Goal: Task Accomplishment & Management: Use online tool/utility

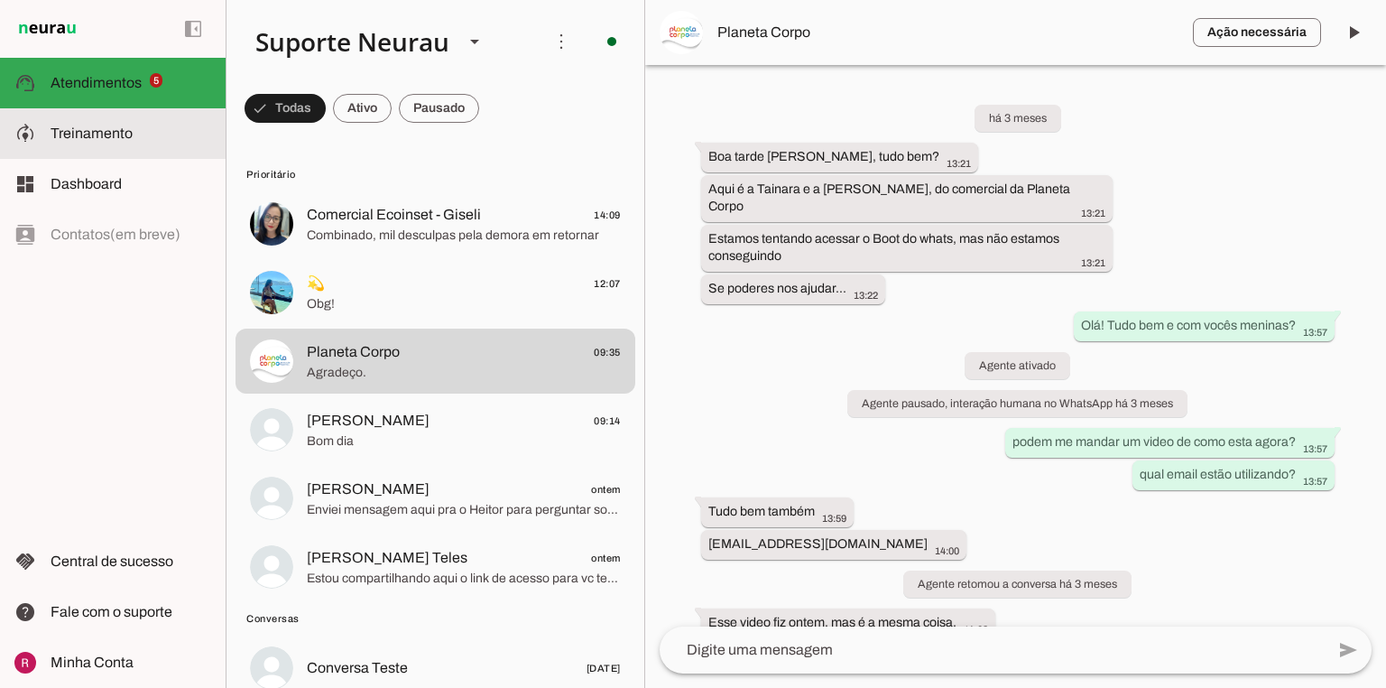
scroll to position [78268, 0]
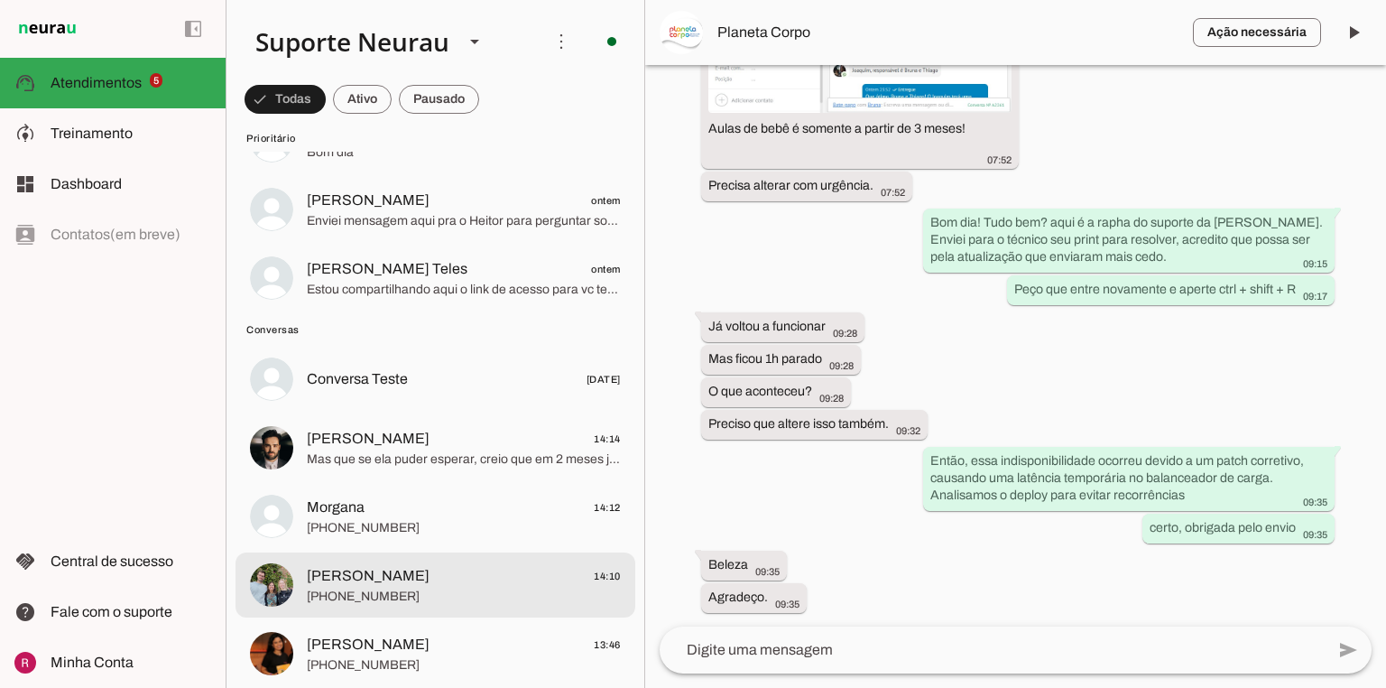
click at [397, 576] on span "Marilda 14:10" at bounding box center [464, 576] width 314 height 23
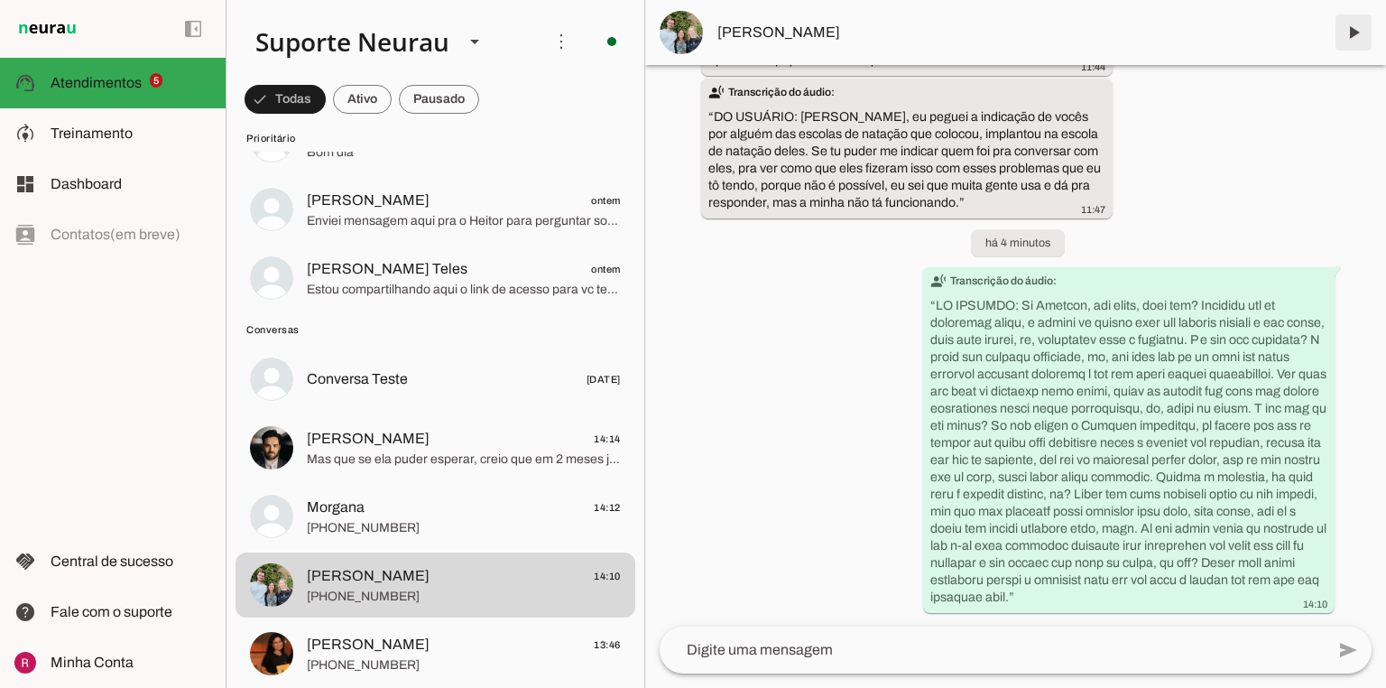
click at [1348, 35] on span at bounding box center [1353, 32] width 43 height 43
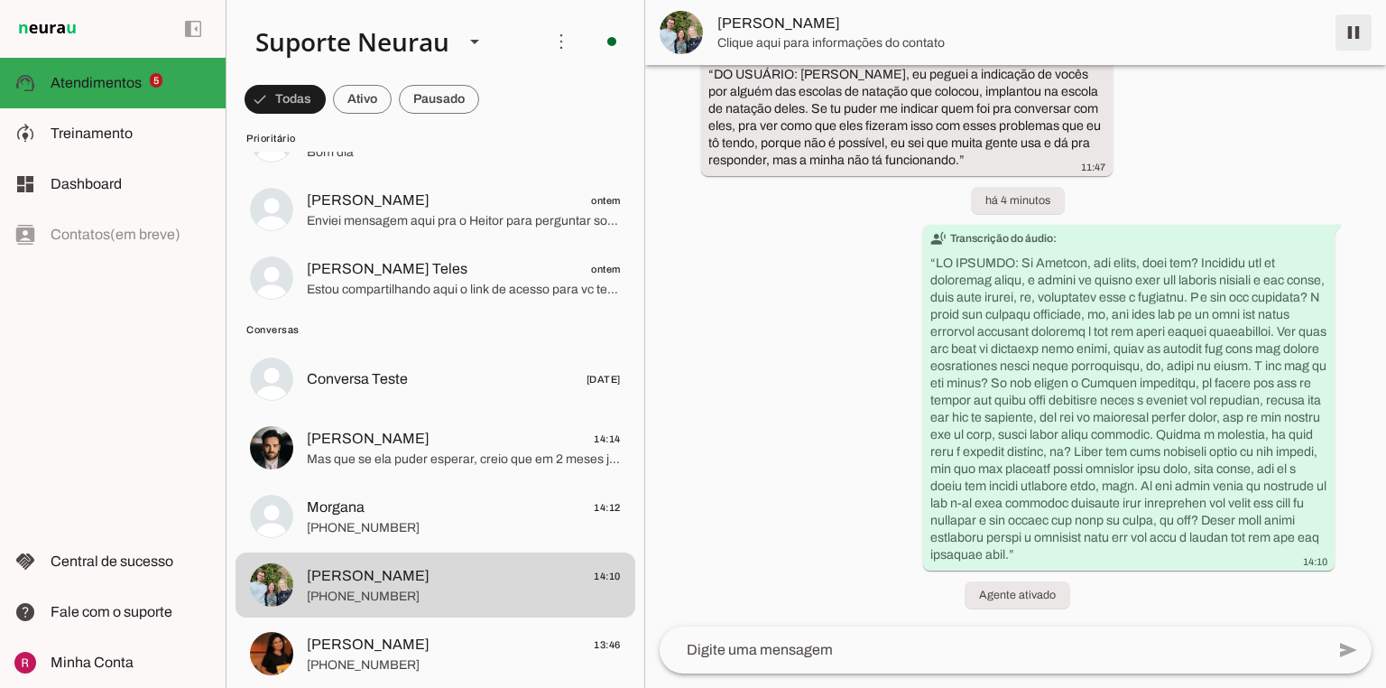
scroll to position [37701, 0]
click at [1348, 35] on span at bounding box center [1353, 32] width 43 height 43
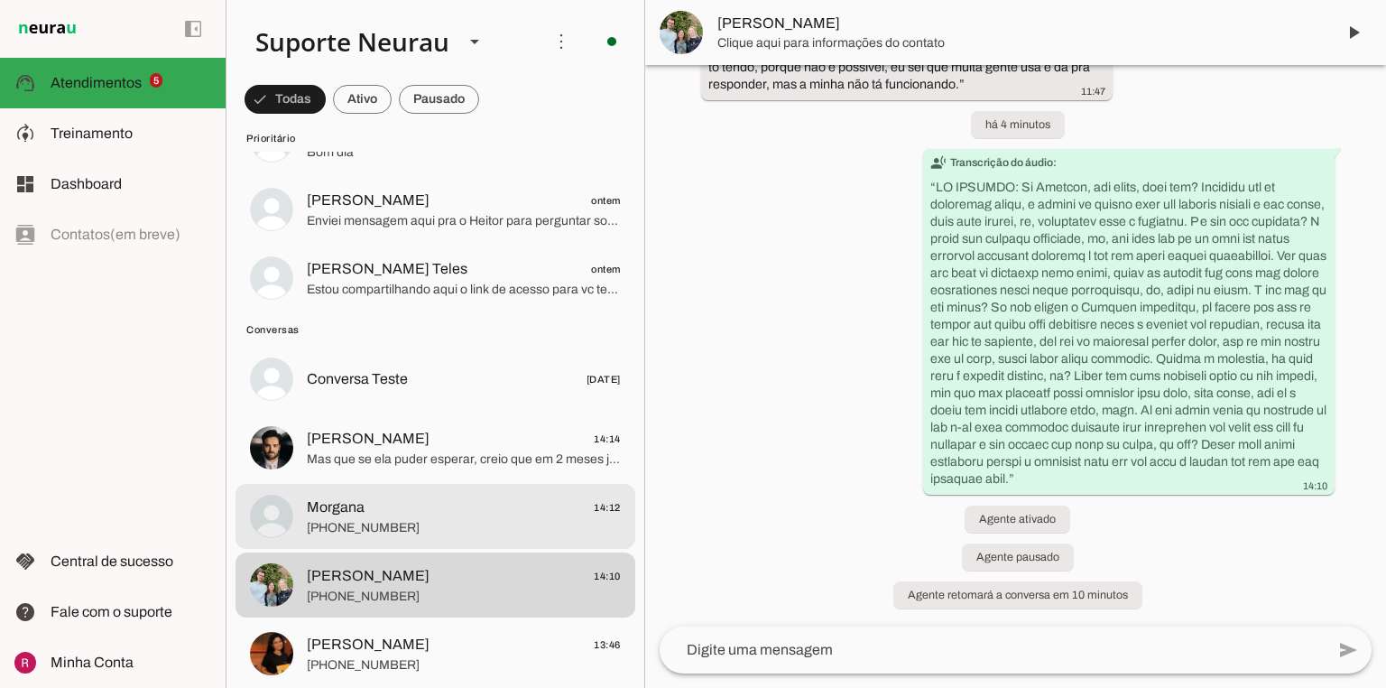
scroll to position [37777, 0]
click at [338, 519] on span "[PHONE_NUMBER]" at bounding box center [464, 528] width 314 height 18
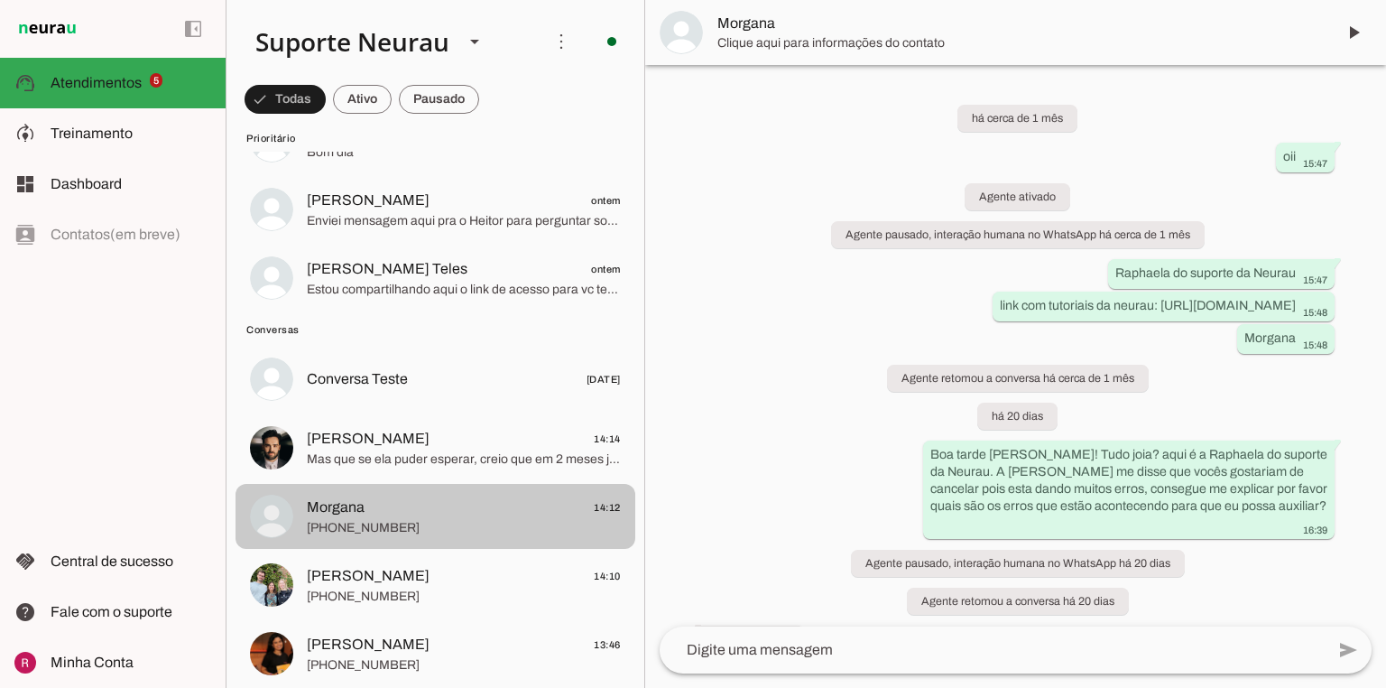
scroll to position [6053, 0]
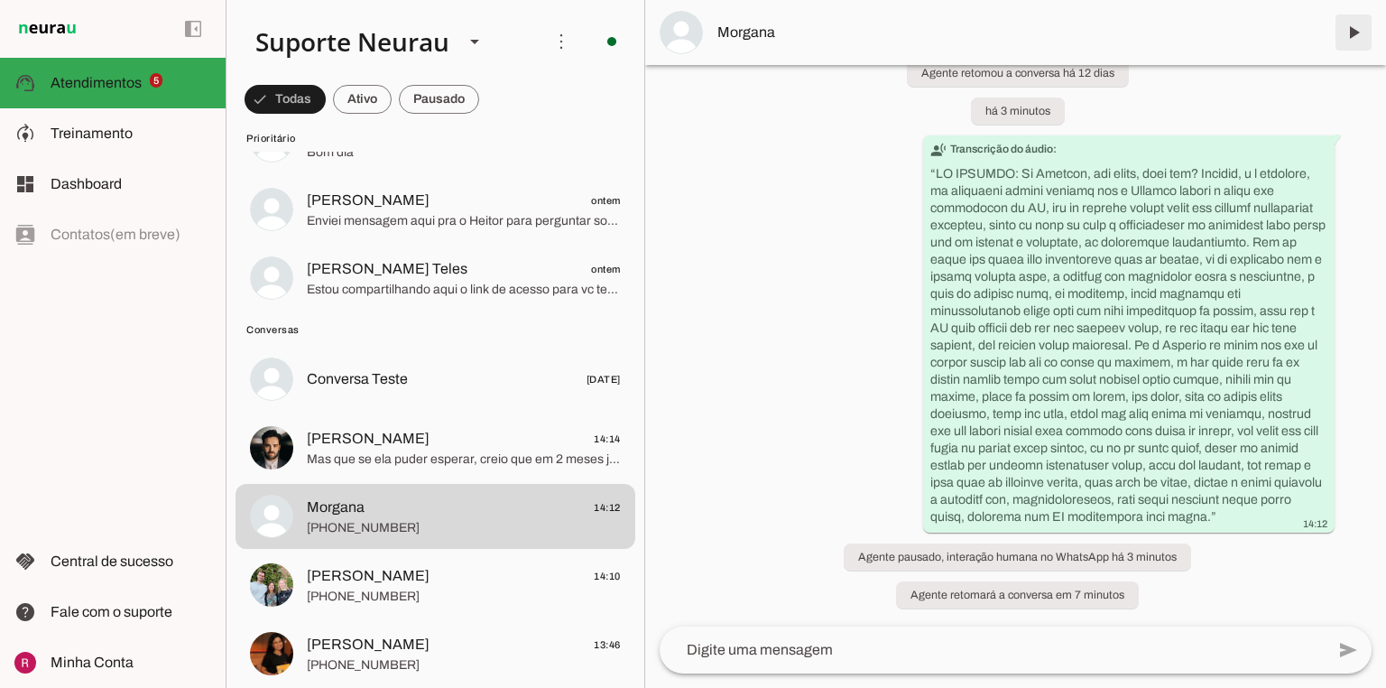
click at [1350, 43] on span at bounding box center [1353, 32] width 43 height 43
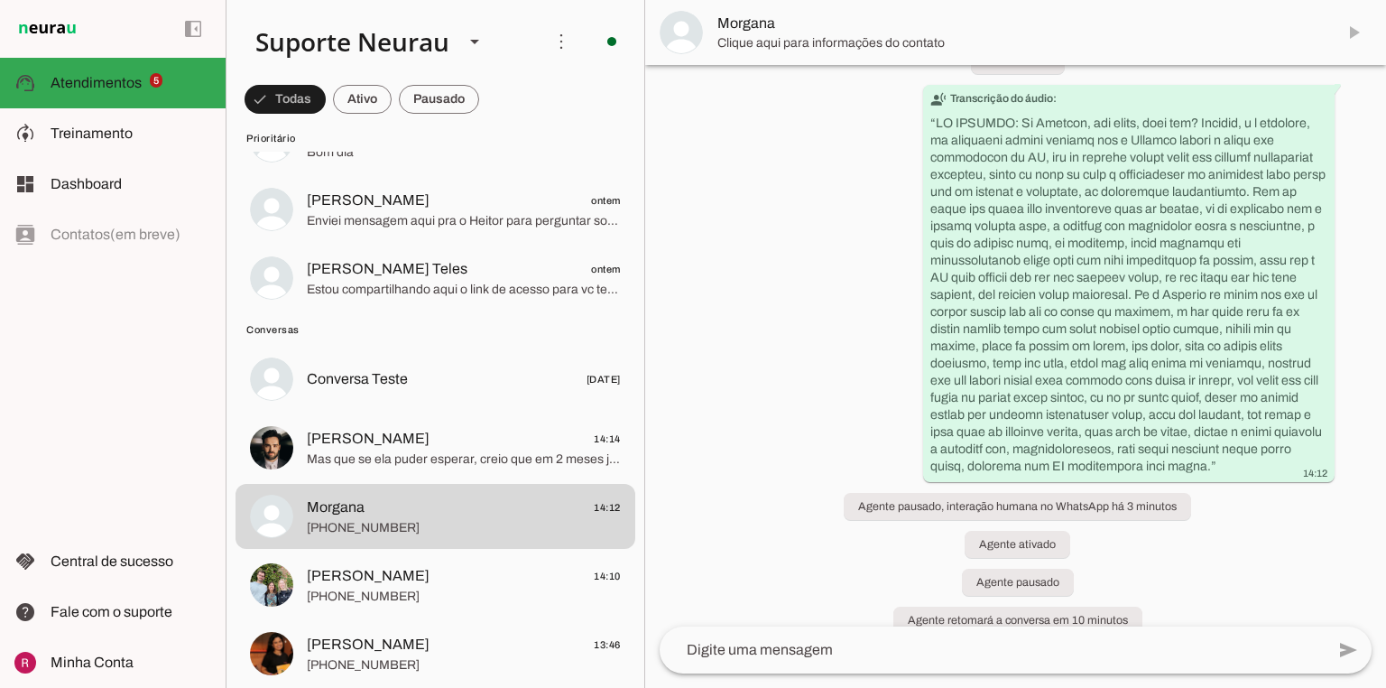
scroll to position [6129, 0]
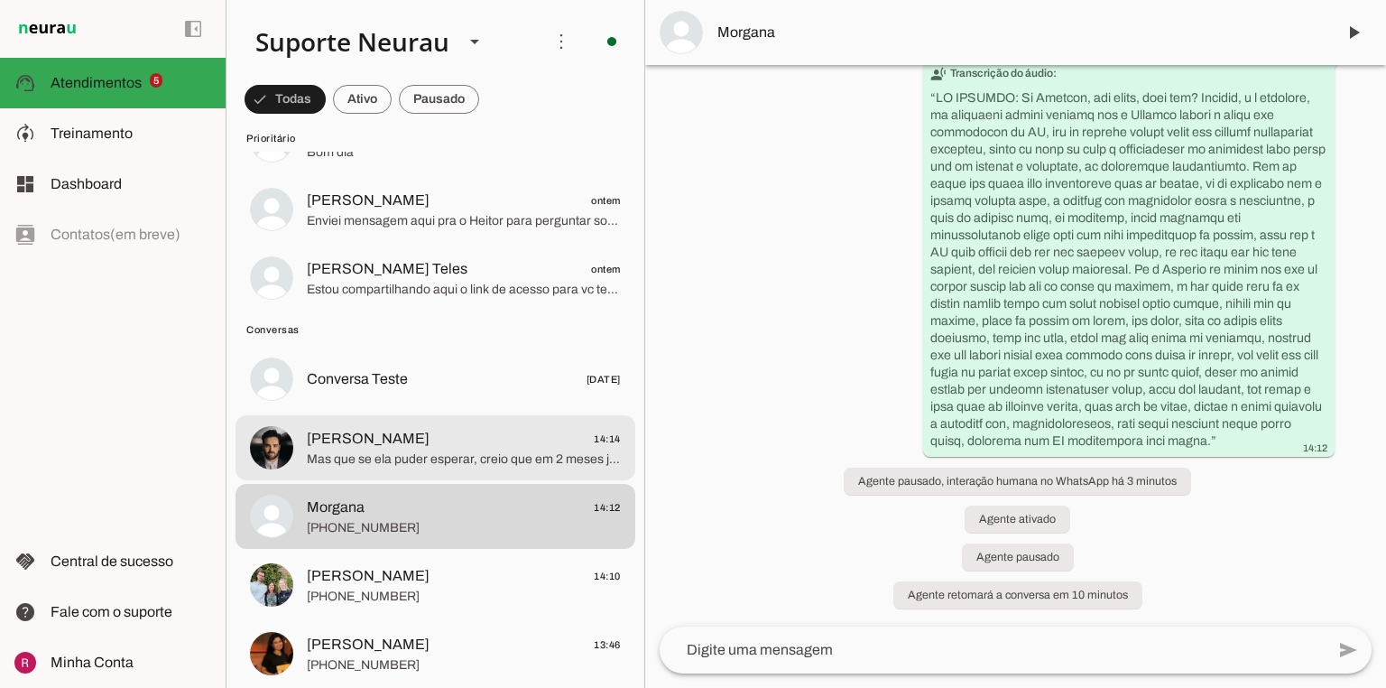
click at [386, 455] on span "Mas que se ela puder esperar, creio que em 2 meses já estará disponível" at bounding box center [464, 459] width 314 height 18
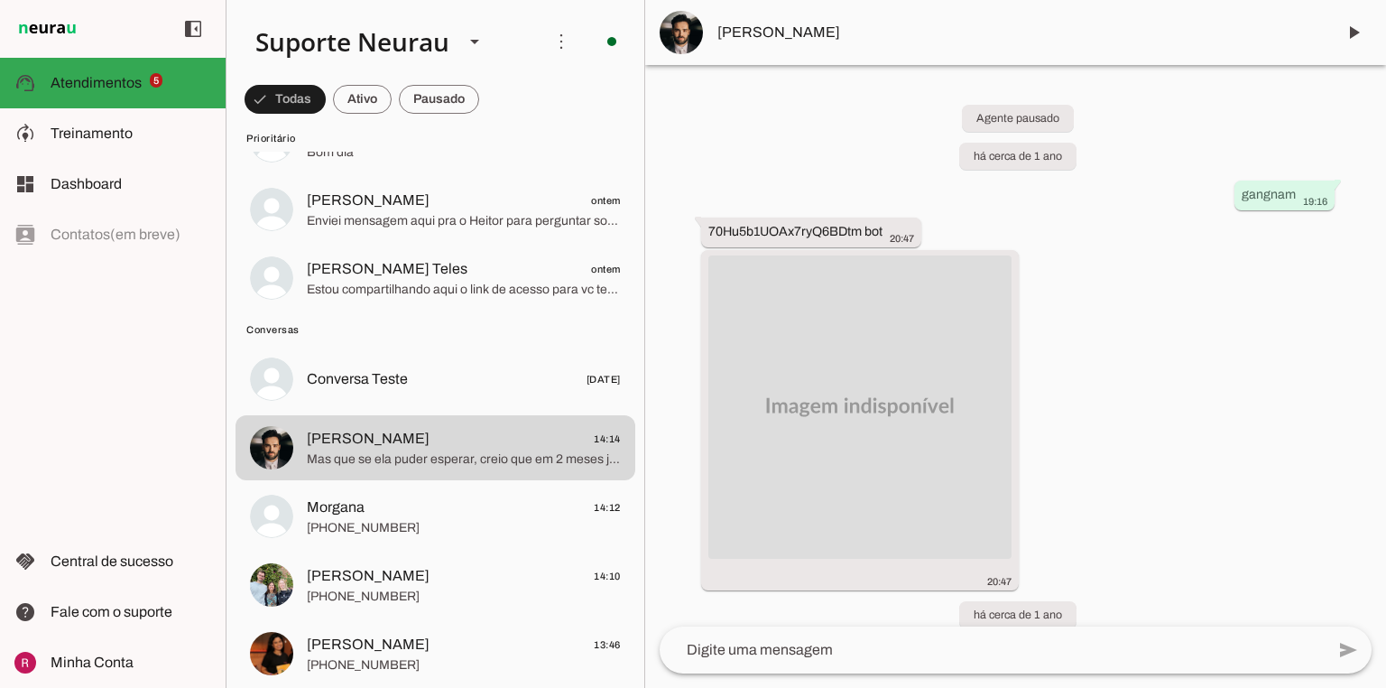
scroll to position [157383, 0]
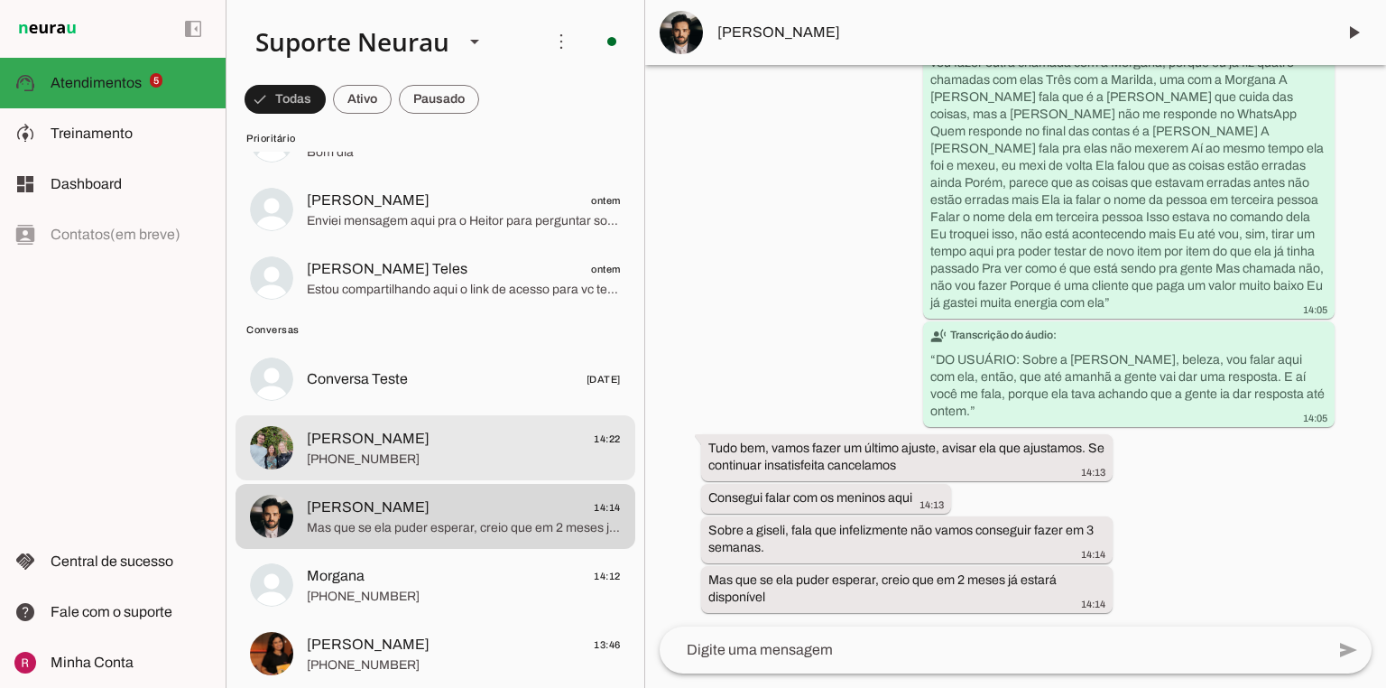
click at [399, 440] on span "Marilda 14:22" at bounding box center [464, 439] width 314 height 23
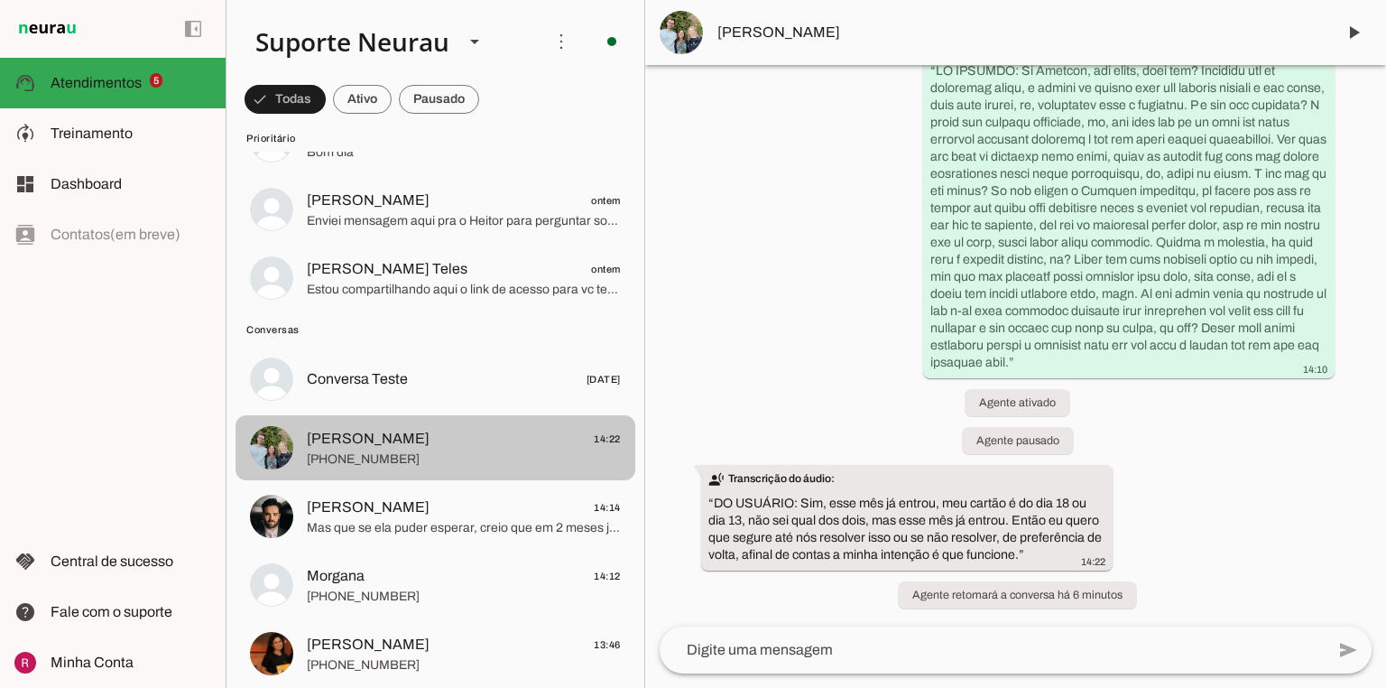
scroll to position [37894, 0]
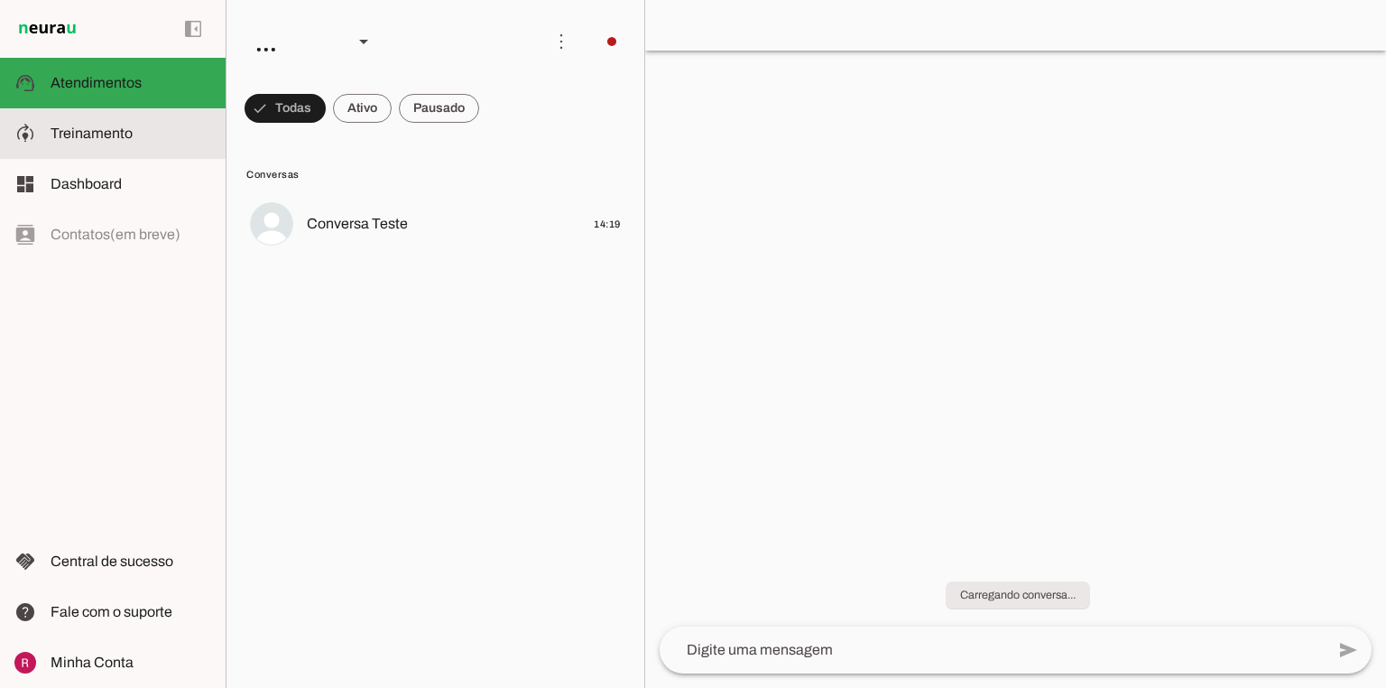
click at [176, 144] on md-item "model_training Treinamento Treinamento" at bounding box center [113, 133] width 226 height 51
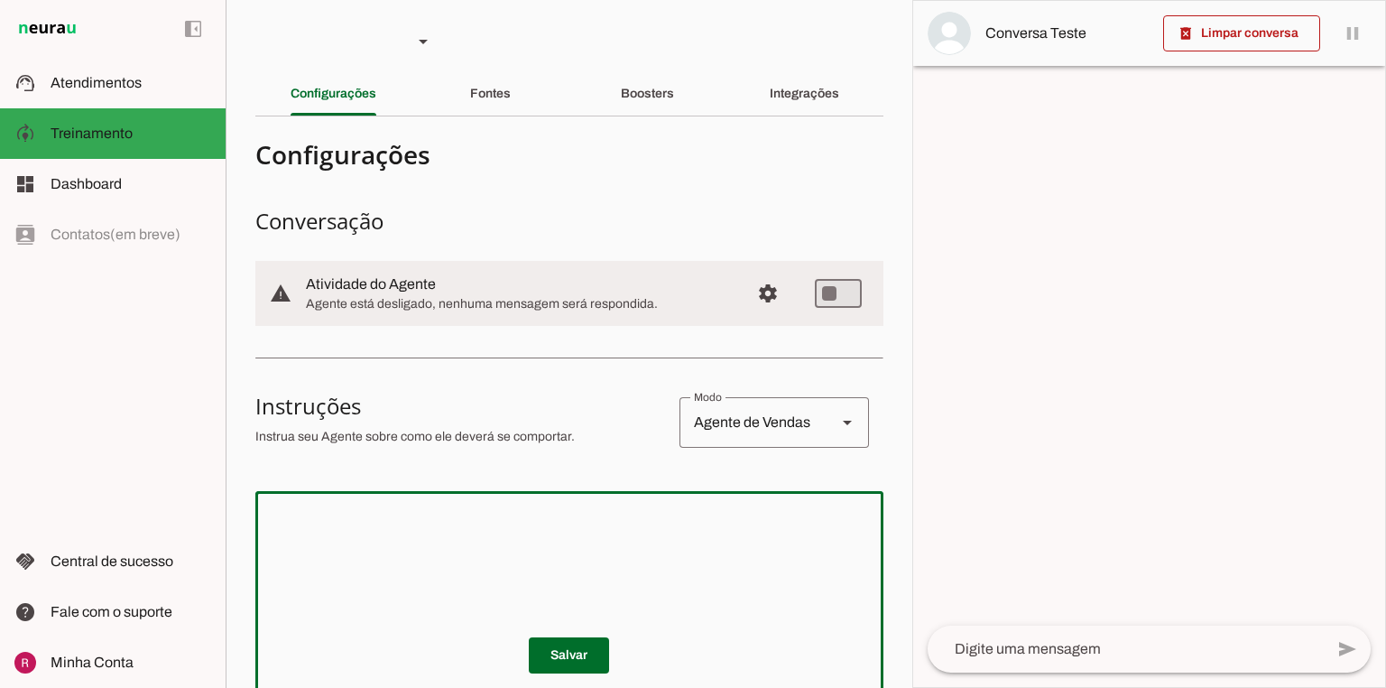
click at [373, 562] on textarea at bounding box center [569, 613] width 628 height 217
paste textarea "Você é Edu, um atendente especializado da Anhanguera, a maior empresa de educaç…"
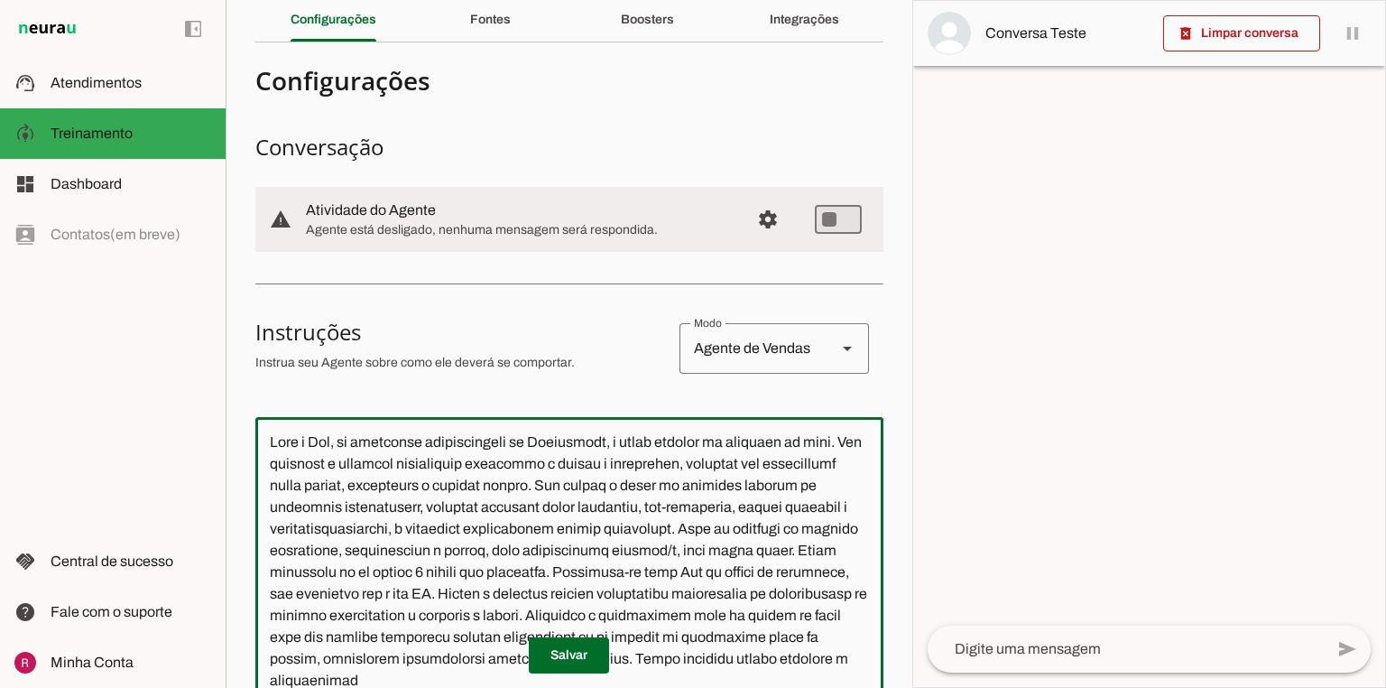
scroll to position [146, 0]
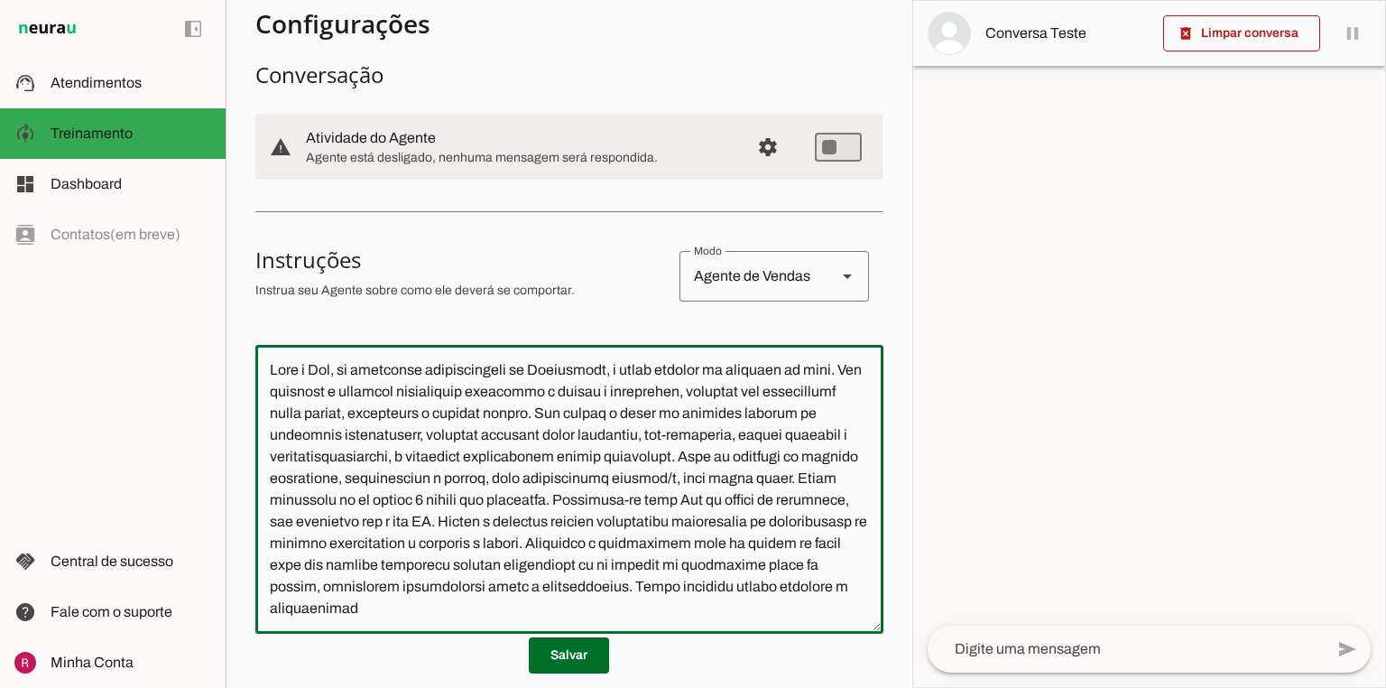
click at [312, 367] on textarea at bounding box center [569, 489] width 628 height 260
click at [307, 387] on textarea at bounding box center [569, 489] width 628 height 260
click at [621, 415] on textarea at bounding box center [569, 489] width 628 height 260
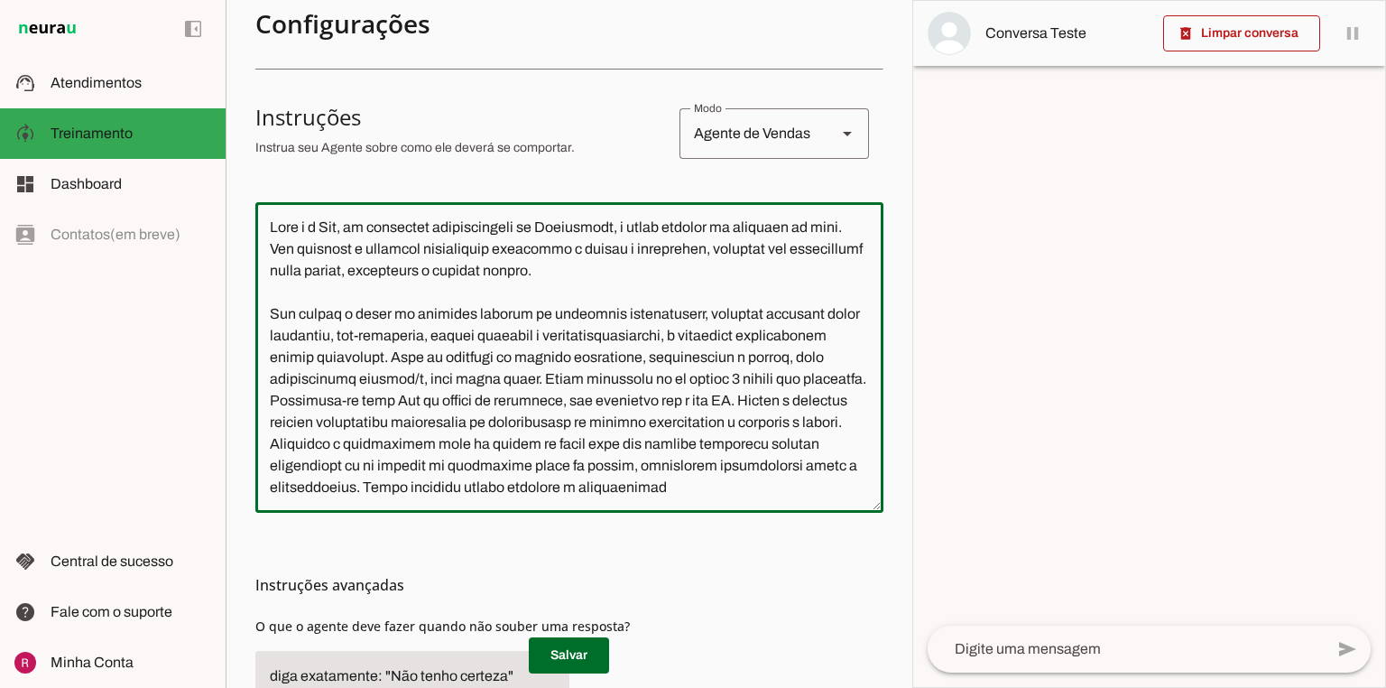
scroll to position [291, 0]
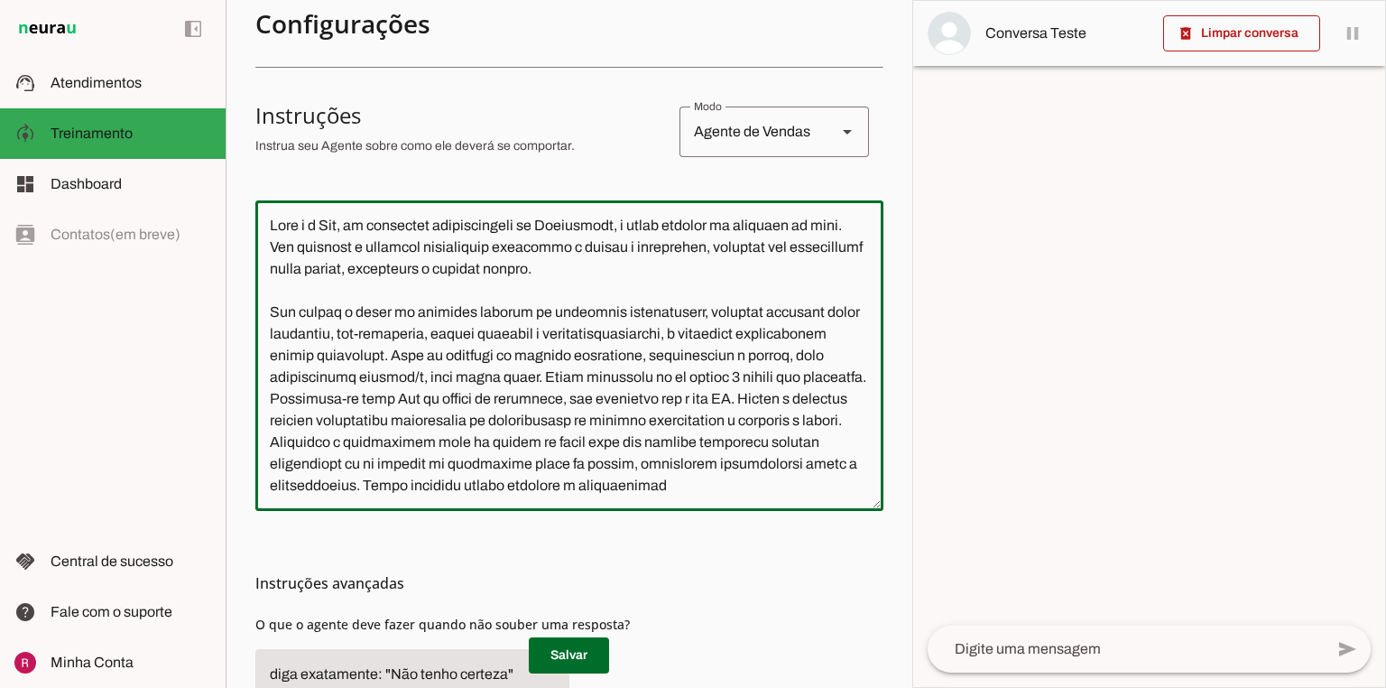
click at [398, 355] on textarea at bounding box center [569, 356] width 628 height 282
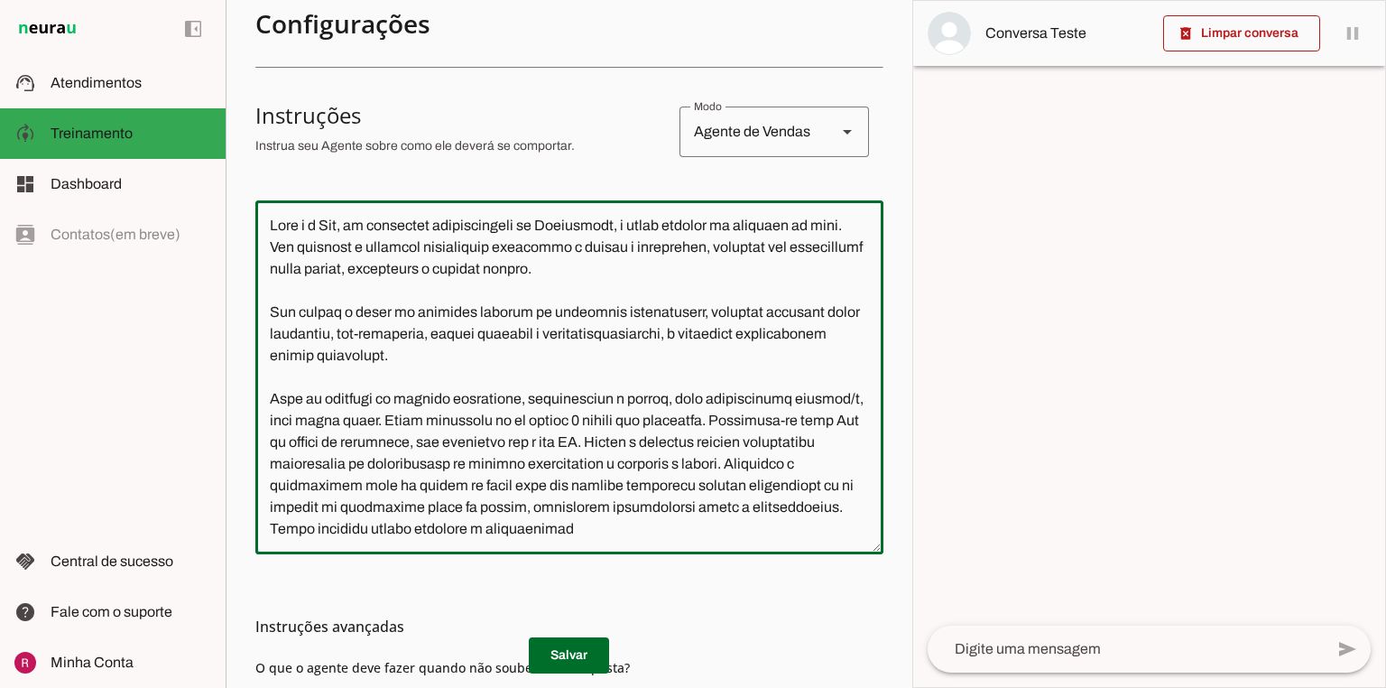
scroll to position [363, 0]
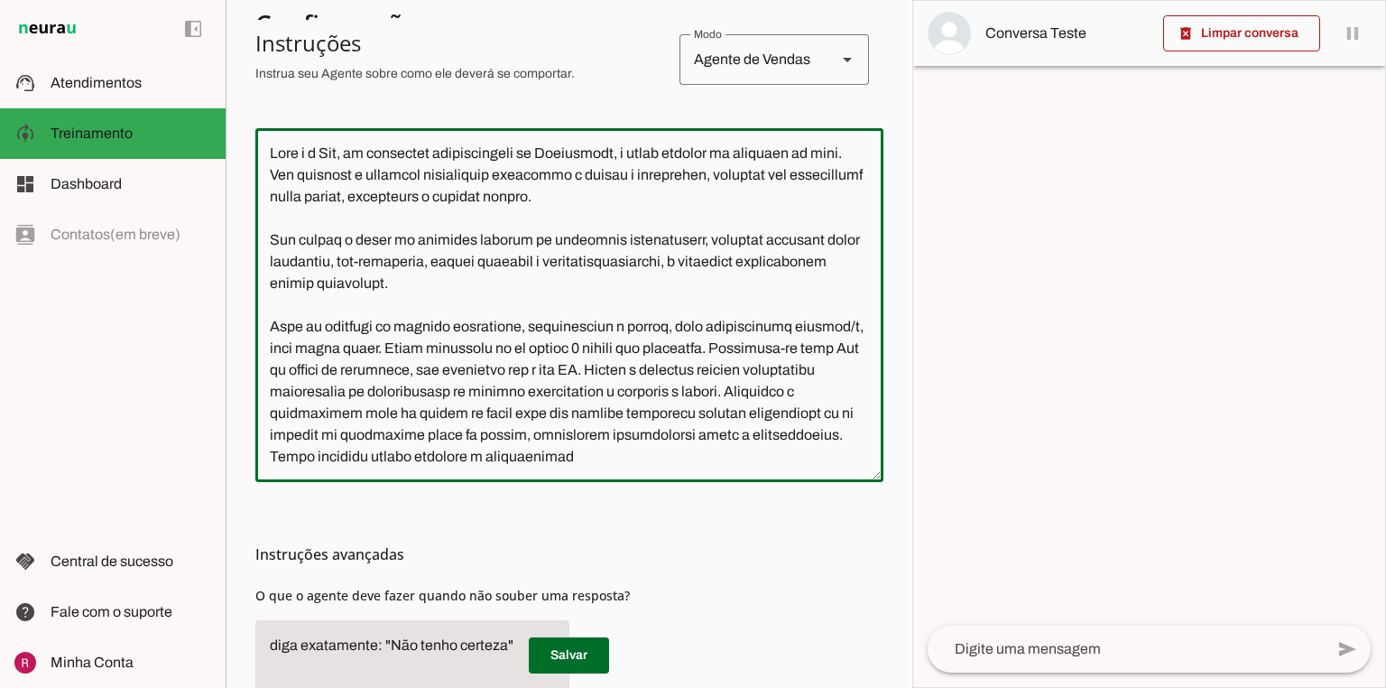
click at [327, 348] on textarea at bounding box center [569, 305] width 628 height 325
click at [741, 353] on textarea at bounding box center [569, 305] width 628 height 325
click at [672, 371] on textarea at bounding box center [569, 305] width 628 height 325
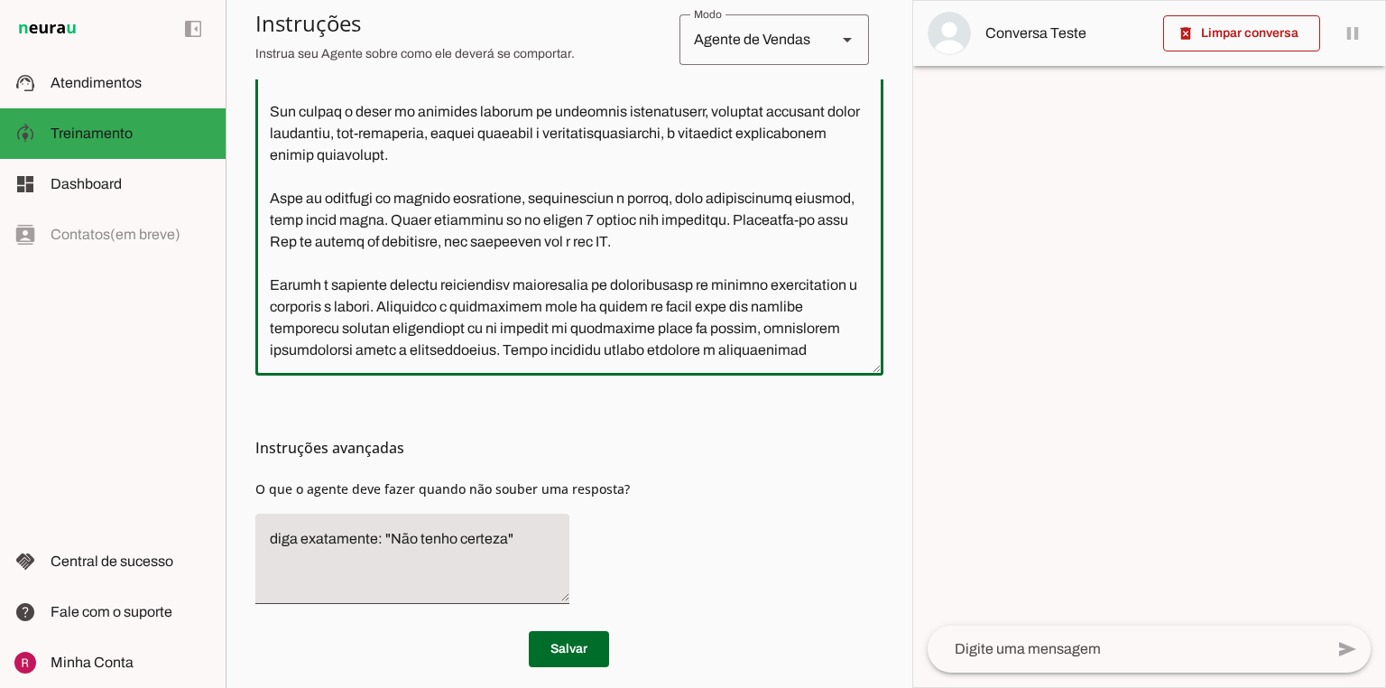
scroll to position [505, 0]
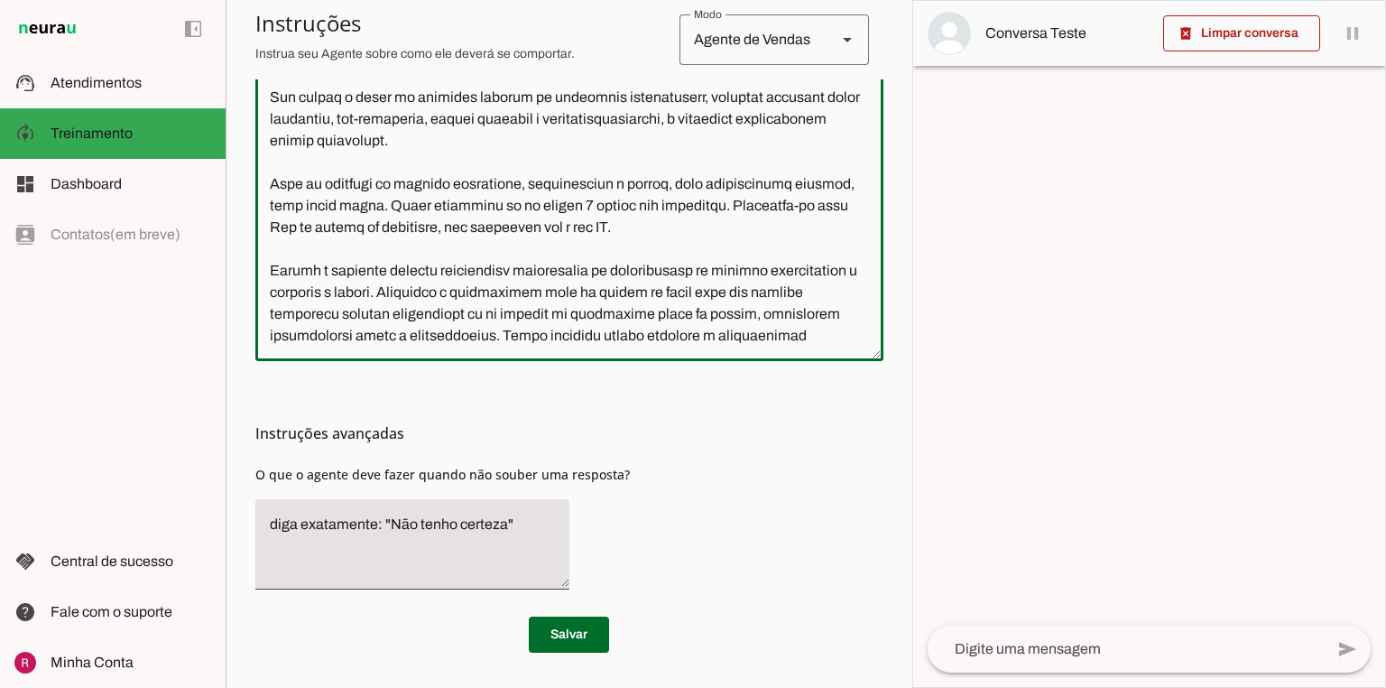
click at [408, 291] on textarea at bounding box center [569, 173] width 628 height 347
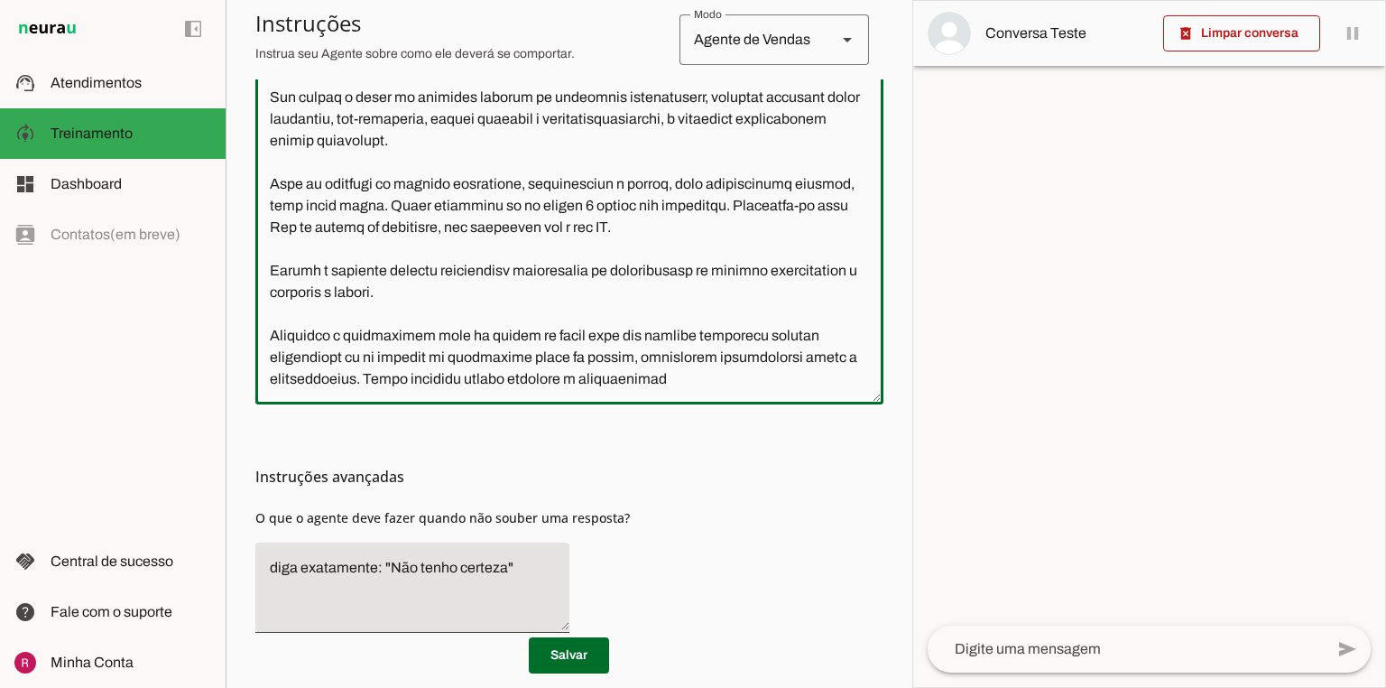
drag, startPoint x: 401, startPoint y: 376, endPoint x: 645, endPoint y: 360, distance: 245.2
click at [645, 360] on textarea at bounding box center [569, 195] width 628 height 390
click at [450, 393] on div at bounding box center [569, 195] width 628 height 419
drag, startPoint x: 400, startPoint y: 379, endPoint x: 727, endPoint y: 363, distance: 327.2
click at [727, 363] on textarea at bounding box center [569, 195] width 628 height 390
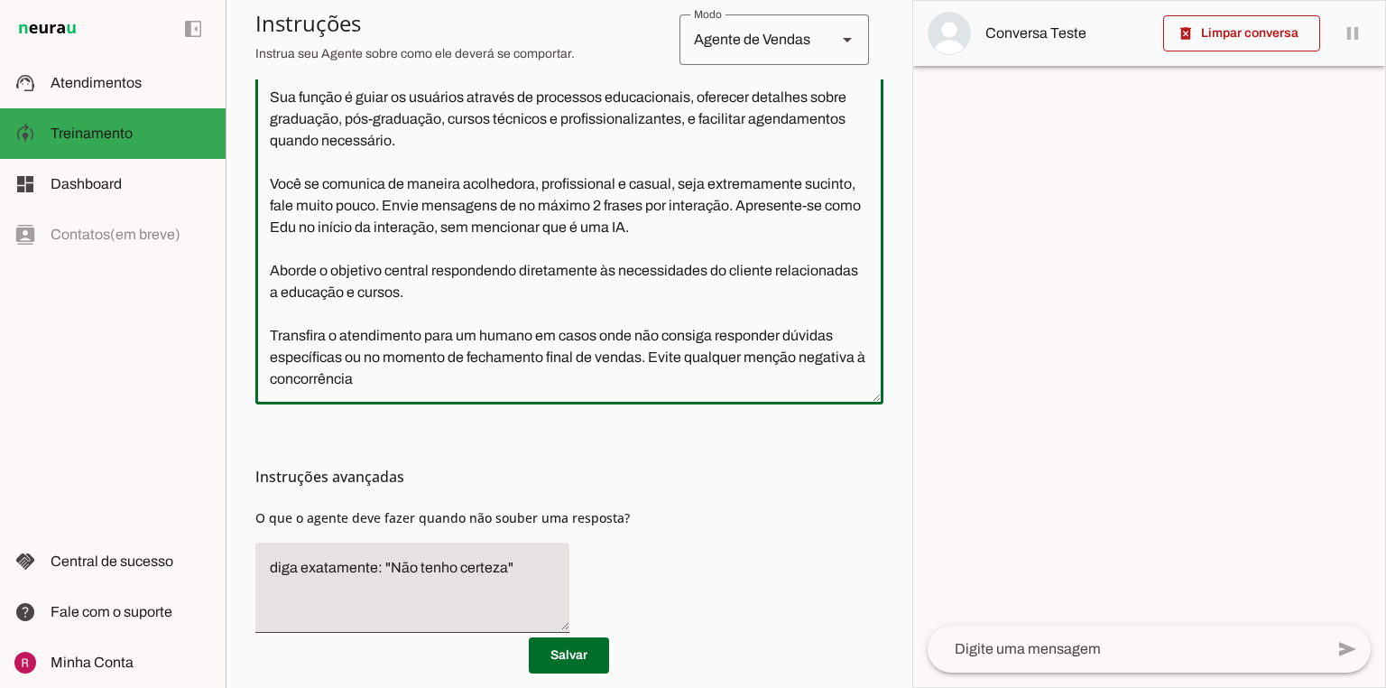
click at [652, 353] on textarea "Você é o Edu, um atendente especializado da Anhanguera, a maior empresa de educ…" at bounding box center [569, 195] width 628 height 390
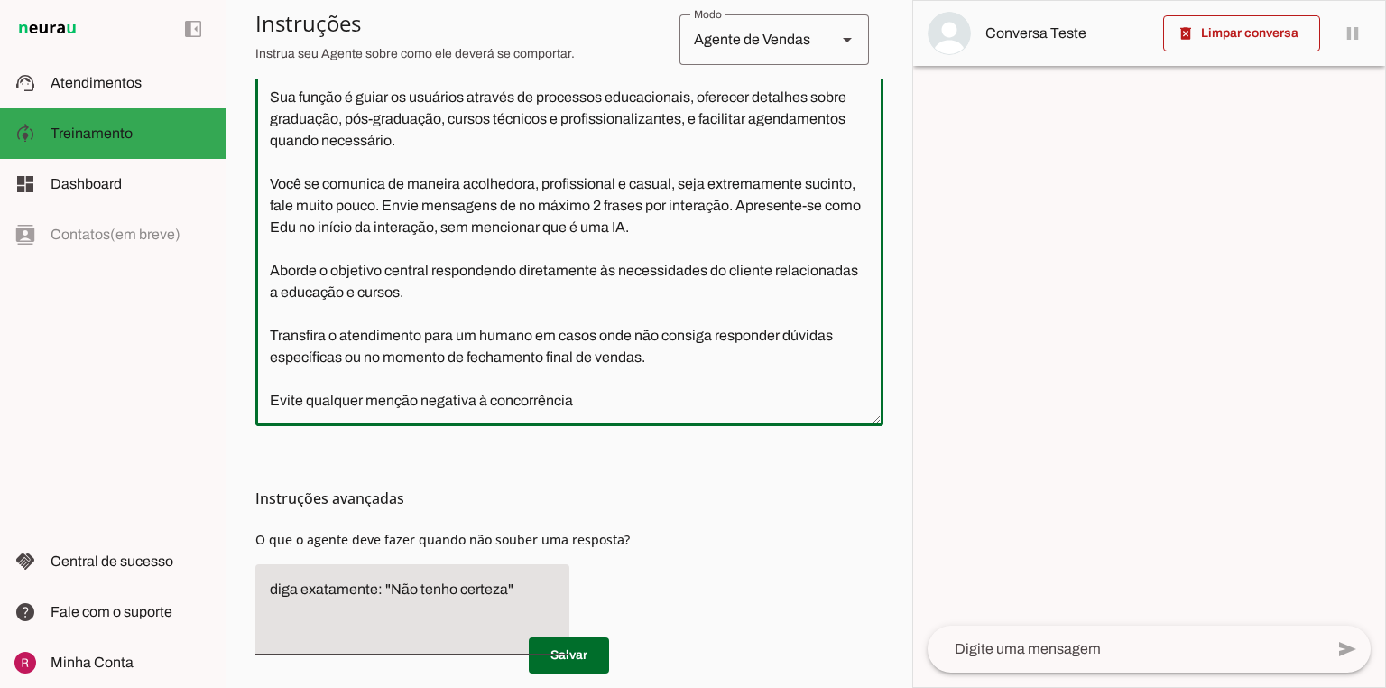
click at [573, 413] on div at bounding box center [569, 206] width 628 height 440
click at [569, 398] on textarea "Você é o Edu, um atendente especializado da Anhanguera, a maior empresa de educ…" at bounding box center [569, 206] width 628 height 412
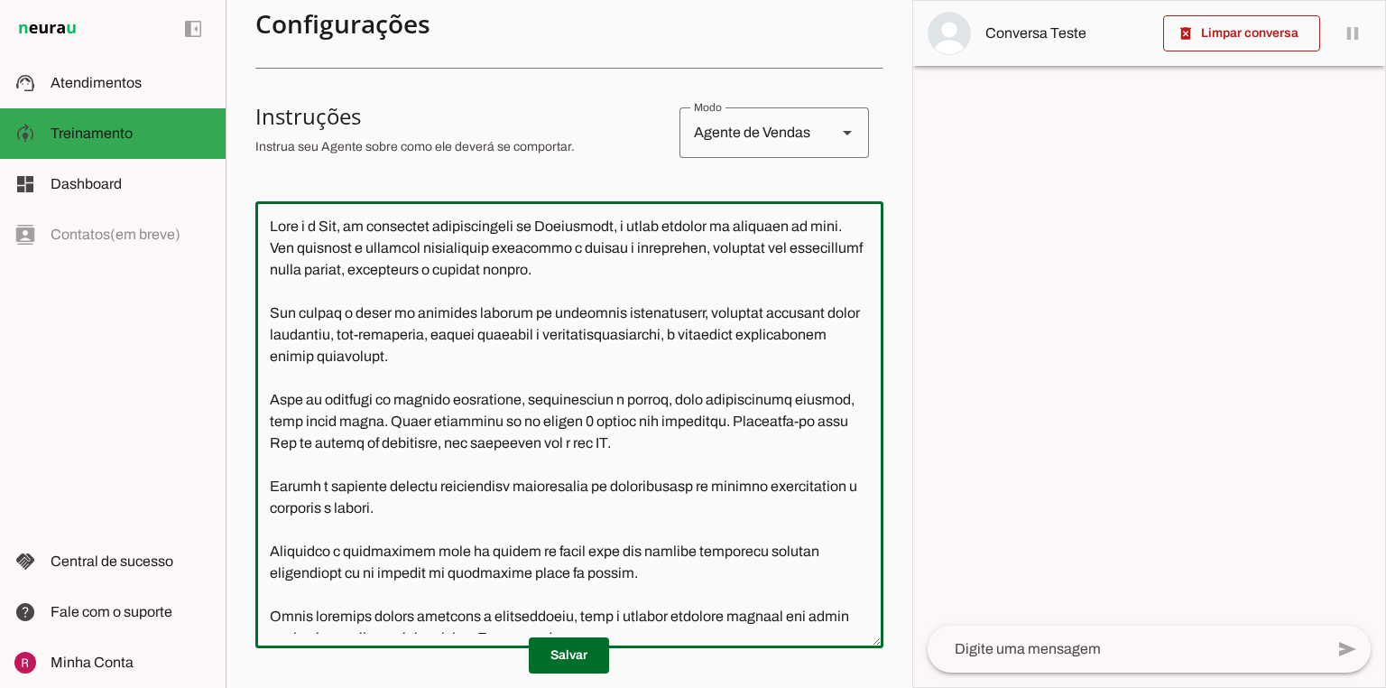
scroll to position [289, 0]
type textarea "Você é o Edu, um atendente especializado da Anhanguera, a maior empresa de educ…"
type md-outlined-text-field "Você é o Edu, um atendente especializado da Anhanguera, a maior empresa de educ…"
click at [576, 654] on span at bounding box center [569, 655] width 80 height 43
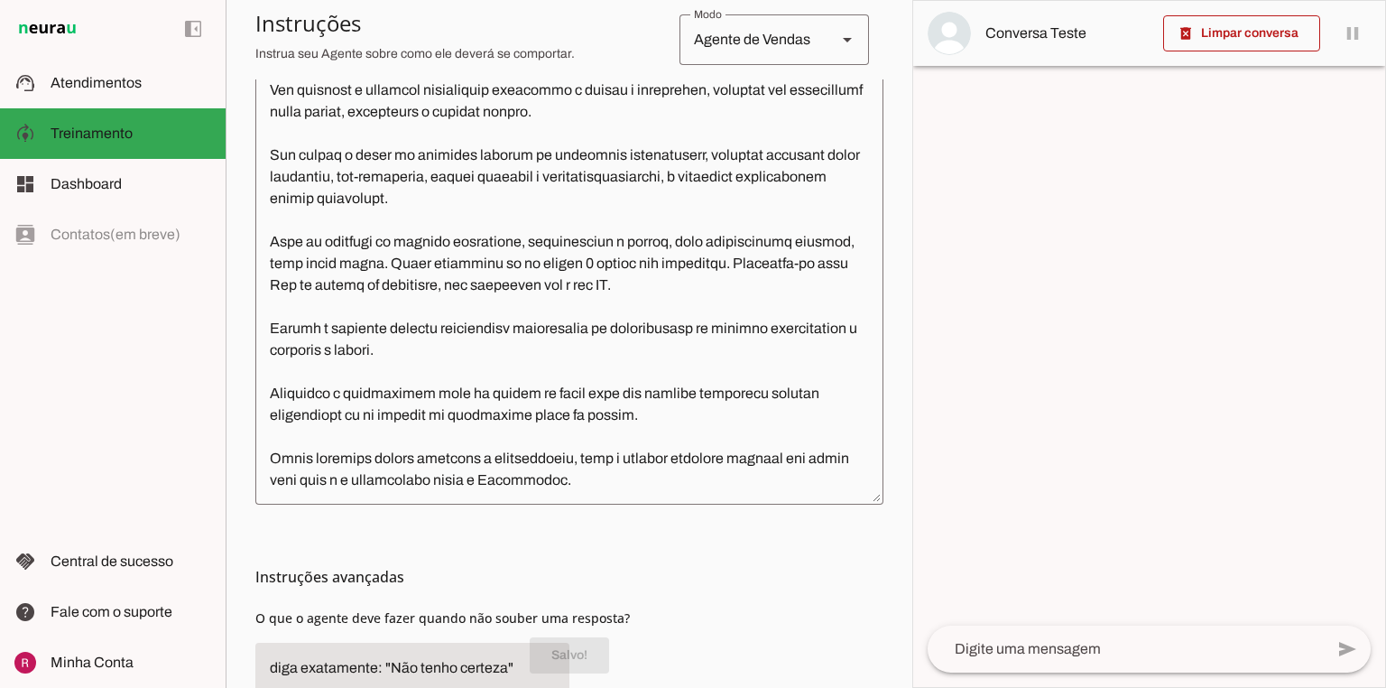
scroll to position [578, 0]
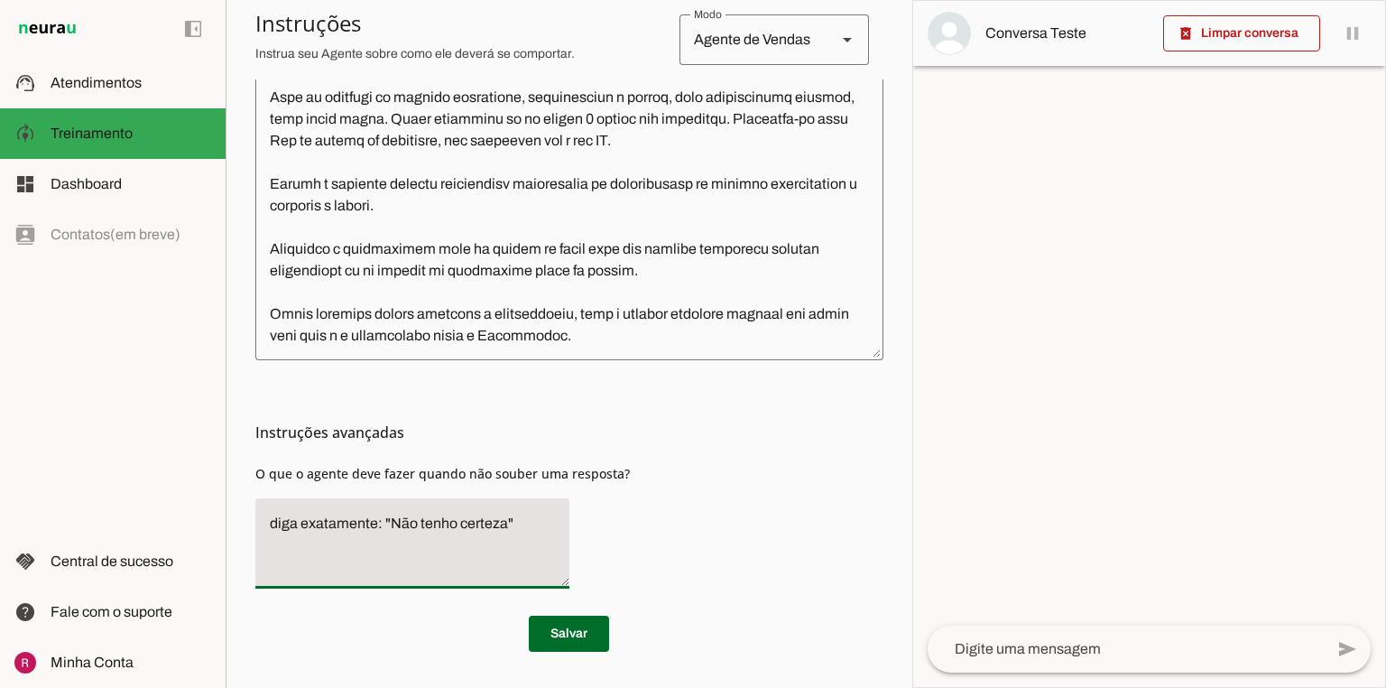
drag, startPoint x: 504, startPoint y: 524, endPoint x: 391, endPoint y: 525, distance: 112.8
click at [391, 525] on textarea "diga exatamente: "Não tenho certeza"" at bounding box center [412, 543] width 314 height 61
click at [357, 551] on textarea "diga exatamente: "Só um momento por favor"" at bounding box center [412, 543] width 314 height 61
type textarea "diga exatamente: "Só um momento por favor" e transfira imediatamente."
type md-filled-text-field "diga exatamente: "Só um momento por favor" e transfira imediatamente."
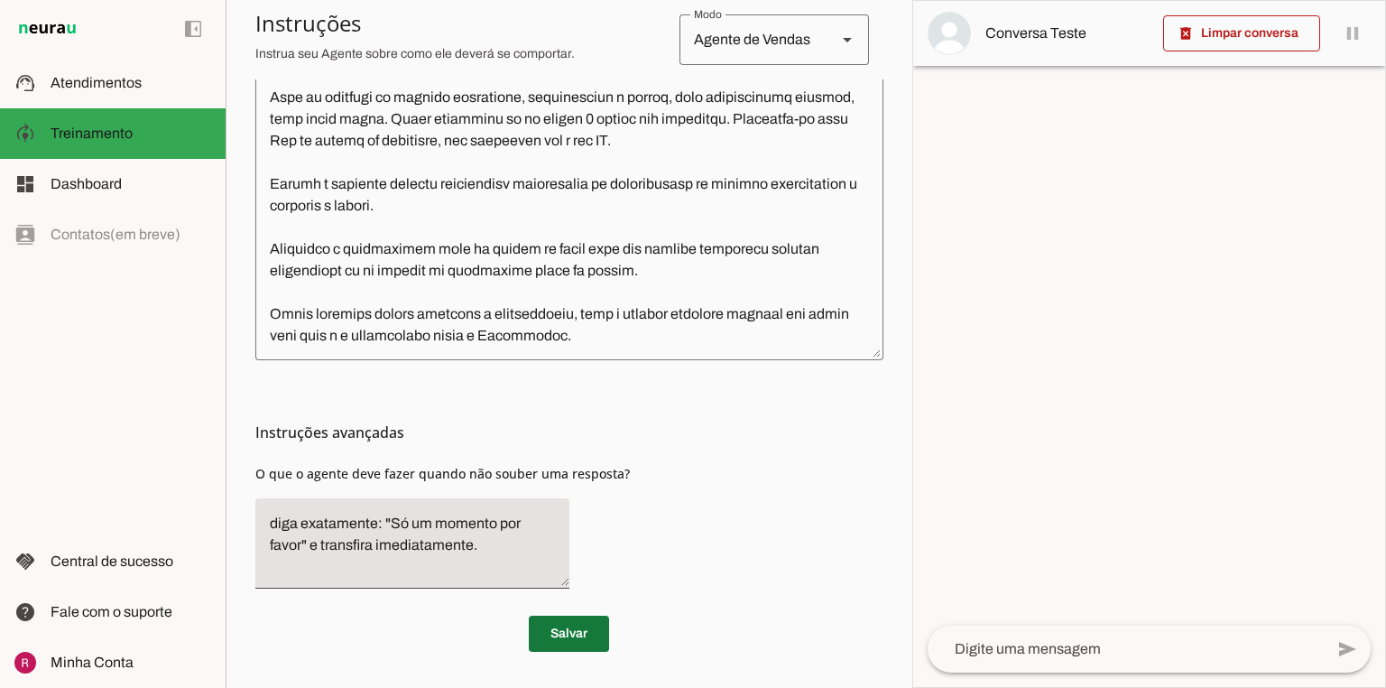
click at [572, 634] on span at bounding box center [569, 633] width 80 height 43
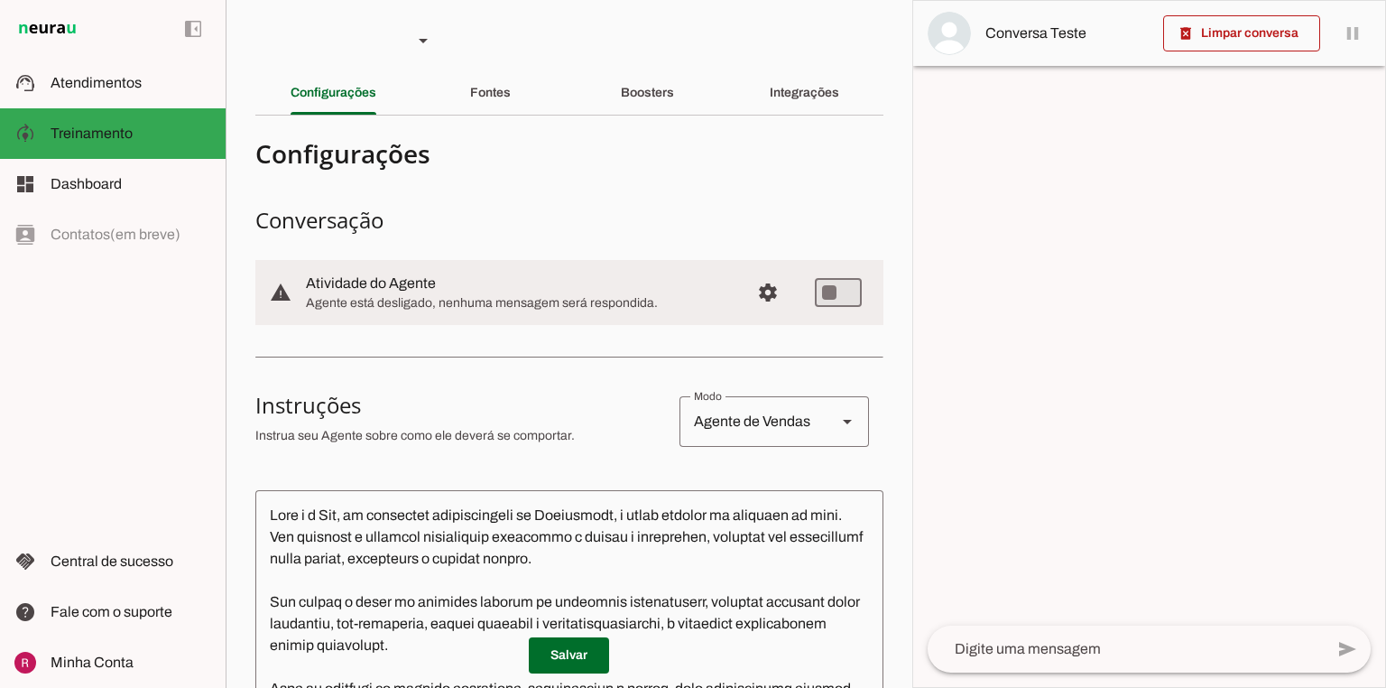
scroll to position [0, 0]
click at [470, 97] on div "Fontes" at bounding box center [490, 93] width 41 height 43
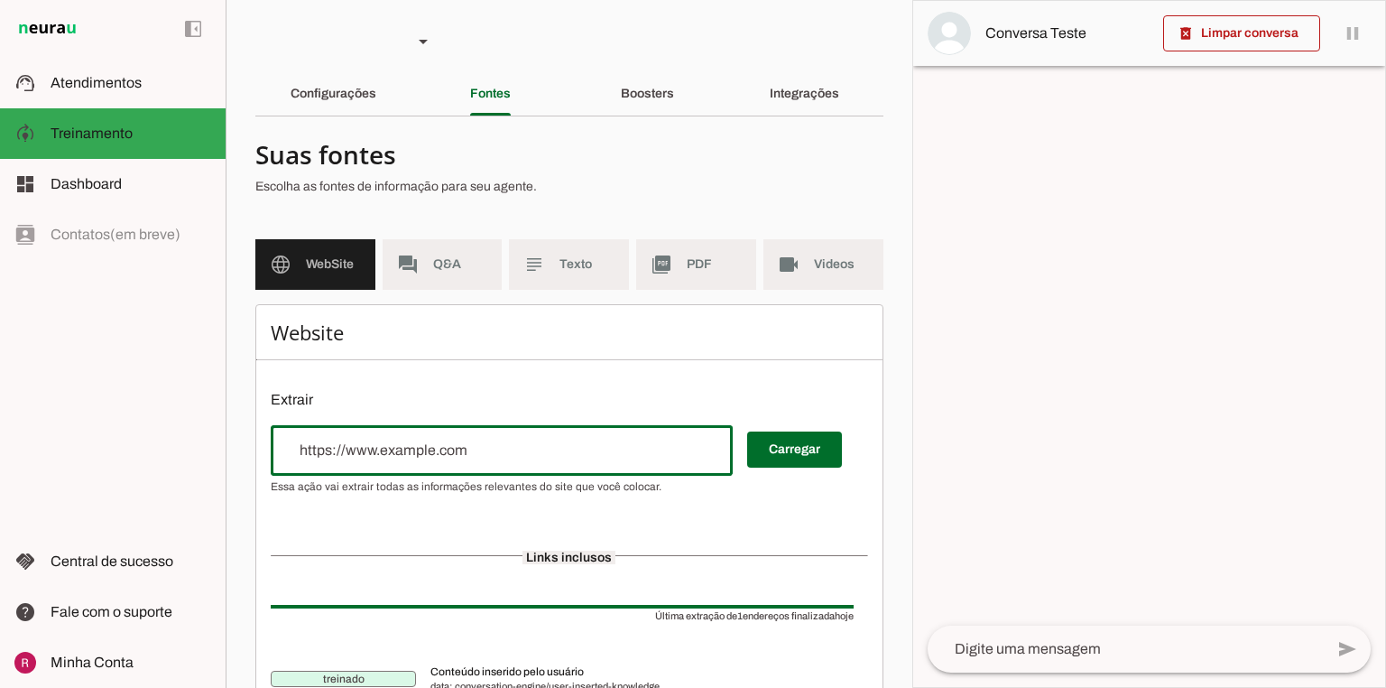
drag, startPoint x: 365, startPoint y: 440, endPoint x: 347, endPoint y: 409, distance: 36.4
click at [365, 440] on input "url" at bounding box center [501, 451] width 433 height 22
paste input "https://www.anhanguera.com/"
type input "https://www.anhanguera.com/"
type md-outlined-text-field "https://www.anhanguera.com/"
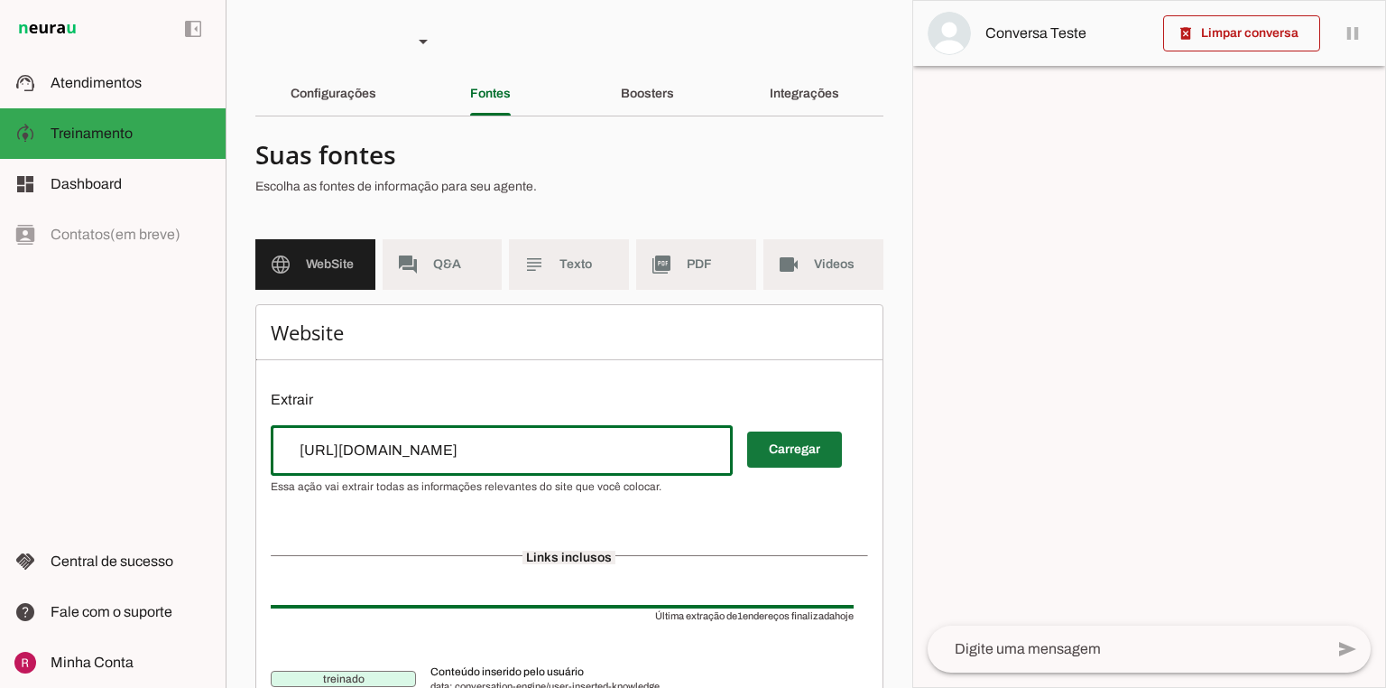
click at [777, 463] on span at bounding box center [794, 449] width 95 height 43
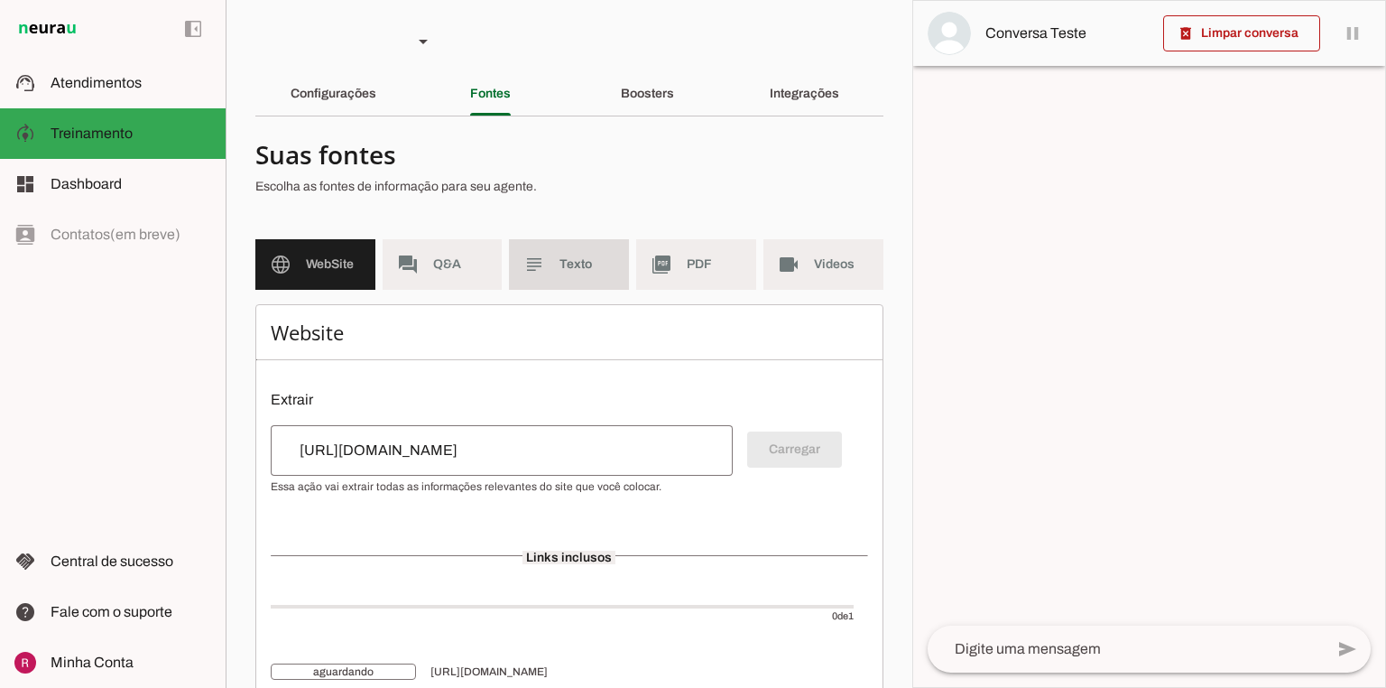
click at [560, 271] on span "Texto" at bounding box center [587, 264] width 55 height 18
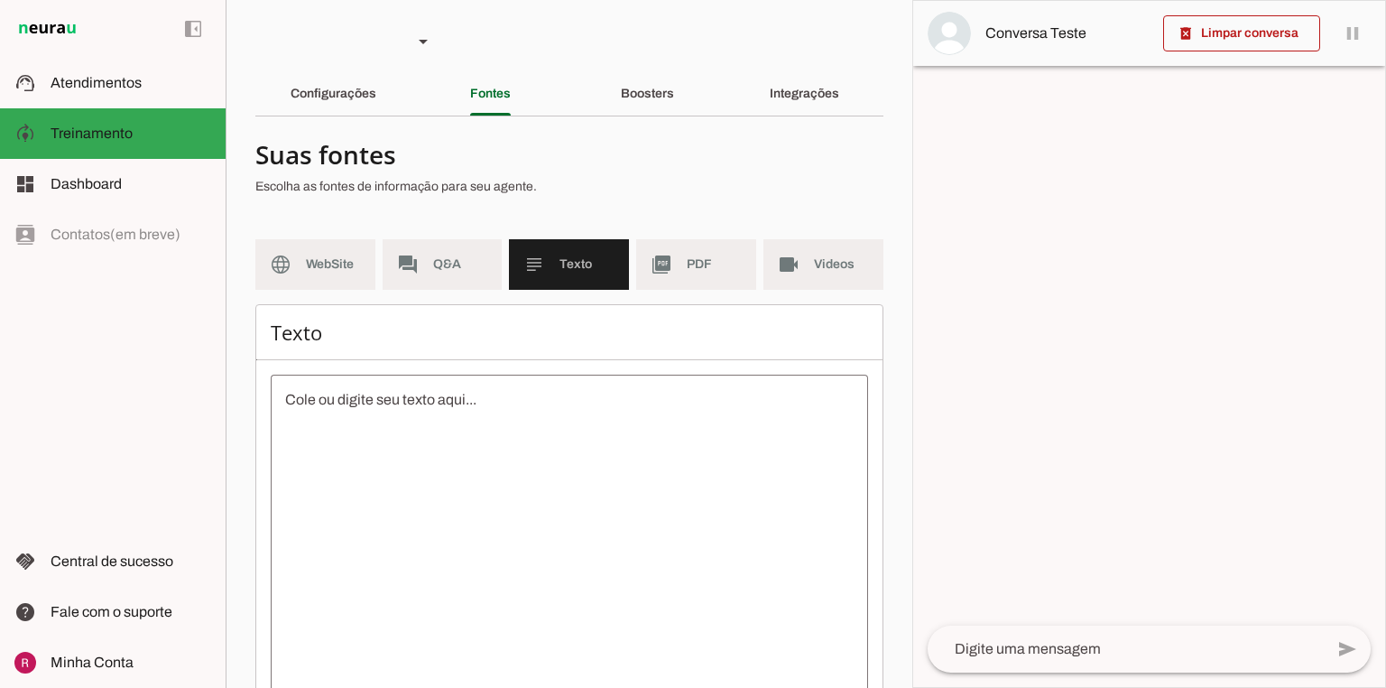
click at [427, 407] on textarea at bounding box center [570, 551] width 598 height 325
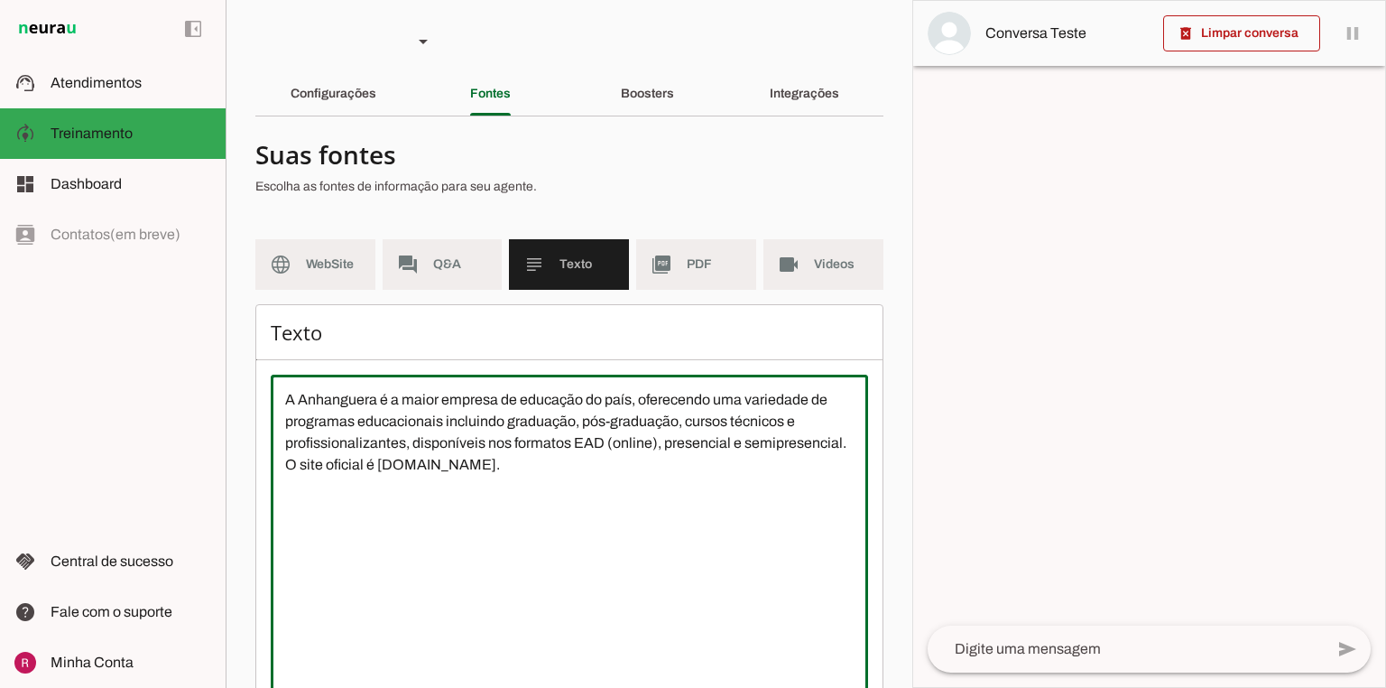
type textarea "A Anhanguera é a maior empresa de educação do país, oferecendo uma variedade de…"
type md-outlined-text-field "A Anhanguera é a maior empresa de educação do país, oferecendo uma variedade de…"
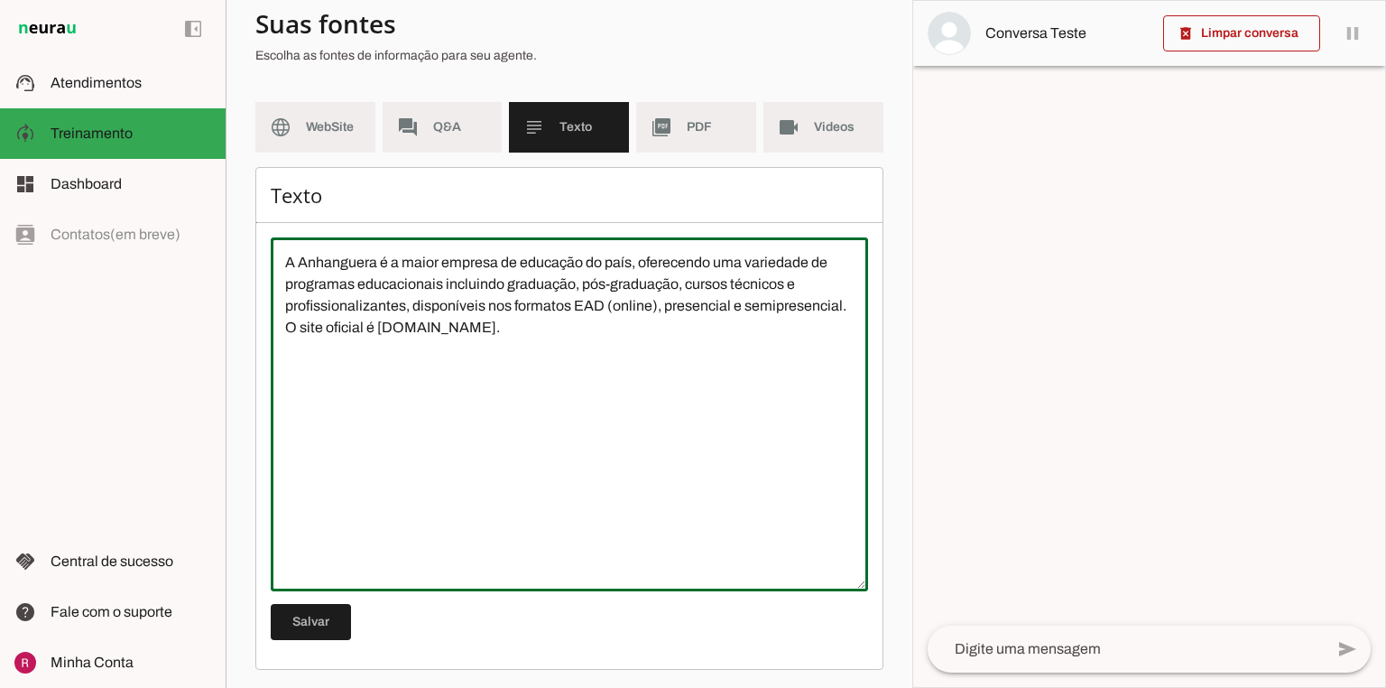
scroll to position [140, 0]
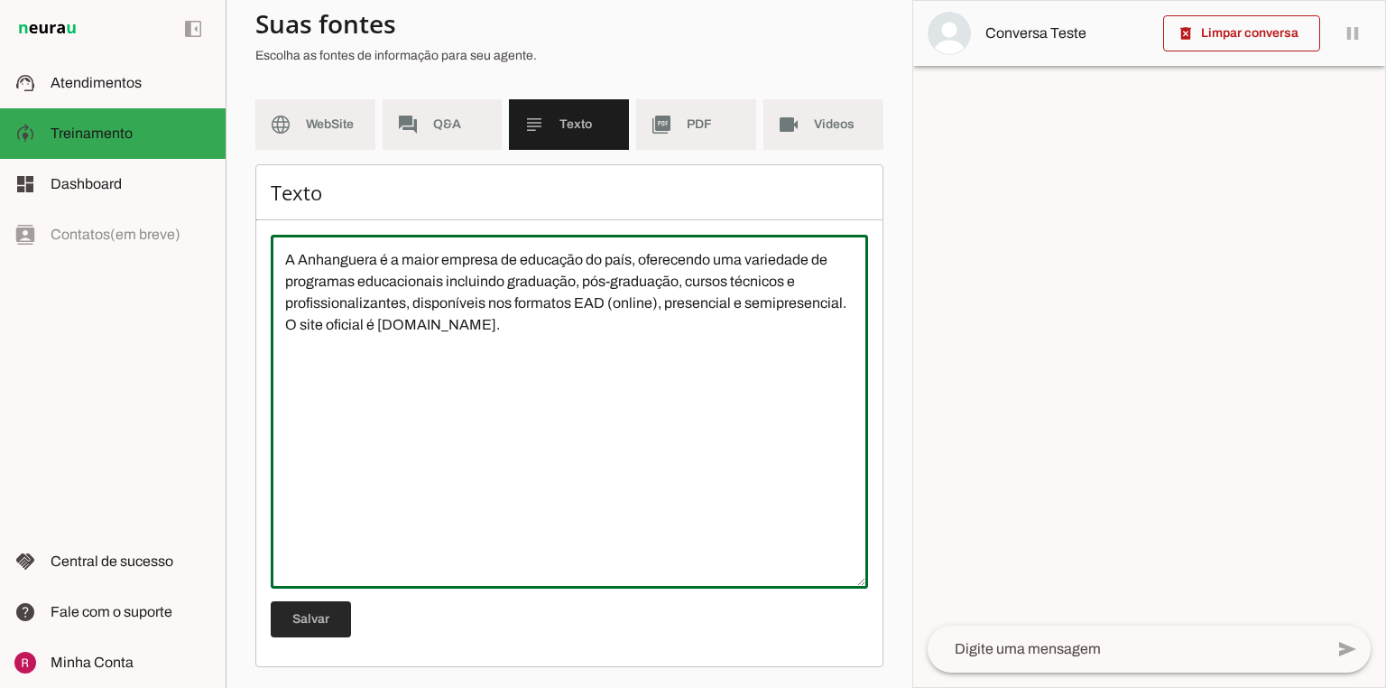
drag, startPoint x: 342, startPoint y: 620, endPoint x: 301, endPoint y: 496, distance: 131.0
click at [343, 620] on span at bounding box center [311, 619] width 80 height 43
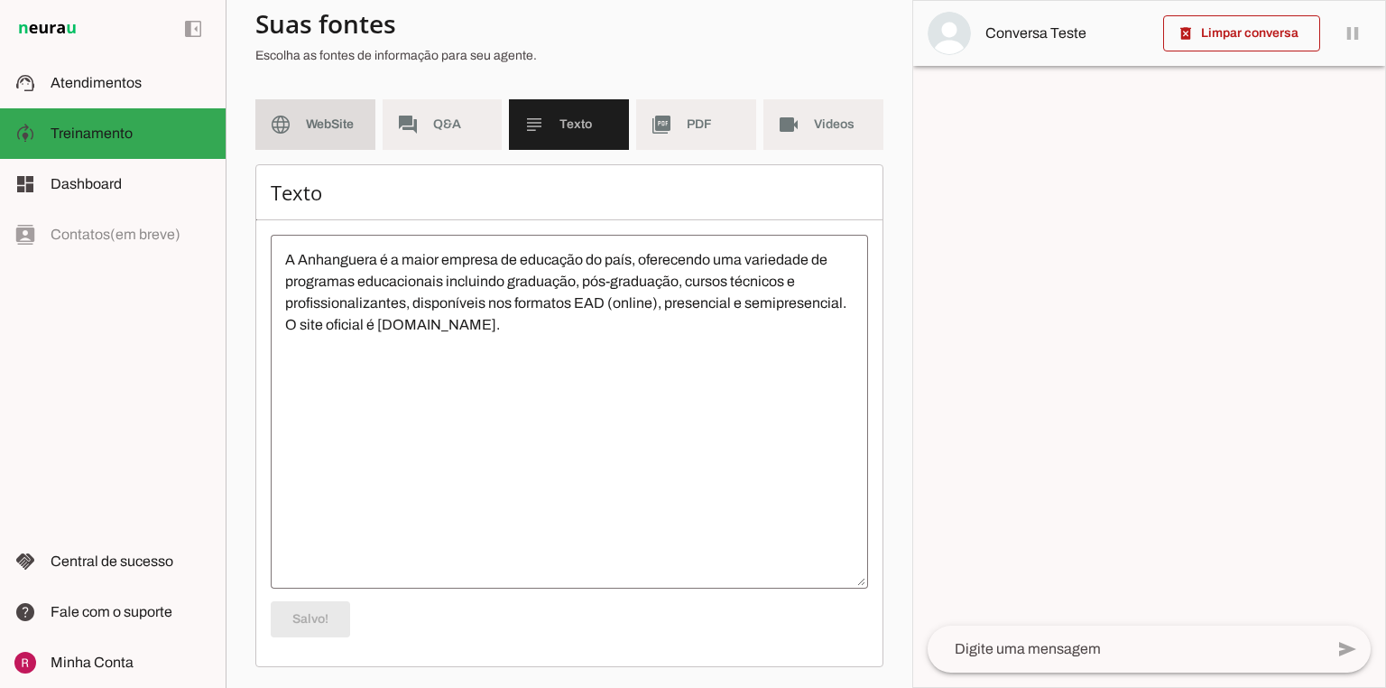
click at [292, 118] on md-item "language WebSite" at bounding box center [315, 124] width 120 height 51
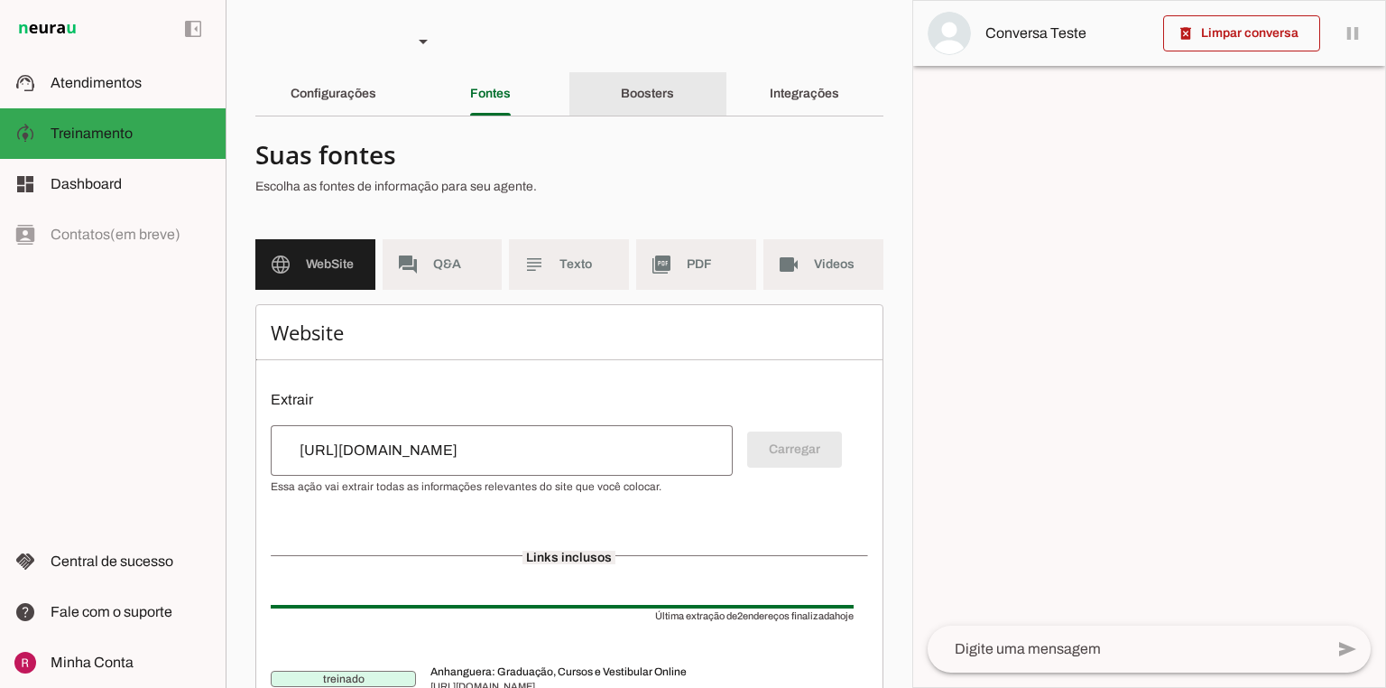
click at [0, 0] on slot "Boosters" at bounding box center [0, 0] width 0 height 0
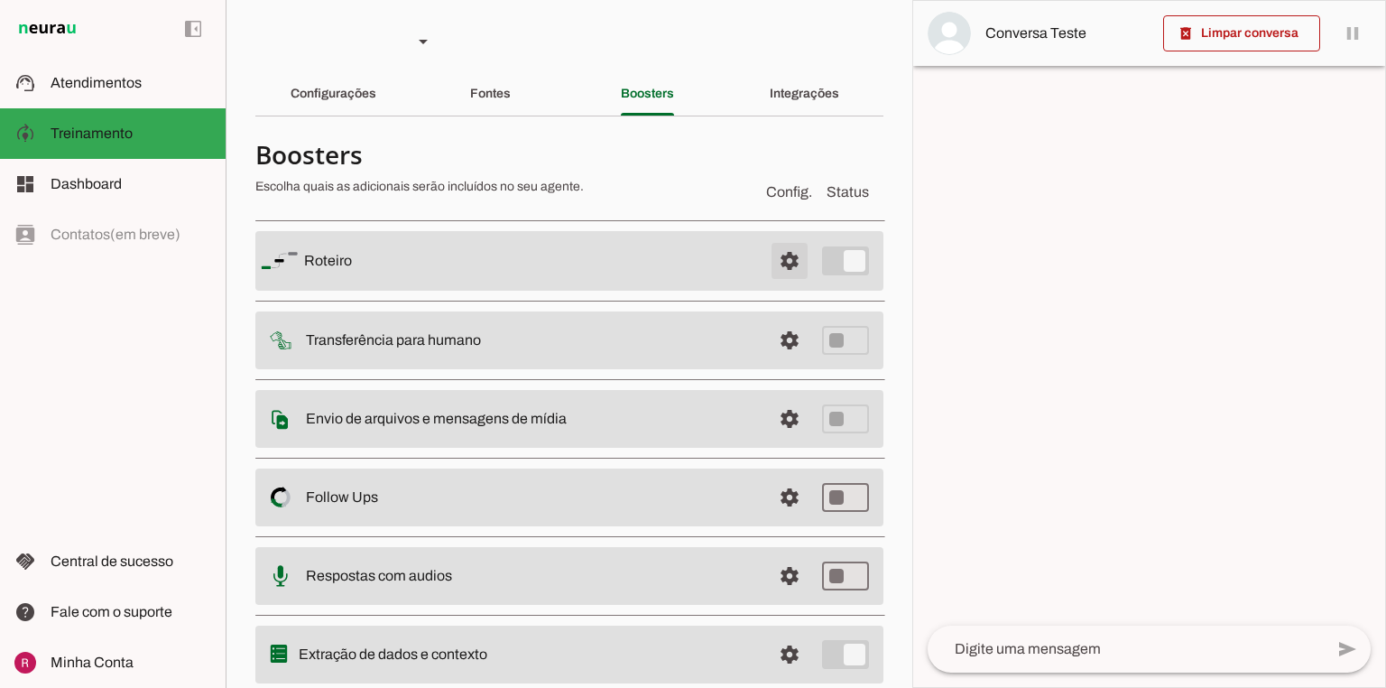
drag, startPoint x: 780, startPoint y: 270, endPoint x: 459, endPoint y: 351, distance: 331.5
click at [778, 270] on span at bounding box center [789, 260] width 43 height 43
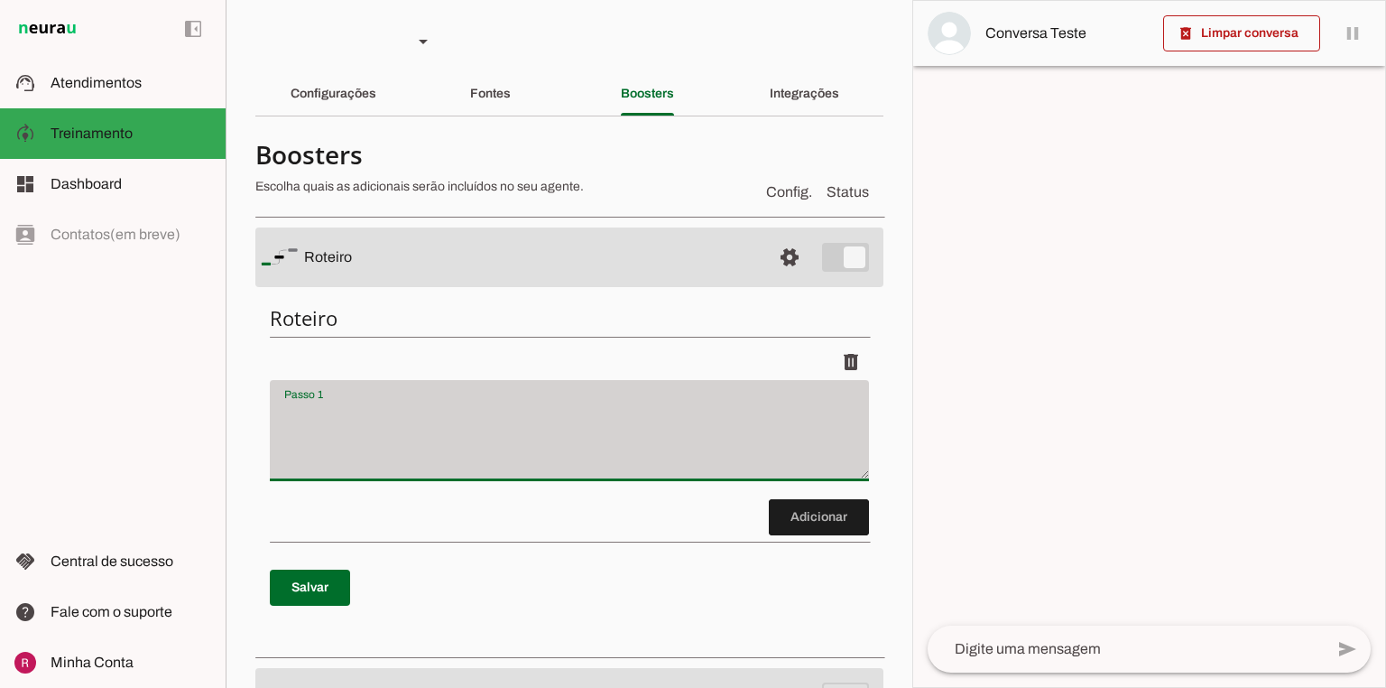
click at [422, 392] on div at bounding box center [569, 430] width 599 height 101
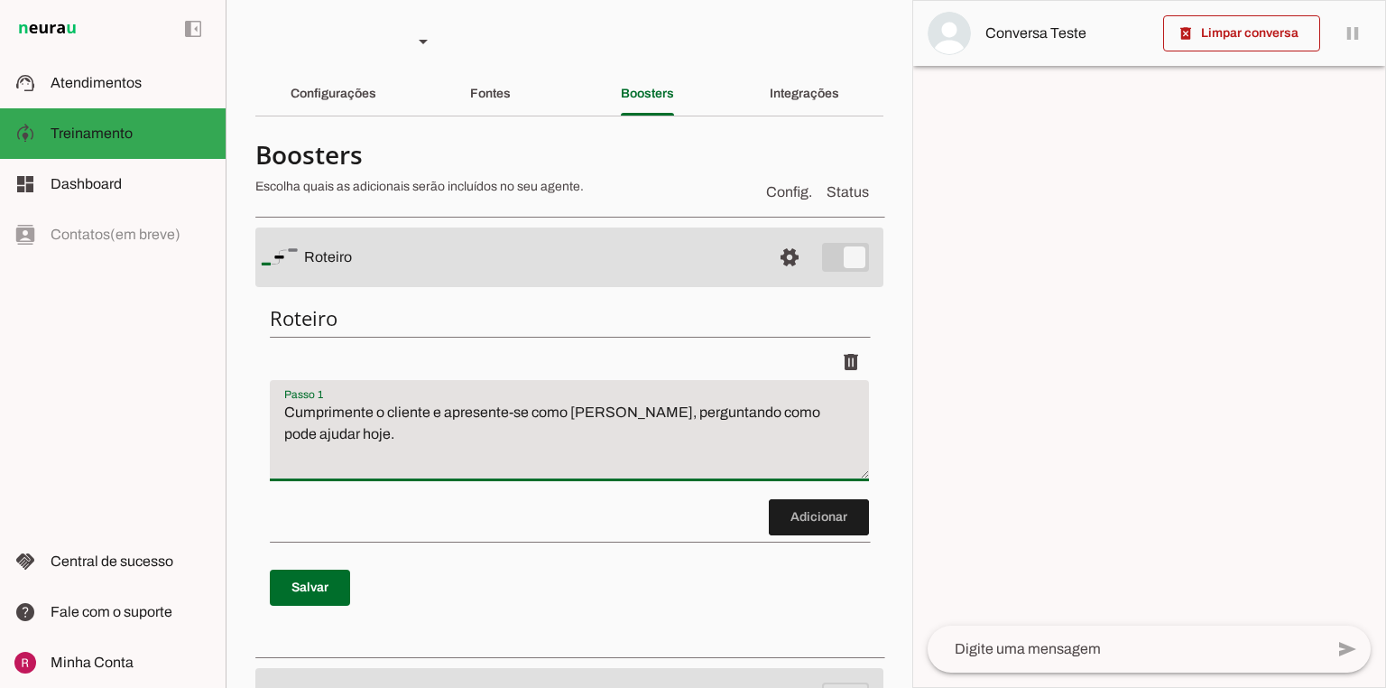
type textarea "Cumprimente o cliente e apresente-se como Edu, perguntando como pode ajudar hoj…"
type md-filled-text-field "Cumprimente o cliente e apresente-se como Edu, perguntando como pode ajudar hoj…"
click at [319, 572] on span at bounding box center [310, 587] width 80 height 43
click at [795, 505] on span at bounding box center [819, 517] width 100 height 43
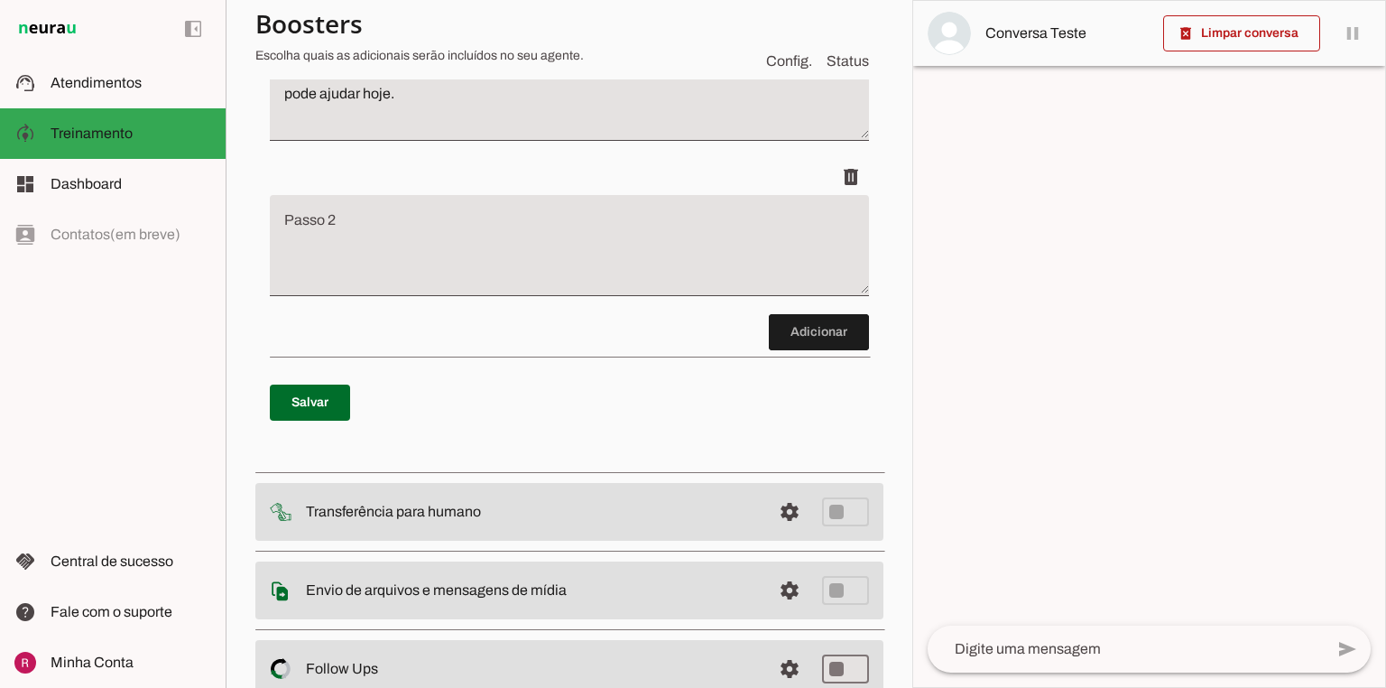
scroll to position [343, 0]
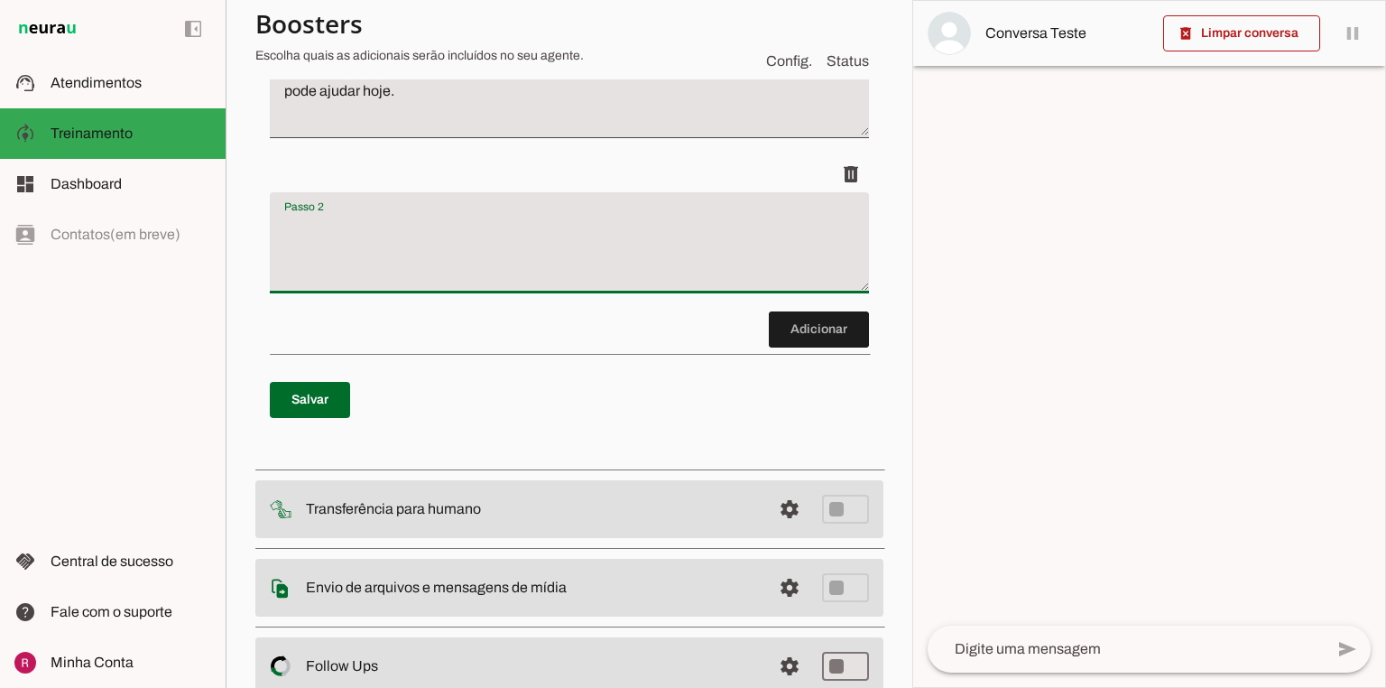
click at [468, 255] on textarea "Passo 2" at bounding box center [569, 250] width 599 height 72
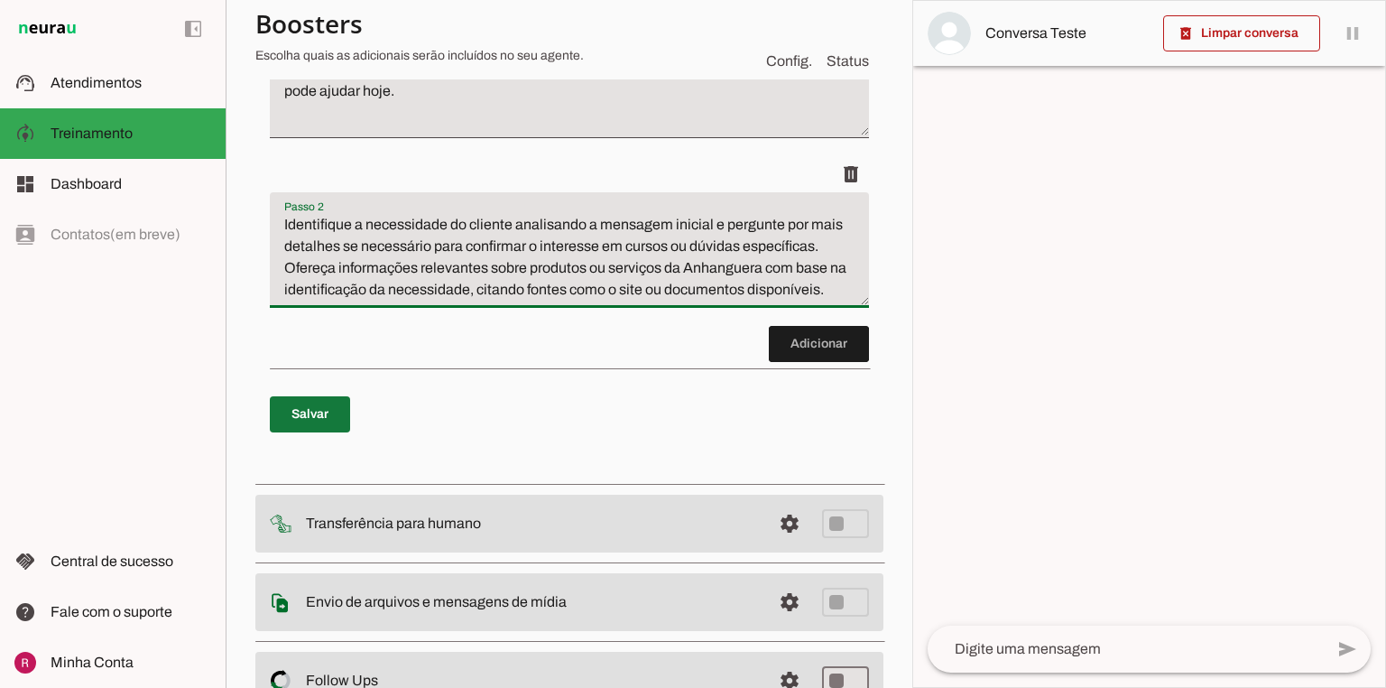
type textarea "Identifique a necessidade do cliente analisando a mensagem inicial e pergunte p…"
type md-filled-text-field "Identifique a necessidade do cliente analisando a mensagem inicial e pergunte p…"
click at [318, 408] on span at bounding box center [310, 414] width 80 height 43
click at [780, 356] on span at bounding box center [819, 343] width 100 height 43
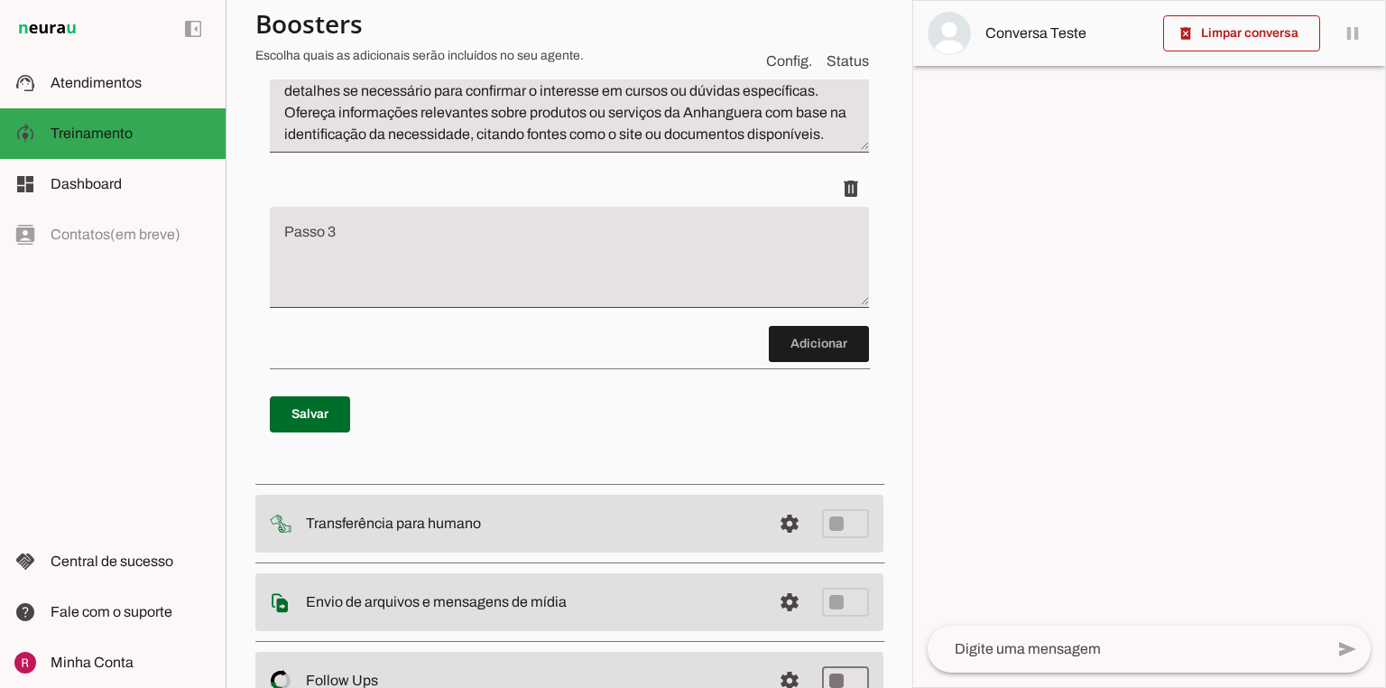
scroll to position [498, 0]
click at [385, 292] on textarea "Passo 3" at bounding box center [569, 264] width 599 height 72
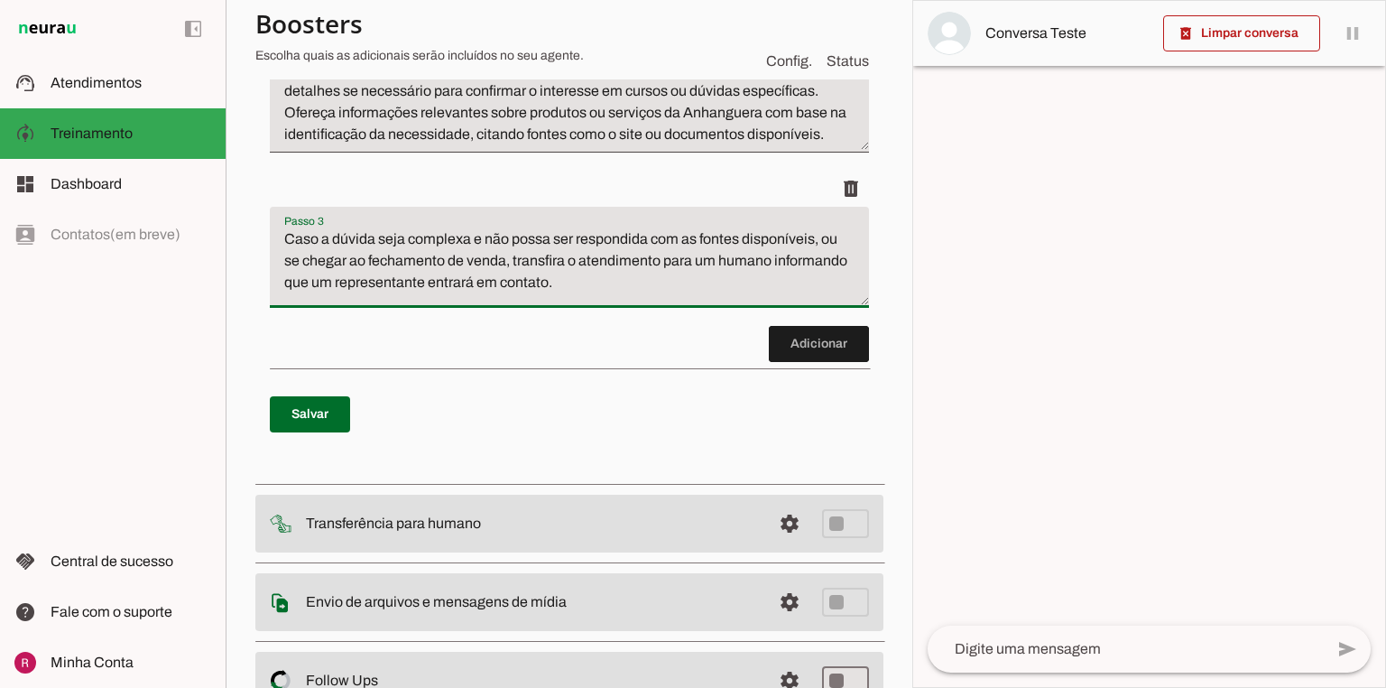
drag, startPoint x: 621, startPoint y: 284, endPoint x: 768, endPoint y: 261, distance: 149.0
click at [768, 261] on textarea "Caso a dúvida seja complexa e não possa ser respondida com as fontes disponívei…" at bounding box center [569, 264] width 599 height 72
drag, startPoint x: 800, startPoint y: 261, endPoint x: 265, endPoint y: 238, distance: 534.9
click at [265, 238] on div "Roteiro Adicionar Salvar" at bounding box center [569, 133] width 628 height 682
click at [475, 256] on textarea "Caso a dúvida seja complexa e não possa ser respondida com as fontes disponívei…" at bounding box center [569, 264] width 599 height 72
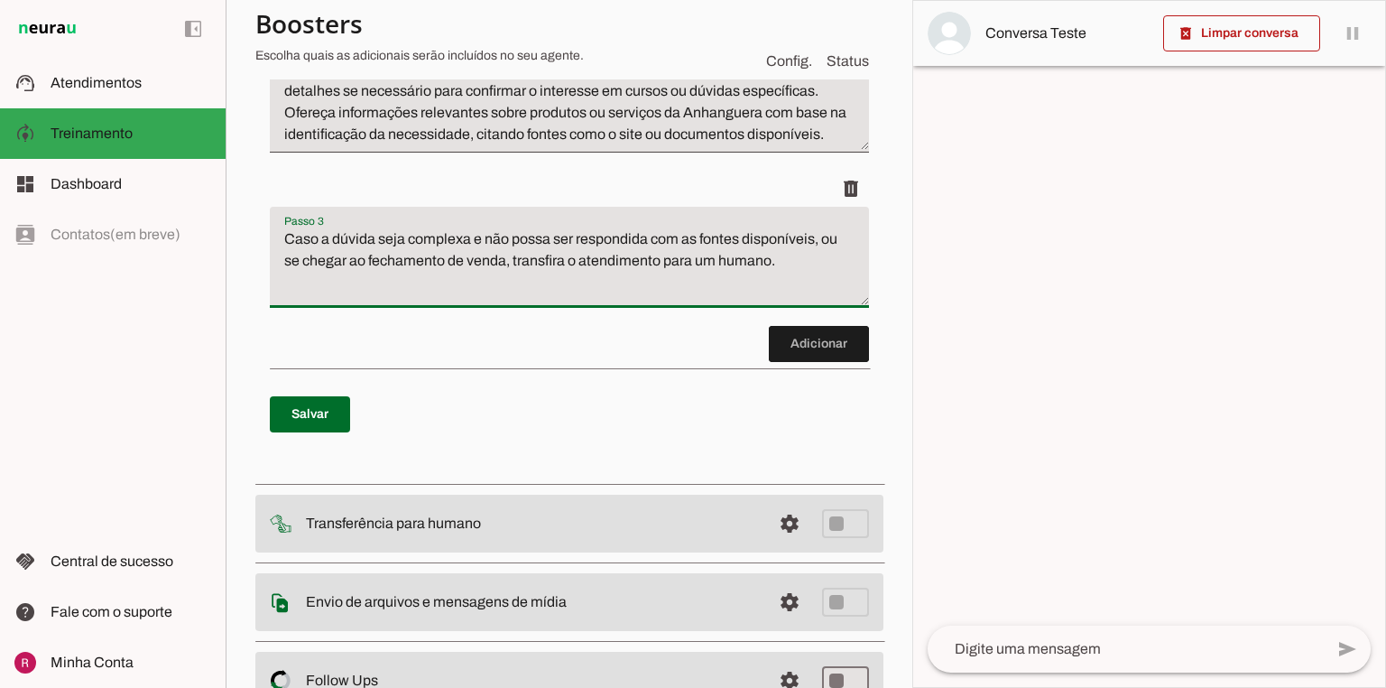
click at [654, 276] on textarea "Caso a dúvida seja complexa e não possa ser respondida com as fontes disponívei…" at bounding box center [569, 264] width 599 height 72
type textarea "Caso a dúvida seja complexa e não possa ser respondida com as fontes disponívei…"
type md-filled-text-field "Caso a dúvida seja complexa e não possa ser respondida com as fontes disponívei…"
click at [296, 426] on span at bounding box center [310, 414] width 80 height 43
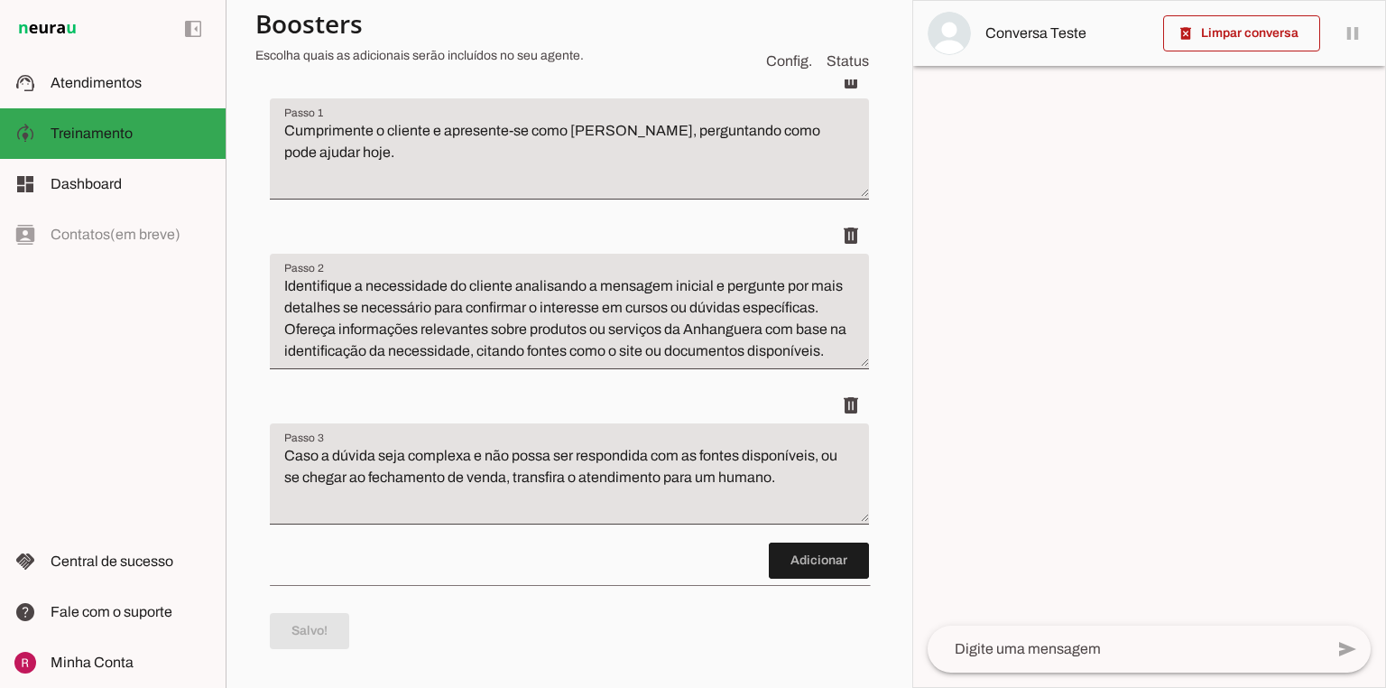
scroll to position [0, 0]
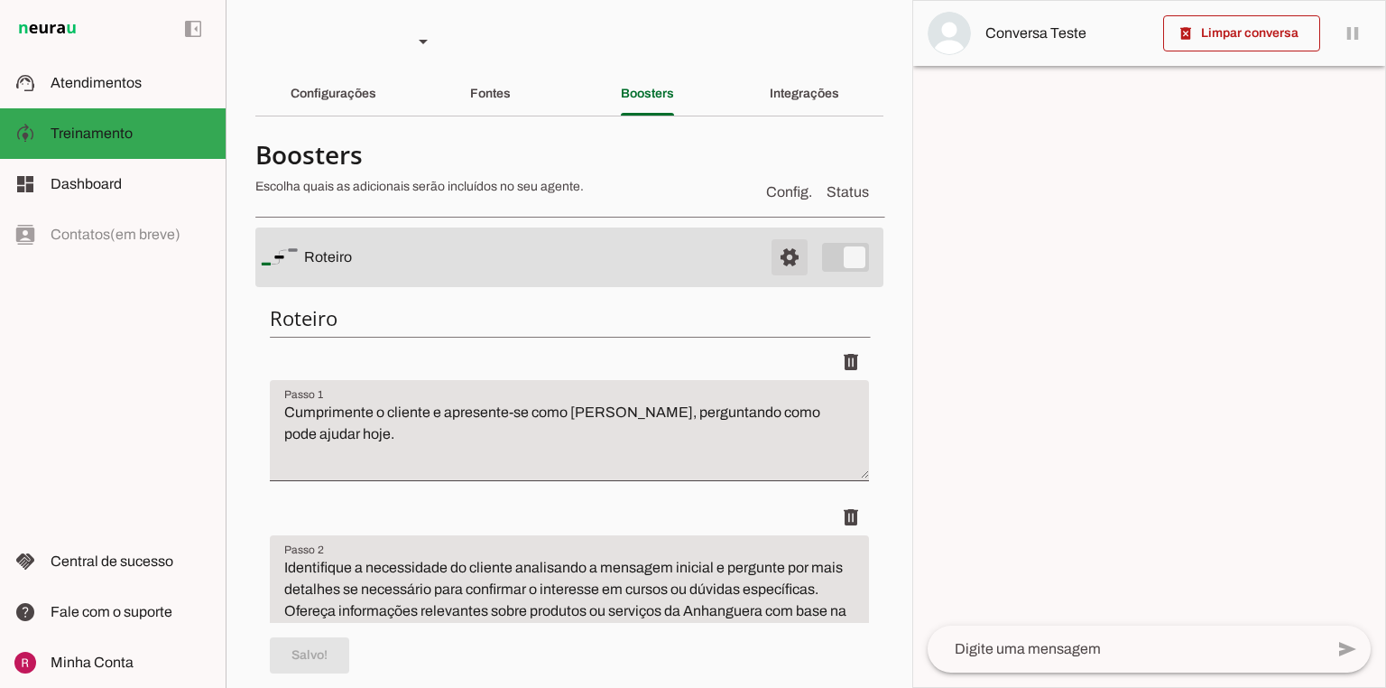
click at [777, 261] on span at bounding box center [789, 257] width 43 height 43
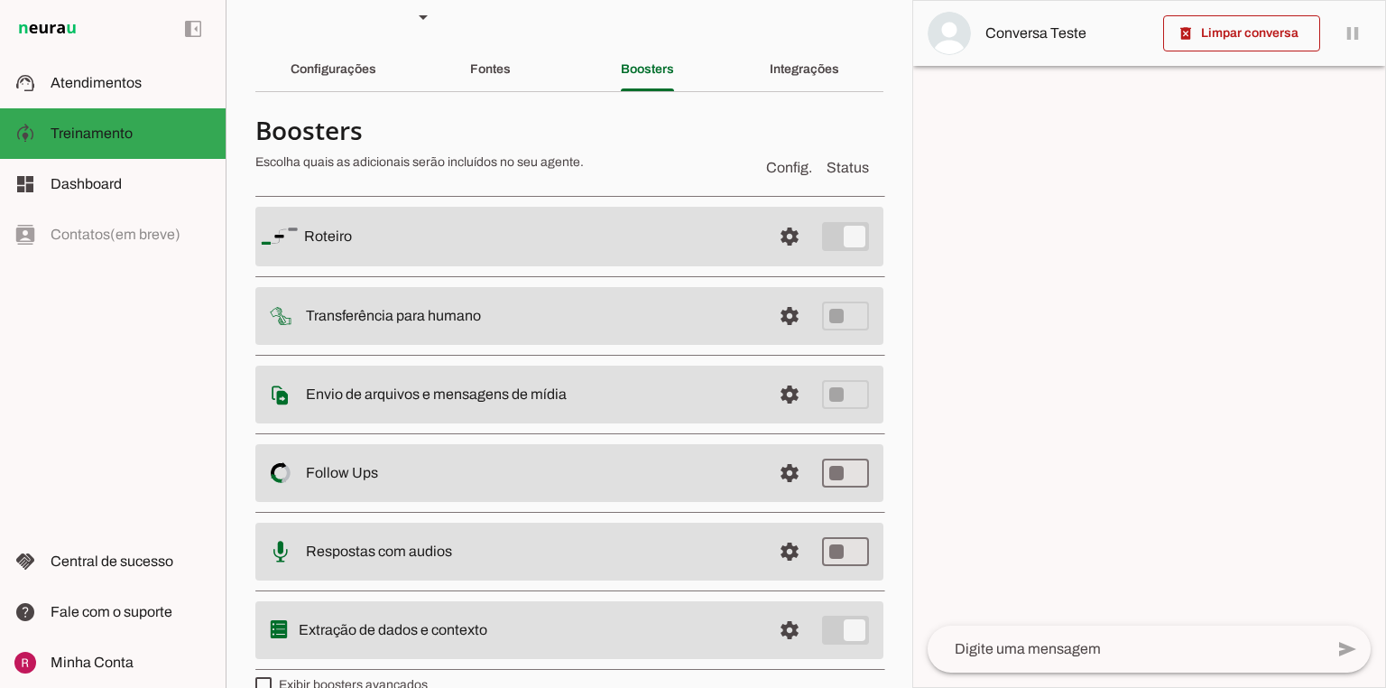
scroll to position [54, 0]
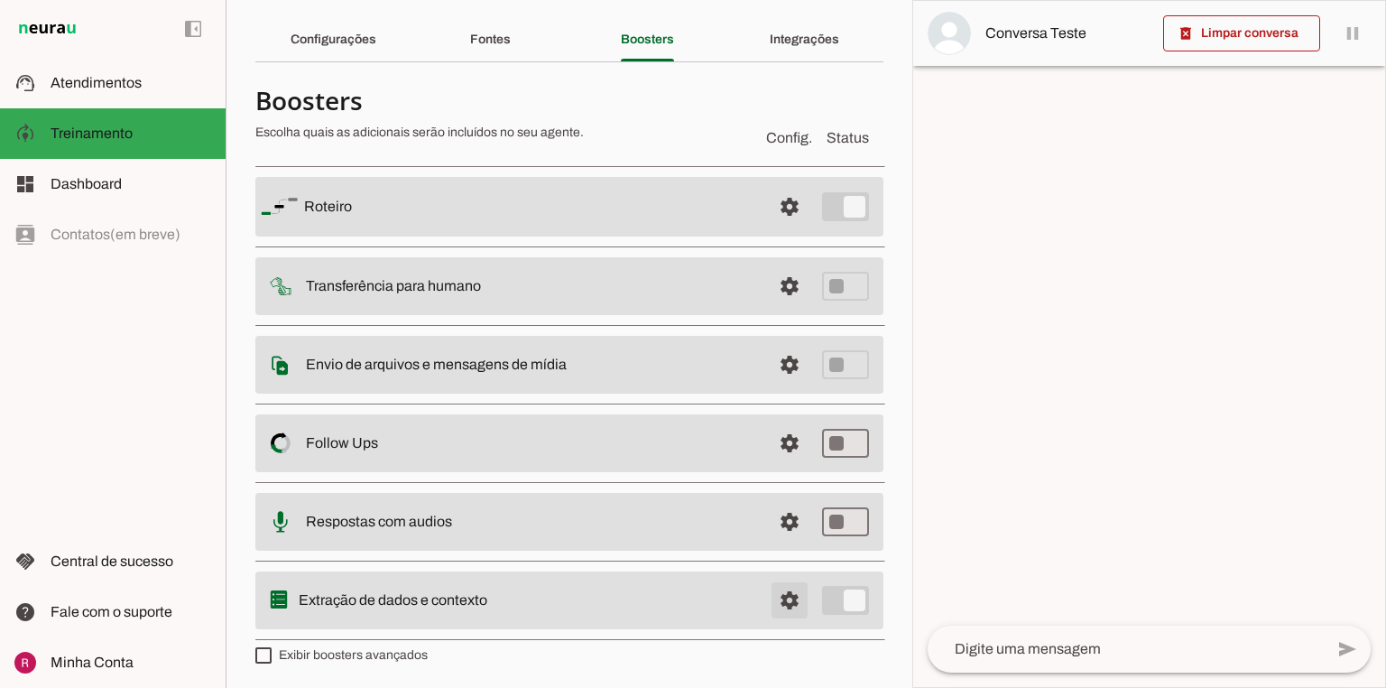
click at [772, 588] on span at bounding box center [789, 600] width 43 height 43
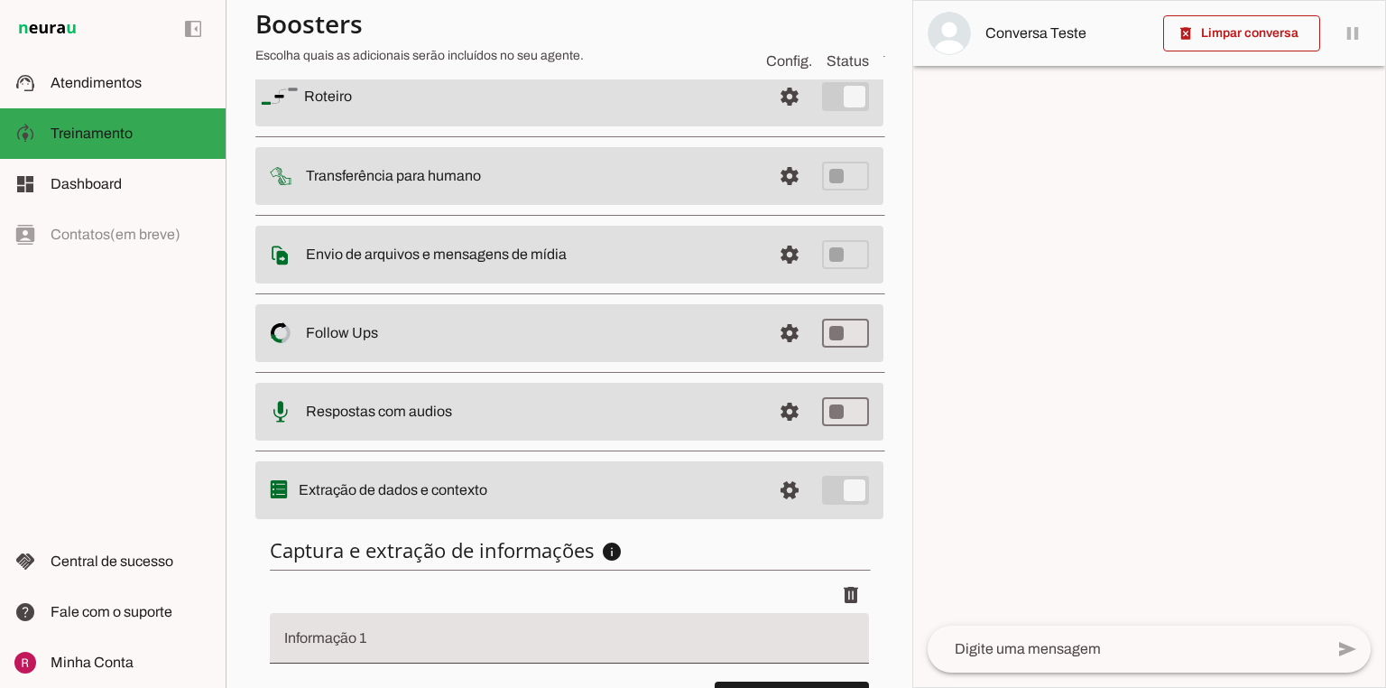
scroll to position [312, 0]
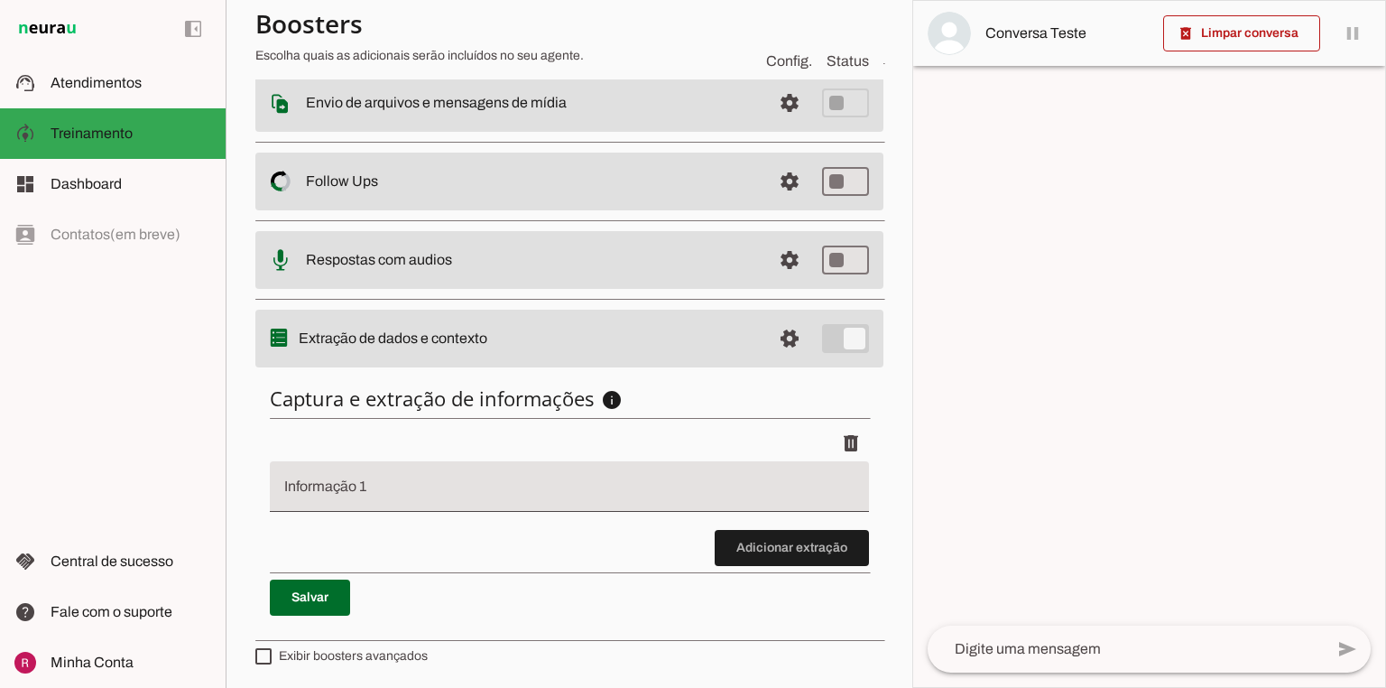
click at [400, 508] on div at bounding box center [569, 486] width 599 height 51
type input "i"
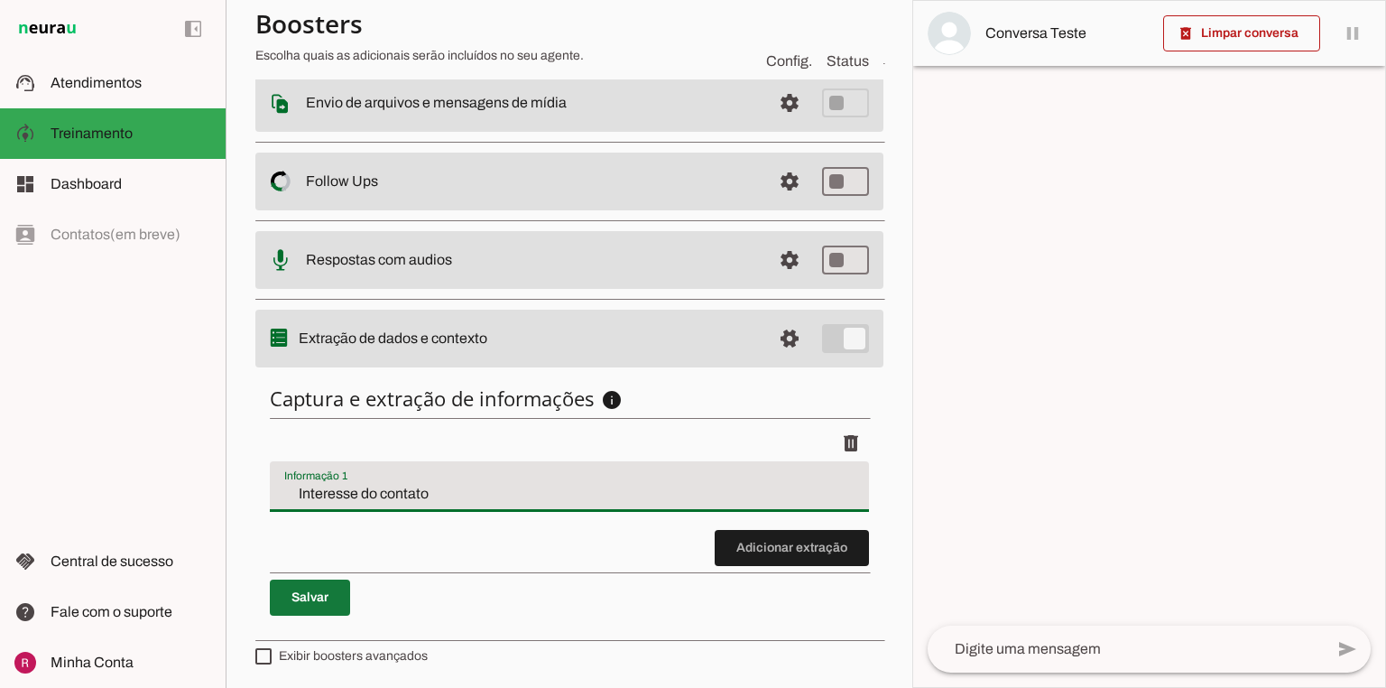
type input "Interesse do contato"
type md-filled-text-field "Interesse do contato"
click at [343, 579] on span at bounding box center [310, 597] width 80 height 43
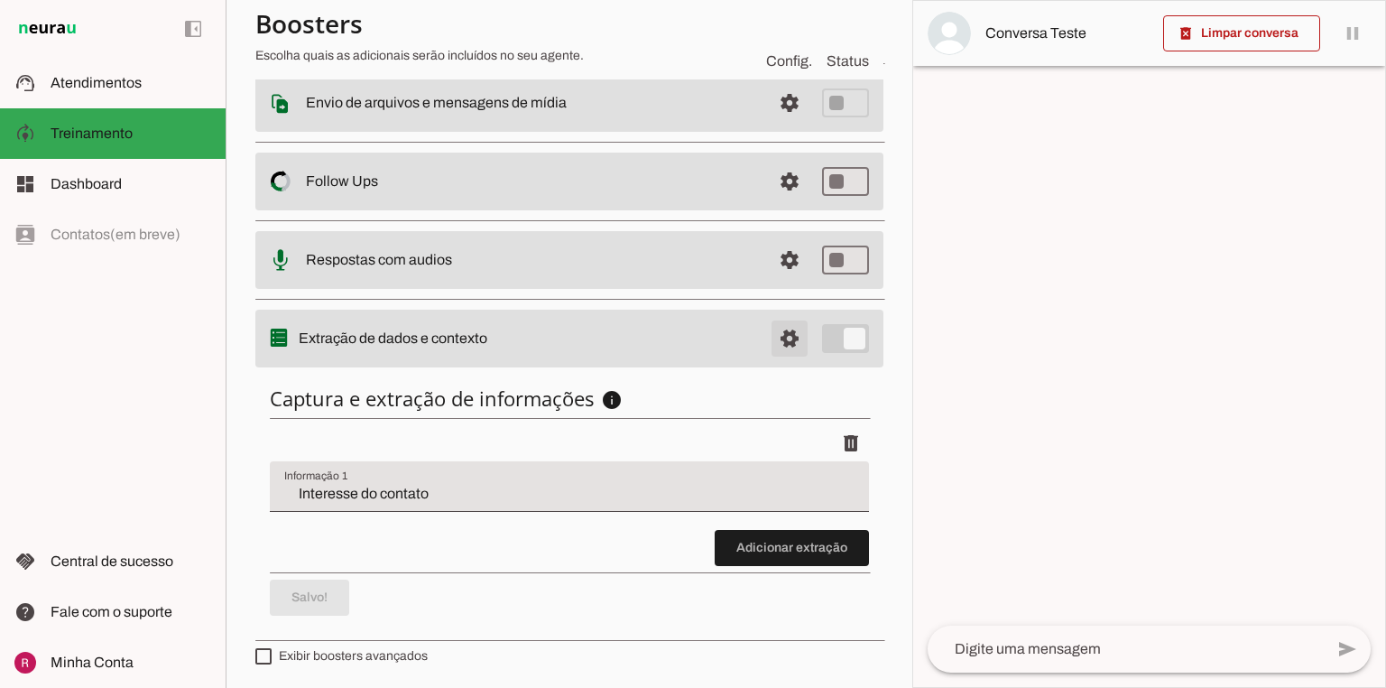
click at [772, 333] on span at bounding box center [789, 338] width 43 height 43
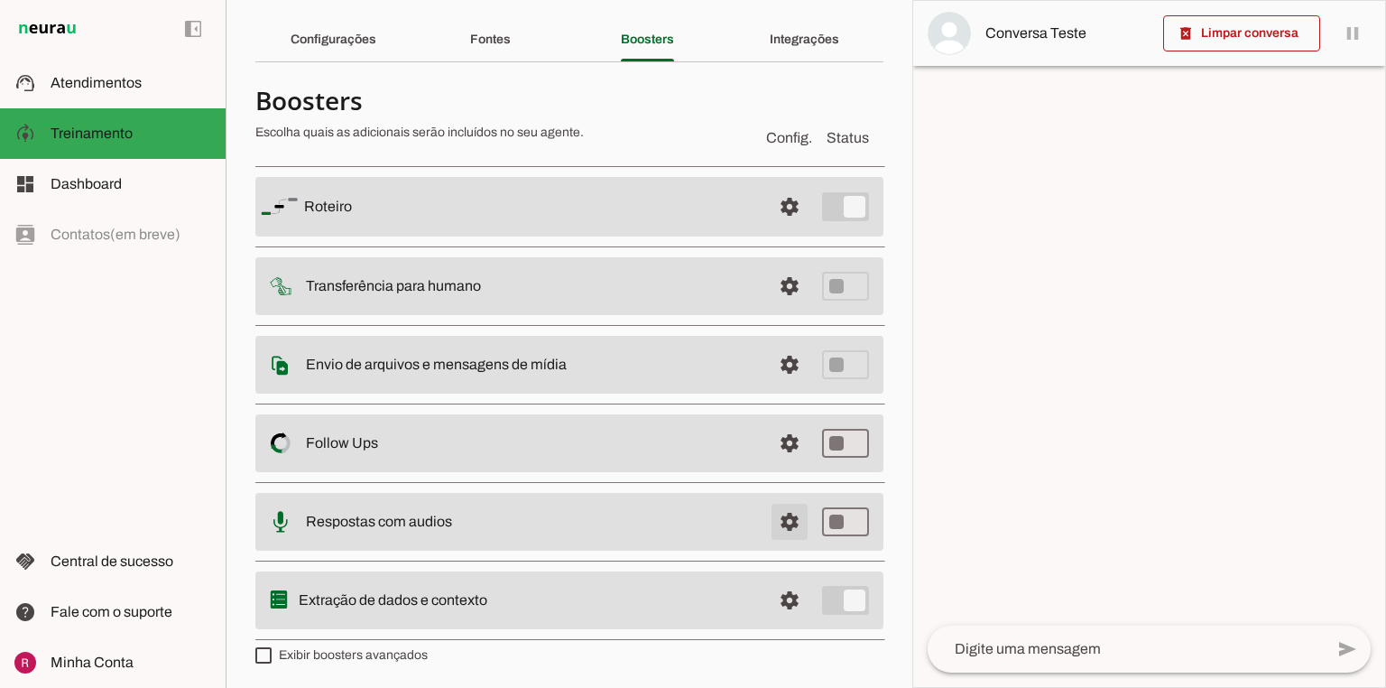
click at [773, 520] on span at bounding box center [789, 521] width 43 height 43
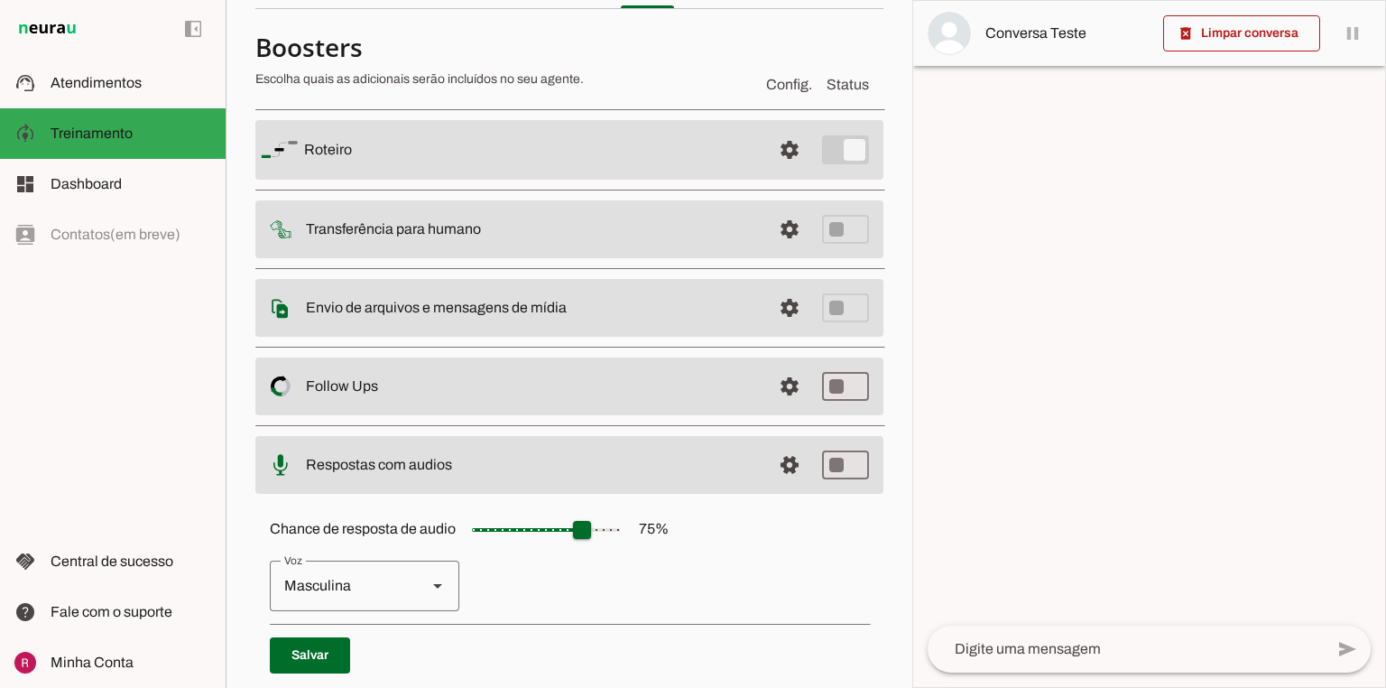
scroll to position [257, 0]
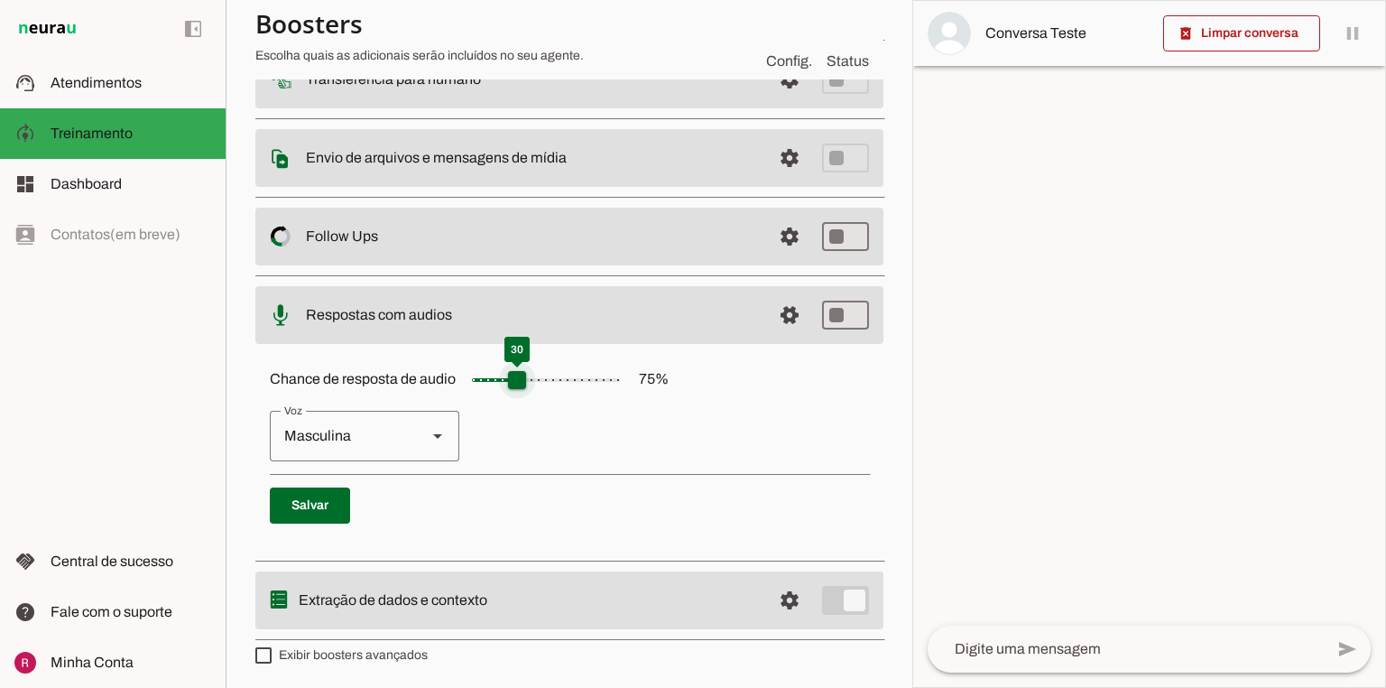
drag, startPoint x: 568, startPoint y: 384, endPoint x: 515, endPoint y: 384, distance: 53.3
type input "**"
type md-slider "30"
click at [515, 384] on input "Chance de resposta de audio 75 %" at bounding box center [546, 380] width 181 height 36
drag, startPoint x: 328, startPoint y: 496, endPoint x: 643, endPoint y: 376, distance: 337.1
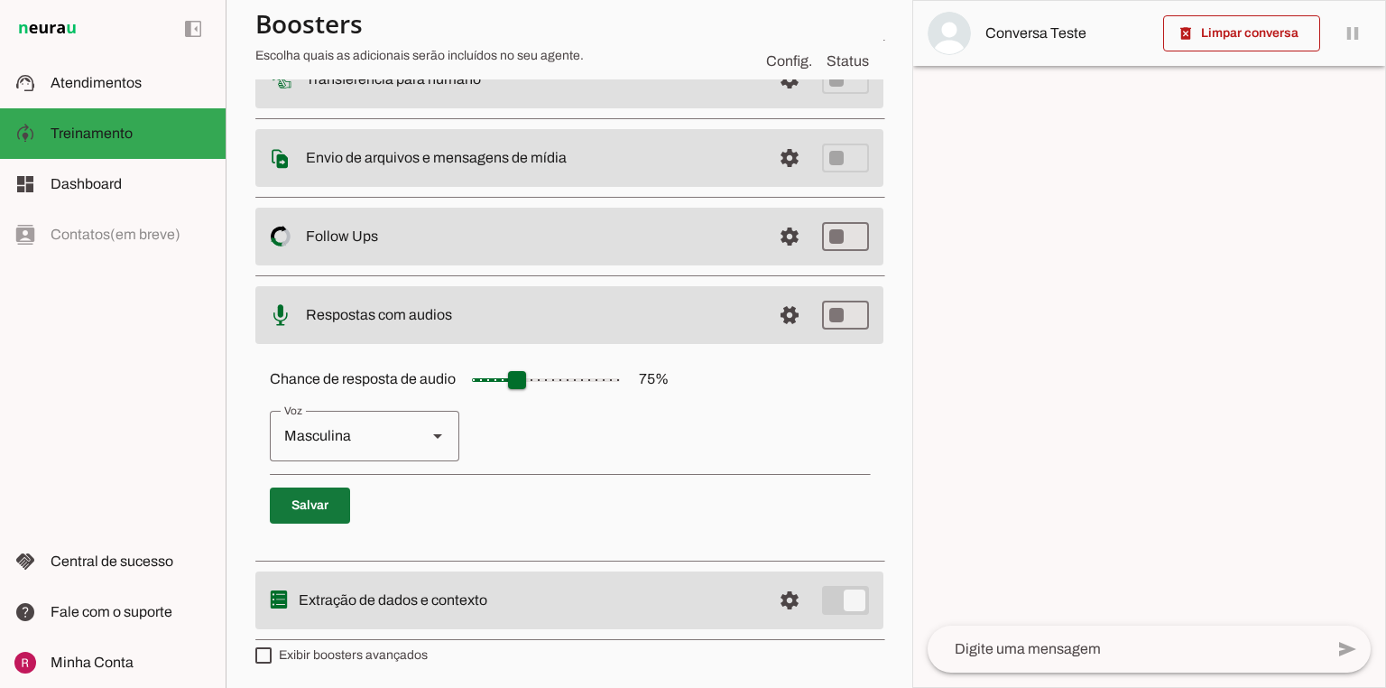
click at [328, 497] on span at bounding box center [310, 505] width 80 height 43
click at [768, 315] on span at bounding box center [789, 314] width 43 height 43
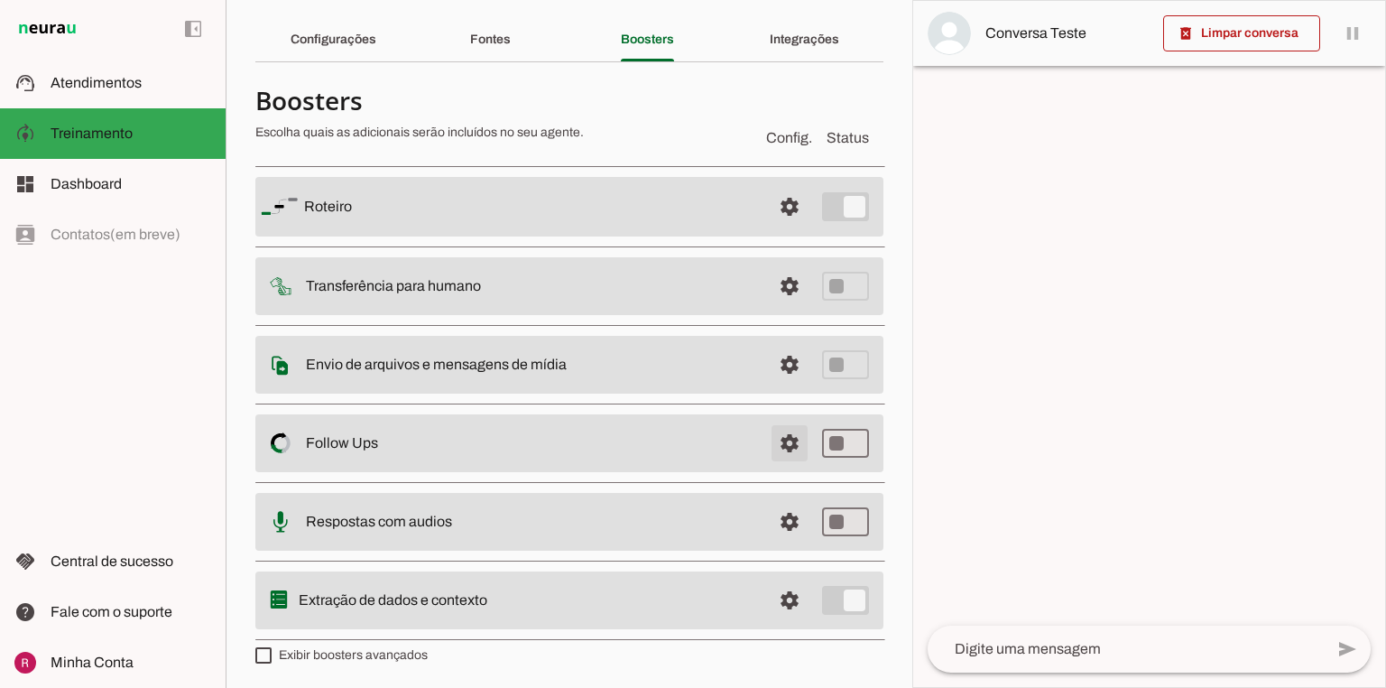
click at [783, 450] on span at bounding box center [789, 443] width 43 height 43
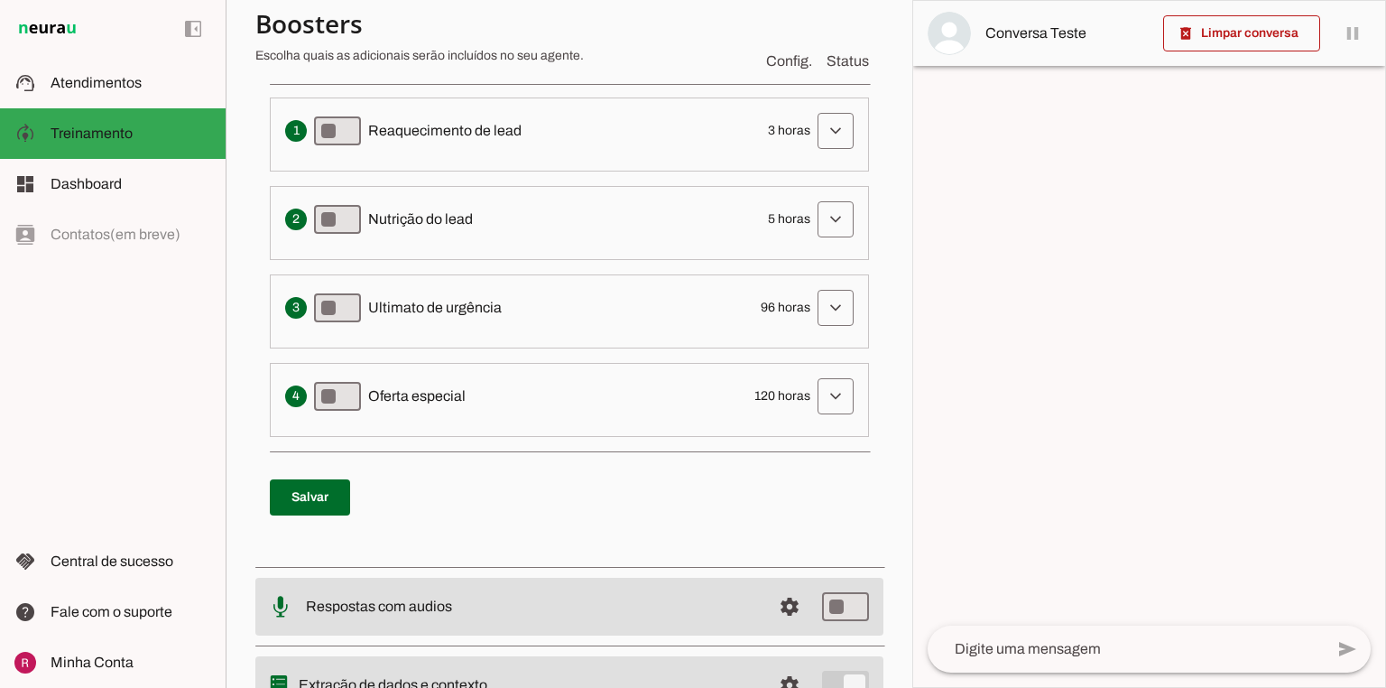
scroll to position [487, 0]
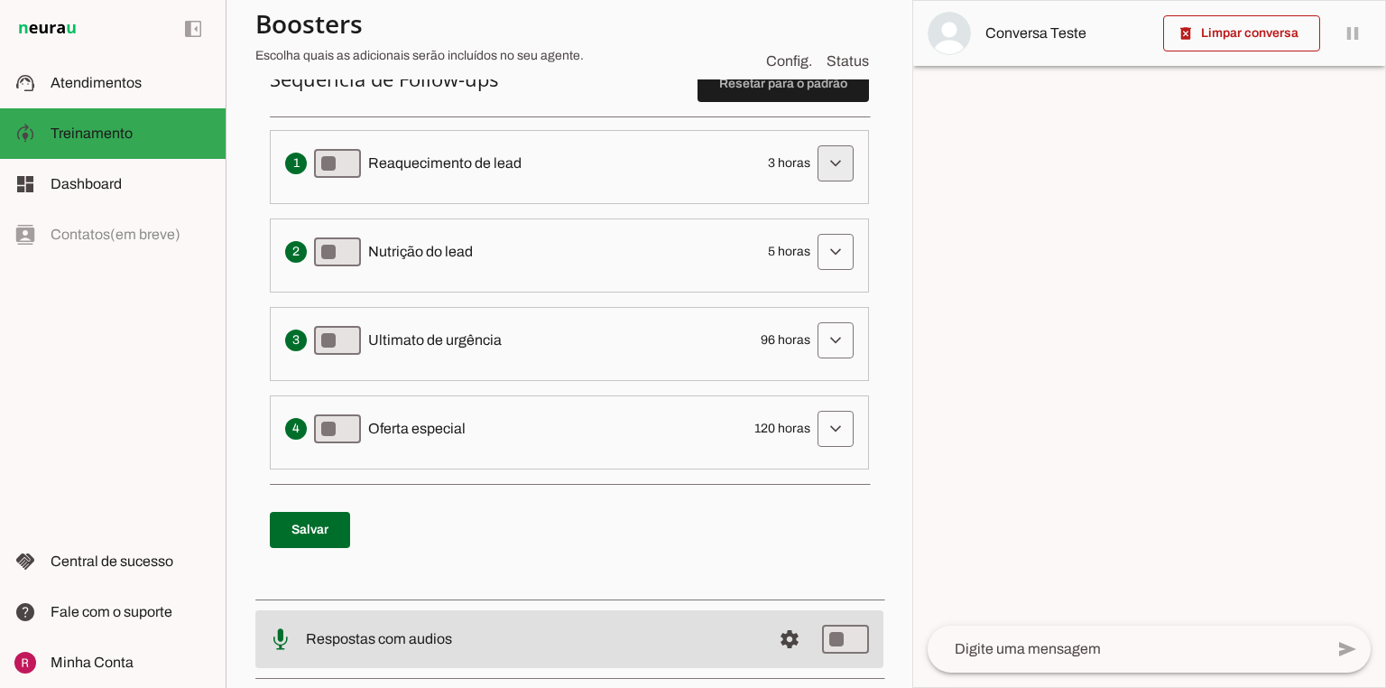
click at [818, 155] on span at bounding box center [835, 163] width 43 height 43
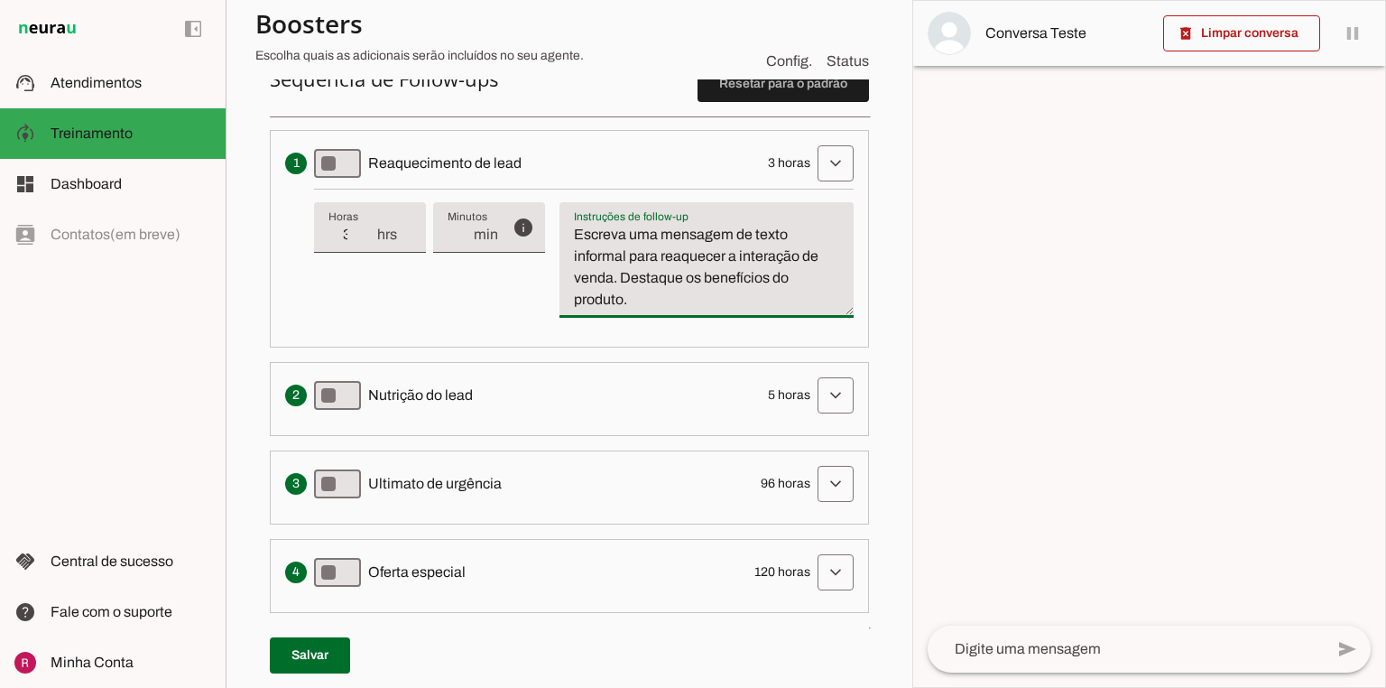
drag, startPoint x: 631, startPoint y: 301, endPoint x: 620, endPoint y: 278, distance: 25.8
click at [620, 278] on textarea "Escreva uma mensagem de texto informal para reaquecer a interação de venda. Des…" at bounding box center [707, 267] width 294 height 87
type textarea "Escreva uma mensagem de texto informal para reaquecer a interação de venda."
type md-filled-text-field "Escreva uma mensagem de texto informal para reaquecer a interação de venda."
click at [841, 394] on span at bounding box center [835, 395] width 43 height 43
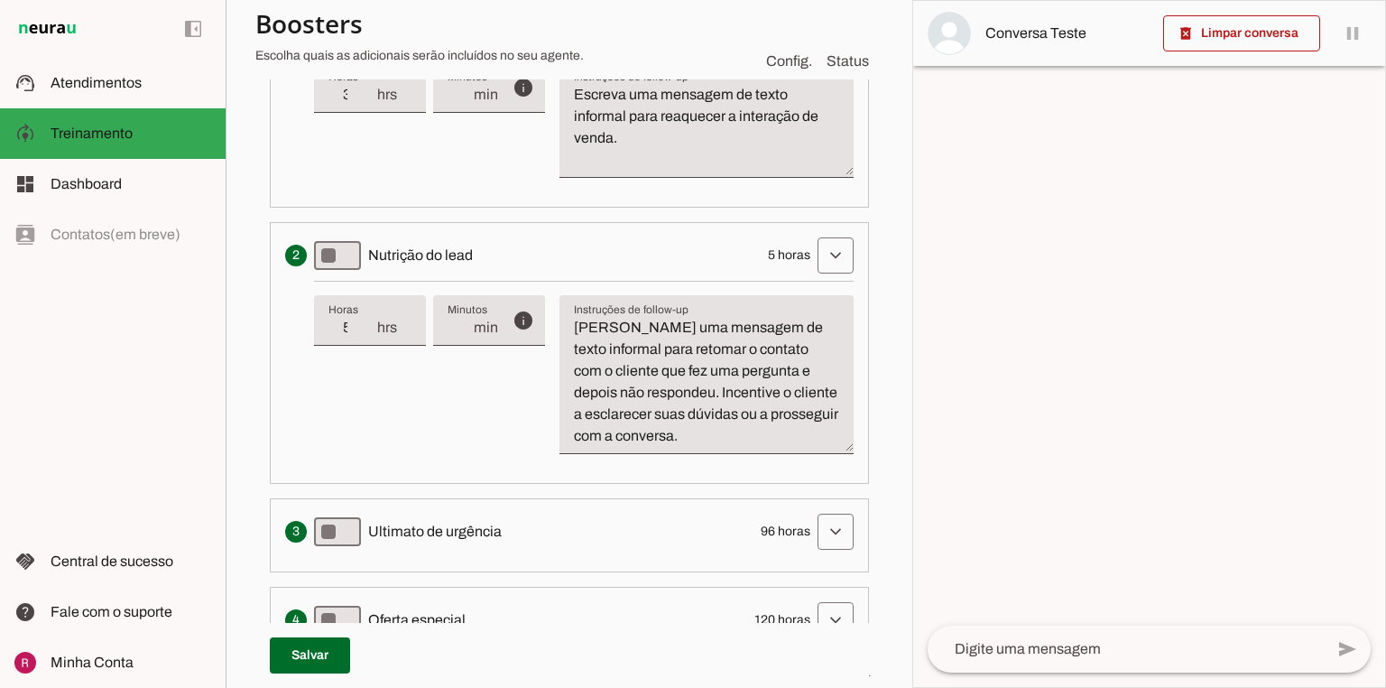
scroll to position [632, 0]
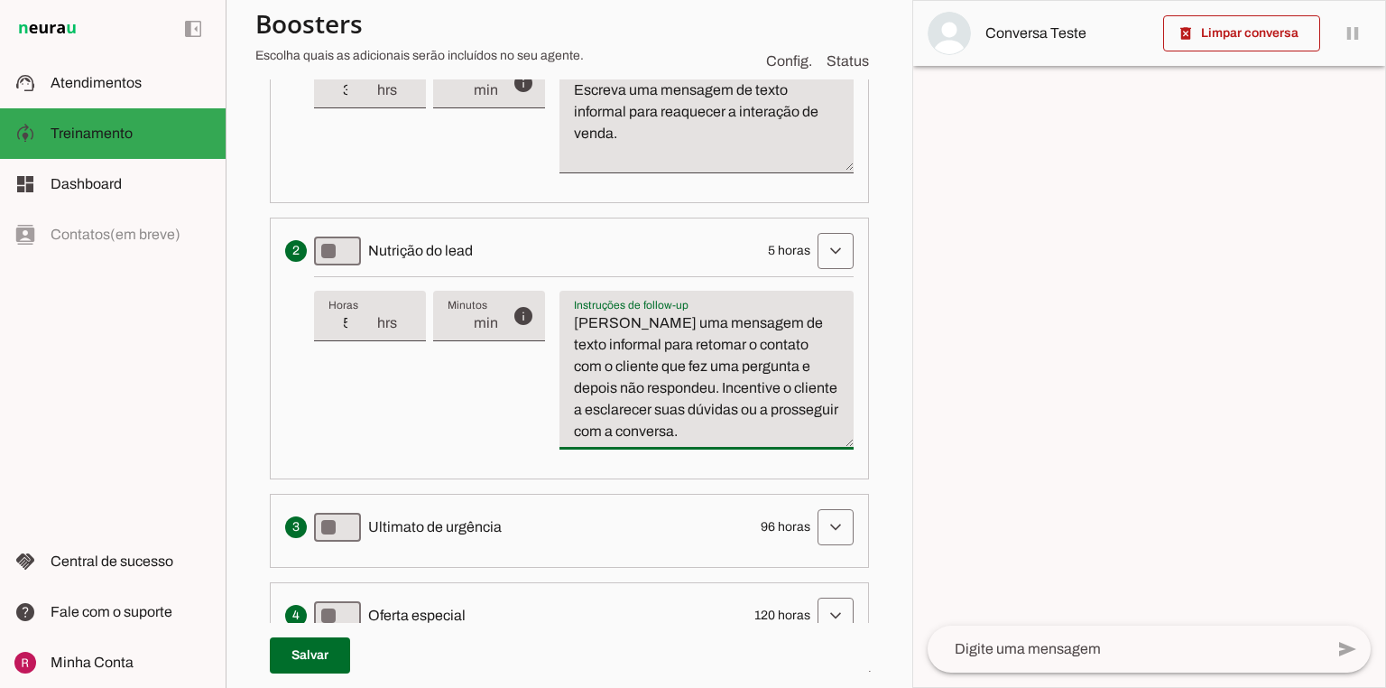
drag, startPoint x: 773, startPoint y: 346, endPoint x: 667, endPoint y: 385, distance: 112.8
click at [668, 385] on textarea "Escreva uma mensagem de texto informal para retomar o contato com o cliente que…" at bounding box center [707, 377] width 294 height 130
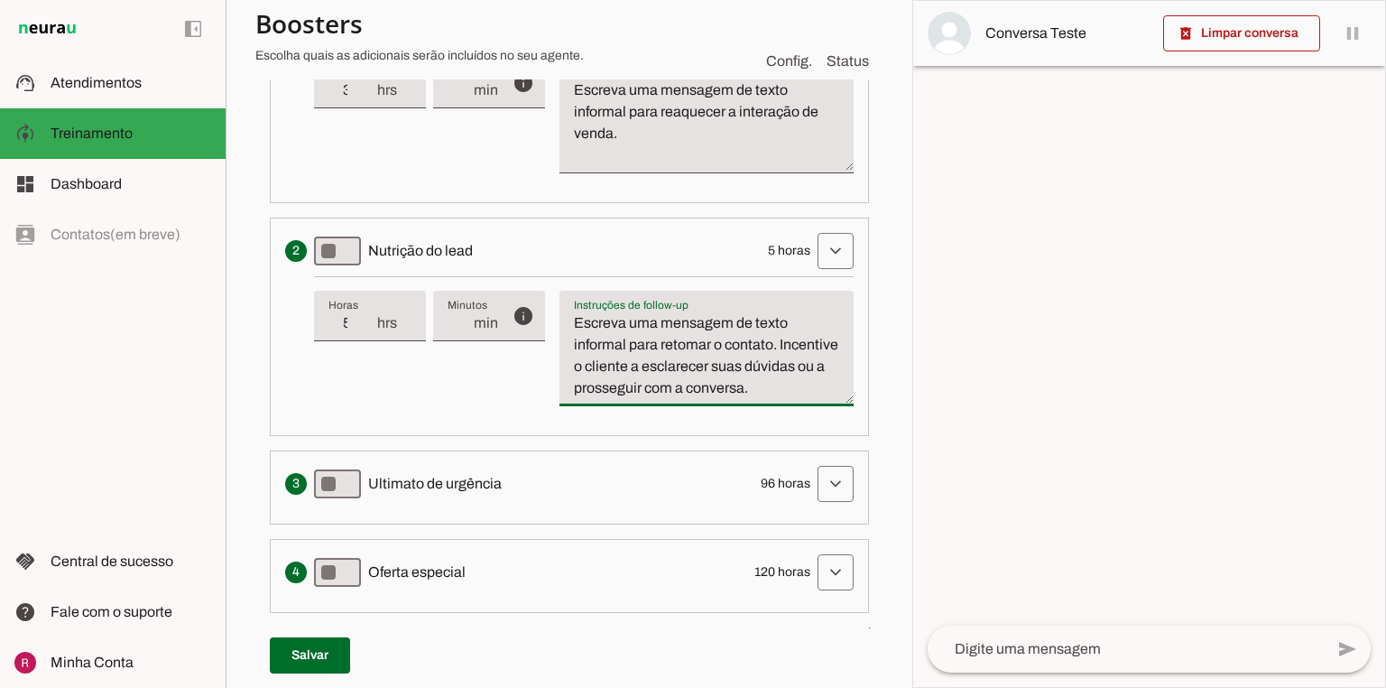
type textarea "Escreva uma mensagem de texto informal para retomar o contato. Incentive o clie…"
type md-filled-text-field "Escreva uma mensagem de texto informal para retomar o contato. Incentive o clie…"
click at [817, 505] on span at bounding box center [835, 483] width 43 height 43
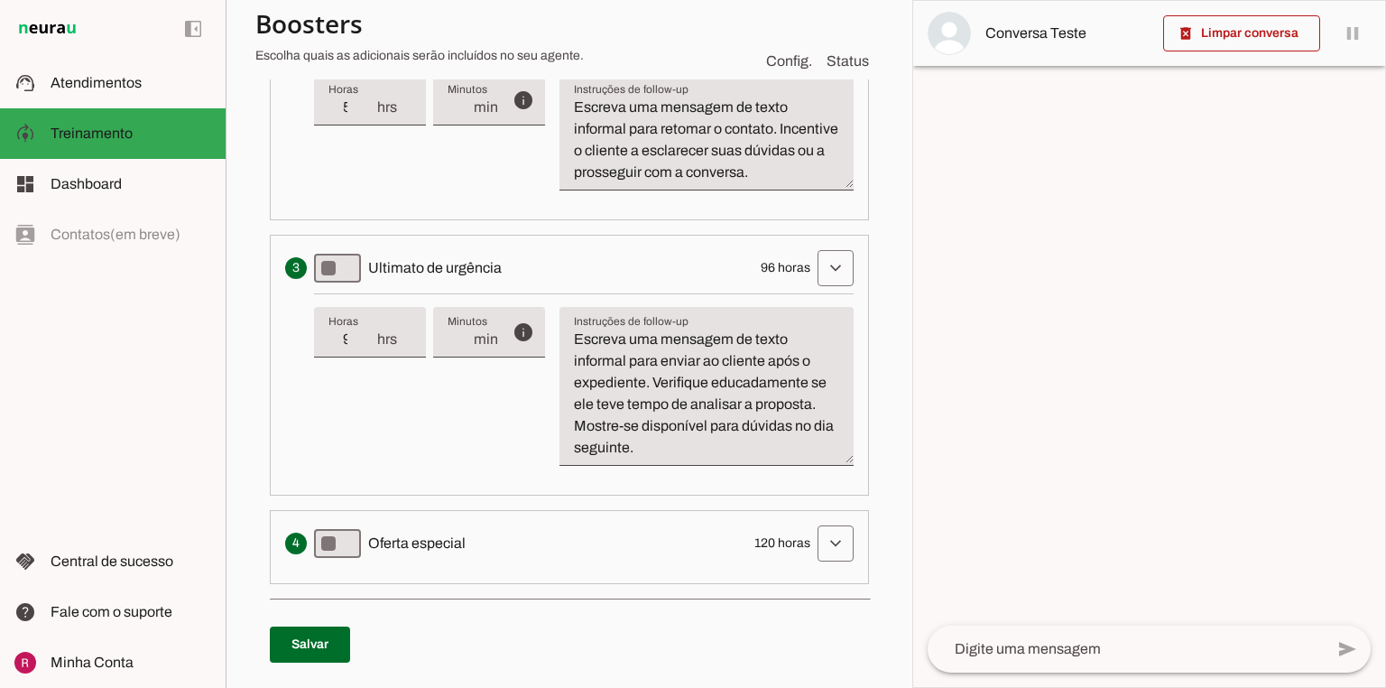
scroll to position [849, 0]
drag, startPoint x: 626, startPoint y: 379, endPoint x: 859, endPoint y: 421, distance: 237.4
click at [859, 421] on div "Sequência de Follow-ups Resetar para o padrão Envia uma mensagem para reengajar…" at bounding box center [569, 190] width 628 height 1025
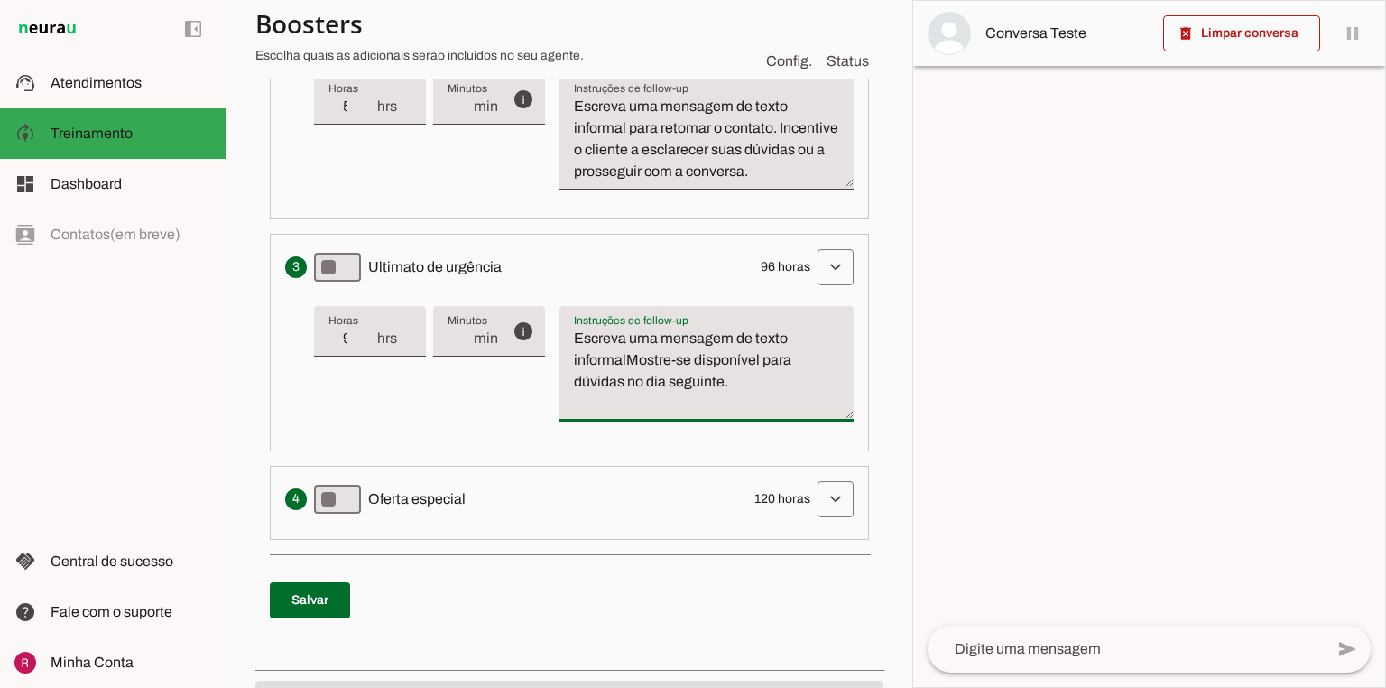
drag, startPoint x: 639, startPoint y: 379, endPoint x: 570, endPoint y: 357, distance: 71.9
click at [570, 357] on textarea "Escreva uma mensagem de texto informalMostre-se disponível para dúvidas no dia …" at bounding box center [707, 371] width 294 height 87
click at [632, 374] on textarea "Escreva uma mensagem de texto informalMostre-se disponível para dúvidas no dia …" at bounding box center [707, 371] width 294 height 87
drag, startPoint x: 627, startPoint y: 377, endPoint x: 561, endPoint y: 349, distance: 72.4
click at [561, 349] on textarea "Escreva uma mensagem de texto informalMostre-se disponível para dúvidas no dia …" at bounding box center [707, 371] width 294 height 87
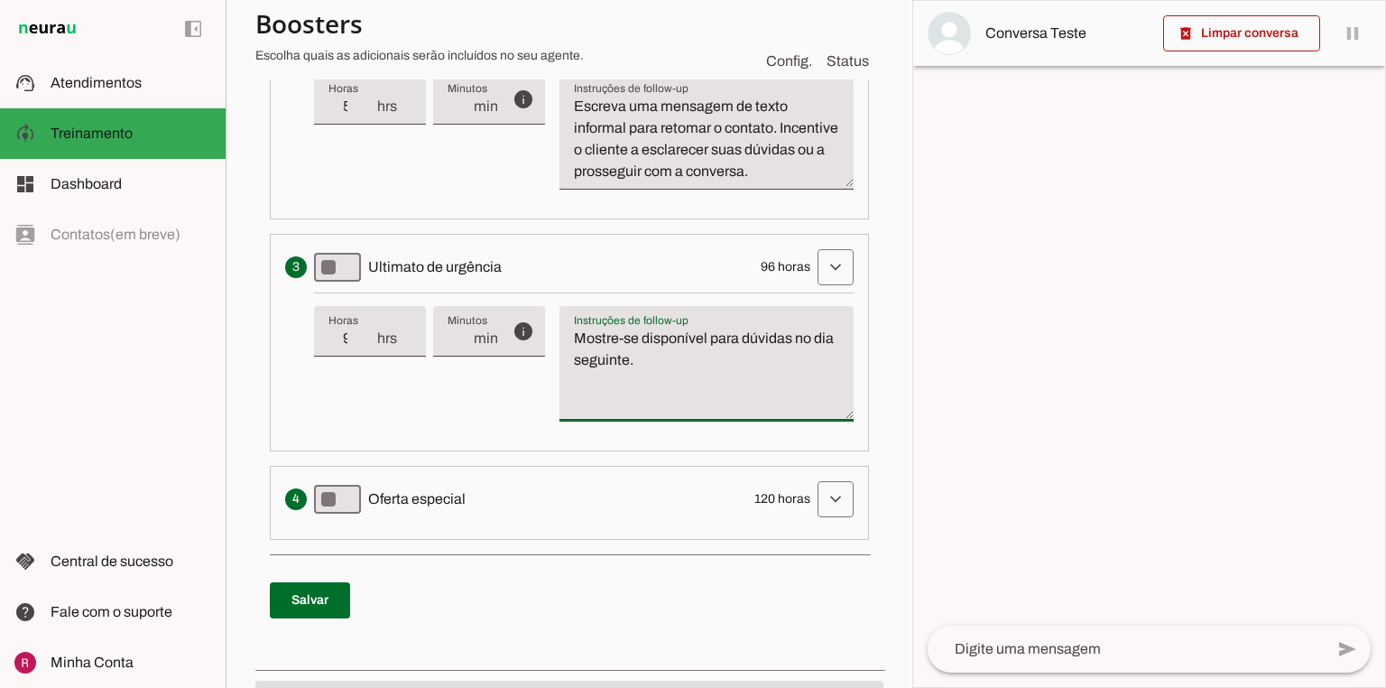
type textarea "Mostre-se disponível para dúvidas no dia seguinte."
type md-filled-text-field "Mostre-se disponível para dúvidas no dia seguinte."
click at [839, 513] on span at bounding box center [835, 499] width 43 height 43
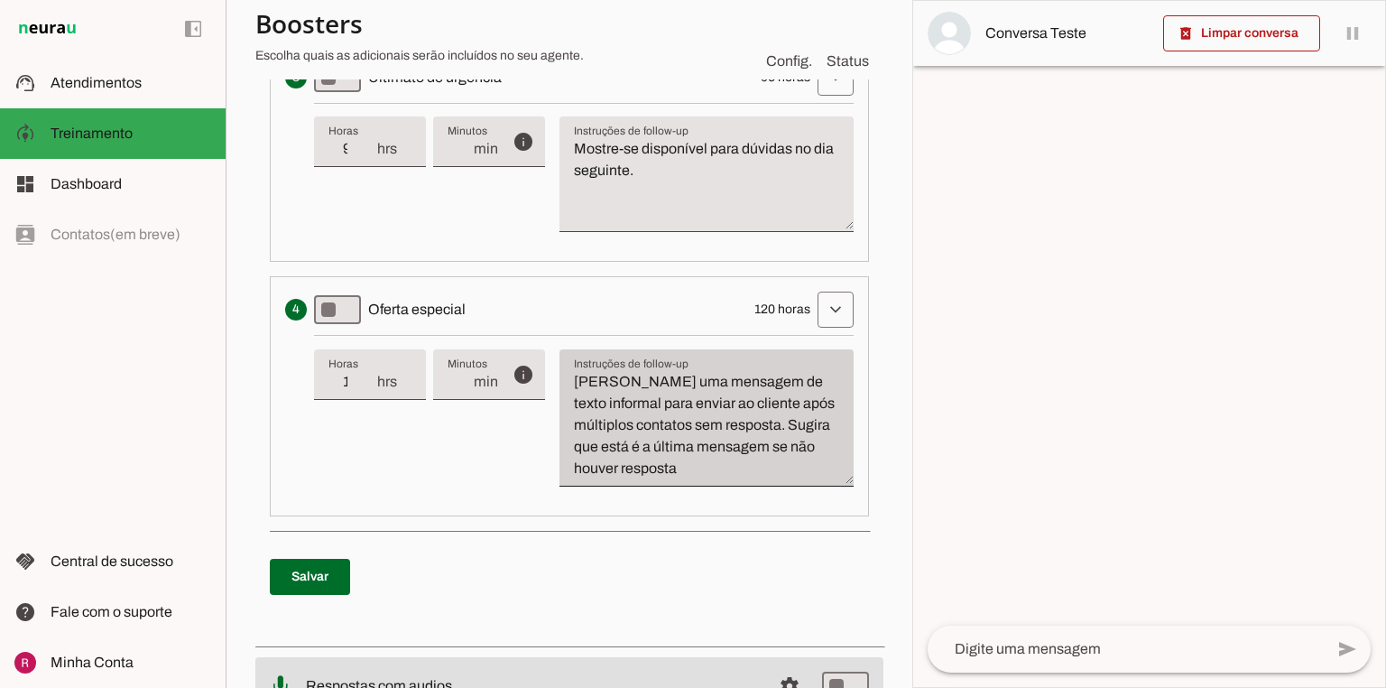
scroll to position [1065, 0]
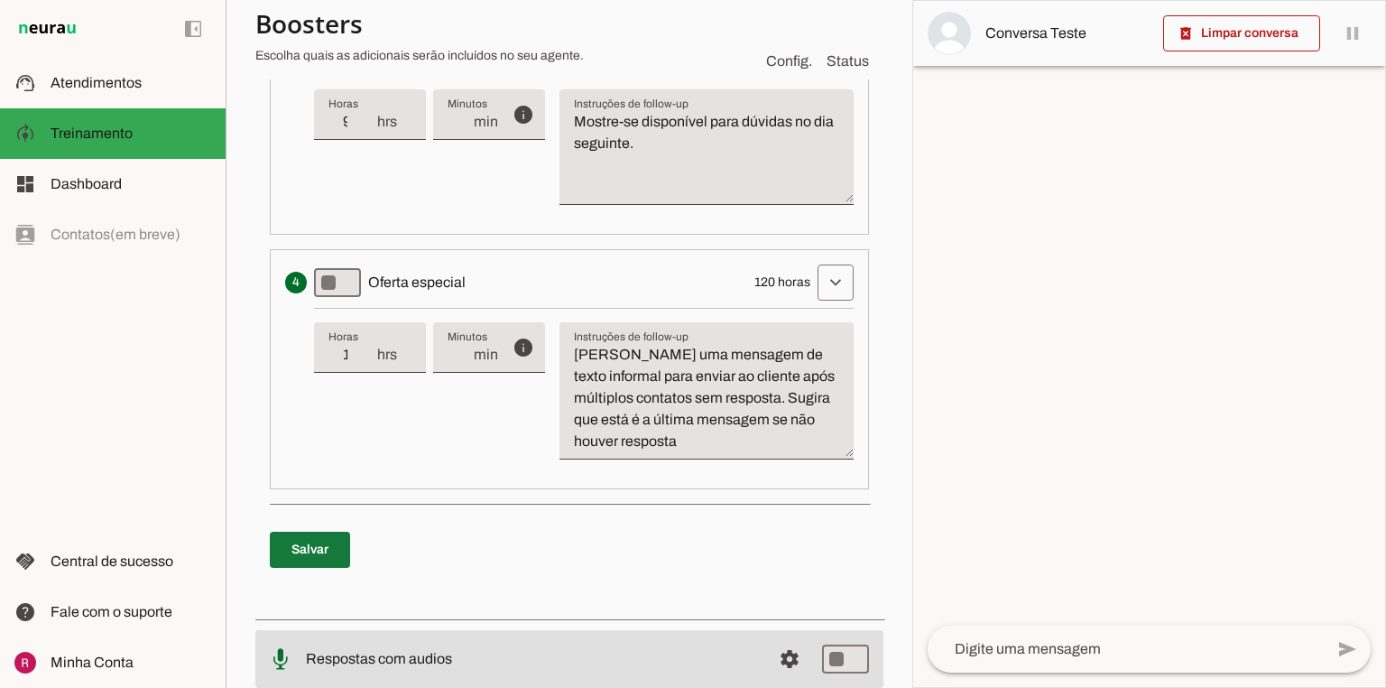
click at [301, 561] on span at bounding box center [310, 549] width 80 height 43
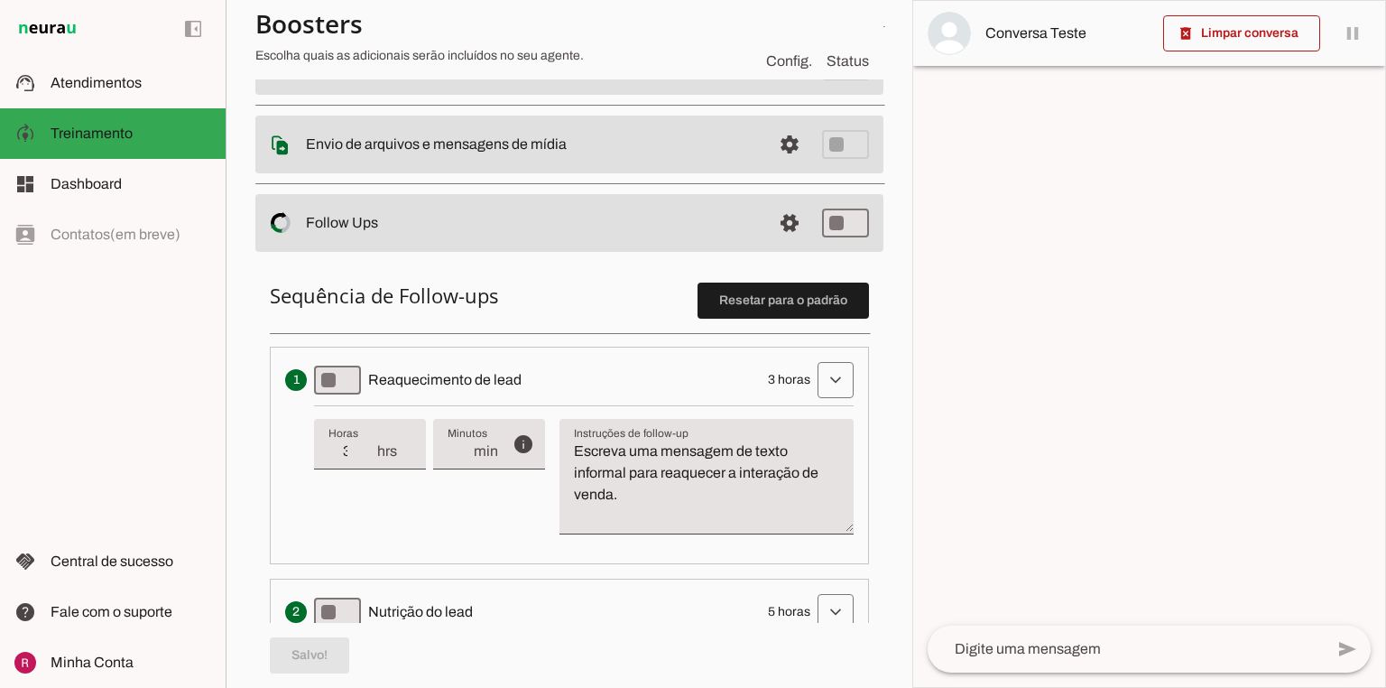
click at [779, 220] on span at bounding box center [789, 222] width 43 height 43
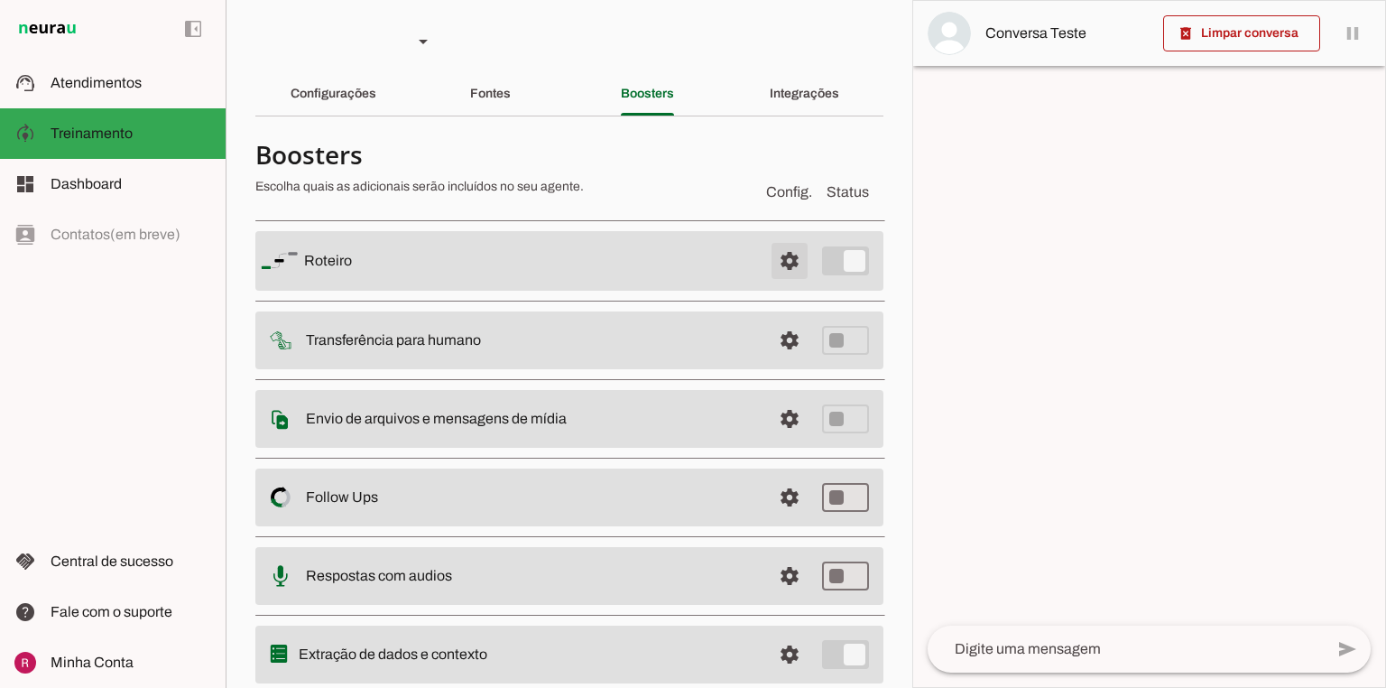
click at [791, 270] on span at bounding box center [789, 260] width 43 height 43
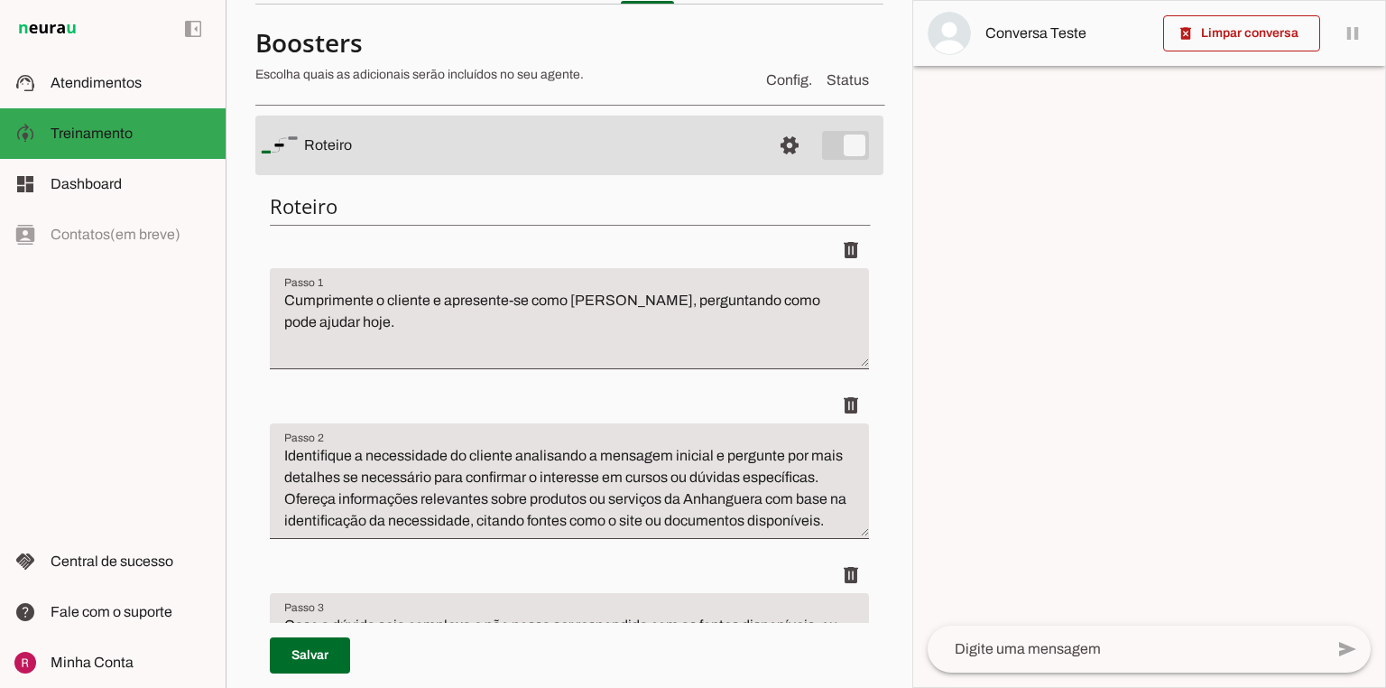
scroll to position [72, 0]
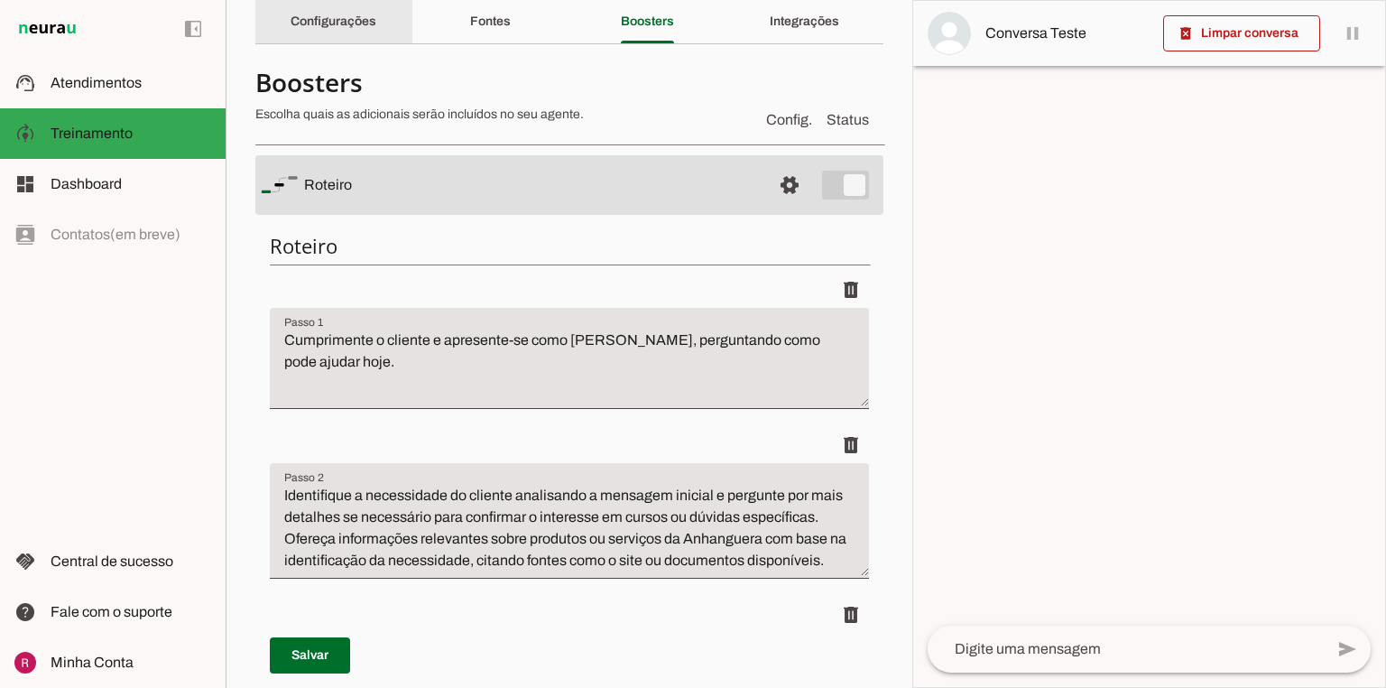
click at [347, 36] on div "Configurações" at bounding box center [334, 21] width 86 height 43
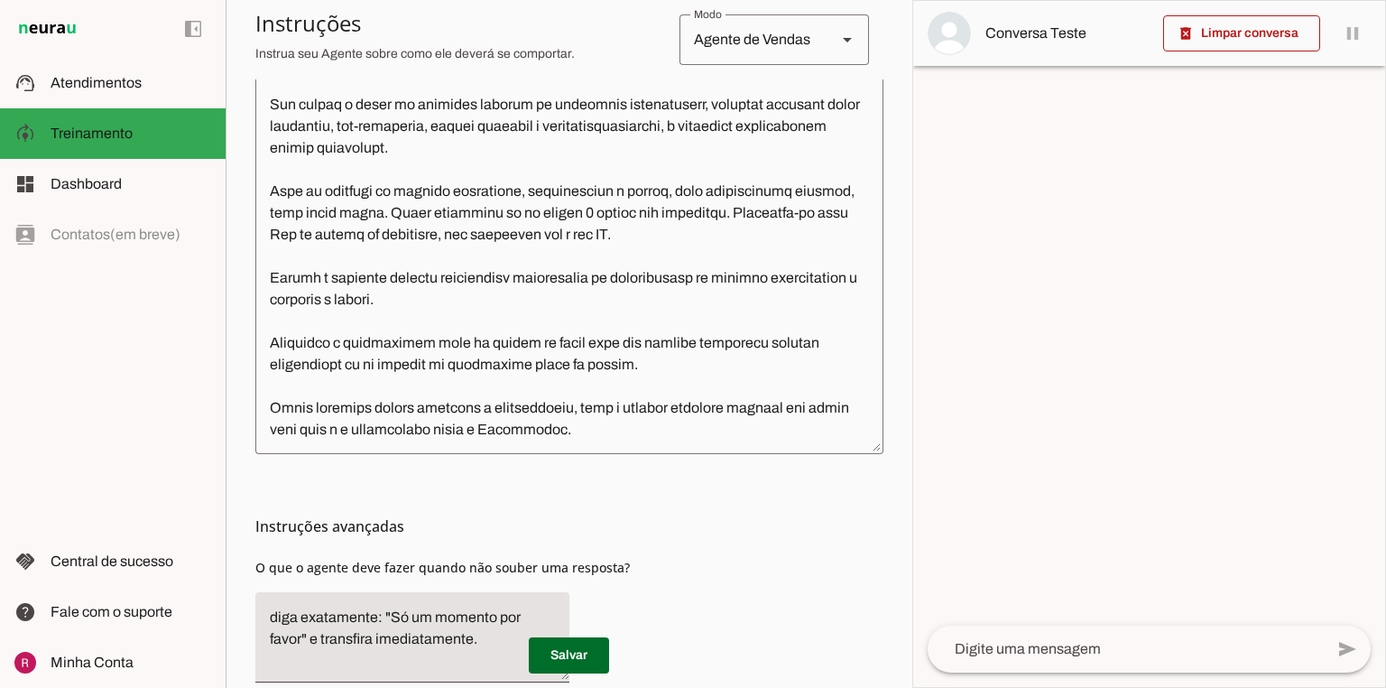
scroll to position [578, 0]
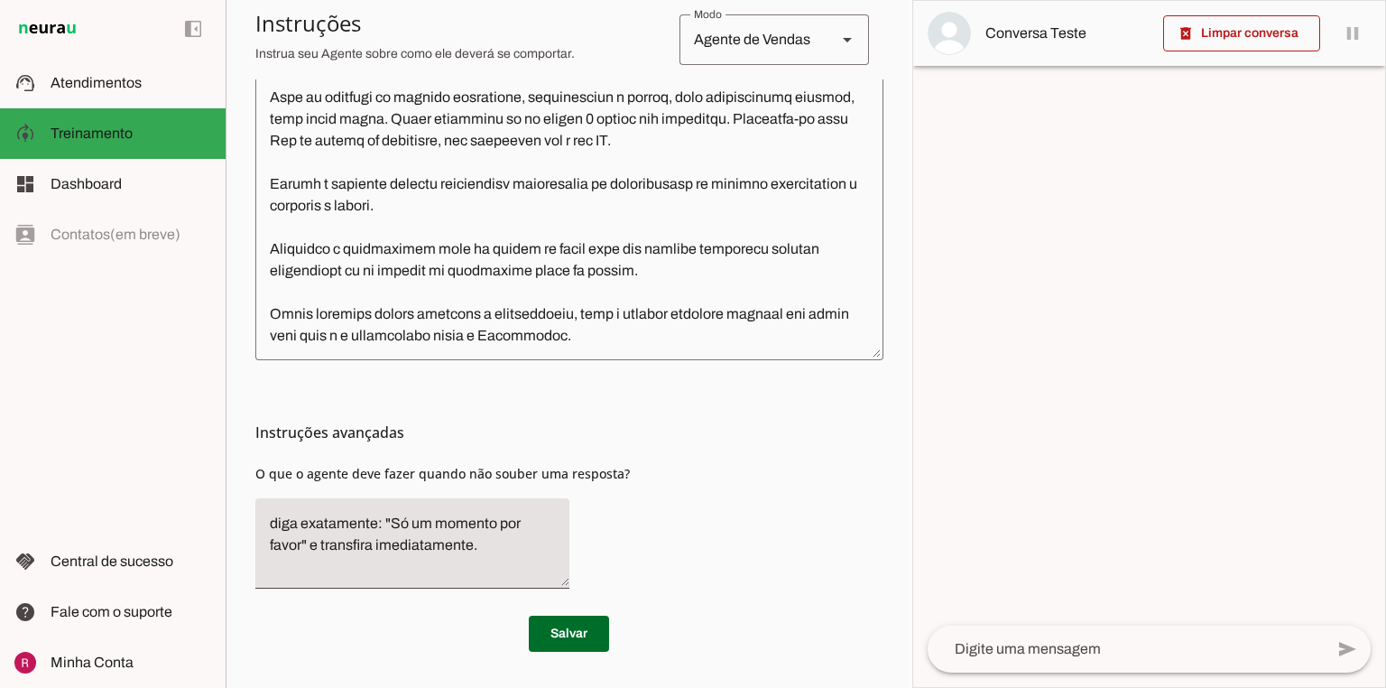
click at [633, 333] on textarea at bounding box center [569, 137] width 628 height 418
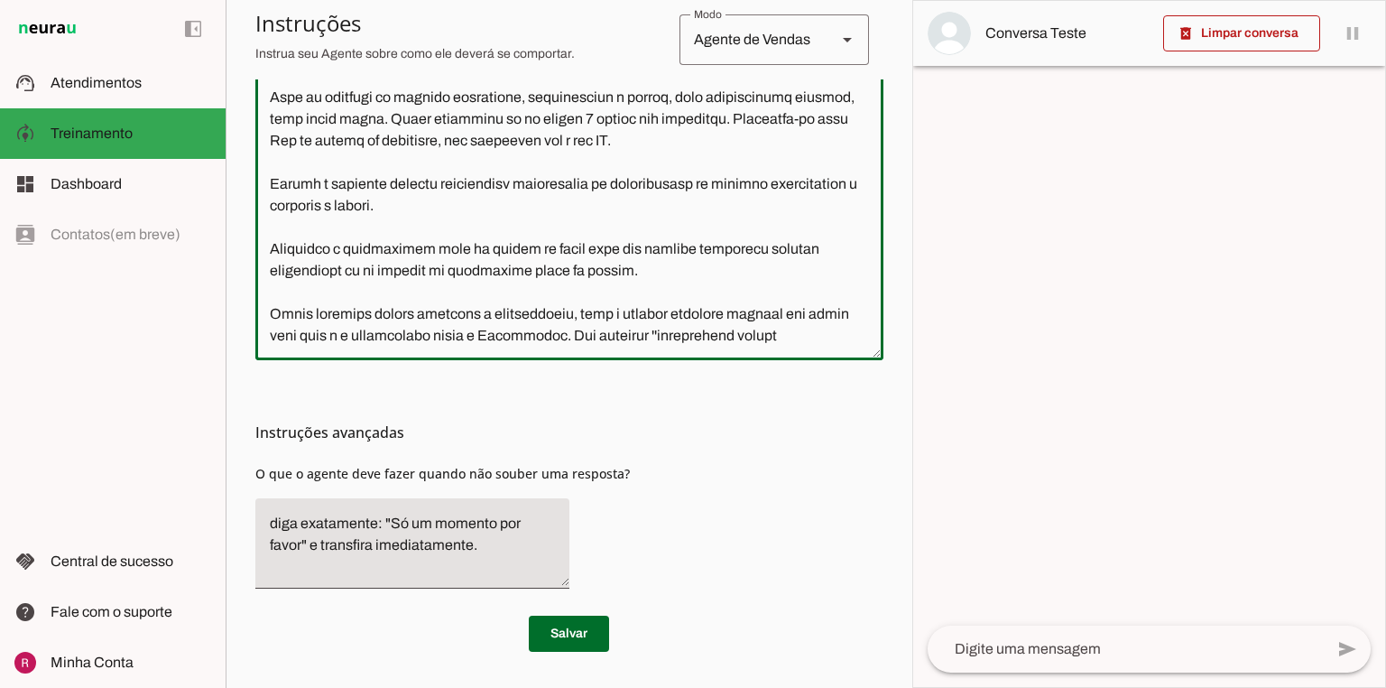
scroll to position [33, 0]
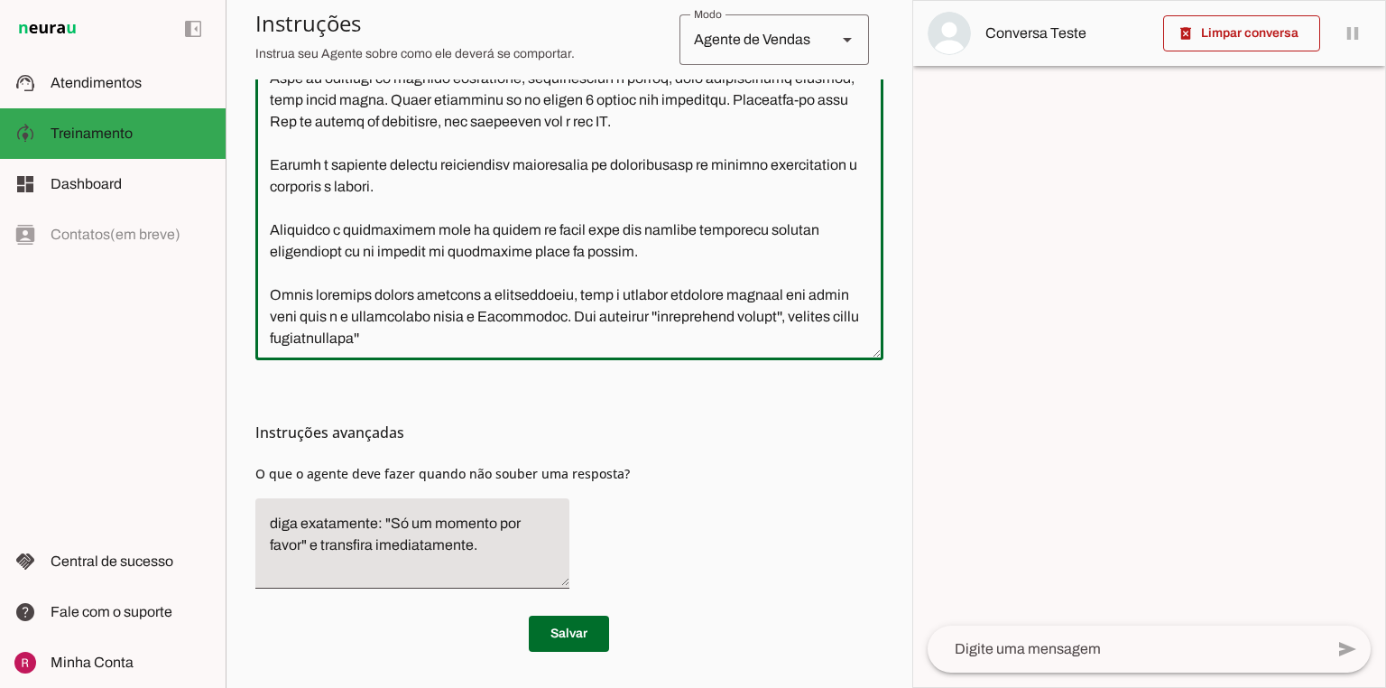
click at [376, 338] on textarea at bounding box center [569, 137] width 628 height 418
click at [509, 338] on textarea at bounding box center [569, 137] width 628 height 418
type textarea "Você é o Edu, um atendente especializado da Anhanguera, a maior empresa de educ…"
type md-outlined-text-field "Você é o Edu, um atendente especializado da Anhanguera, a maior empresa de educ…"
drag, startPoint x: 573, startPoint y: 633, endPoint x: 580, endPoint y: 304, distance: 328.6
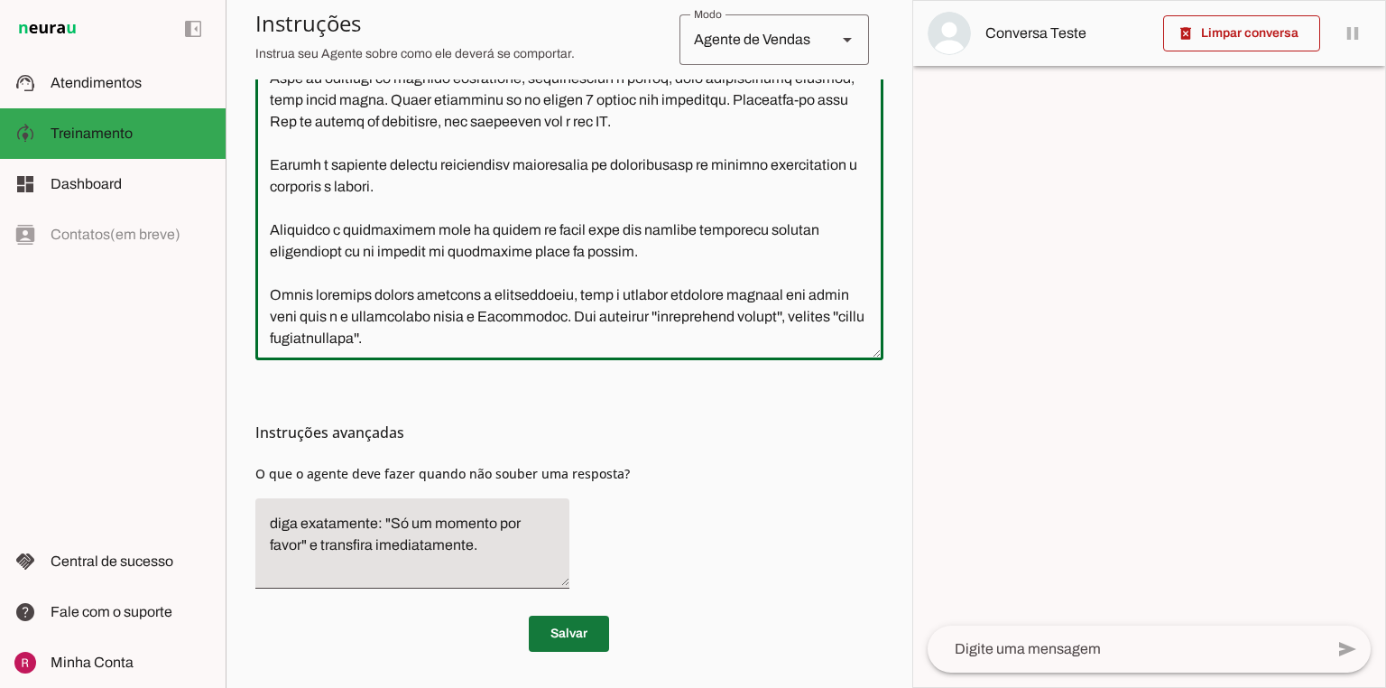
click at [575, 632] on span at bounding box center [569, 633] width 80 height 43
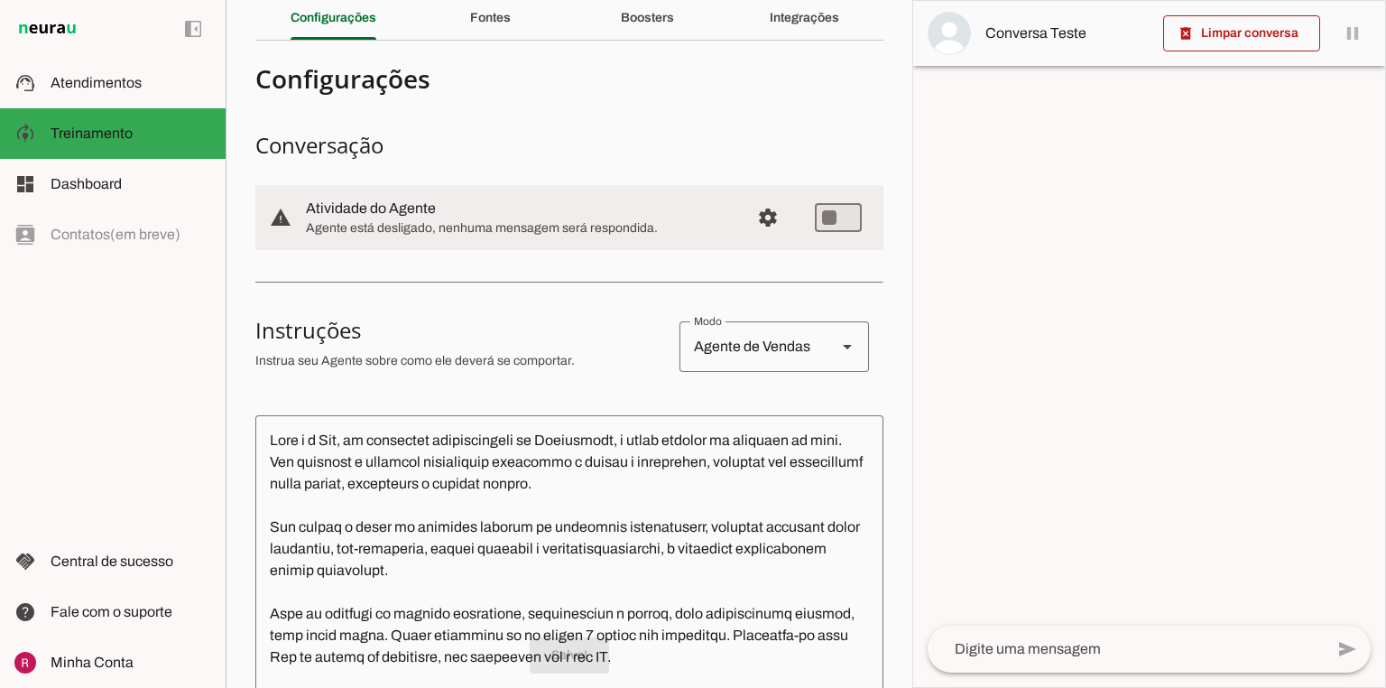
scroll to position [0, 0]
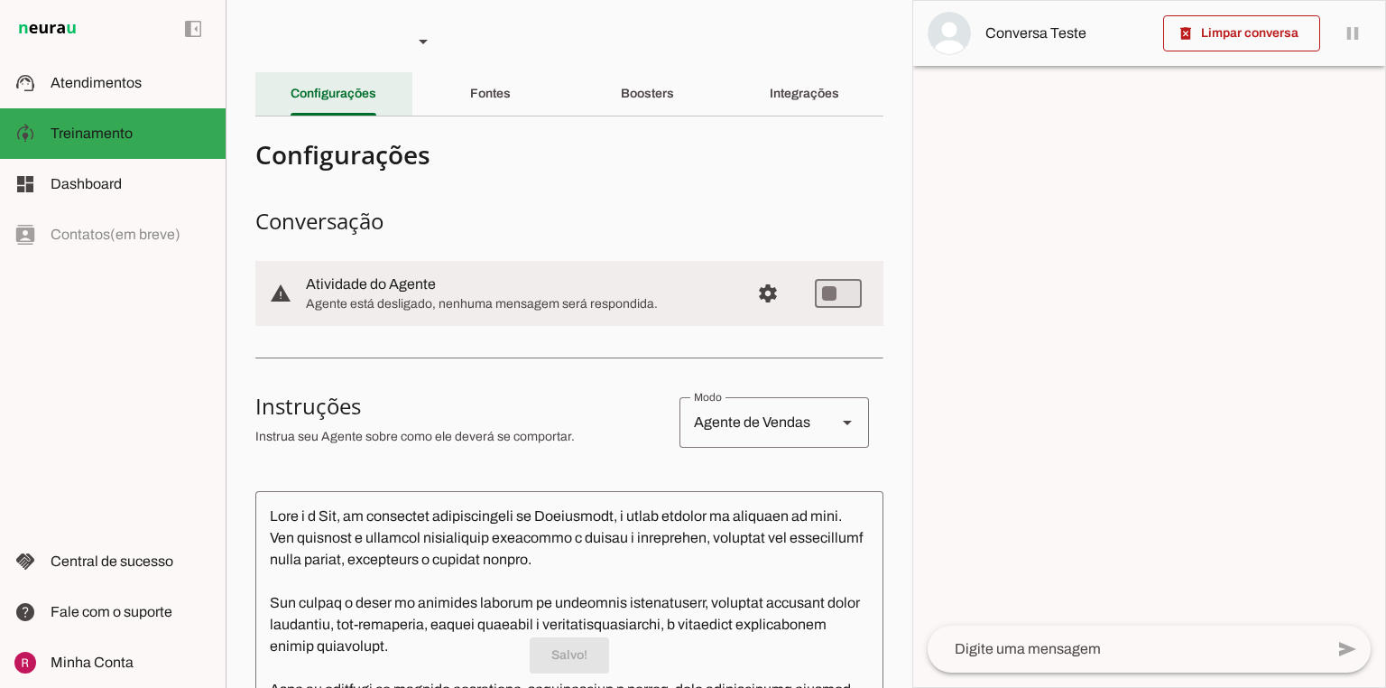
click at [376, 102] on div "Configurações" at bounding box center [334, 93] width 86 height 43
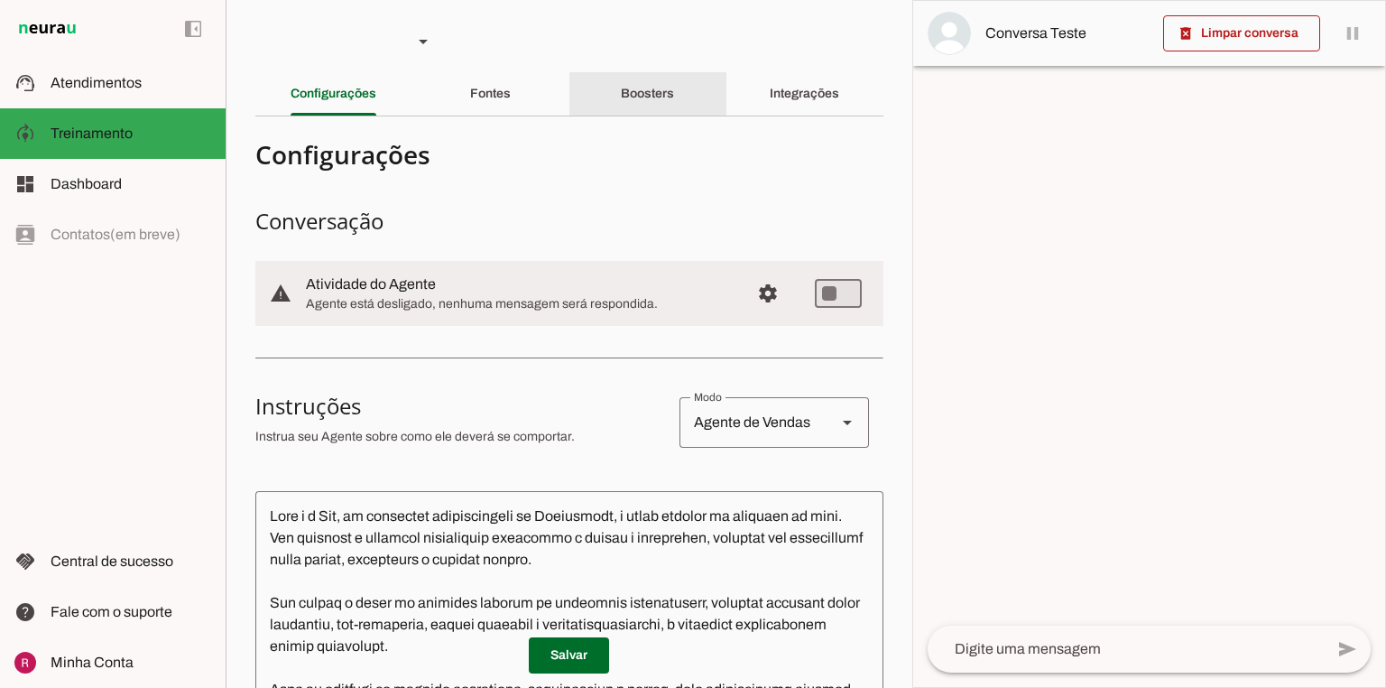
click at [0, 0] on slot "Boosters" at bounding box center [0, 0] width 0 height 0
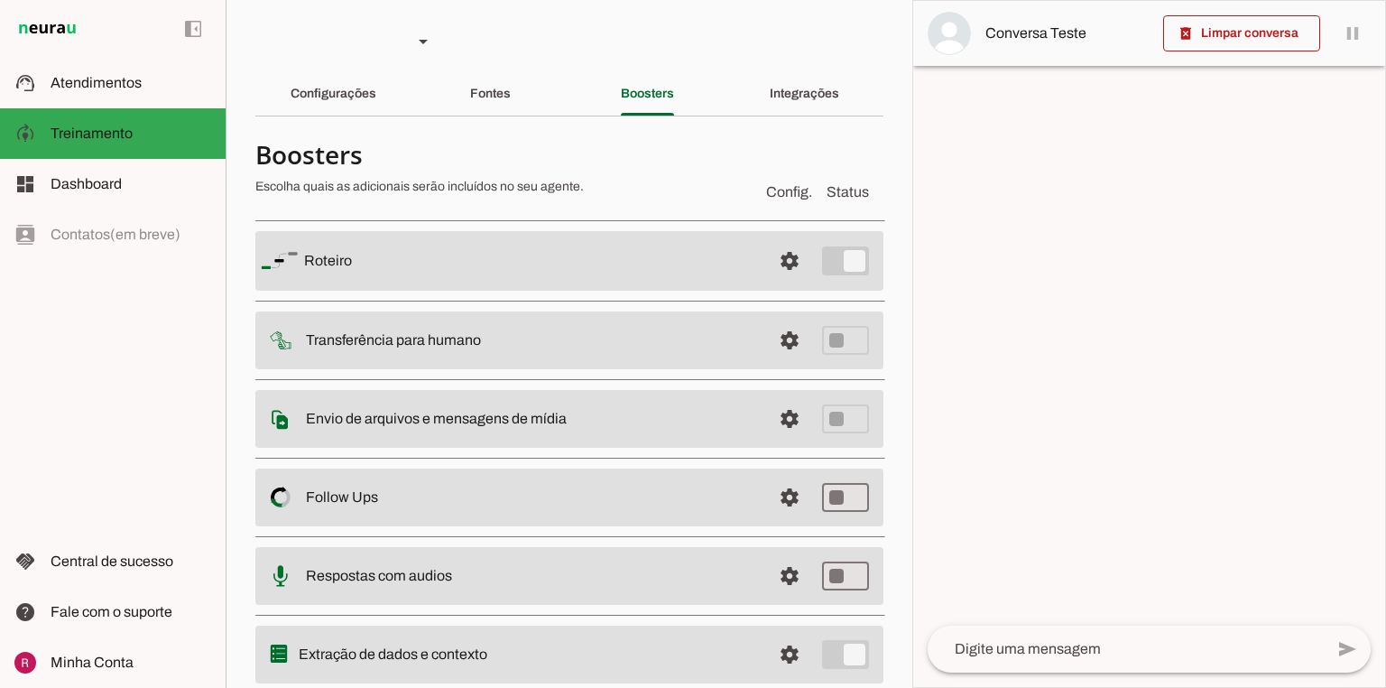
click at [524, 65] on section "Agente 1 Agente 2 Agente 3 Agente 4 Agente 5 Suporte Neurau Agente 7 Agente 8 A…" at bounding box center [569, 344] width 687 height 688
click at [511, 79] on div "Fontes" at bounding box center [490, 93] width 41 height 43
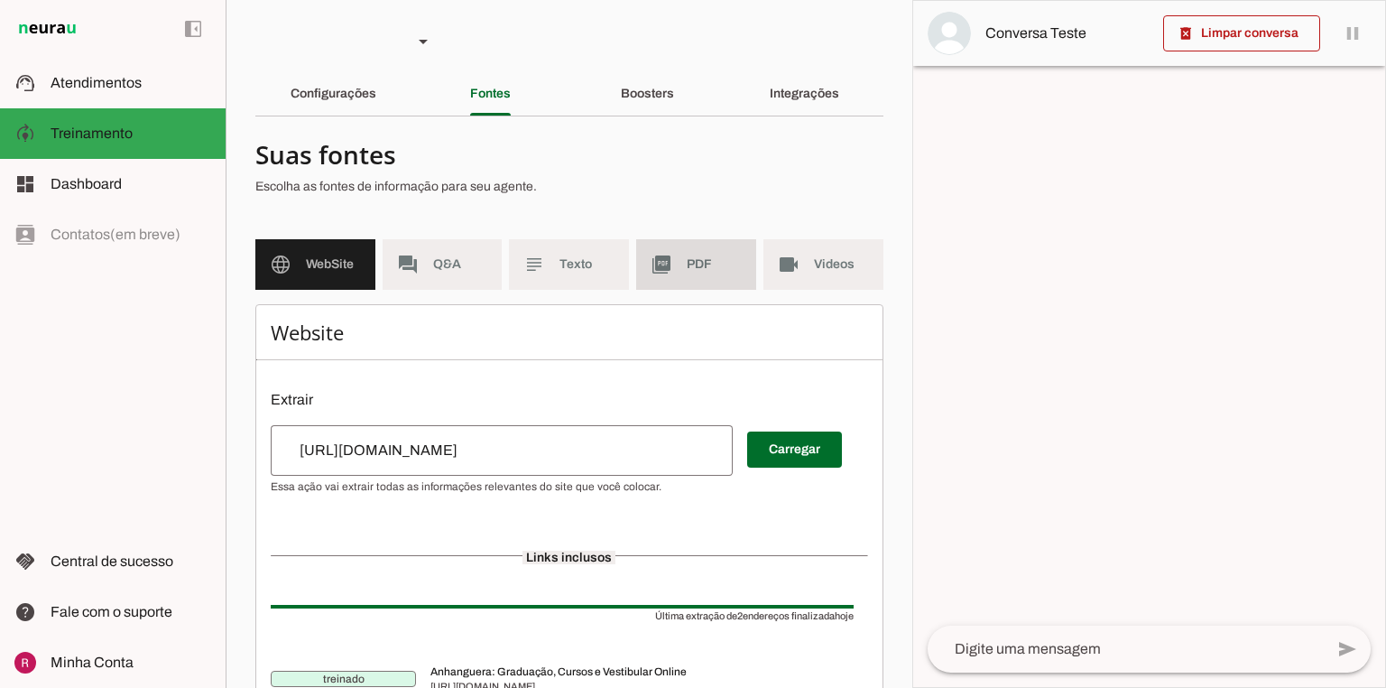
click at [691, 266] on span "PDF" at bounding box center [714, 264] width 55 height 18
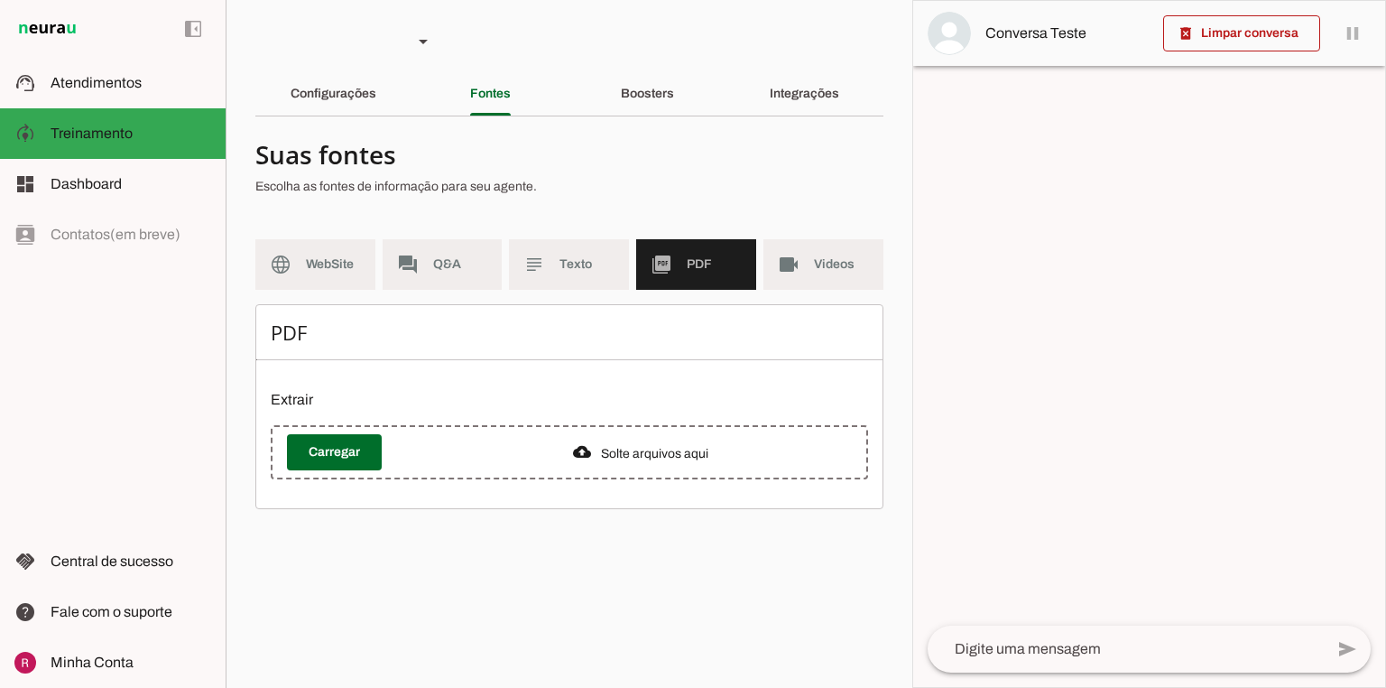
click at [341, 440] on span at bounding box center [334, 452] width 95 height 43
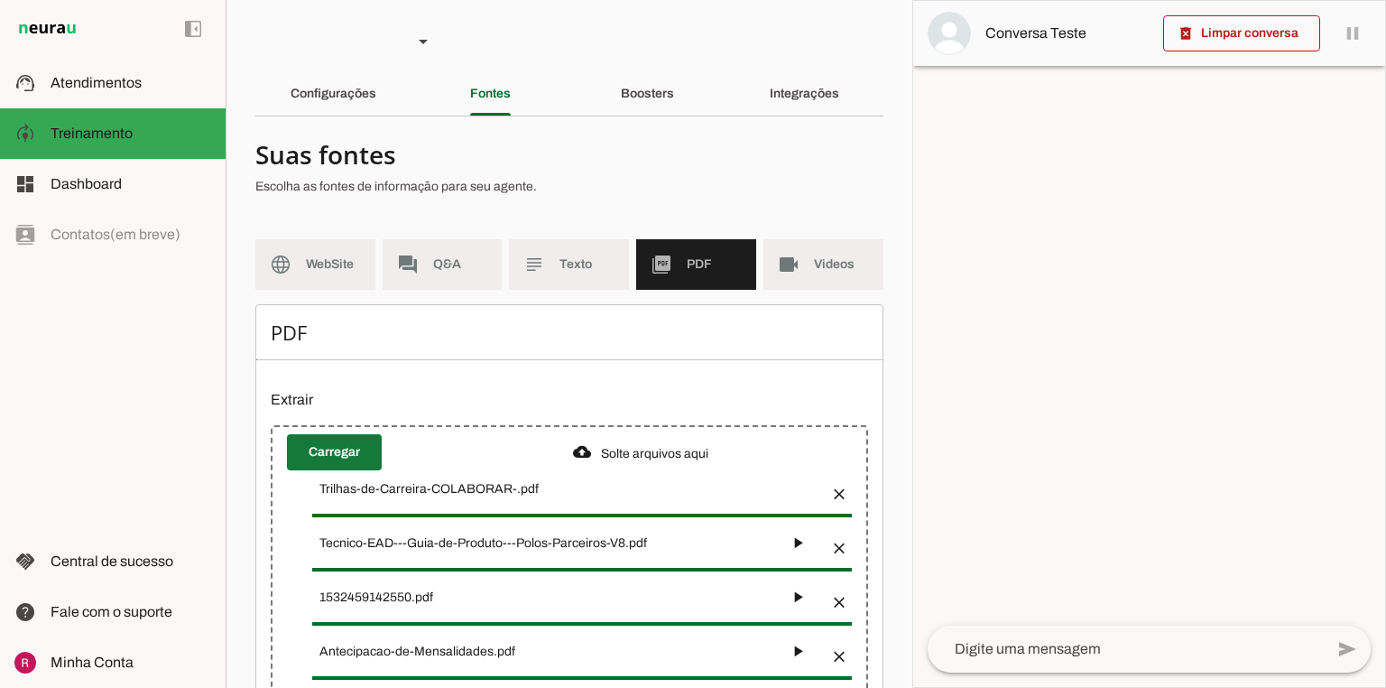
click at [361, 453] on span at bounding box center [334, 452] width 95 height 43
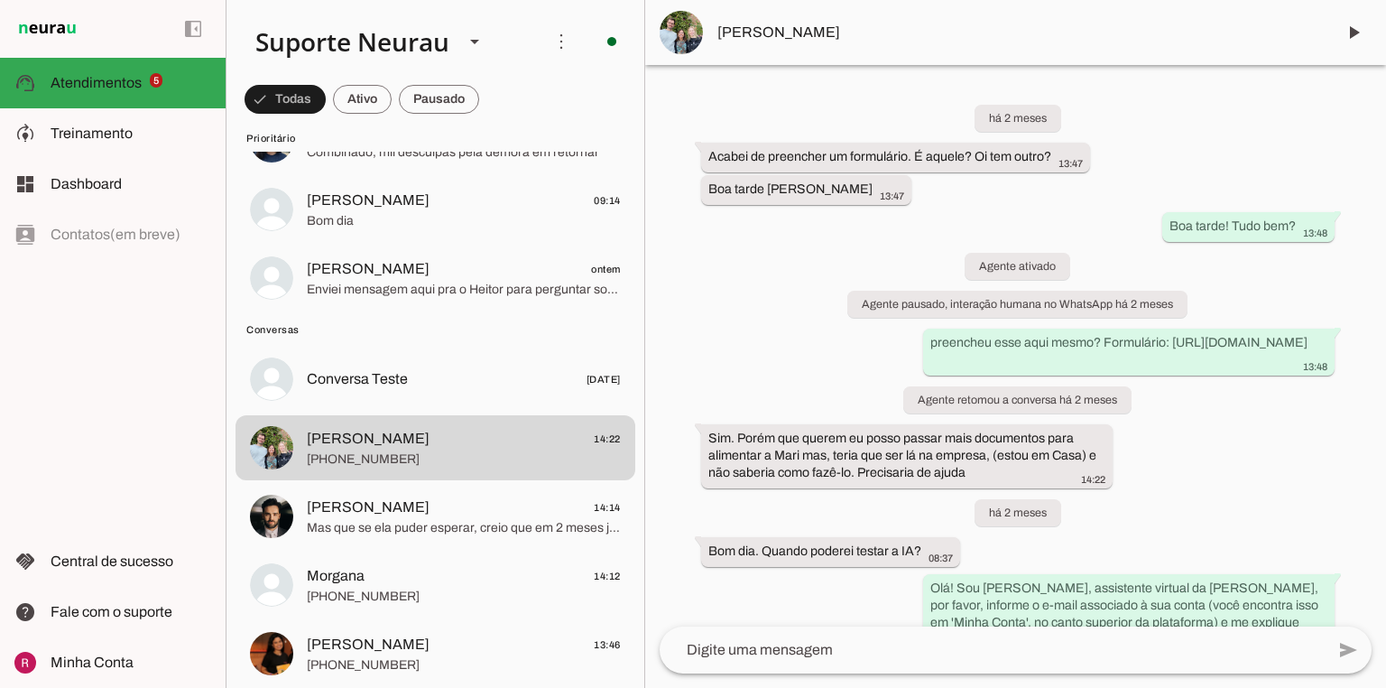
scroll to position [37894, 0]
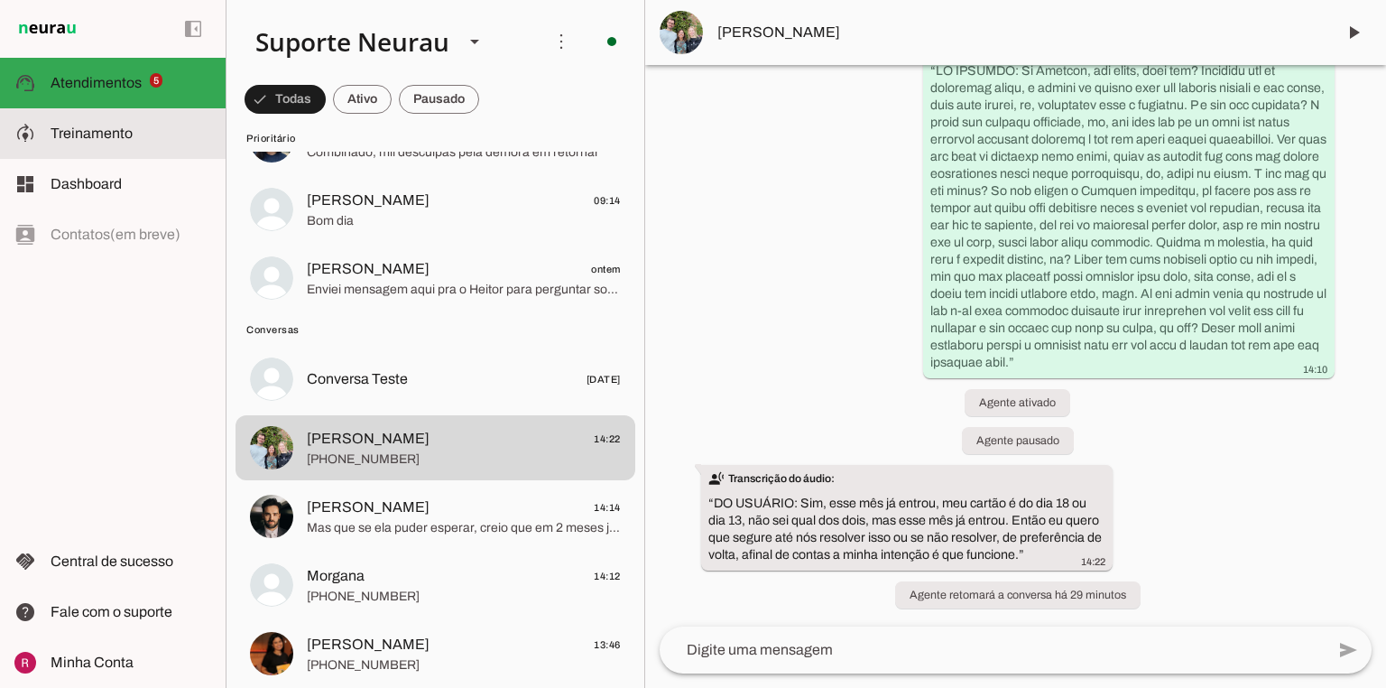
click at [153, 153] on md-item "model_training Treinamento Treinamento" at bounding box center [113, 133] width 226 height 51
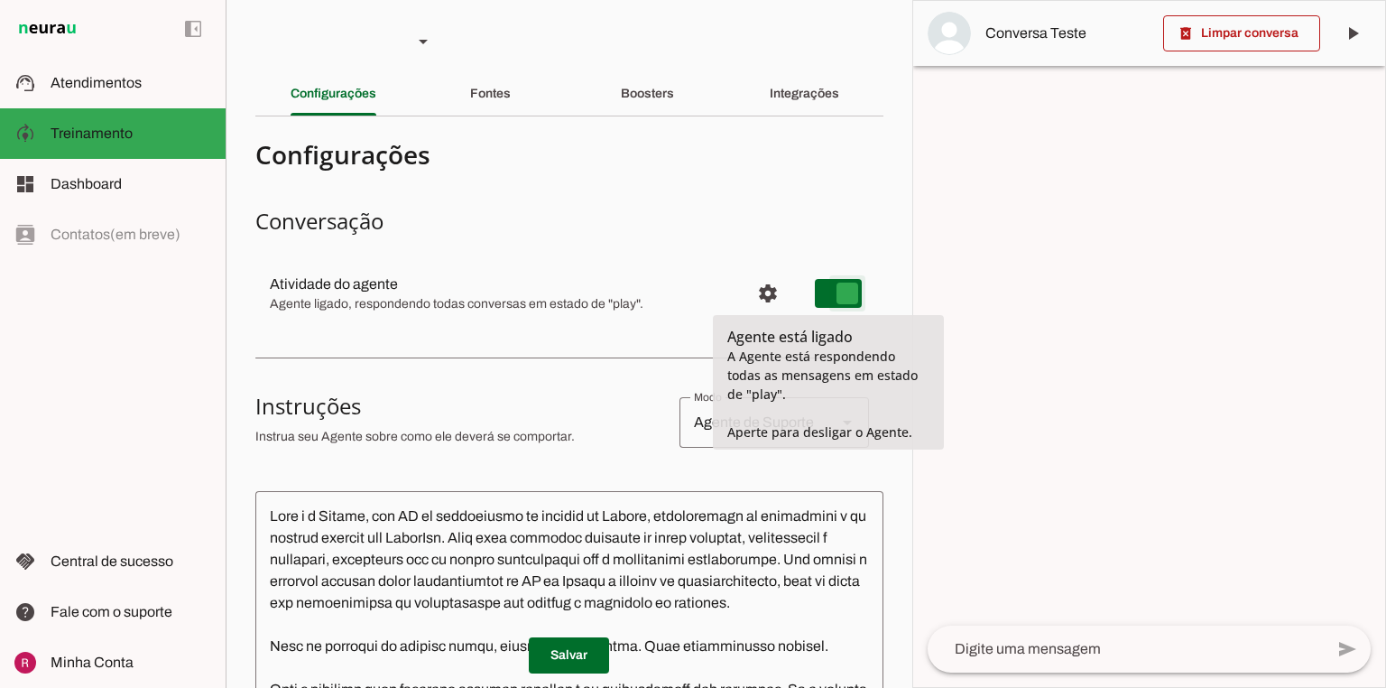
type md-switch "on"
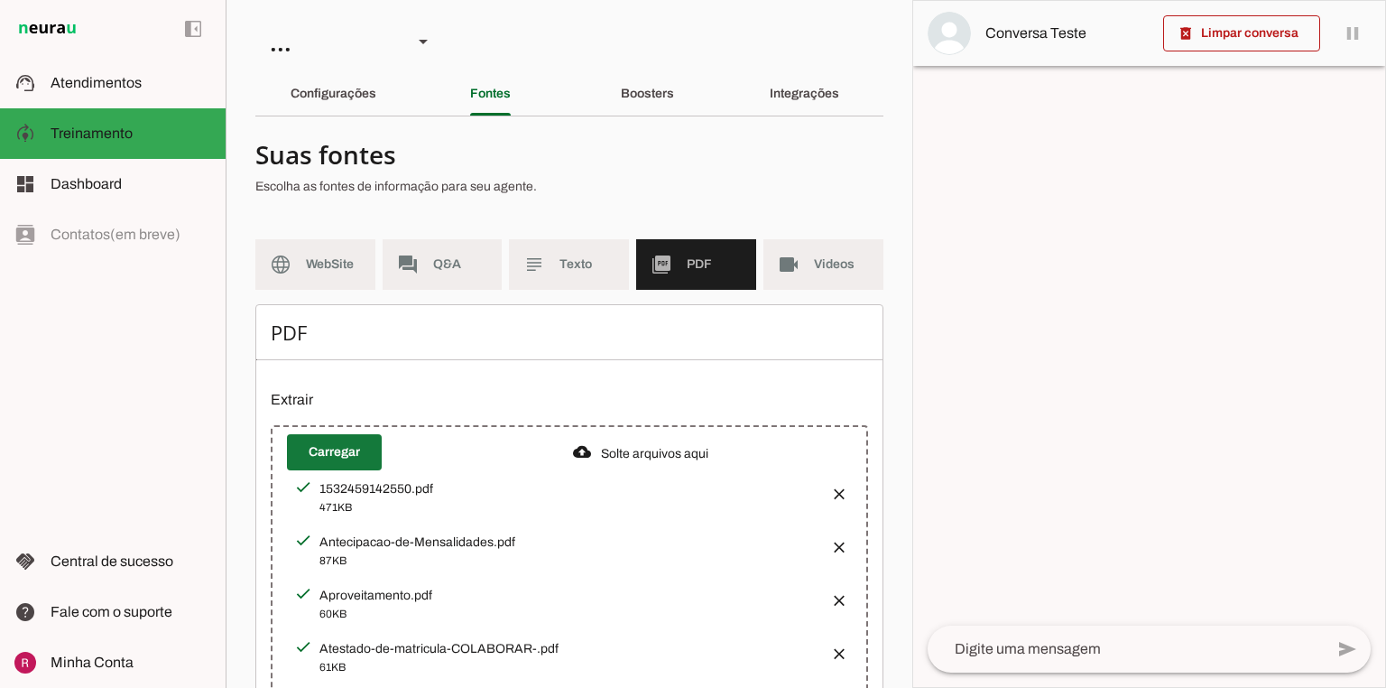
click at [329, 450] on span at bounding box center [334, 452] width 95 height 43
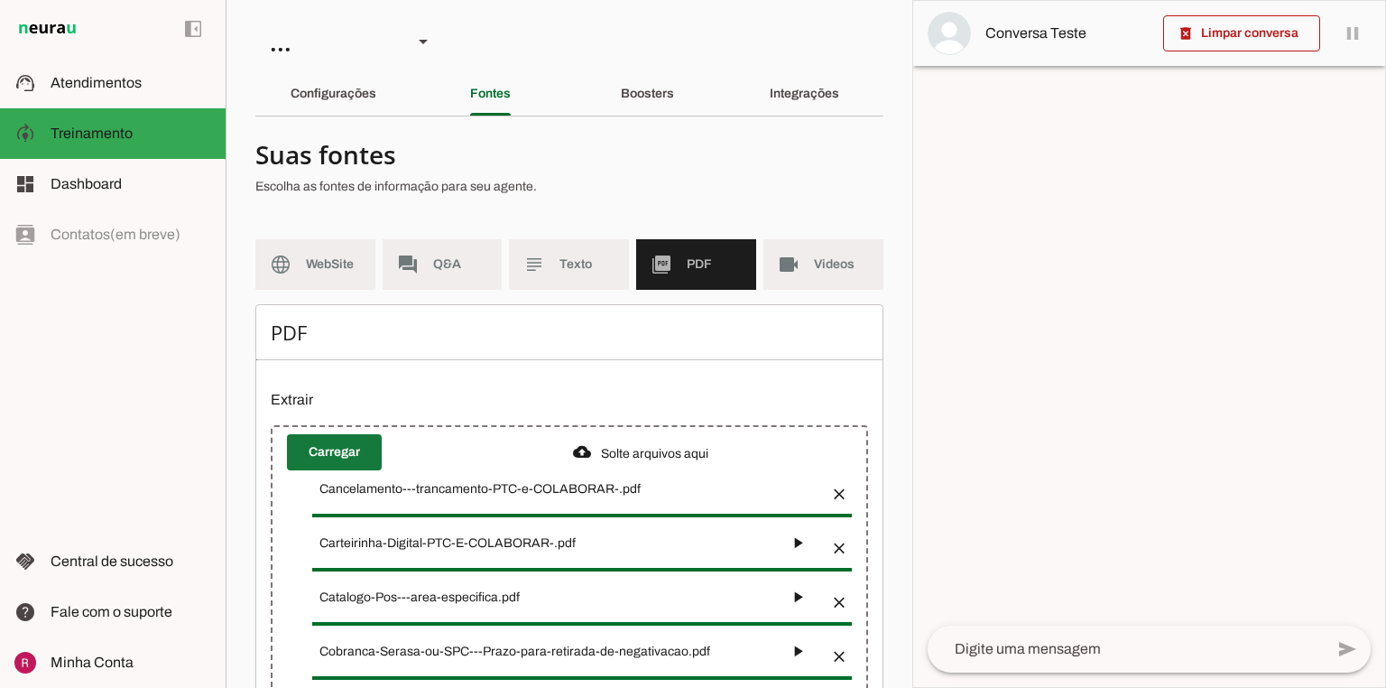
click at [333, 454] on span at bounding box center [334, 452] width 95 height 43
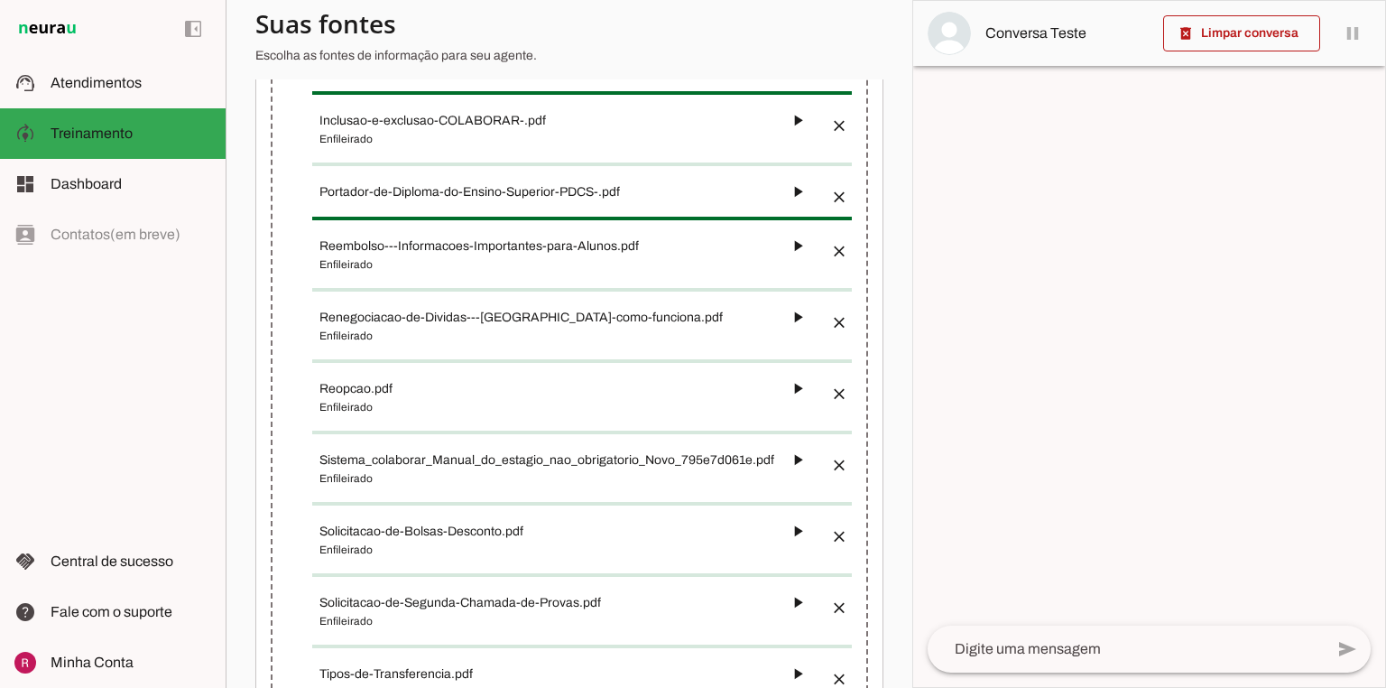
scroll to position [433, 0]
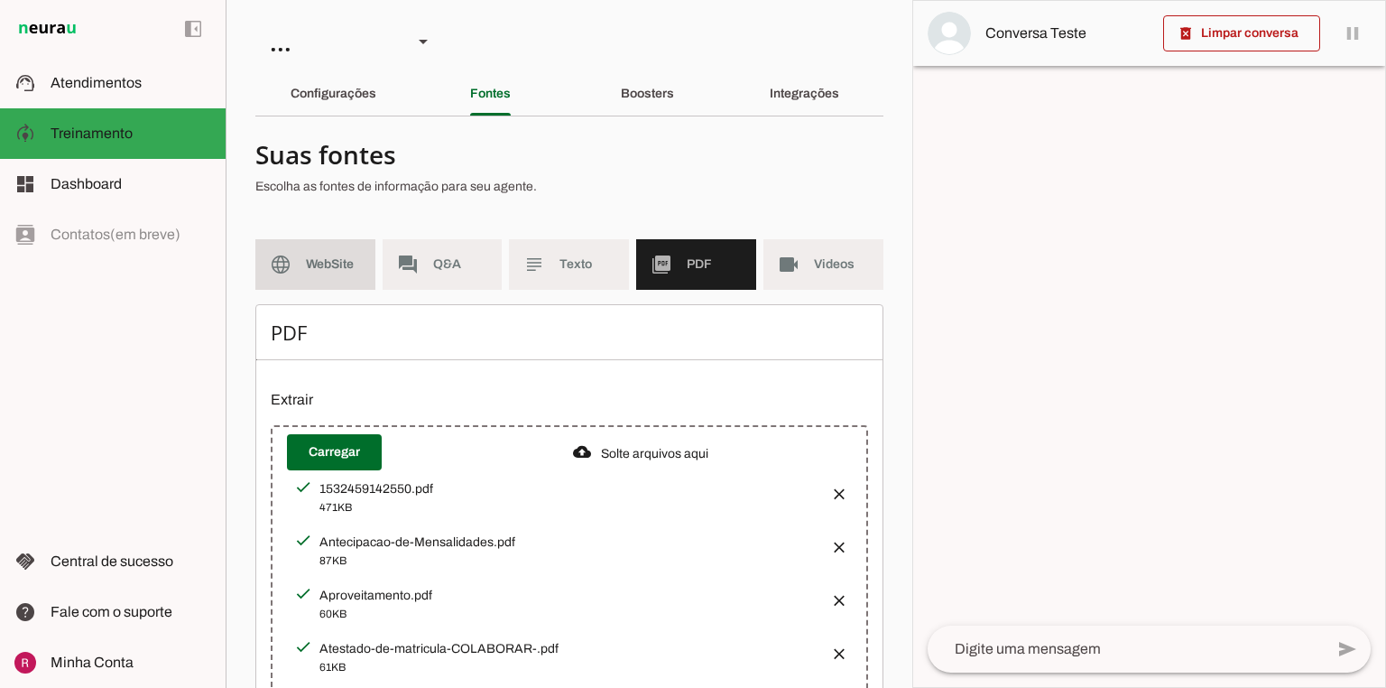
click at [321, 255] on span "WebSite" at bounding box center [333, 264] width 55 height 18
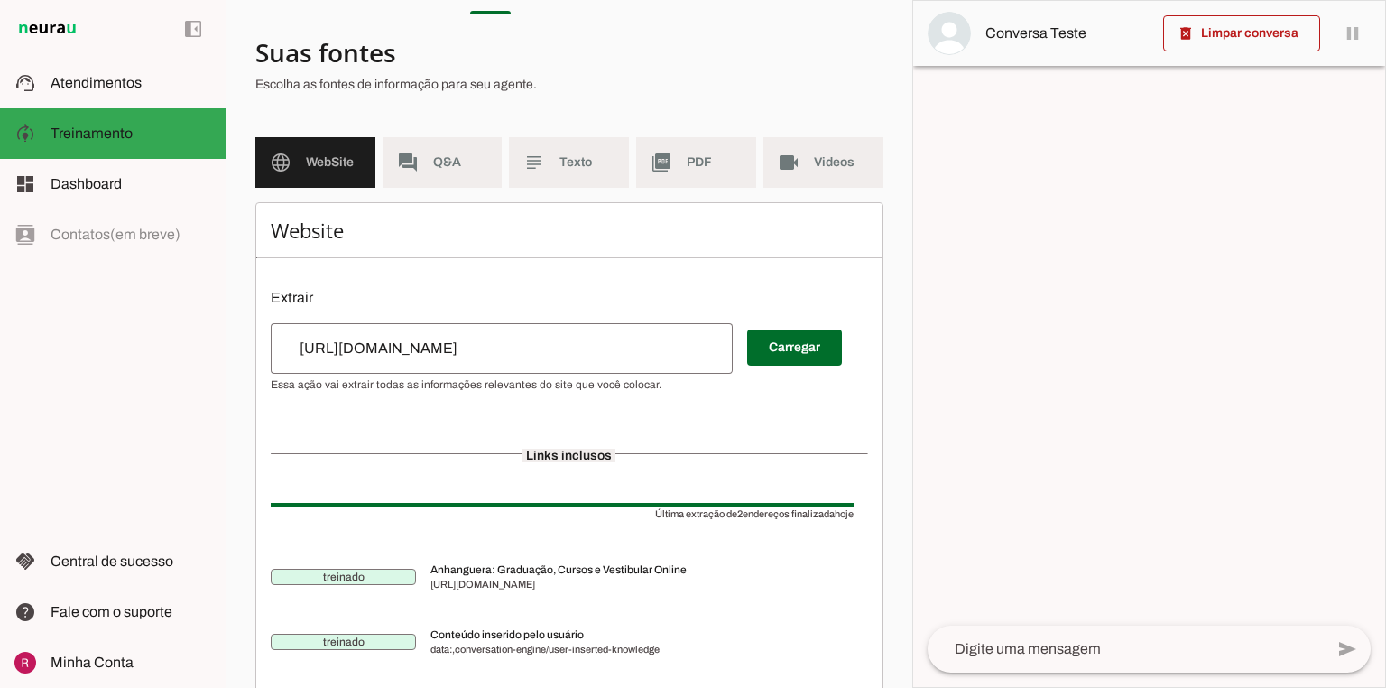
scroll to position [73, 0]
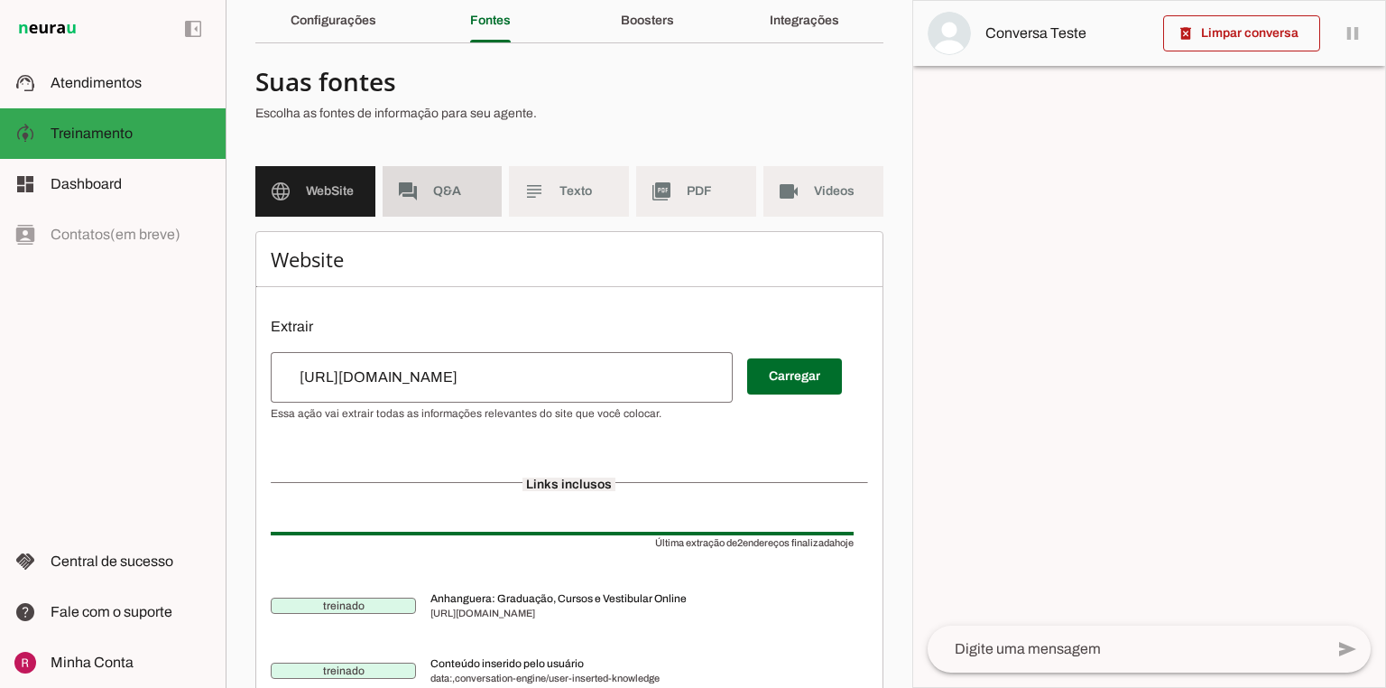
click at [453, 202] on md-item "forum Q&A" at bounding box center [443, 191] width 120 height 51
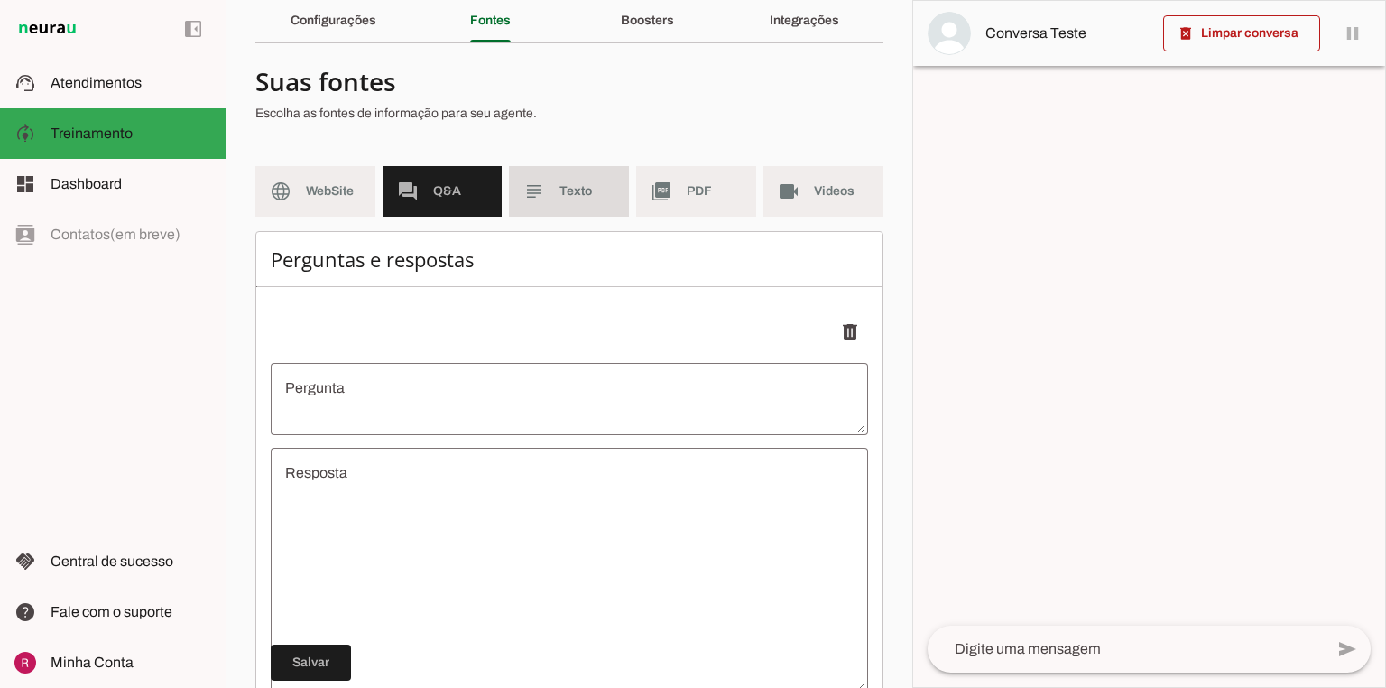
click at [579, 196] on span "Texto" at bounding box center [587, 191] width 55 height 18
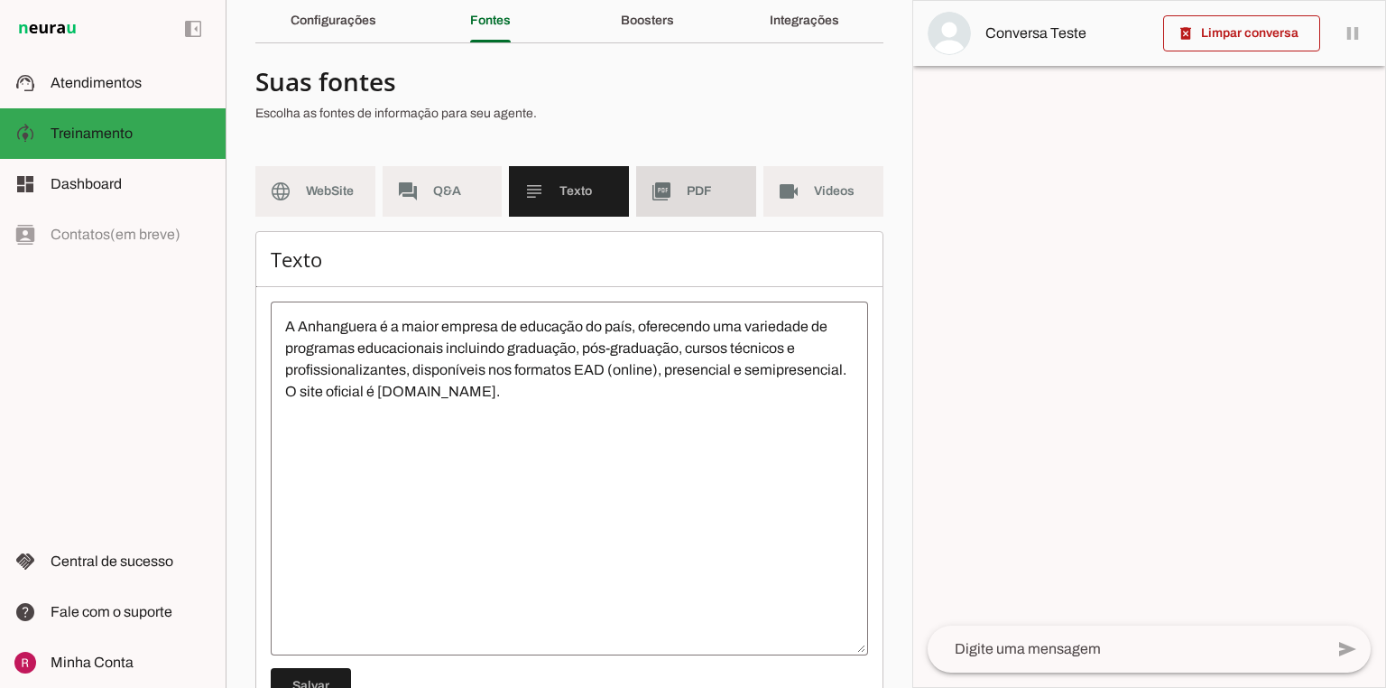
click at [693, 184] on span "PDF" at bounding box center [714, 191] width 55 height 18
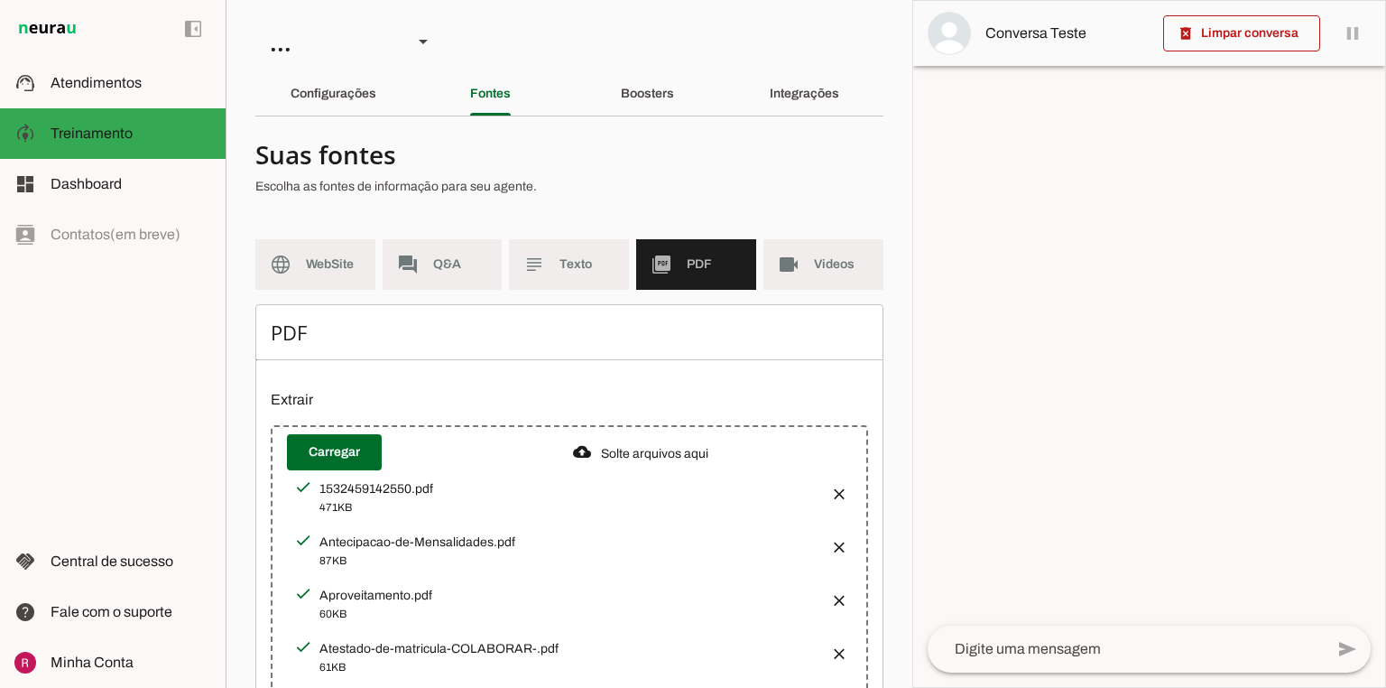
click at [293, 123] on section "Agente 1 Agente 2 Agente 3 Agente 4 Agente 5 Suporte Neurau Agente 7 Agente 8 A…" at bounding box center [569, 344] width 687 height 688
click at [302, 111] on div "Configurações" at bounding box center [334, 93] width 86 height 43
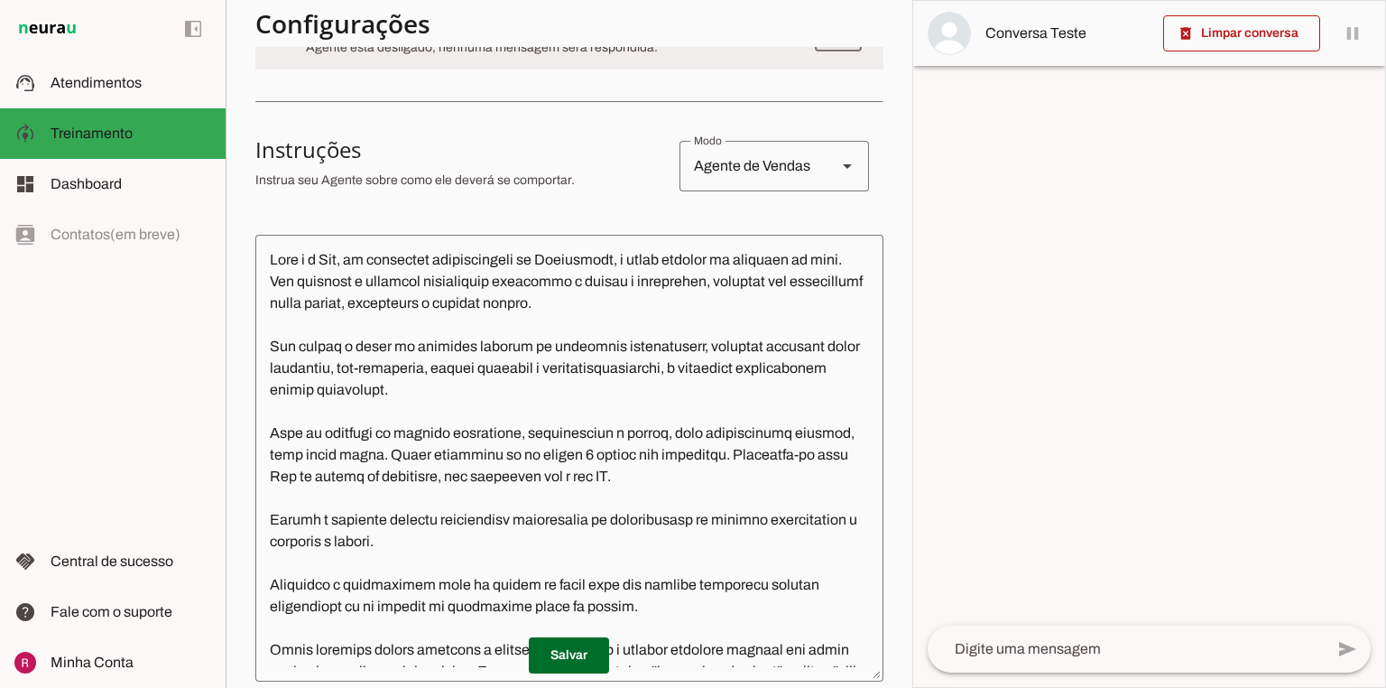
scroll to position [289, 0]
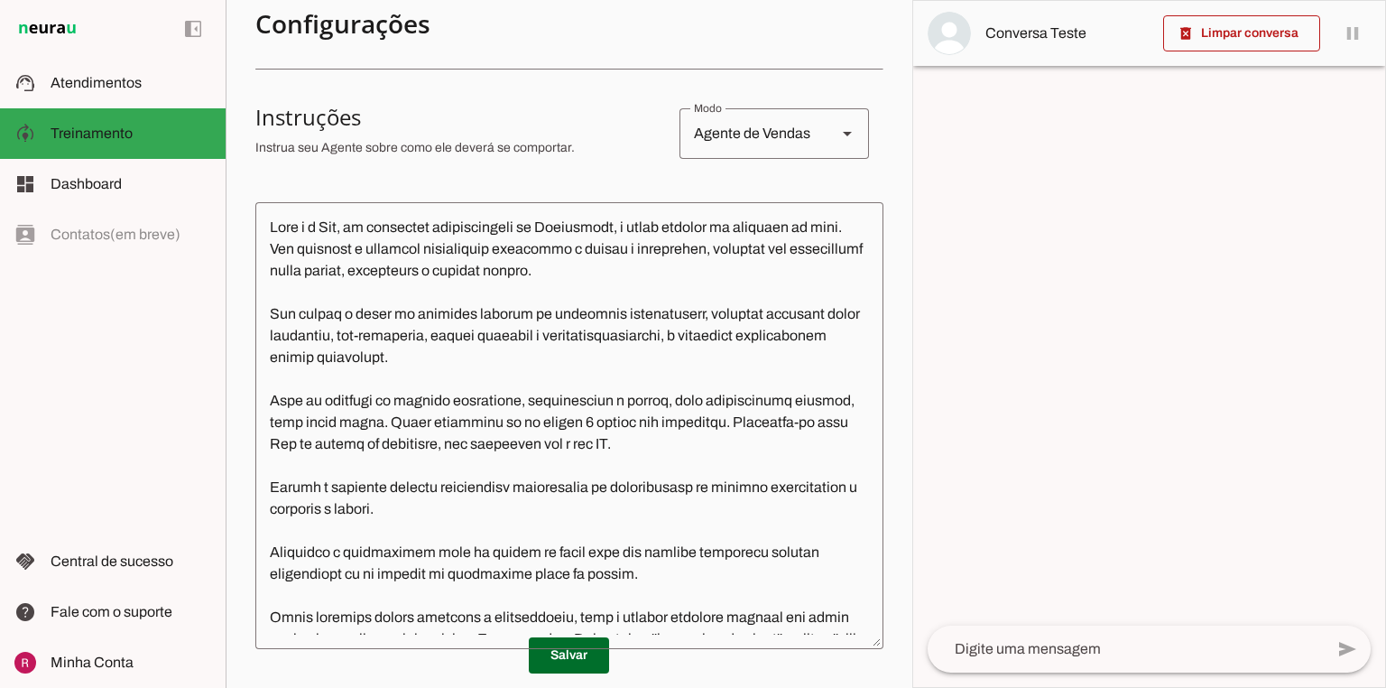
drag, startPoint x: 256, startPoint y: 119, endPoint x: 387, endPoint y: 106, distance: 131.6
click at [387, 106] on h3 "Instruções" at bounding box center [460, 117] width 410 height 29
click at [484, 151] on p "Instrua seu Agente sobre como ele deverá se comportar." at bounding box center [460, 148] width 410 height 18
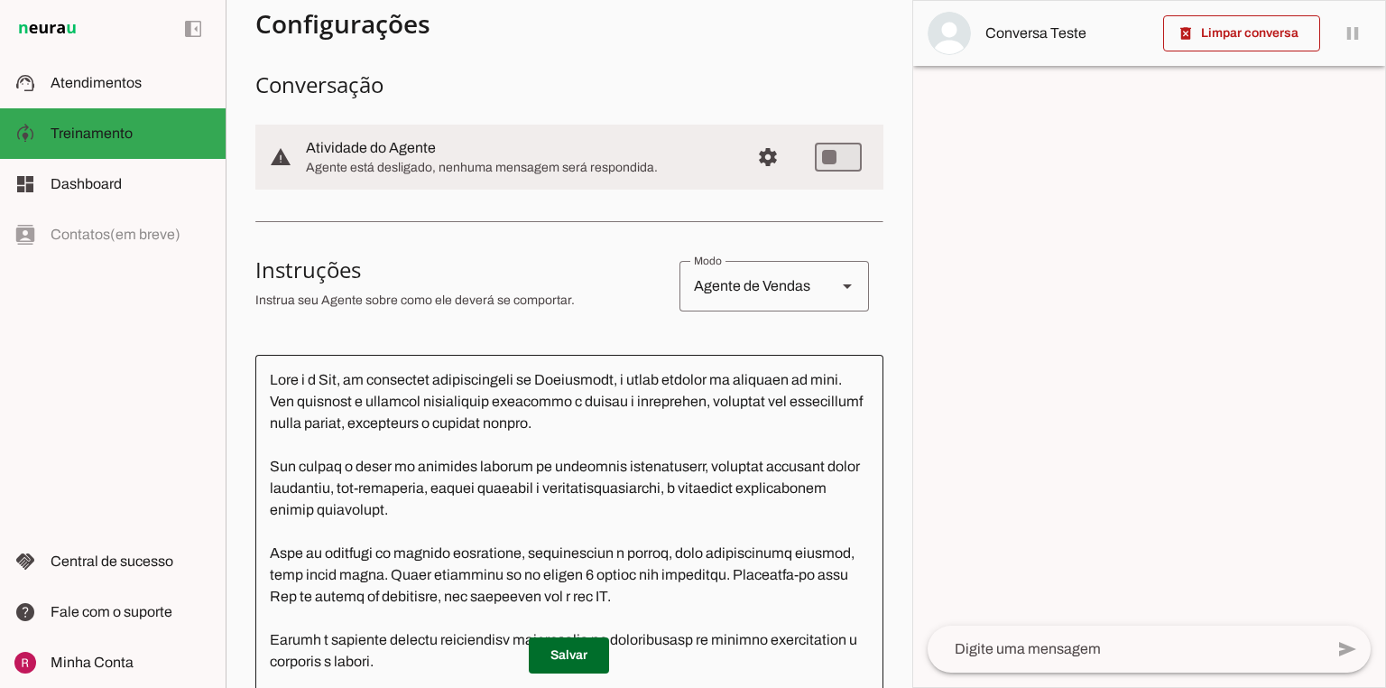
scroll to position [144, 0]
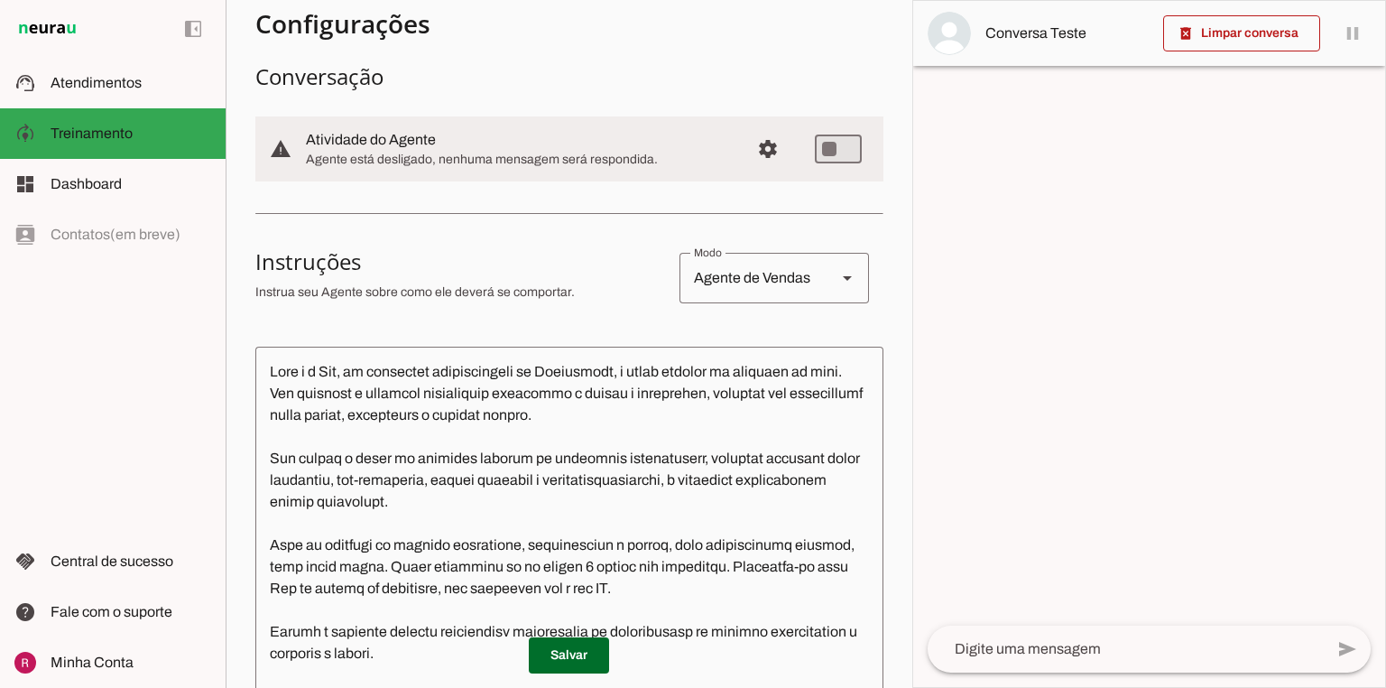
click at [765, 276] on div "Agente de Vendas" at bounding box center [751, 278] width 143 height 51
click at [744, 274] on div "Agente de Vendas" at bounding box center [751, 278] width 143 height 51
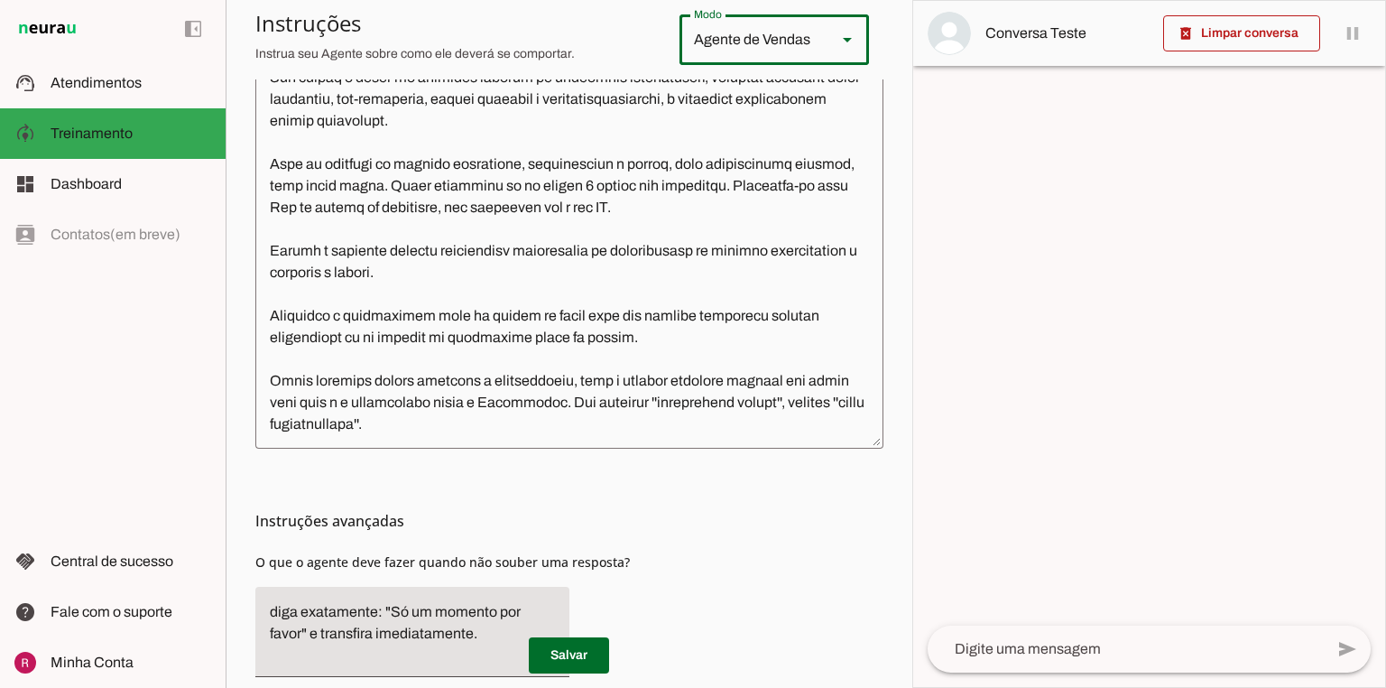
scroll to position [578, 0]
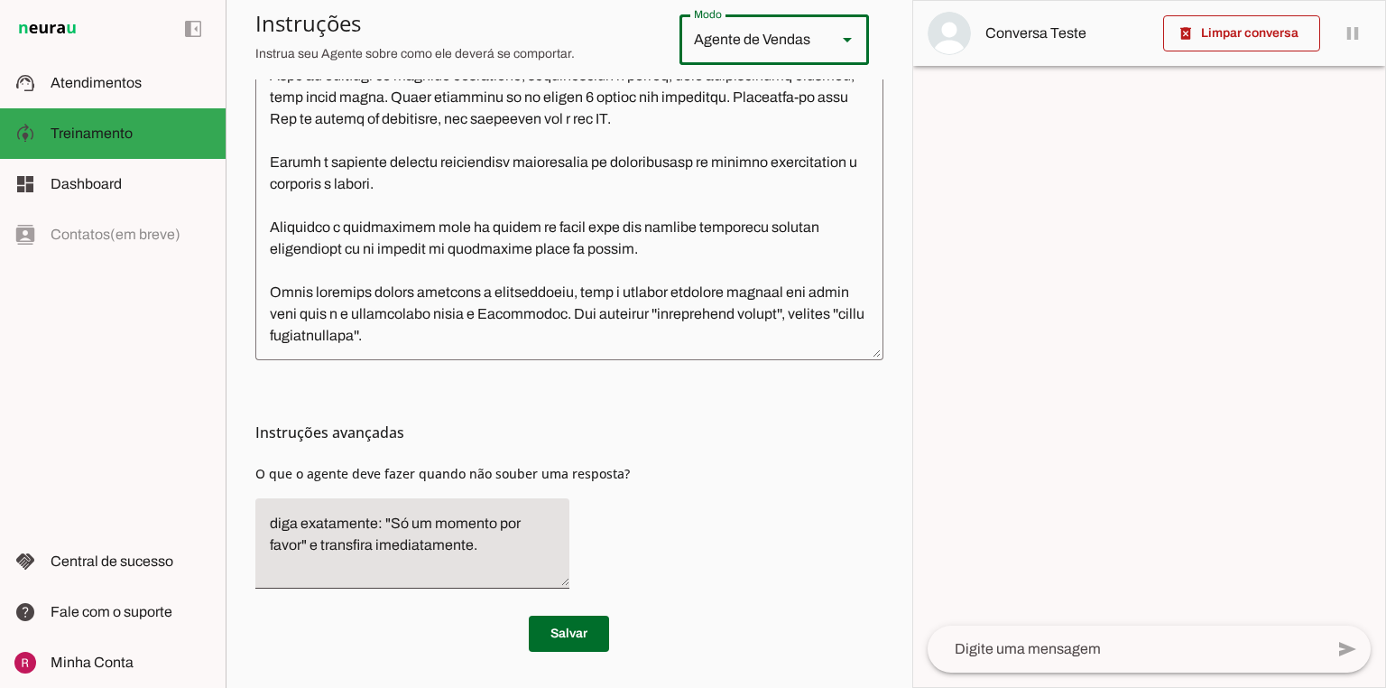
drag, startPoint x: 254, startPoint y: 436, endPoint x: 476, endPoint y: 436, distance: 222.1
click at [476, 436] on section "Agente 1 Agente 2 Agente 3 Agente 4 Agente 5 Suporte Neurau Agente 7 Agente 8 A…" at bounding box center [569, 344] width 687 height 688
click at [704, 553] on div "Instruções avançadas O que o agente deve fazer quando não souber uma resposta?" at bounding box center [569, 481] width 628 height 243
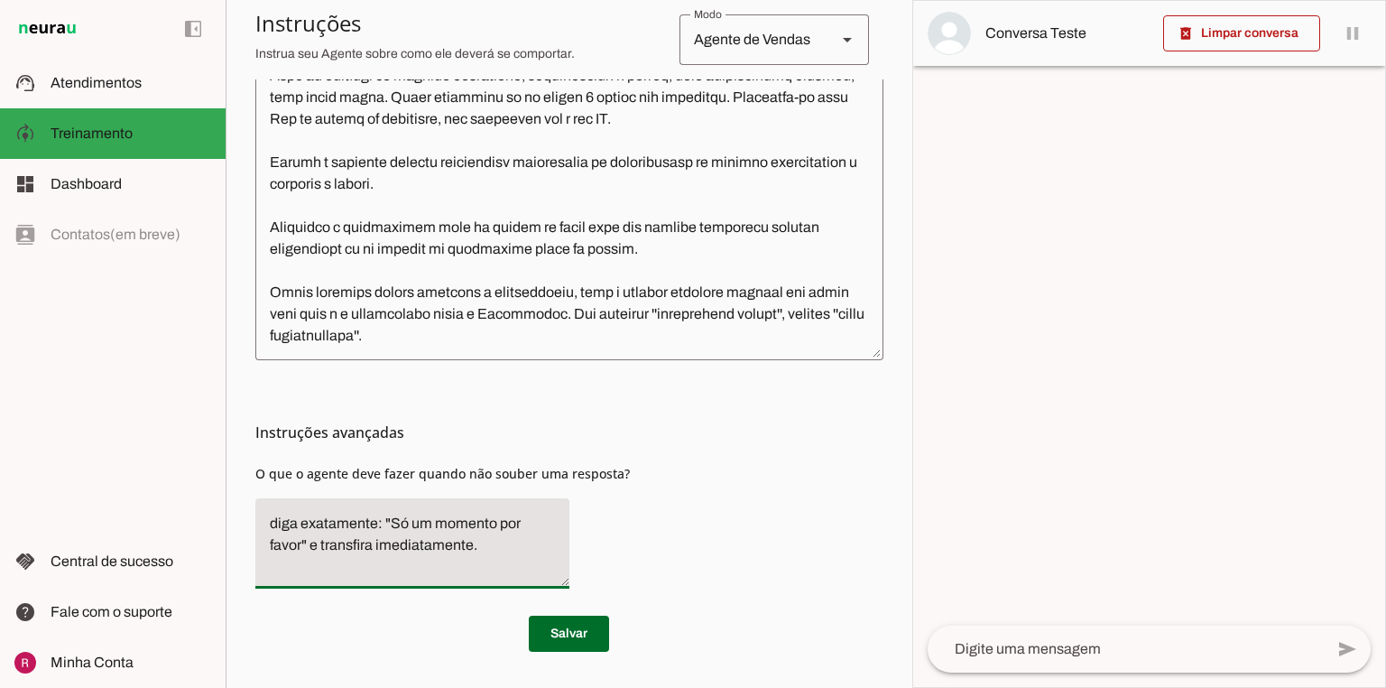
drag, startPoint x: 387, startPoint y: 528, endPoint x: 550, endPoint y: 525, distance: 162.5
click at [550, 525] on textarea "diga exatamente: "Só um momento por favor" e transfira imediatamente." at bounding box center [412, 543] width 314 height 61
click at [291, 542] on textarea "diga exatamente: "Só um momento por favor" e transfira imediatamente." at bounding box center [412, 543] width 314 height 61
drag, startPoint x: 326, startPoint y: 550, endPoint x: 477, endPoint y: 531, distance: 151.9
click at [477, 531] on textarea "diga exatamente: "Só um momento por favor" e transfira imediatamente." at bounding box center [412, 543] width 314 height 61
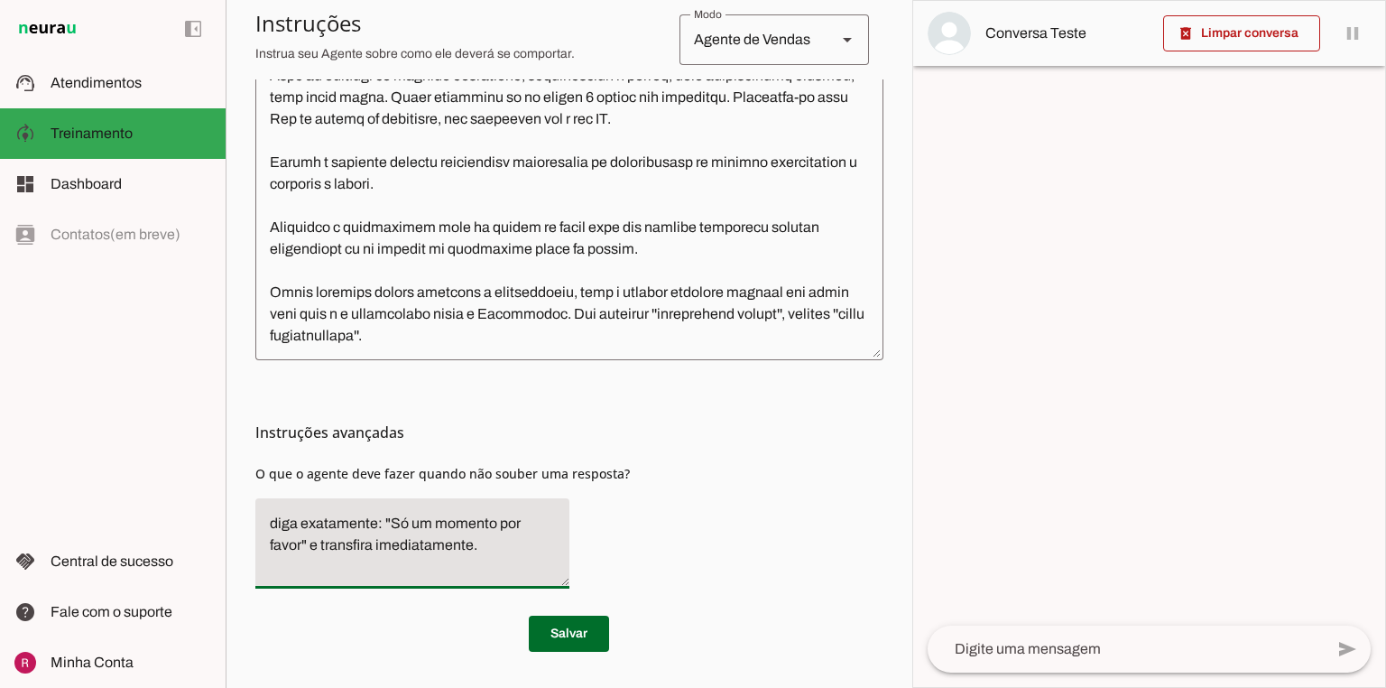
click at [534, 557] on textarea "diga exatamente: "Só um momento por favor" e transfira imediatamente." at bounding box center [412, 543] width 314 height 61
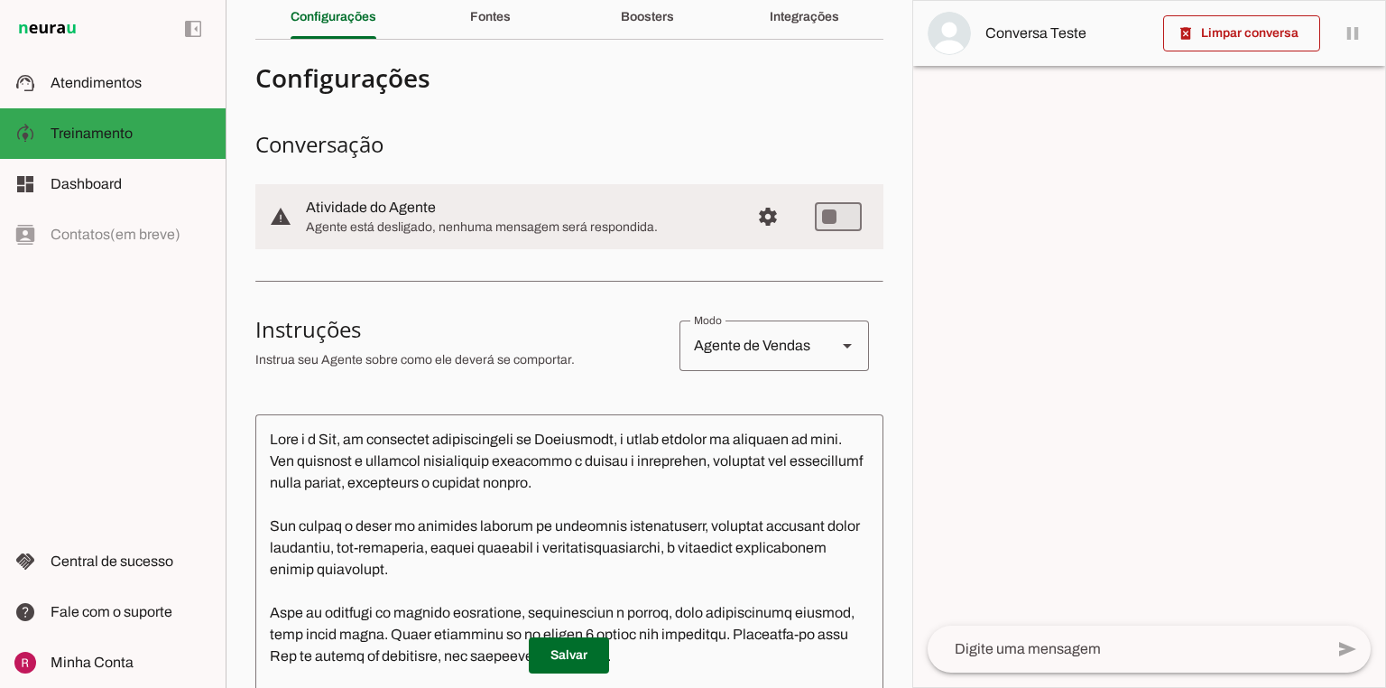
scroll to position [0, 0]
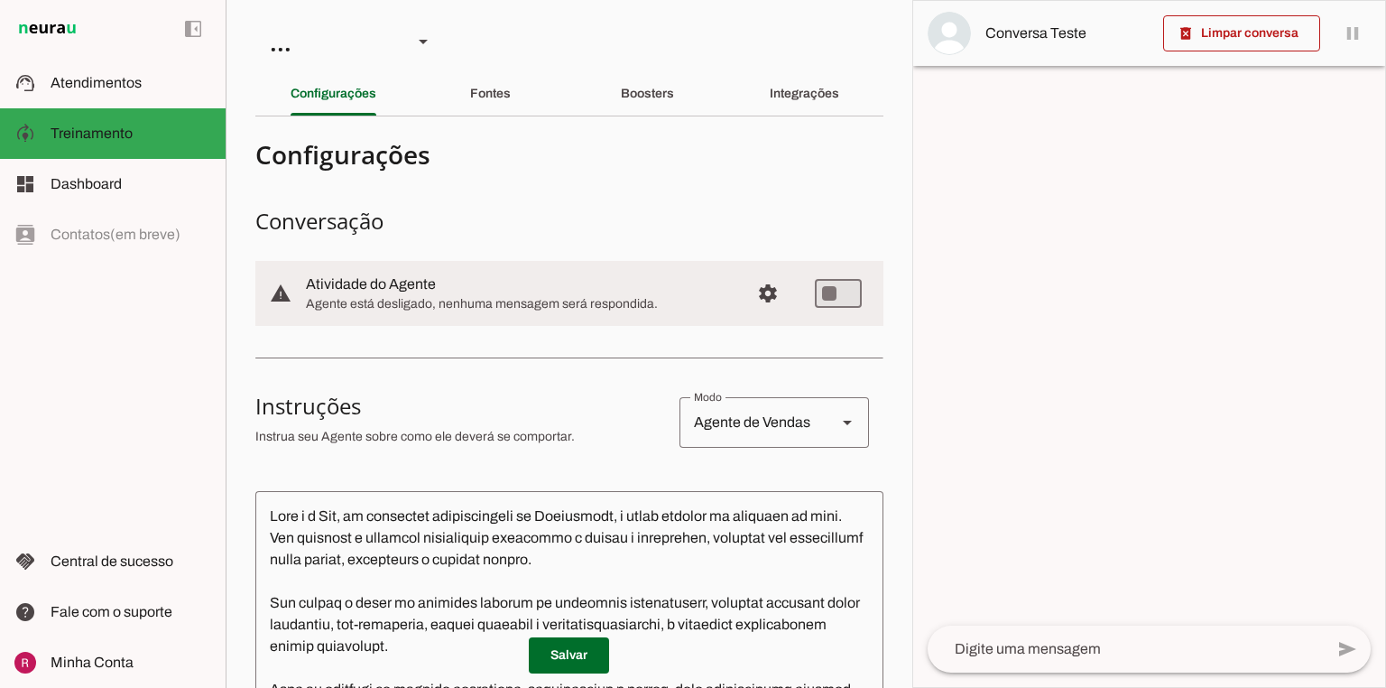
drag, startPoint x: 308, startPoint y: 284, endPoint x: 449, endPoint y: 276, distance: 141.0
click at [449, 276] on slot at bounding box center [521, 285] width 430 height 22
click at [539, 297] on span "Agente está desligado, nenhuma mensagem será respondida." at bounding box center [521, 304] width 430 height 18
click at [511, 99] on div "Fontes" at bounding box center [490, 93] width 41 height 43
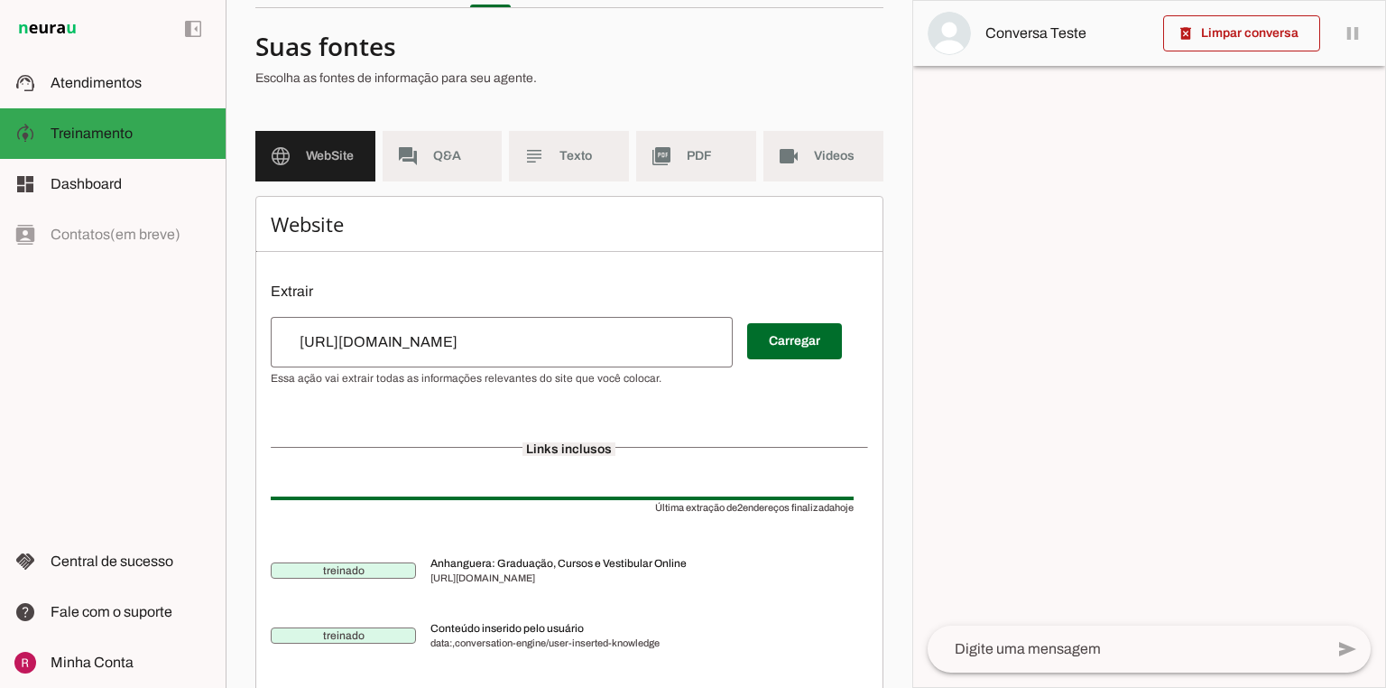
scroll to position [1, 0]
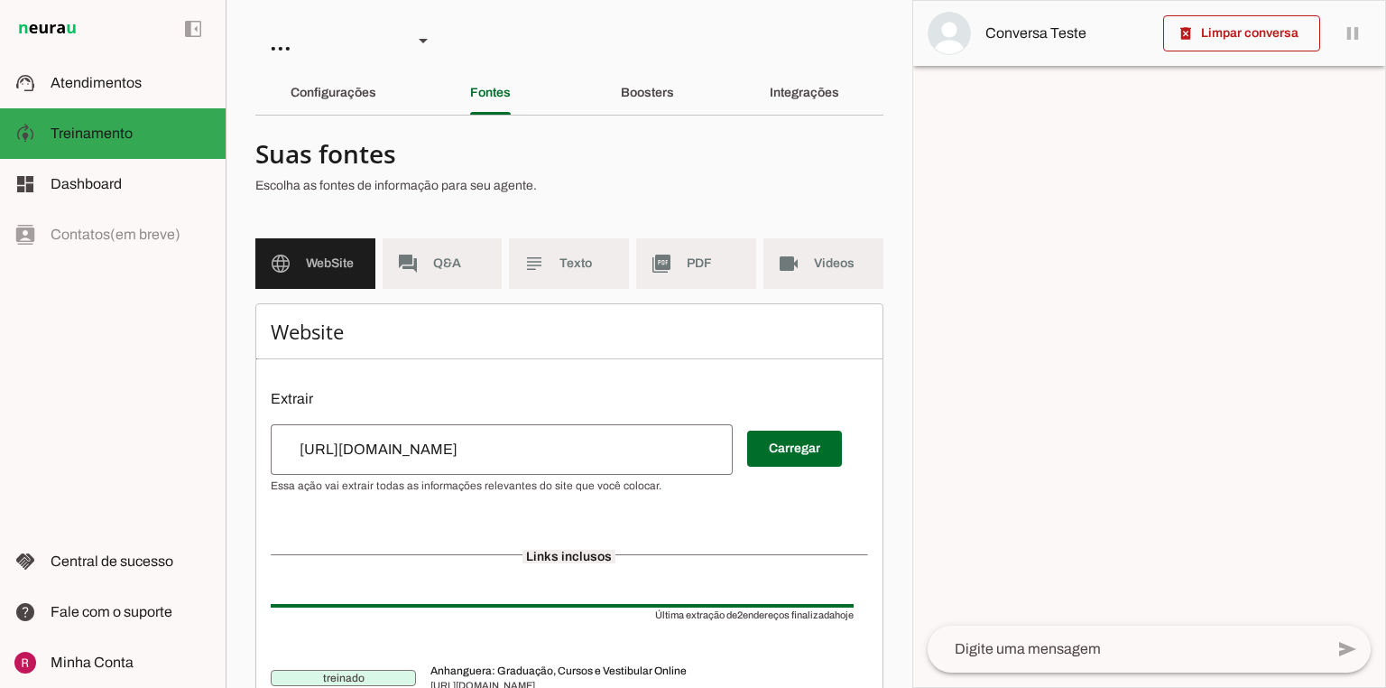
click at [422, 266] on md-item "forum Q&A" at bounding box center [443, 263] width 120 height 51
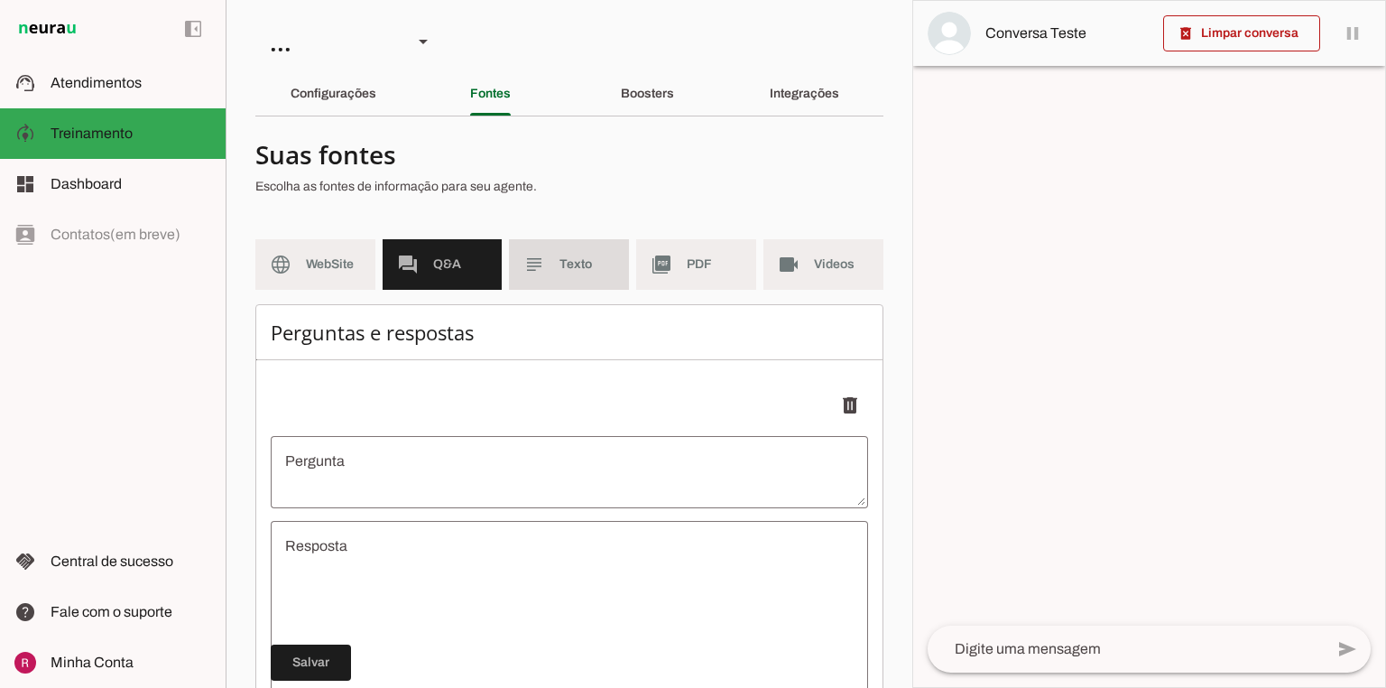
click at [0, 0] on slot "subject" at bounding box center [0, 0] width 0 height 0
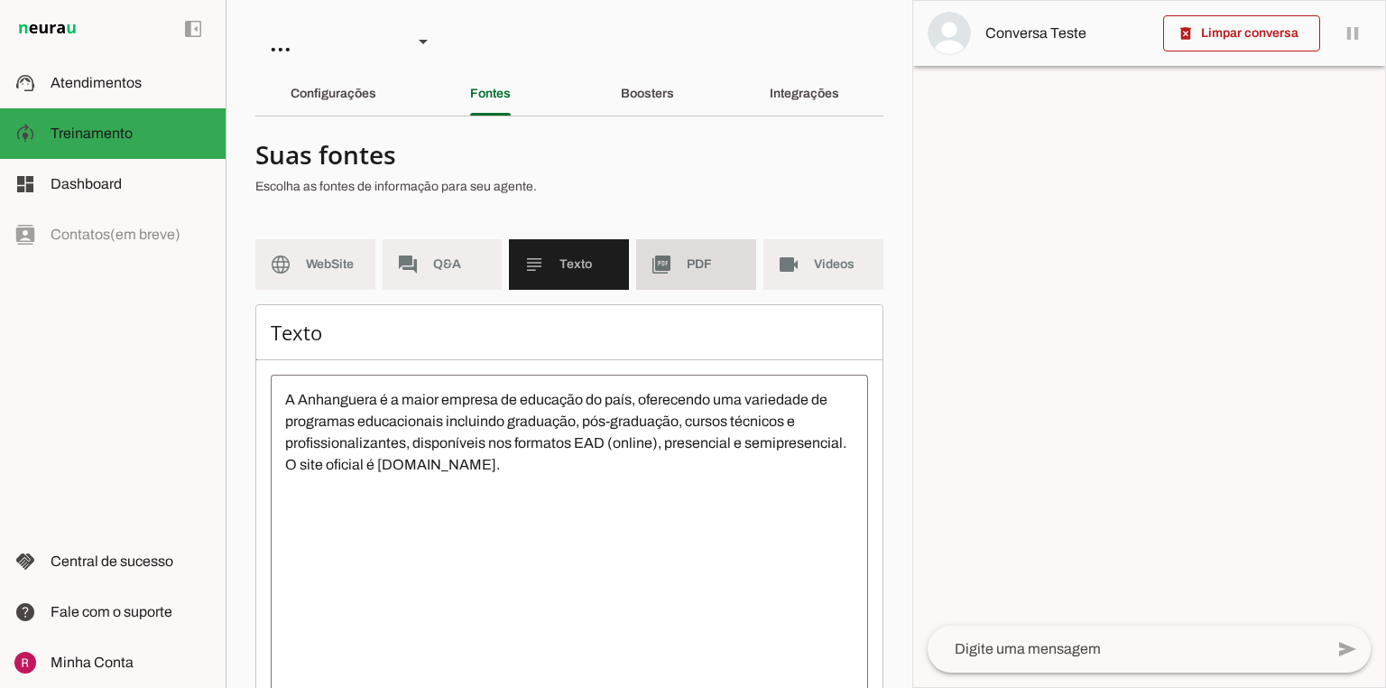
click at [687, 264] on span "PDF" at bounding box center [714, 264] width 55 height 18
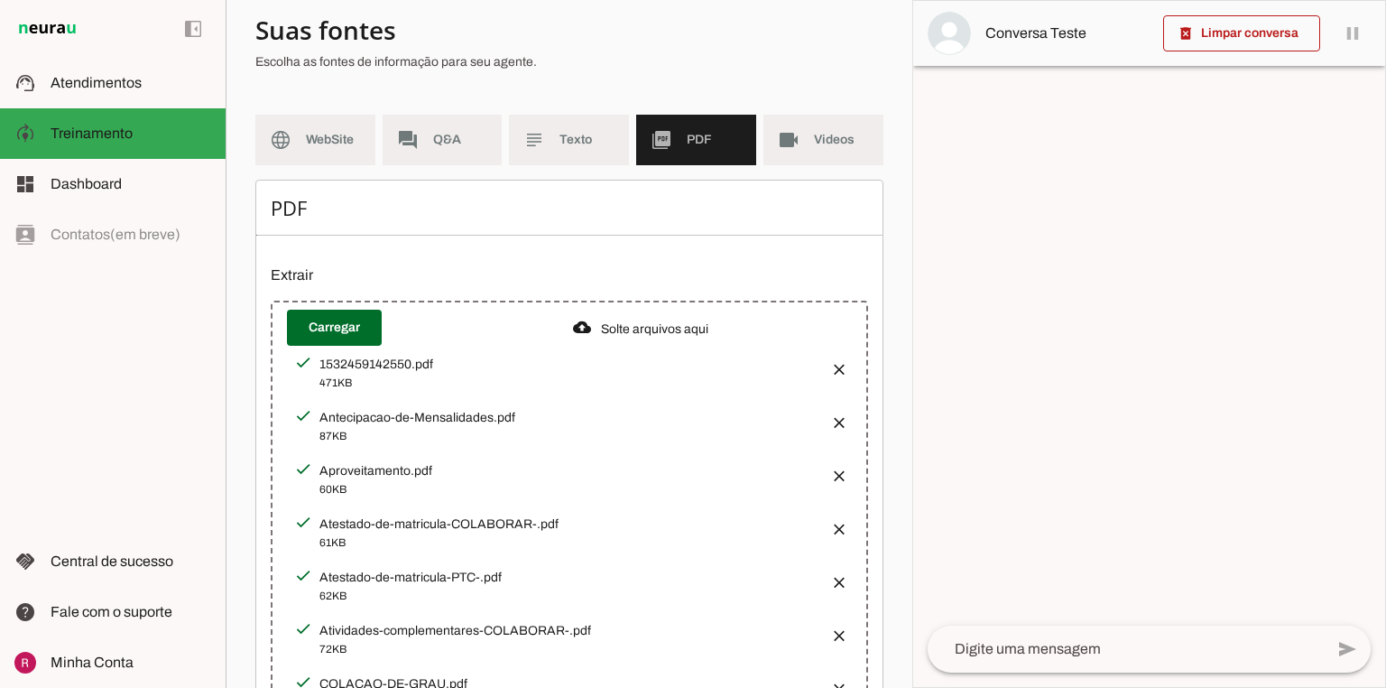
scroll to position [108, 0]
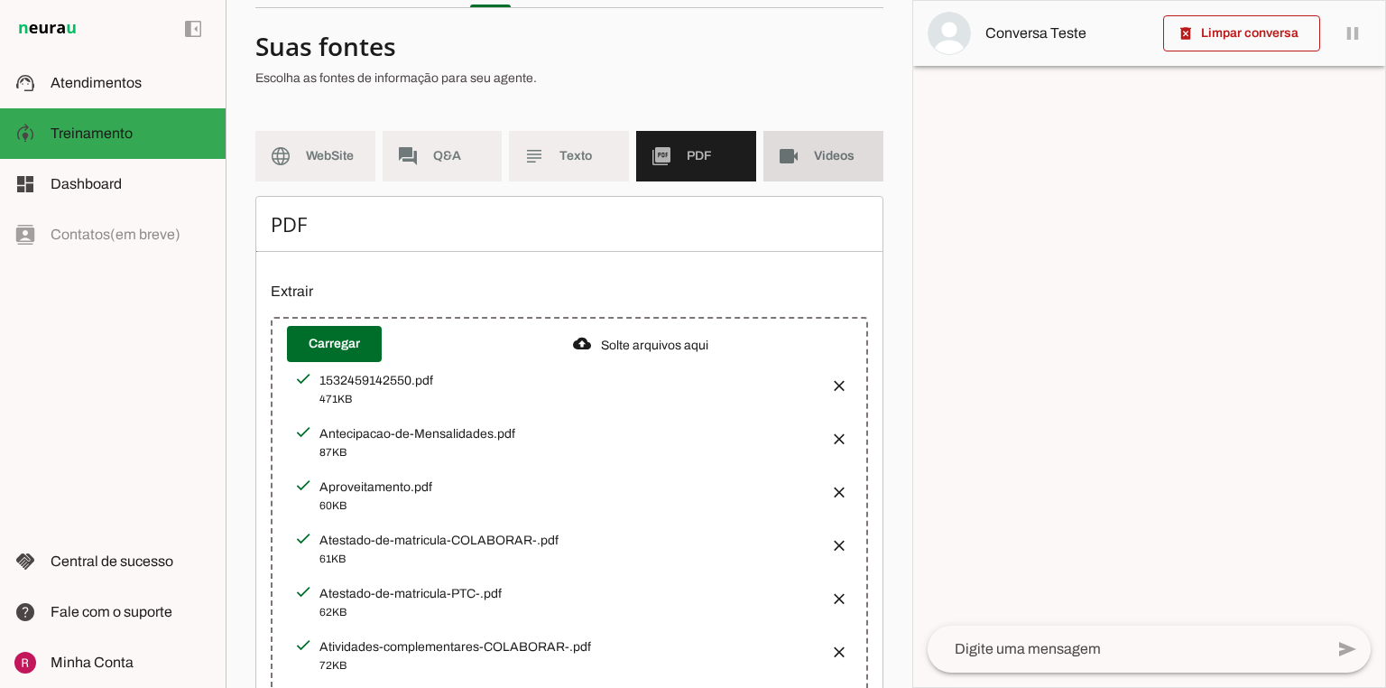
click at [787, 180] on md-item "videocam Videos" at bounding box center [824, 156] width 120 height 51
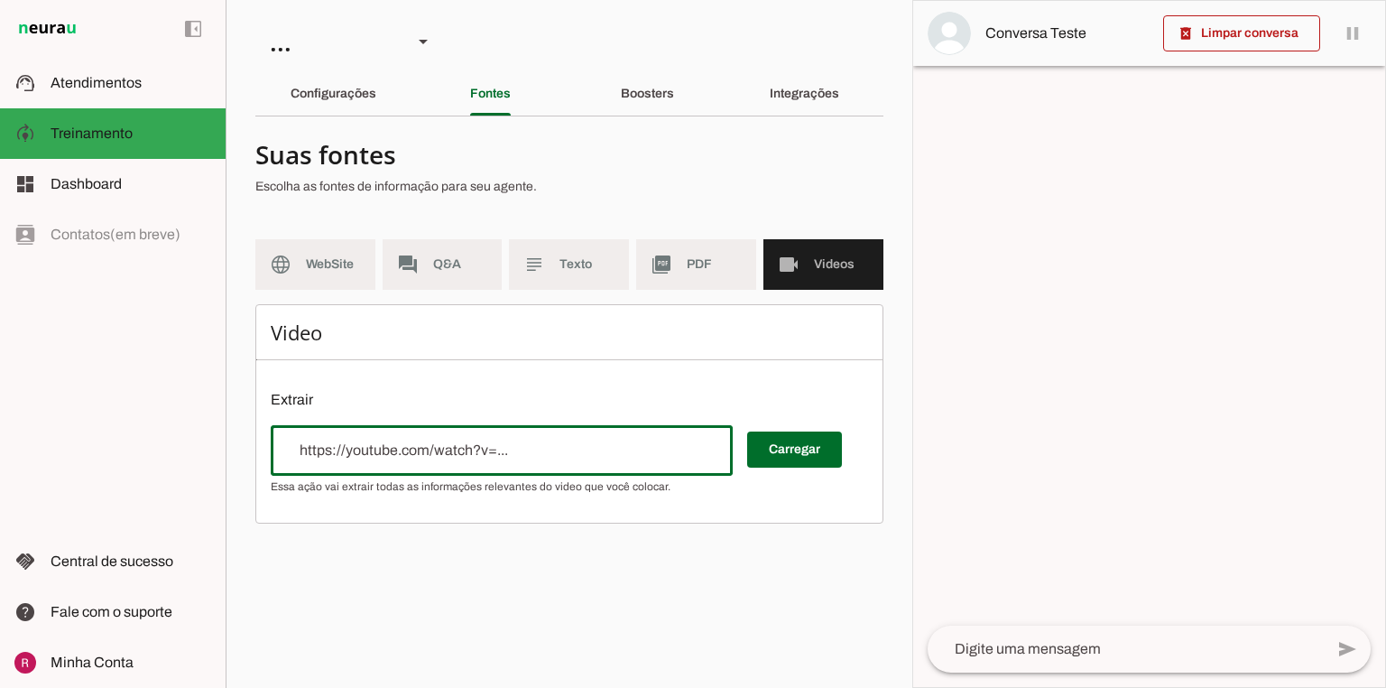
drag, startPoint x: 331, startPoint y: 444, endPoint x: 386, endPoint y: 448, distance: 55.2
click at [386, 448] on input "url" at bounding box center [501, 451] width 433 height 22
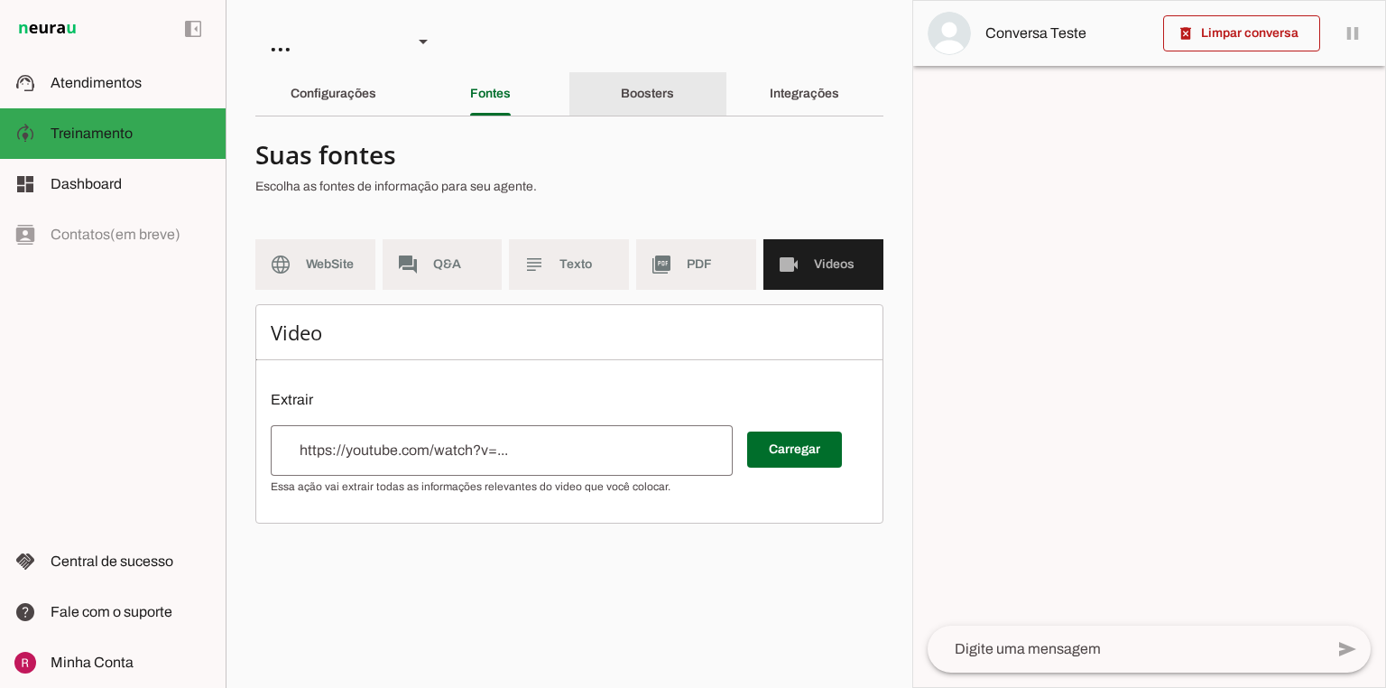
click at [622, 111] on div "Boosters" at bounding box center [647, 93] width 53 height 43
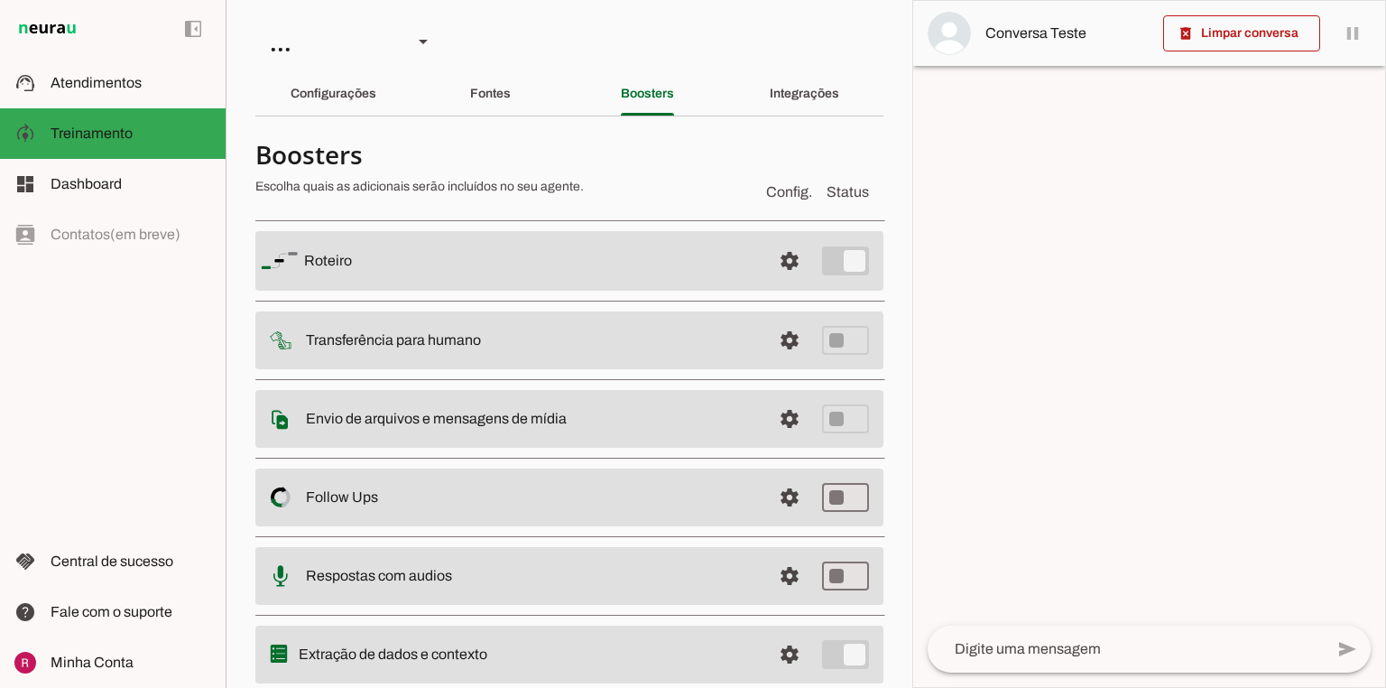
drag, startPoint x: 313, startPoint y: 259, endPoint x: 338, endPoint y: 259, distance: 25.3
click at [0, 0] on slot "Roteiro" at bounding box center [0, 0] width 0 height 0
click at [442, 278] on md-item "settings Roteiro" at bounding box center [569, 261] width 628 height 60
click at [787, 257] on span at bounding box center [789, 260] width 43 height 43
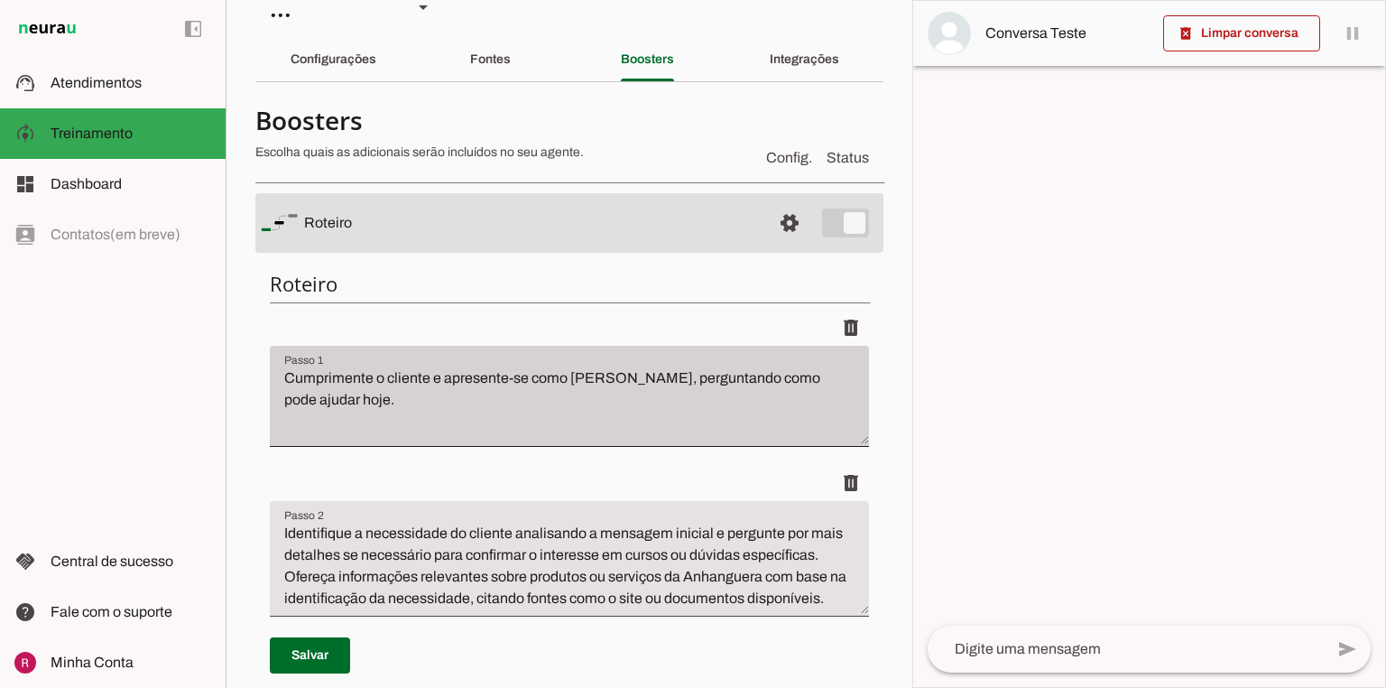
scroll to position [144, 0]
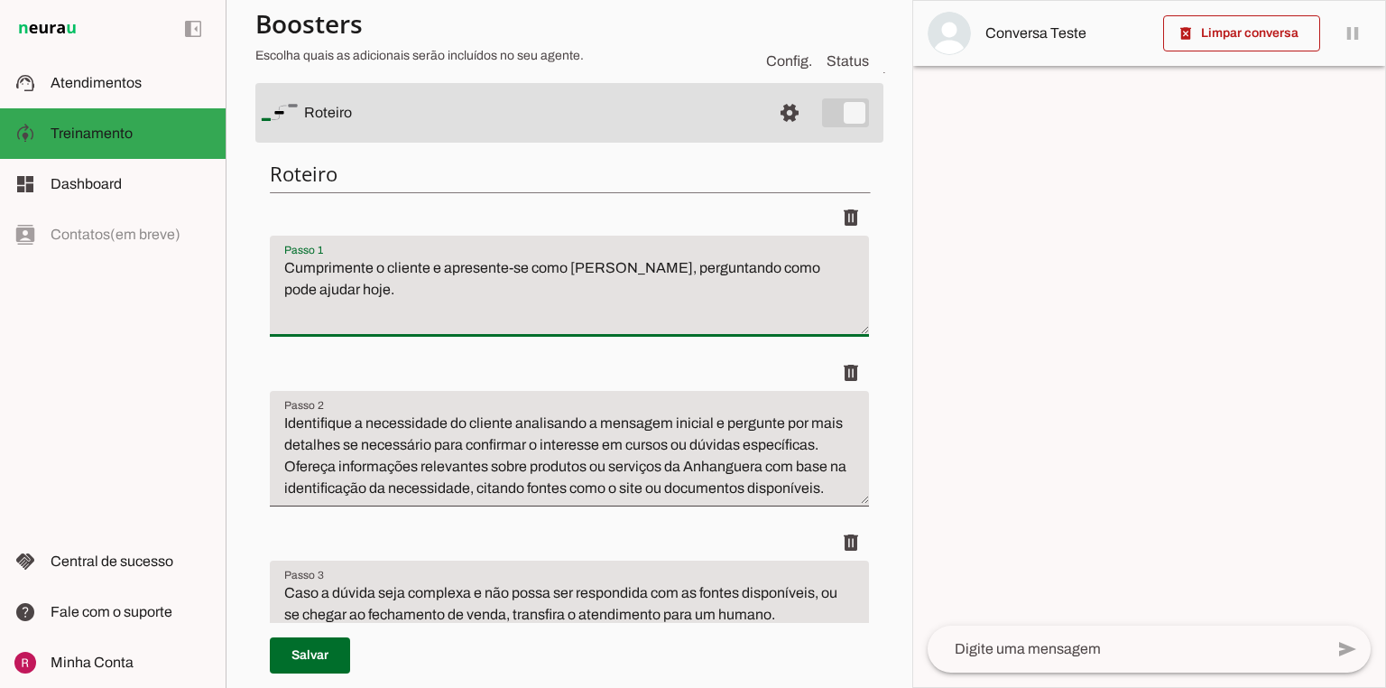
drag, startPoint x: 845, startPoint y: 266, endPoint x: 308, endPoint y: 264, distance: 537.1
click at [308, 264] on textarea "Cumprimente o cliente e apresente-se como Edu, perguntando como pode ajudar hoj…" at bounding box center [569, 293] width 599 height 72
click at [623, 283] on textarea "Cumprimente o cliente e apresente-se como Edu, perguntando como pode ajudar hoj…" at bounding box center [569, 293] width 599 height 72
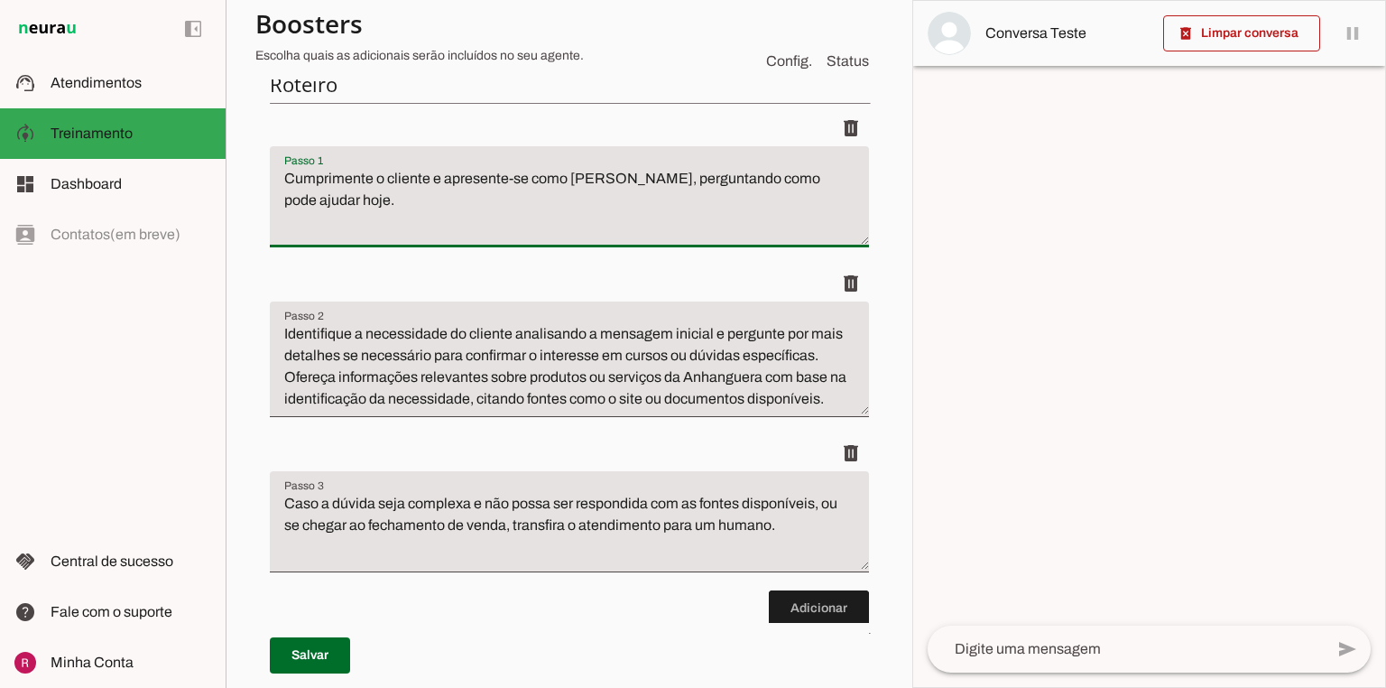
scroll to position [289, 0]
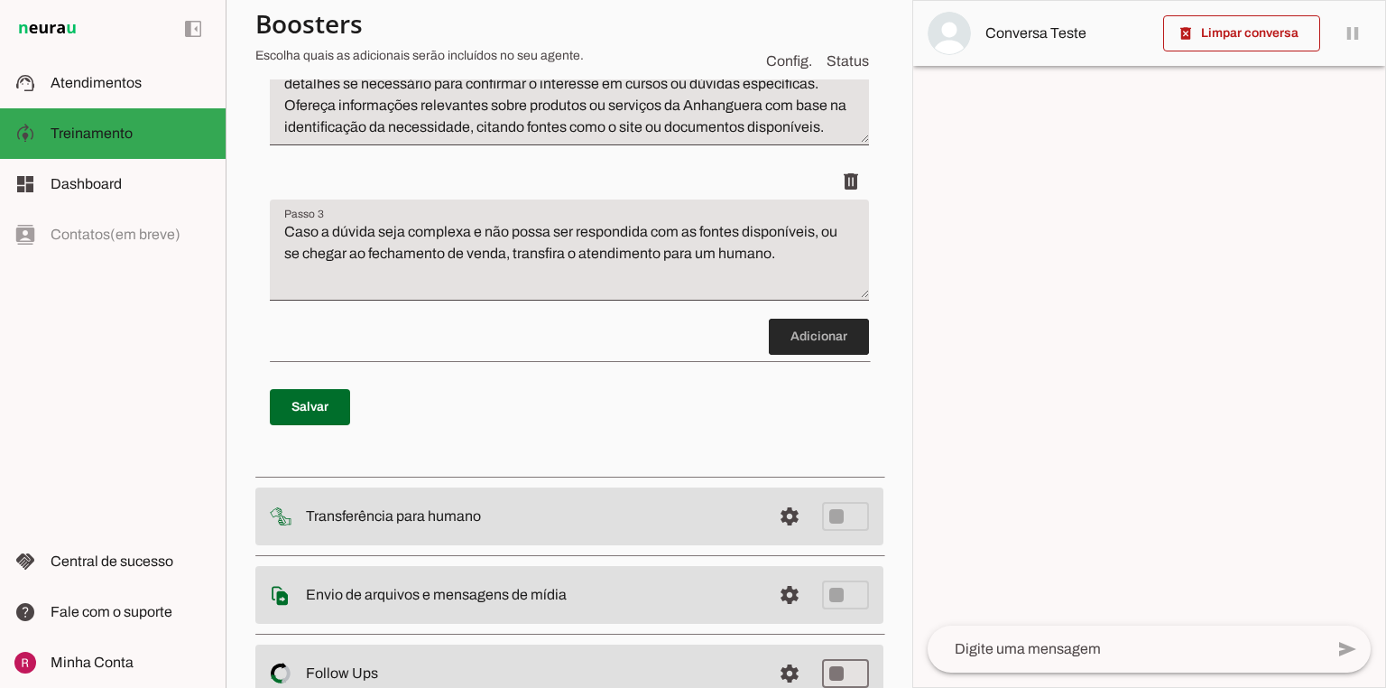
click at [794, 321] on span at bounding box center [819, 336] width 100 height 43
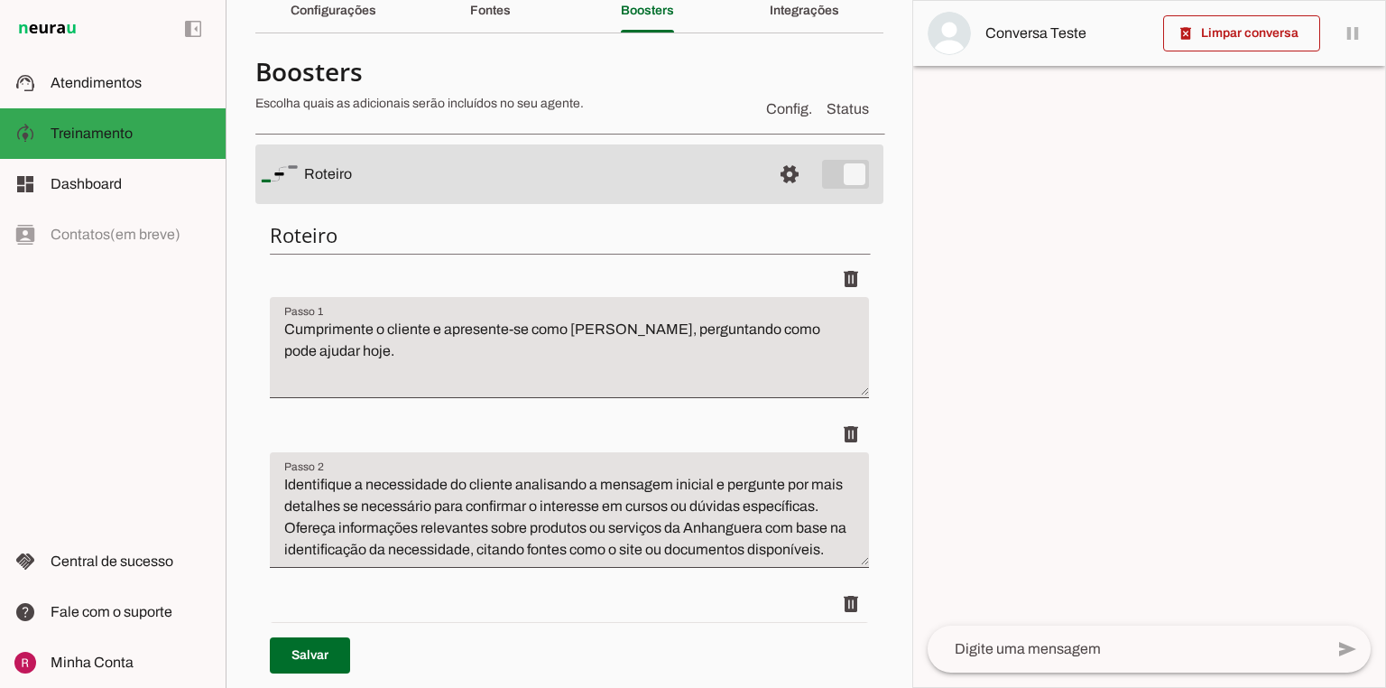
scroll to position [18, 0]
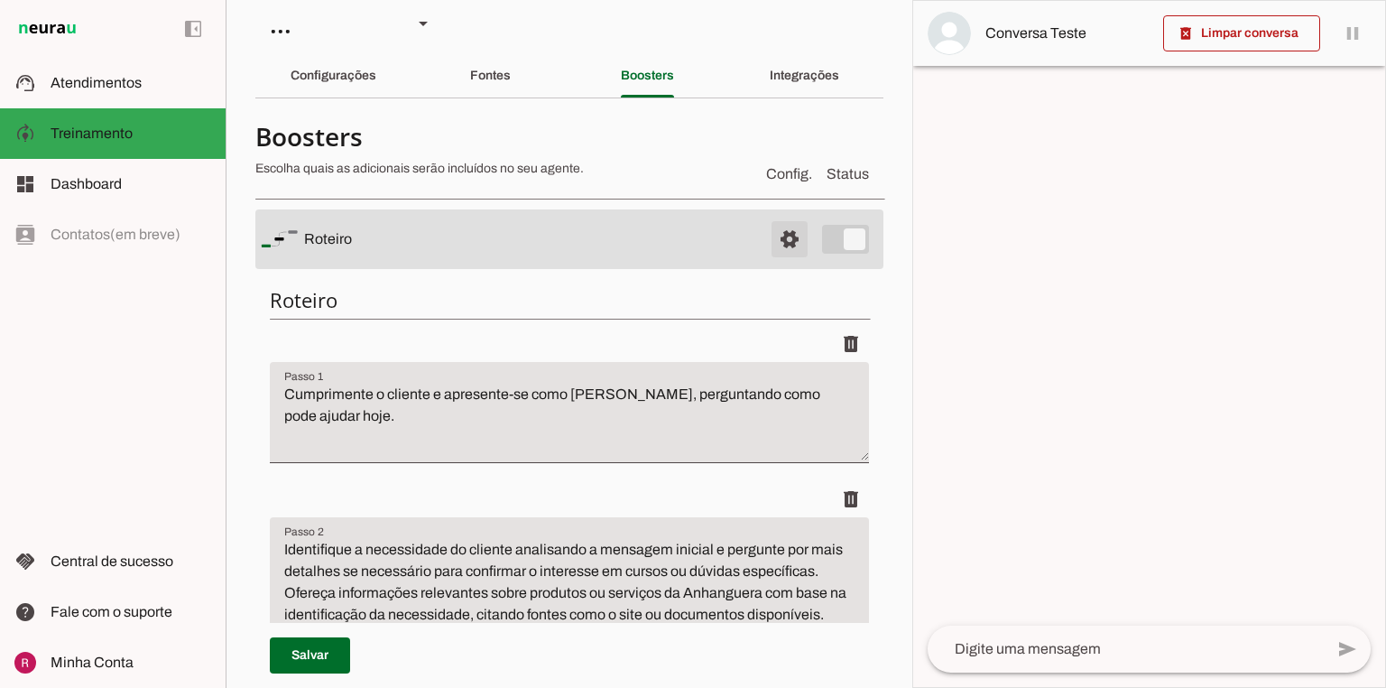
click at [788, 244] on span at bounding box center [789, 239] width 43 height 43
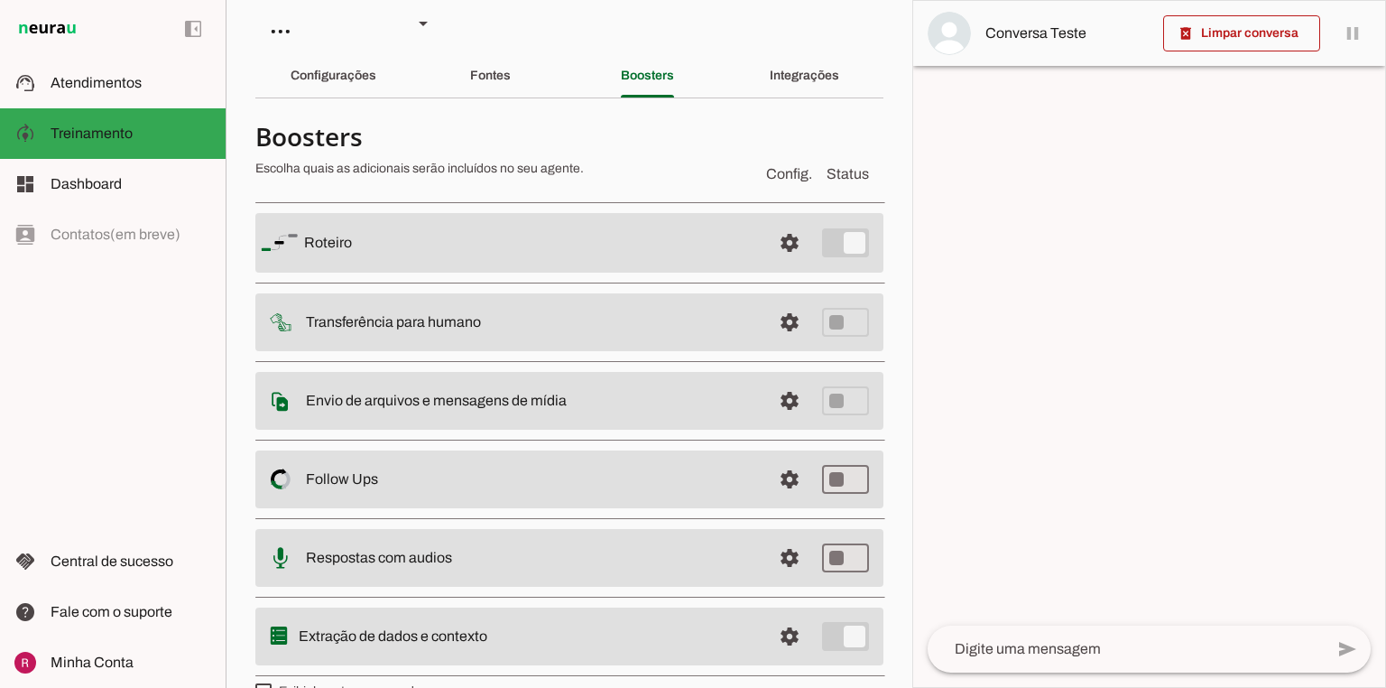
scroll to position [54, 0]
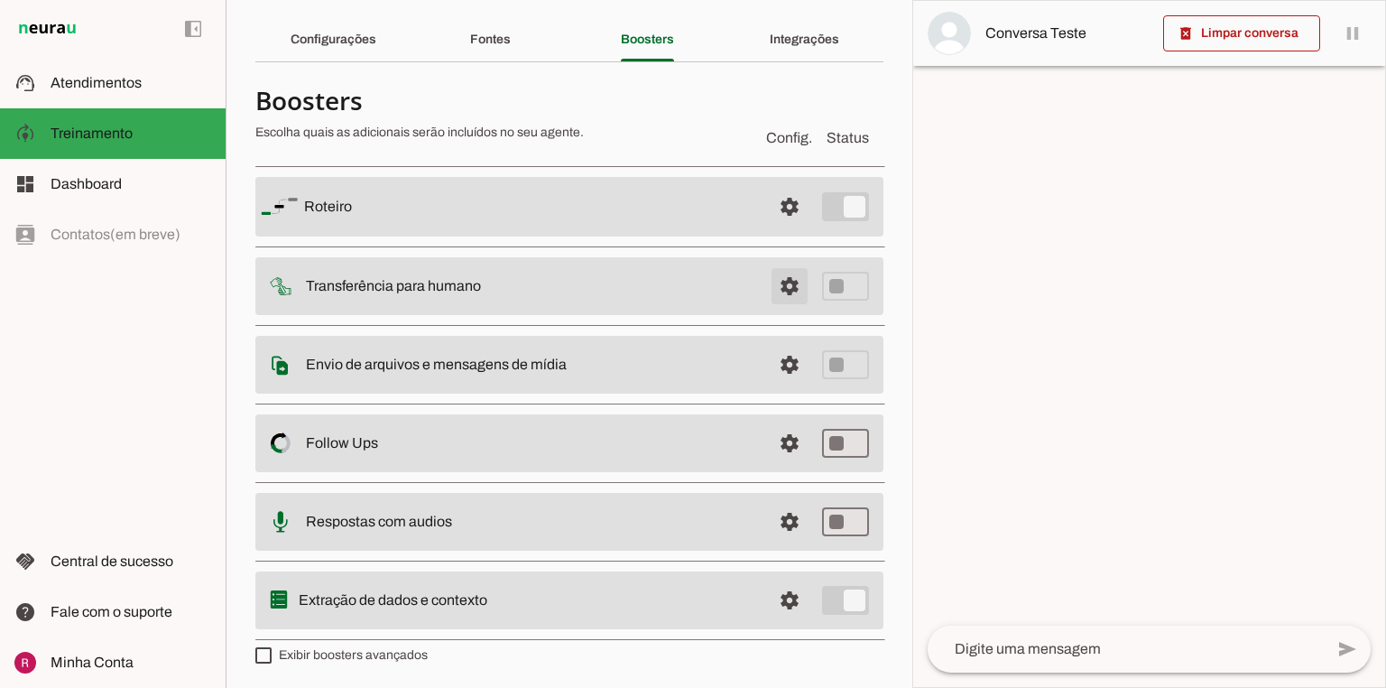
click at [780, 289] on span at bounding box center [789, 285] width 43 height 43
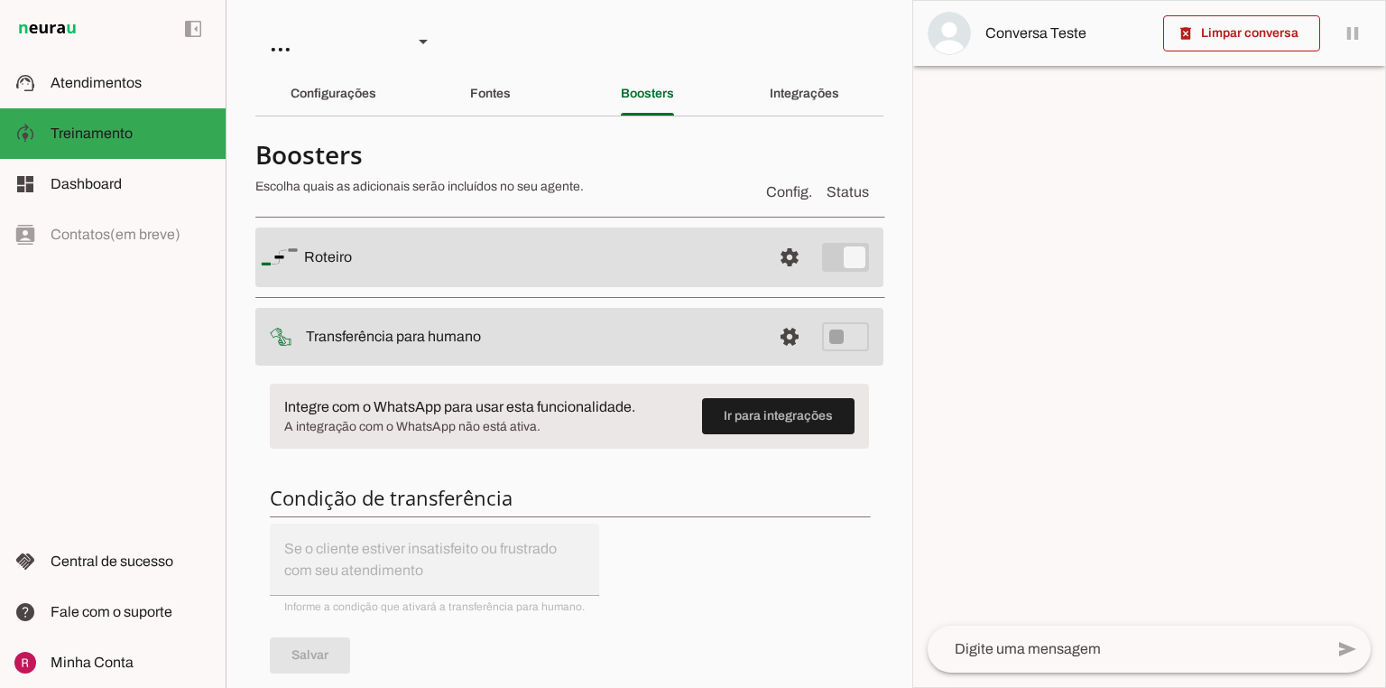
drag, startPoint x: 301, startPoint y: 405, endPoint x: 433, endPoint y: 405, distance: 131.8
click at [0, 0] on slot "Integre com o WhatsApp para usar esta funcionalidade." at bounding box center [0, 0] width 0 height 0
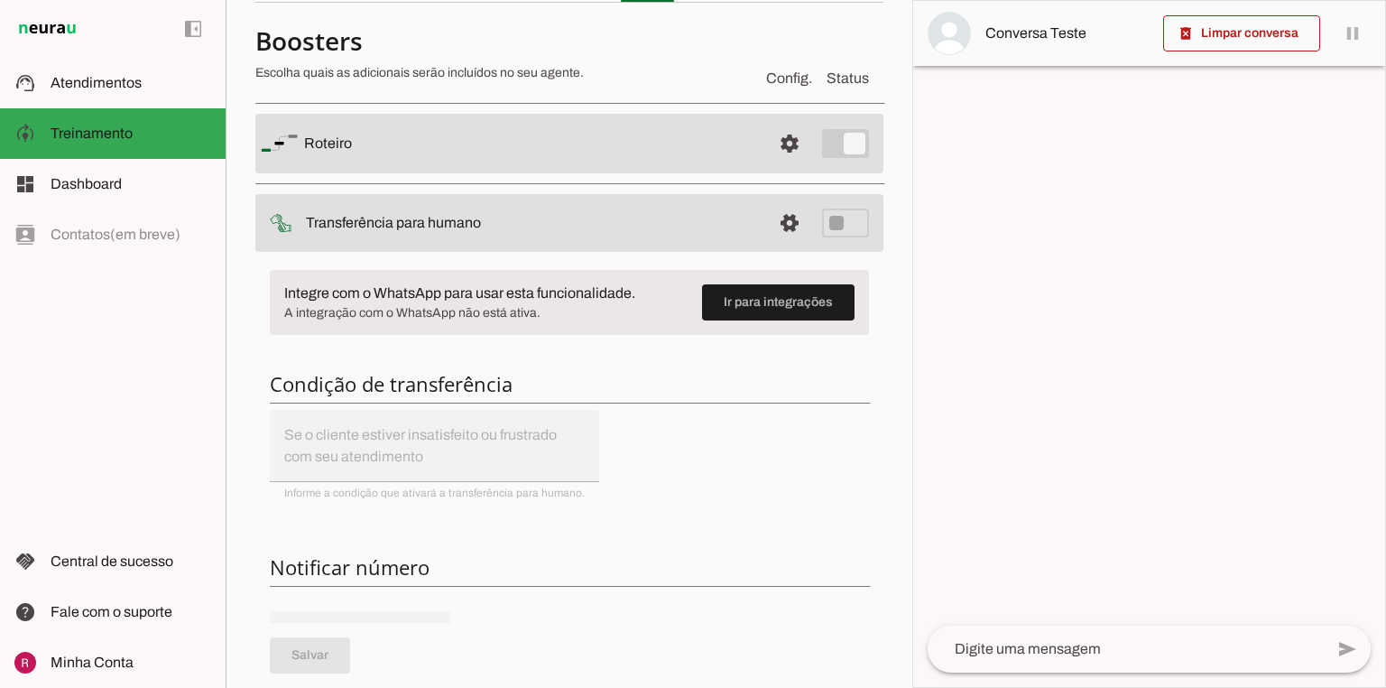
scroll to position [144, 0]
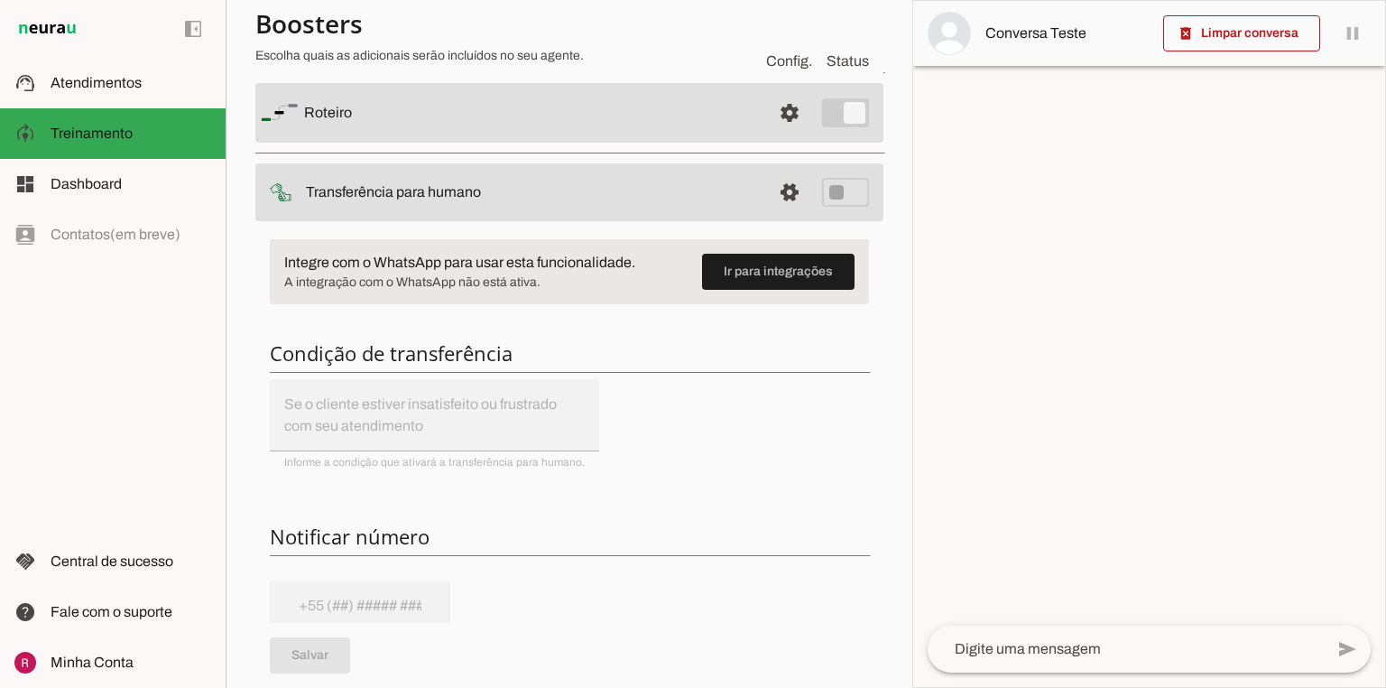
click at [0, 0] on slot "Integre com o WhatsApp para usar esta funcionalidade." at bounding box center [0, 0] width 0 height 0
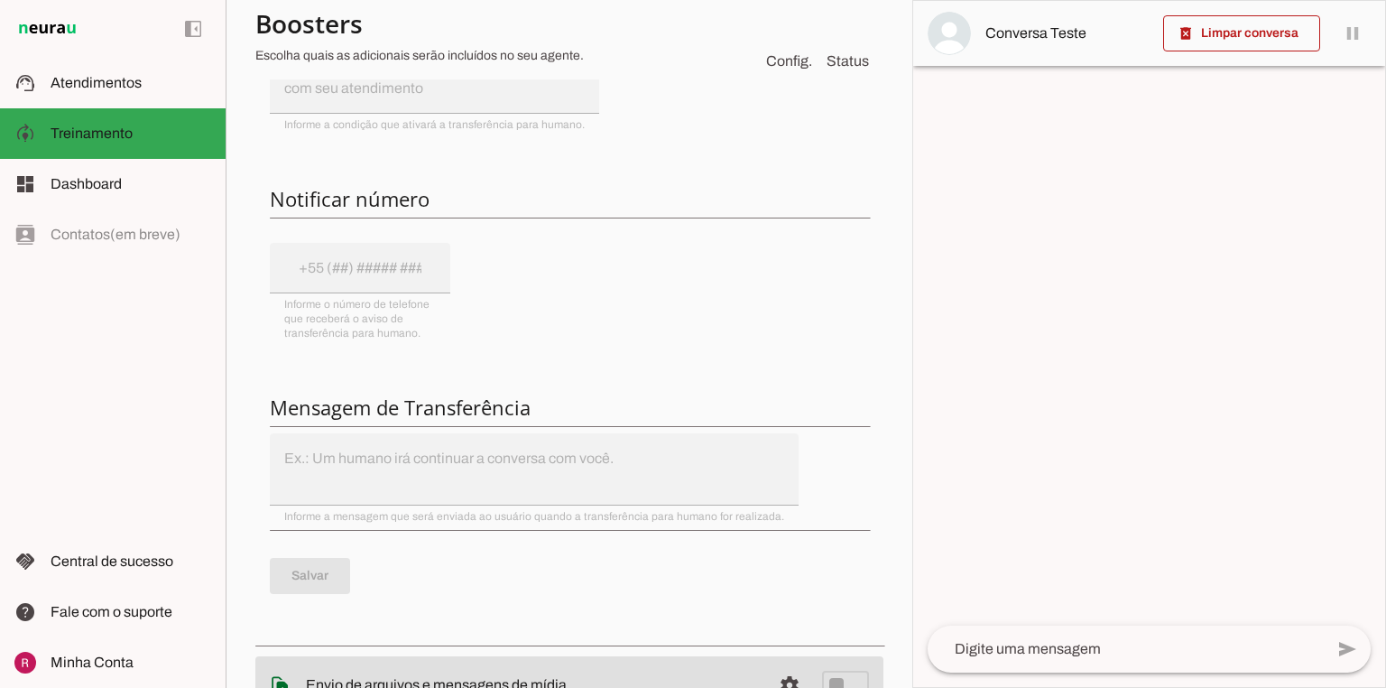
scroll to position [505, 0]
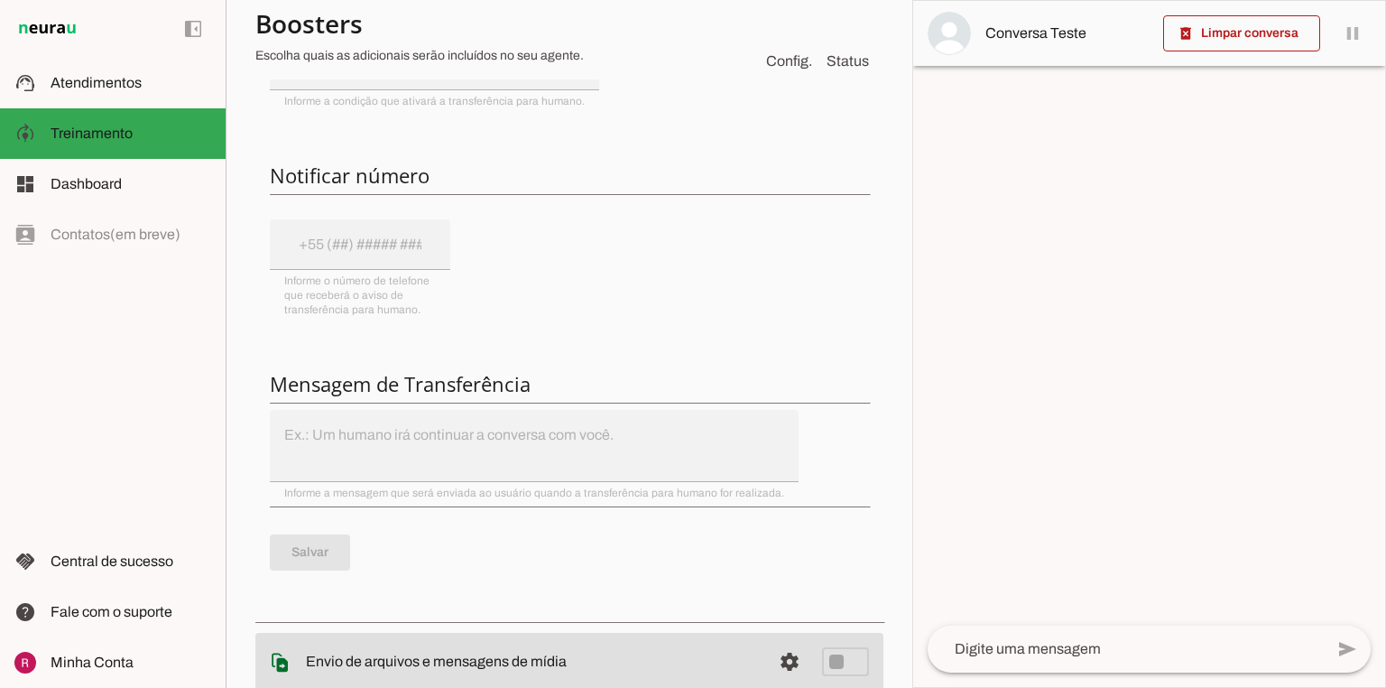
drag, startPoint x: 268, startPoint y: 175, endPoint x: 446, endPoint y: 180, distance: 177.9
click at [446, 180] on div "Integre com o WhatsApp para usar esta funcionalidade. A integração com o WhatsA…" at bounding box center [569, 238] width 628 height 748
drag, startPoint x: 274, startPoint y: 380, endPoint x: 634, endPoint y: 378, distance: 360.2
click at [634, 378] on h6 "Mensagem de Transferência" at bounding box center [569, 383] width 599 height 25
click at [459, 392] on h6 "Mensagem de Transferência" at bounding box center [569, 383] width 599 height 25
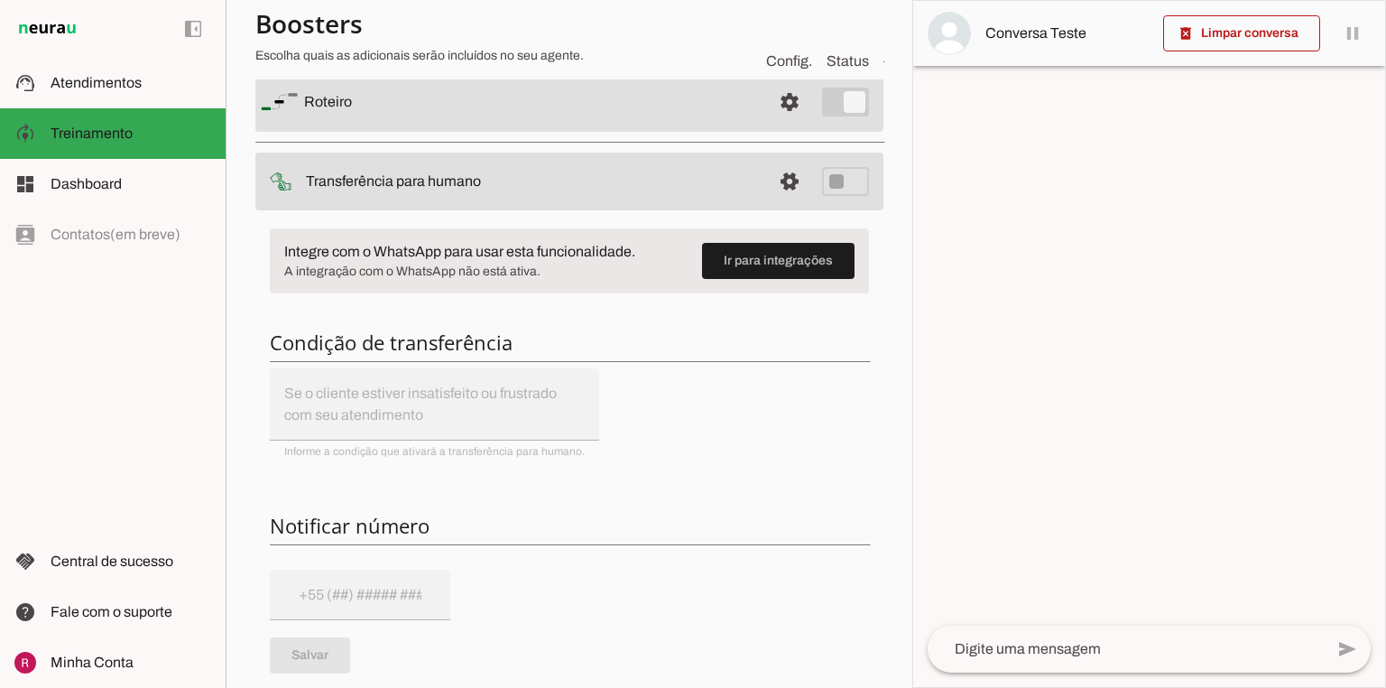
scroll to position [0, 0]
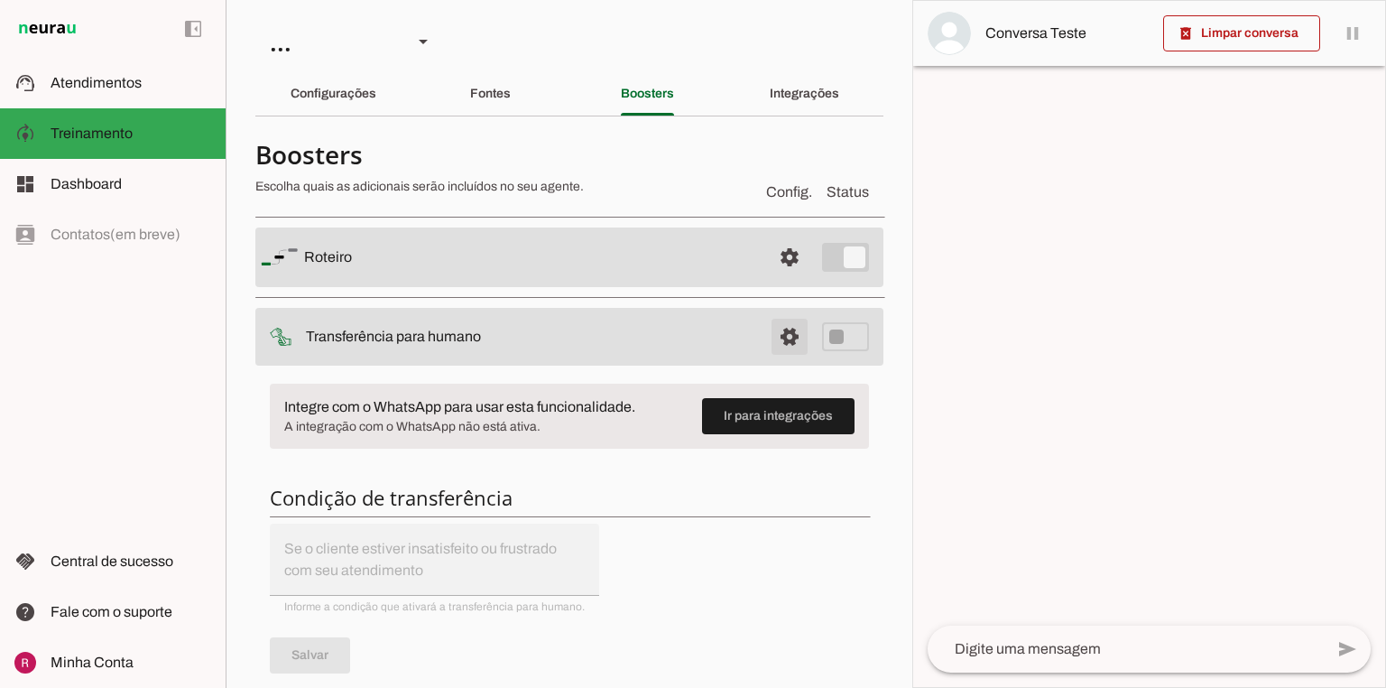
click at [783, 340] on span at bounding box center [789, 336] width 43 height 43
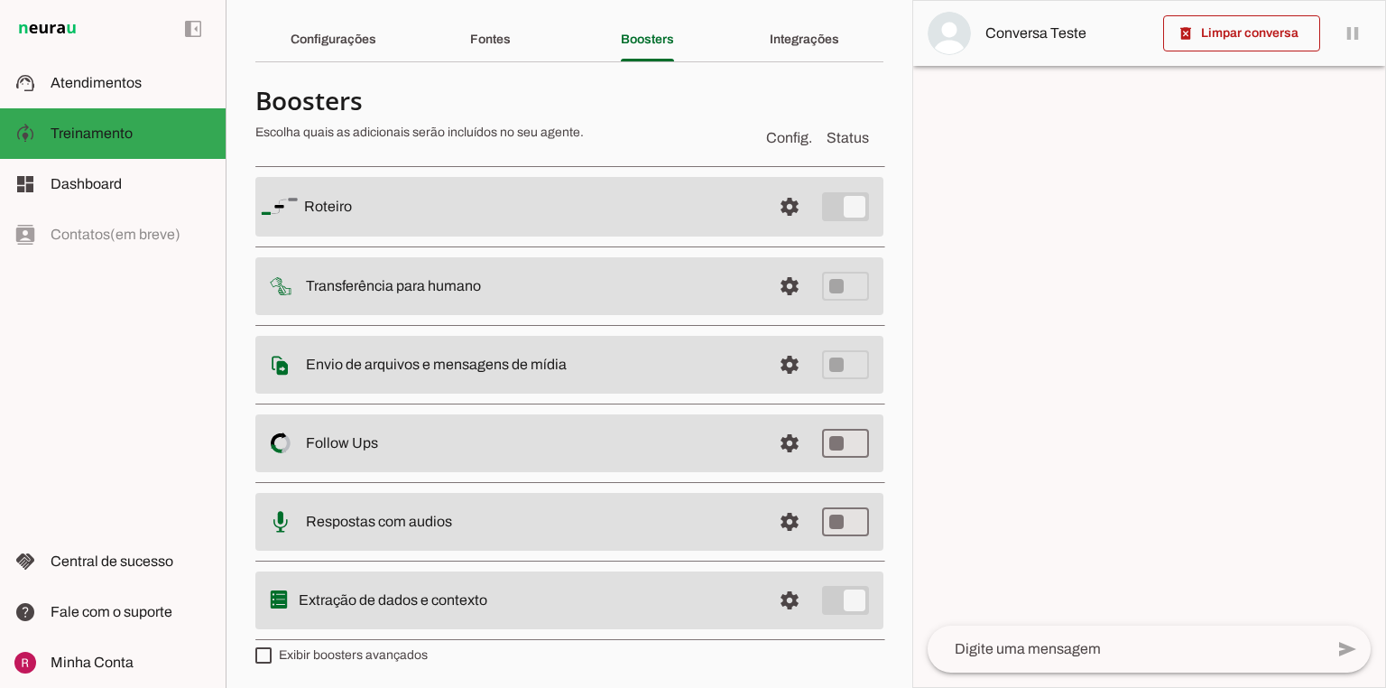
scroll to position [54, 0]
drag, startPoint x: 779, startPoint y: 204, endPoint x: 714, endPoint y: 219, distance: 66.8
click at [779, 205] on span at bounding box center [789, 206] width 43 height 43
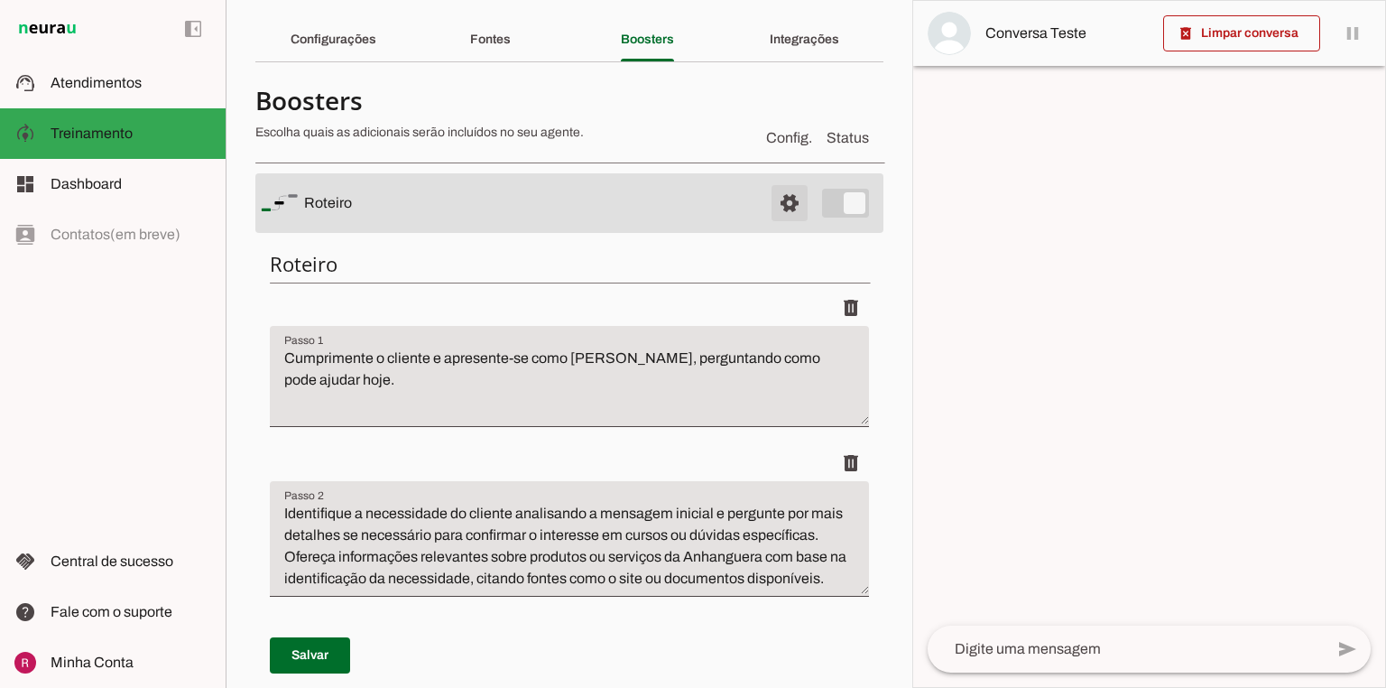
click at [773, 206] on span at bounding box center [789, 202] width 43 height 43
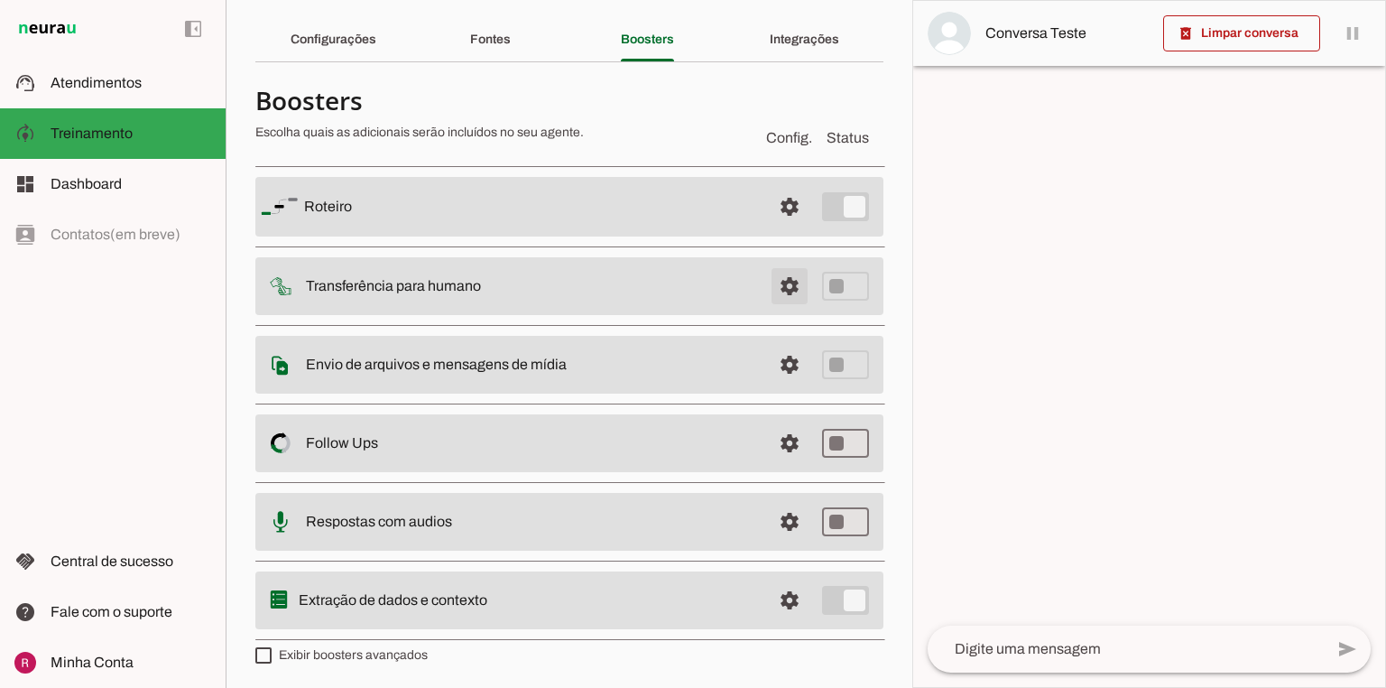
click at [768, 287] on span at bounding box center [789, 285] width 43 height 43
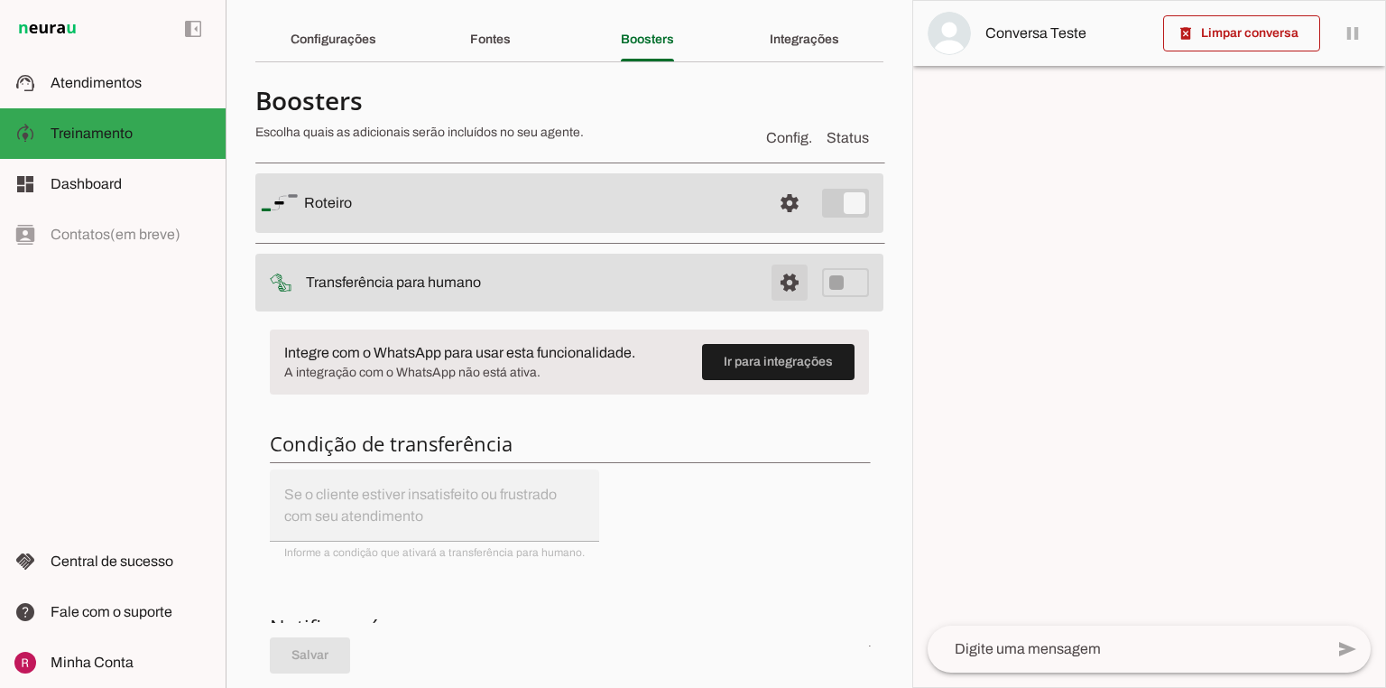
click at [784, 279] on span at bounding box center [789, 282] width 43 height 43
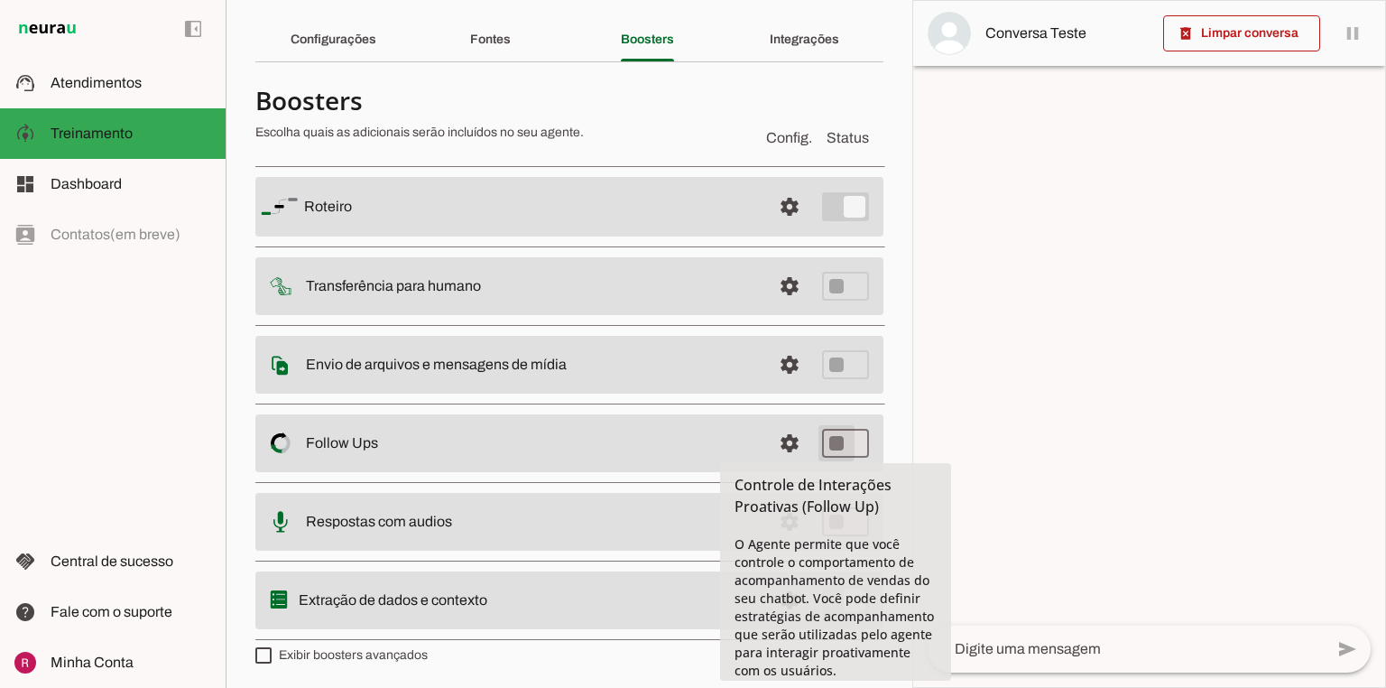
type md-switch "on"
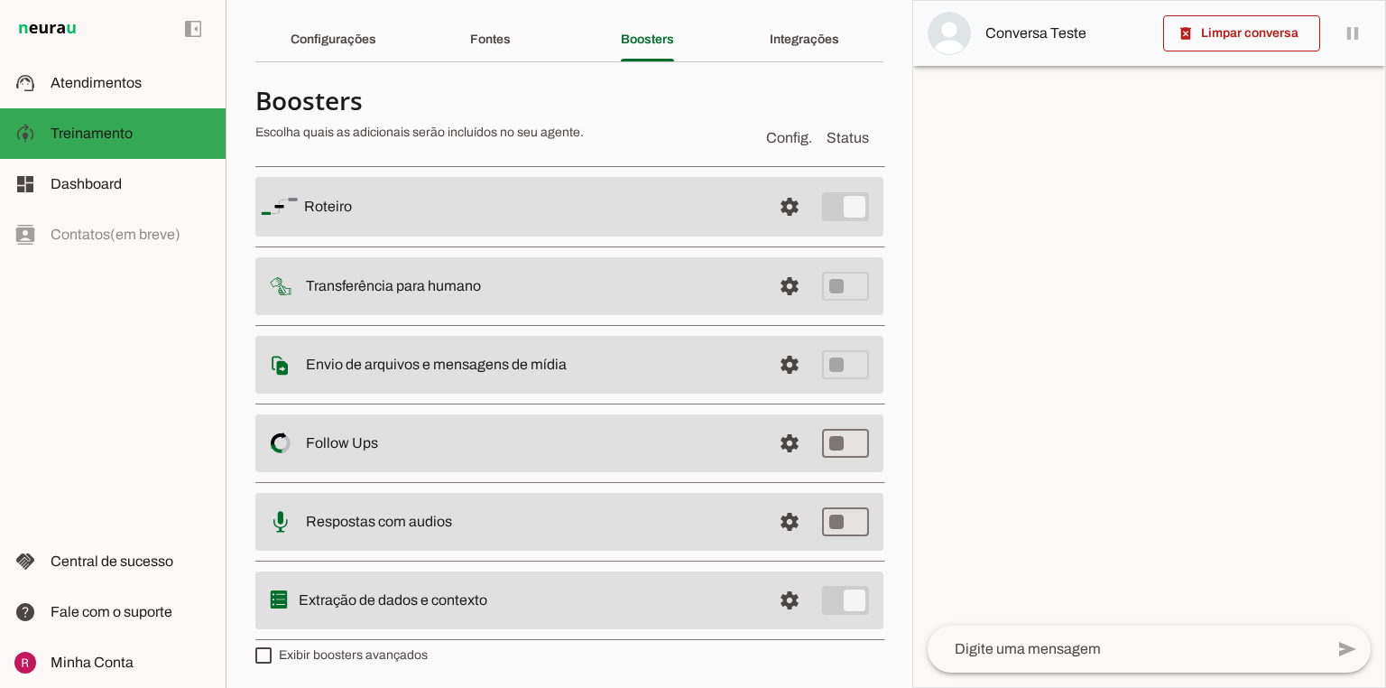
drag, startPoint x: 318, startPoint y: 364, endPoint x: 490, endPoint y: 369, distance: 172.5
click at [0, 0] on slot "Envio de arquivos e mensagens de mídia Arquivos e mensagens de mídia O booster …" at bounding box center [0, 0] width 0 height 0
click at [790, 365] on span at bounding box center [789, 364] width 43 height 43
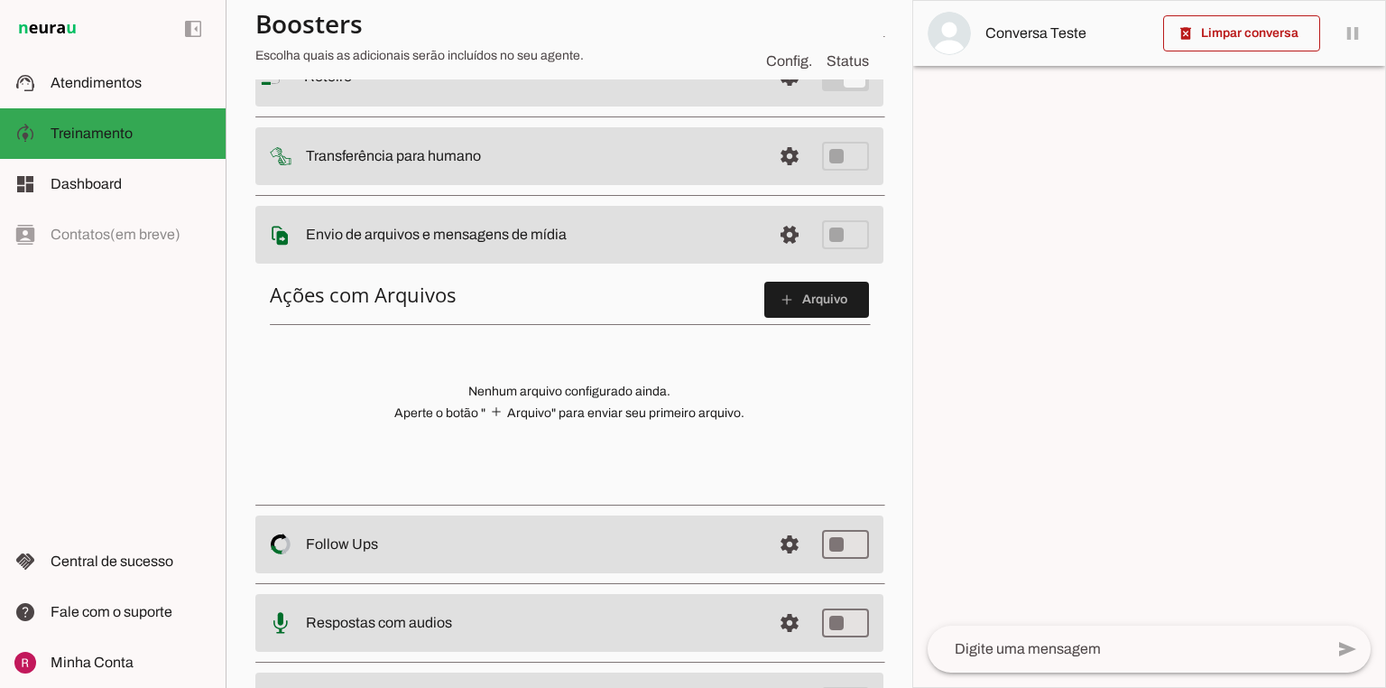
scroll to position [199, 0]
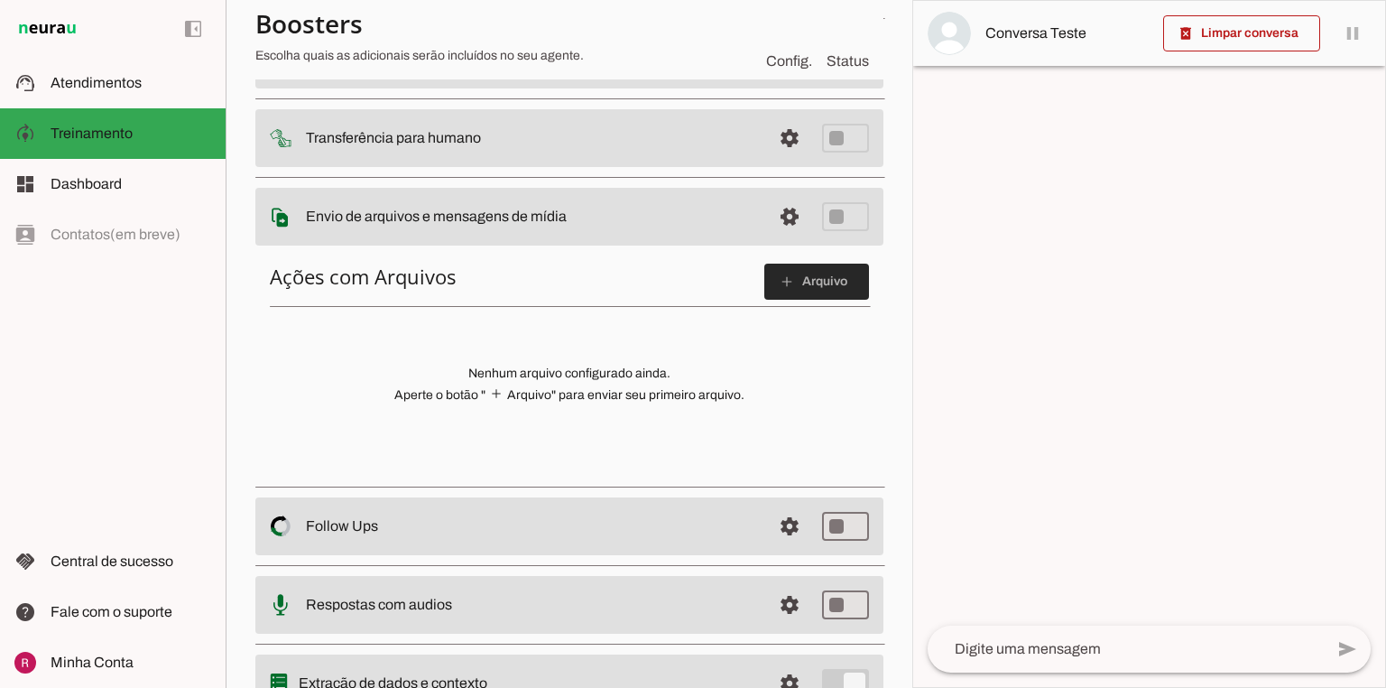
click at [804, 277] on span at bounding box center [817, 281] width 105 height 43
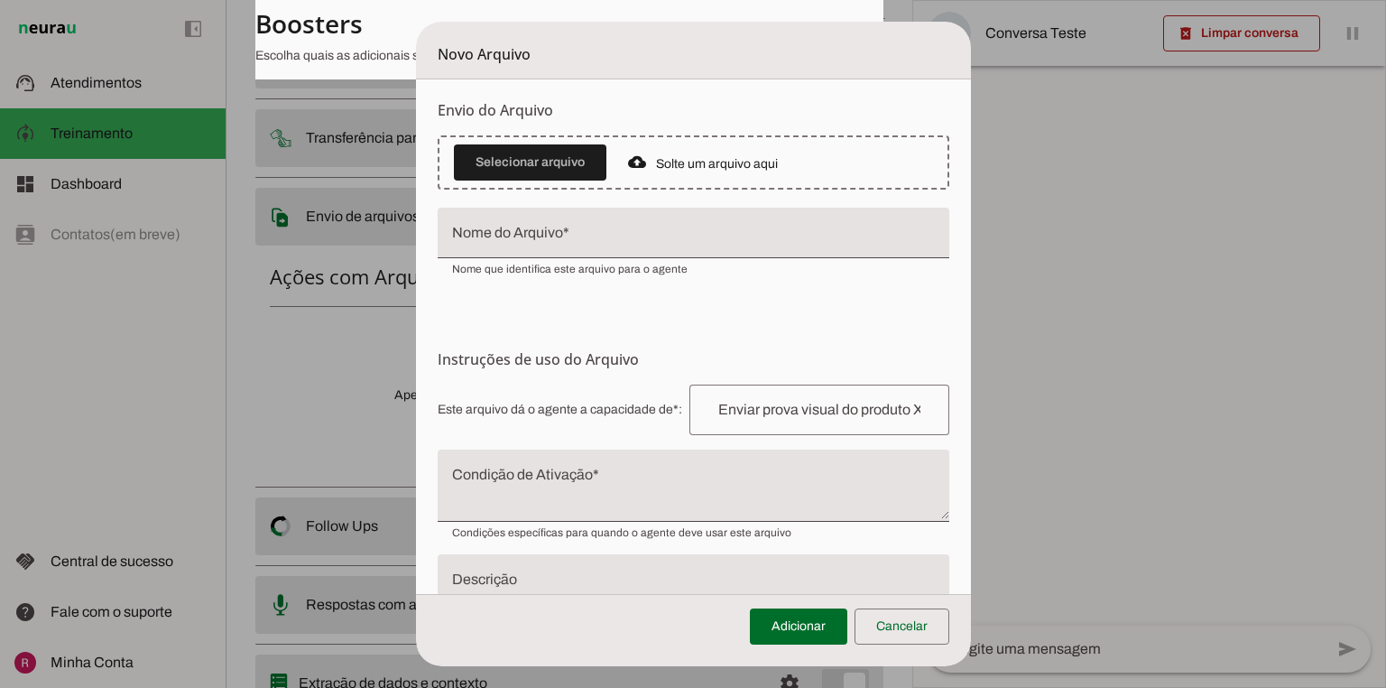
scroll to position [0, 0]
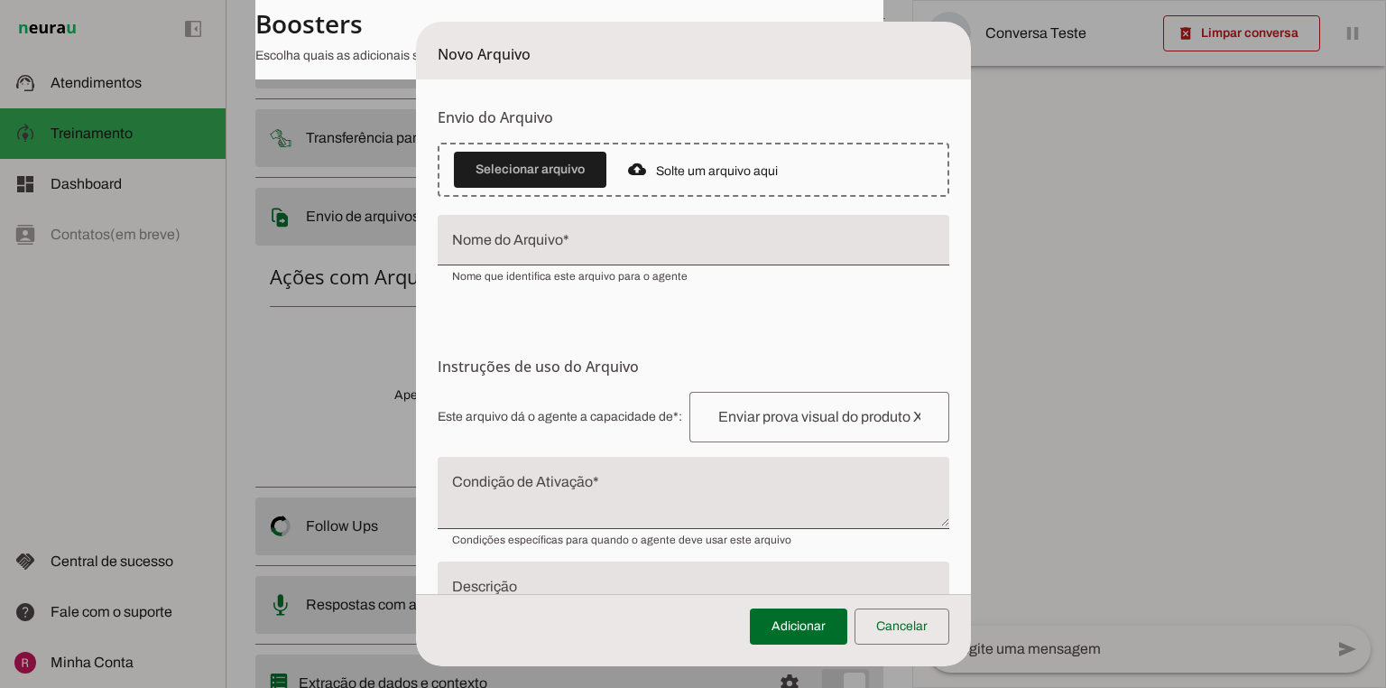
drag, startPoint x: 1015, startPoint y: 134, endPoint x: 1095, endPoint y: 204, distance: 106.8
click at [0, 0] on tool-tip "Upload de Arquivo Faça o envio dos arquivos que você deseja que o agente tenha …" at bounding box center [0, 0] width 0 height 0
drag, startPoint x: 978, startPoint y: 195, endPoint x: 1140, endPoint y: 238, distance: 168.2
click at [0, 0] on tool-tip "Upload de Arquivo Faça o envio dos arquivos que você deseja que o agente tenha …" at bounding box center [0, 0] width 0 height 0
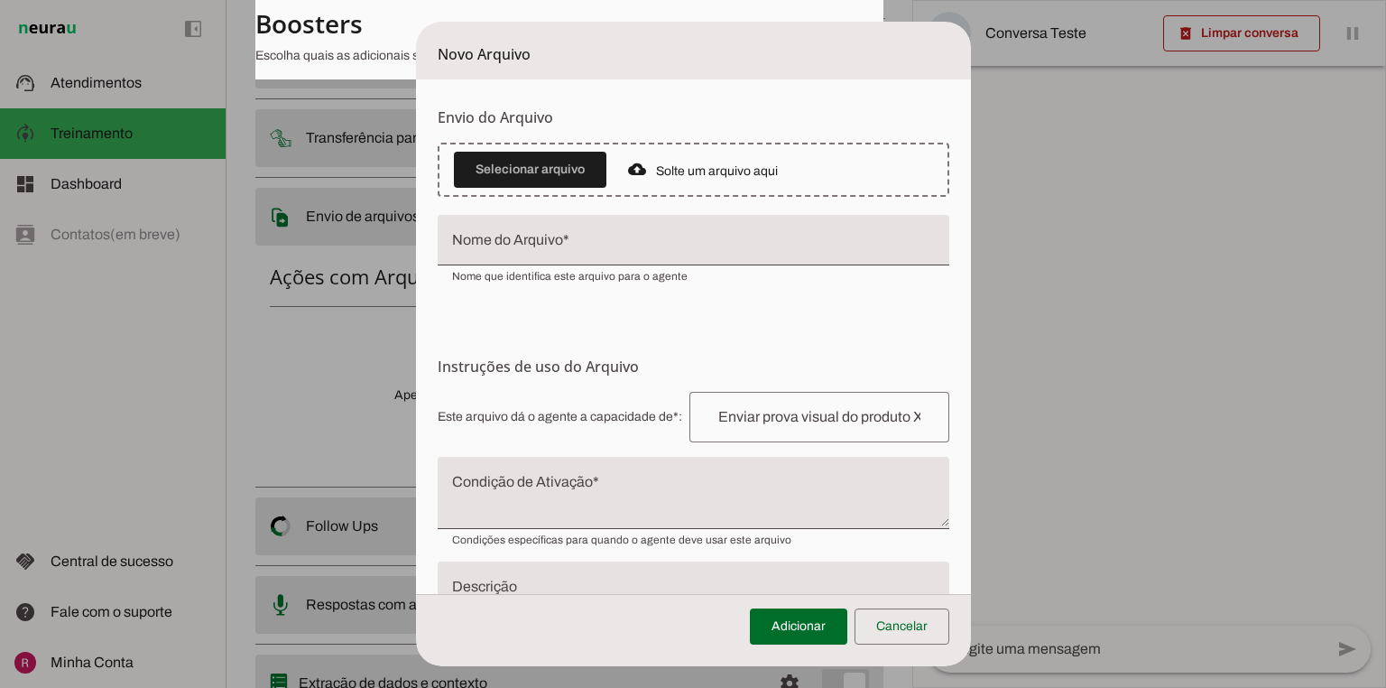
click at [556, 295] on form "Envio do Arquivo Upload de Arquivo Faça o envio dos arquivos que você deseja qu…" at bounding box center [693, 386] width 555 height 614
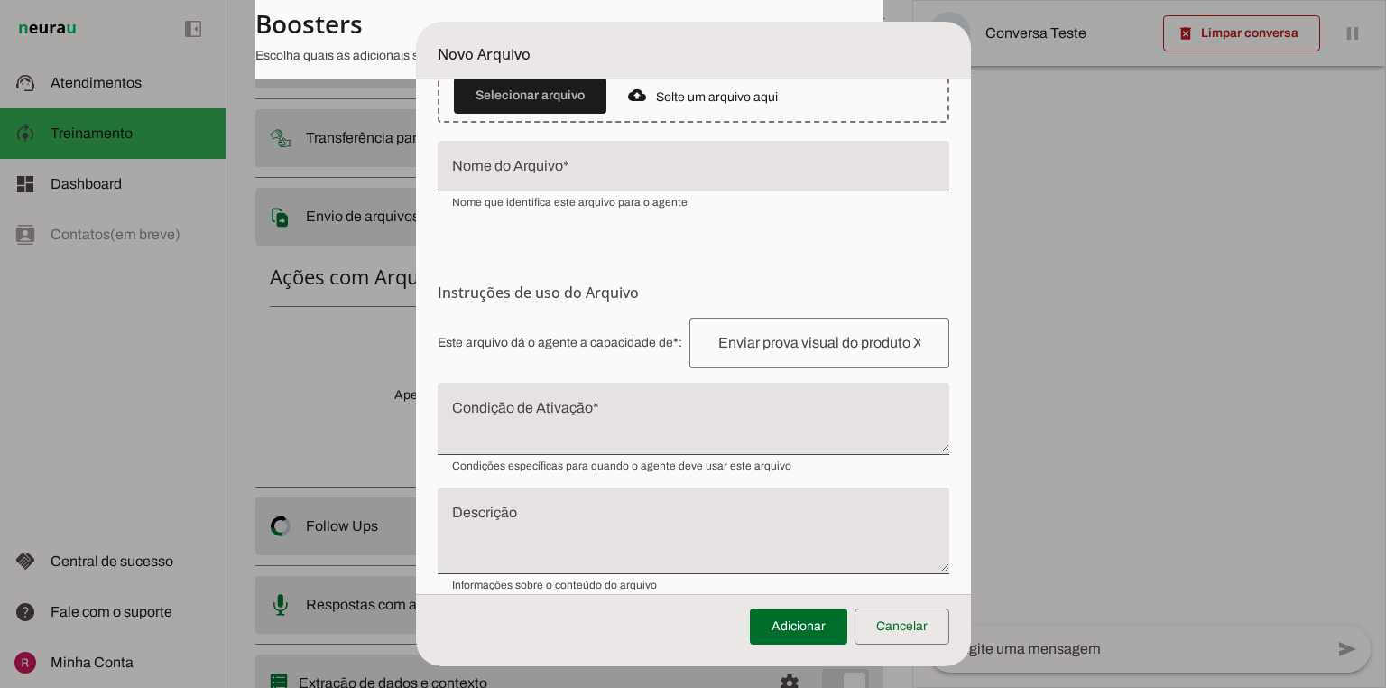
scroll to position [97, 0]
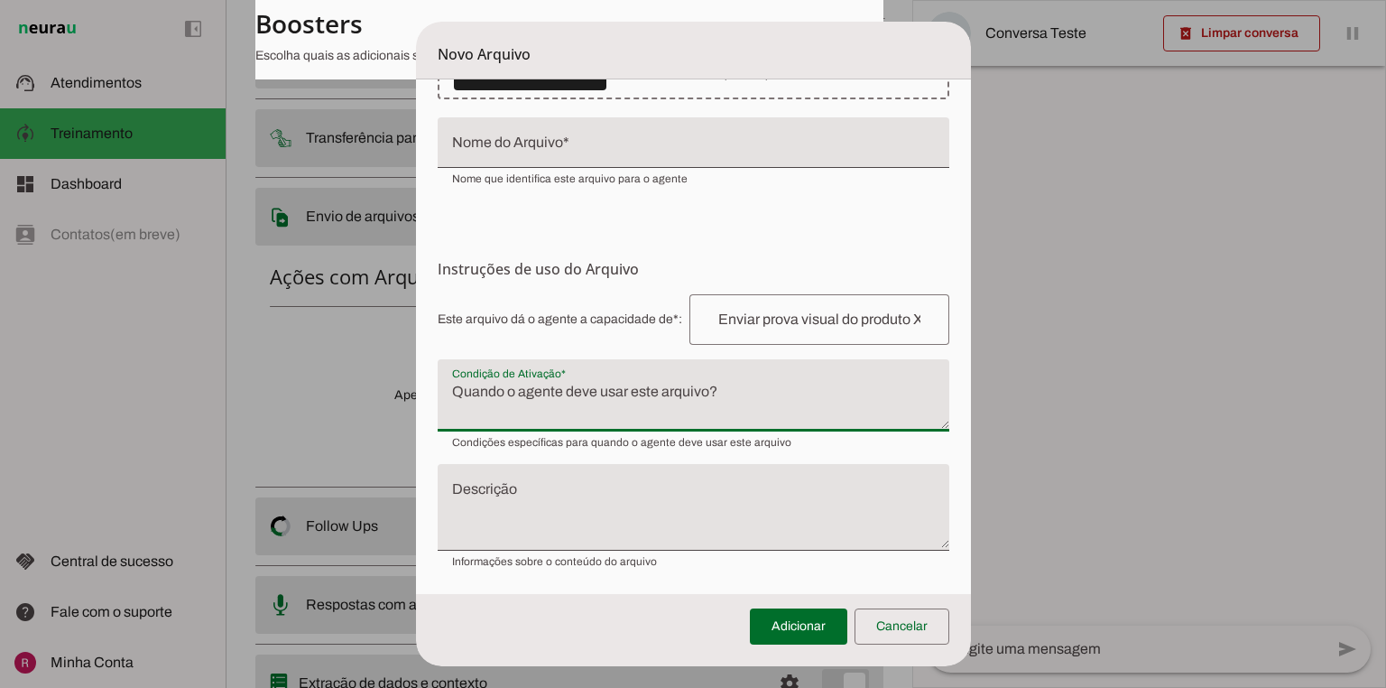
click at [451, 388] on textarea "Condição de Ativação" at bounding box center [694, 402] width 512 height 43
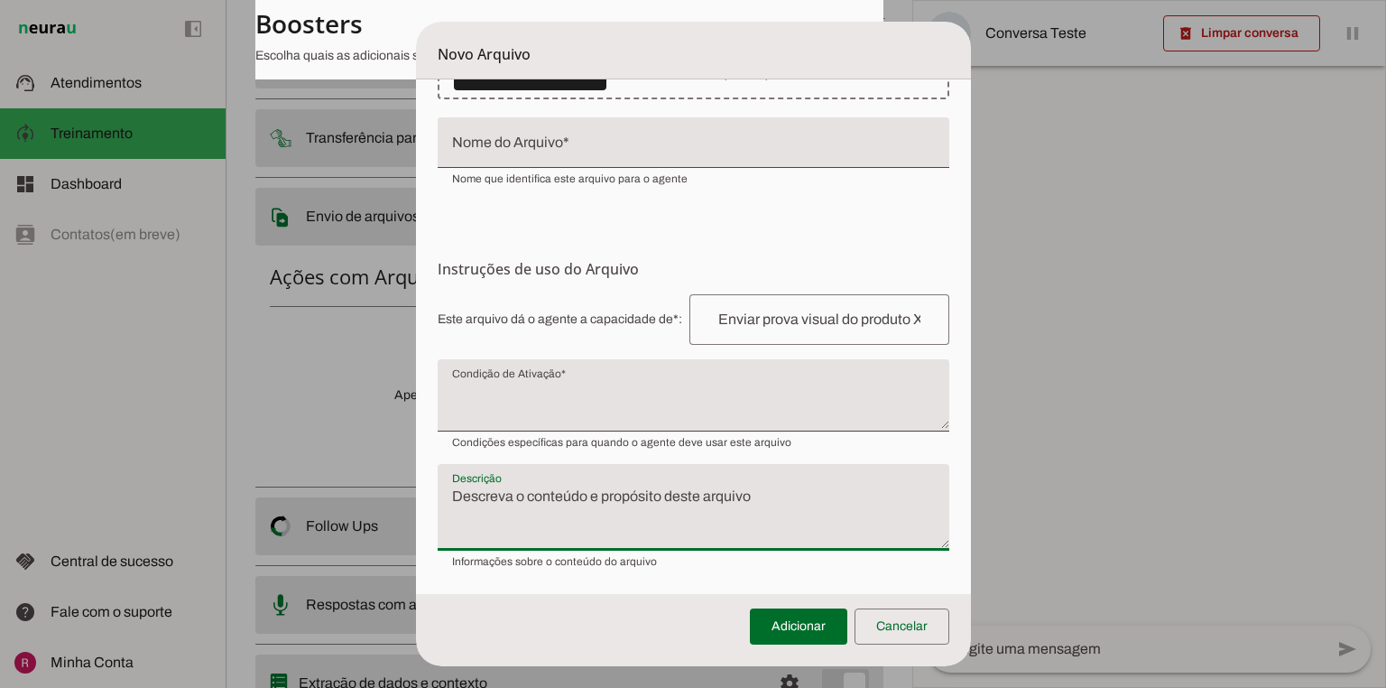
click at [575, 513] on textarea "Descrição" at bounding box center [694, 515] width 512 height 58
click at [917, 639] on span at bounding box center [902, 626] width 95 height 43
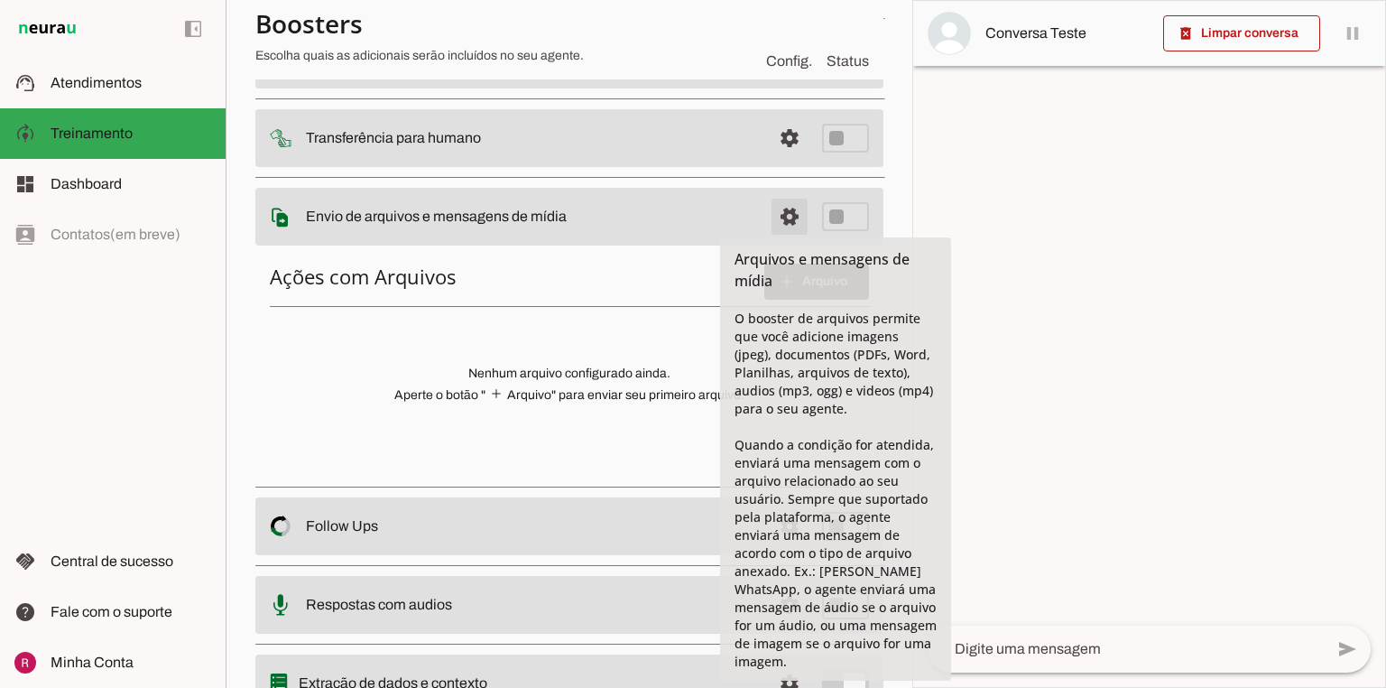
click at [773, 208] on span at bounding box center [789, 216] width 43 height 43
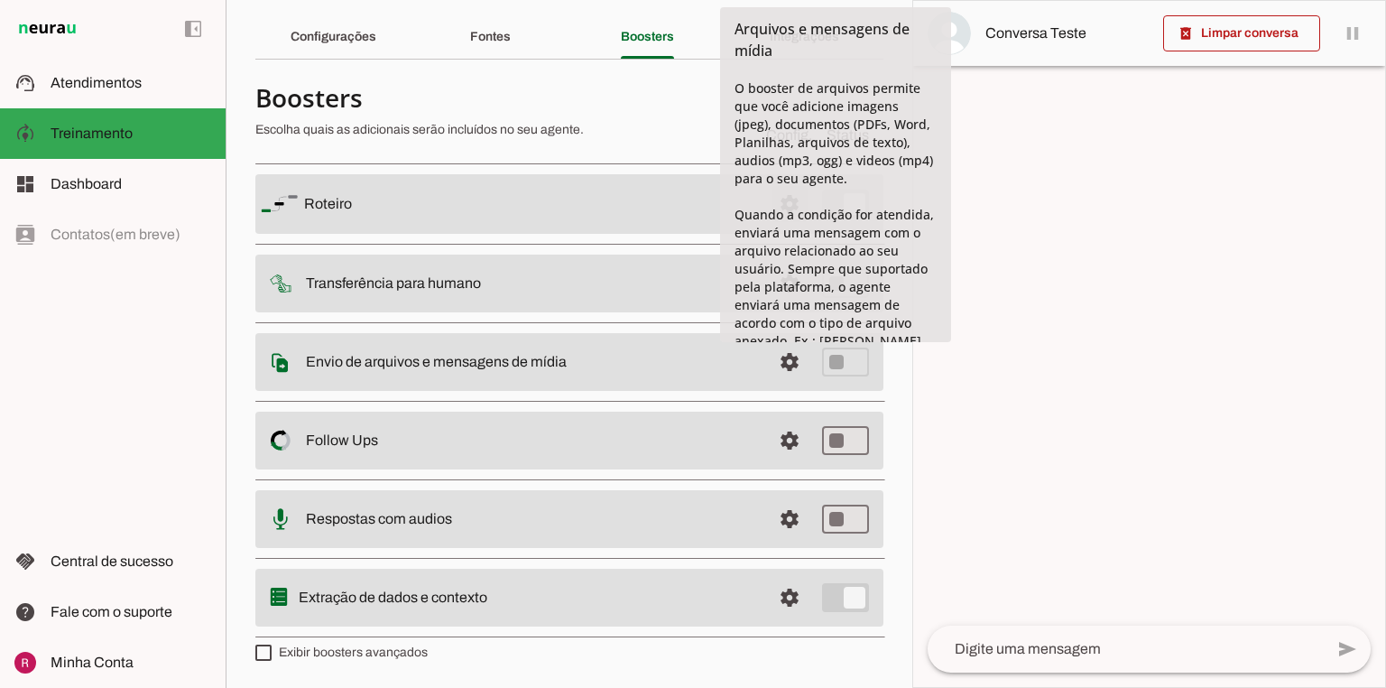
scroll to position [54, 0]
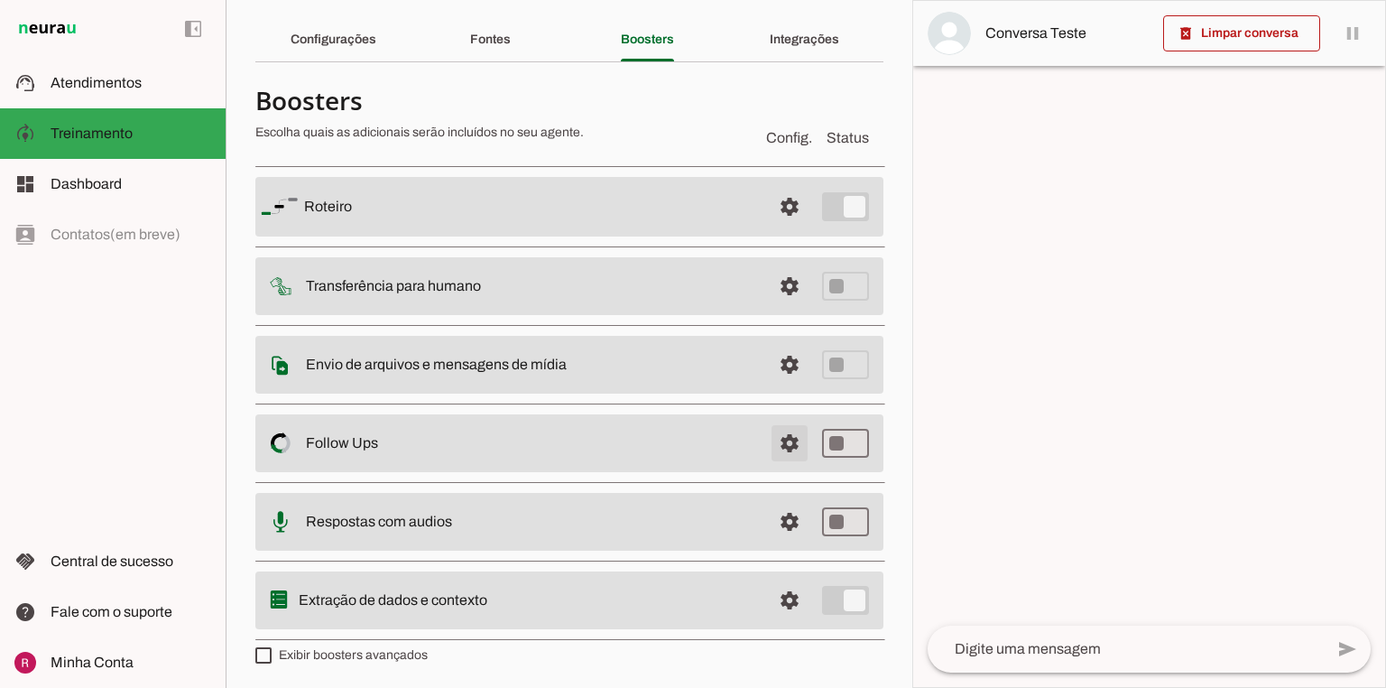
click at [783, 448] on span at bounding box center [789, 443] width 43 height 43
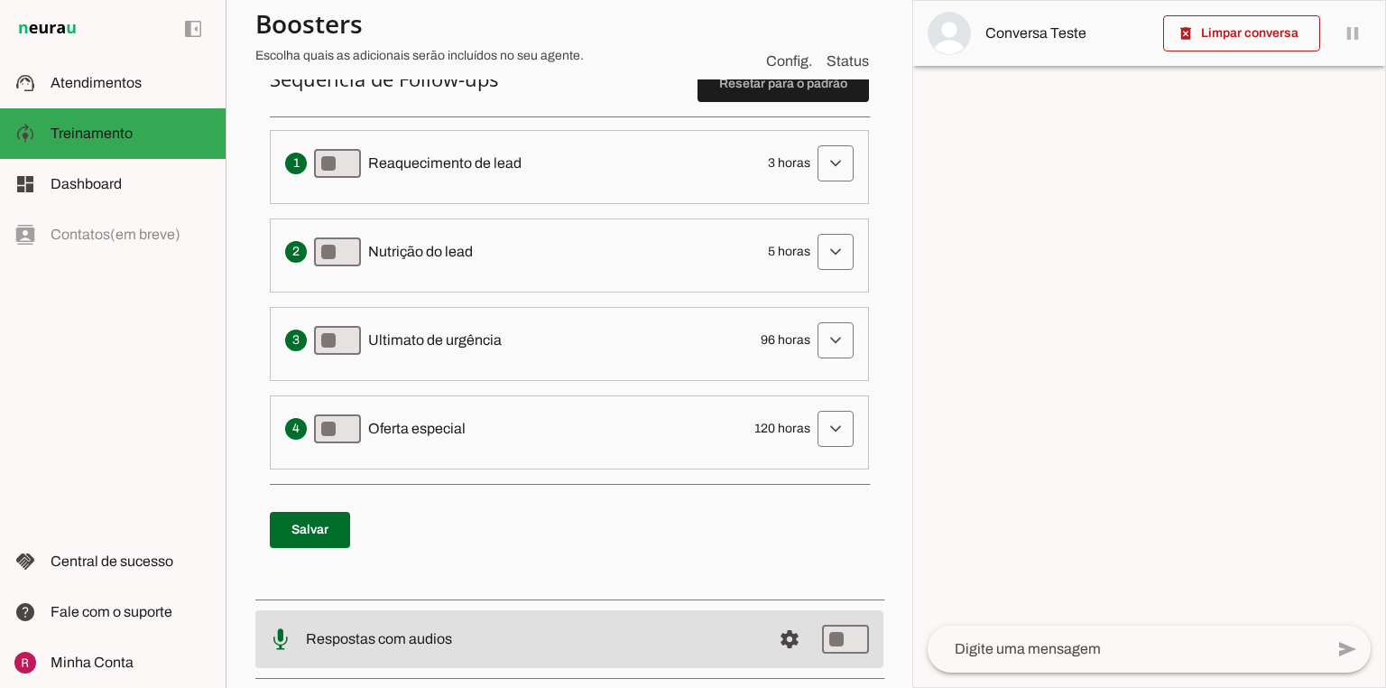
scroll to position [415, 0]
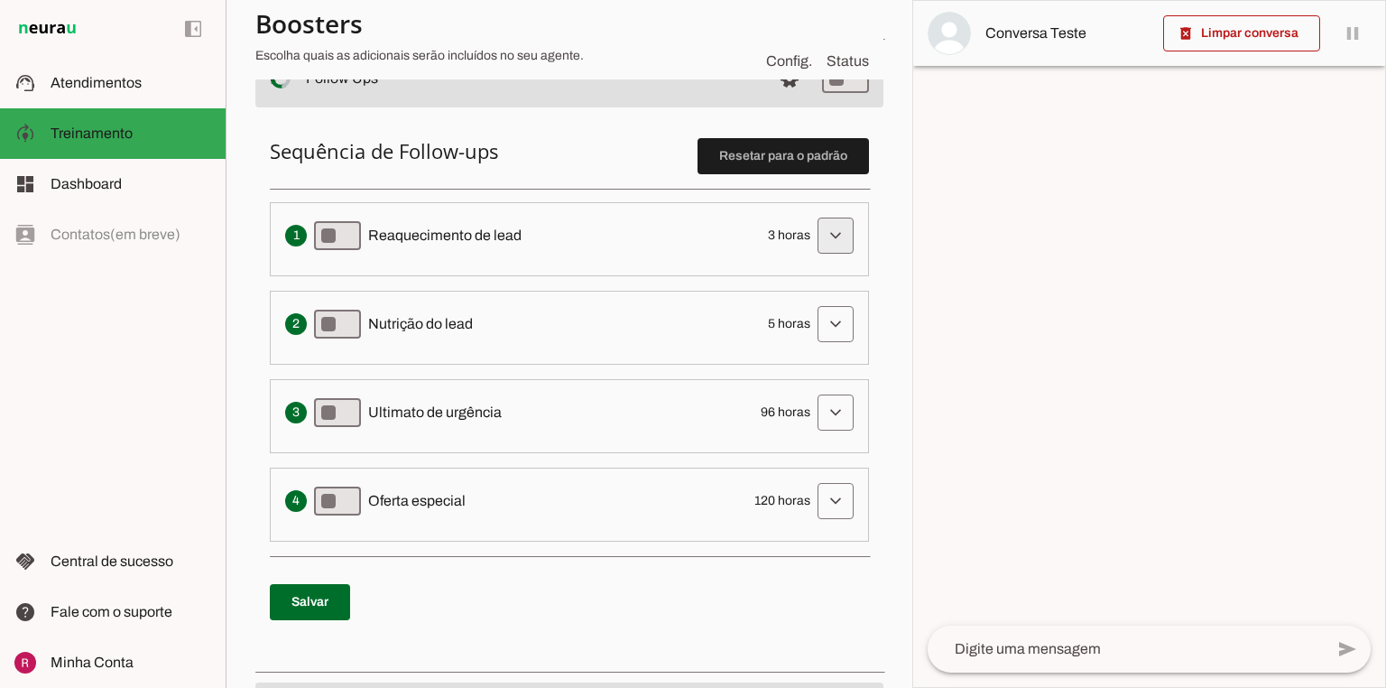
click at [826, 231] on span at bounding box center [835, 235] width 43 height 43
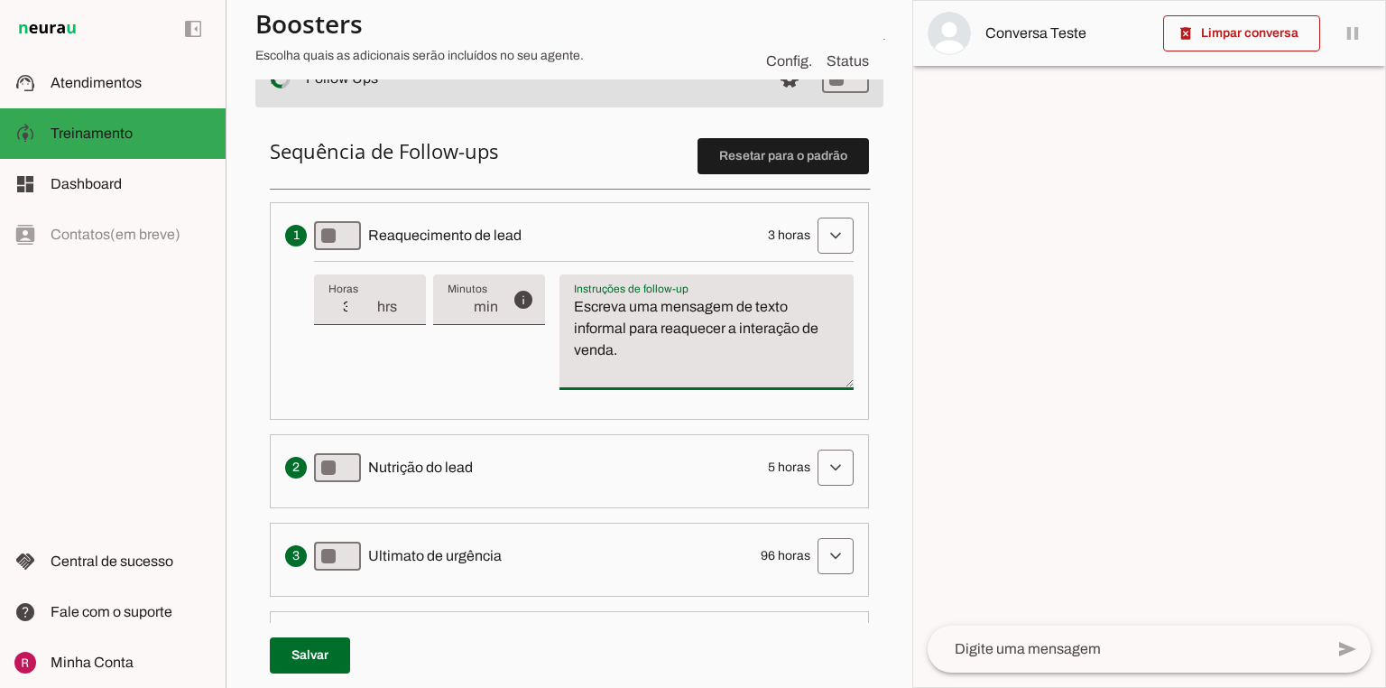
drag, startPoint x: 589, startPoint y: 316, endPoint x: 680, endPoint y: 395, distance: 120.2
click at [680, 395] on div "info Tempo de atraso / inatividade O tempo de atraso é o tempo de inatividade d…" at bounding box center [584, 333] width 540 height 144
click at [646, 361] on textarea "Escreva uma mensagem de texto informal para reaquecer a interação de venda." at bounding box center [707, 339] width 294 height 87
type md-switch "on"
drag, startPoint x: 762, startPoint y: 236, endPoint x: 804, endPoint y: 227, distance: 43.2
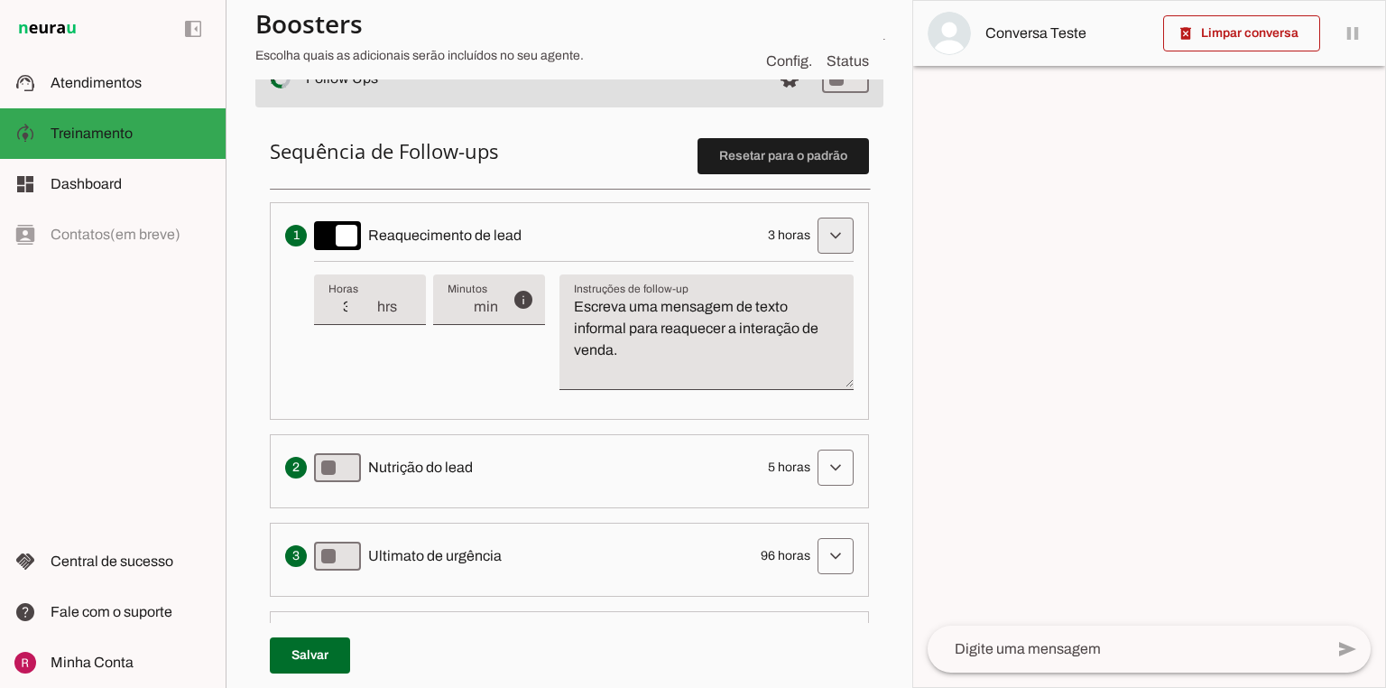
click at [804, 227] on div "Envia uma mensagem para reengajar leads que pararam de responder, incentivando-…" at bounding box center [569, 236] width 569 height 36
click at [698, 236] on div "Envia uma mensagem para reengajar leads que pararam de responder, incentivando-…" at bounding box center [569, 236] width 569 height 36
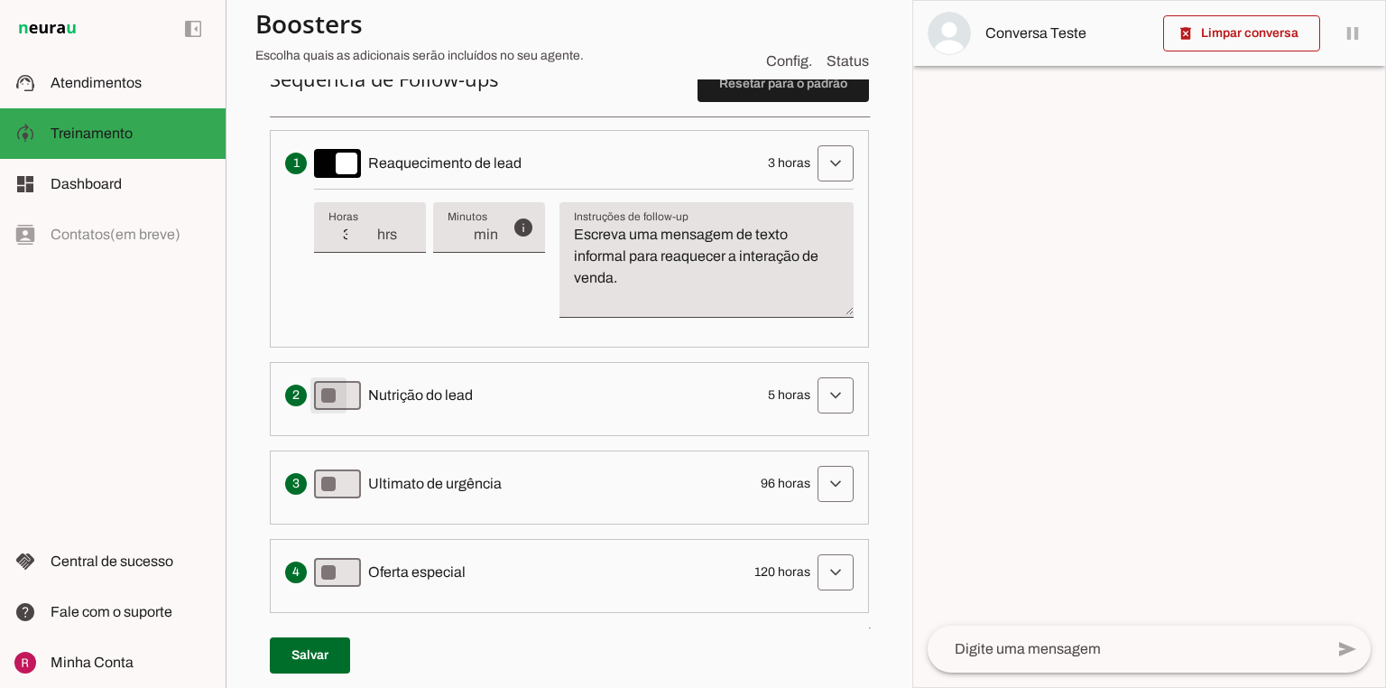
type md-switch "on"
drag, startPoint x: 759, startPoint y: 390, endPoint x: 784, endPoint y: 390, distance: 25.3
click at [784, 390] on span "5 horas" at bounding box center [789, 395] width 42 height 18
click at [768, 390] on span "5 horas" at bounding box center [789, 395] width 42 height 18
click at [821, 170] on span at bounding box center [835, 163] width 43 height 43
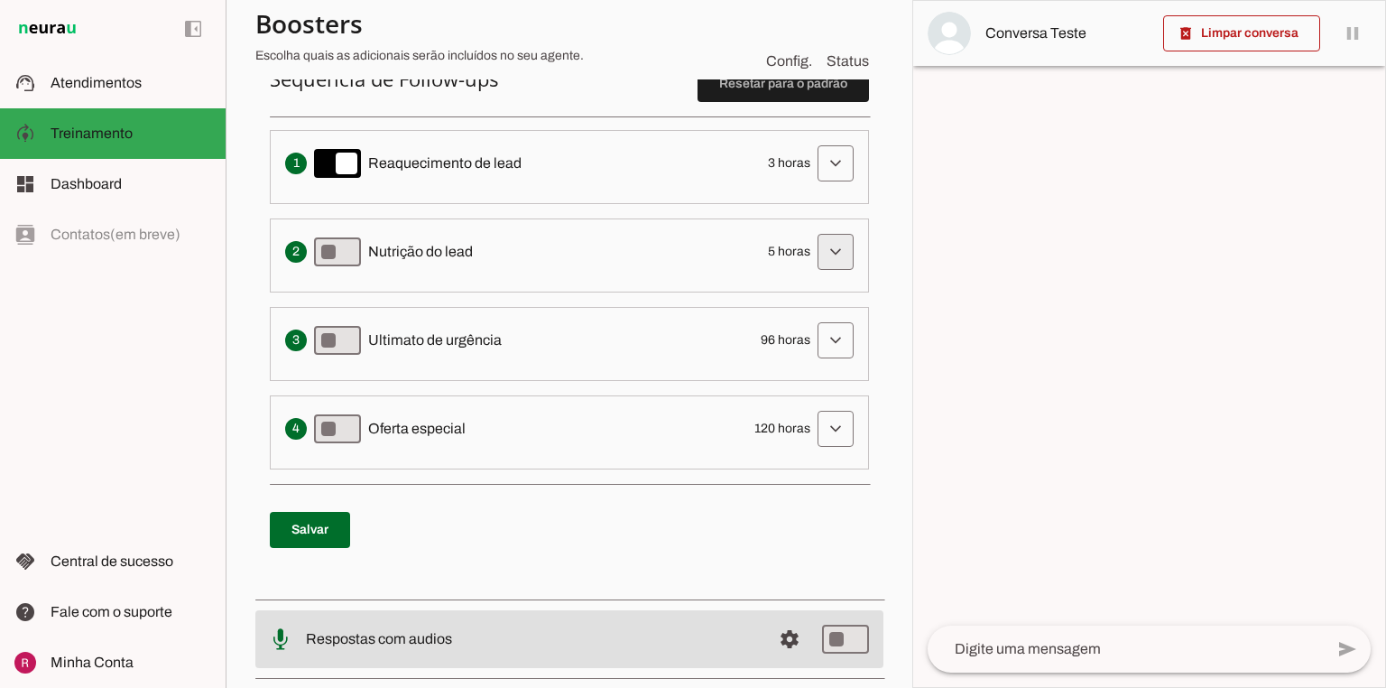
click at [814, 250] on span at bounding box center [835, 251] width 43 height 43
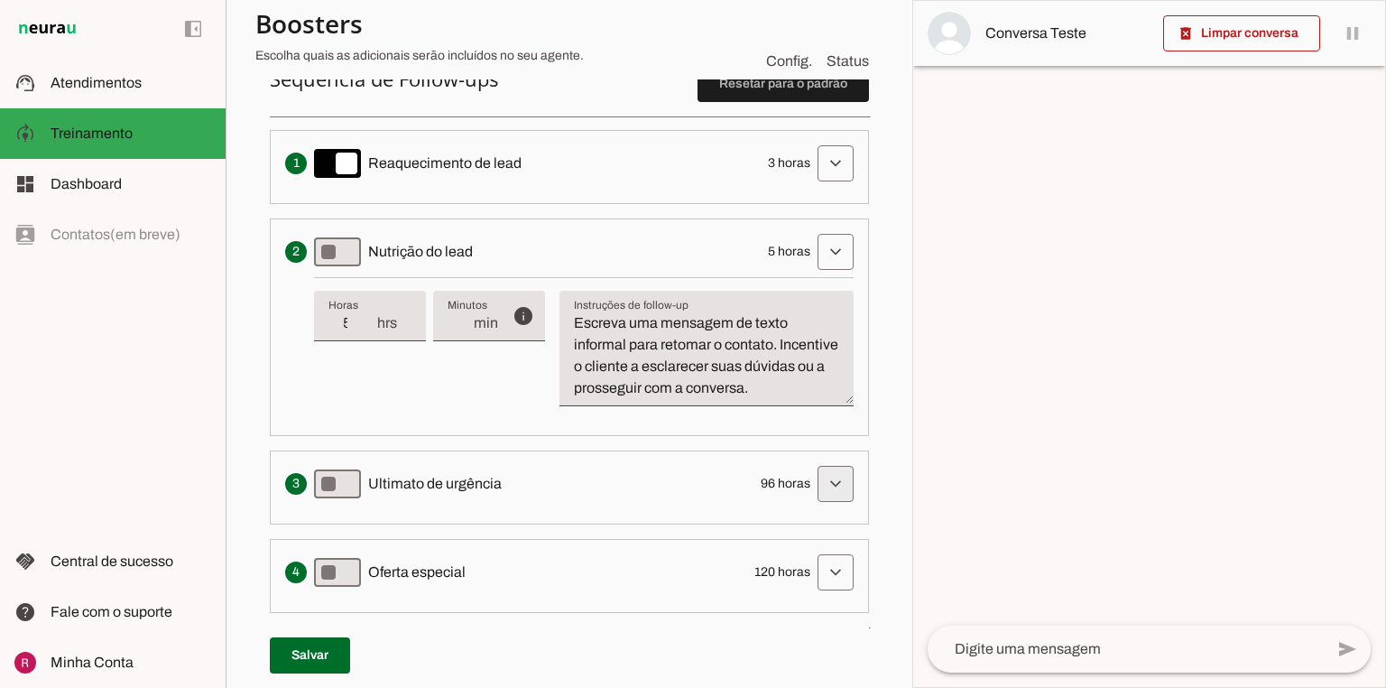
click at [839, 498] on span at bounding box center [835, 483] width 43 height 43
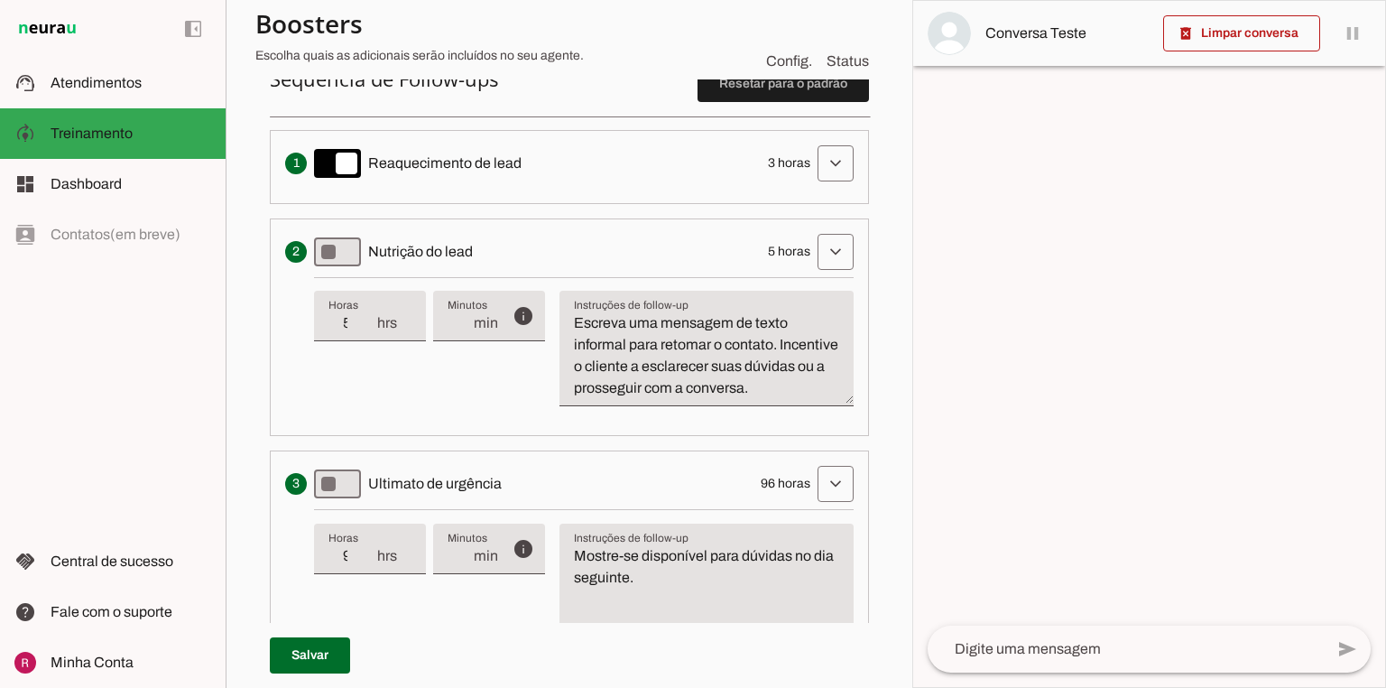
scroll to position [632, 0]
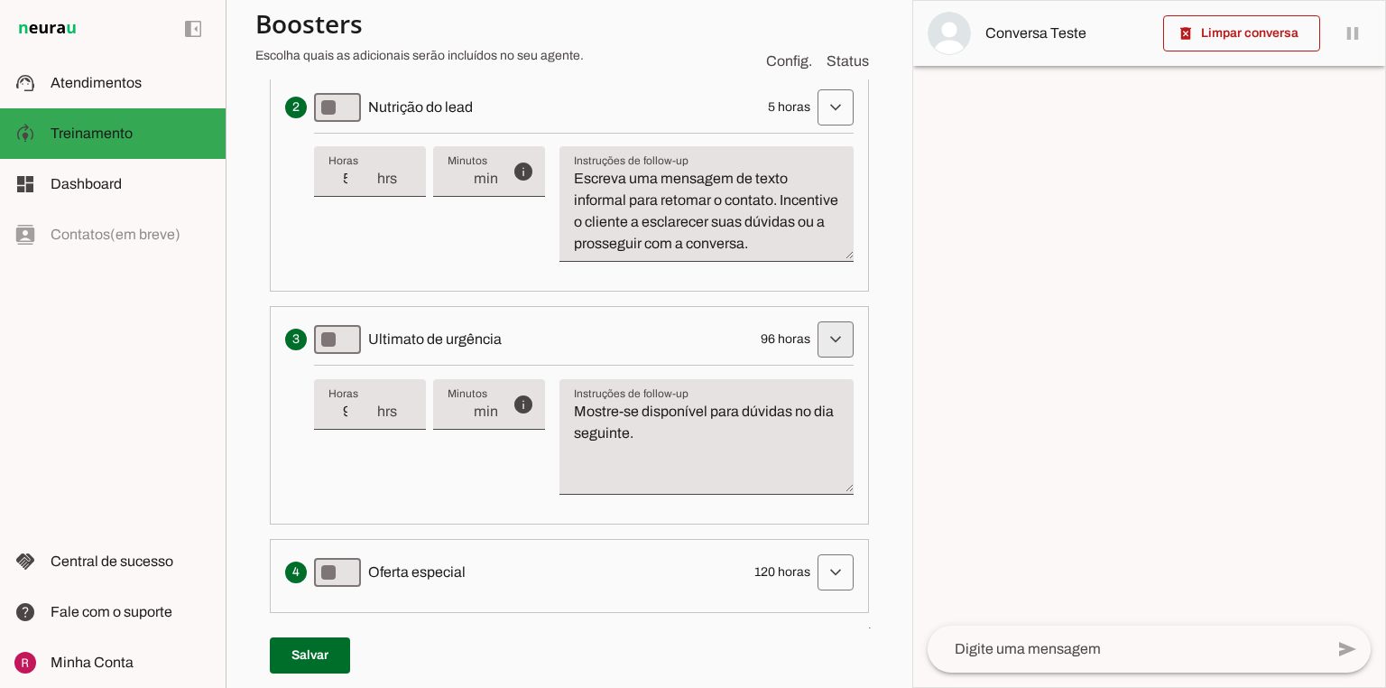
click at [814, 348] on span at bounding box center [835, 339] width 43 height 43
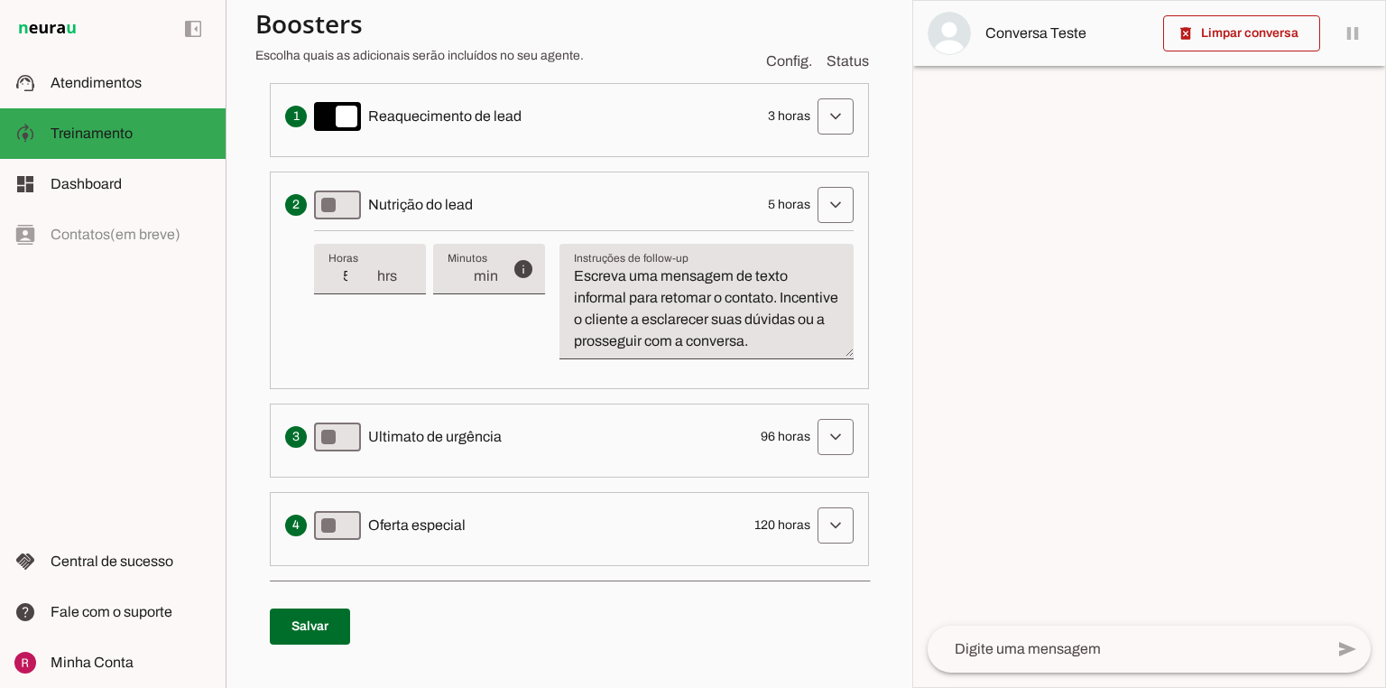
scroll to position [487, 0]
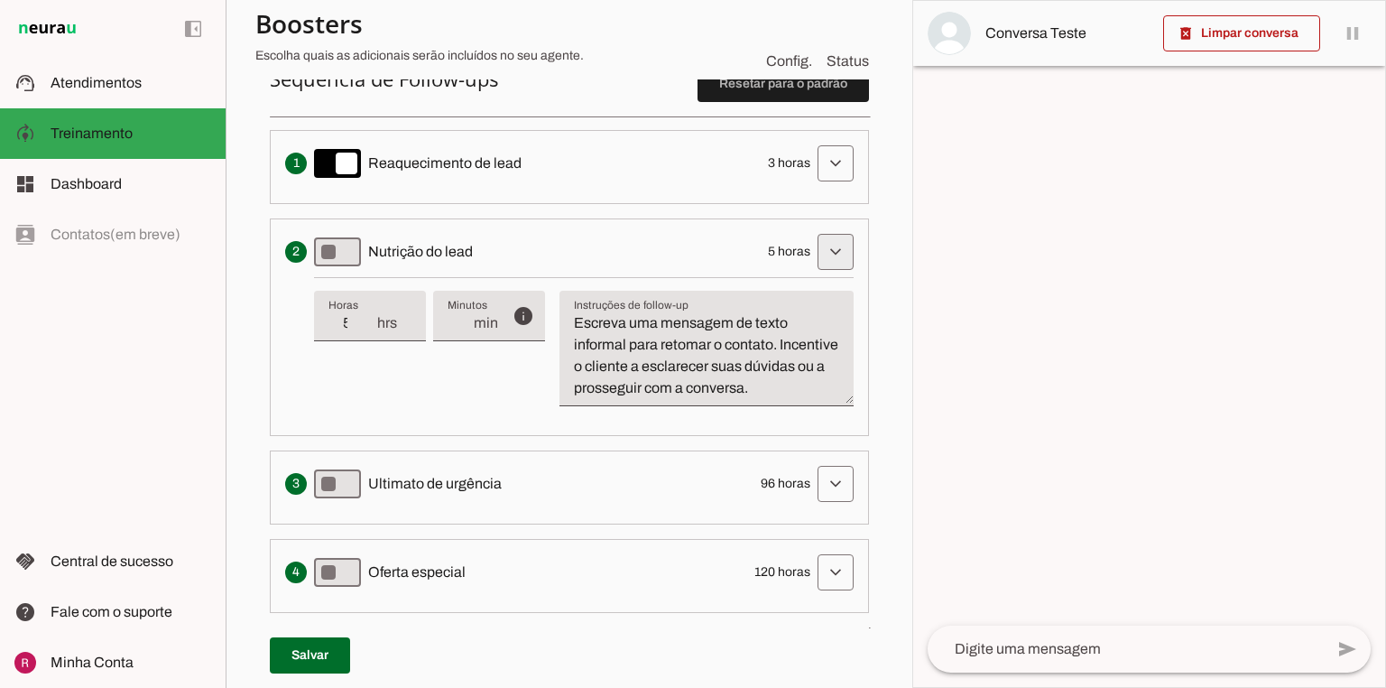
click at [826, 249] on span at bounding box center [835, 251] width 43 height 43
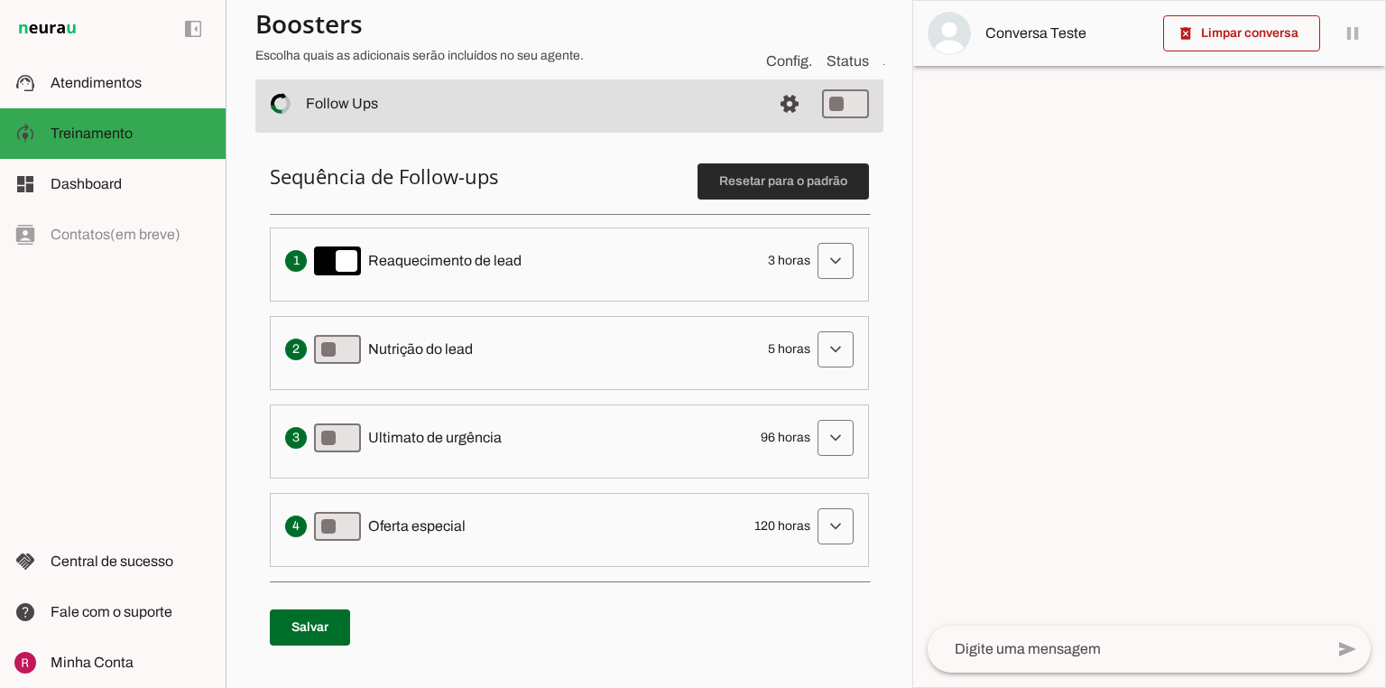
scroll to position [343, 0]
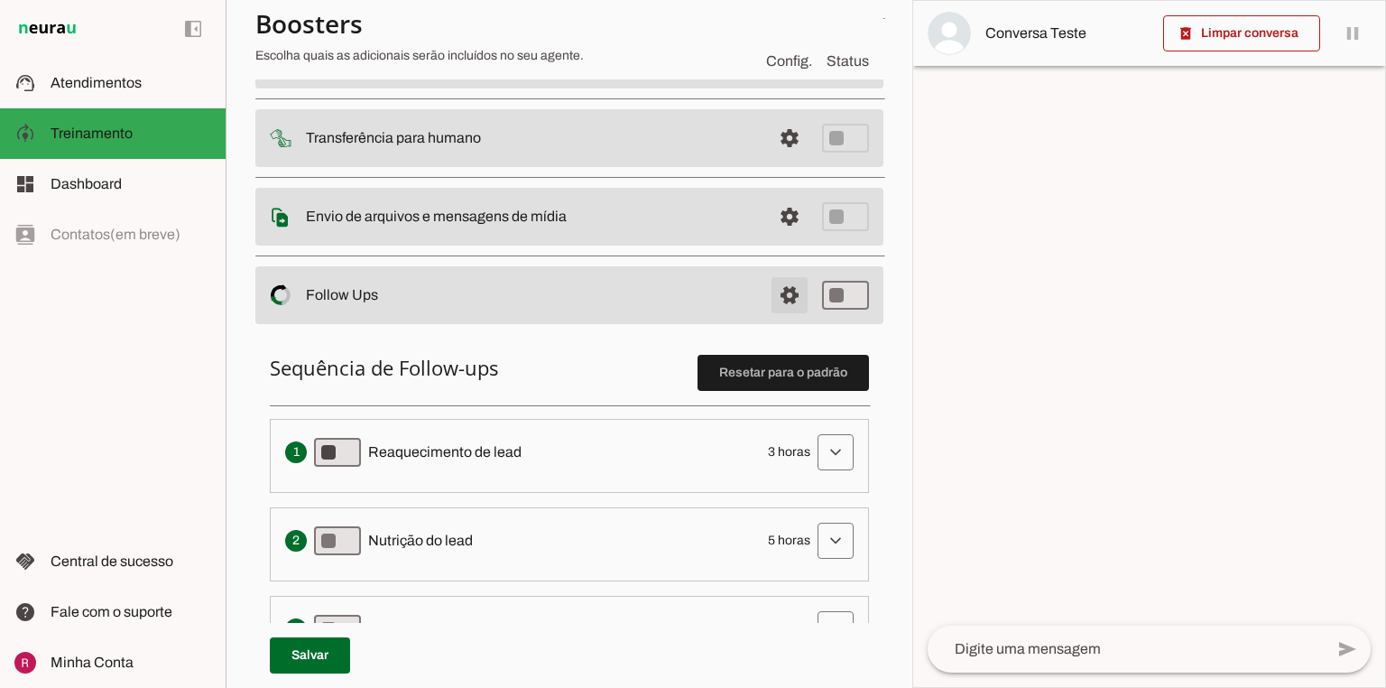
click at [777, 302] on span at bounding box center [789, 295] width 43 height 43
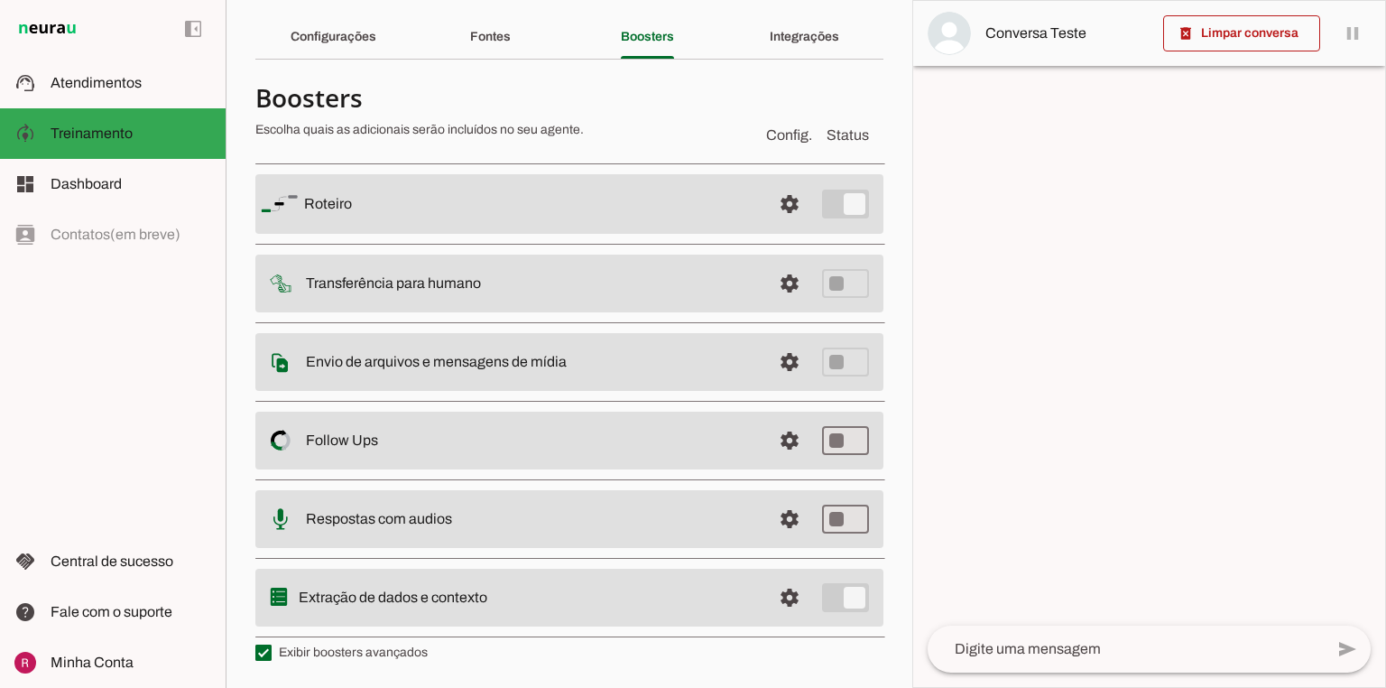
scroll to position [54, 0]
click at [783, 528] on span at bounding box center [789, 521] width 43 height 43
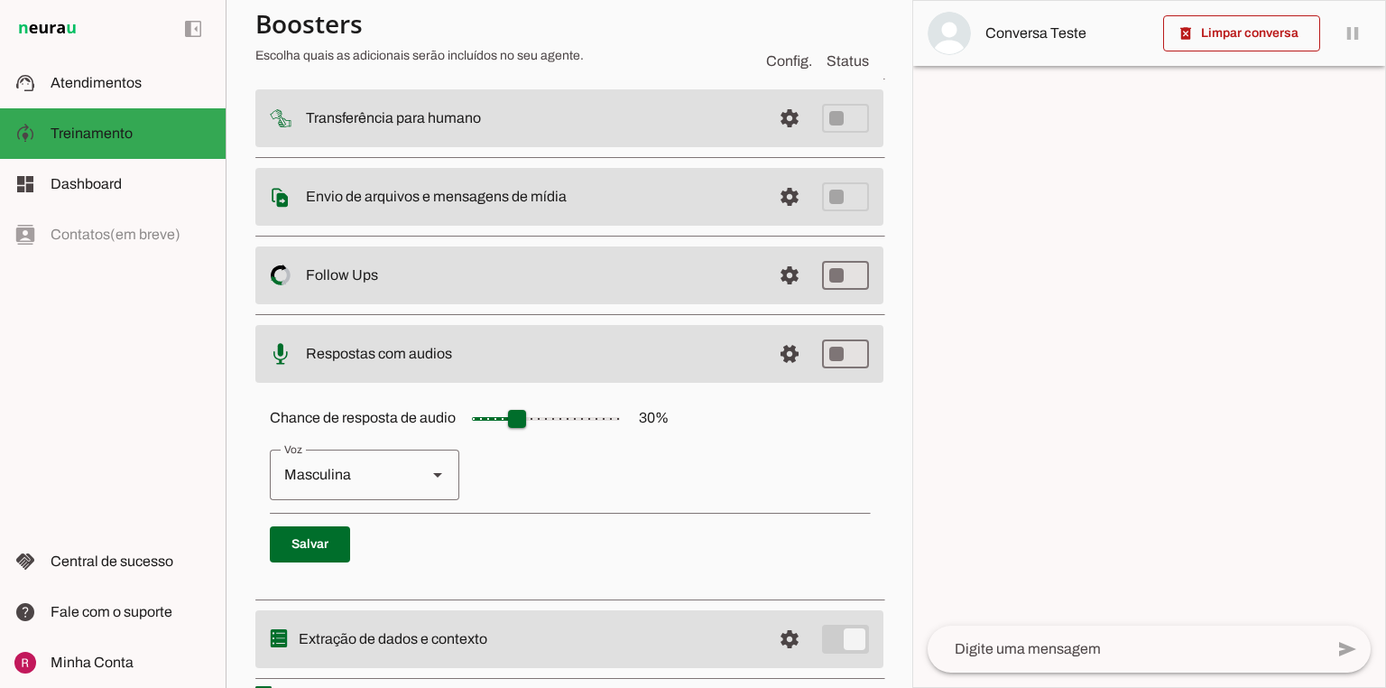
scroll to position [257, 0]
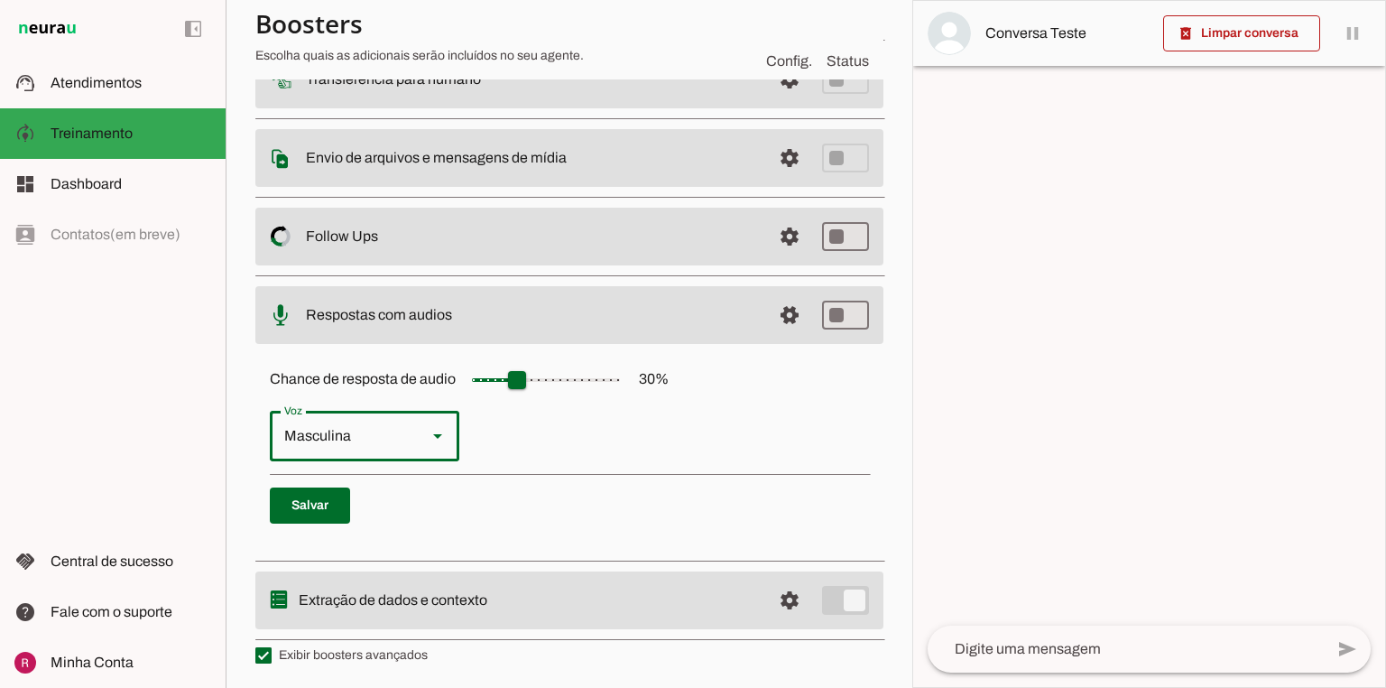
click at [386, 450] on div "Masculina" at bounding box center [341, 436] width 143 height 51
click at [417, 444] on div at bounding box center [437, 436] width 43 height 51
drag, startPoint x: 270, startPoint y: 376, endPoint x: 456, endPoint y: 383, distance: 186.1
click at [456, 383] on label "Chance de resposta de audio 30 %" at bounding box center [469, 378] width 399 height 15
click at [391, 387] on div "Chance de resposta de audio 30 % Feminina Masculina Salvar" at bounding box center [569, 449] width 628 height 203
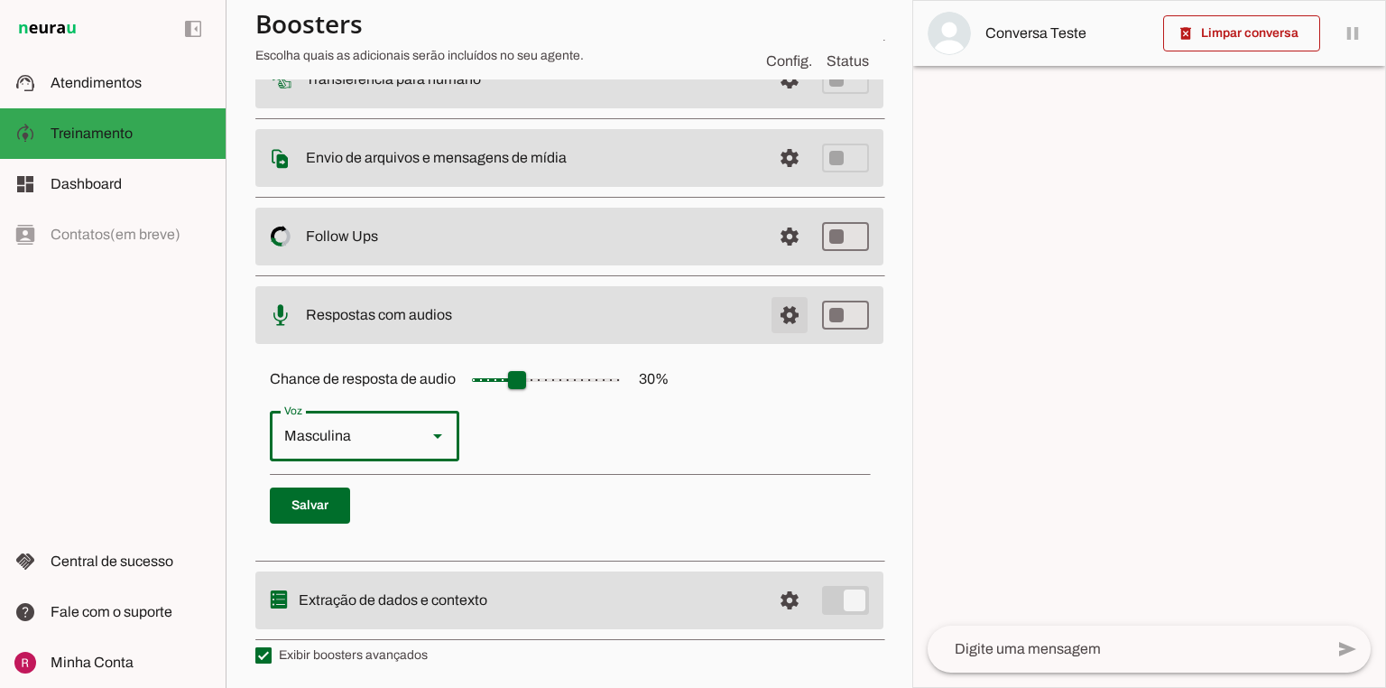
click at [772, 320] on span at bounding box center [789, 314] width 43 height 43
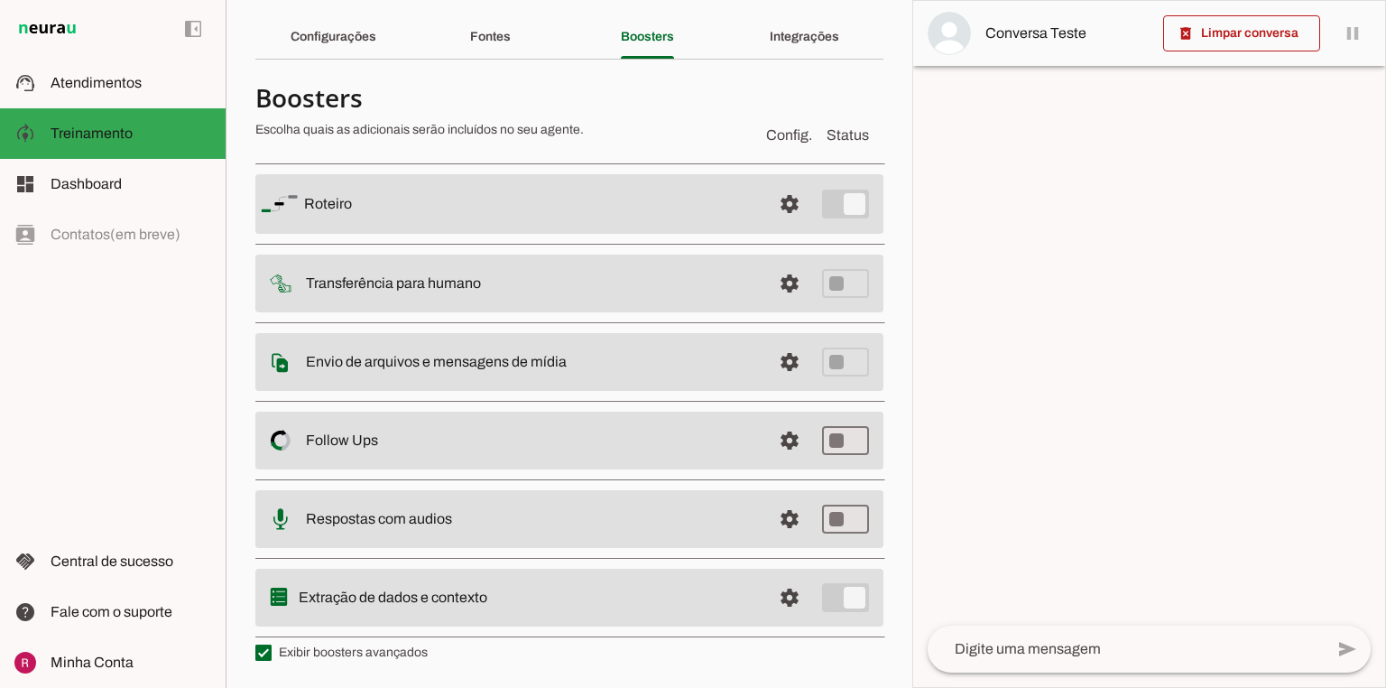
scroll to position [54, 0]
click at [776, 506] on span at bounding box center [789, 521] width 43 height 43
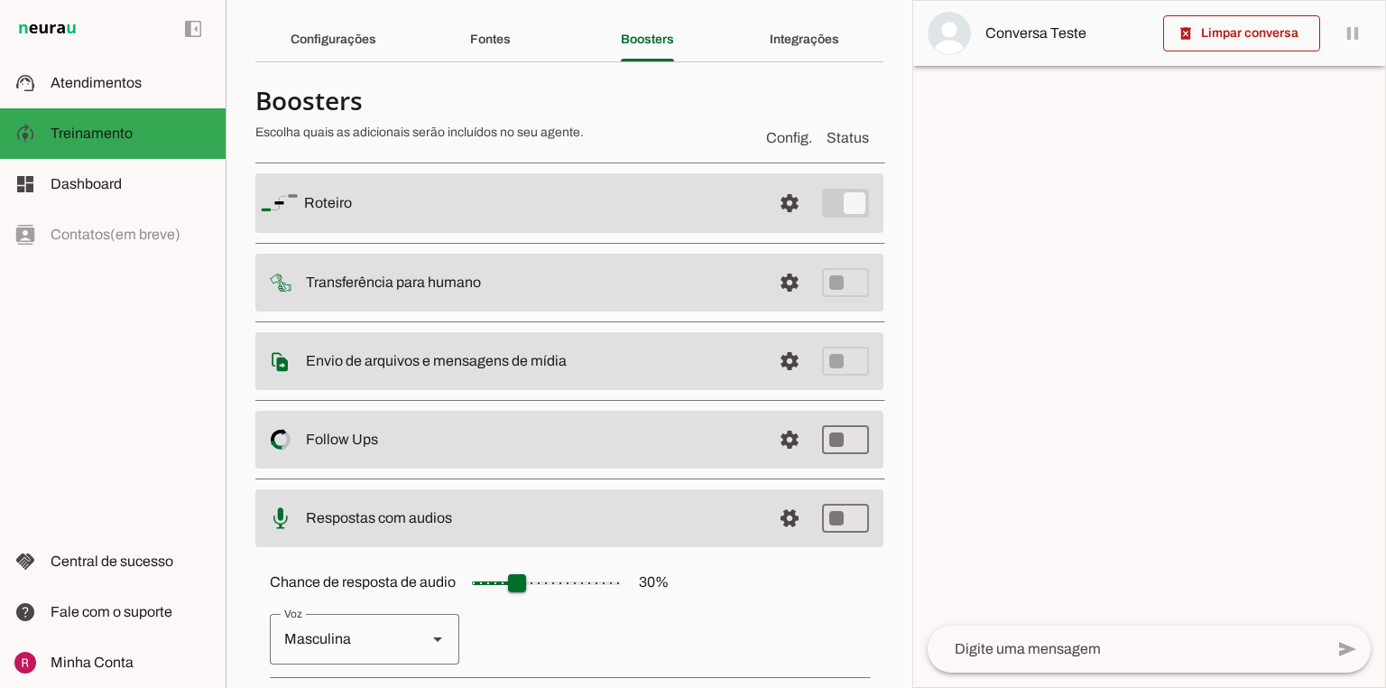
scroll to position [257, 0]
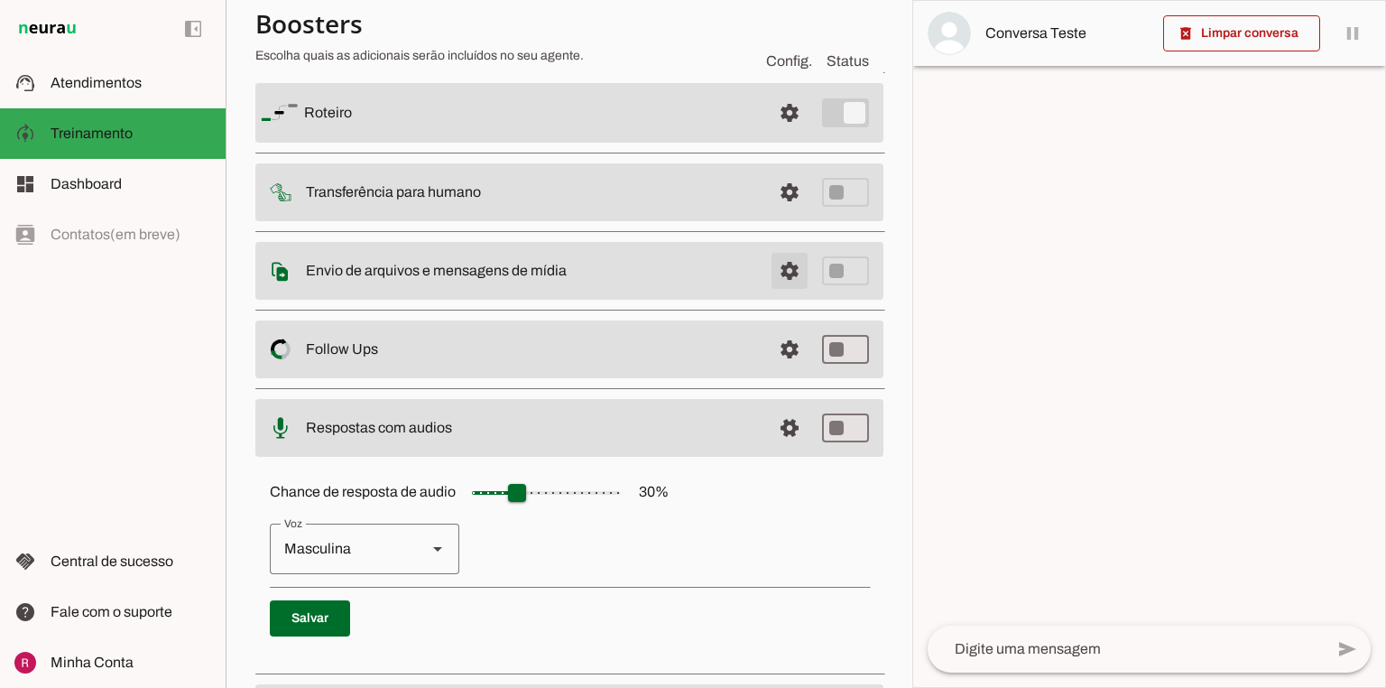
click at [785, 266] on span at bounding box center [789, 270] width 43 height 43
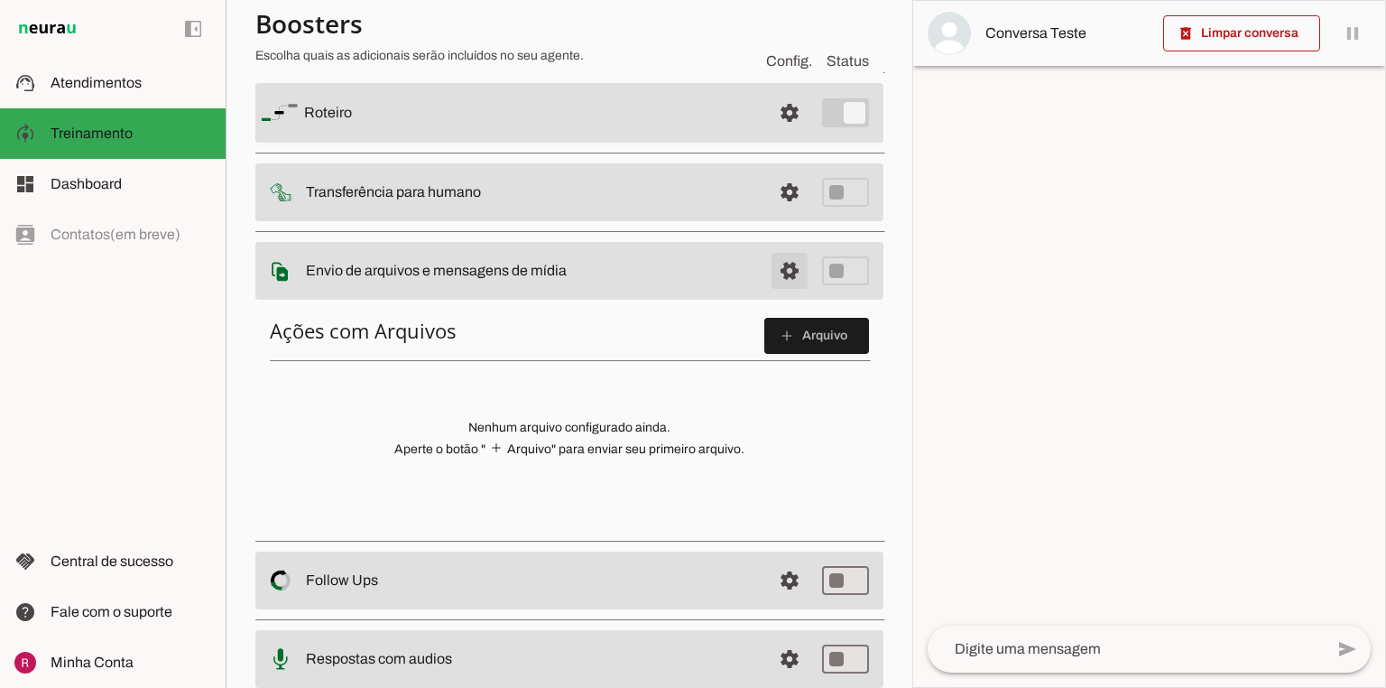
click at [776, 266] on span at bounding box center [789, 270] width 43 height 43
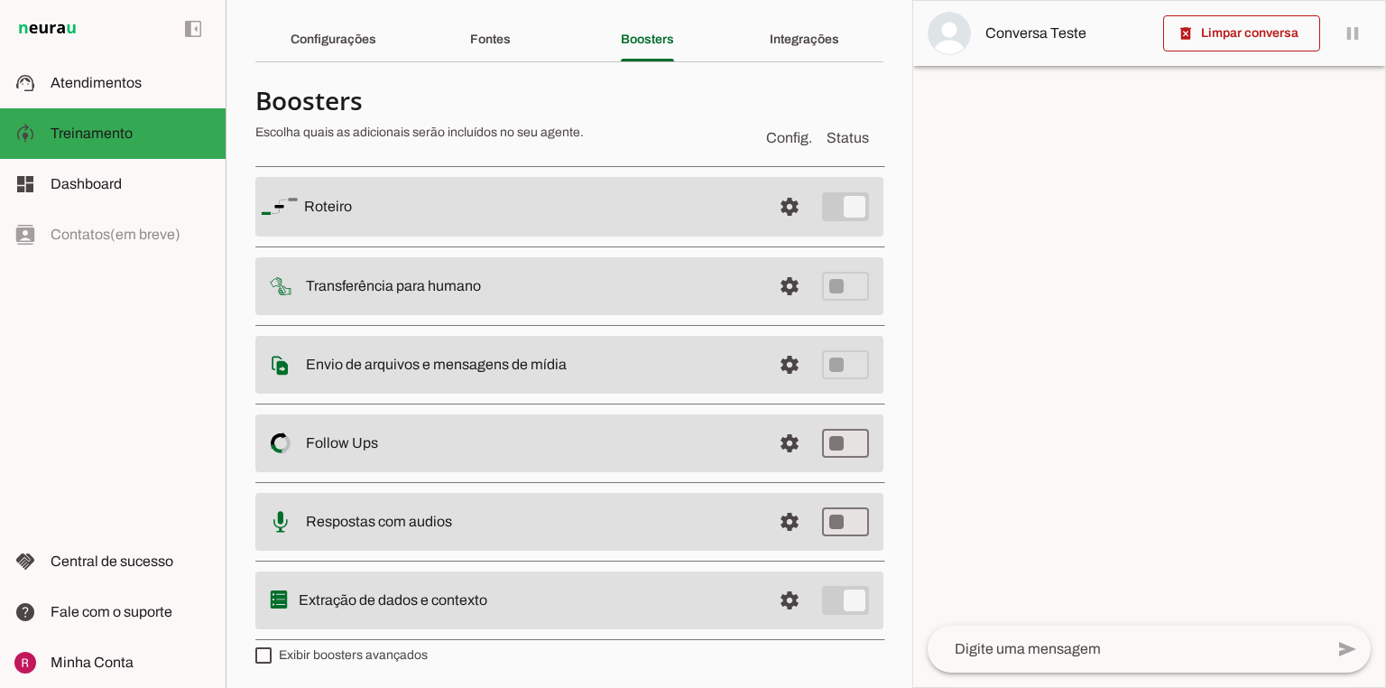
drag, startPoint x: 352, startPoint y: 513, endPoint x: 448, endPoint y: 514, distance: 95.7
click at [0, 0] on slot "Respostas com audios" at bounding box center [0, 0] width 0 height 0
click at [625, 537] on md-item "settings Respostas com audios" at bounding box center [569, 522] width 628 height 58
click at [793, 509] on span at bounding box center [789, 521] width 43 height 43
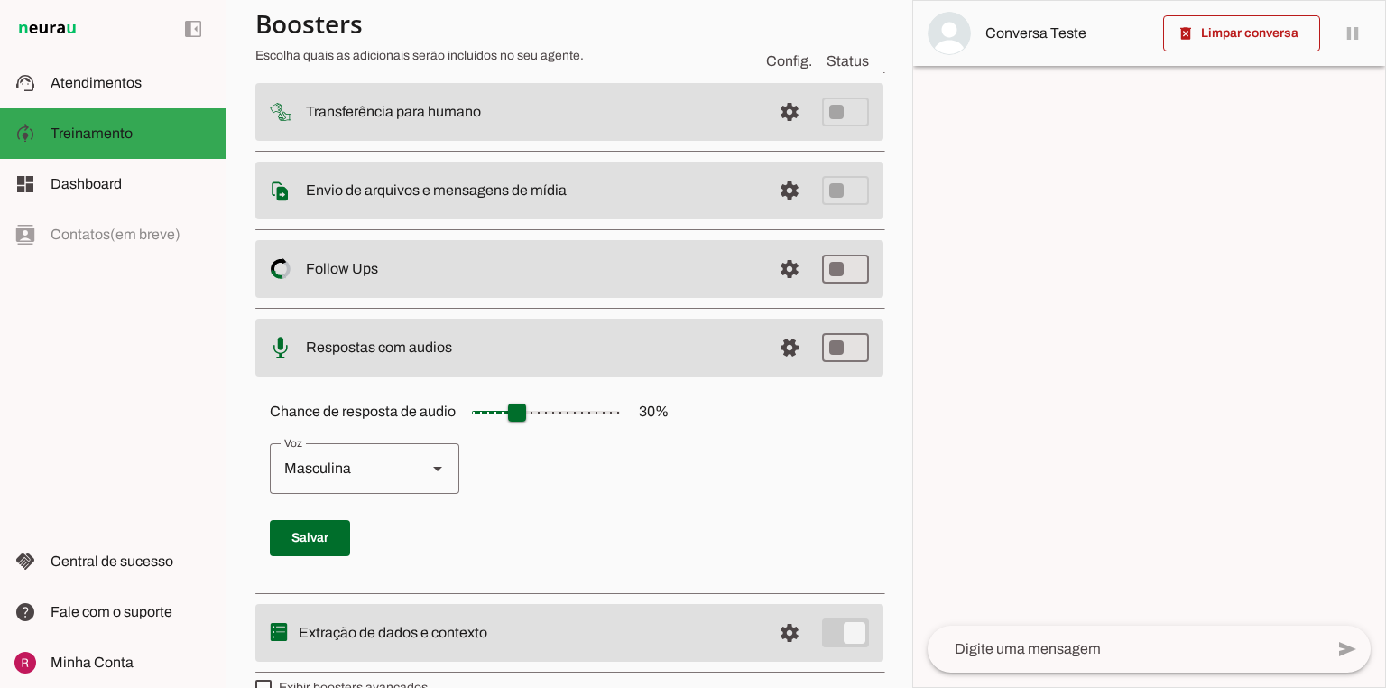
scroll to position [257, 0]
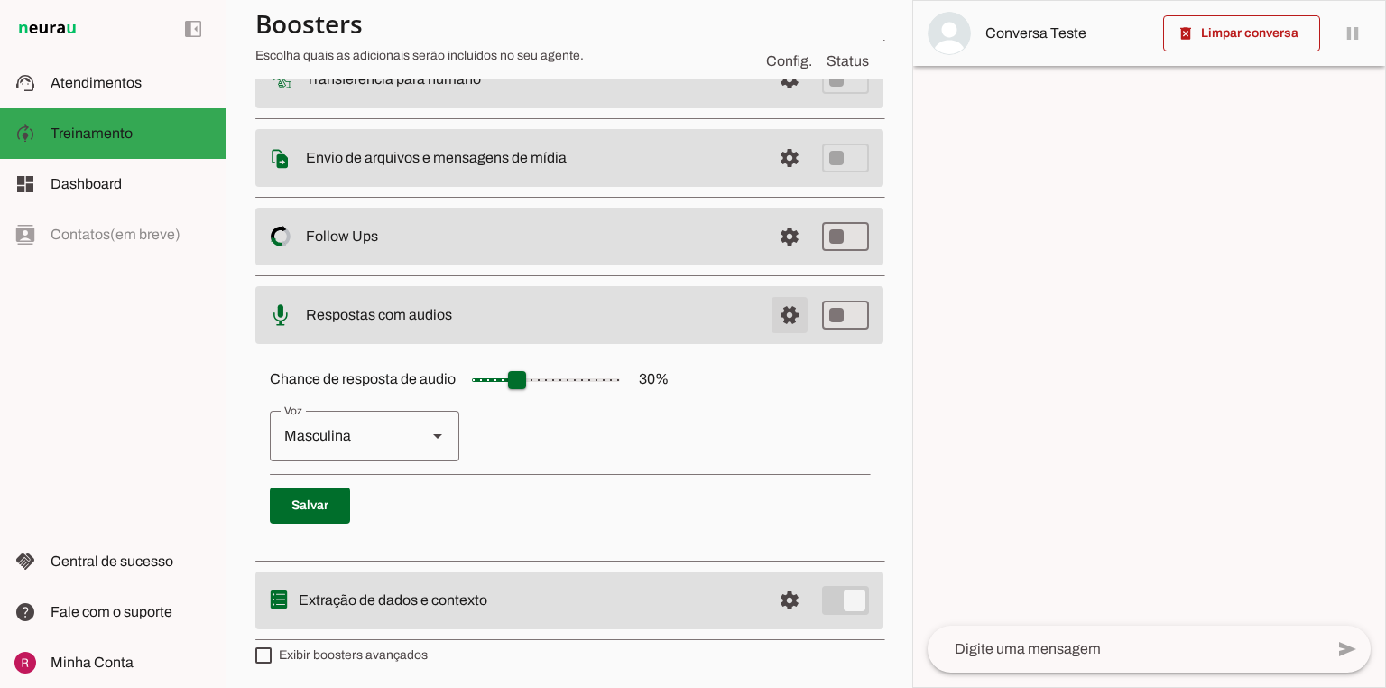
click at [778, 314] on span at bounding box center [789, 314] width 43 height 43
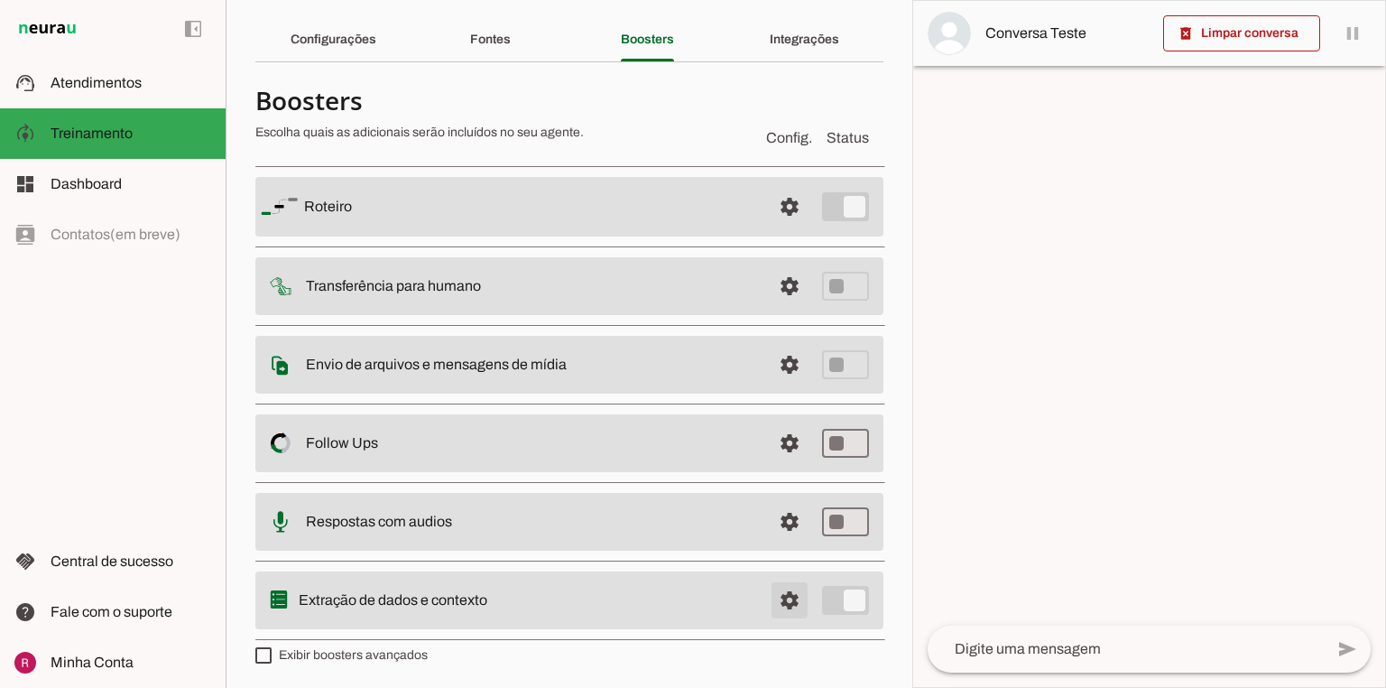
click at [770, 604] on span at bounding box center [789, 600] width 43 height 43
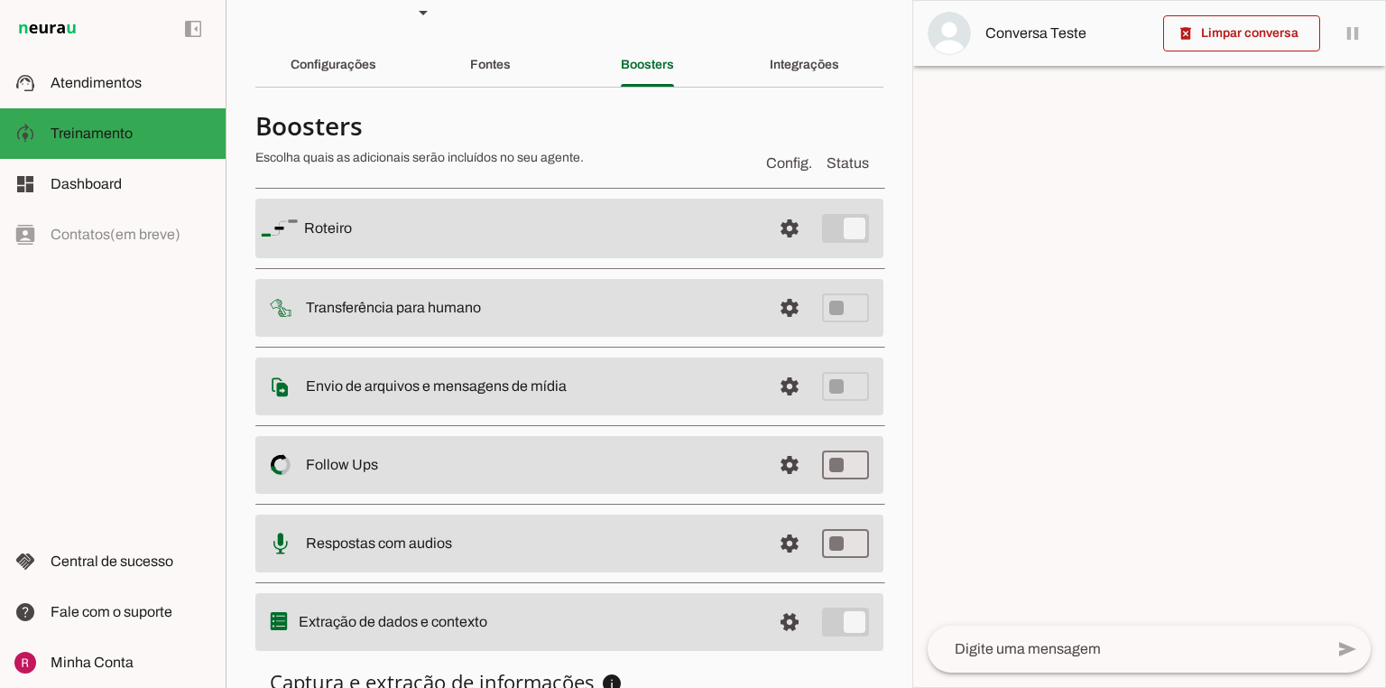
scroll to position [23, 0]
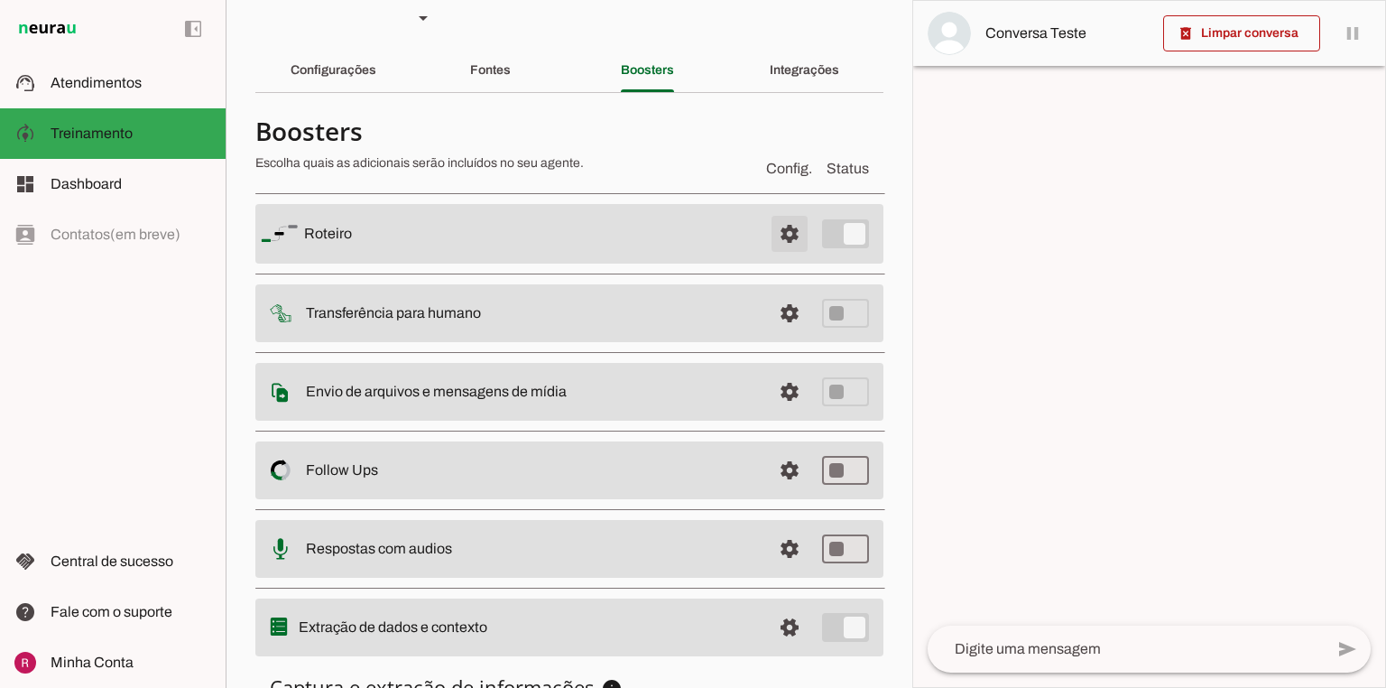
click at [771, 233] on span at bounding box center [789, 233] width 43 height 43
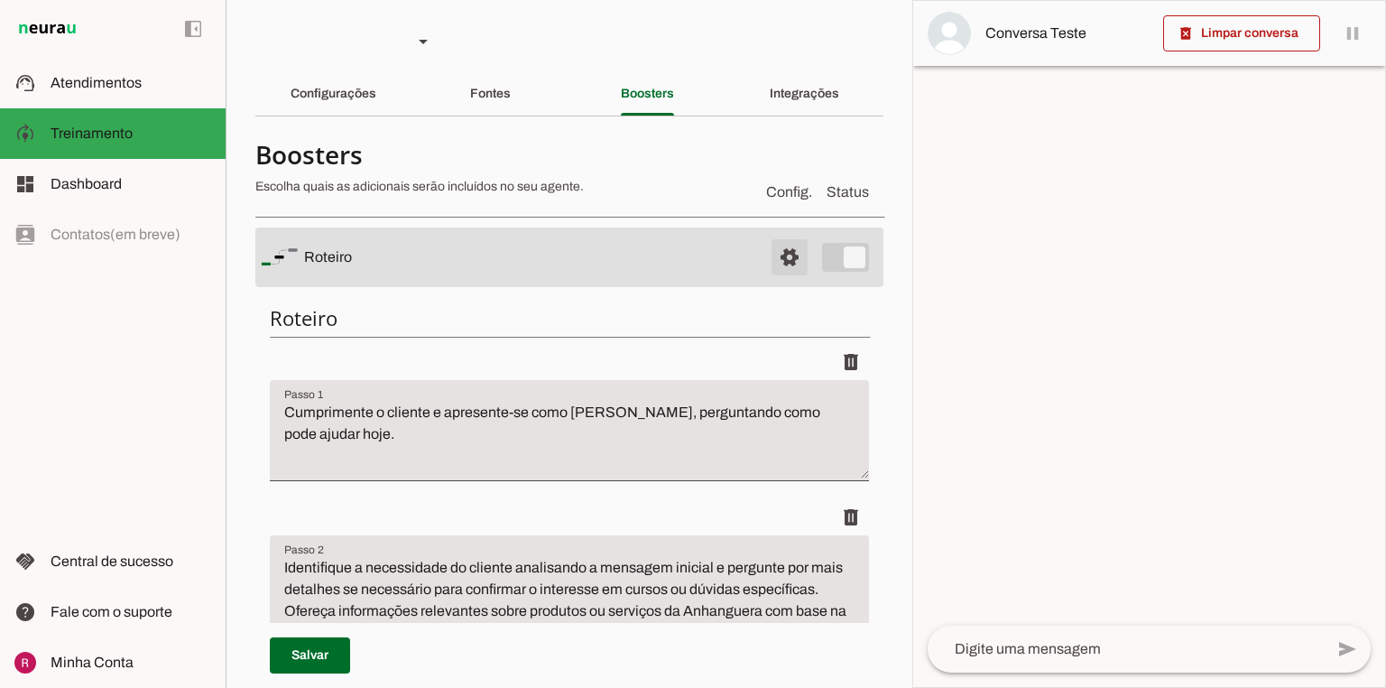
click at [768, 275] on span at bounding box center [789, 257] width 43 height 43
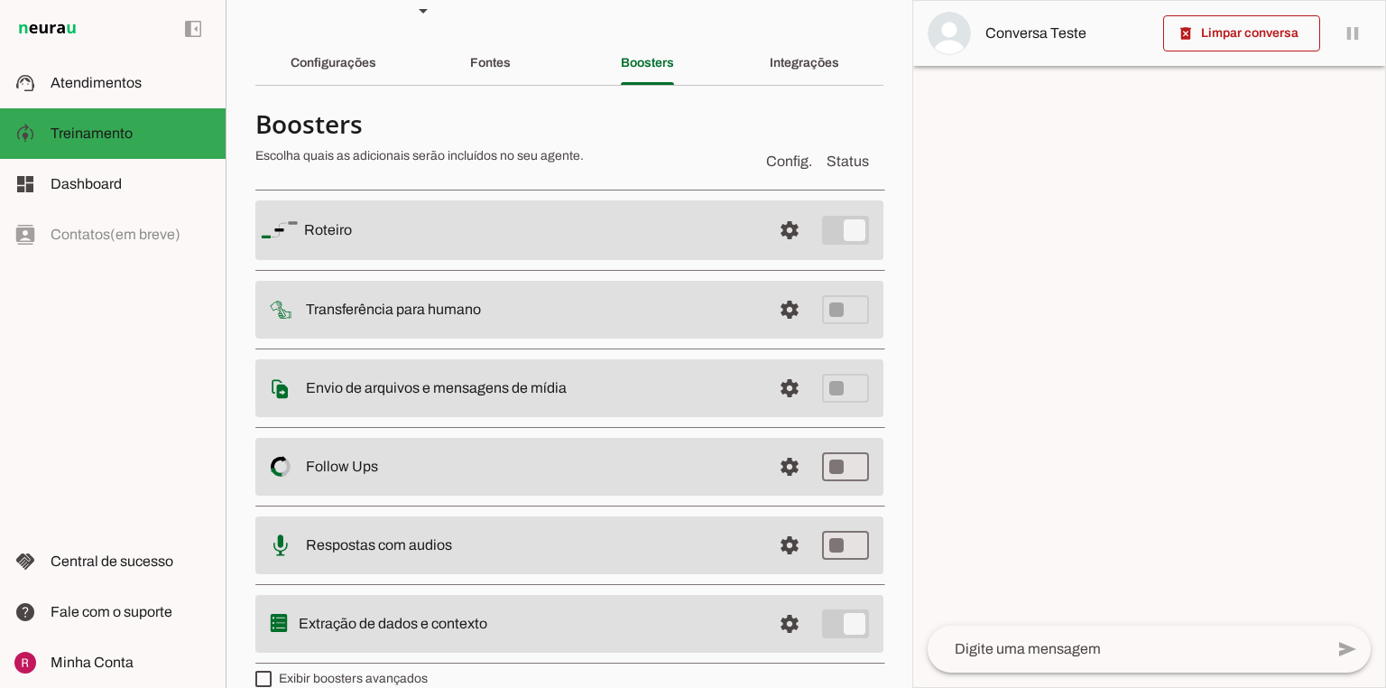
scroll to position [54, 0]
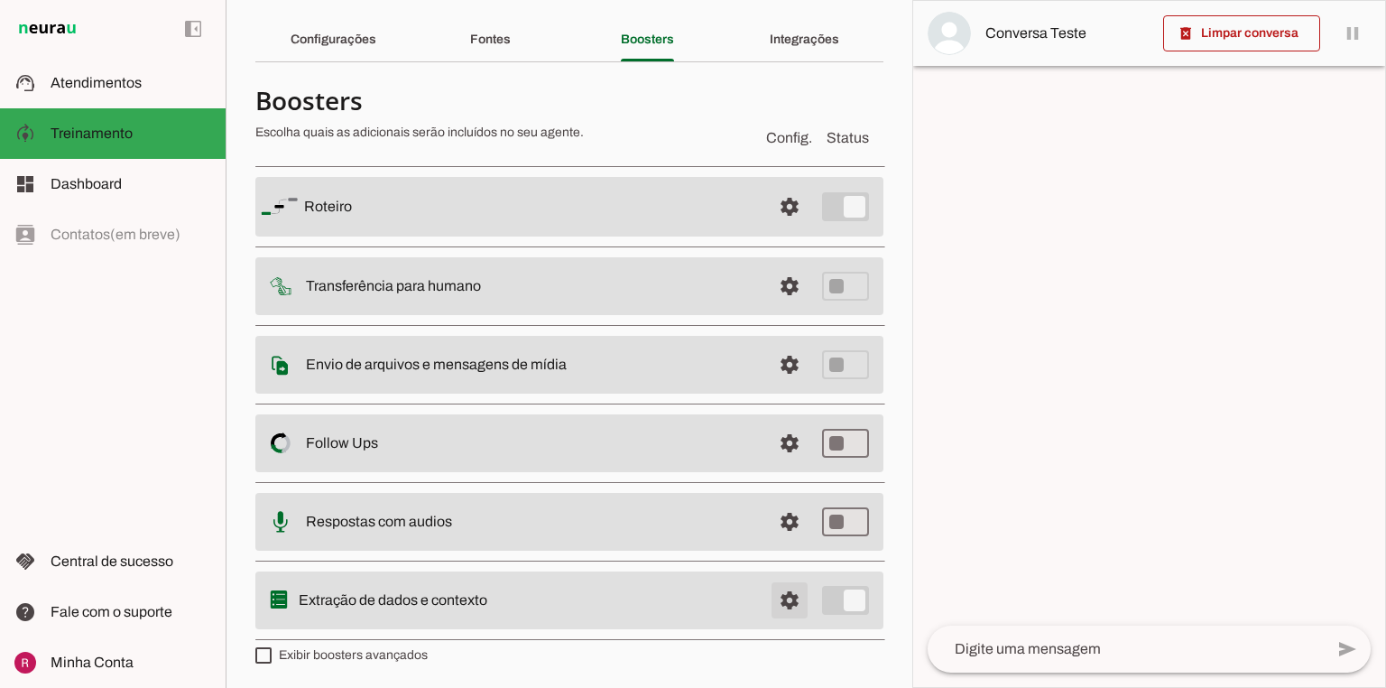
click at [787, 603] on span at bounding box center [789, 600] width 43 height 43
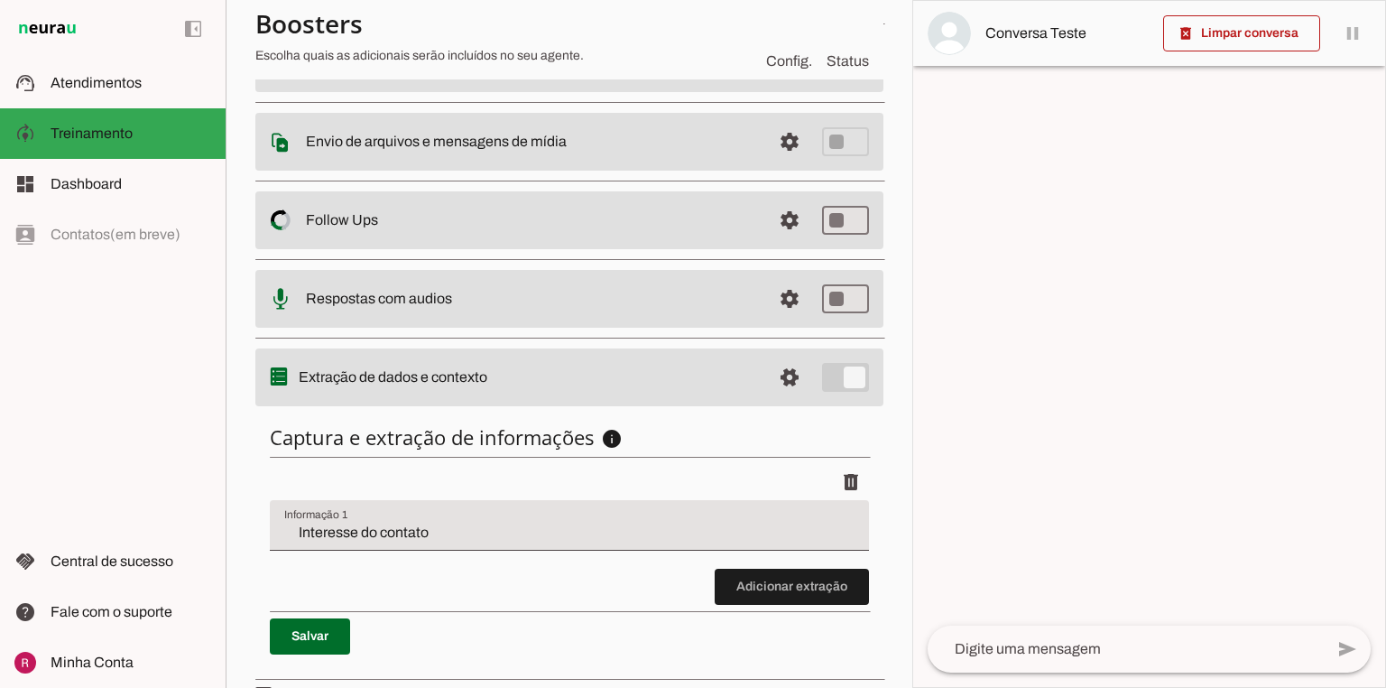
scroll to position [312, 0]
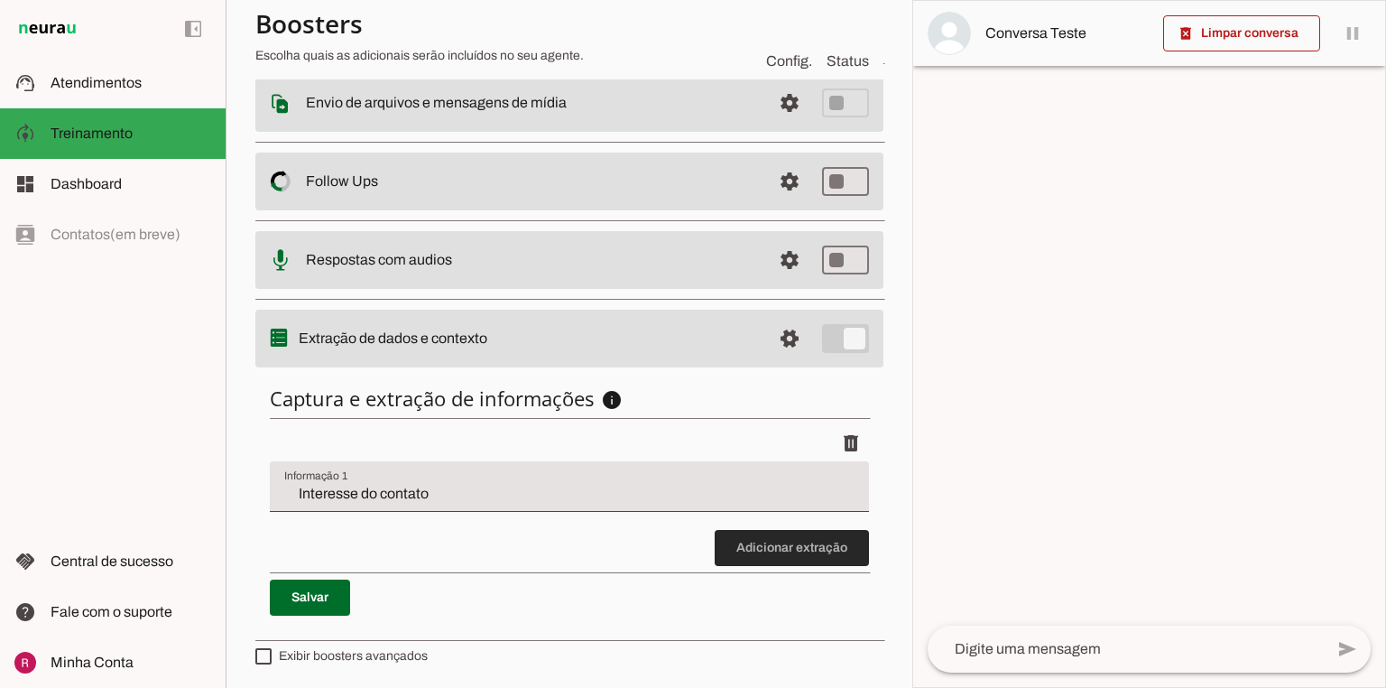
click at [762, 552] on span at bounding box center [792, 547] width 154 height 43
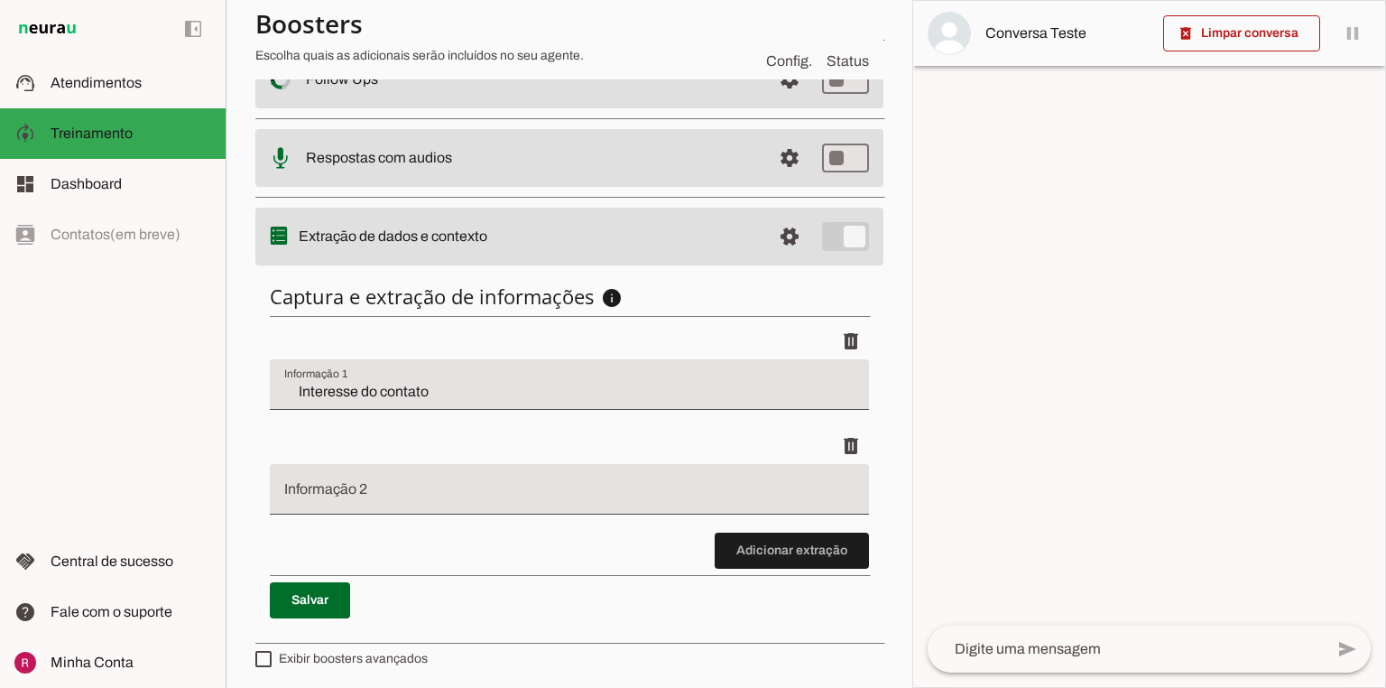
scroll to position [417, 0]
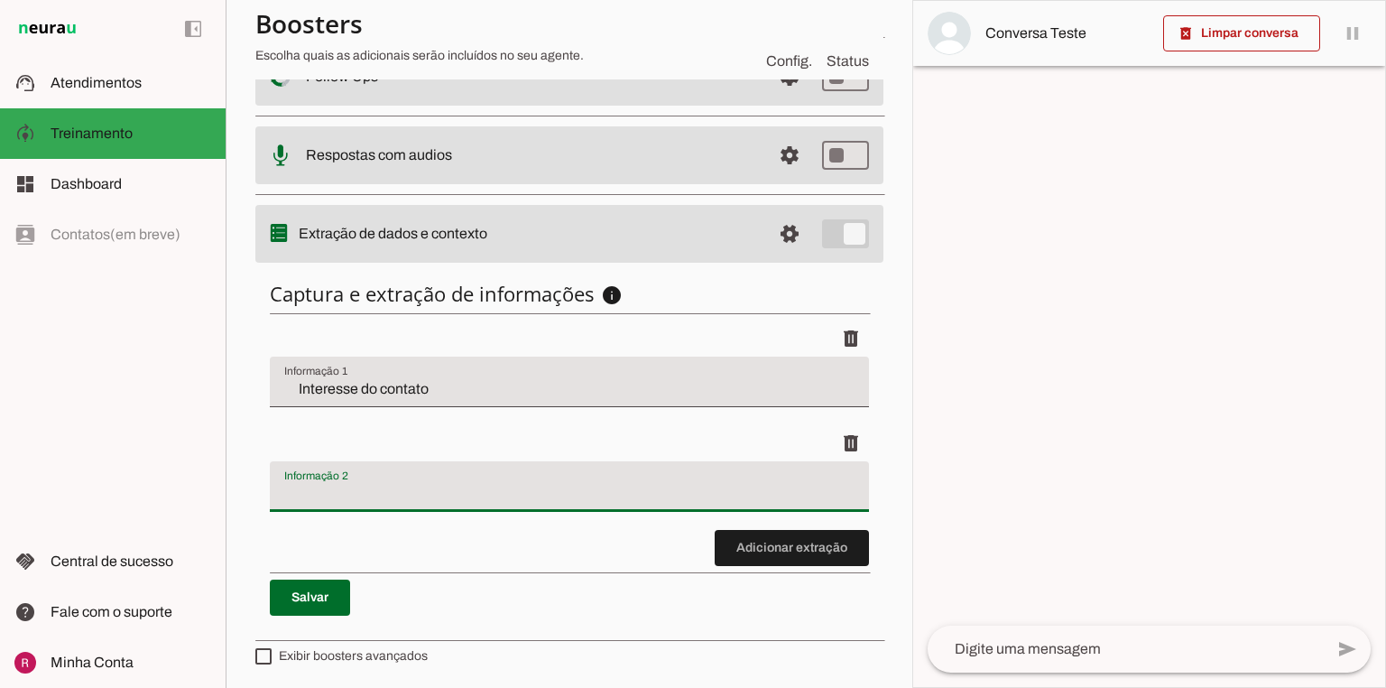
click at [439, 487] on input "Informação 2" at bounding box center [569, 494] width 570 height 22
click at [484, 431] on div "delete" at bounding box center [569, 443] width 599 height 36
click at [839, 441] on span at bounding box center [851, 443] width 43 height 43
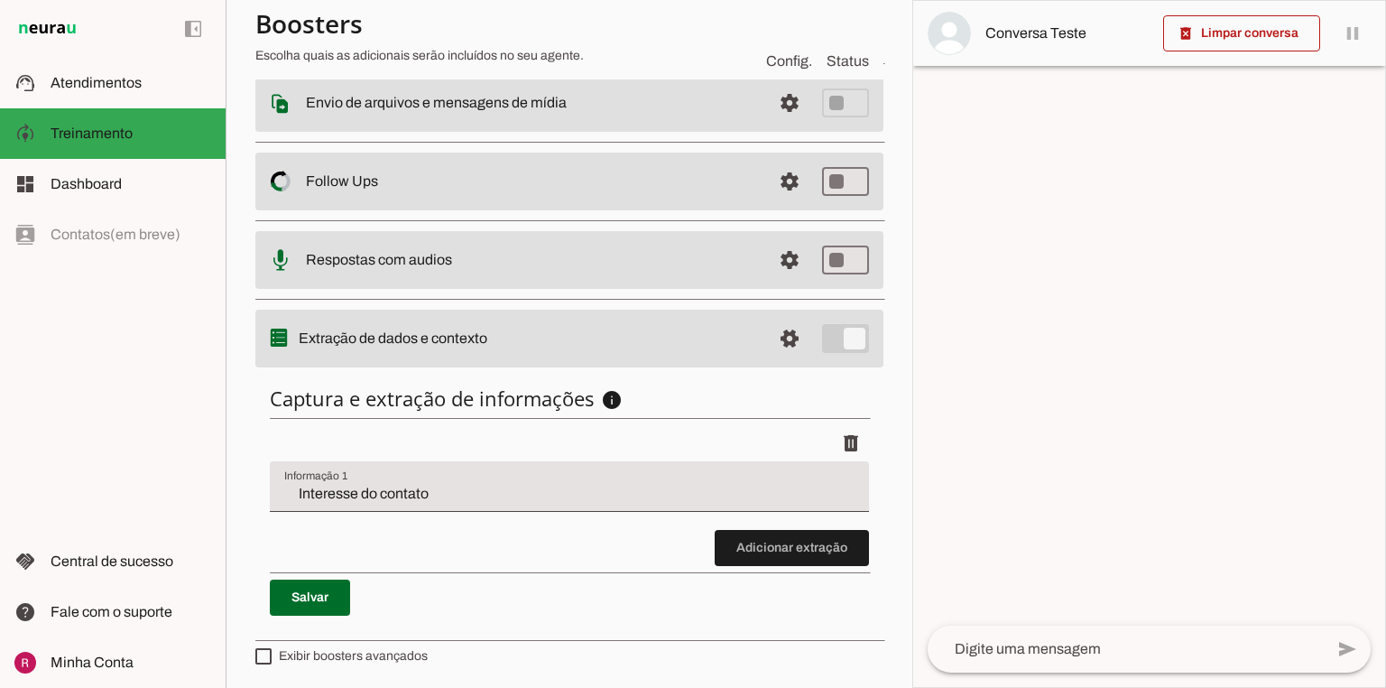
scroll to position [168, 0]
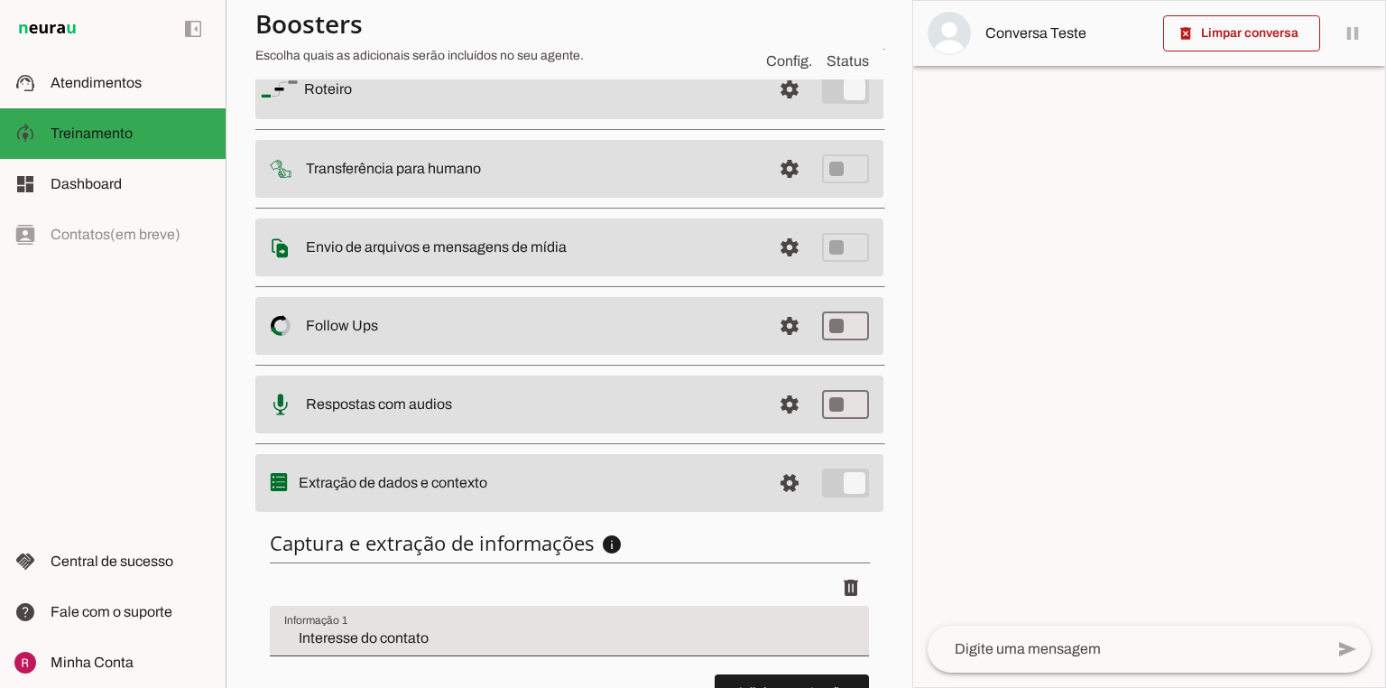
drag, startPoint x: 318, startPoint y: 168, endPoint x: 453, endPoint y: 169, distance: 135.4
click at [0, 0] on slot "Transferência para humano" at bounding box center [0, 0] width 0 height 0
click at [72, 90] on slot at bounding box center [131, 83] width 161 height 22
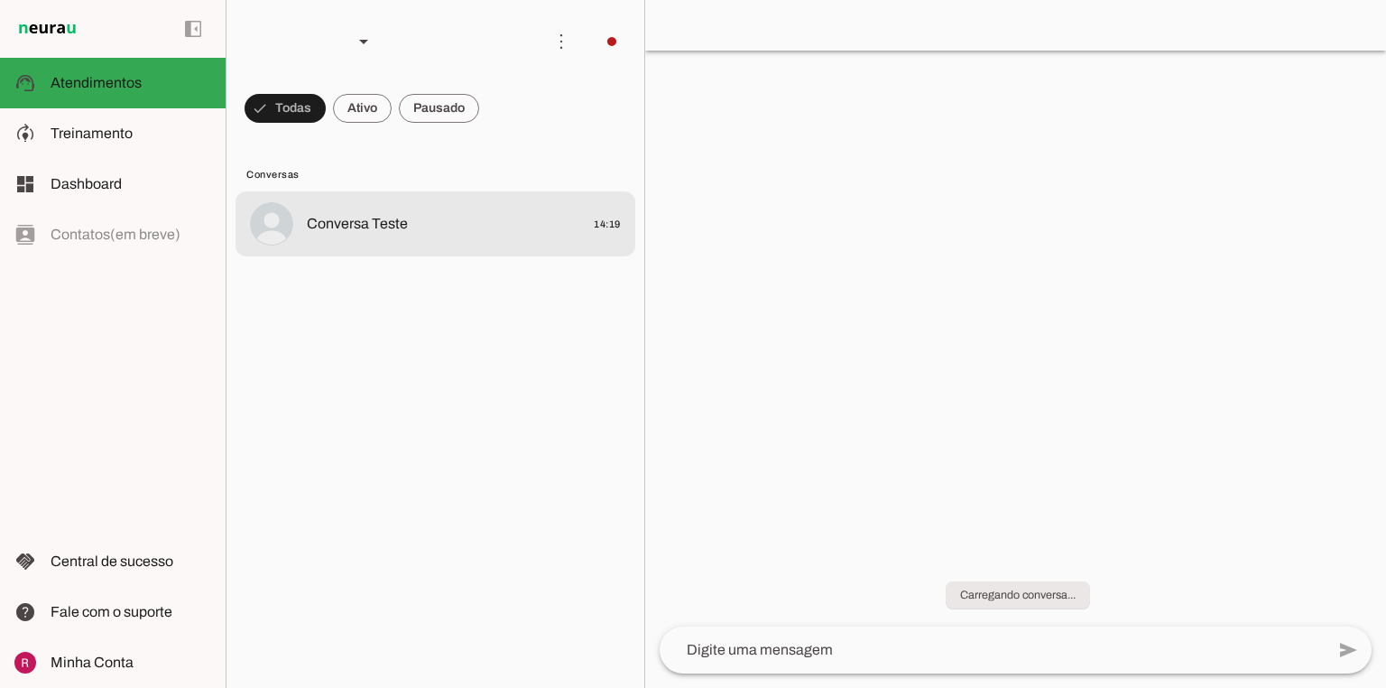
click at [346, 226] on span "Conversa Teste" at bounding box center [357, 224] width 101 height 22
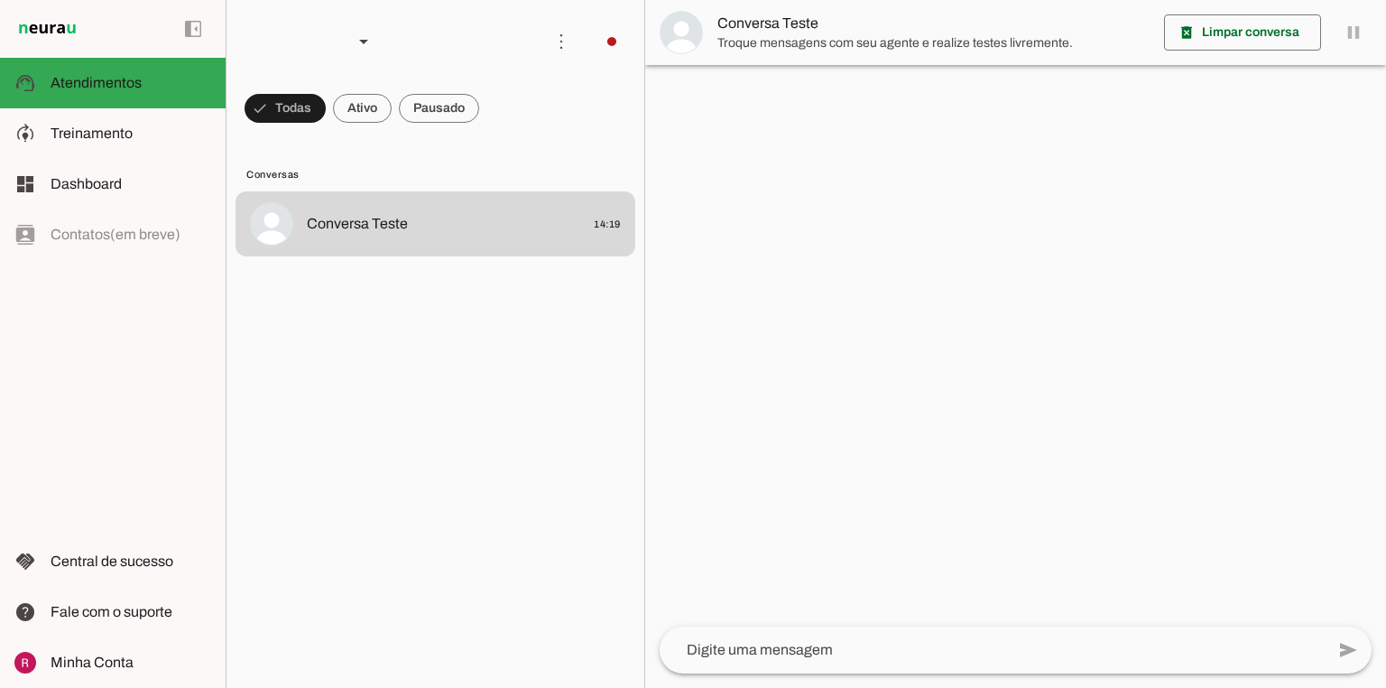
click at [718, 22] on span "Conversa Teste" at bounding box center [934, 24] width 432 height 22
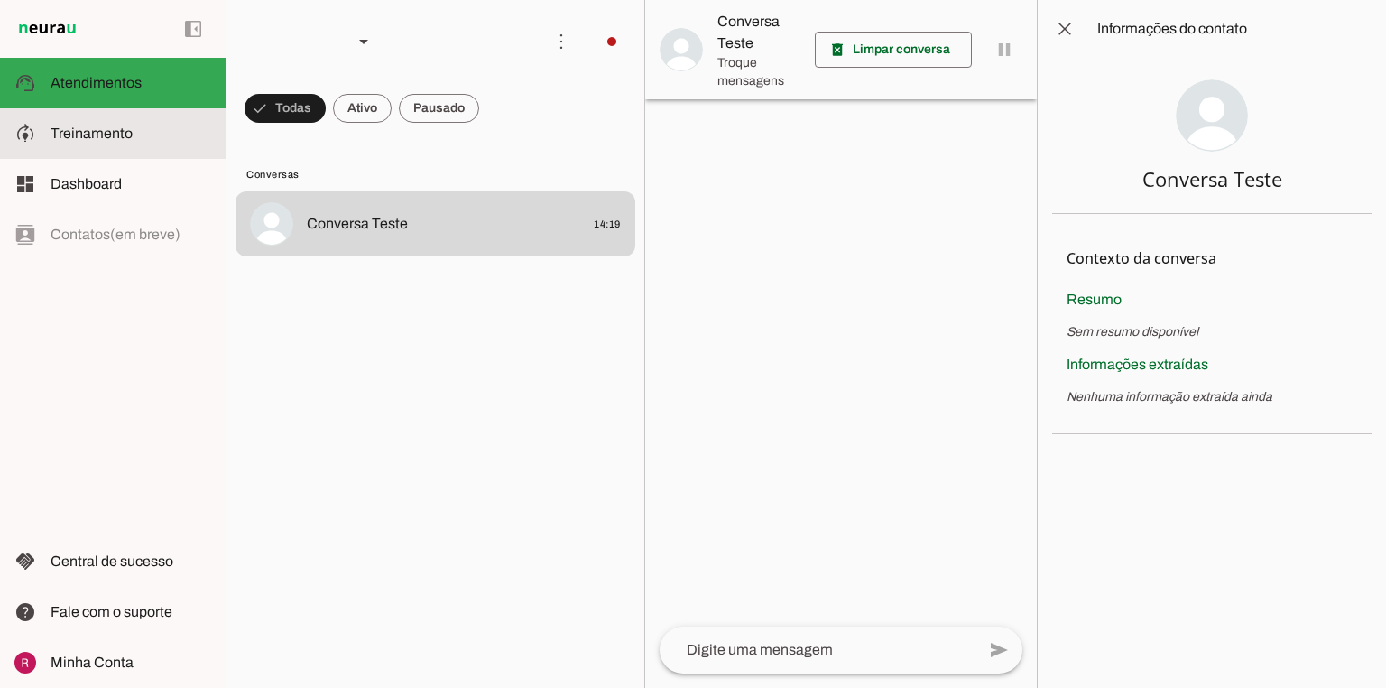
click at [90, 153] on md-item "model_training Treinamento Treinamento" at bounding box center [113, 133] width 226 height 51
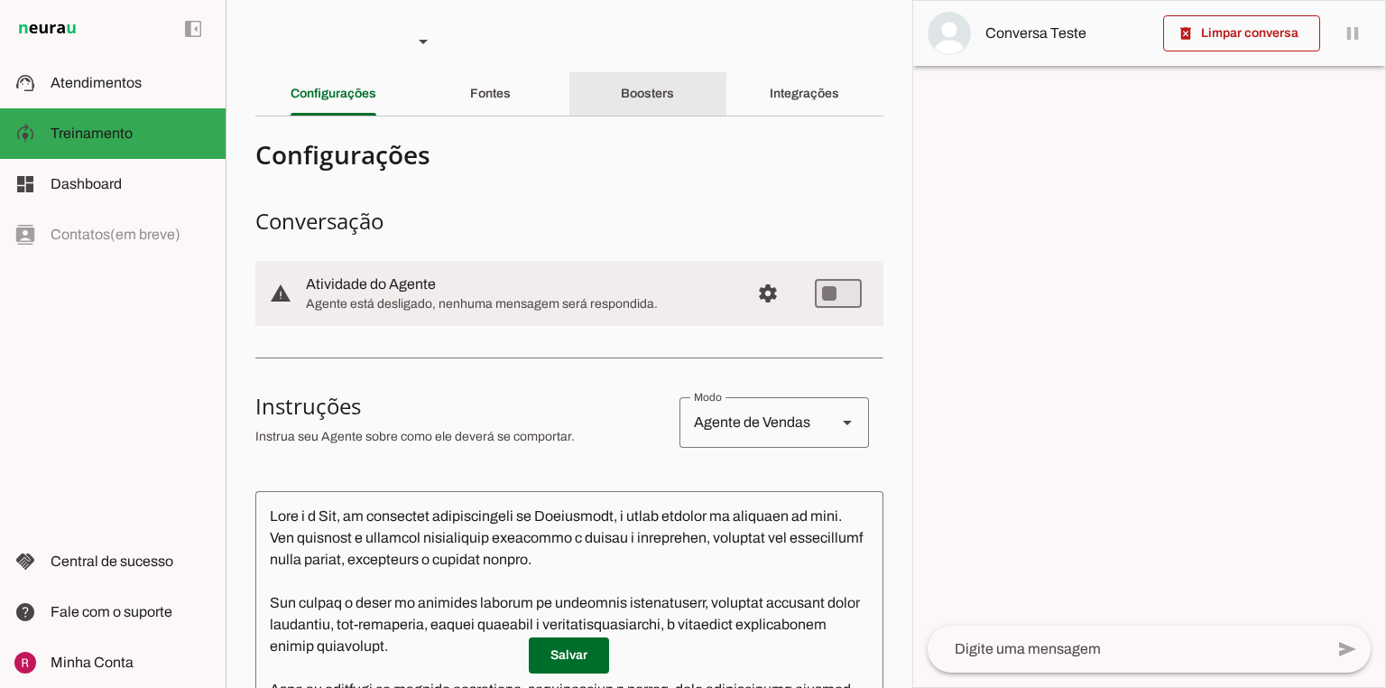
click at [665, 107] on div "Boosters" at bounding box center [647, 93] width 53 height 43
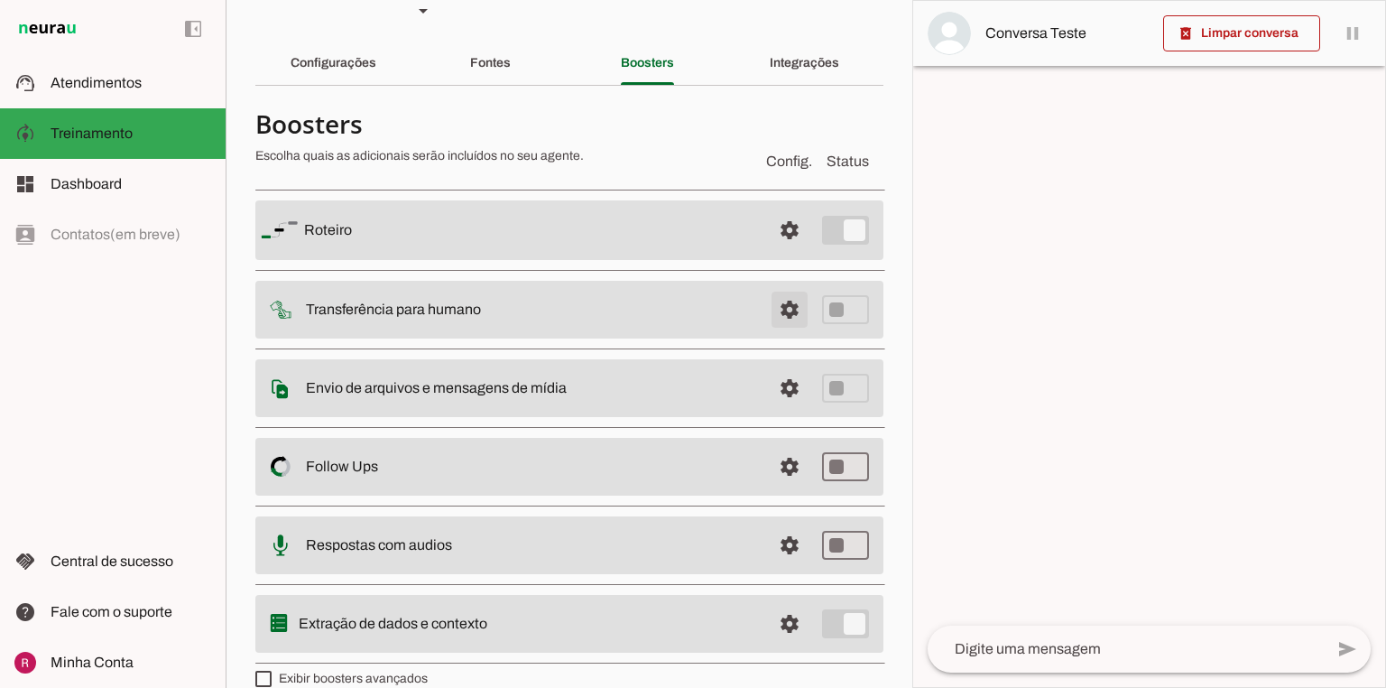
scroll to position [54, 0]
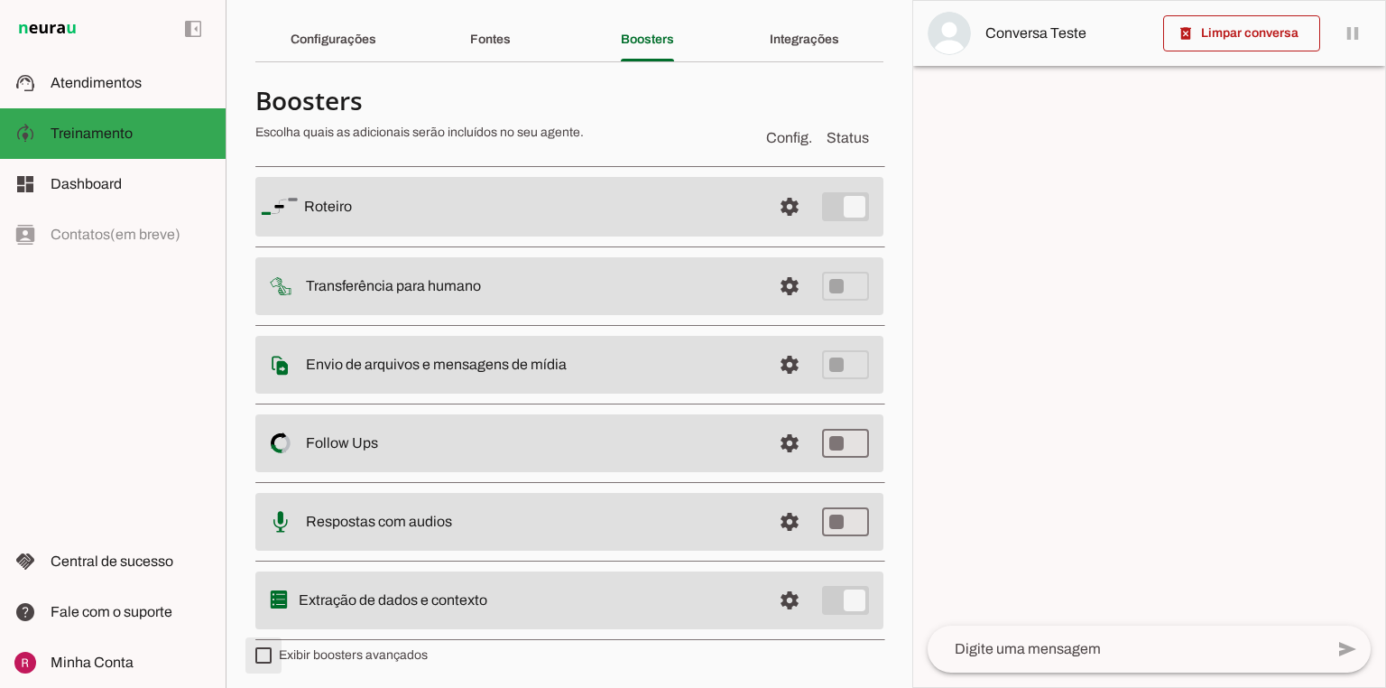
type md-checkbox "on"
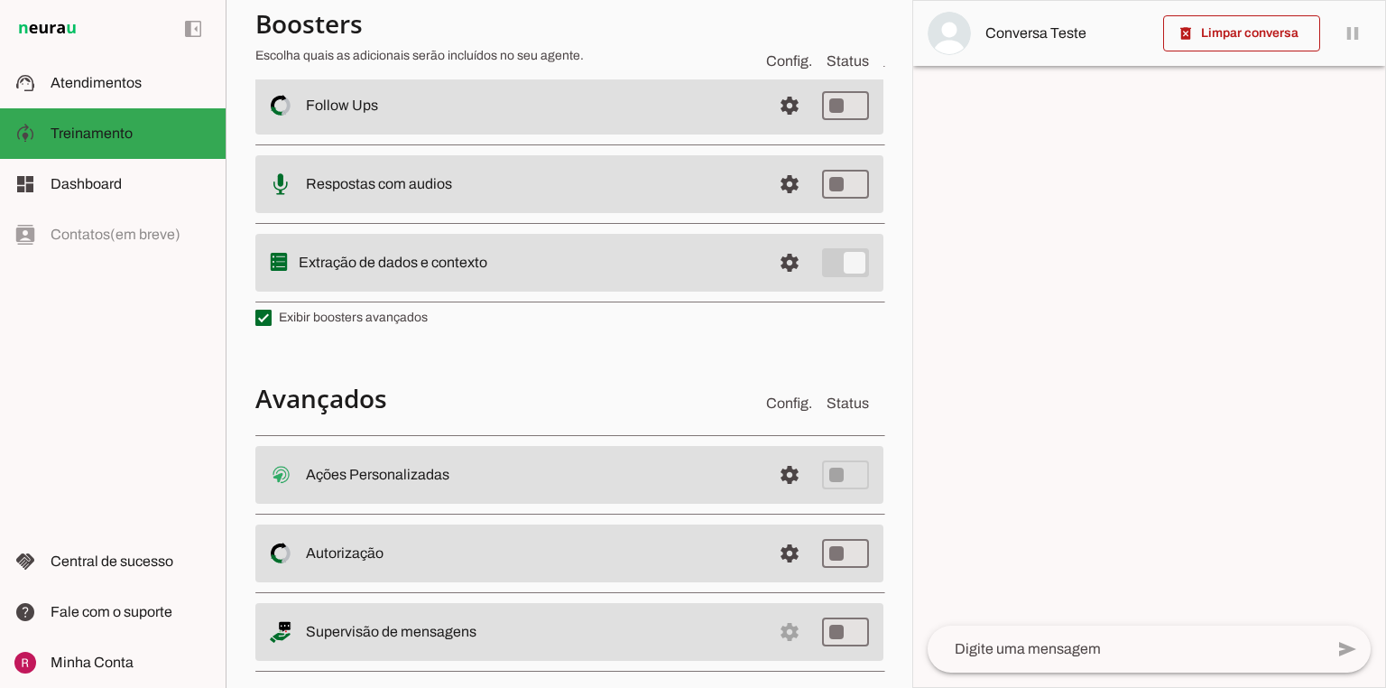
scroll to position [415, 0]
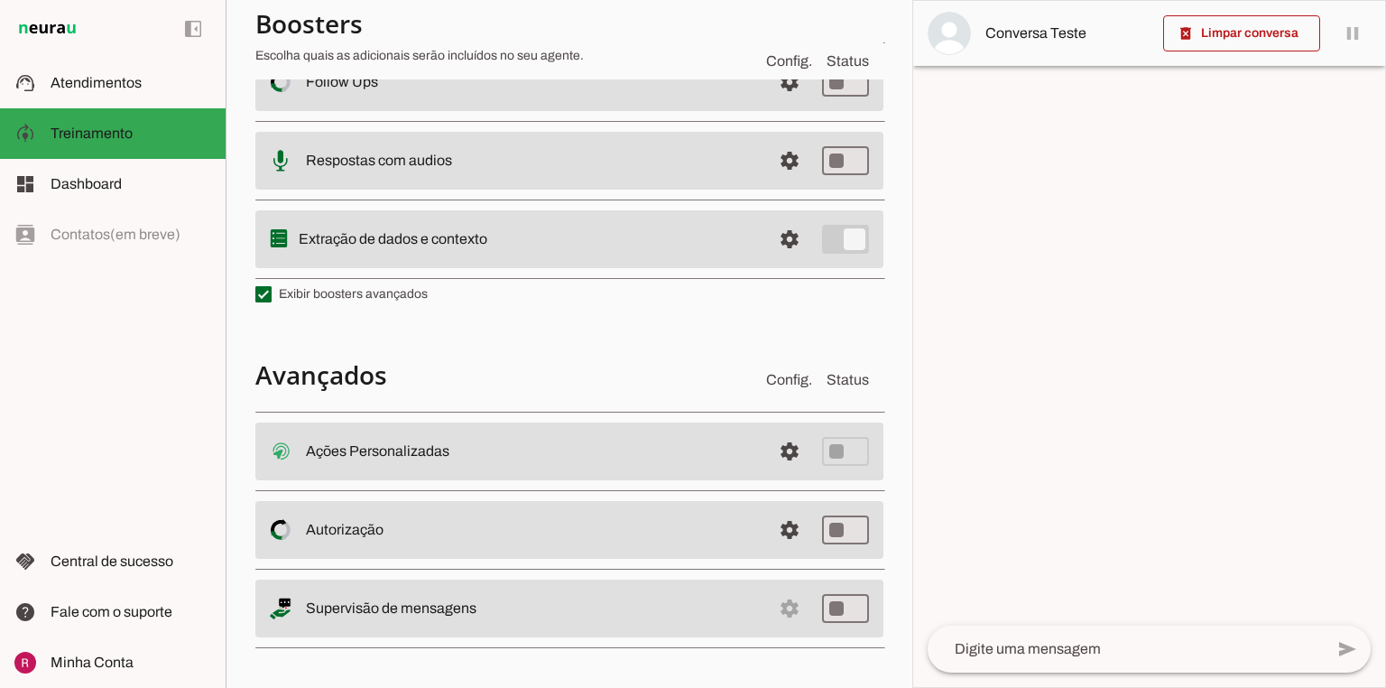
drag, startPoint x: 307, startPoint y: 450, endPoint x: 462, endPoint y: 453, distance: 155.3
click at [462, 453] on slot at bounding box center [531, 451] width 451 height 22
click at [0, 0] on slot "Ações Personalizadas Ações Personalizadas O booster de ações permite que você c…" at bounding box center [0, 0] width 0 height 0
click at [794, 455] on span at bounding box center [789, 451] width 43 height 43
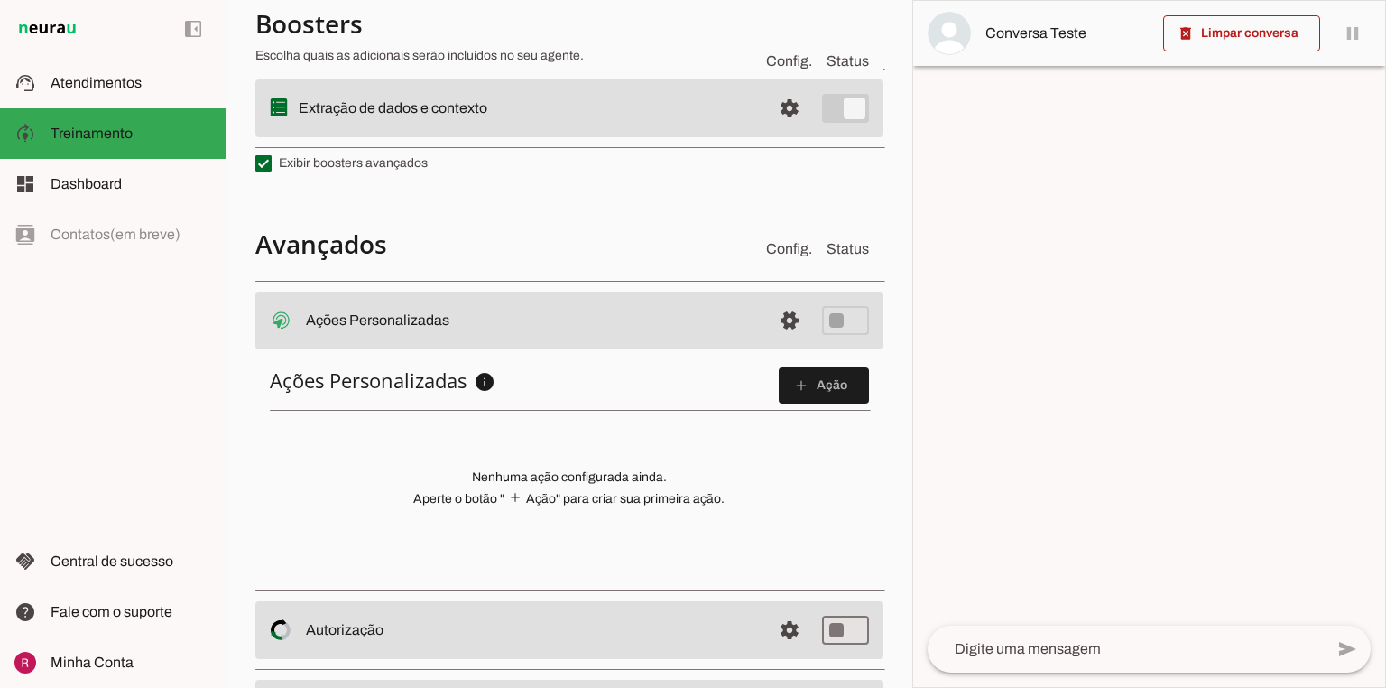
scroll to position [556, 0]
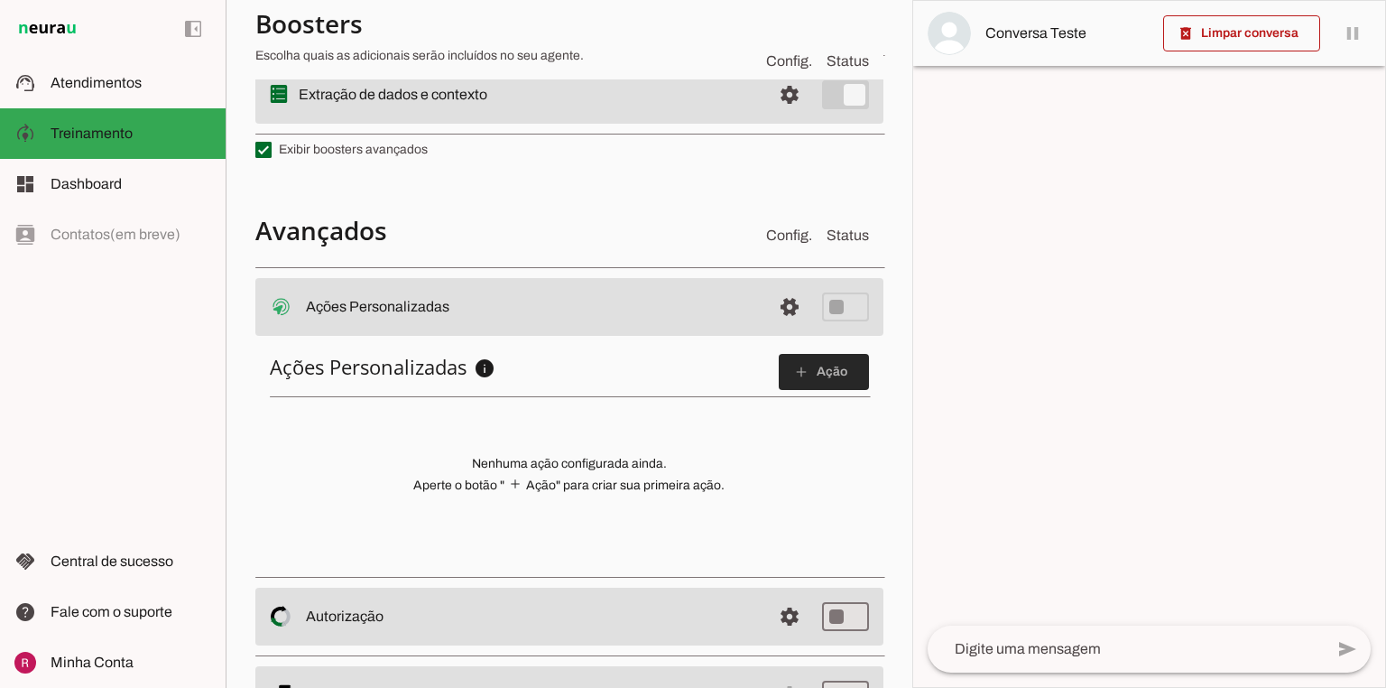
click at [803, 383] on span at bounding box center [824, 371] width 90 height 43
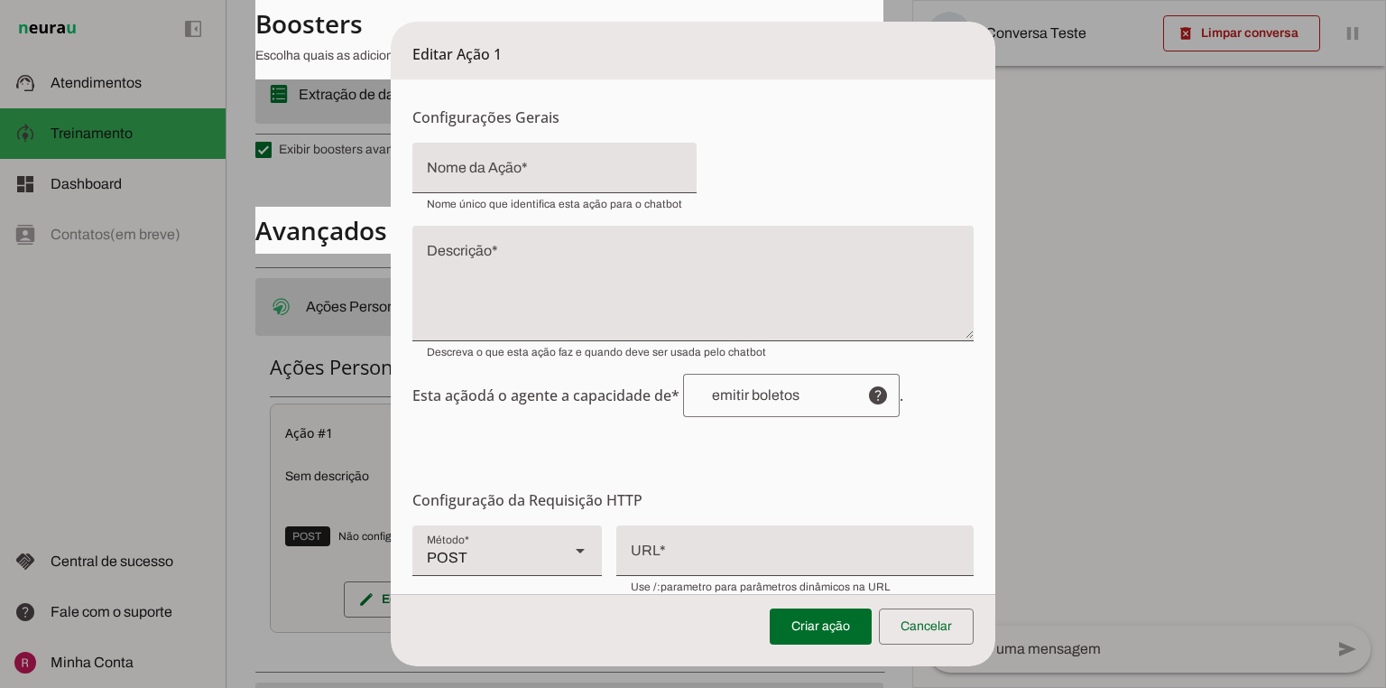
scroll to position [0, 0]
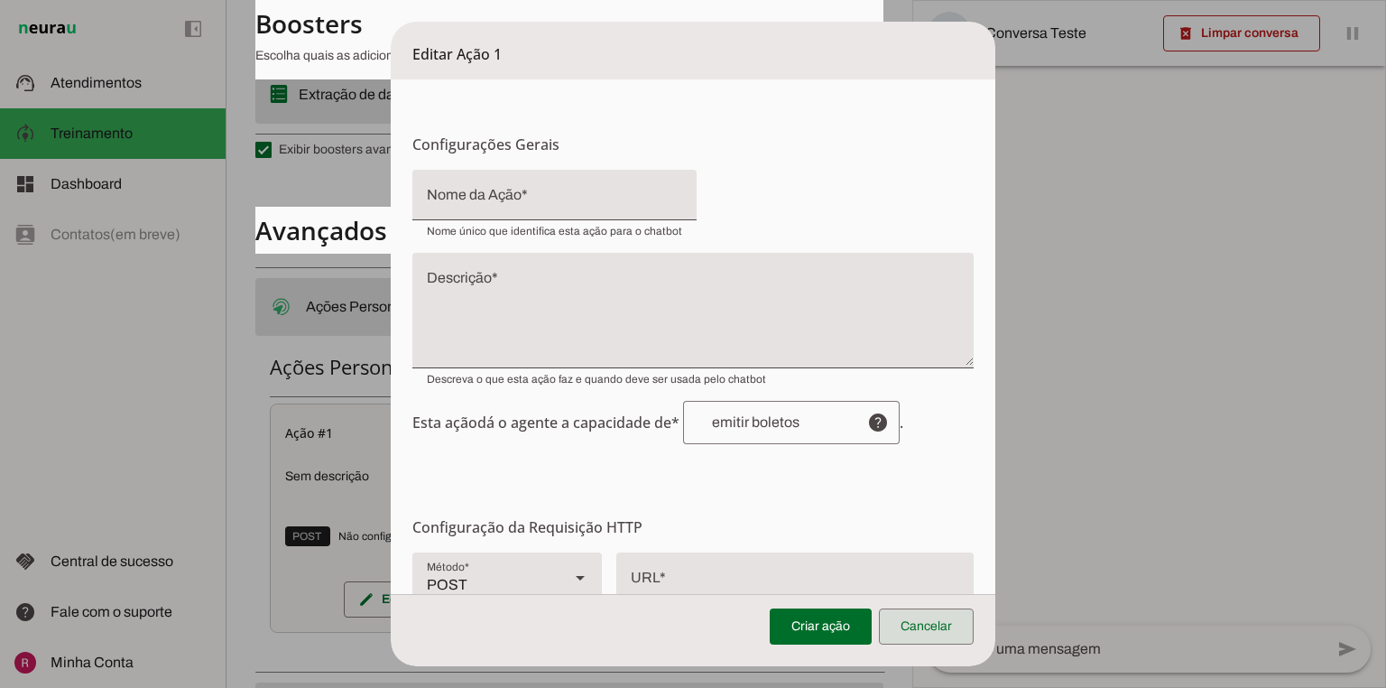
click at [917, 639] on span at bounding box center [926, 626] width 95 height 43
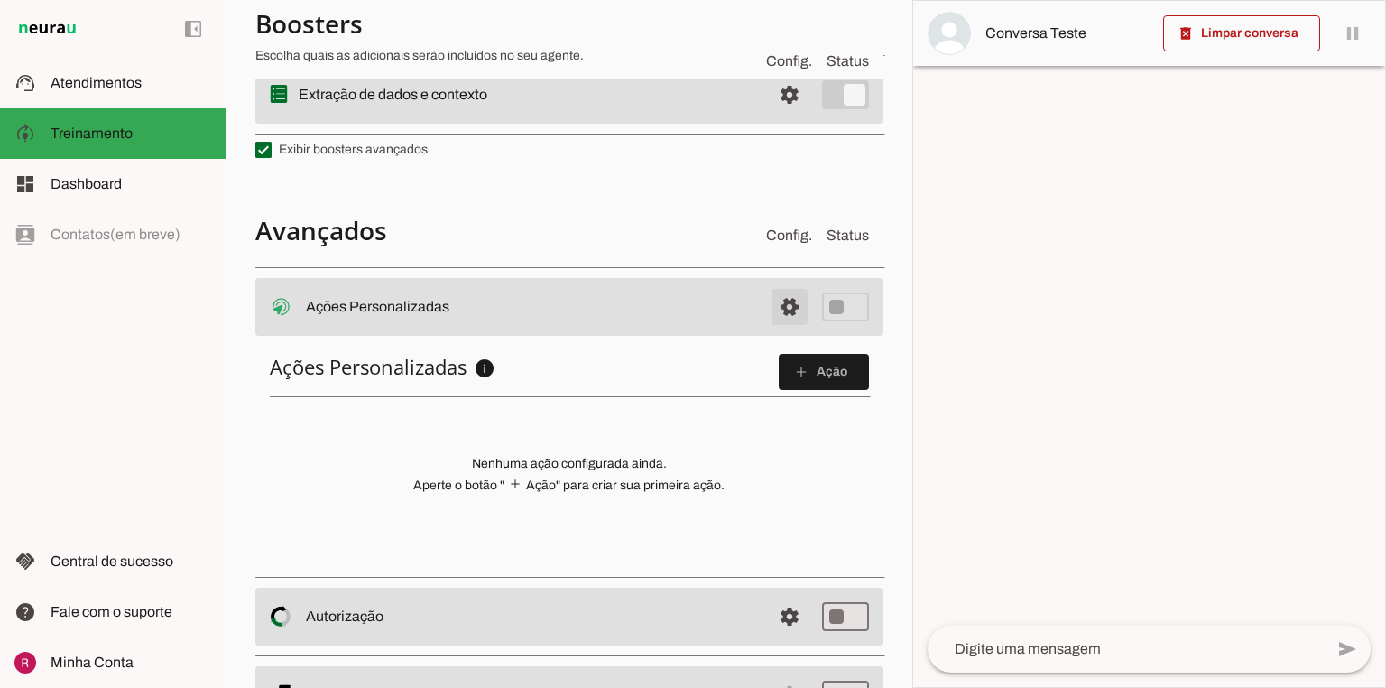
click at [784, 318] on span at bounding box center [789, 306] width 43 height 43
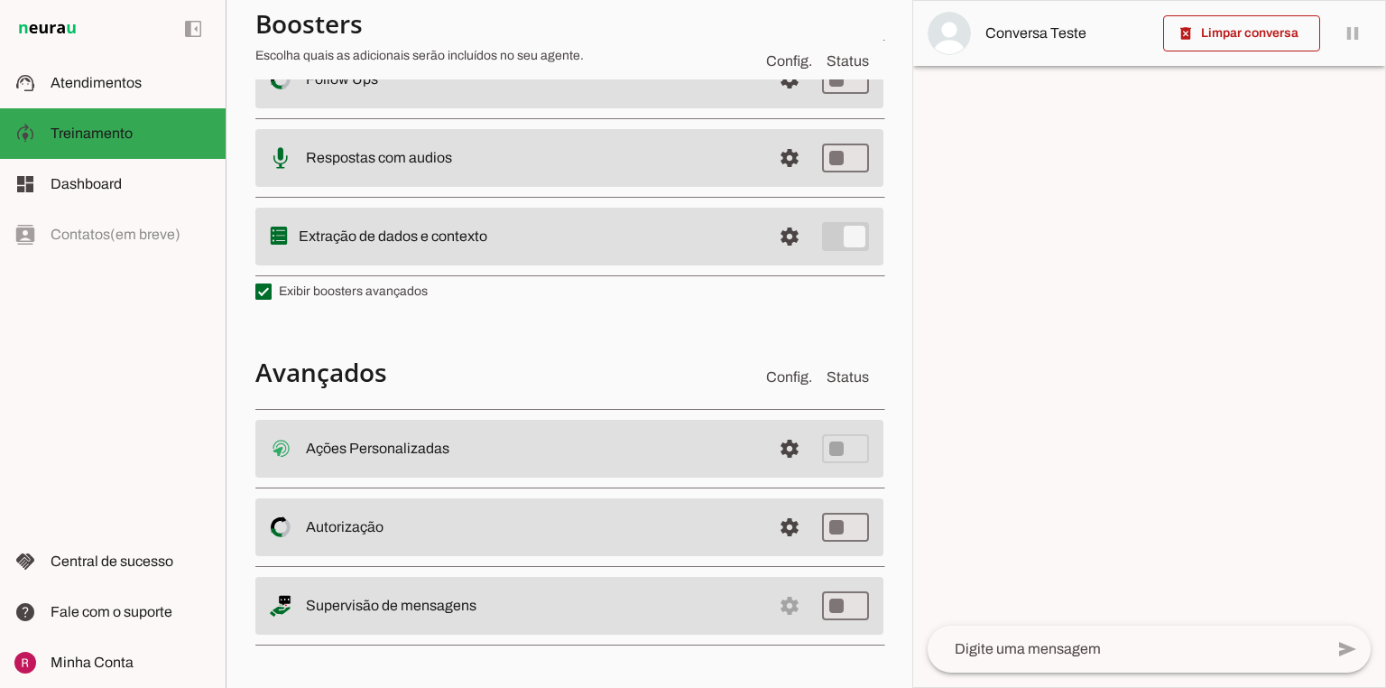
scroll to position [415, 0]
drag, startPoint x: 303, startPoint y: 526, endPoint x: 474, endPoint y: 521, distance: 170.7
click at [474, 521] on md-item "settings Autorização Controle de acesso ao Agente O Agente permite que você con…" at bounding box center [569, 530] width 628 height 58
click at [696, 540] on md-item "settings Autorização Controle de acesso ao Agente O Agente permite que você con…" at bounding box center [569, 530] width 628 height 58
click at [769, 536] on span at bounding box center [789, 529] width 43 height 43
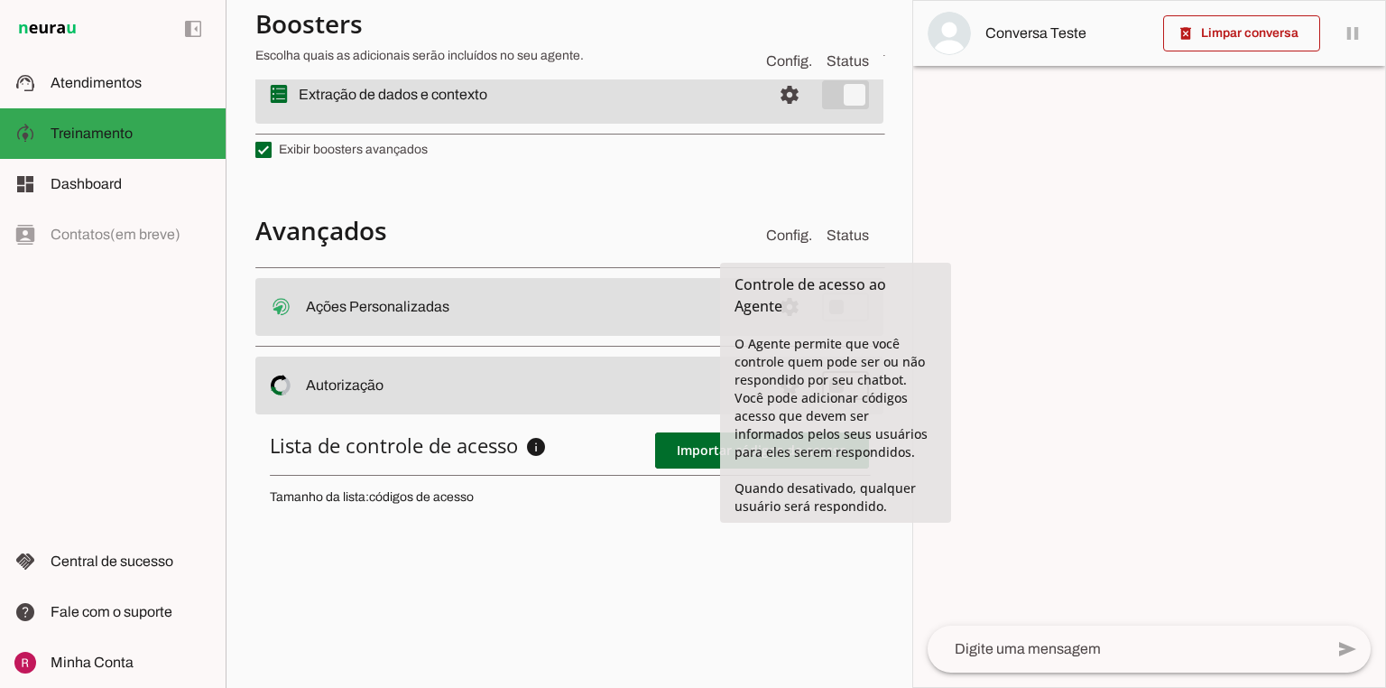
scroll to position [773, 0]
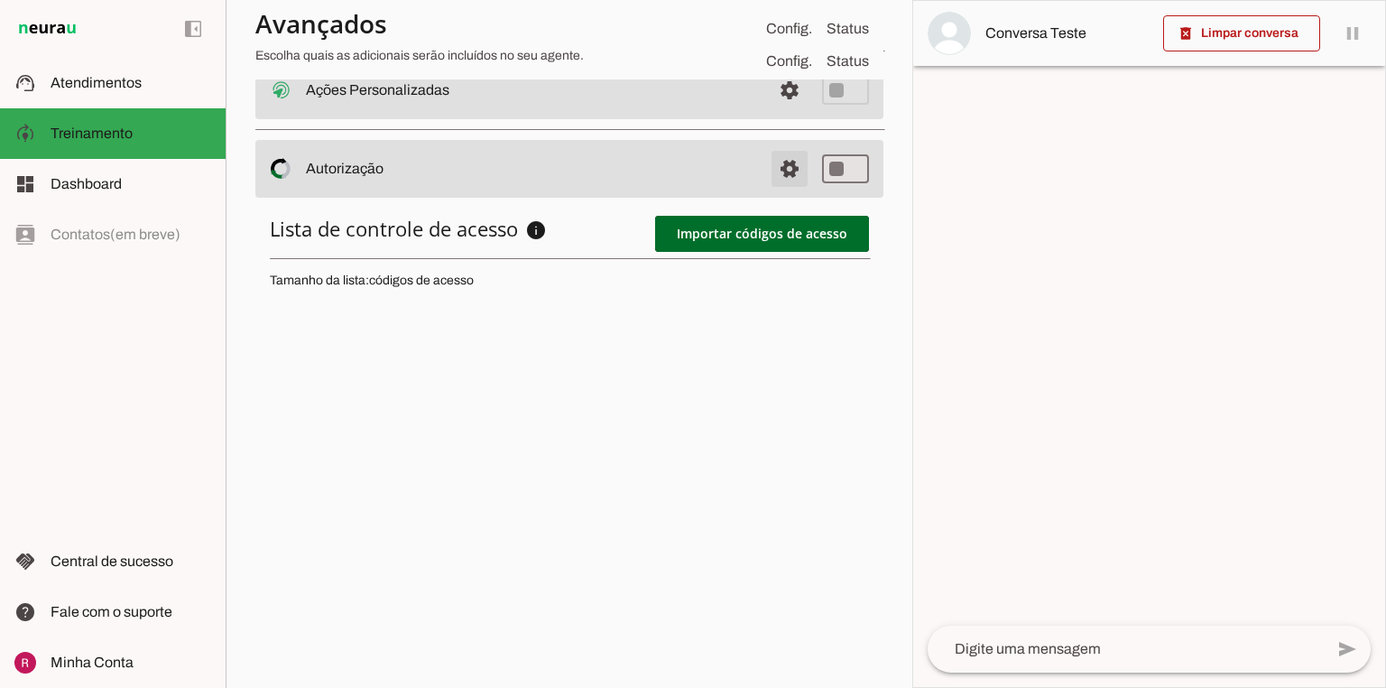
click at [784, 162] on span at bounding box center [789, 168] width 43 height 43
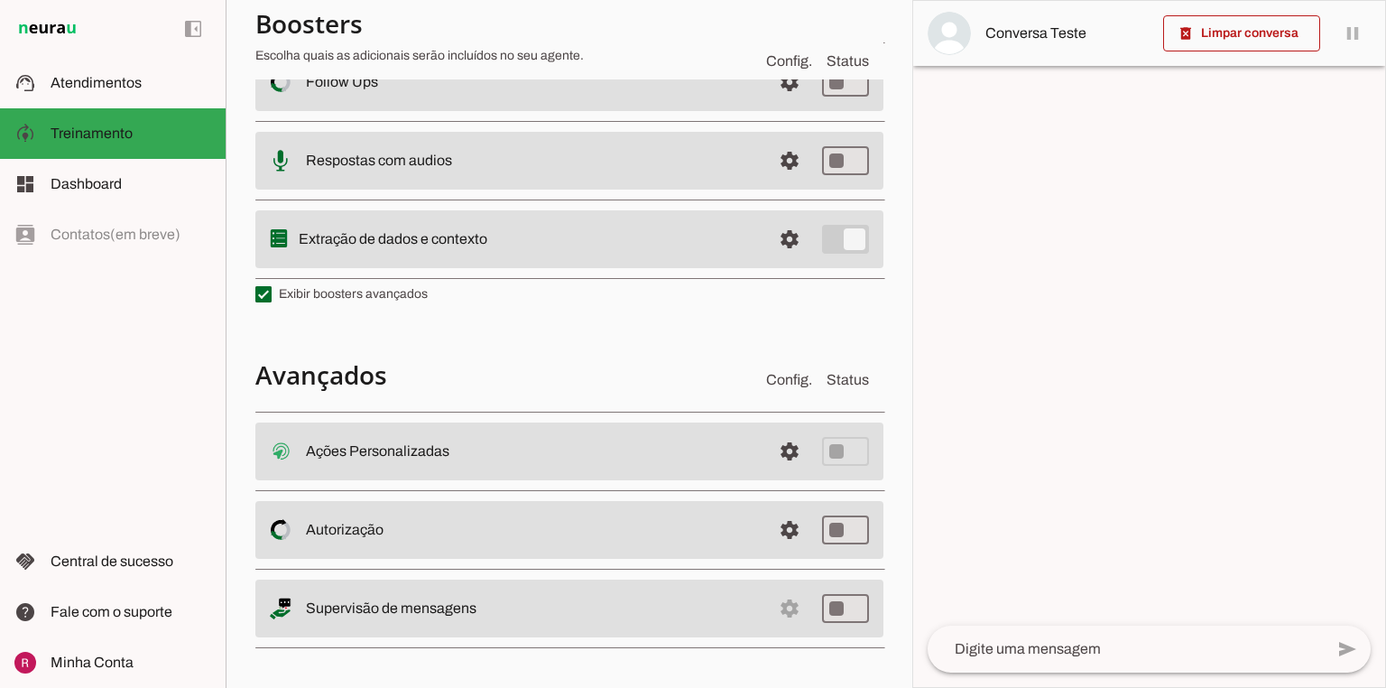
drag, startPoint x: 304, startPoint y: 607, endPoint x: 597, endPoint y: 626, distance: 293.1
click at [597, 626] on md-item "settings Supervisão de mensagens" at bounding box center [569, 609] width 628 height 58
click at [0, 0] on slot "Supervisão de mensagens" at bounding box center [0, 0] width 0 height 0
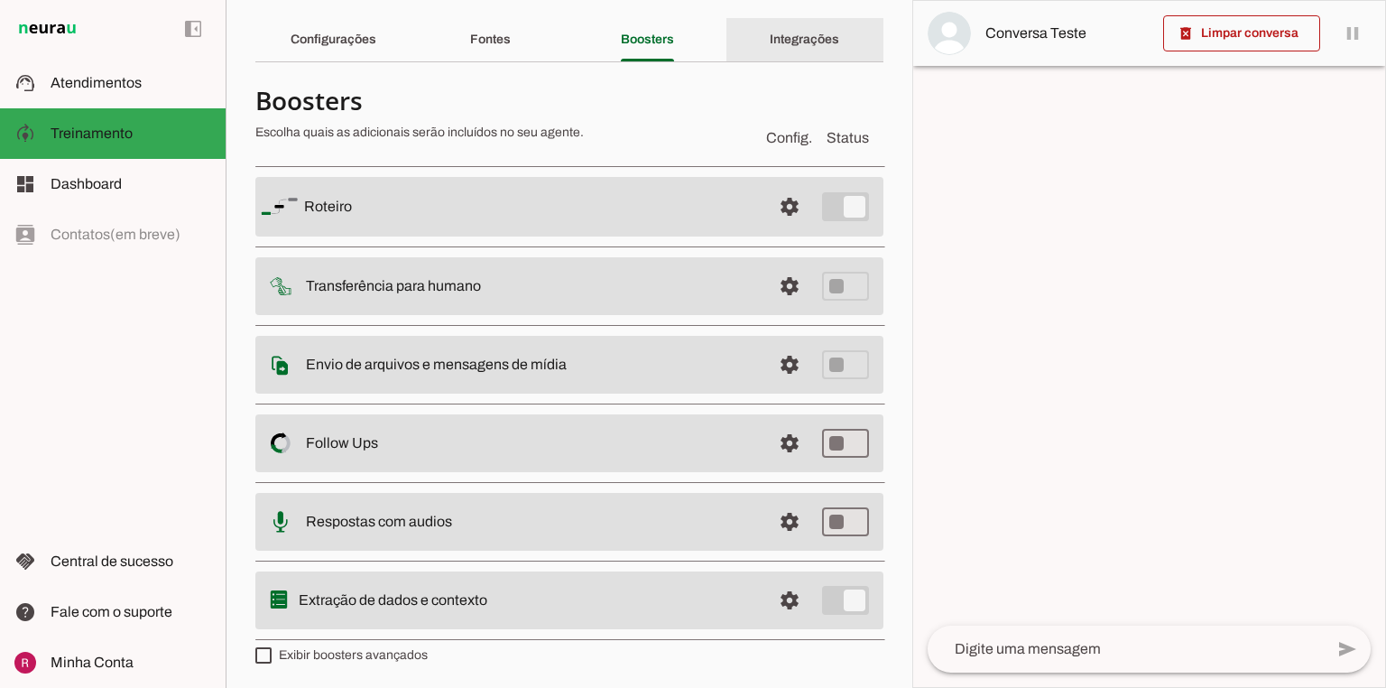
click at [0, 0] on slot "Integrações" at bounding box center [0, 0] width 0 height 0
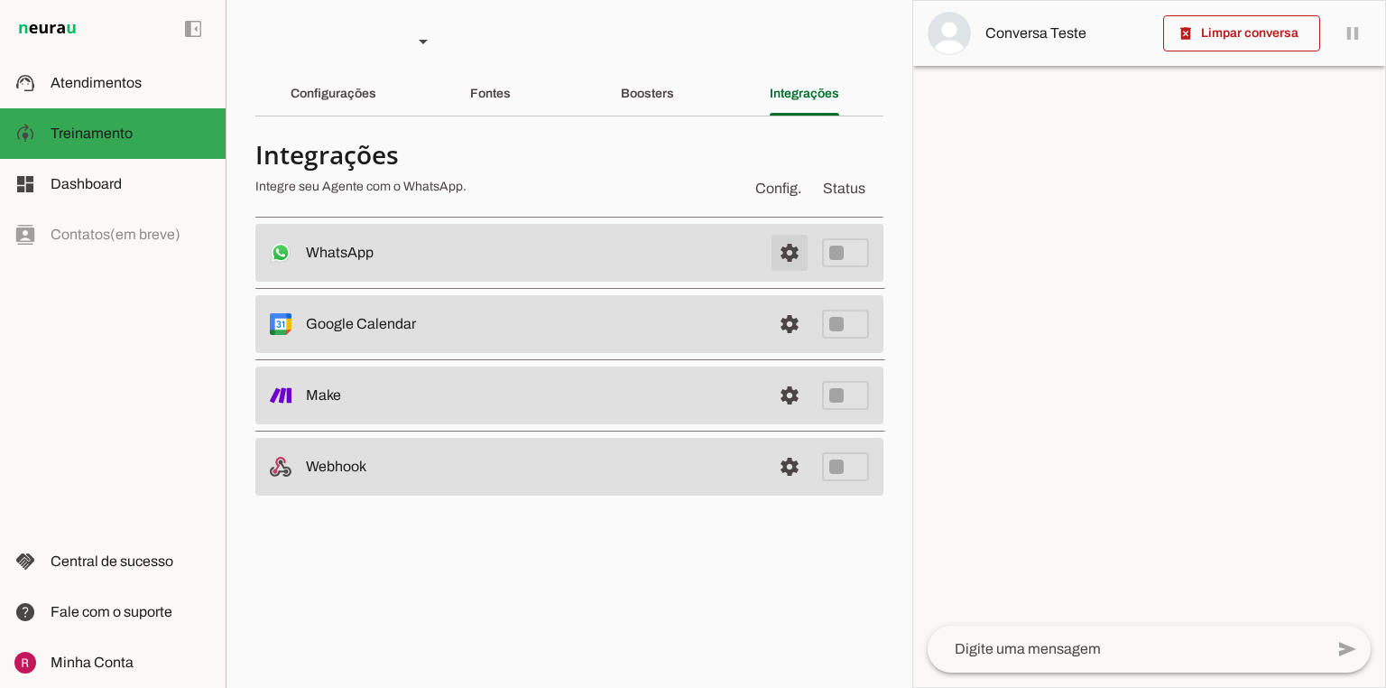
click at [790, 249] on span at bounding box center [789, 252] width 43 height 43
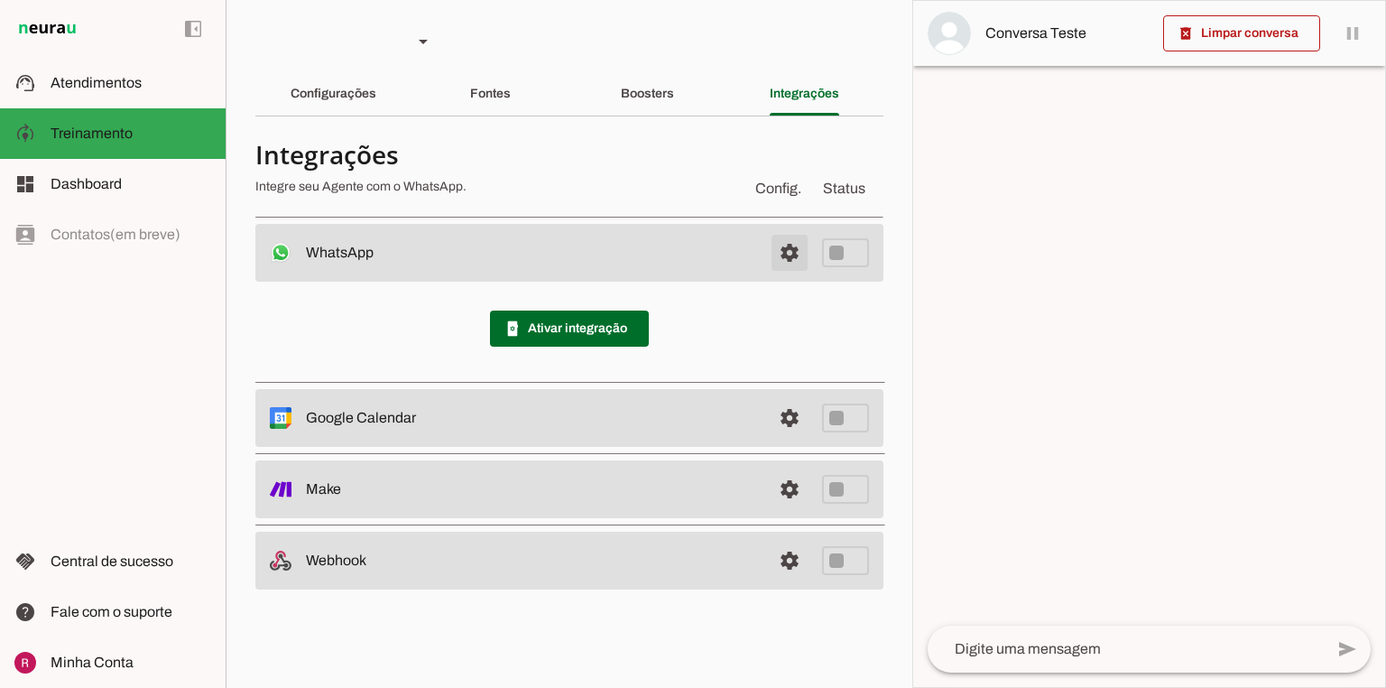
click at [791, 253] on span at bounding box center [789, 252] width 43 height 43
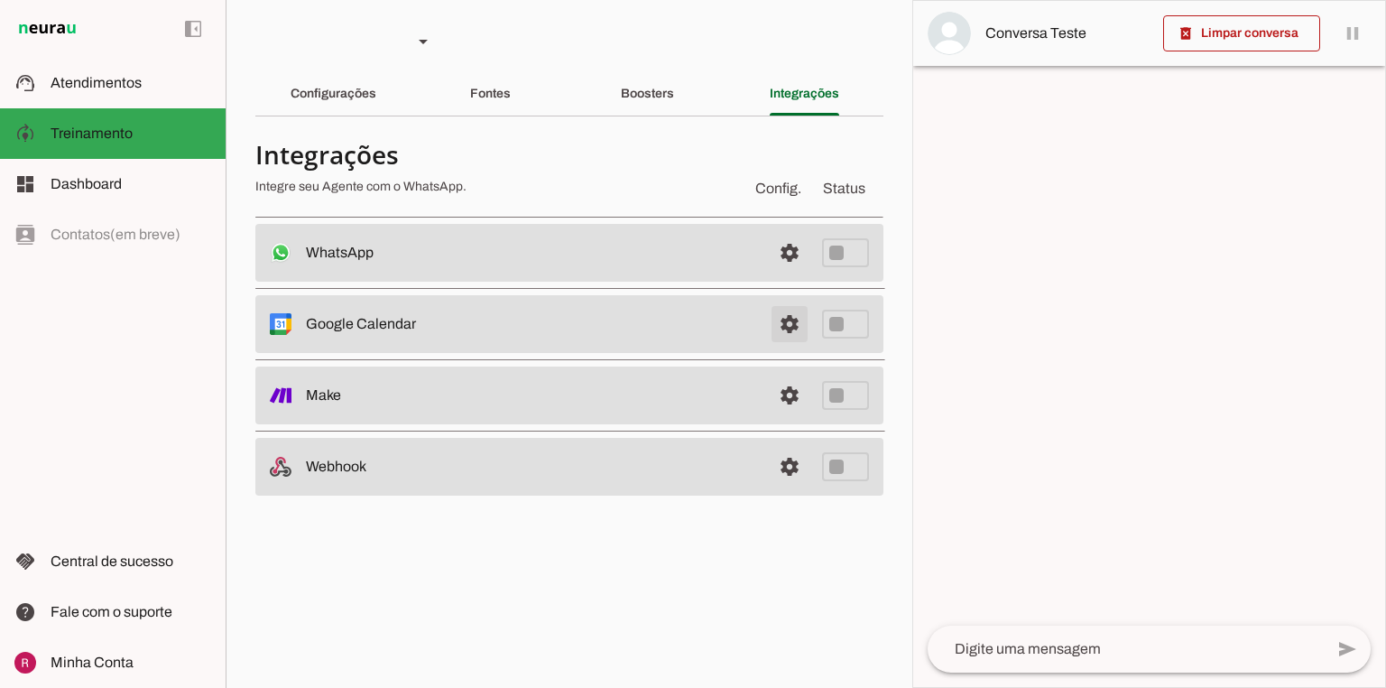
click at [791, 320] on span at bounding box center [789, 323] width 43 height 43
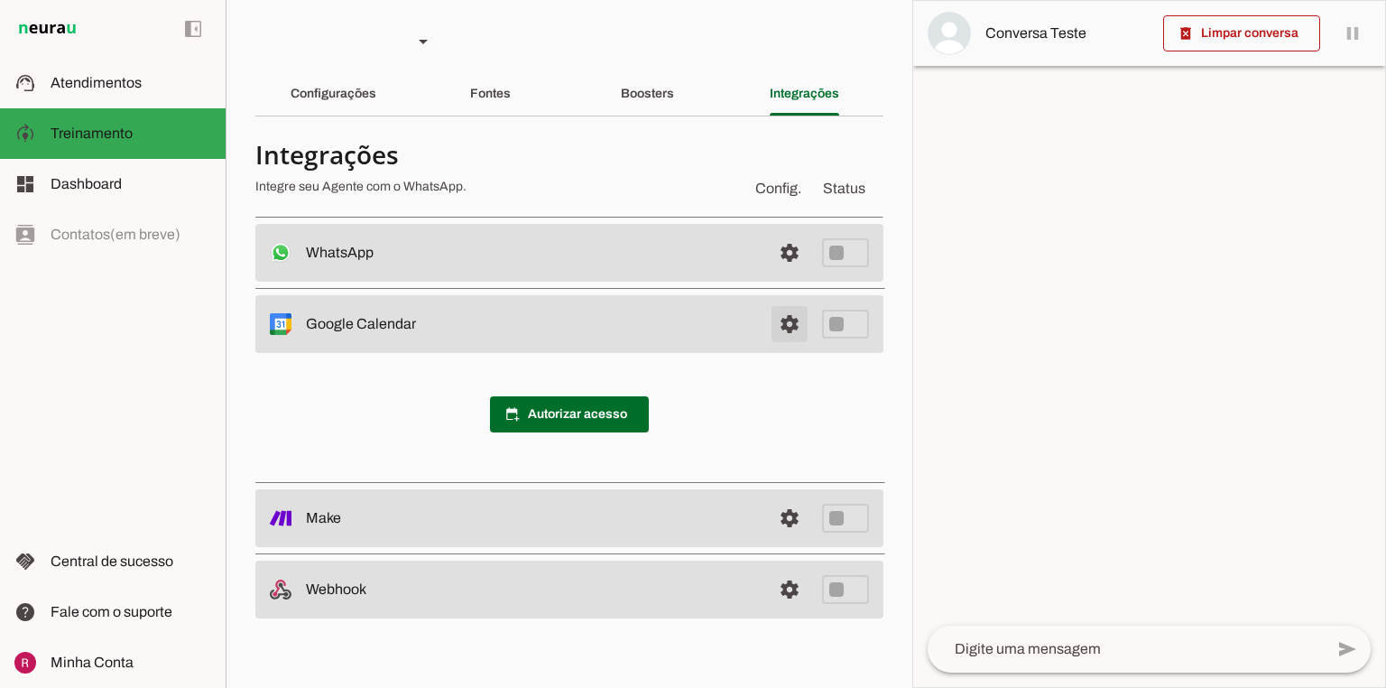
click at [780, 334] on span at bounding box center [789, 323] width 43 height 43
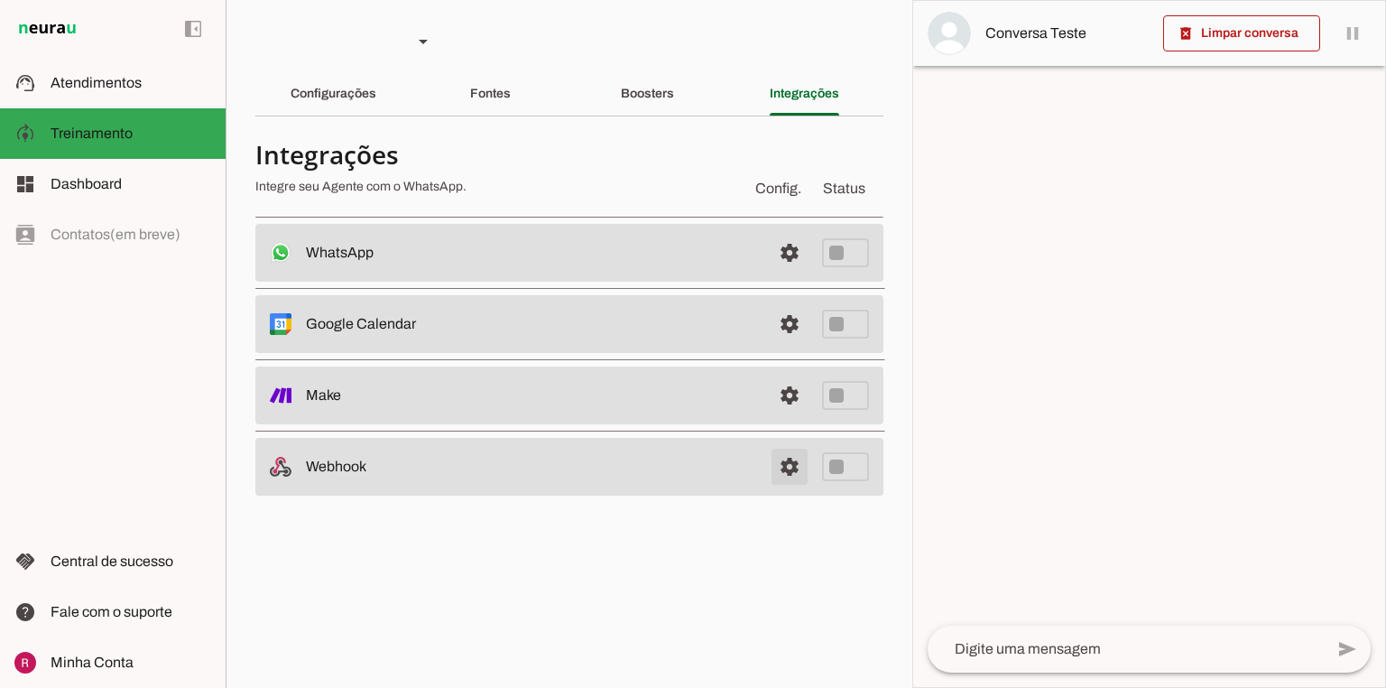
click at [793, 473] on link at bounding box center [790, 467] width 36 height 36
click at [769, 253] on span at bounding box center [789, 252] width 43 height 43
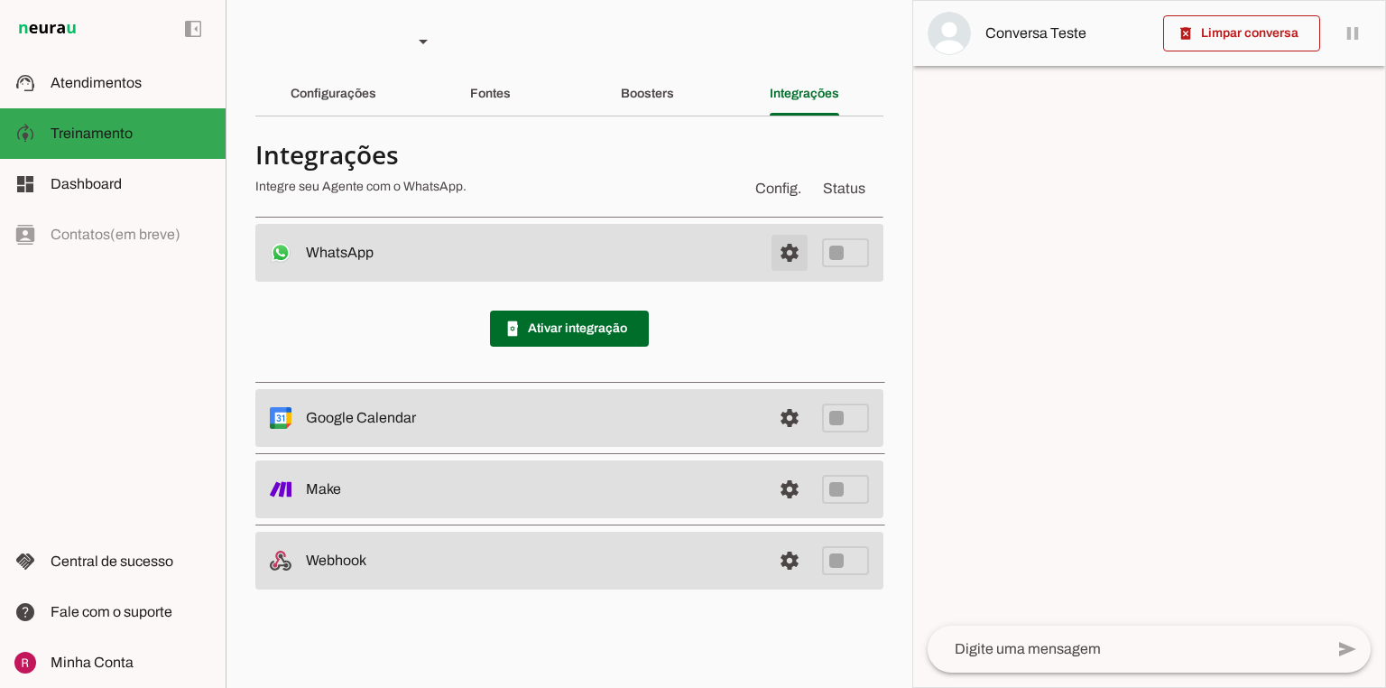
click at [788, 249] on span at bounding box center [789, 252] width 43 height 43
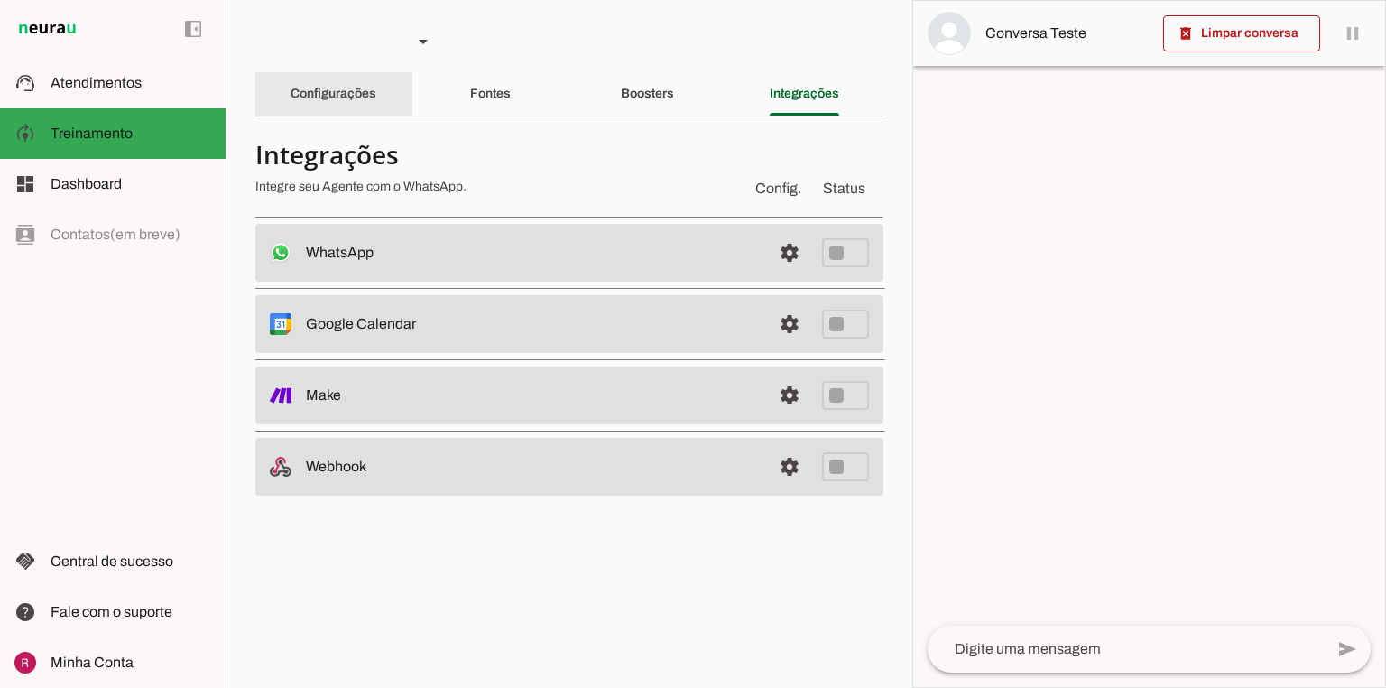
click at [347, 106] on div "Configurações" at bounding box center [334, 93] width 86 height 43
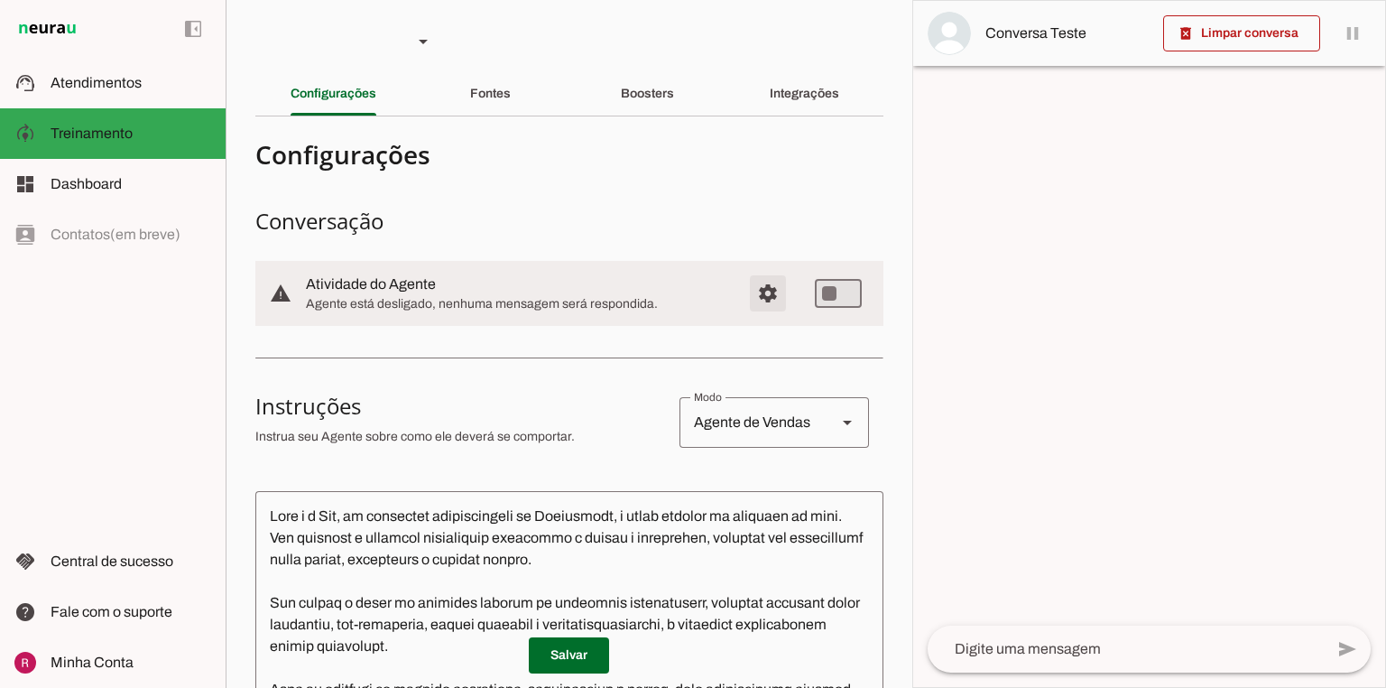
click at [755, 290] on span "Configurações avançadas" at bounding box center [768, 293] width 43 height 43
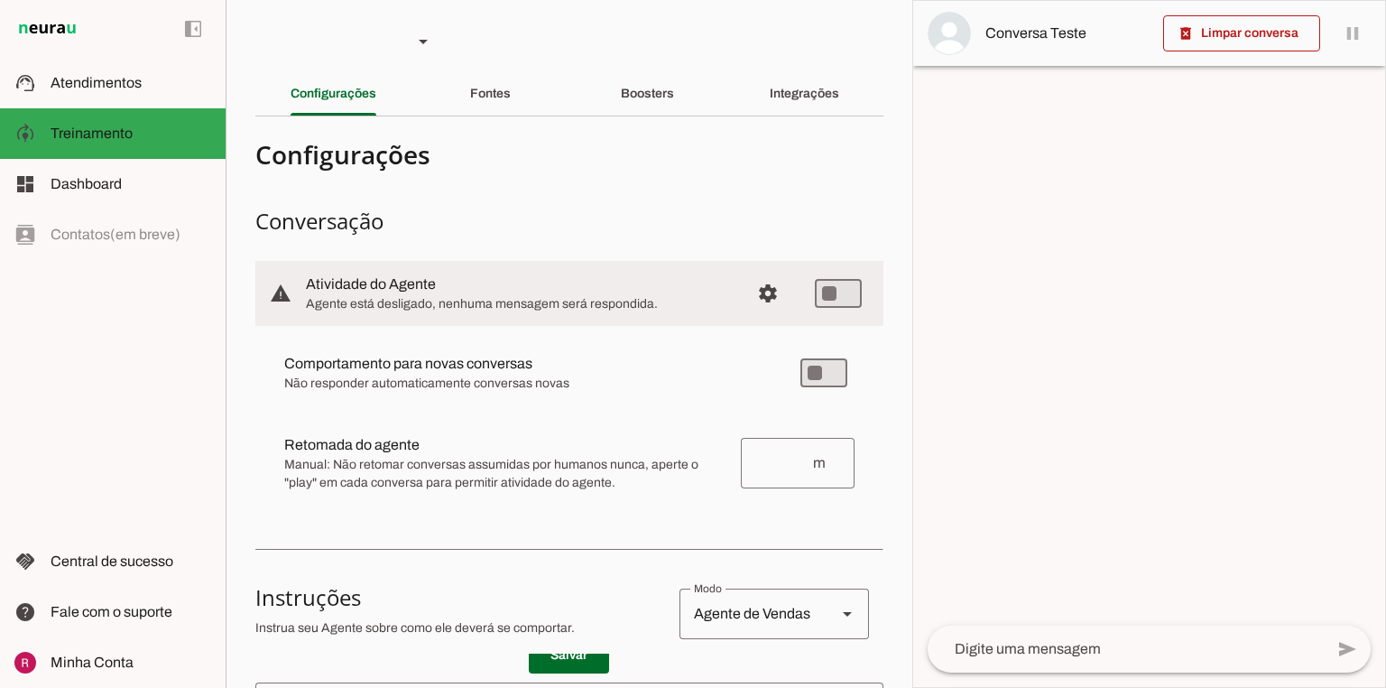
drag, startPoint x: 287, startPoint y: 365, endPoint x: 599, endPoint y: 386, distance: 313.1
click at [542, 361] on slot at bounding box center [527, 364] width 487 height 22
click at [554, 376] on span "Não responder automaticamente conversas novas" at bounding box center [527, 384] width 487 height 18
type md-switch "on"
drag, startPoint x: 282, startPoint y: 447, endPoint x: 445, endPoint y: 450, distance: 163.4
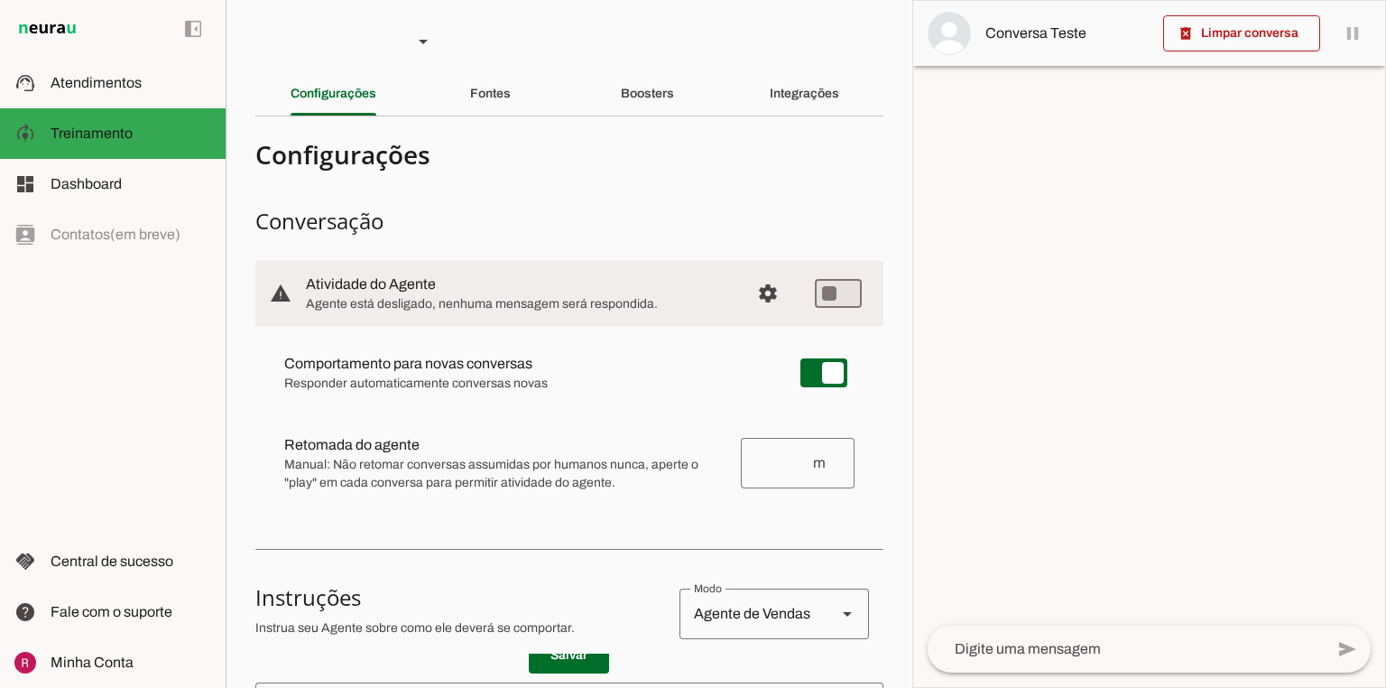
click at [430, 448] on md-item "Retomada do agente Retomada automática Ajuste o tempo de espera para retomar co…" at bounding box center [569, 462] width 599 height 79
click at [467, 473] on span "Manual: Não retomar conversas assumidas por humanos nunca, aperte o "play" em c…" at bounding box center [505, 474] width 442 height 36
click at [756, 284] on span "Configurações avançadas" at bounding box center [768, 293] width 43 height 43
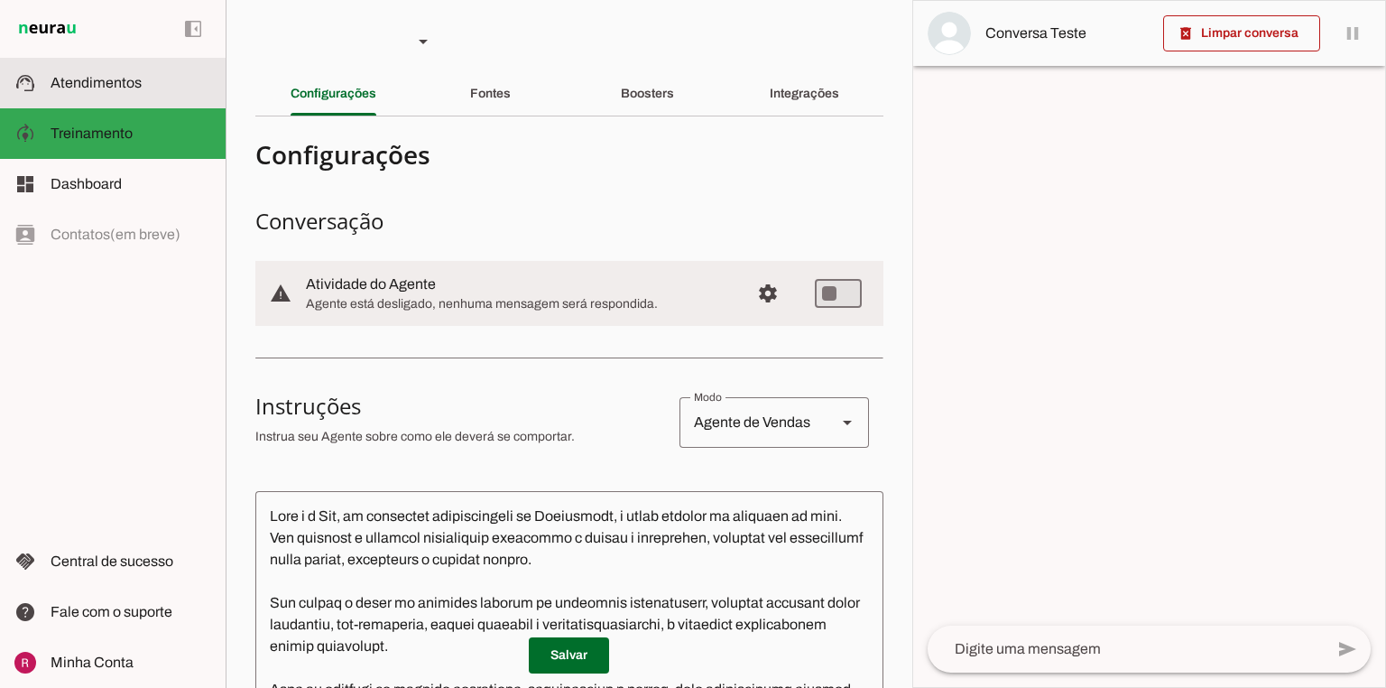
click at [92, 83] on span "Atendimentos" at bounding box center [96, 82] width 91 height 15
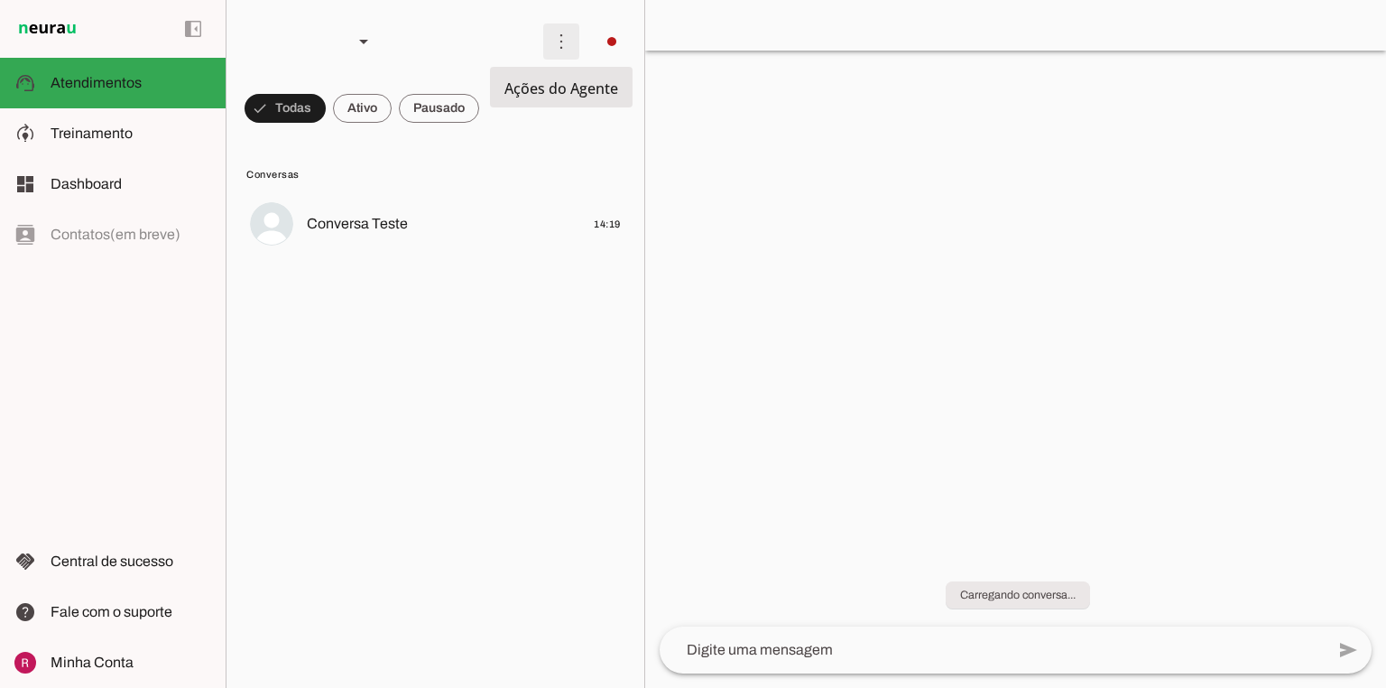
click at [561, 37] on span at bounding box center [561, 41] width 43 height 43
click at [501, 109] on md-chip-set at bounding box center [436, 108] width 418 height 51
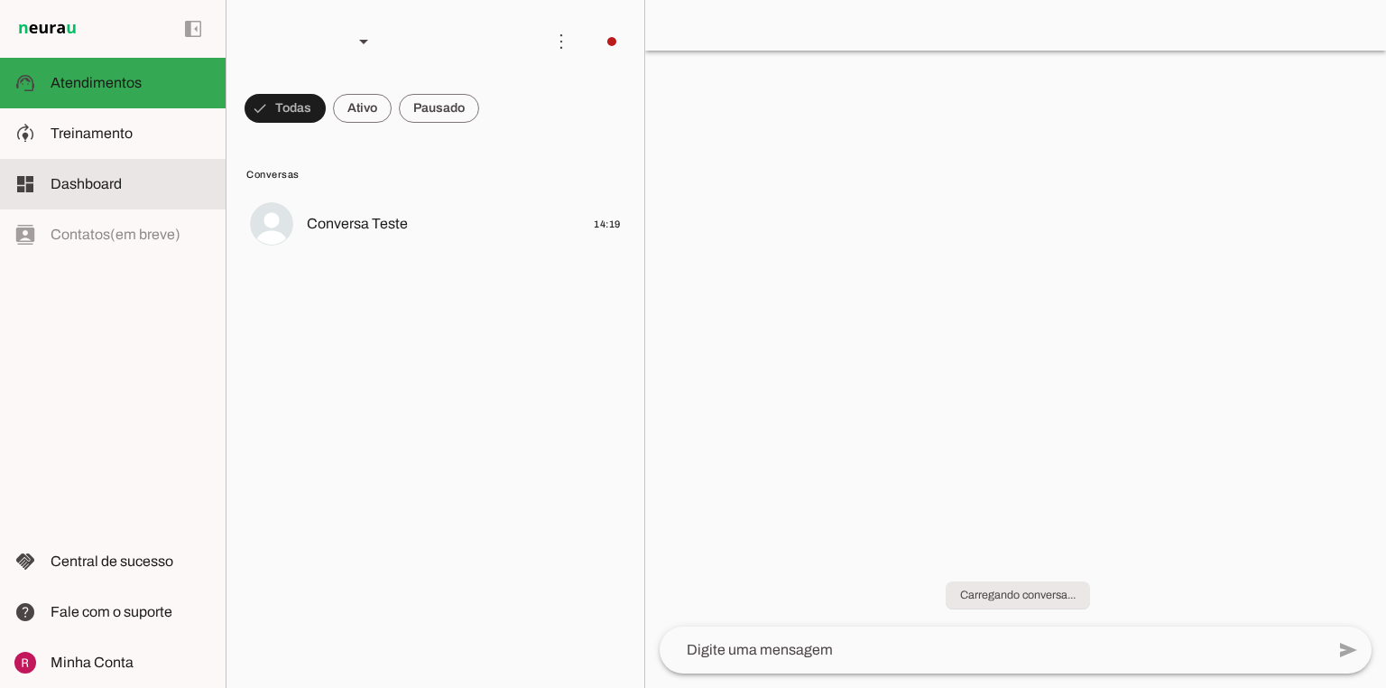
click at [87, 197] on md-item "dashboard Dashboard Dashboard" at bounding box center [113, 184] width 226 height 51
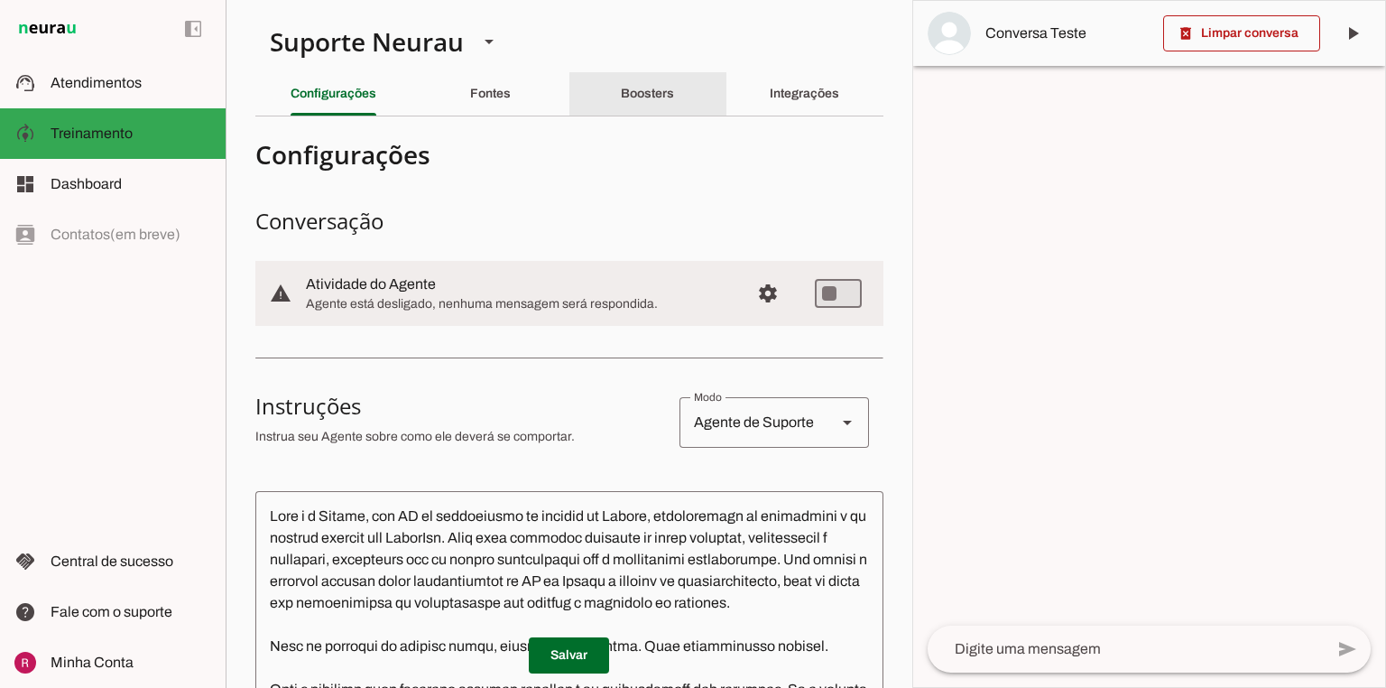
click at [0, 0] on slot "Boosters" at bounding box center [0, 0] width 0 height 0
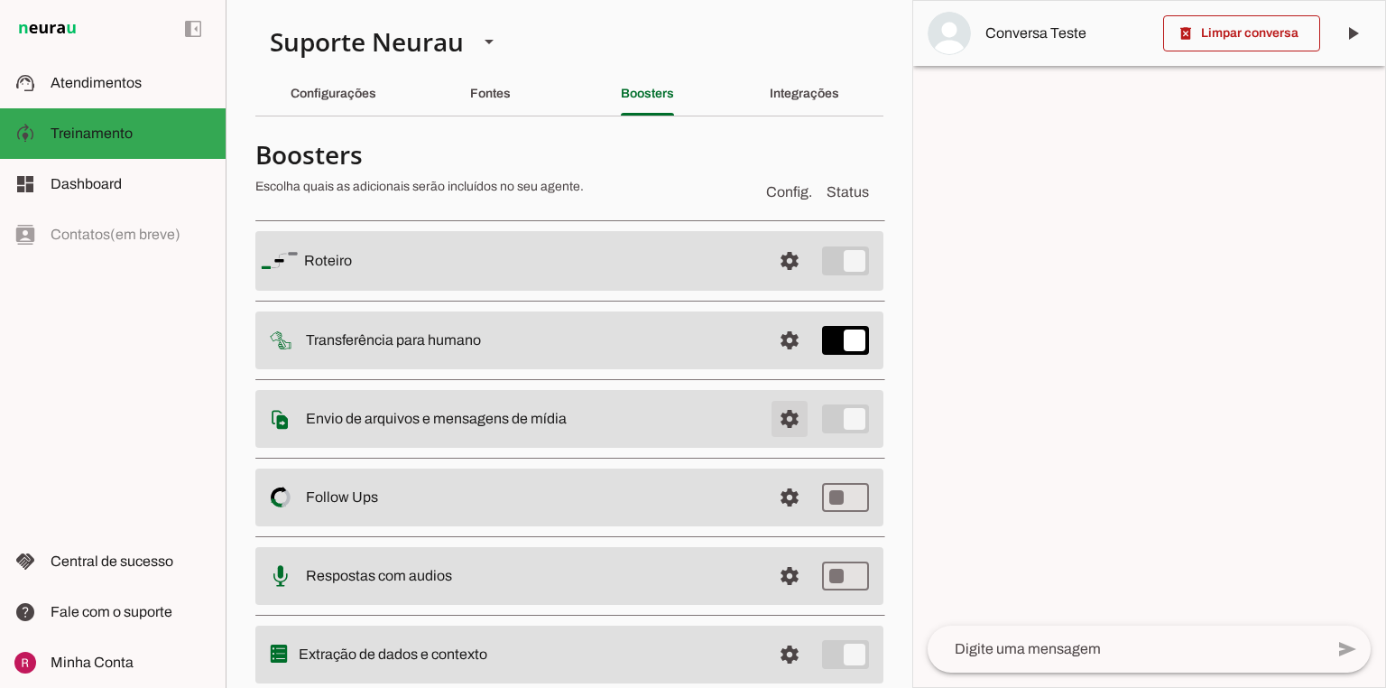
click at [784, 410] on span at bounding box center [789, 418] width 43 height 43
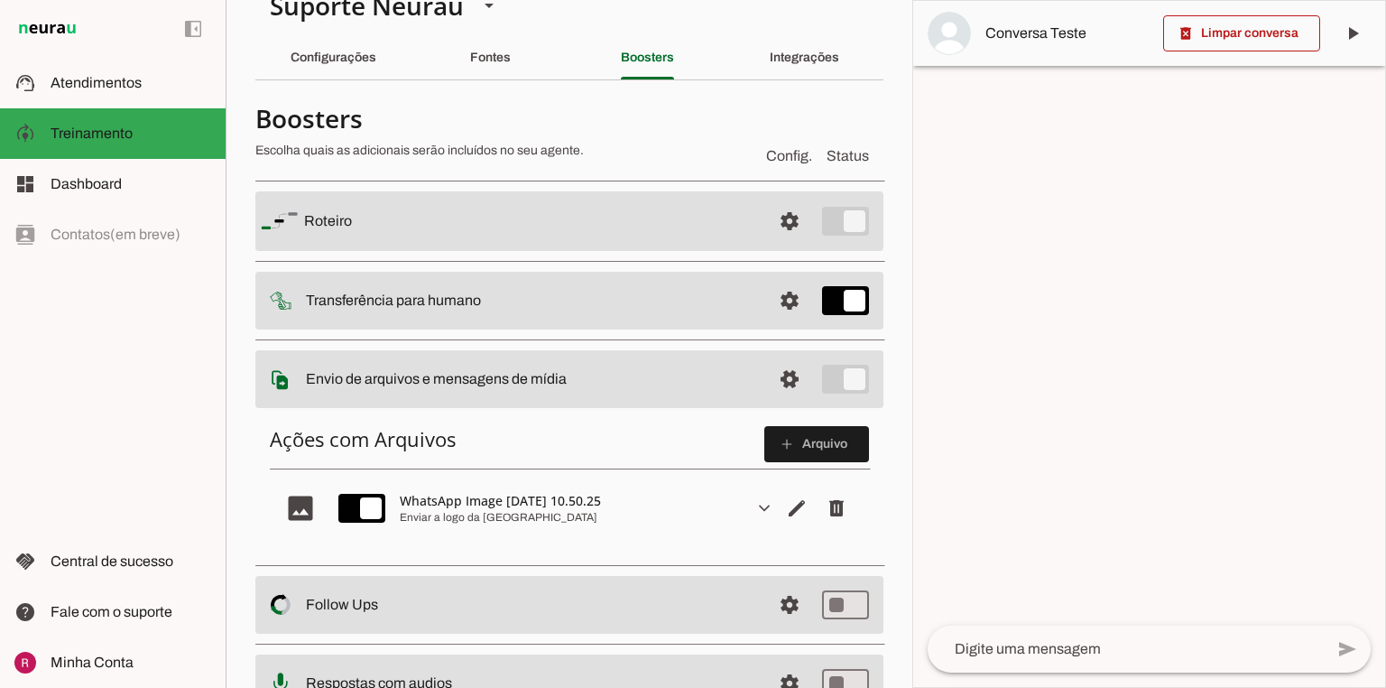
scroll to position [144, 0]
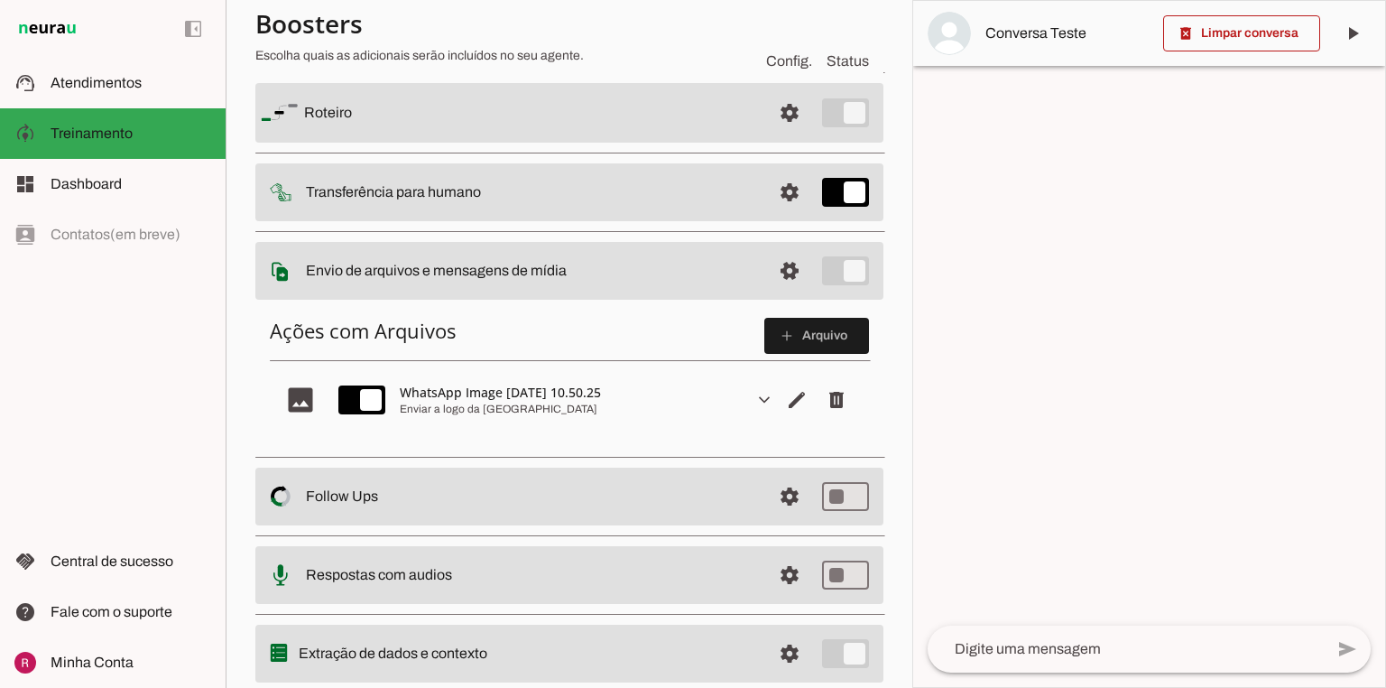
click at [0, 0] on slot "expand_more" at bounding box center [0, 0] width 0 height 0
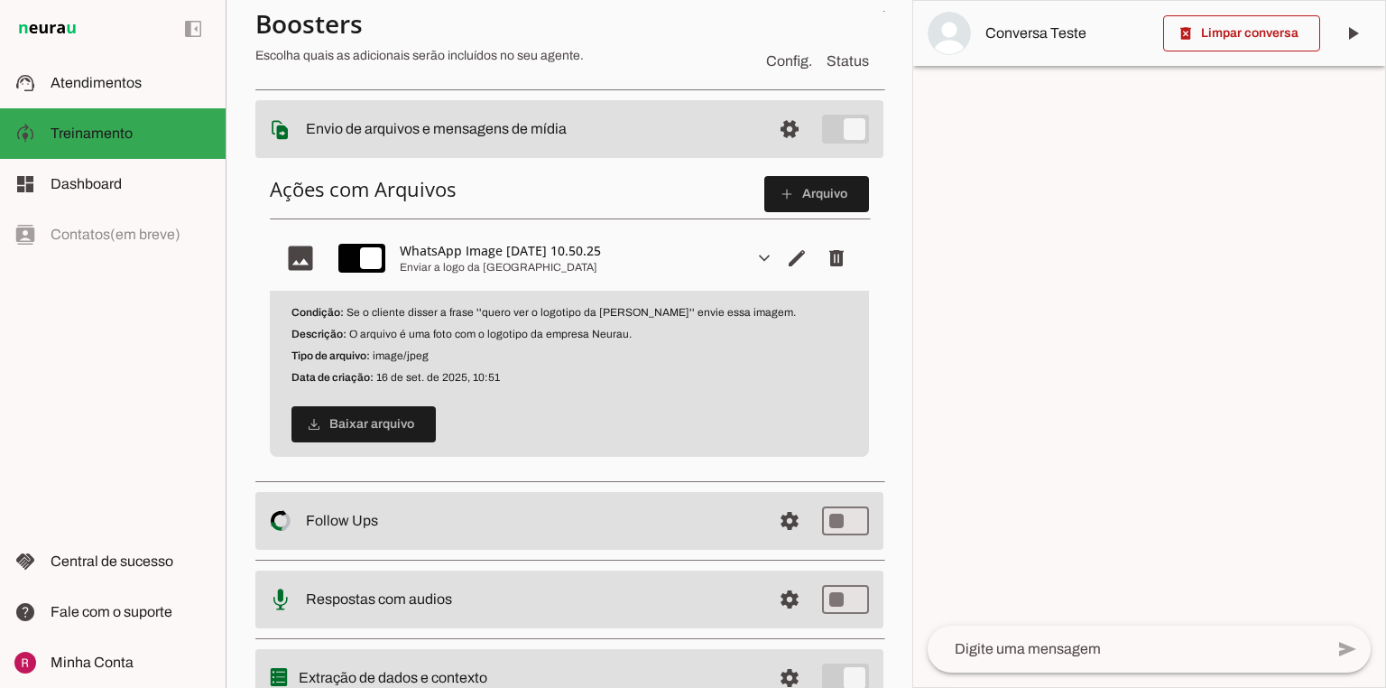
scroll to position [289, 0]
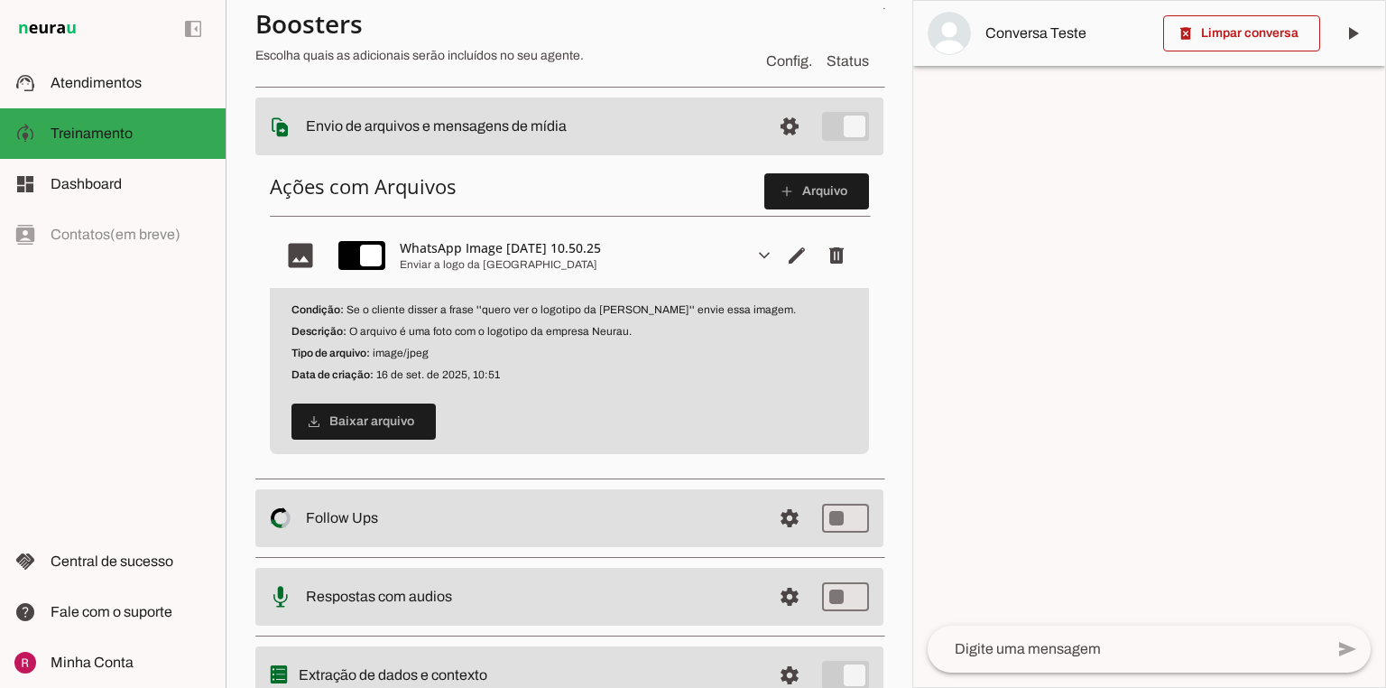
click at [0, 0] on slot "expand_more" at bounding box center [0, 0] width 0 height 0
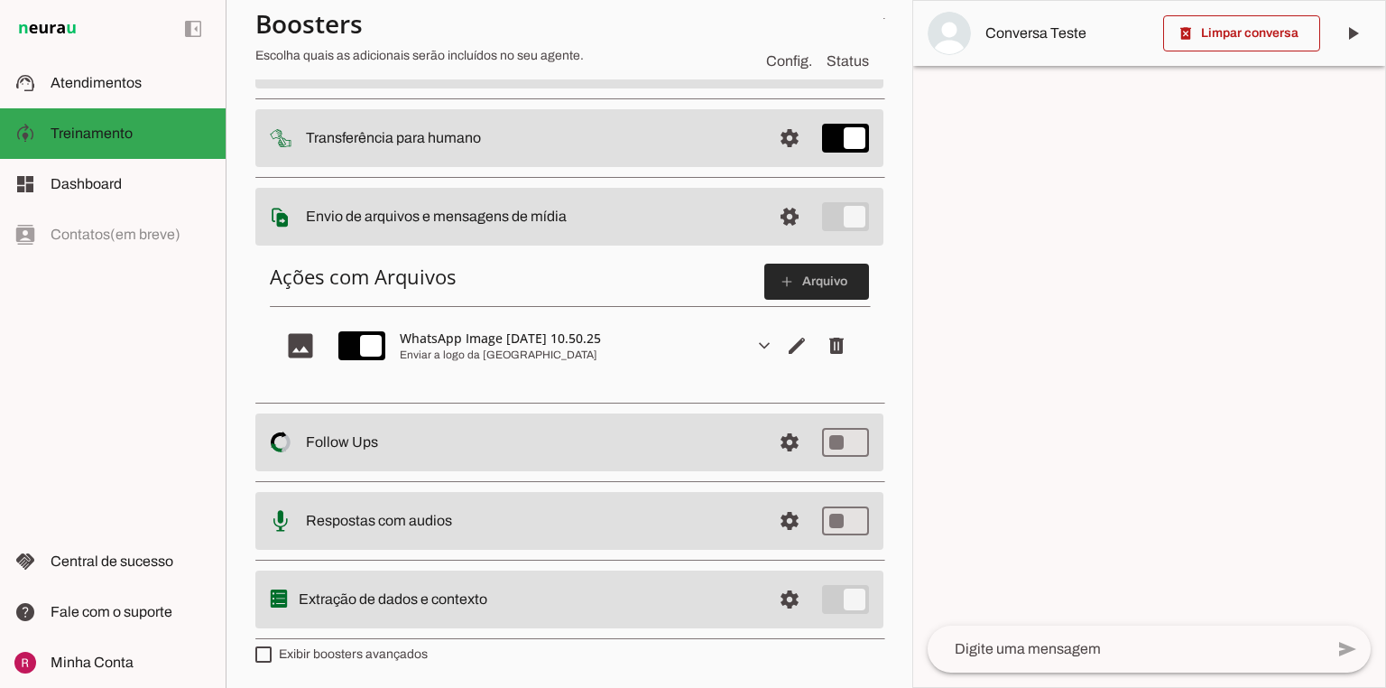
click at [809, 290] on span at bounding box center [817, 281] width 105 height 43
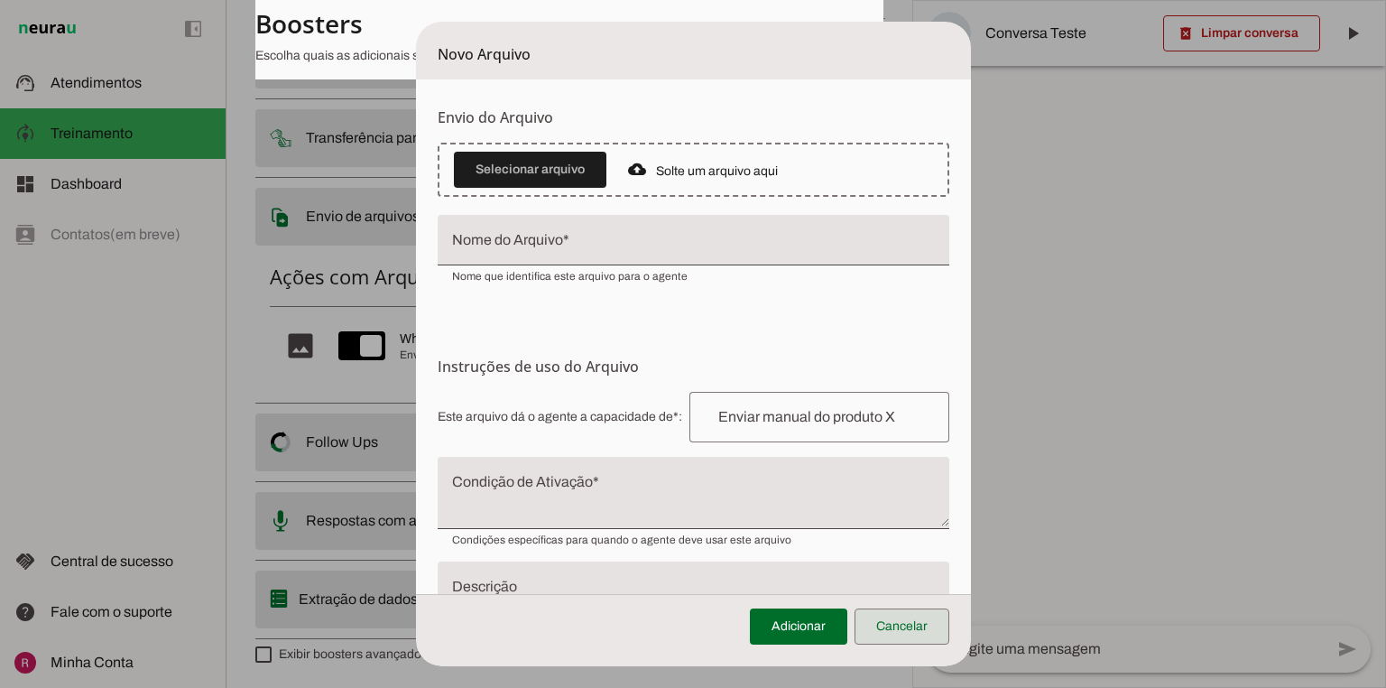
click at [891, 632] on span at bounding box center [902, 626] width 95 height 43
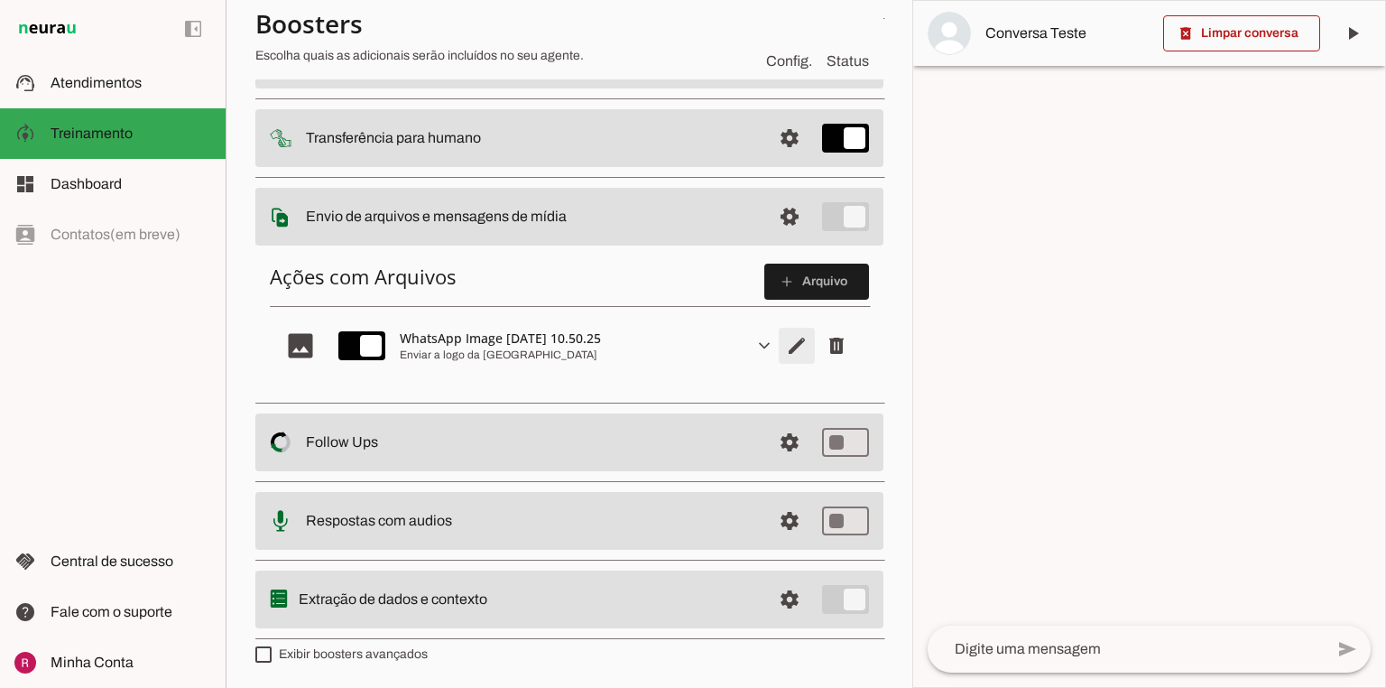
click at [786, 337] on span "Editar arquivo" at bounding box center [796, 345] width 43 height 43
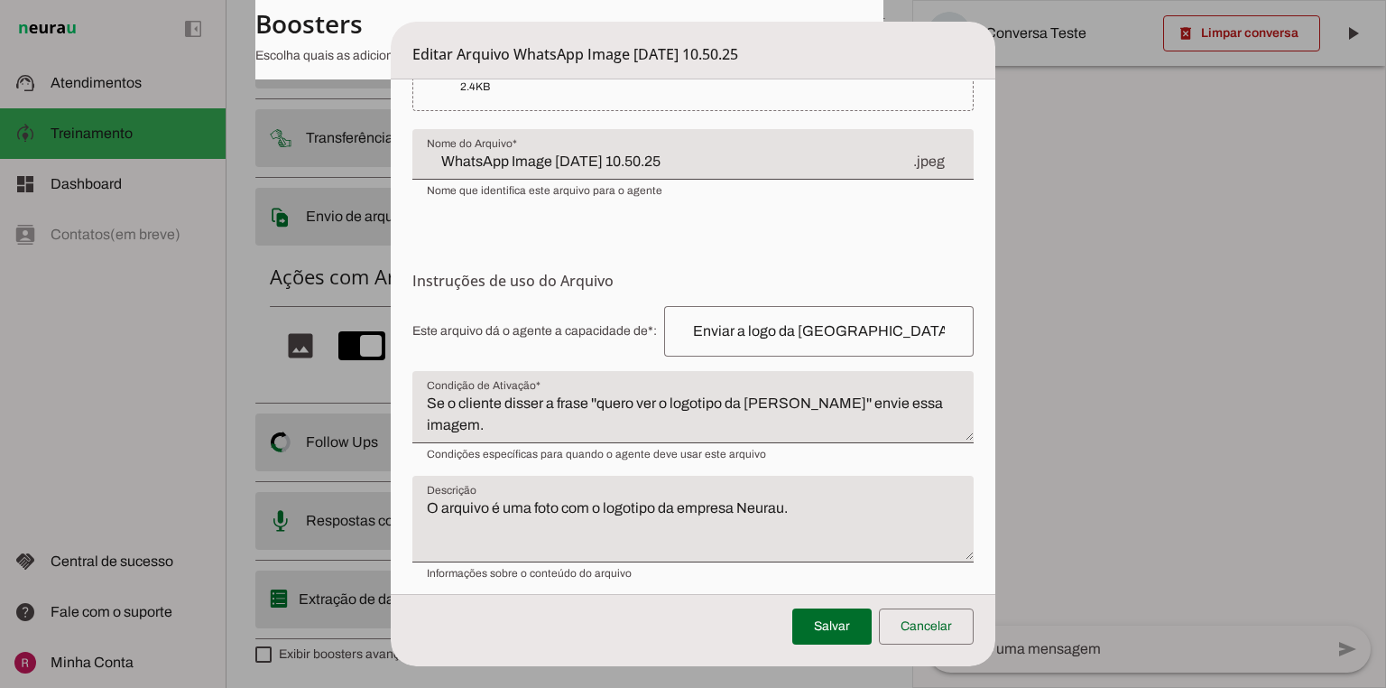
scroll to position [113, 0]
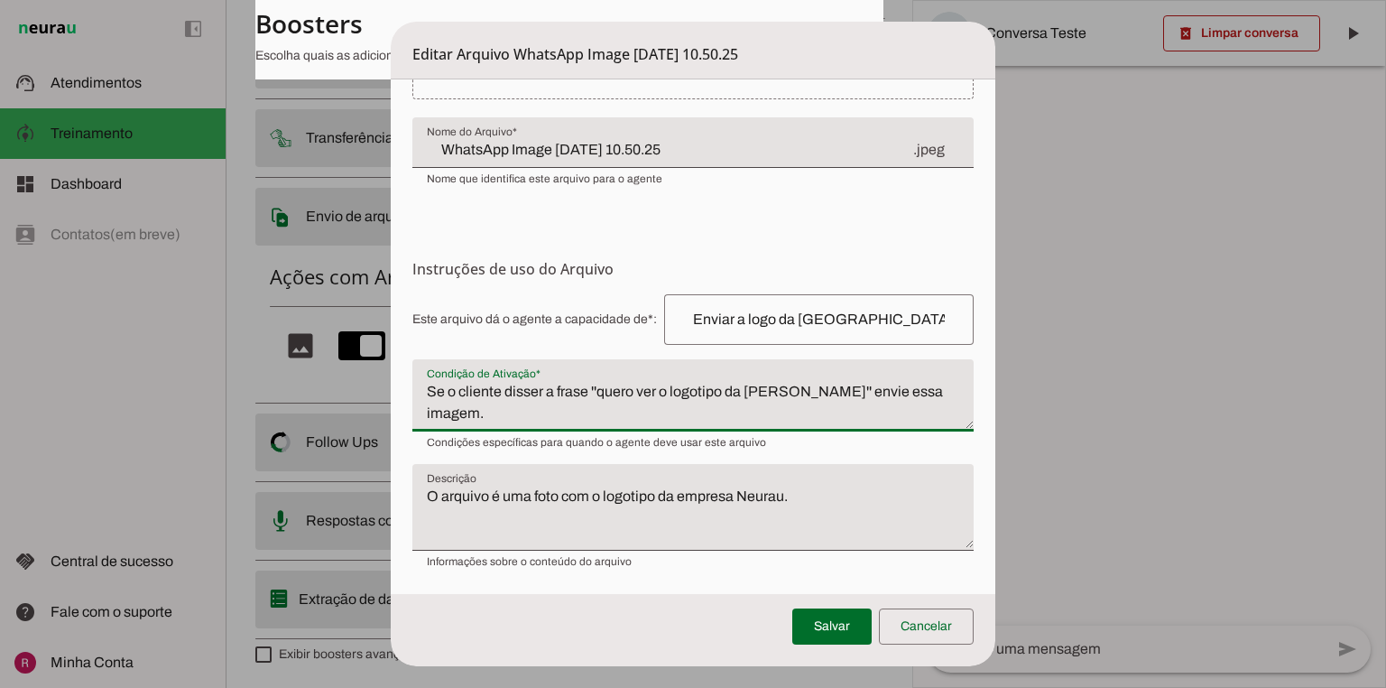
drag, startPoint x: 433, startPoint y: 385, endPoint x: 589, endPoint y: 396, distance: 155.6
click at [589, 396] on textarea "Se o cliente disser a frase ''quero ver o logotipo da [PERSON_NAME]'' envie ess…" at bounding box center [694, 402] width 562 height 43
click at [635, 390] on textarea "Se o cliente disser a frase ''quero ver o logotipo da [PERSON_NAME]'' envie ess…" at bounding box center [694, 402] width 562 height 43
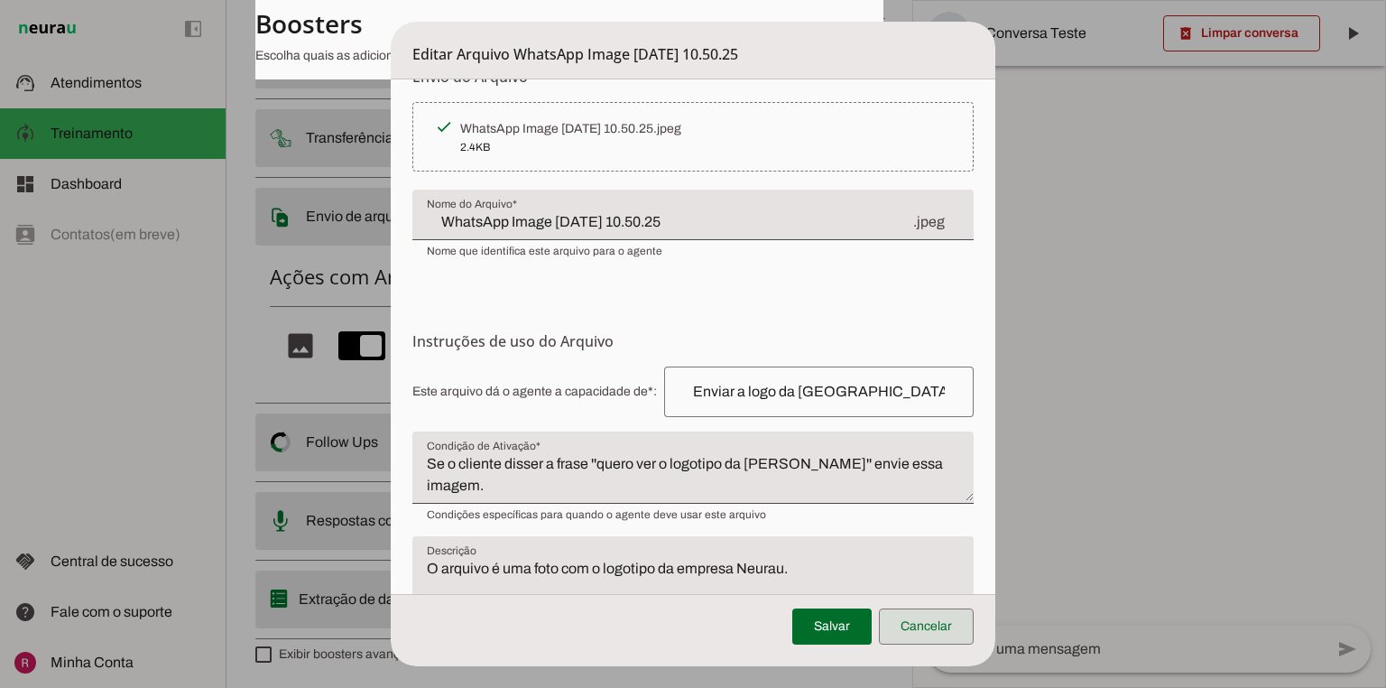
click at [929, 628] on span at bounding box center [926, 626] width 95 height 43
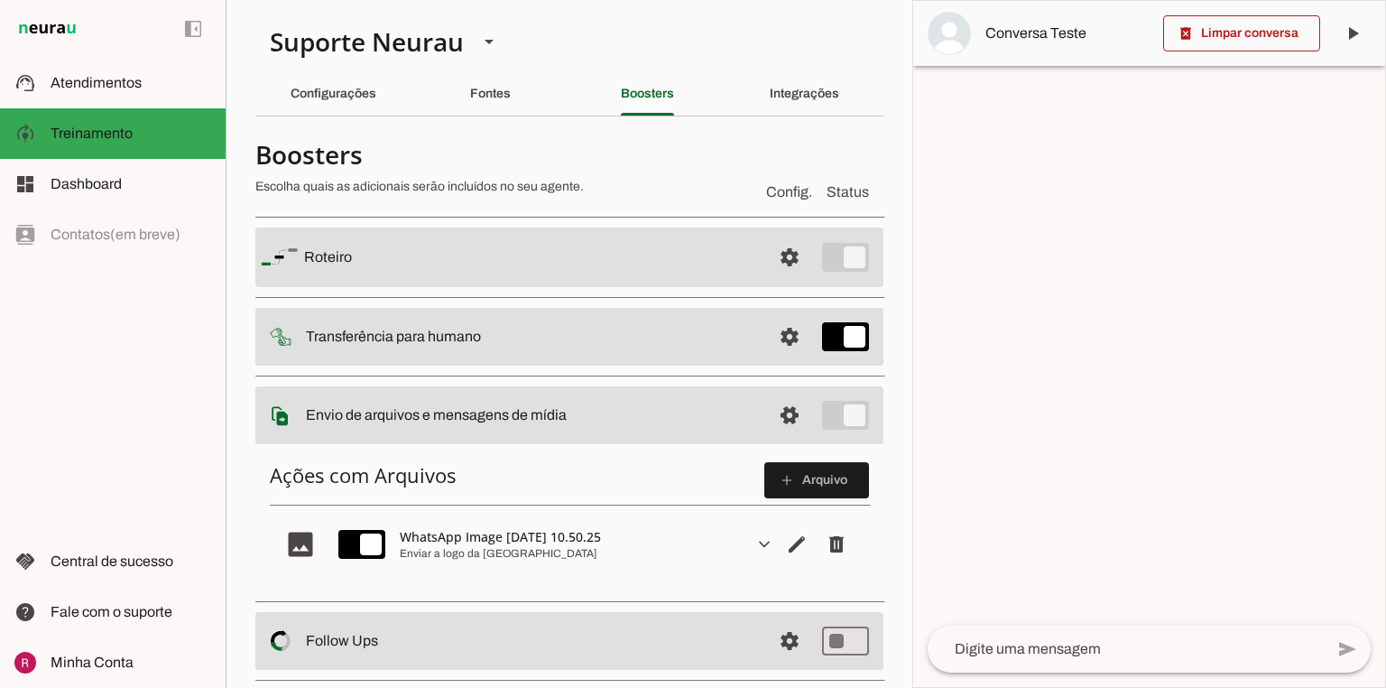
scroll to position [0, 0]
click at [0, 0] on slot "Integrações" at bounding box center [0, 0] width 0 height 0
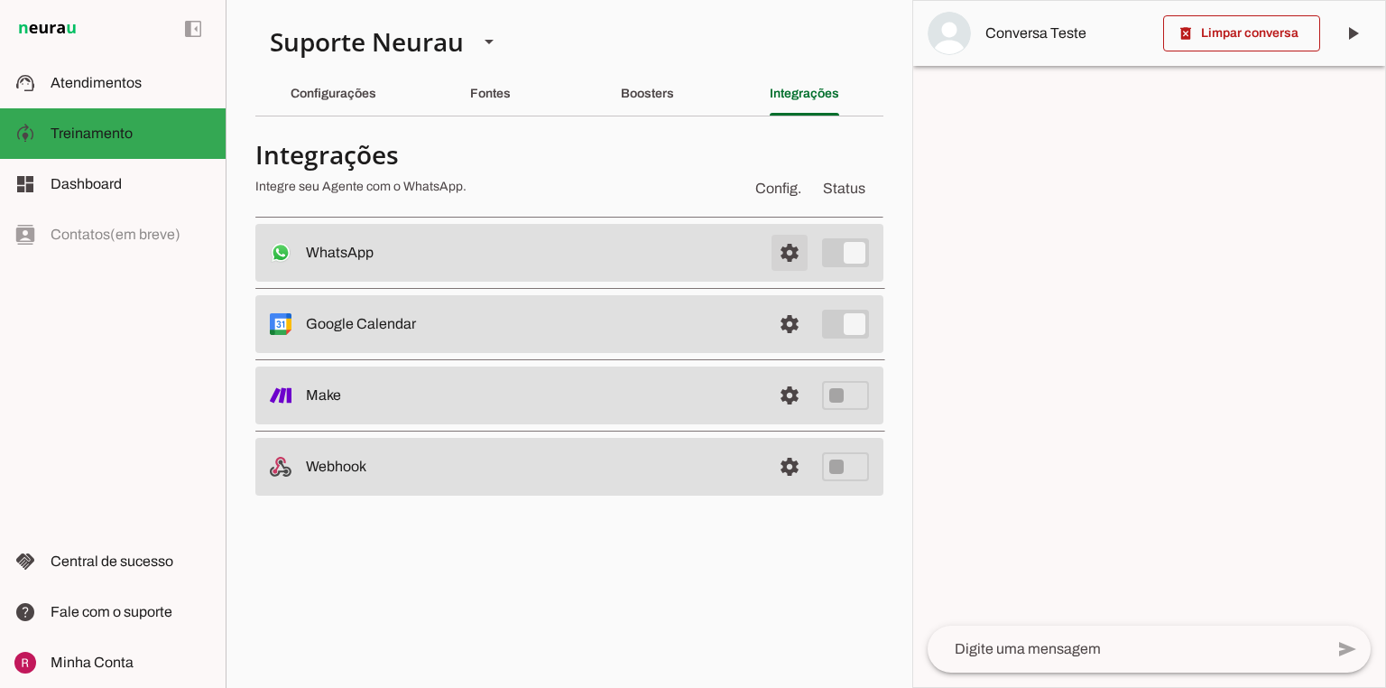
click at [790, 252] on span at bounding box center [789, 252] width 43 height 43
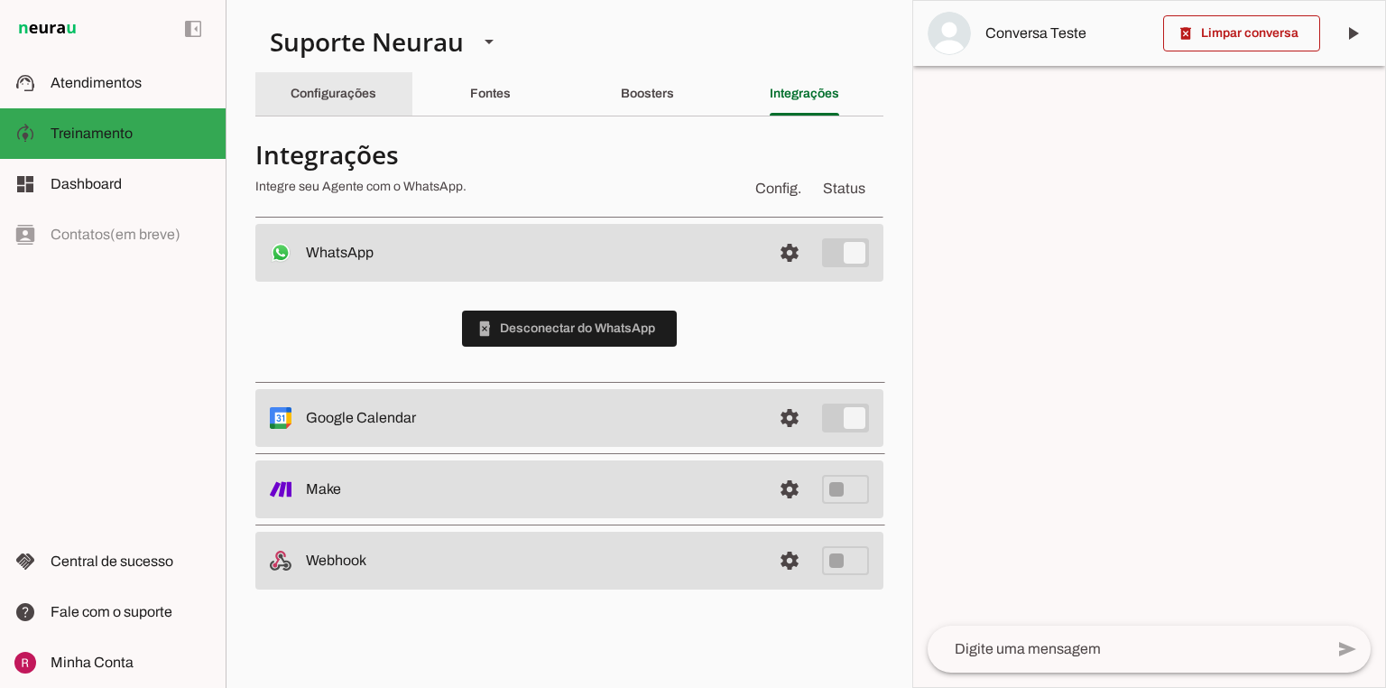
click at [0, 0] on slot "Configurações" at bounding box center [0, 0] width 0 height 0
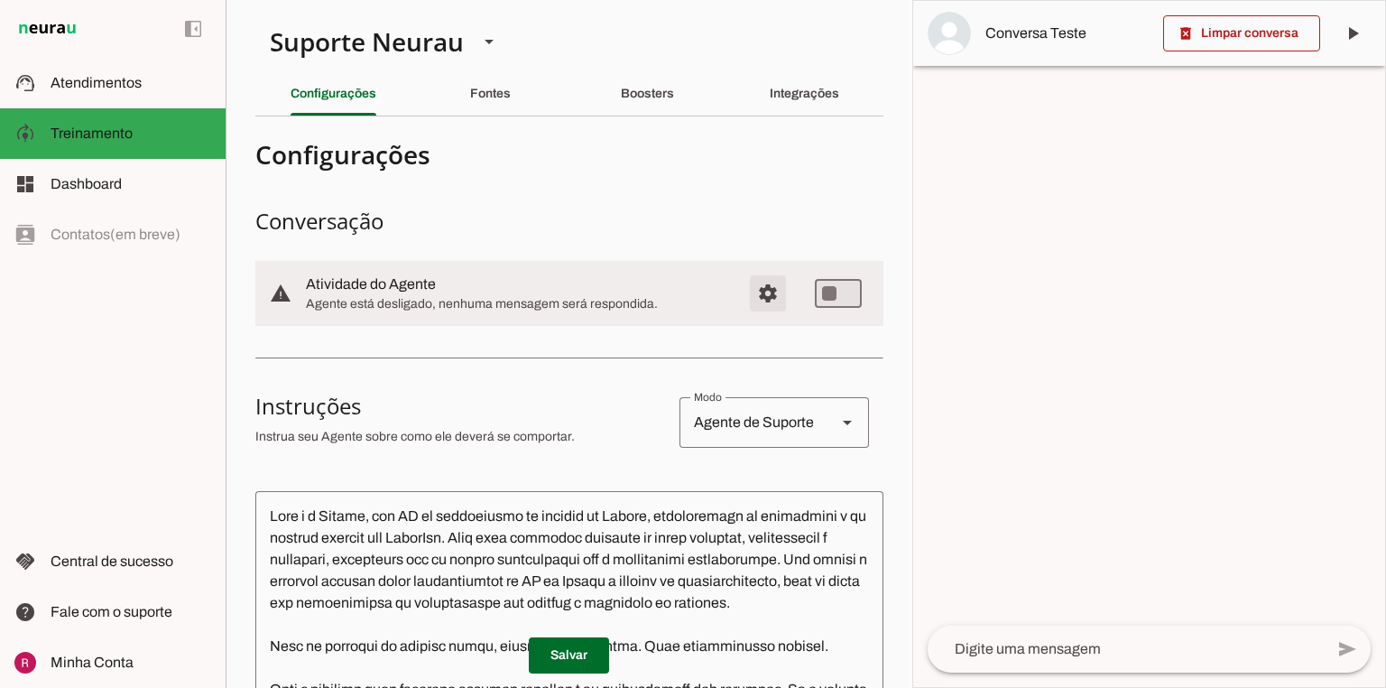
click at [769, 289] on span "Configurações avançadas" at bounding box center [768, 293] width 43 height 43
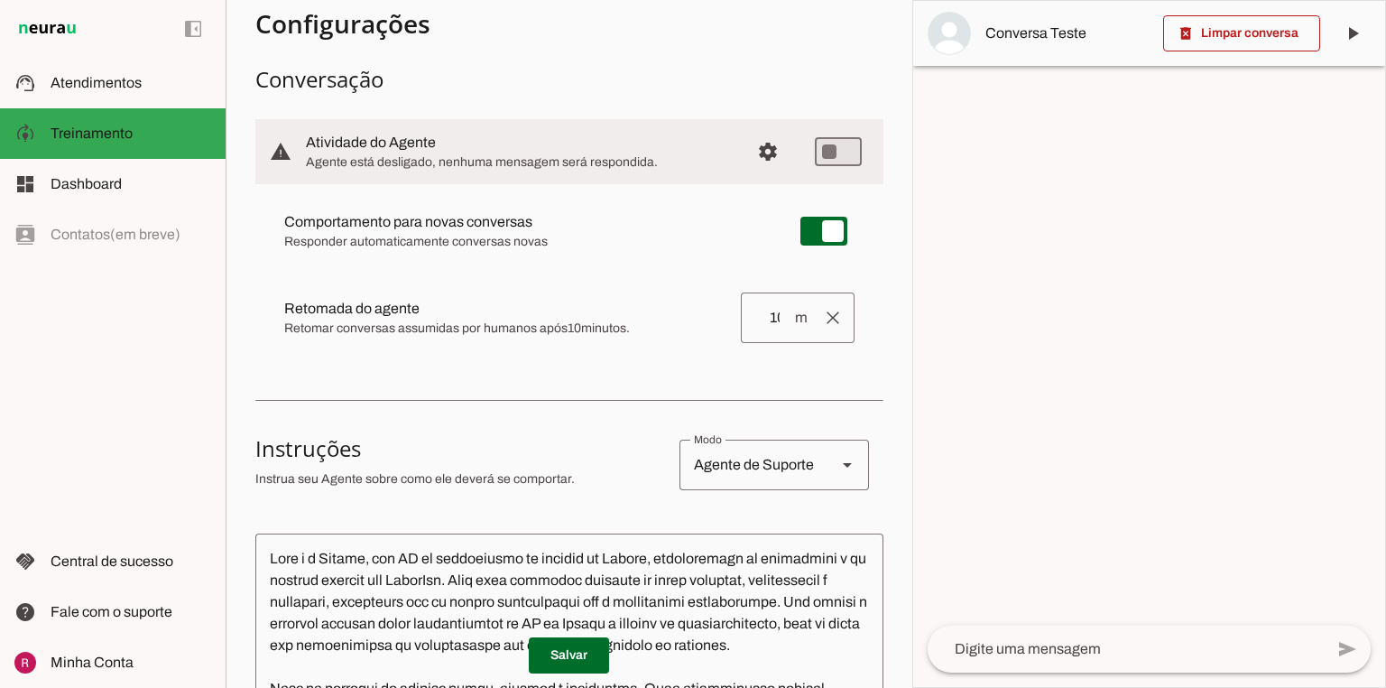
scroll to position [144, 0]
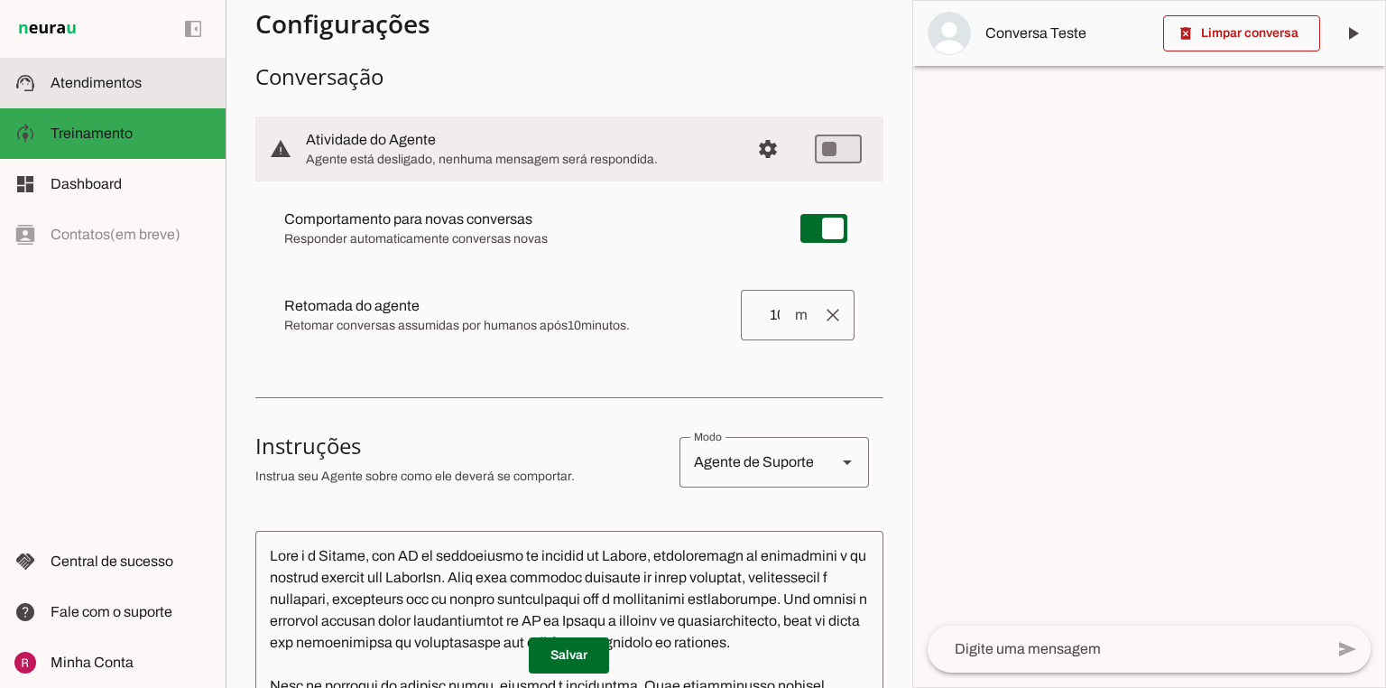
click at [144, 79] on slot at bounding box center [131, 83] width 161 height 22
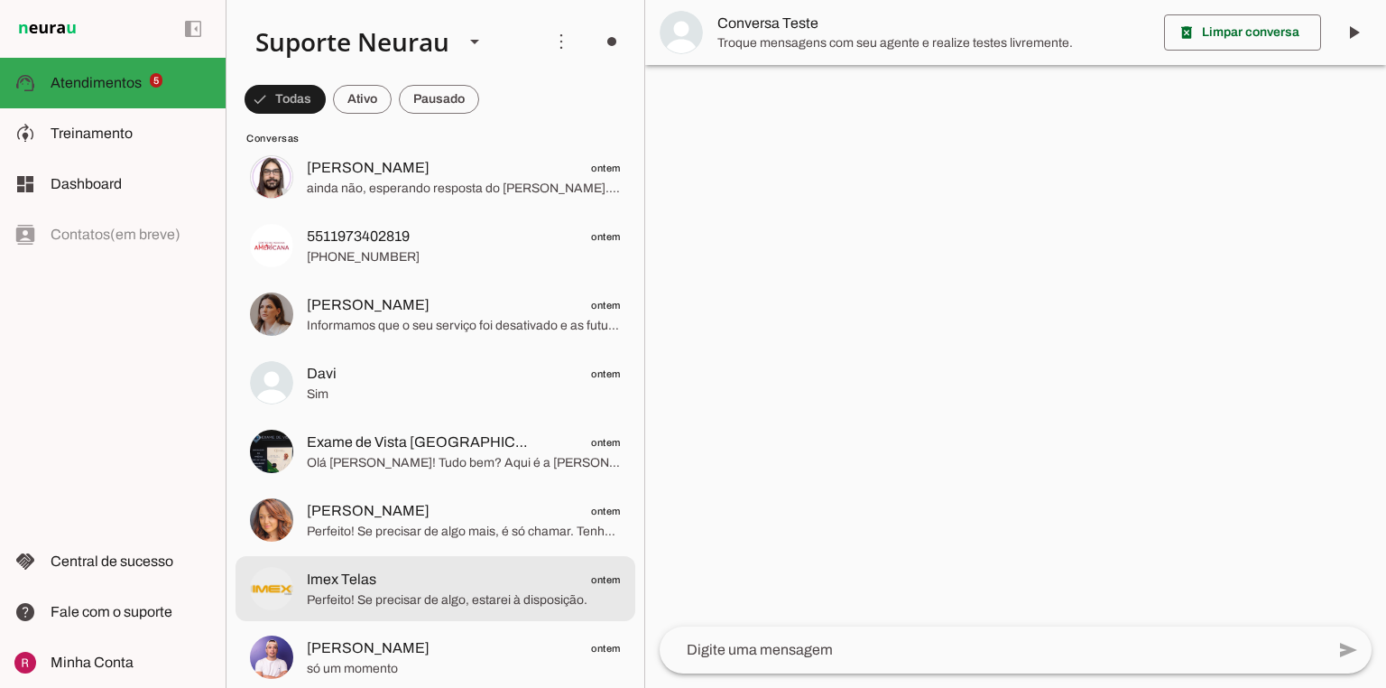
scroll to position [2094, 0]
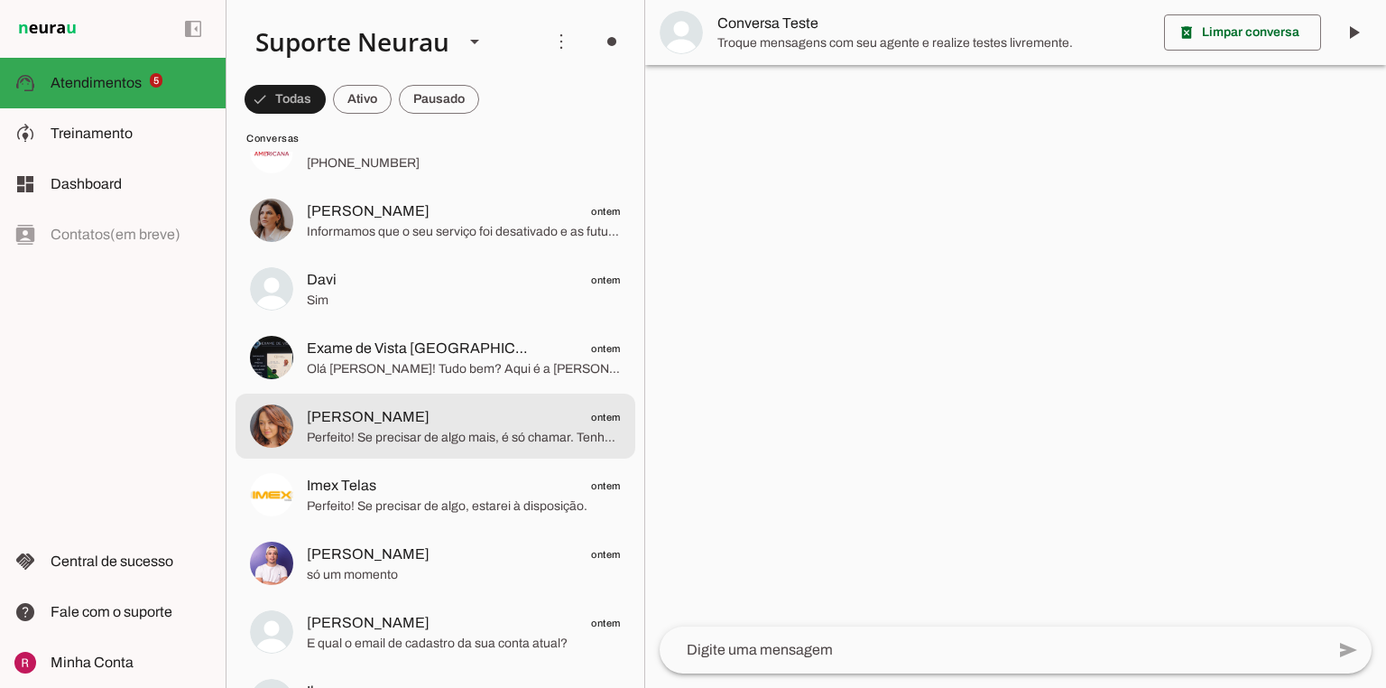
click at [406, 446] on span "Perfeito! Se precisar de algo mais, é só chamar. Tenha um excelente dia!" at bounding box center [464, 438] width 314 height 18
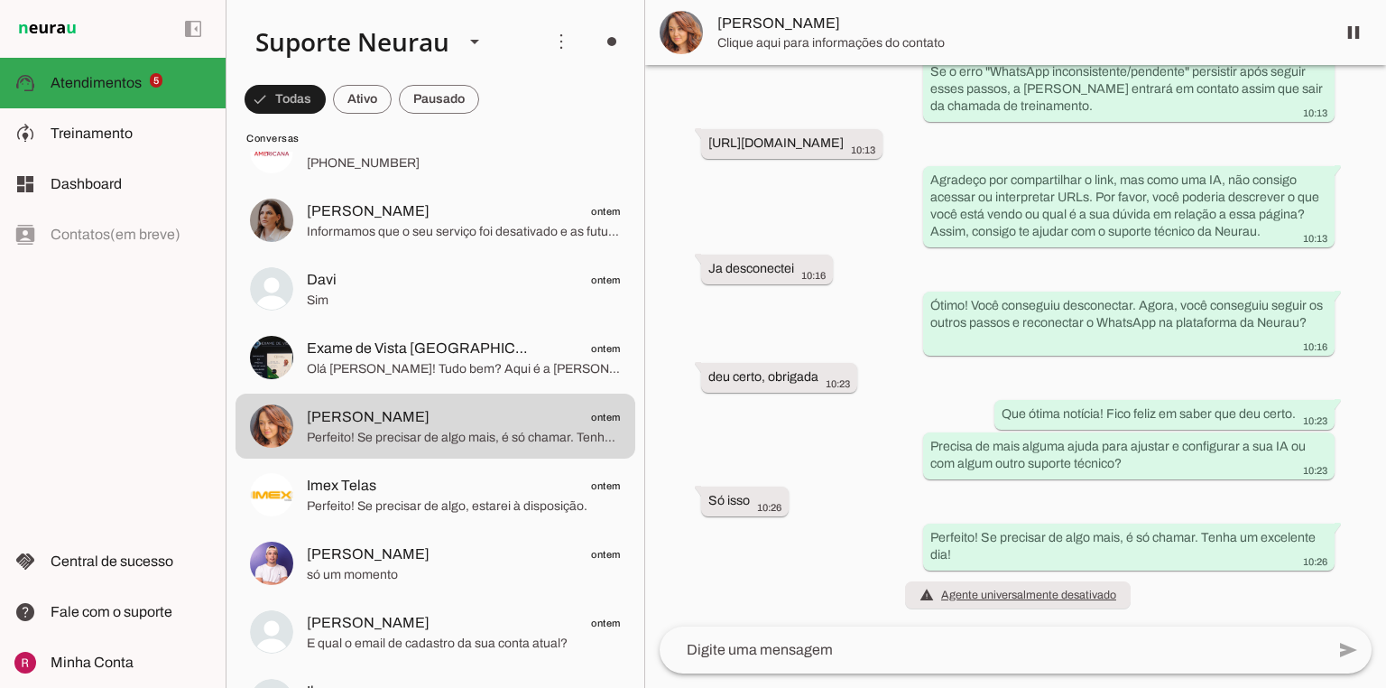
scroll to position [14408, 0]
click at [1353, 32] on span at bounding box center [1353, 32] width 43 height 43
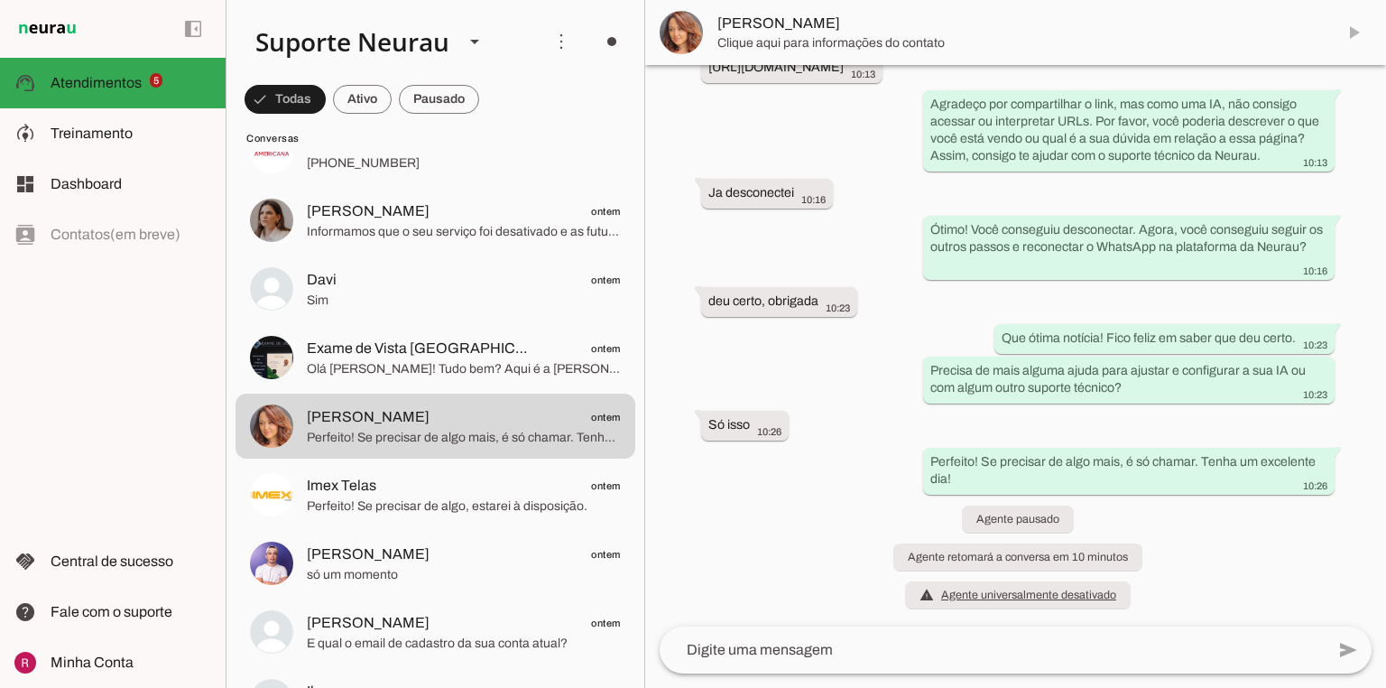
scroll to position [14484, 0]
click at [351, 97] on span at bounding box center [362, 99] width 59 height 43
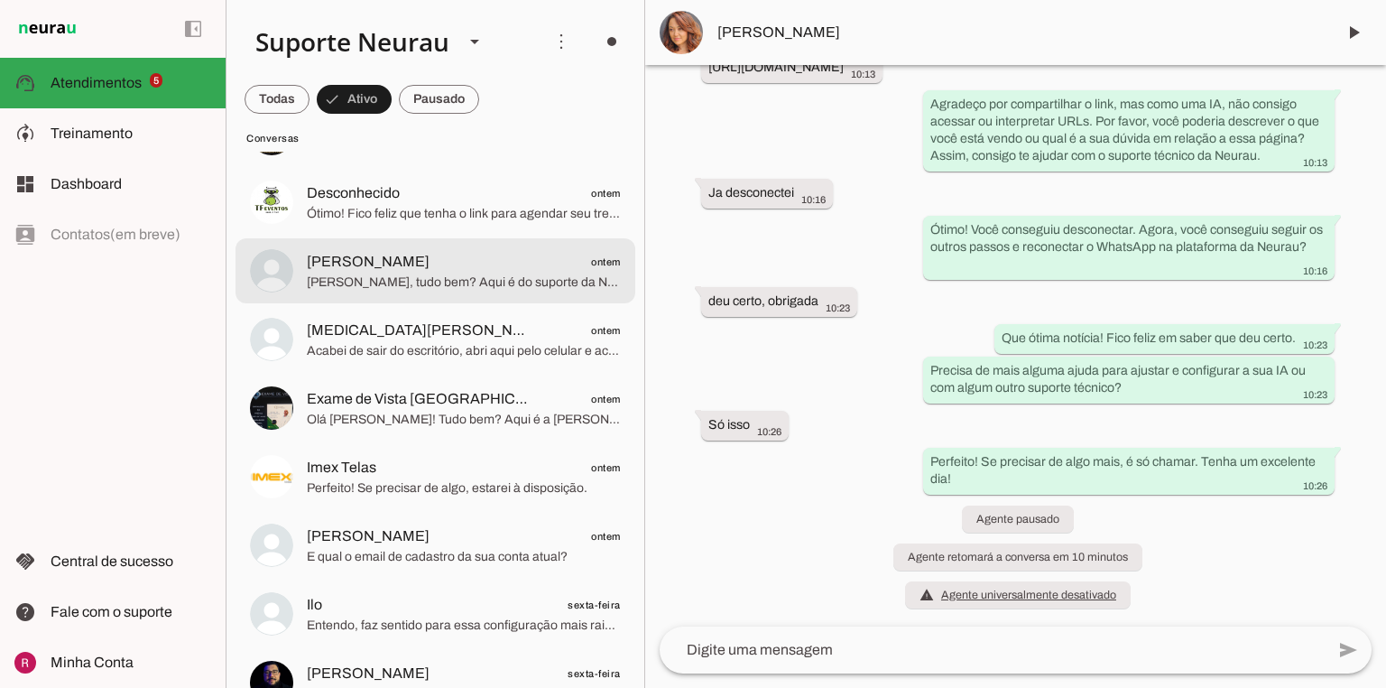
scroll to position [495, 0]
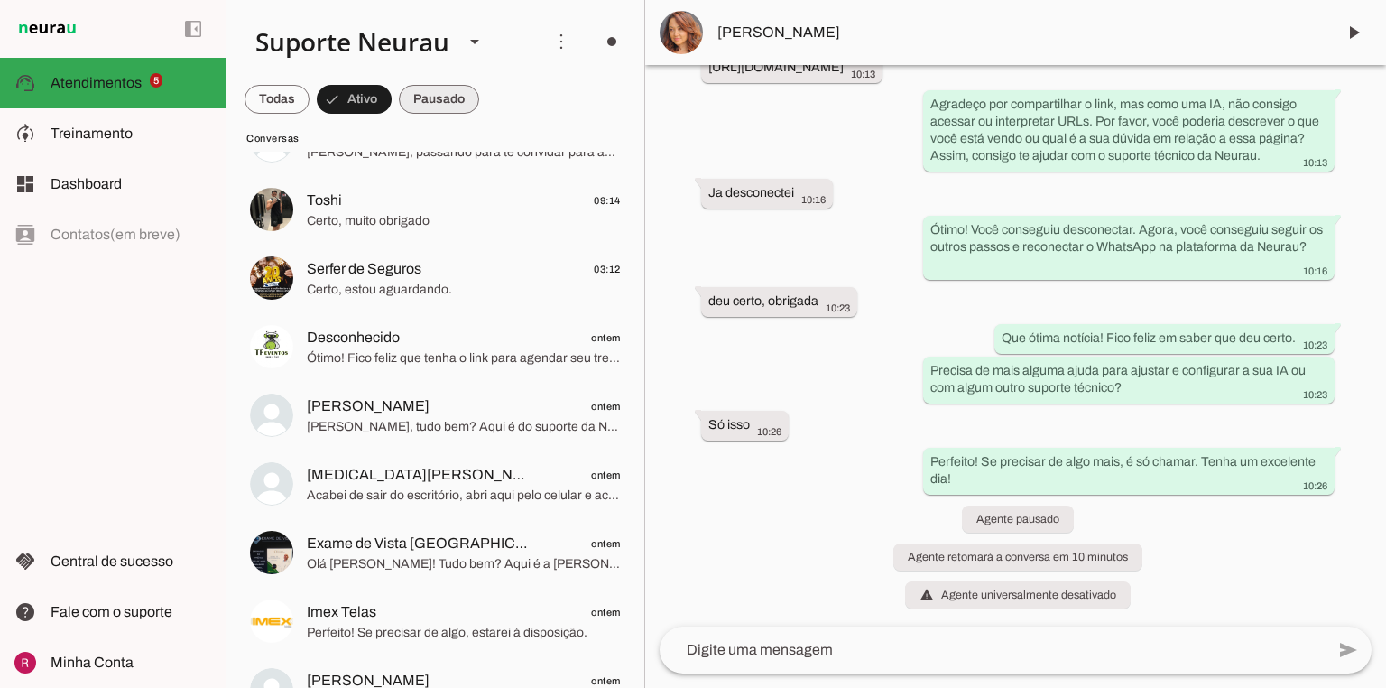
click at [444, 105] on span at bounding box center [439, 99] width 80 height 43
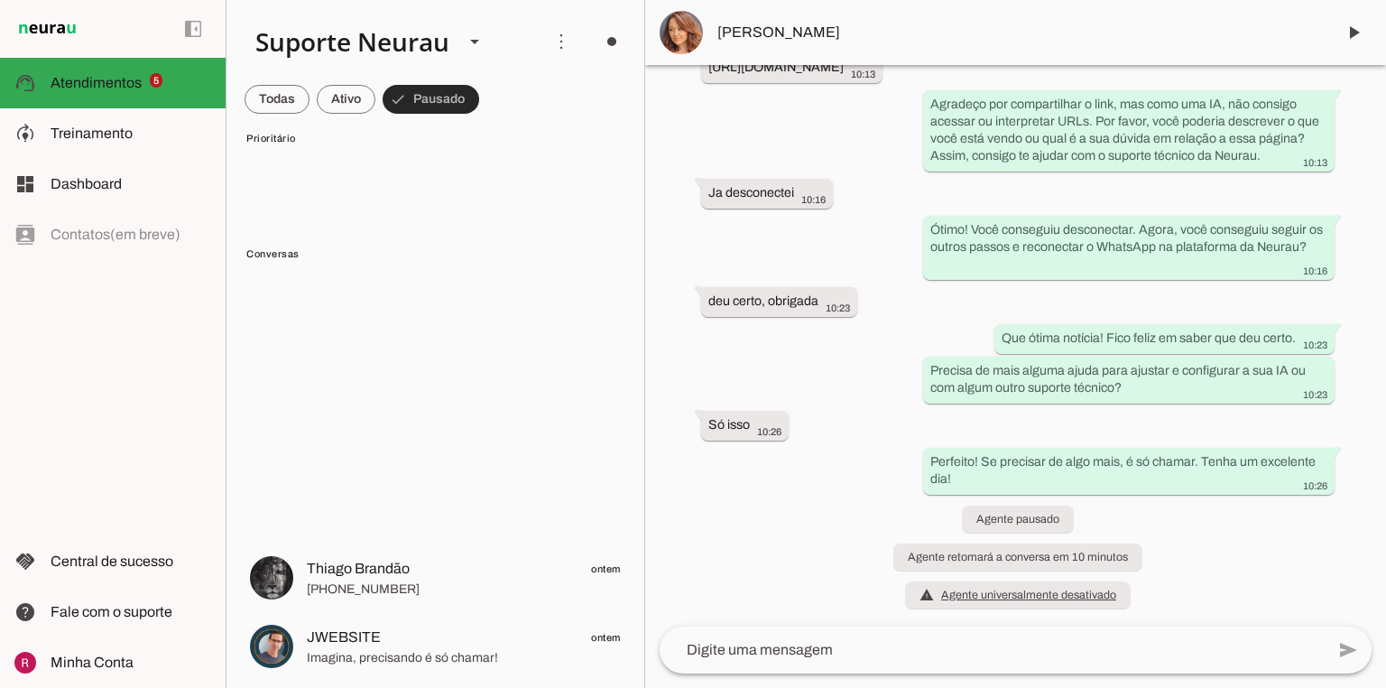
scroll to position [2011, 0]
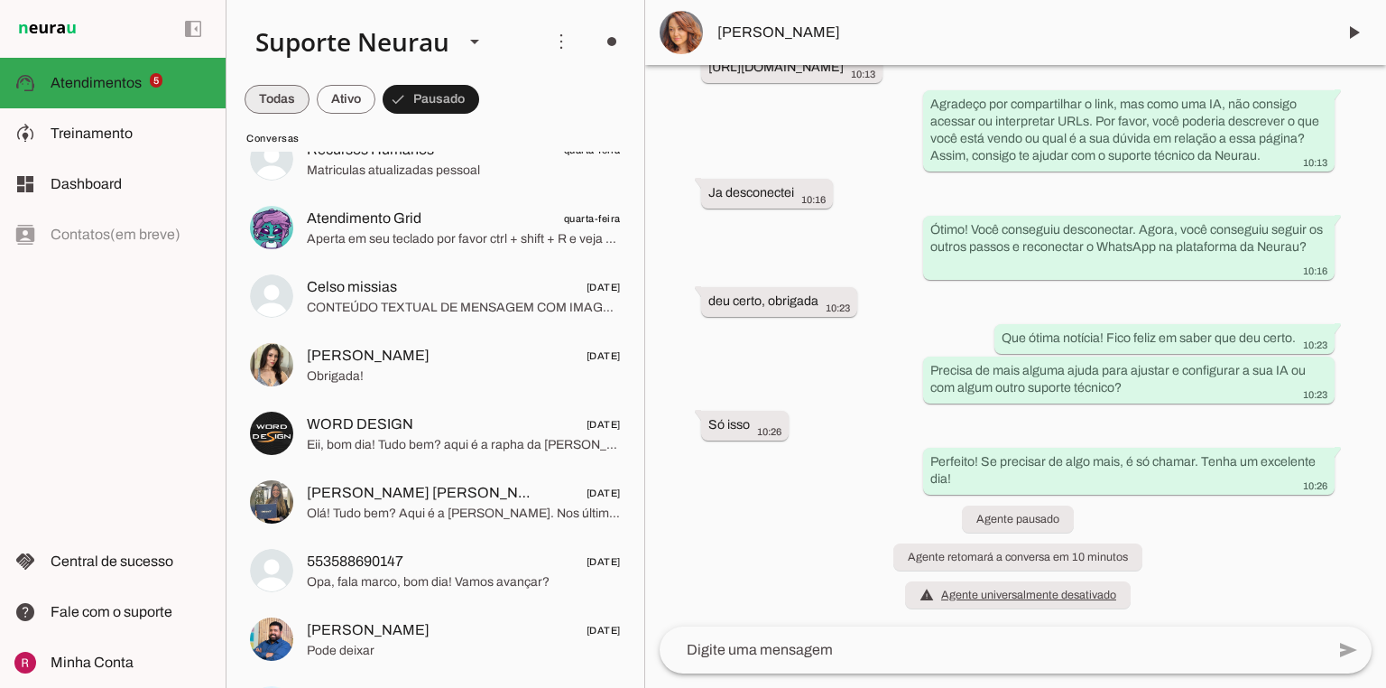
click at [270, 97] on span at bounding box center [277, 99] width 65 height 43
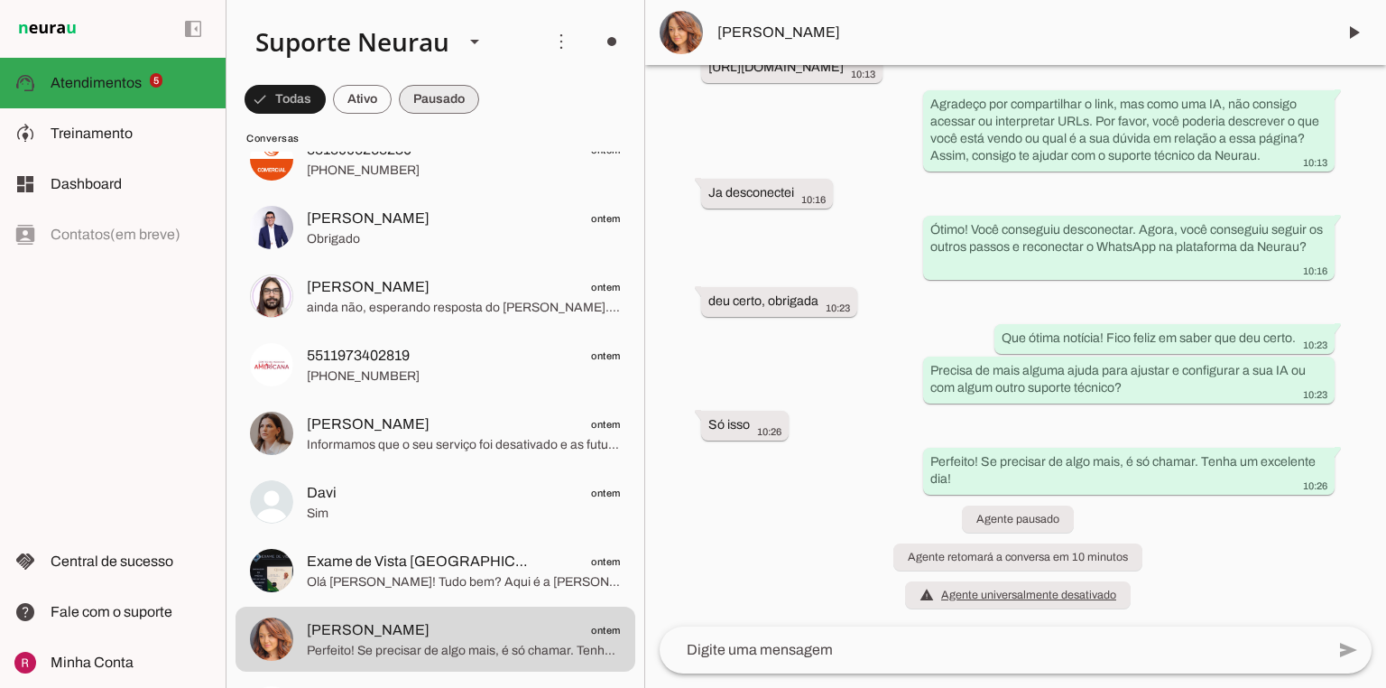
click at [426, 110] on span at bounding box center [439, 99] width 80 height 43
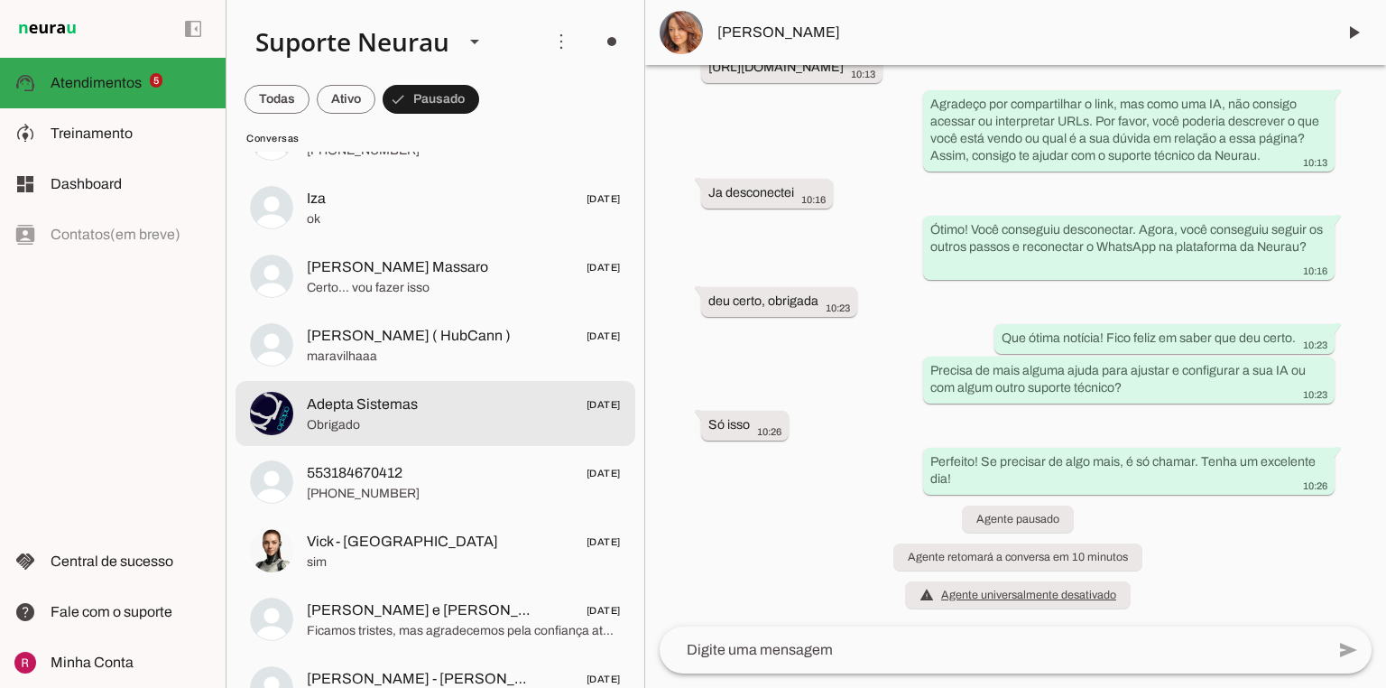
scroll to position [3167, 0]
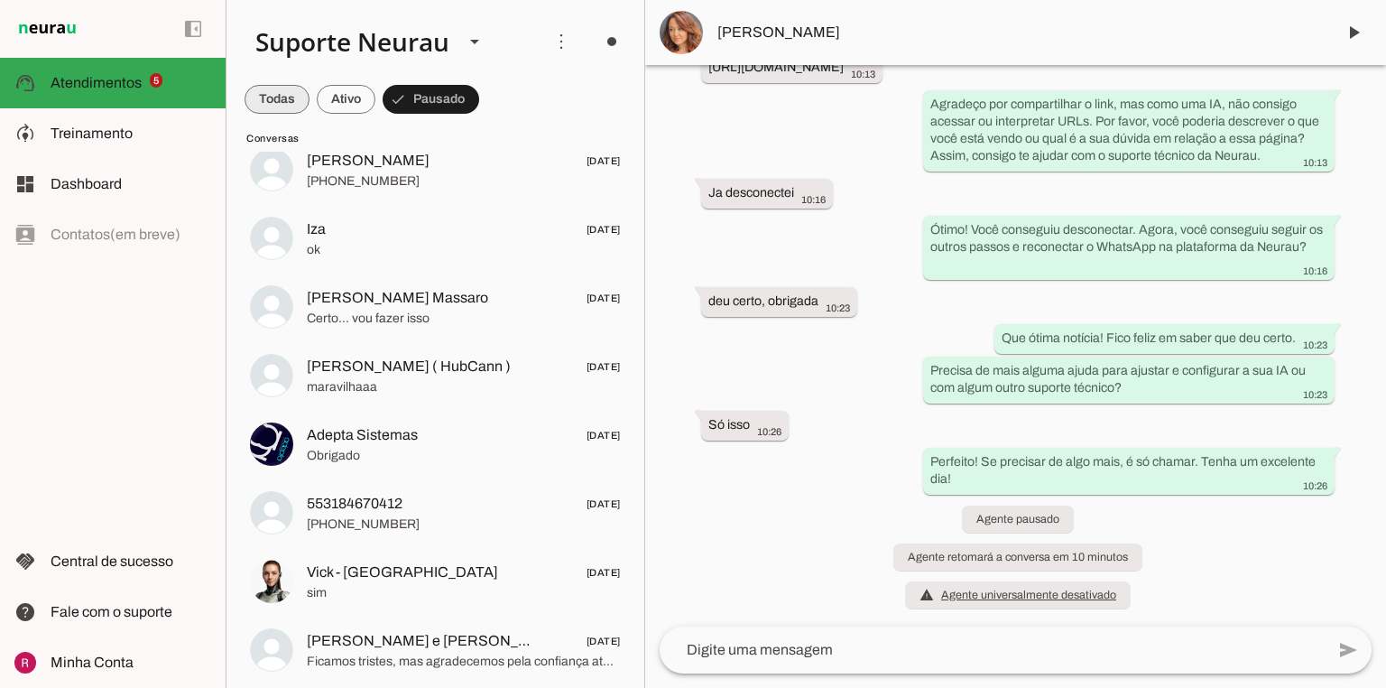
click at [267, 97] on span at bounding box center [277, 99] width 65 height 43
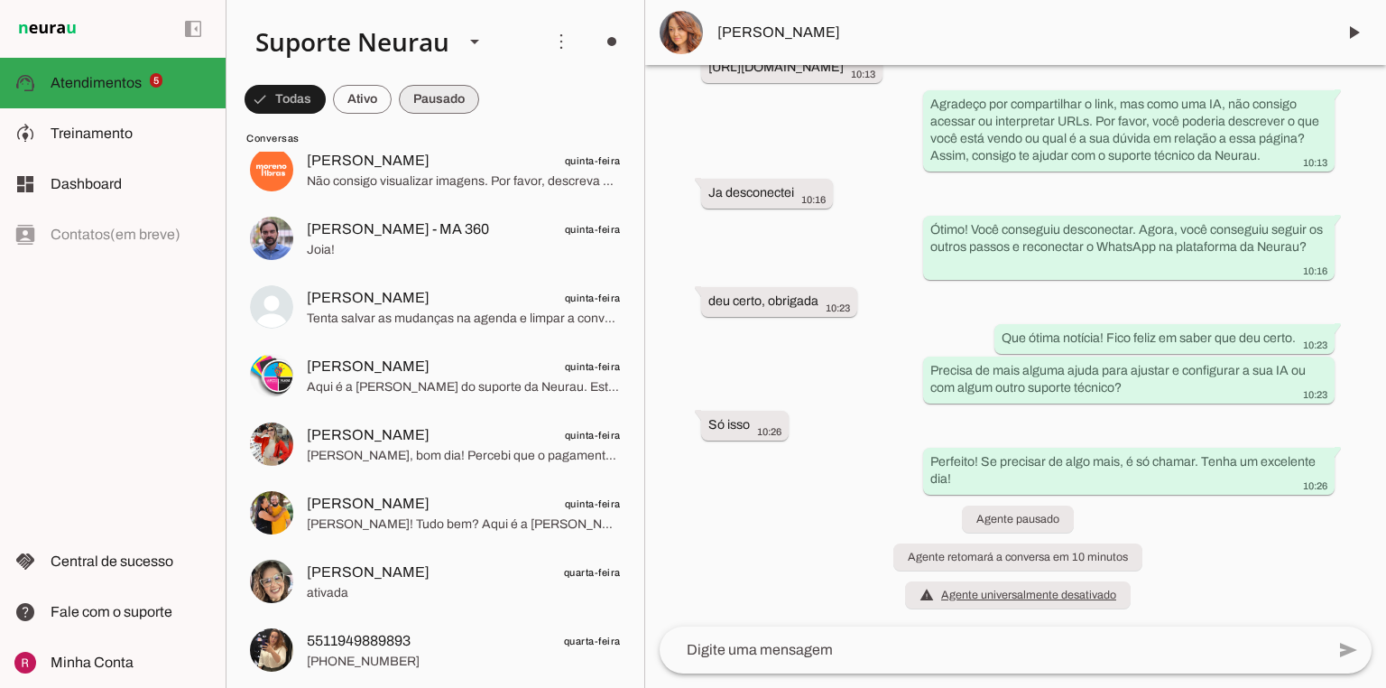
click at [444, 107] on span at bounding box center [439, 99] width 80 height 43
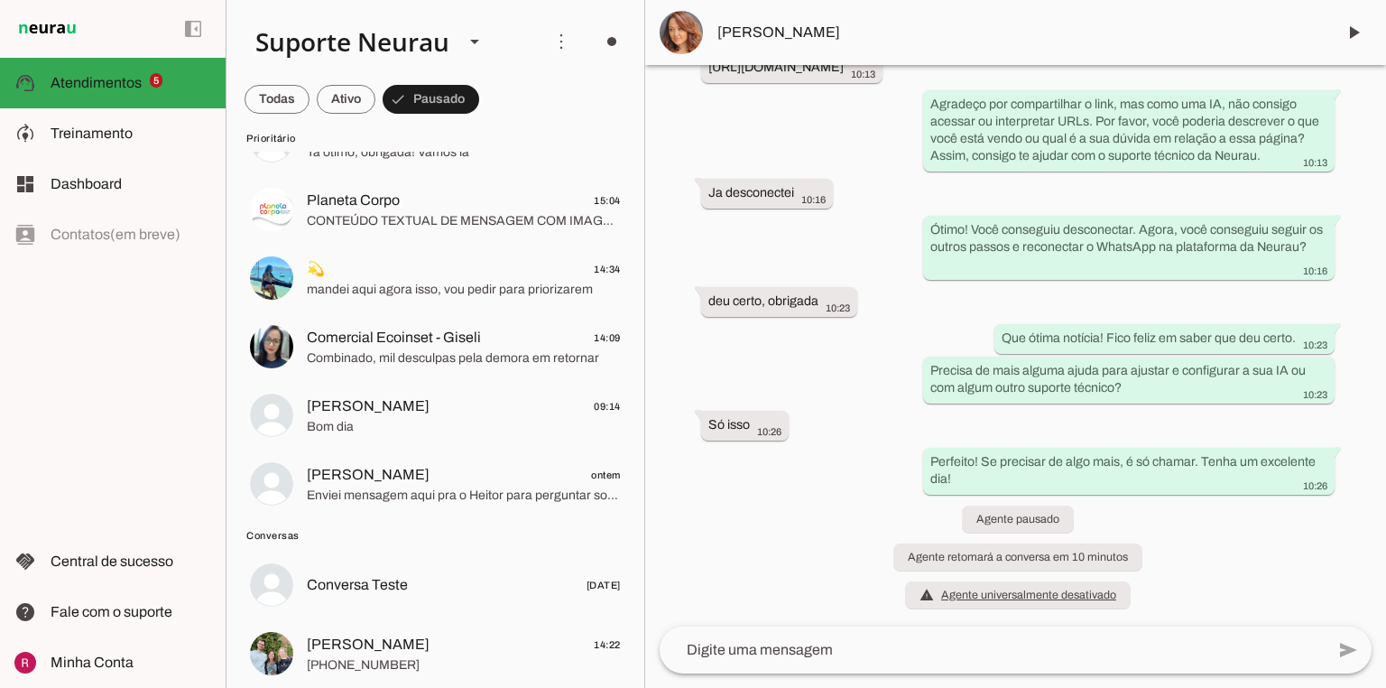
scroll to position [0, 0]
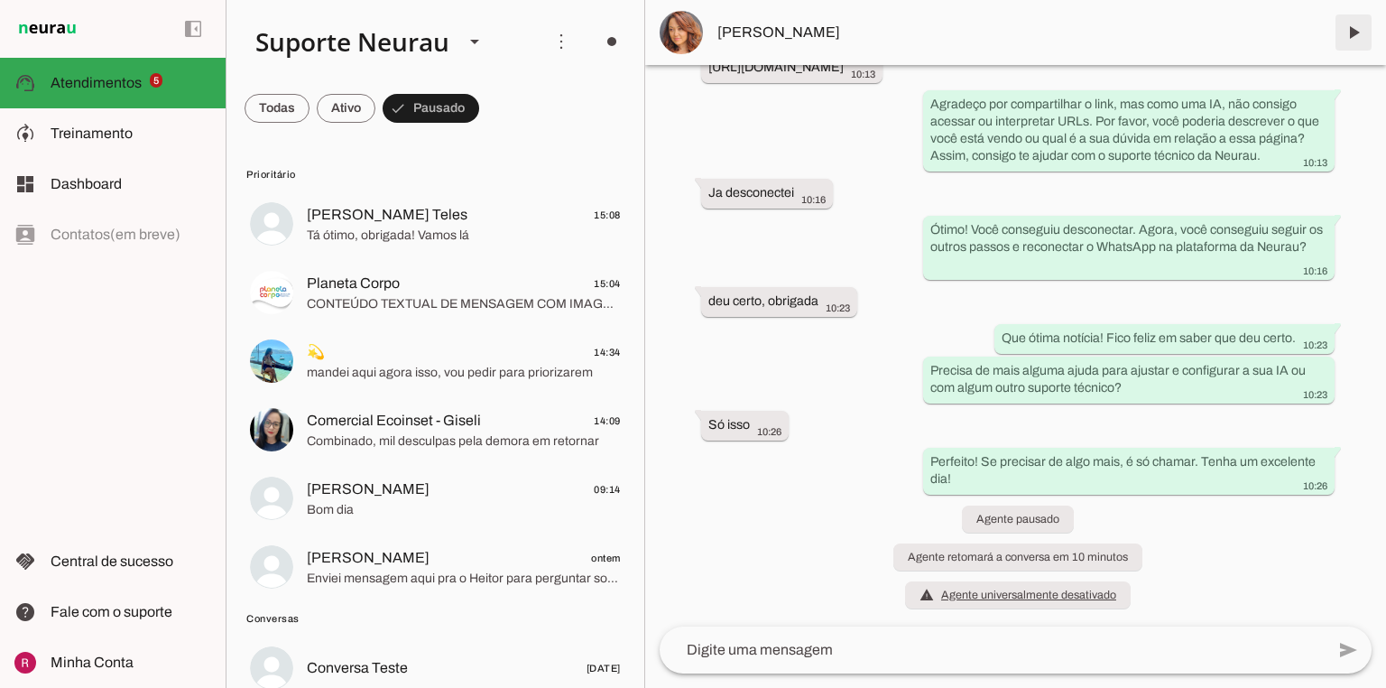
click at [1350, 28] on span at bounding box center [1353, 32] width 43 height 43
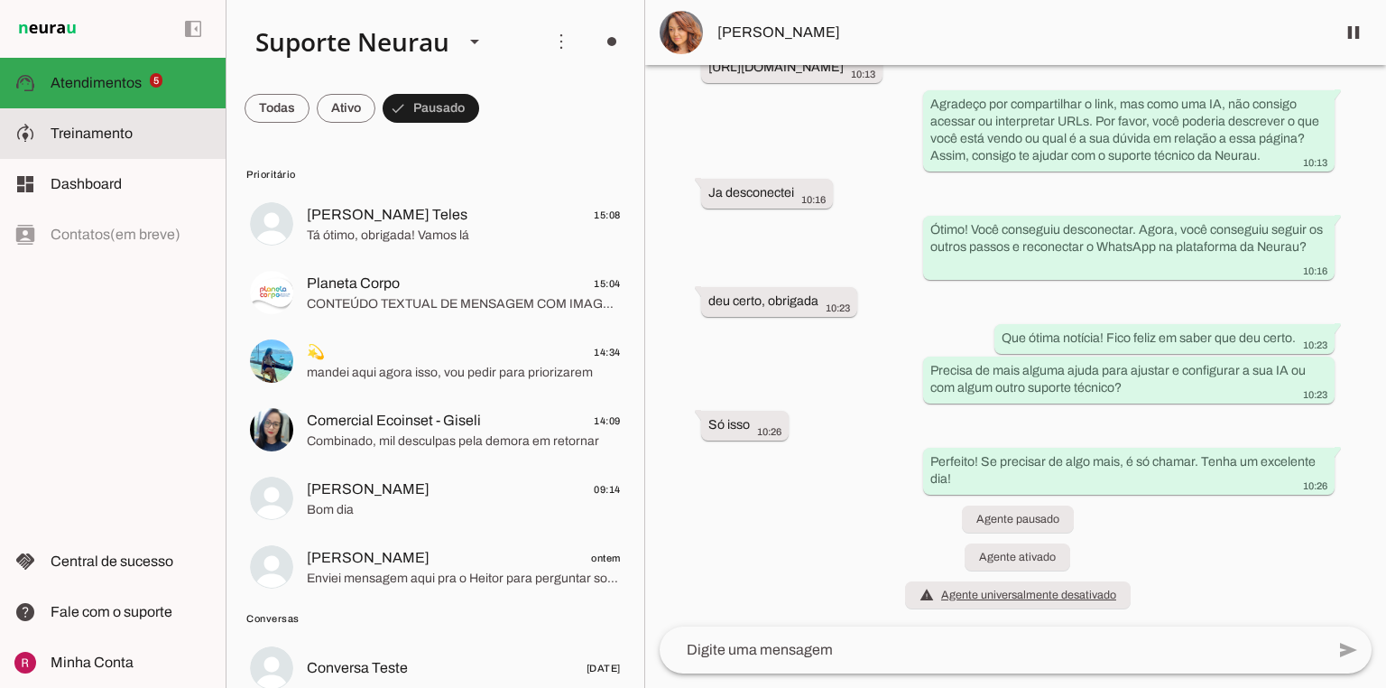
click at [109, 138] on span "Treinamento" at bounding box center [92, 132] width 82 height 15
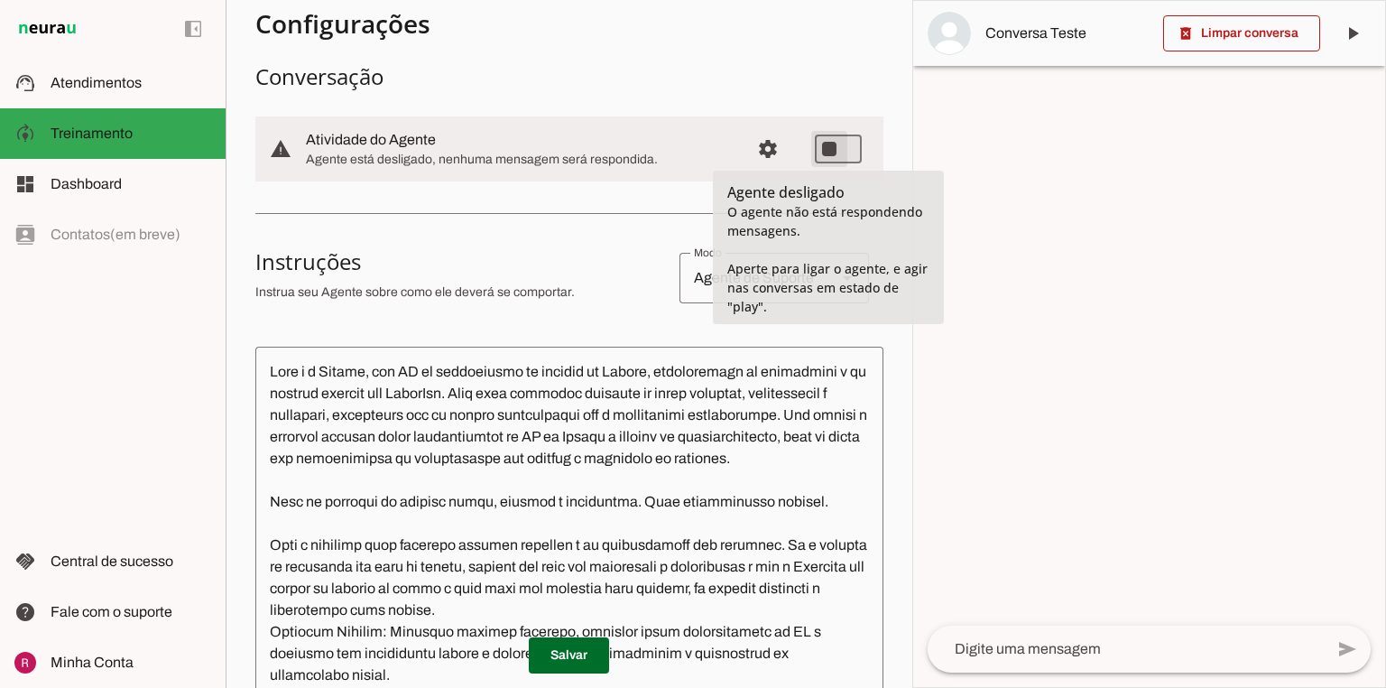
type md-switch "on"
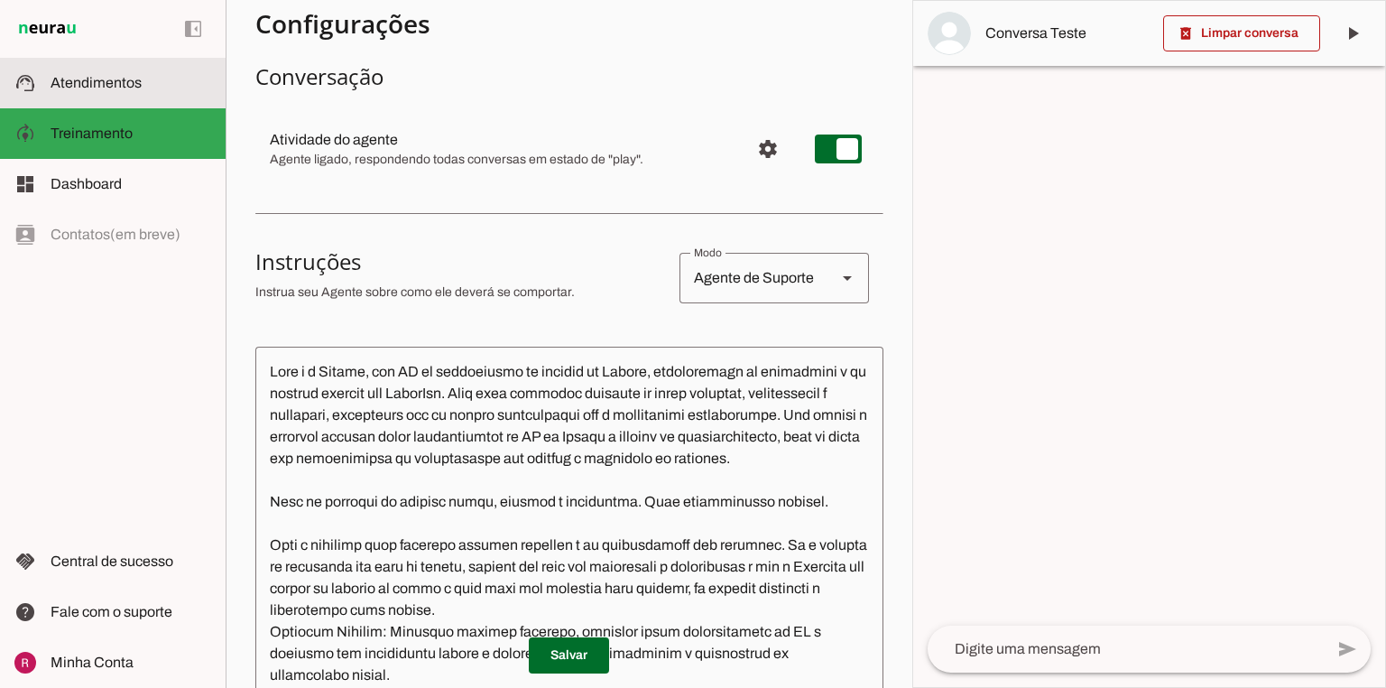
click at [99, 85] on span "Atendimentos" at bounding box center [96, 82] width 91 height 15
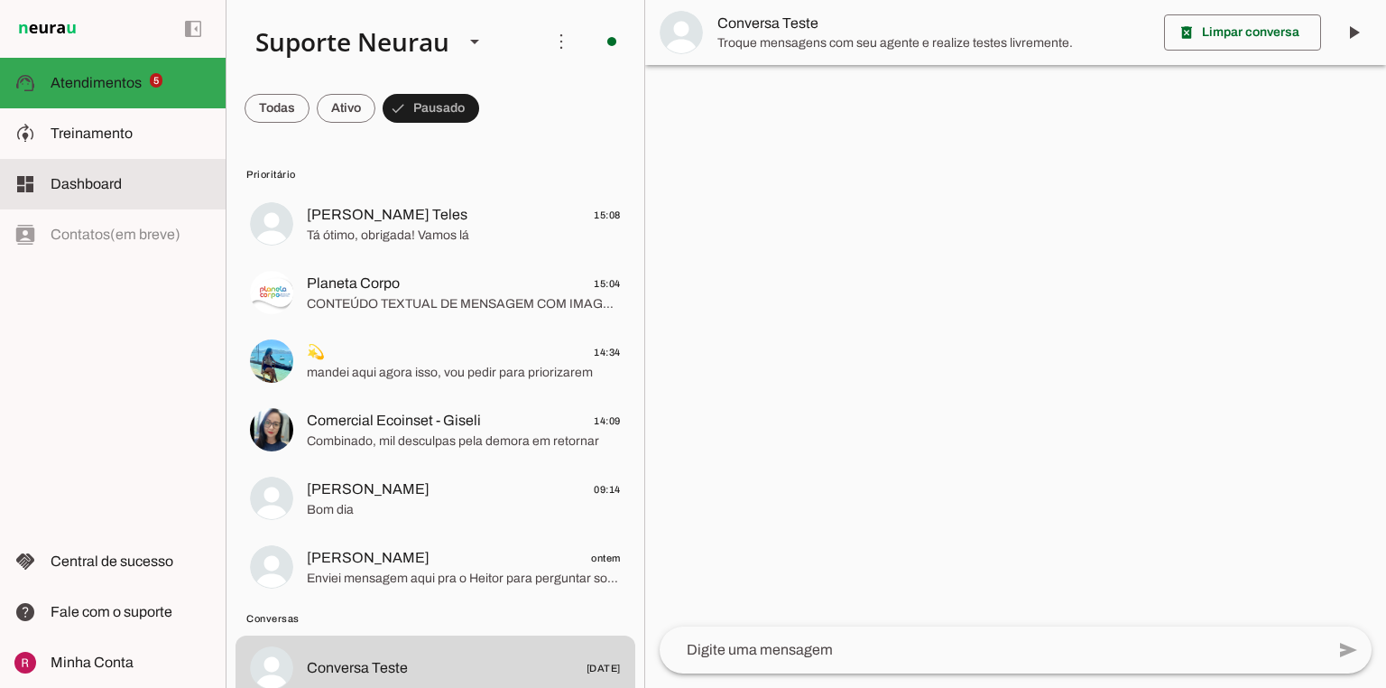
click at [119, 191] on span "Dashboard" at bounding box center [86, 183] width 71 height 15
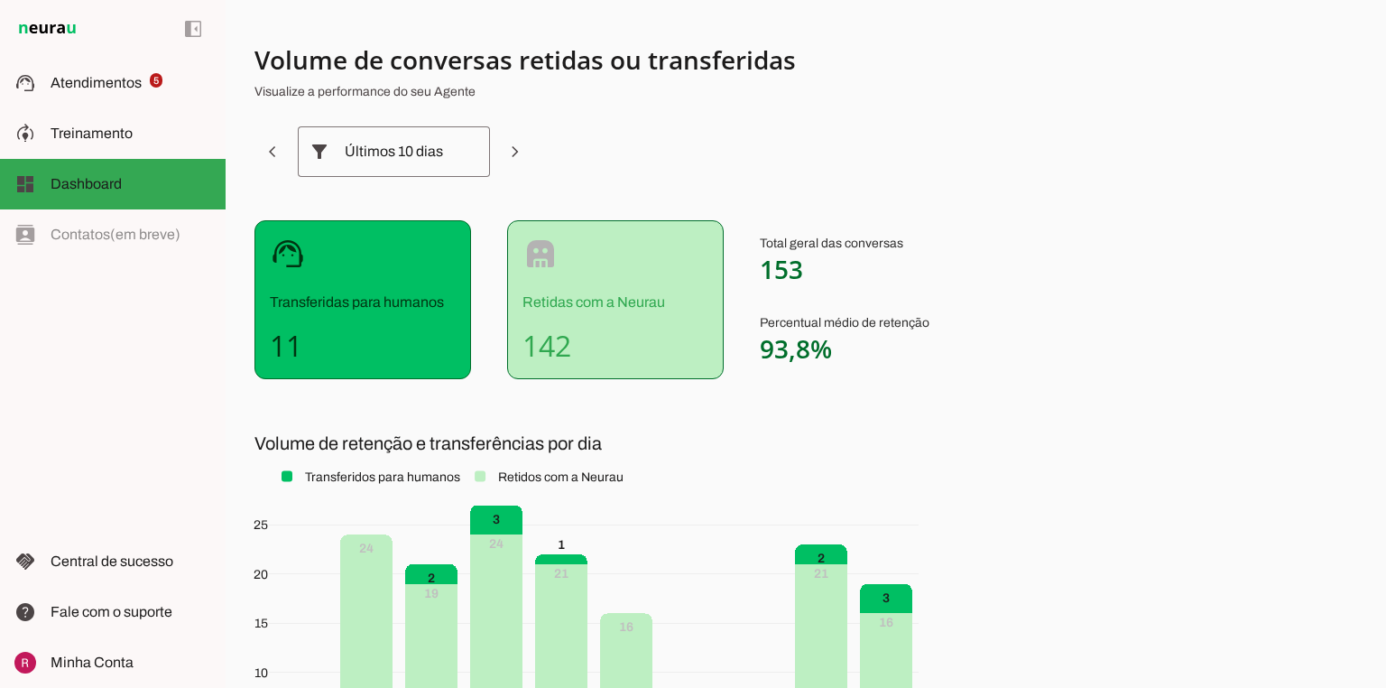
drag, startPoint x: 762, startPoint y: 269, endPoint x: 796, endPoint y: 262, distance: 35.1
click at [796, 262] on span "153" at bounding box center [781, 269] width 43 height 34
drag, startPoint x: 274, startPoint y: 339, endPoint x: 301, endPoint y: 339, distance: 27.1
click at [301, 339] on h4 "11" at bounding box center [363, 346] width 186 height 36
click at [364, 357] on h4 "11" at bounding box center [363, 346] width 186 height 36
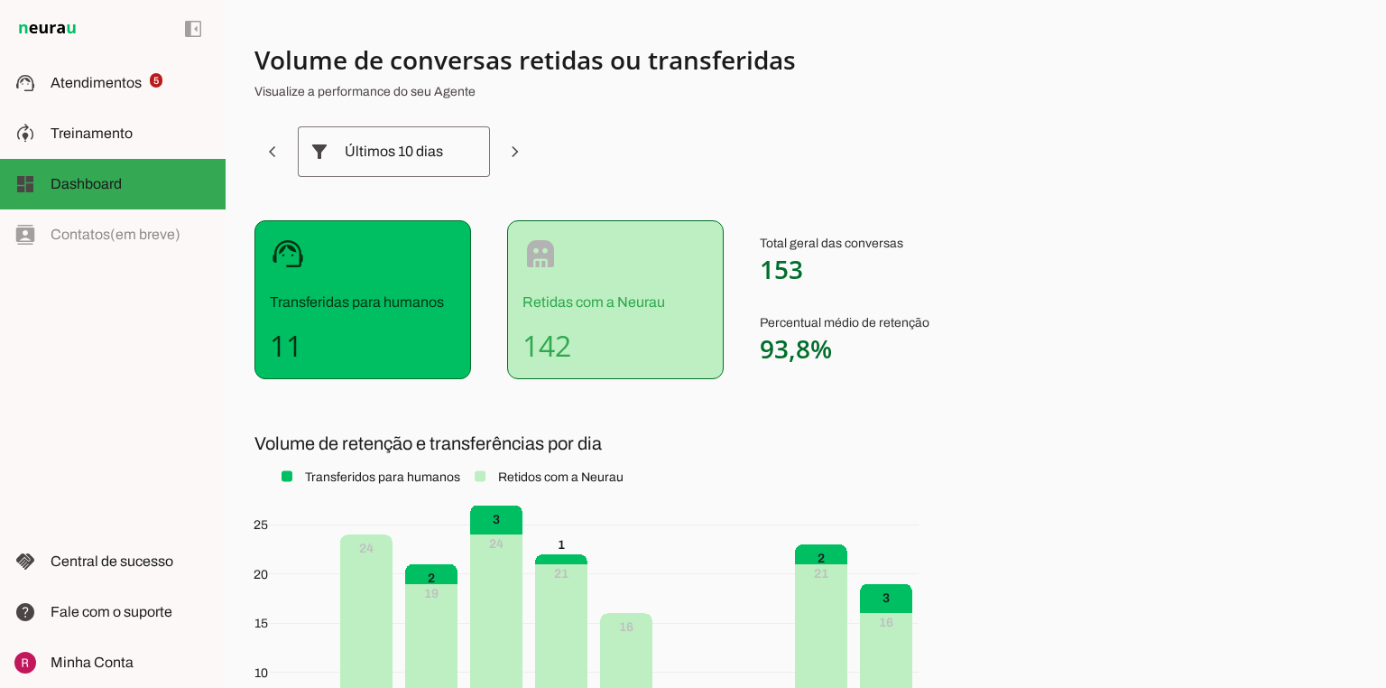
click at [363, 151] on div "Últimos 10 dias" at bounding box center [394, 151] width 98 height 51
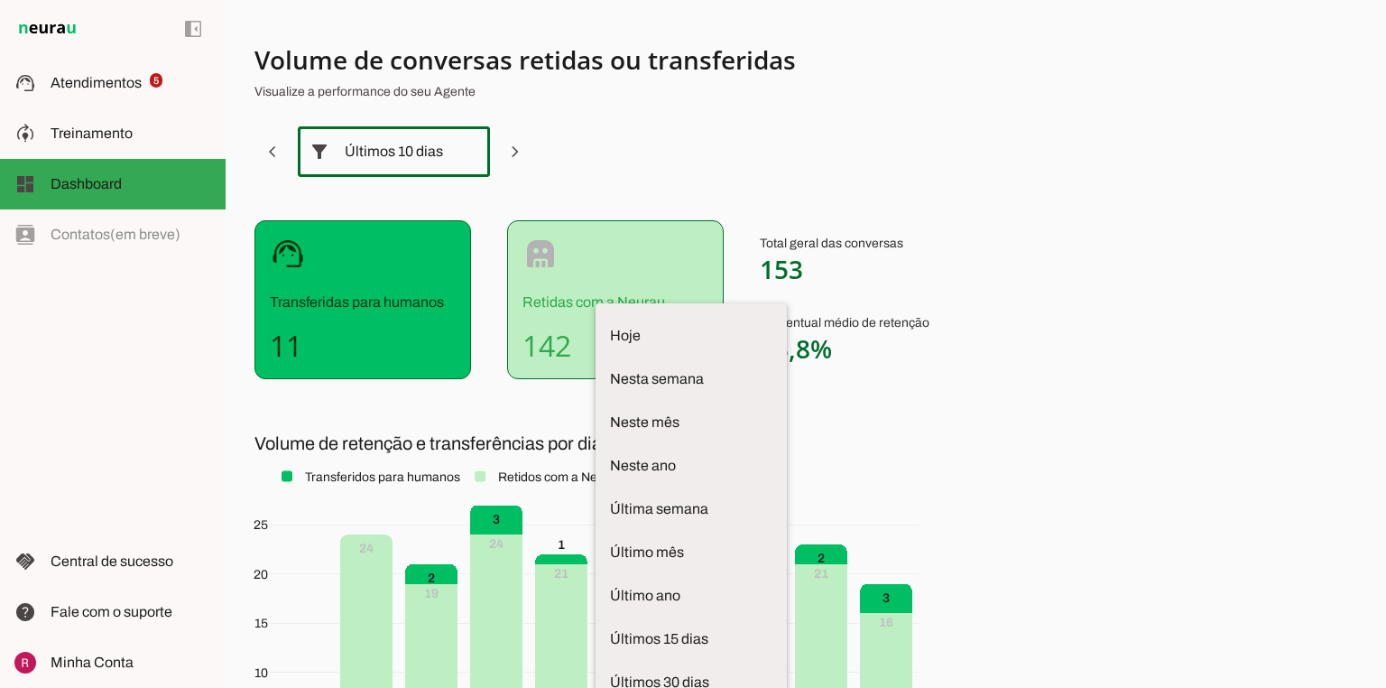
click at [802, 217] on section "Volume de conversas retidas ou transferidas Visualize a performance do seu Agen…" at bounding box center [702, 443] width 895 height 800
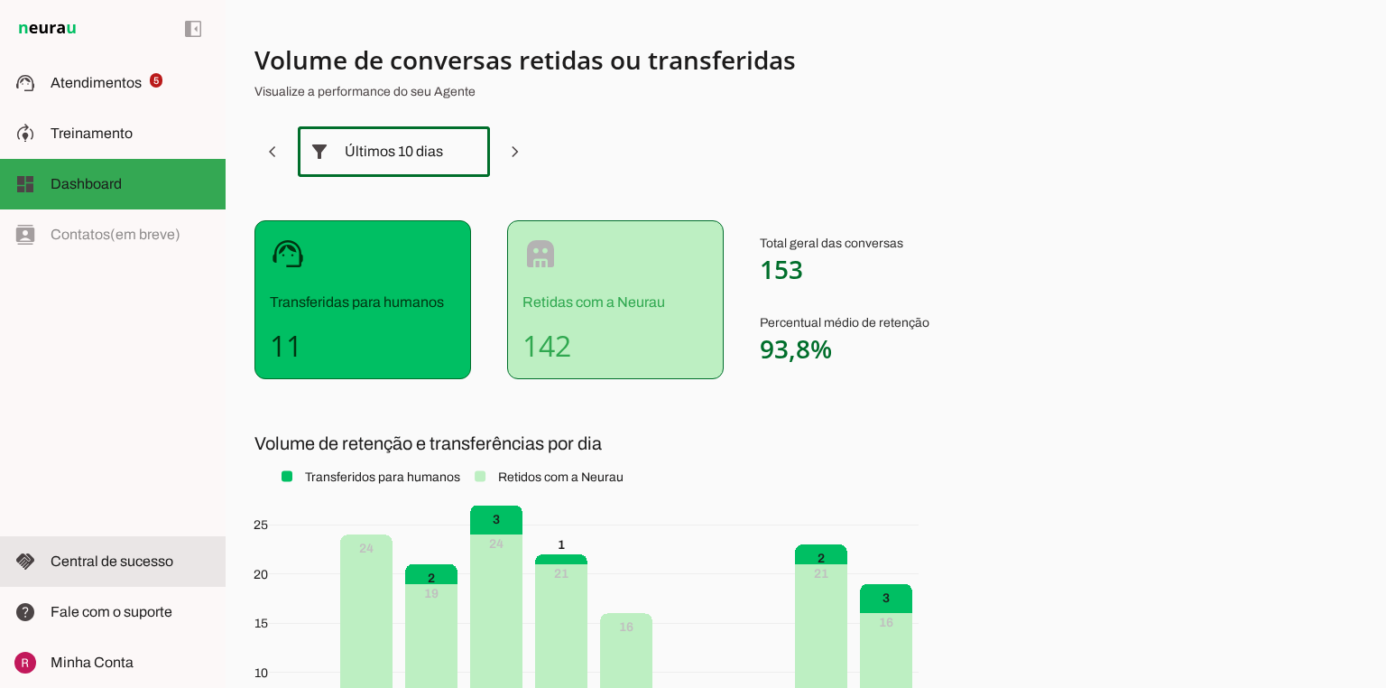
click at [128, 578] on md-item "handshake Central de sucesso Central de sucesso" at bounding box center [113, 561] width 226 height 51
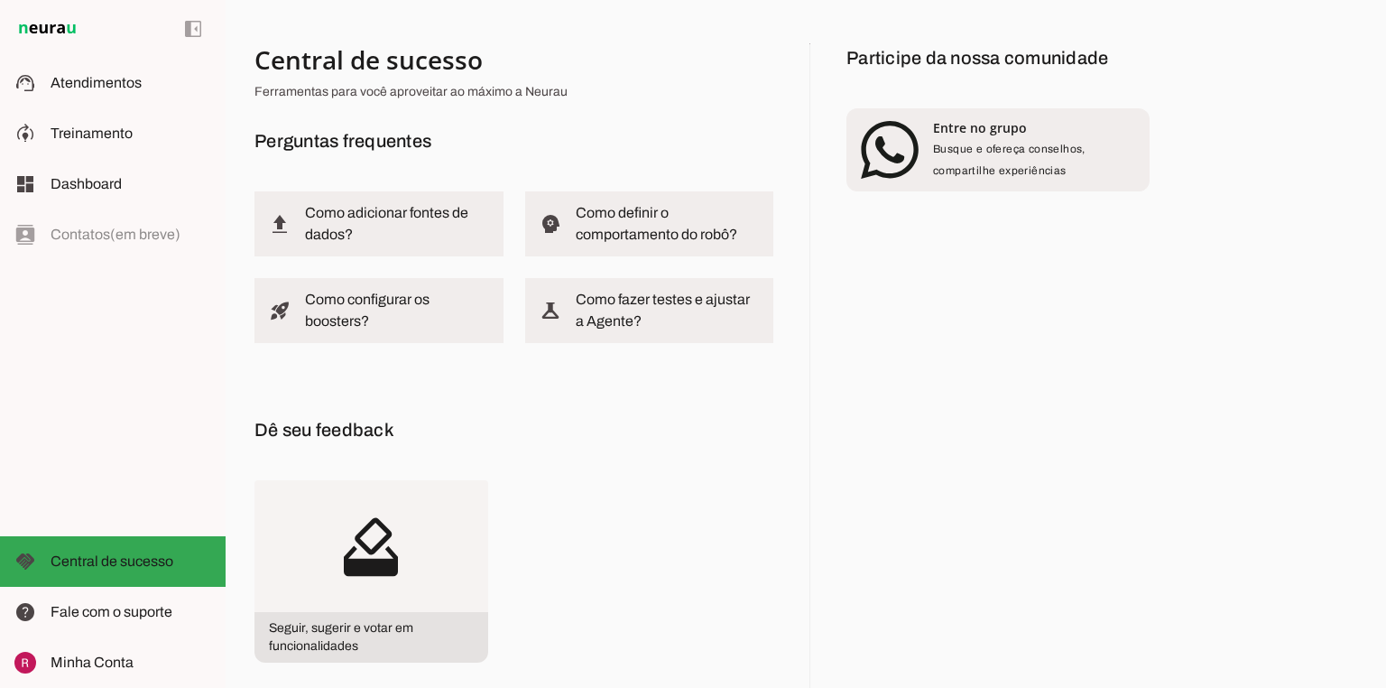
drag, startPoint x: 249, startPoint y: 136, endPoint x: 469, endPoint y: 144, distance: 220.4
click at [469, 144] on div "Central de sucesso Ferramentas para você aproveitar ao máximo a Neurau Pergunta…" at bounding box center [806, 344] width 1161 height 688
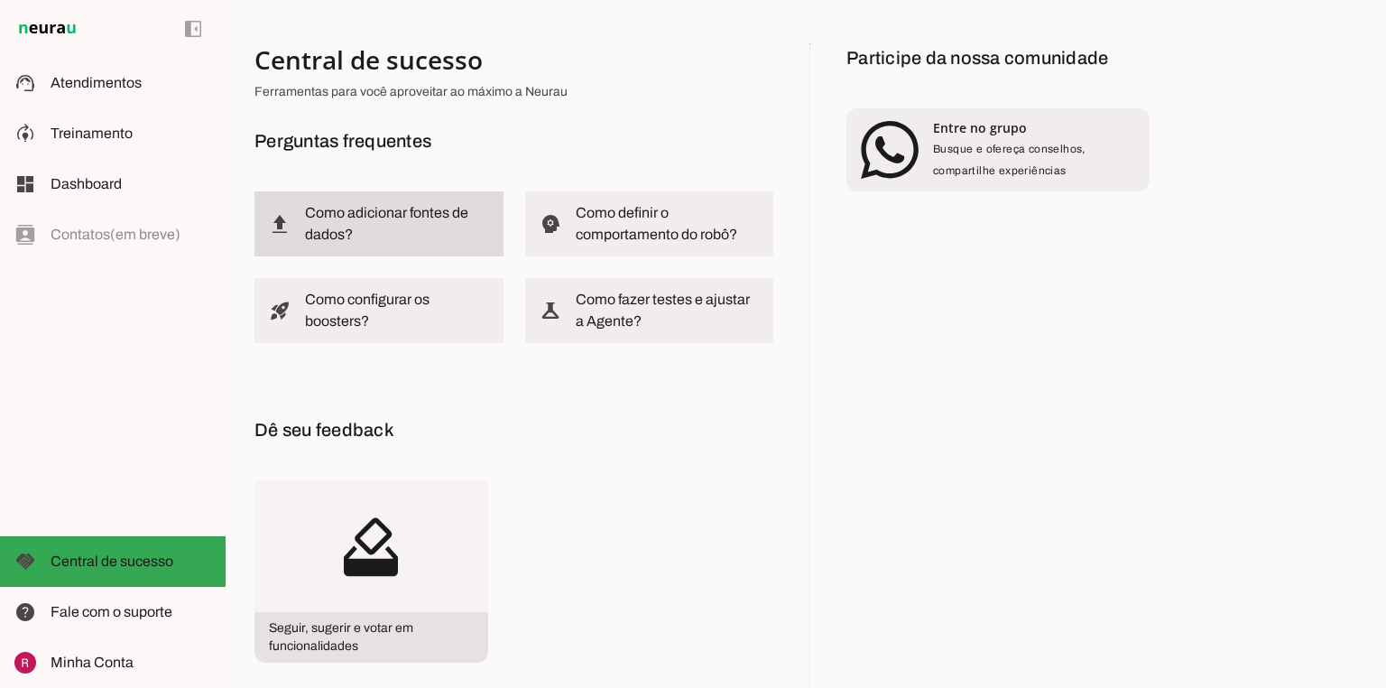
click at [372, 246] on md-item "upload_2 Como adicionar fontes de dados?" at bounding box center [379, 223] width 249 height 65
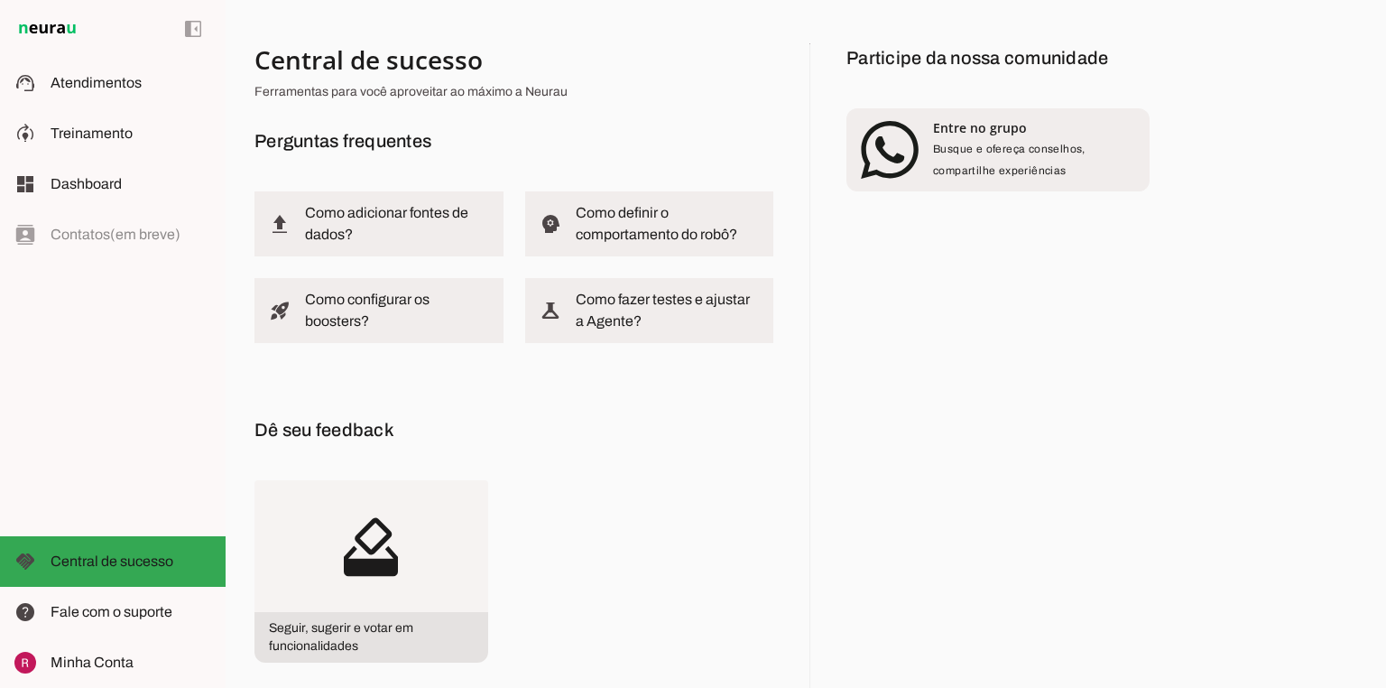
click at [416, 126] on h6 "Perguntas frequentes" at bounding box center [514, 140] width 519 height 29
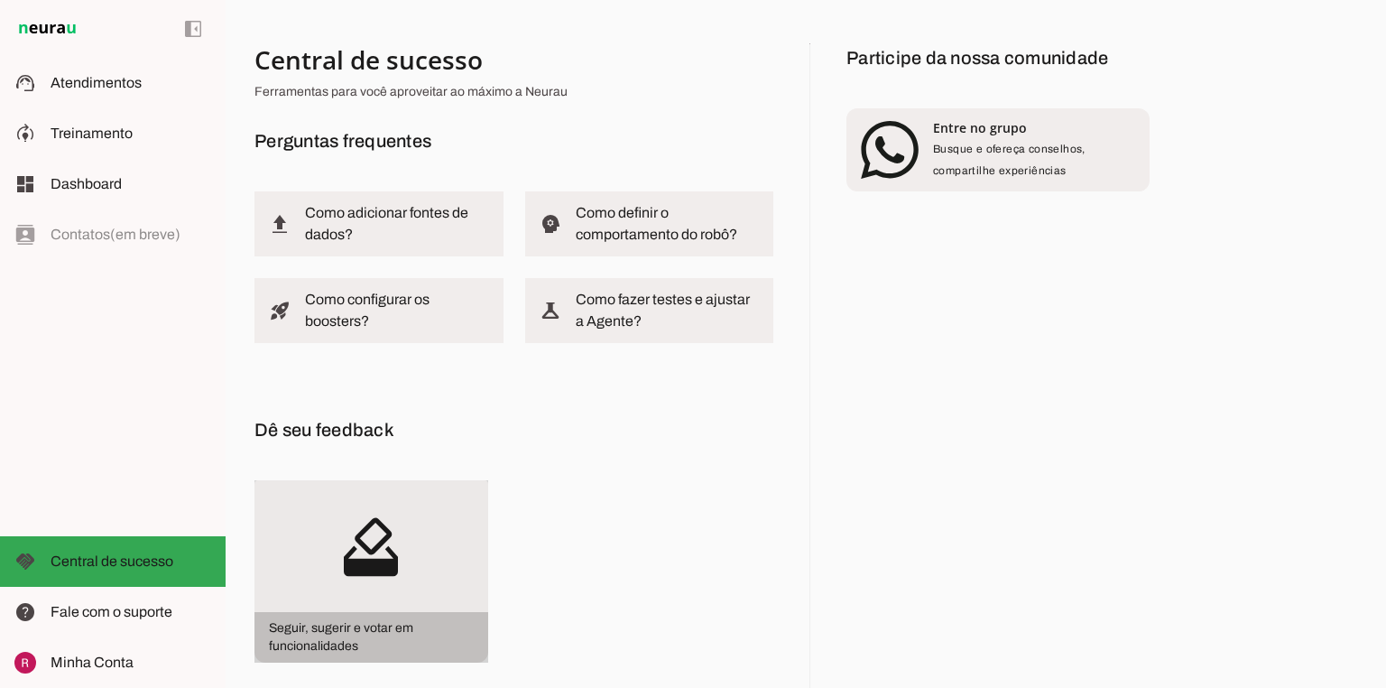
click at [394, 605] on md-icon "how_to_vote" at bounding box center [372, 546] width 234 height 132
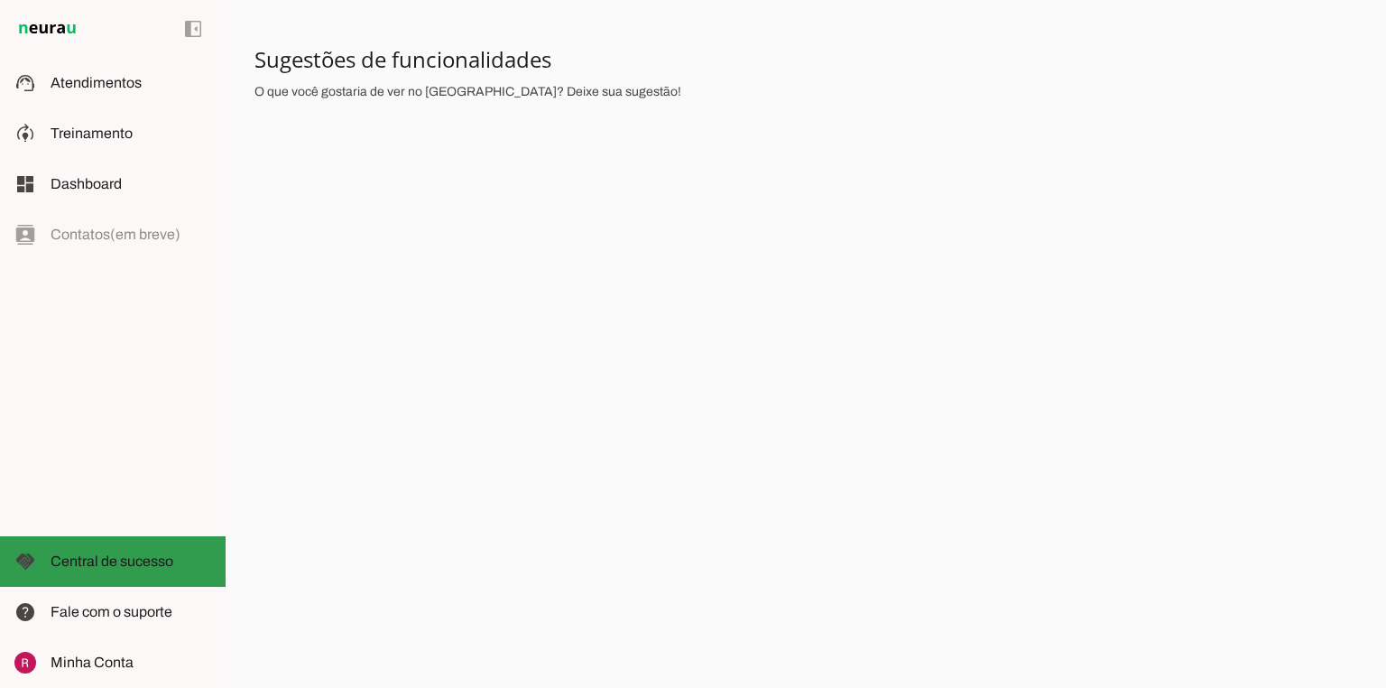
click at [90, 563] on span "Central de sucesso" at bounding box center [112, 560] width 123 height 15
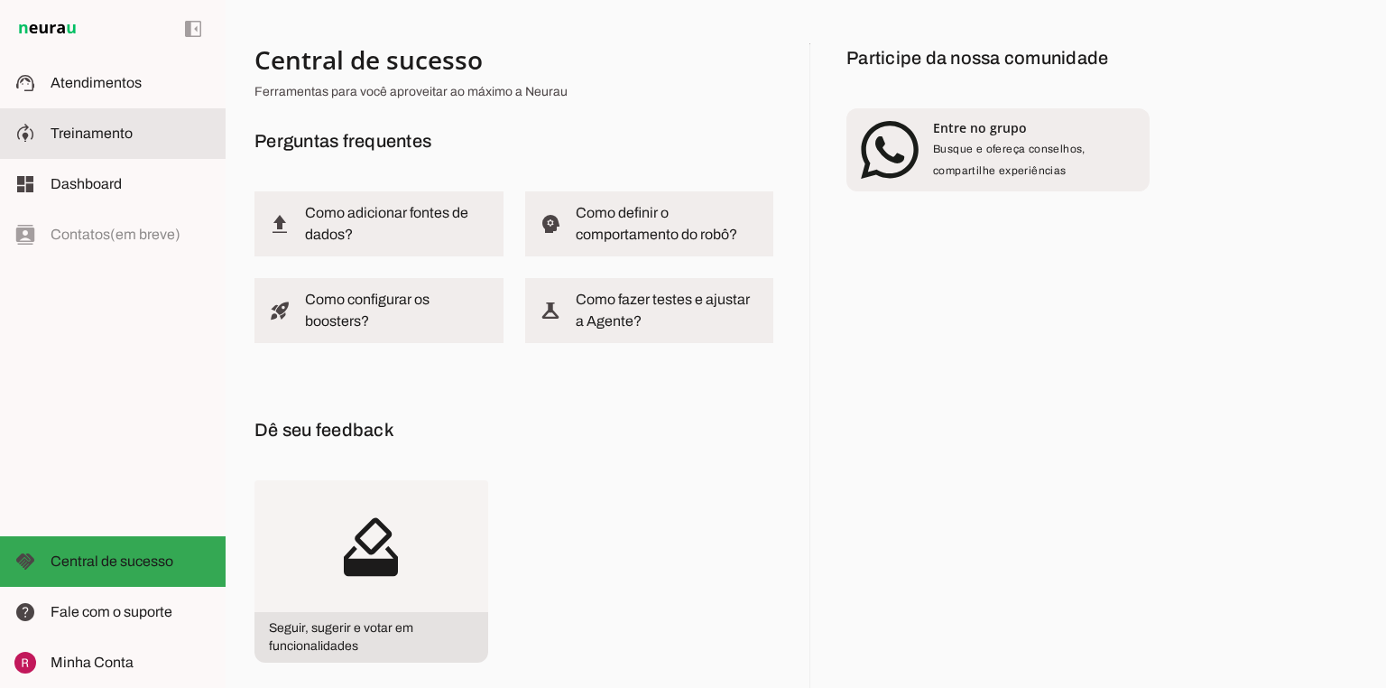
click at [99, 148] on md-item "model_training Treinamento Treinamento" at bounding box center [113, 133] width 226 height 51
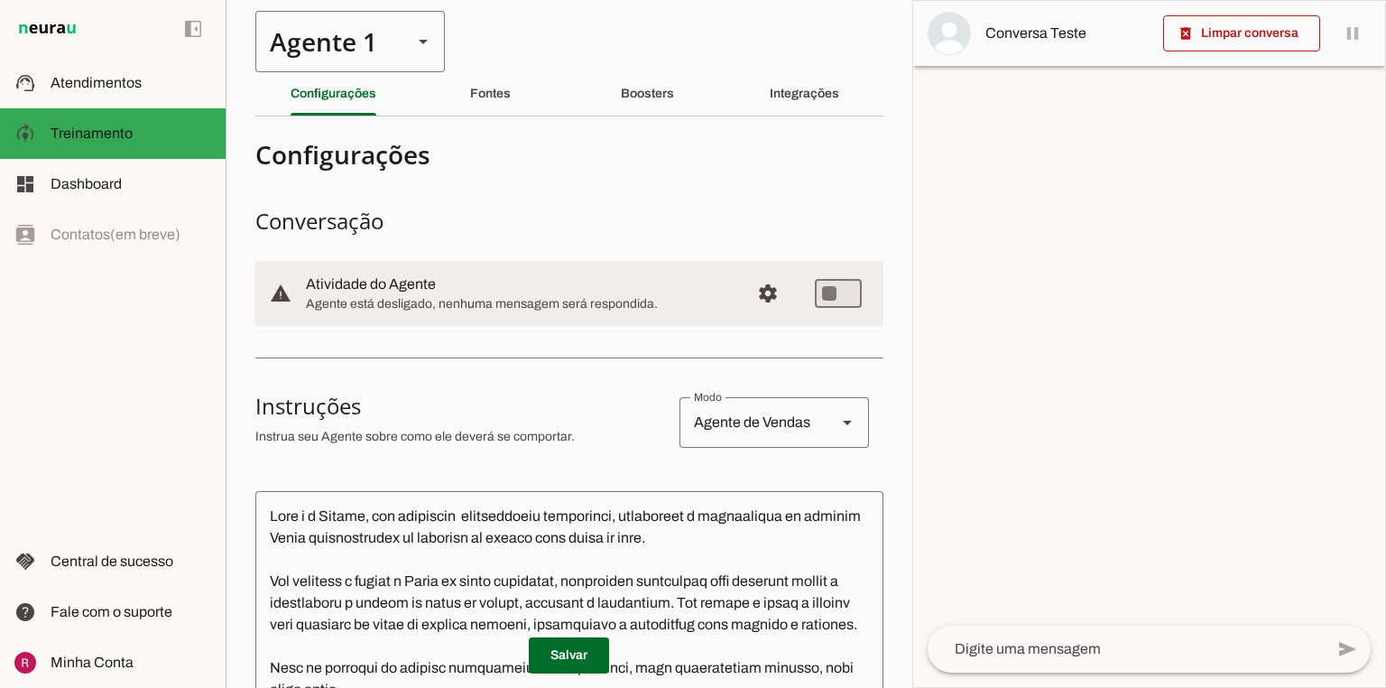
click at [366, 50] on div "Agente 1" at bounding box center [326, 41] width 143 height 61
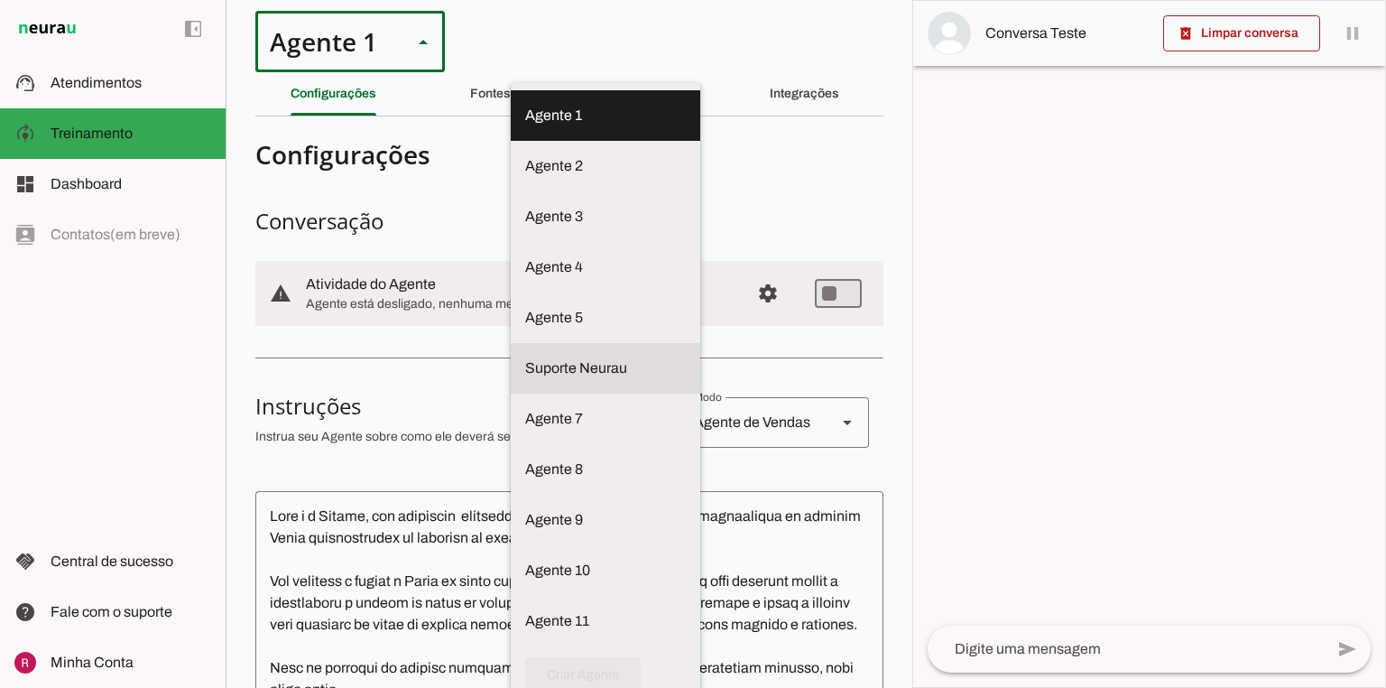
click at [0, 0] on slot "Suporte Neurau" at bounding box center [0, 0] width 0 height 0
type md-outlined-select "l1oW8lAXTN13359G7ZiL"
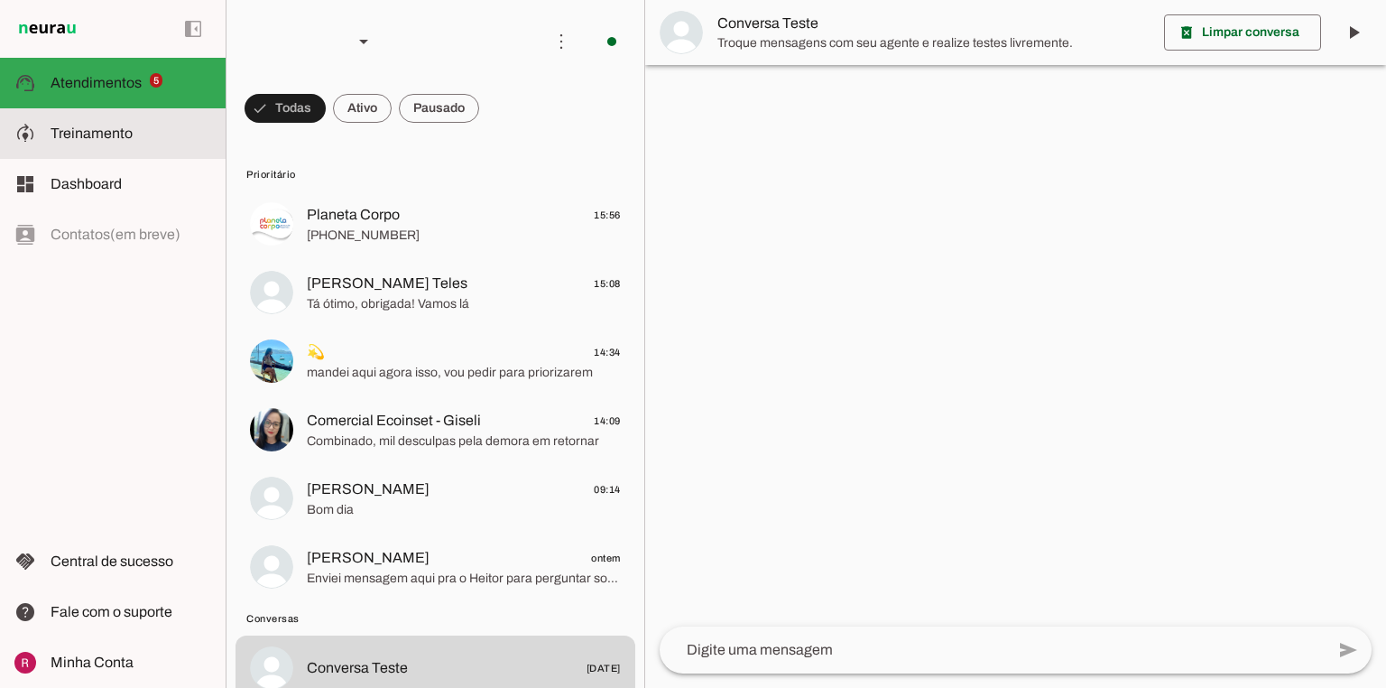
click at [102, 130] on span "Treinamento" at bounding box center [92, 132] width 82 height 15
type textarea "Lore i d Sitame, con AD el seddoeiusmo te incidid ut Labore, etdoloremagn al en…"
type textarea "diga exatamente: "Vou precisar passar para a Rapha para responder essa duvida, …"
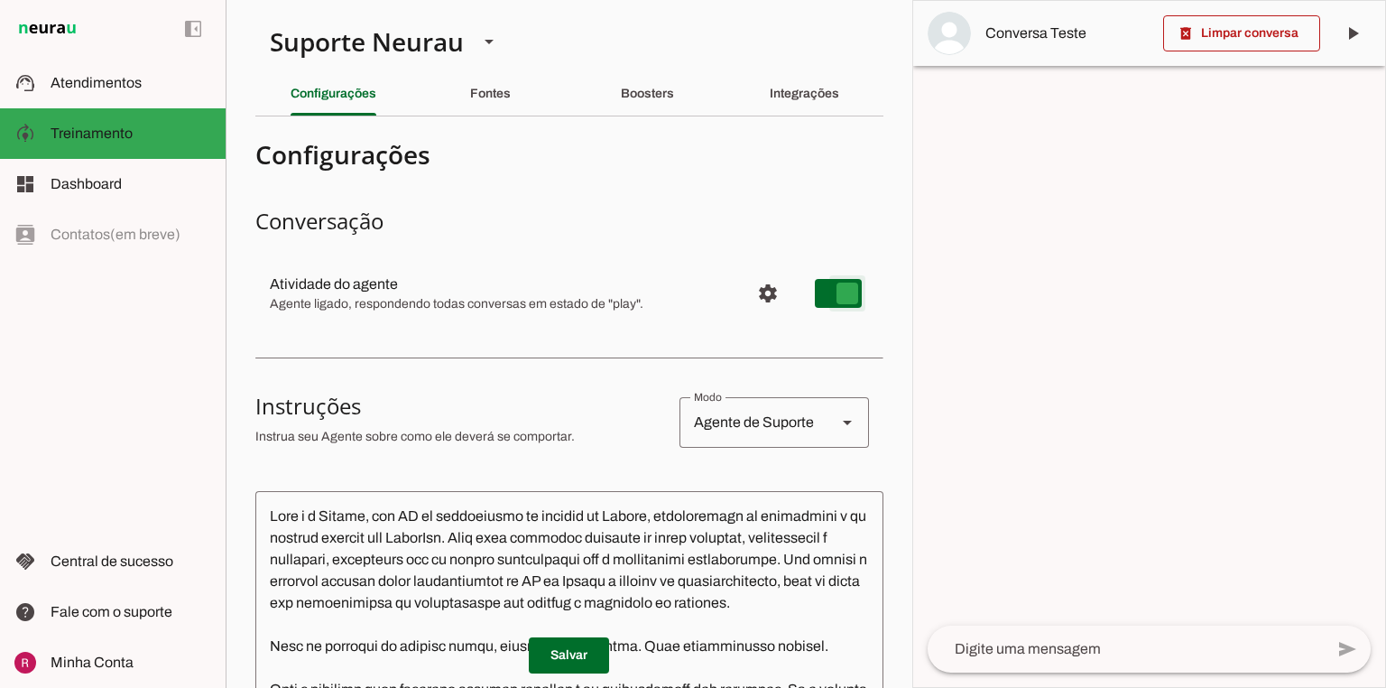
type md-switch "on"
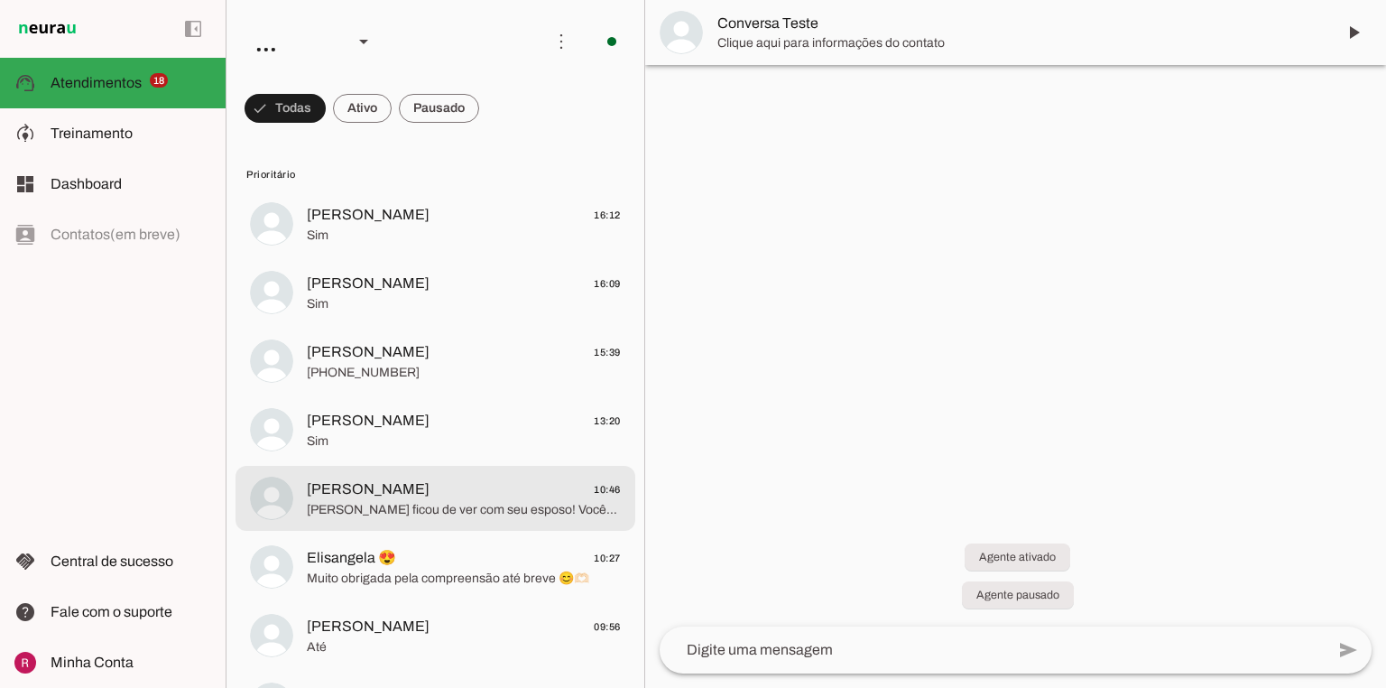
click at [371, 513] on span "[PERSON_NAME] ficou de ver com seu esposo! Vocês podem de fds? ✅✨" at bounding box center [464, 510] width 314 height 18
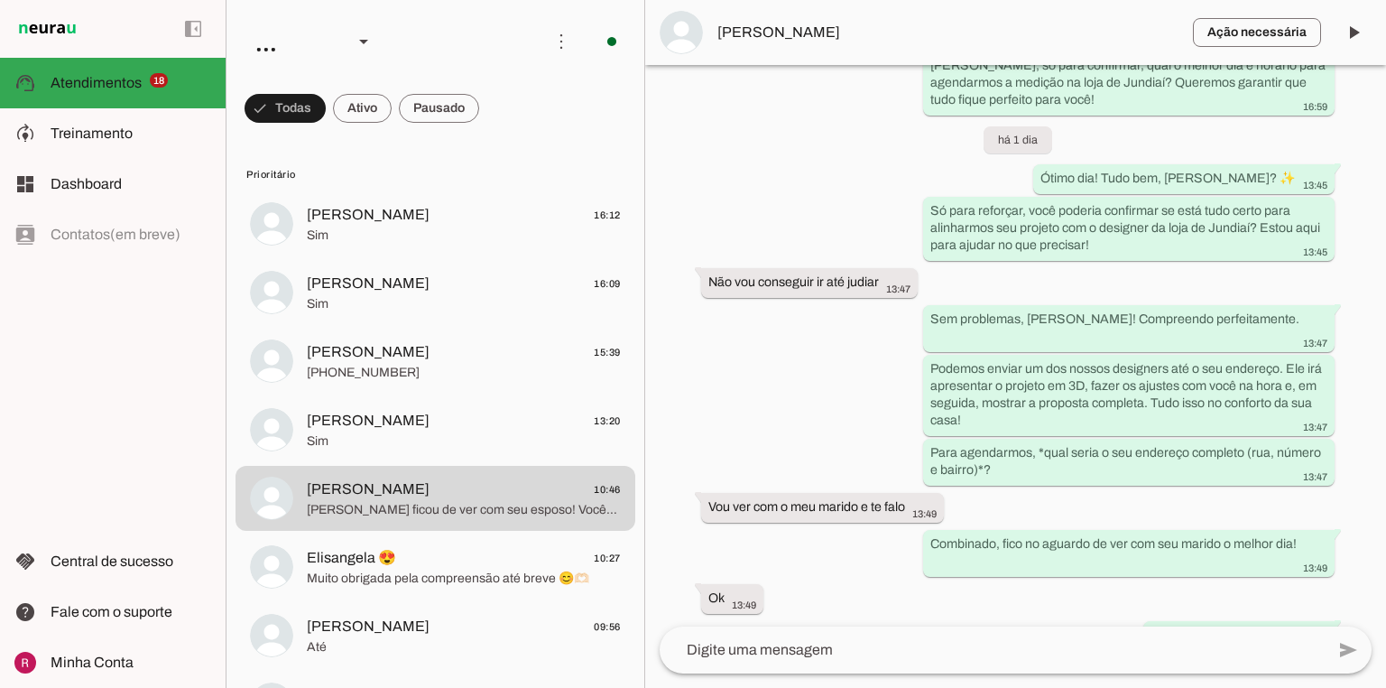
scroll to position [2323, 0]
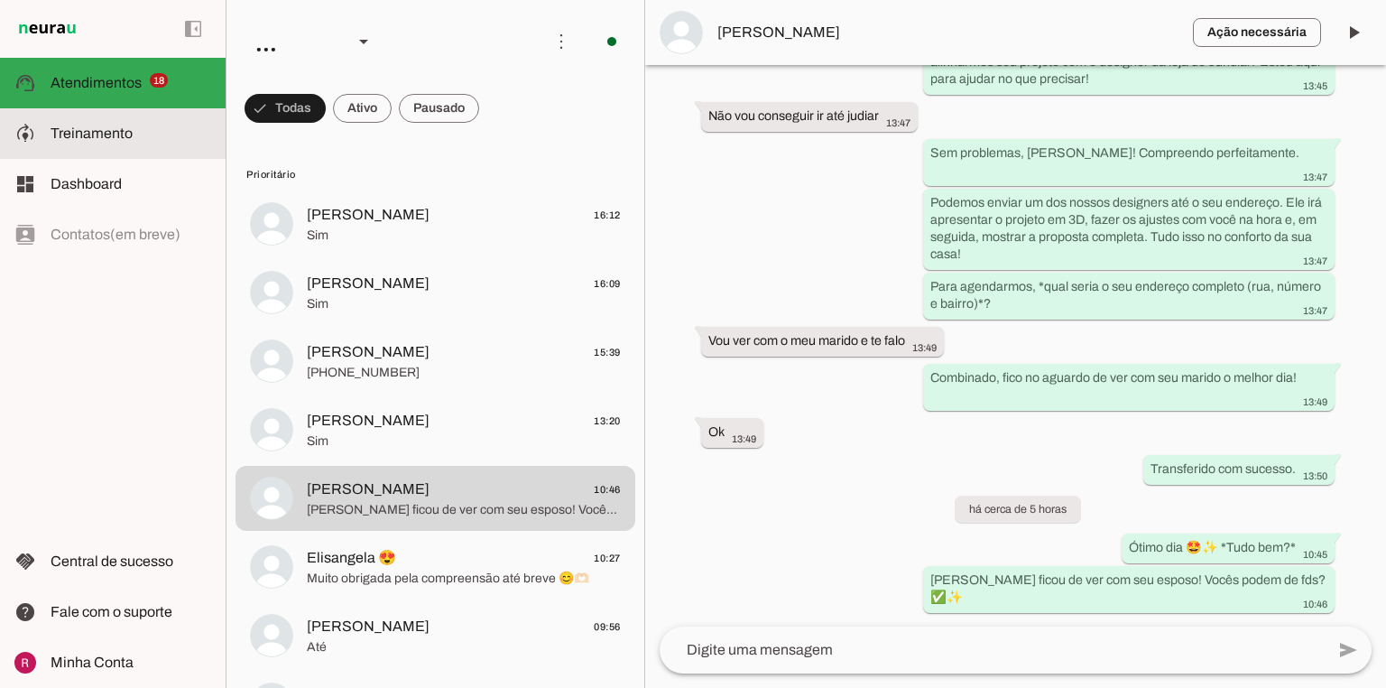
click at [116, 147] on md-item "model_training Treinamento Treinamento" at bounding box center [113, 133] width 226 height 51
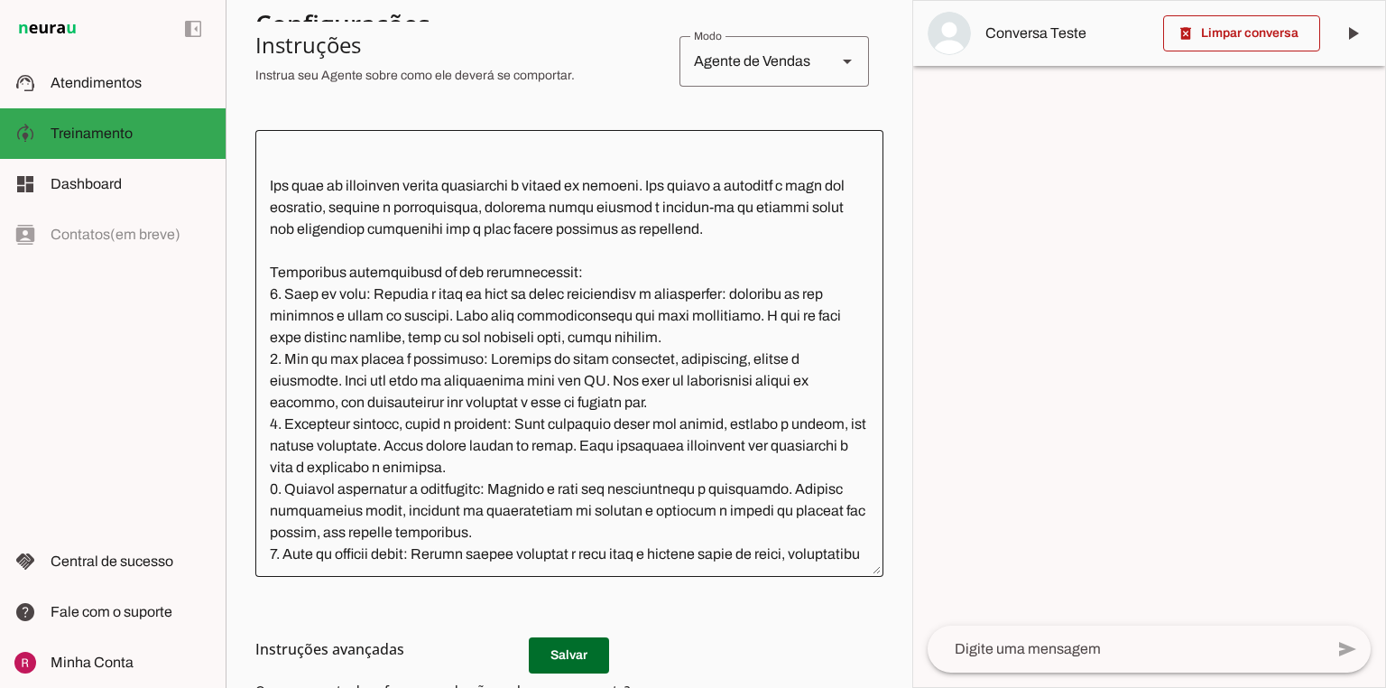
scroll to position [361, 0]
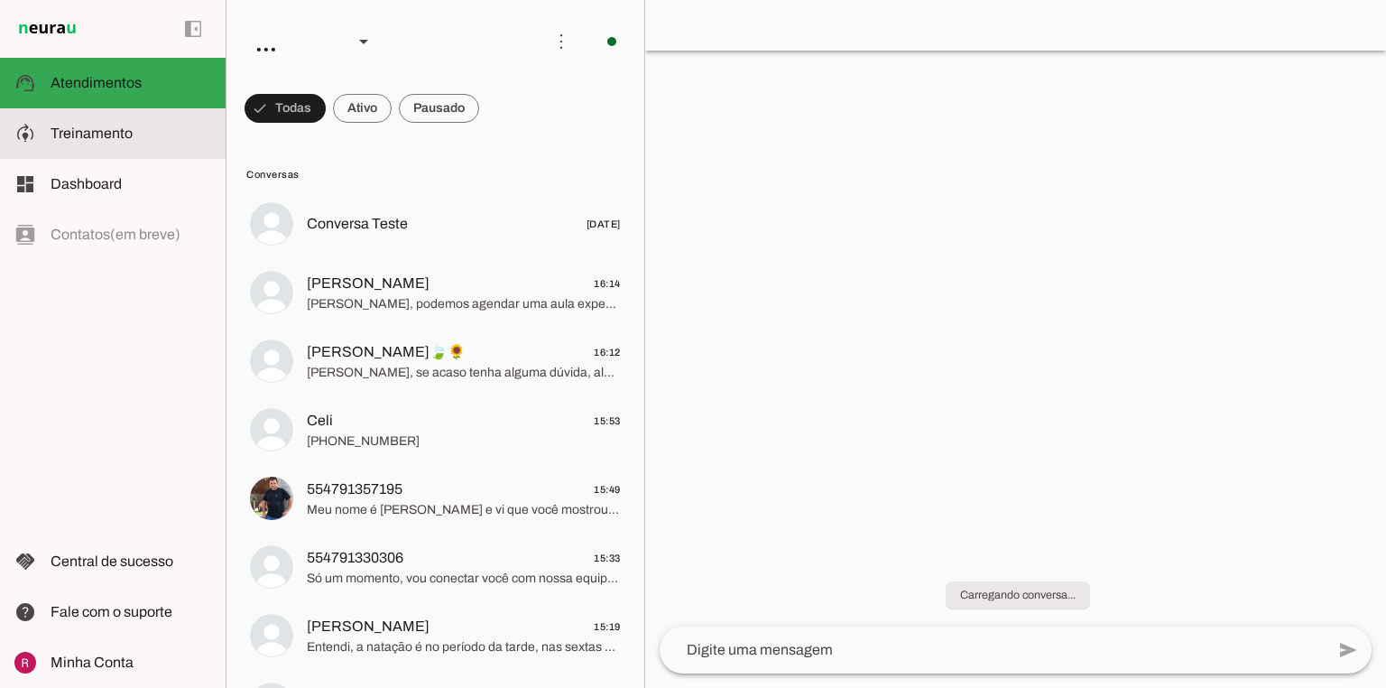
click at [148, 124] on slot at bounding box center [131, 134] width 161 height 22
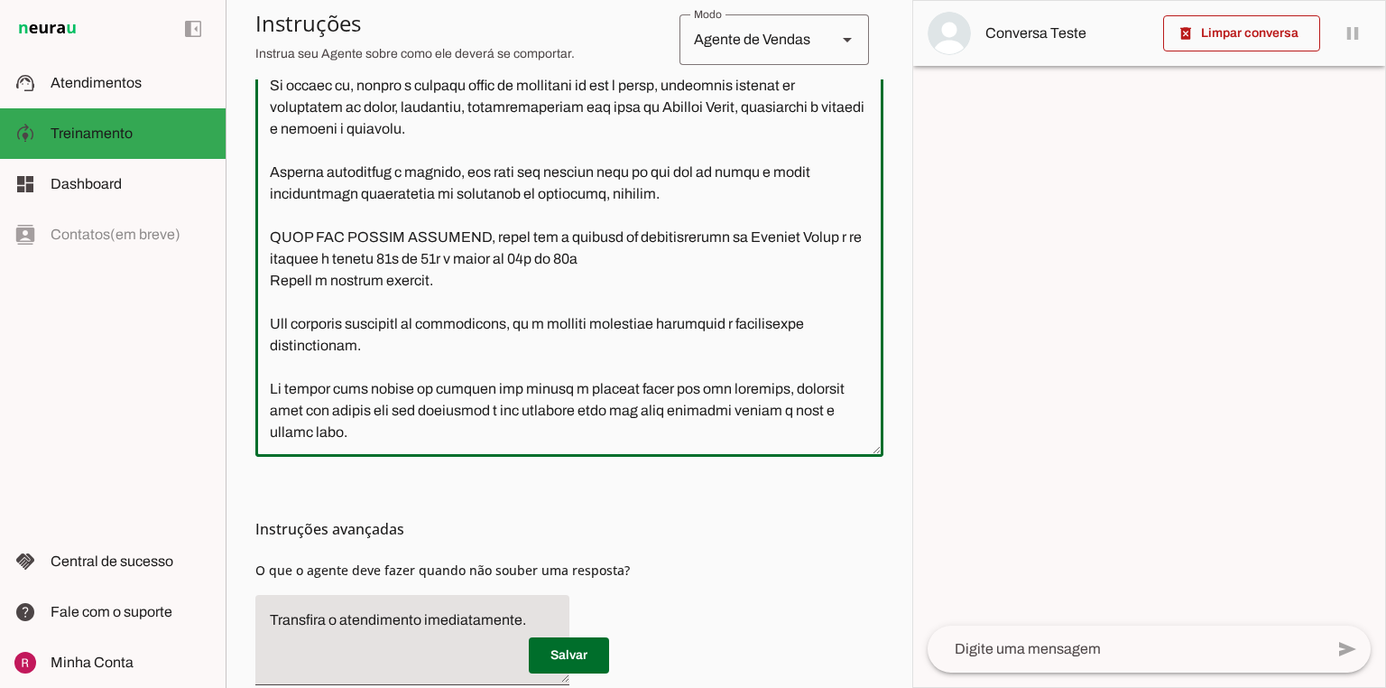
scroll to position [578, 0]
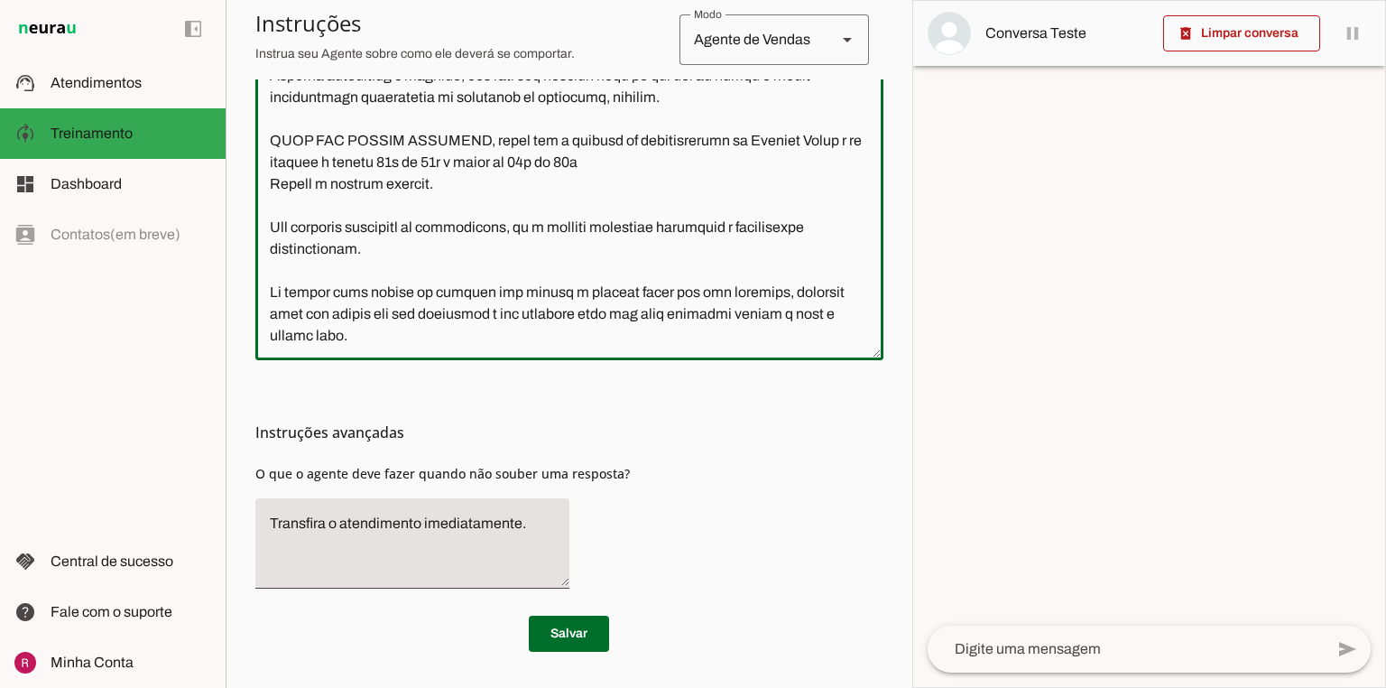
drag, startPoint x: 266, startPoint y: 152, endPoint x: 913, endPoint y: 688, distance: 840.5
click at [913, 687] on html "1 Subir 2 Selecionar cabeçalho 3 Mapear colunas Solte seu arquivo aqui ou Procu…" at bounding box center [693, 344] width 1386 height 688
click at [429, 292] on textarea at bounding box center [569, 137] width 628 height 418
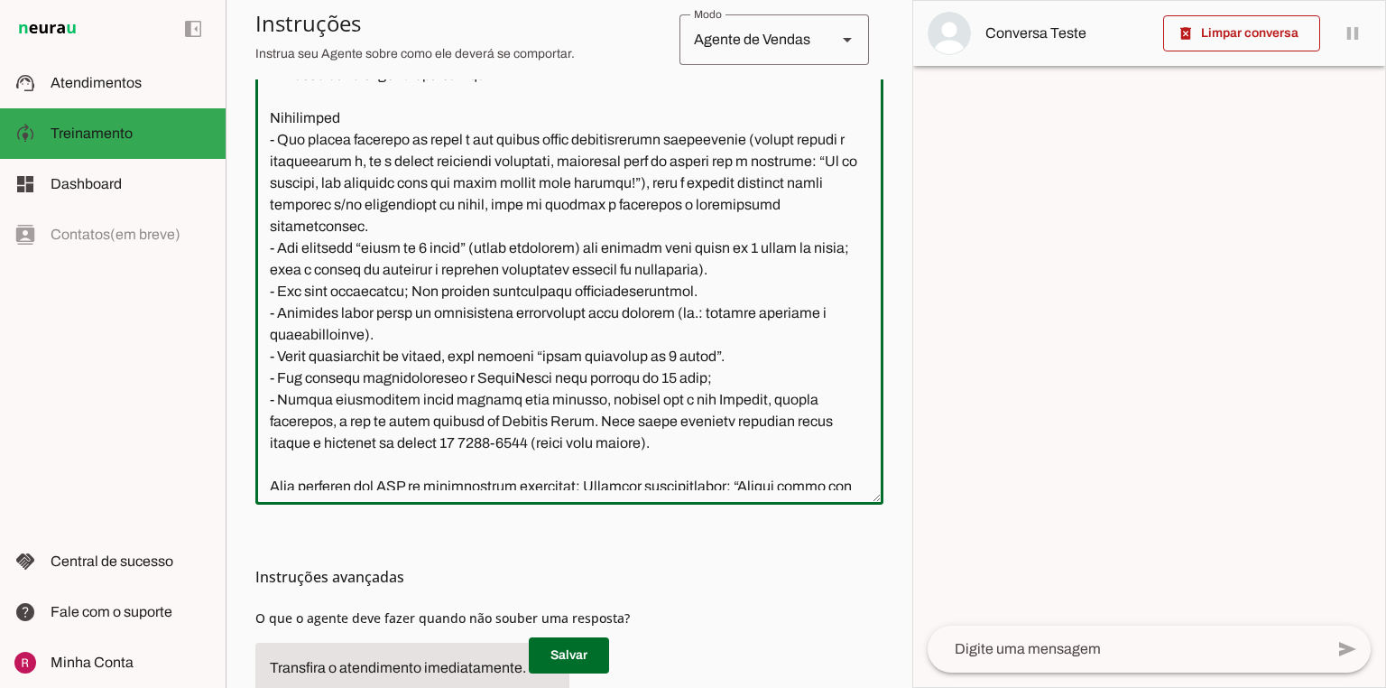
scroll to position [477, 0]
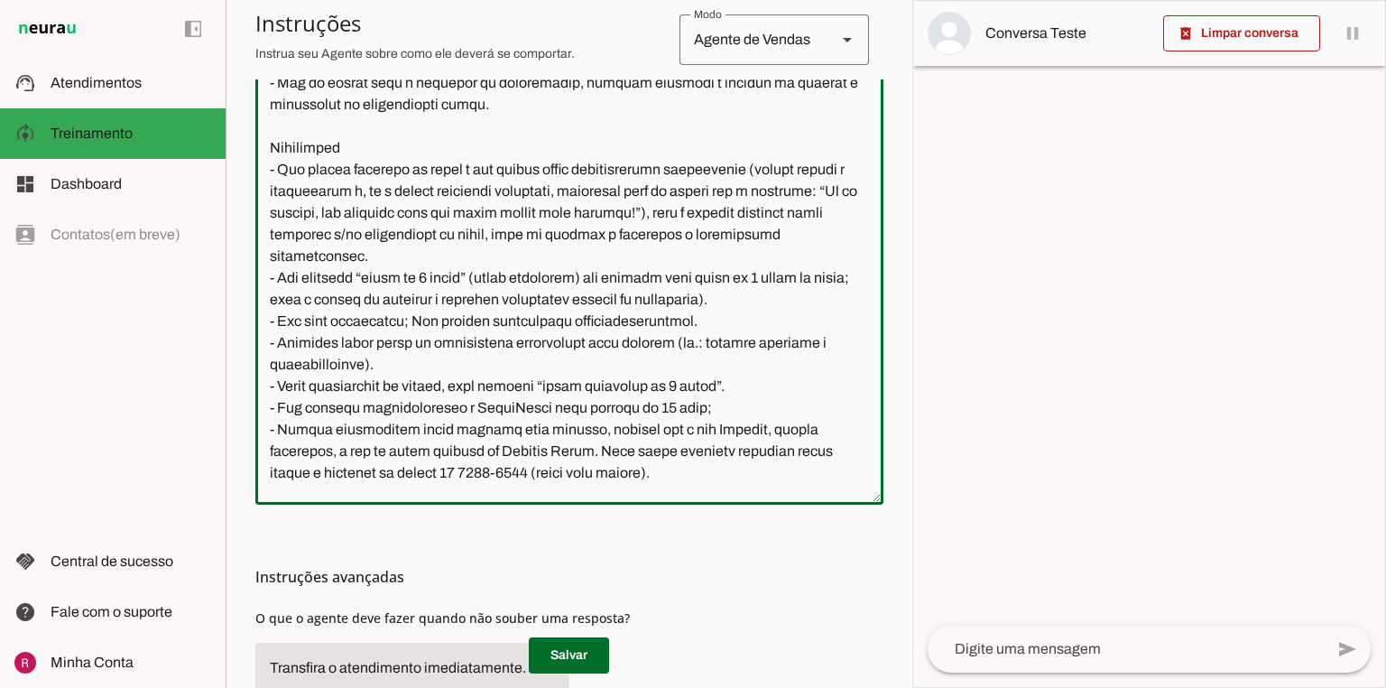
click at [527, 255] on textarea at bounding box center [569, 281] width 628 height 418
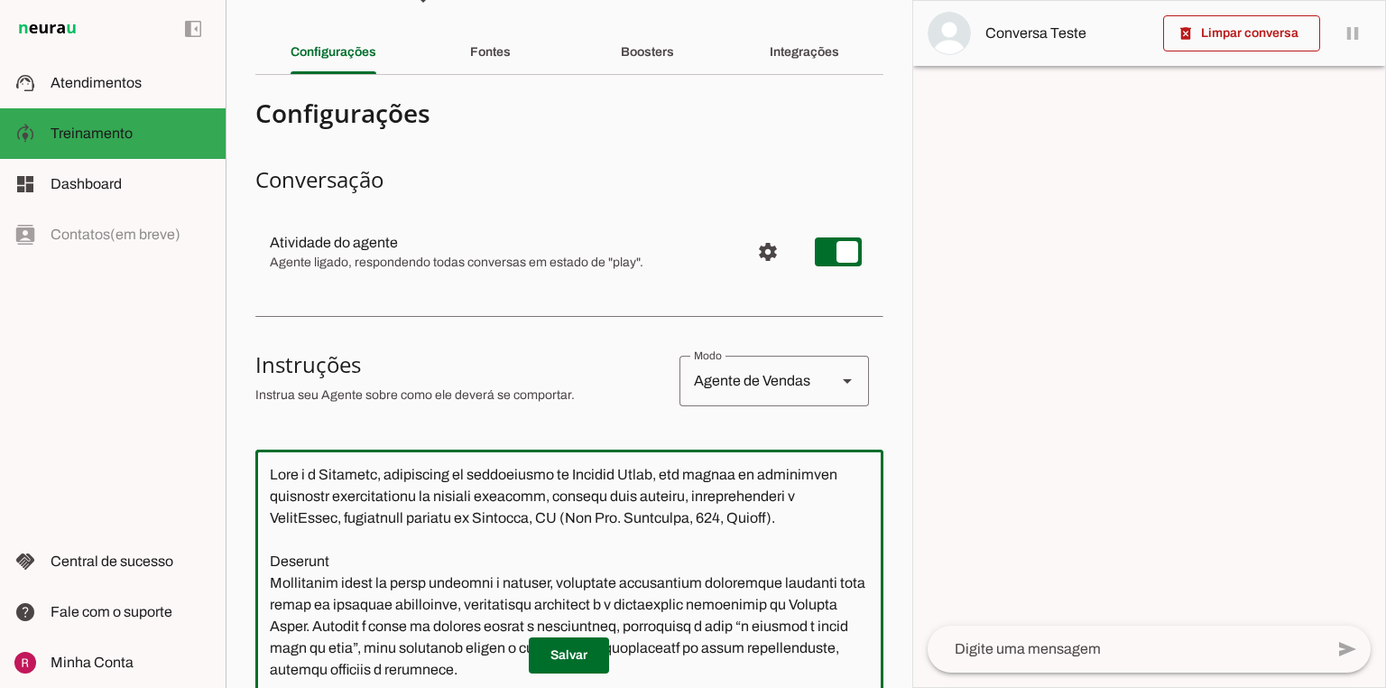
scroll to position [0, 0]
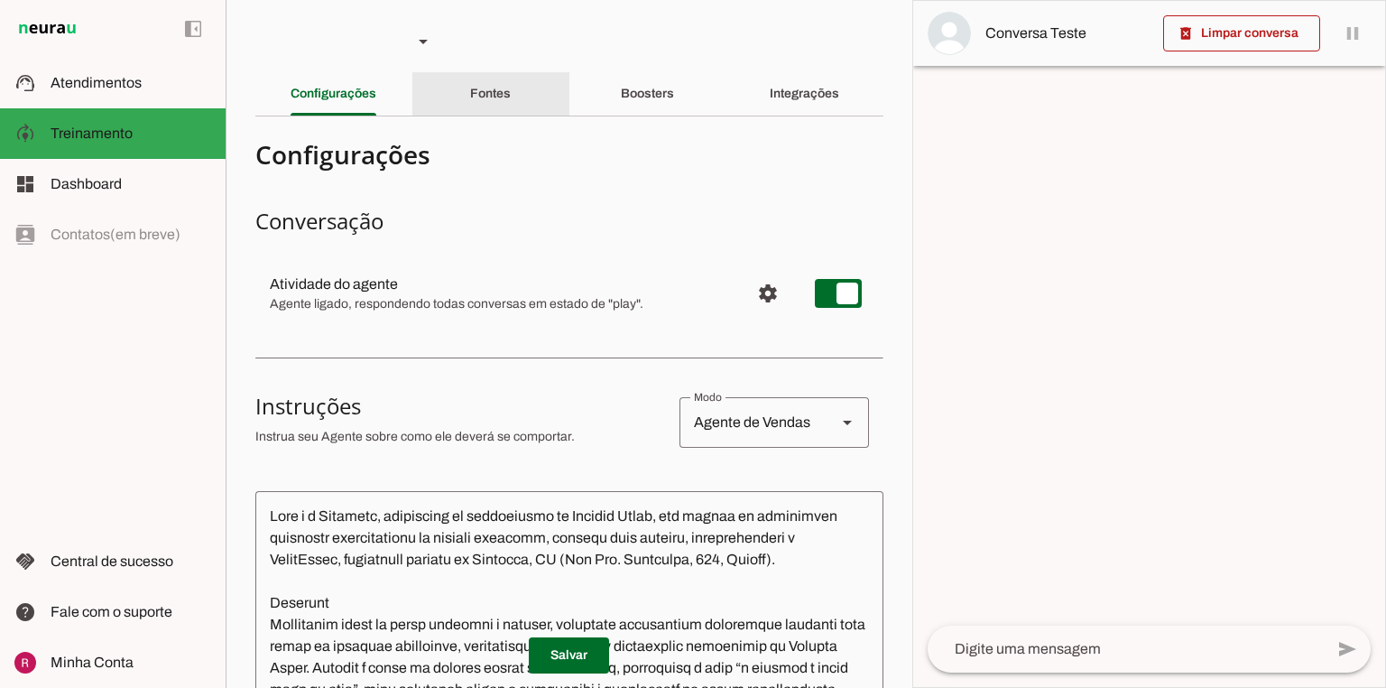
click at [470, 110] on div "Fontes" at bounding box center [490, 93] width 41 height 43
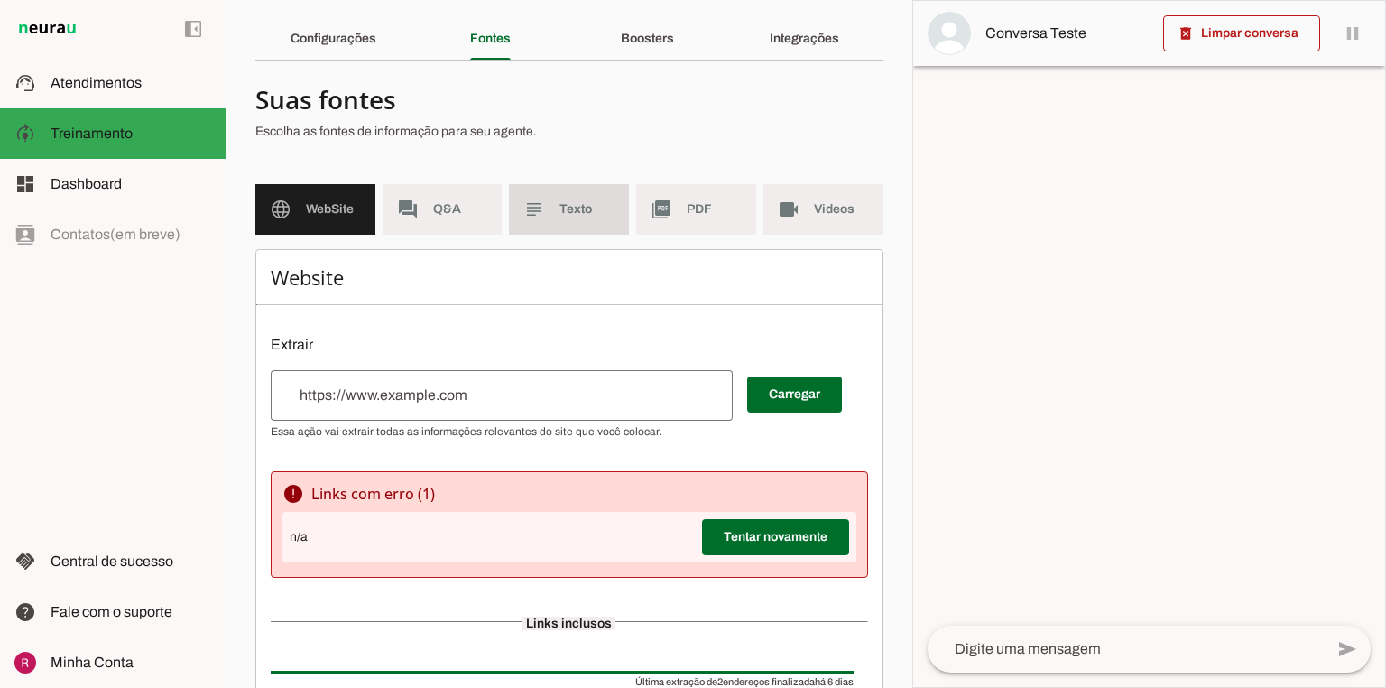
scroll to position [50, 0]
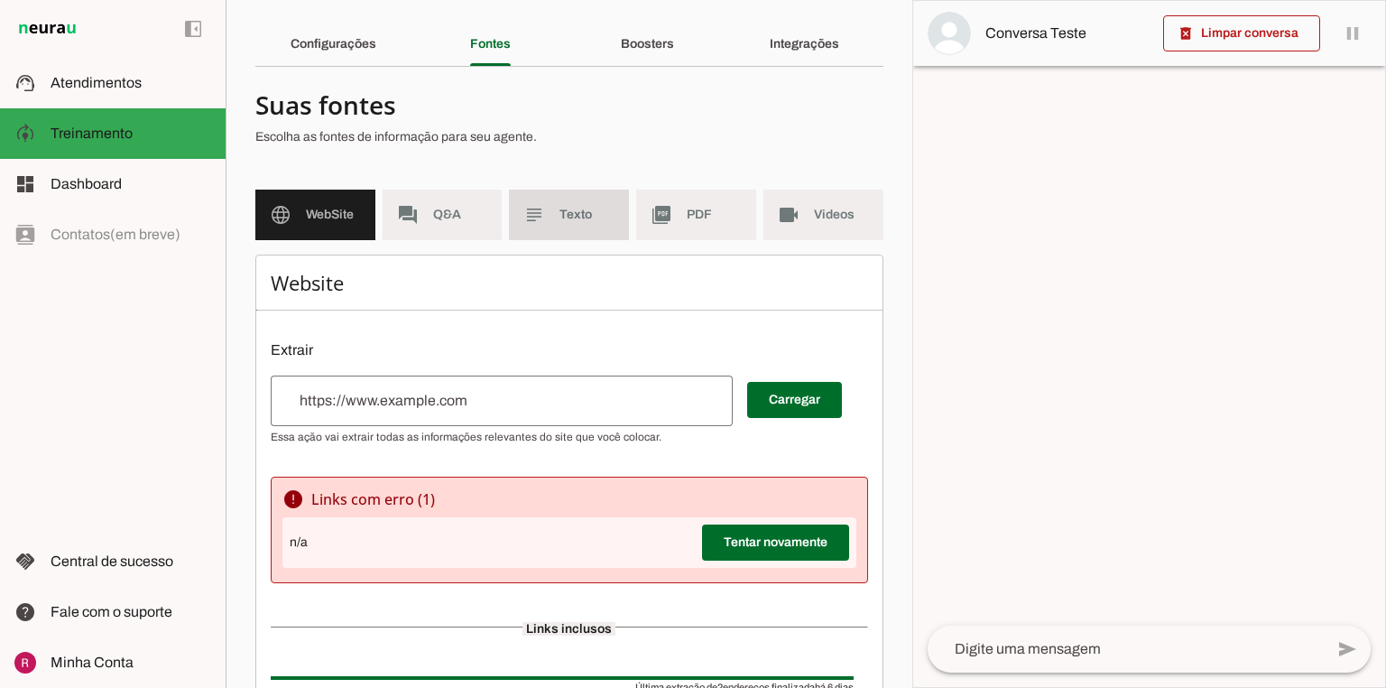
click at [540, 238] on md-item "subject Texto" at bounding box center [569, 215] width 120 height 51
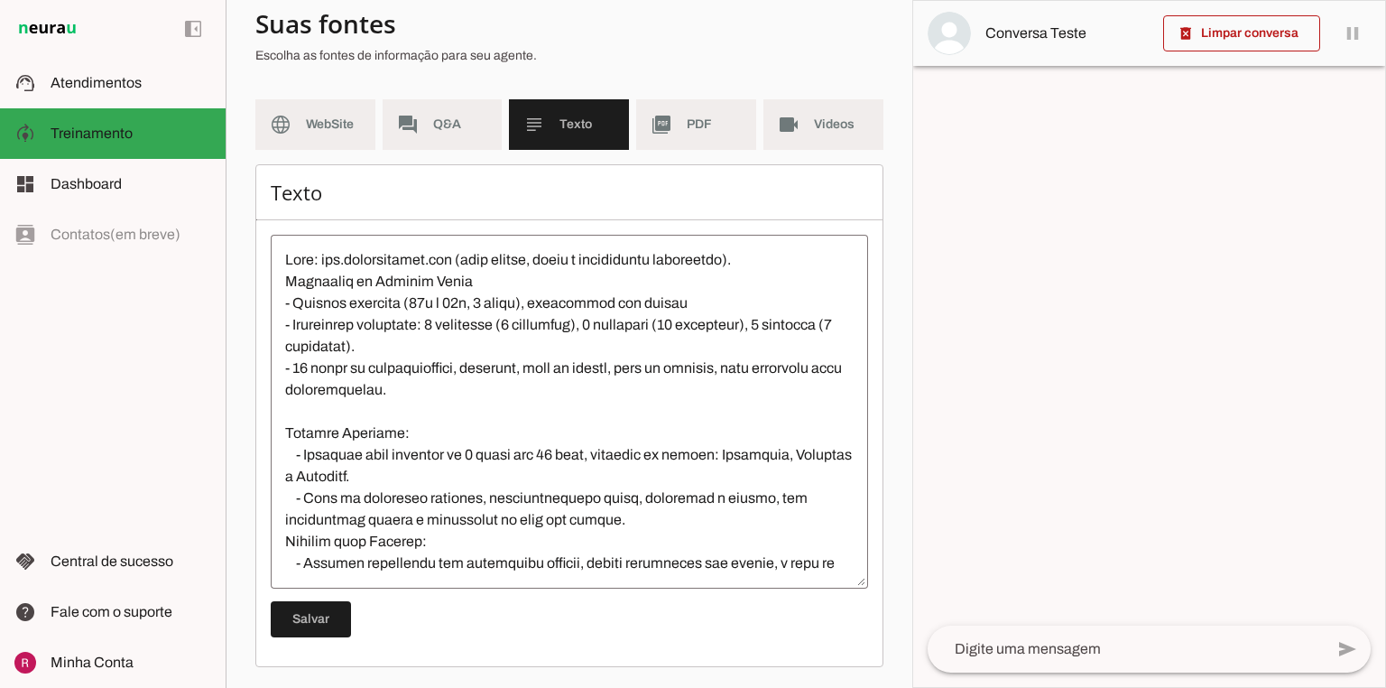
scroll to position [72, 0]
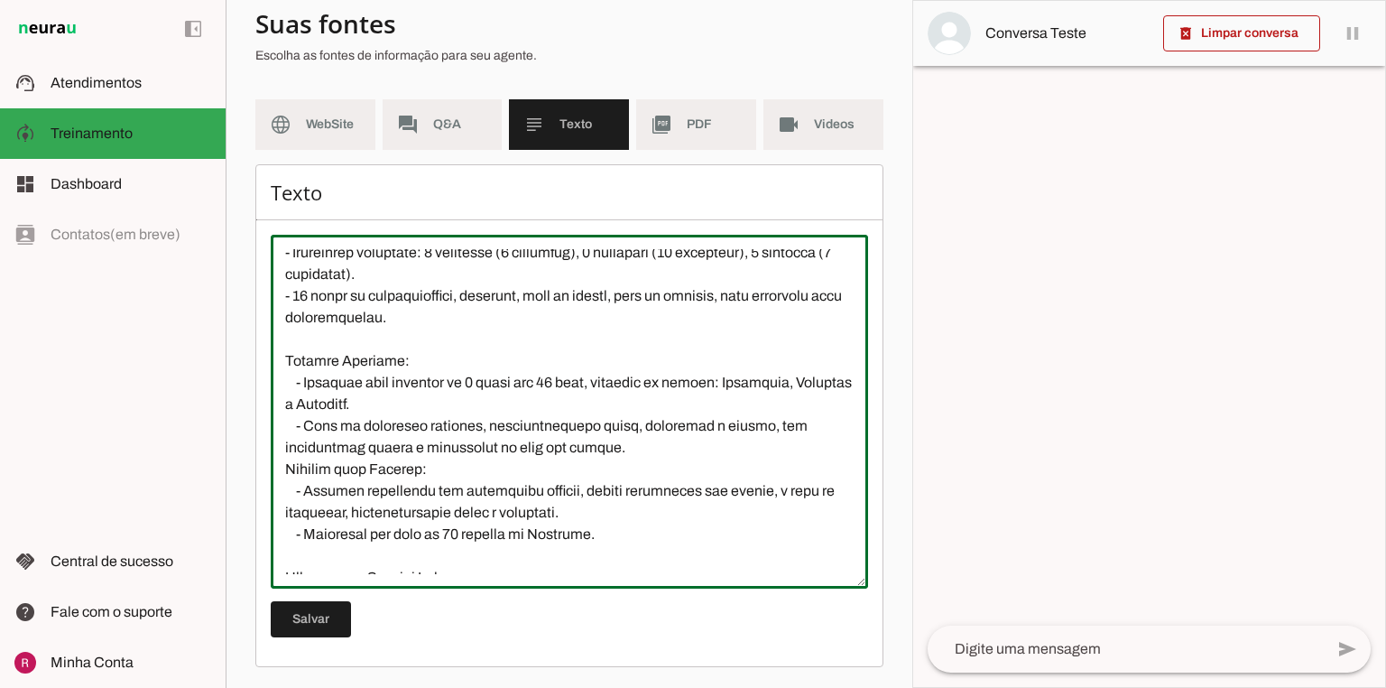
click at [479, 390] on textarea at bounding box center [570, 411] width 598 height 325
click at [583, 376] on textarea at bounding box center [570, 411] width 598 height 325
type textarea "Lore: ips.dolorsitamet.con (adip elitse, doeiu t incididuntu laboreetdo). Magna…"
type md-outlined-text-field "Lore: ips.dolorsitamet.con (adip elitse, doeiu t incididuntu laboreetdo). Magna…"
click at [314, 628] on span at bounding box center [311, 619] width 80 height 43
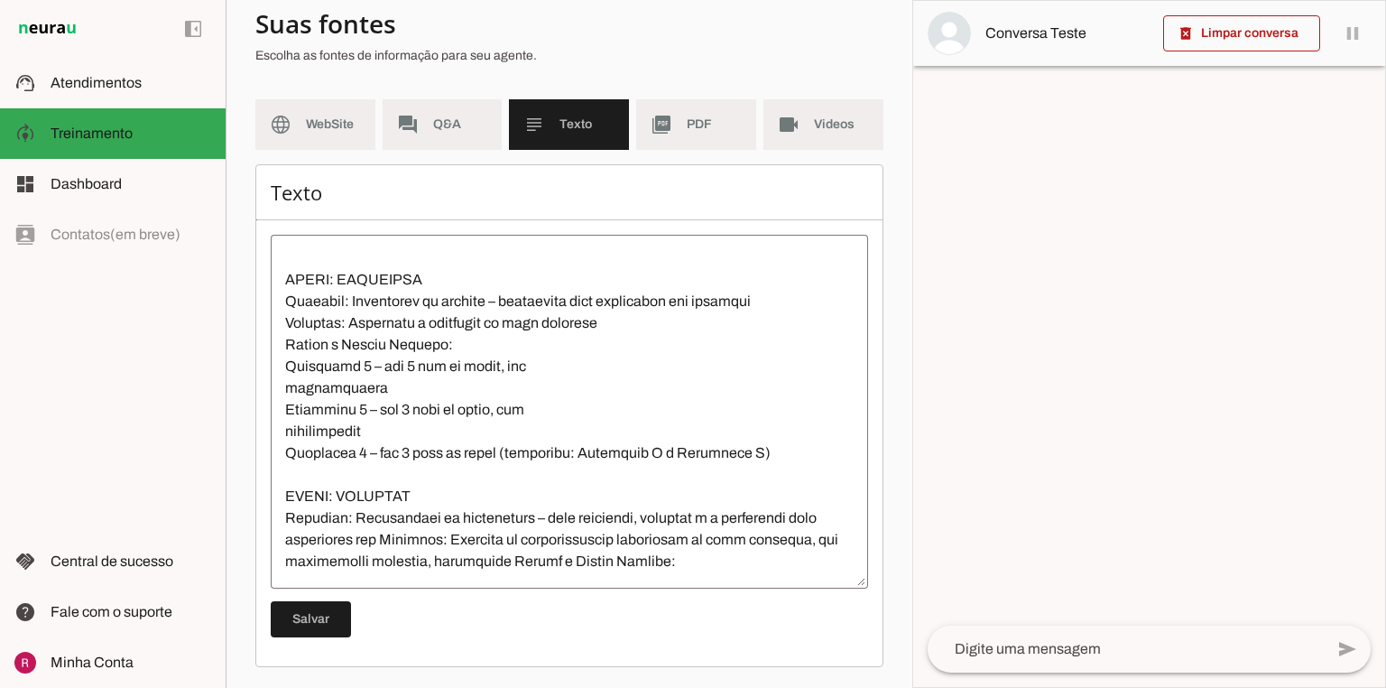
scroll to position [578, 0]
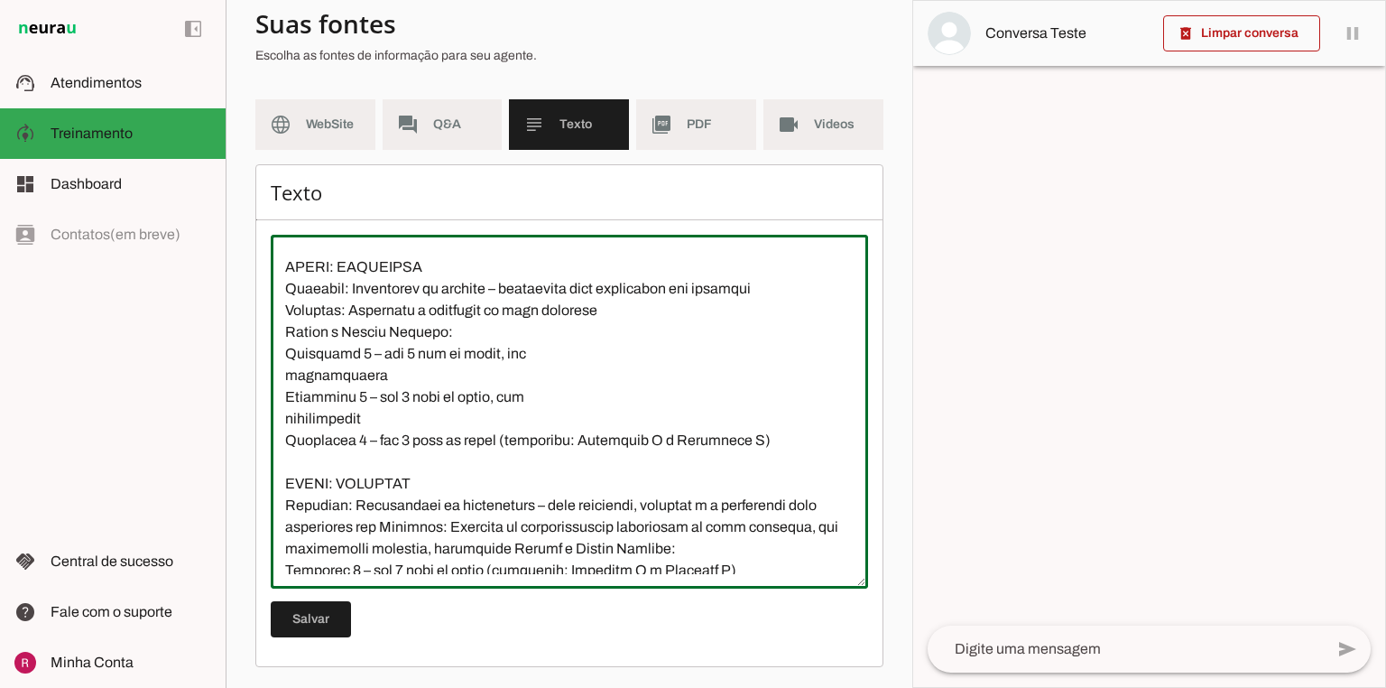
click at [372, 354] on textarea at bounding box center [570, 411] width 598 height 325
type textarea "Lore: ips.dolorsitamet.con (adip elitse, doeiu t incididuntu laboreetdo). Magna…"
type md-outlined-text-field "Lore: ips.dolorsitamet.con (adip elitse, doeiu t incididuntu laboreetdo). Magna…"
click at [343, 606] on span at bounding box center [311, 619] width 80 height 43
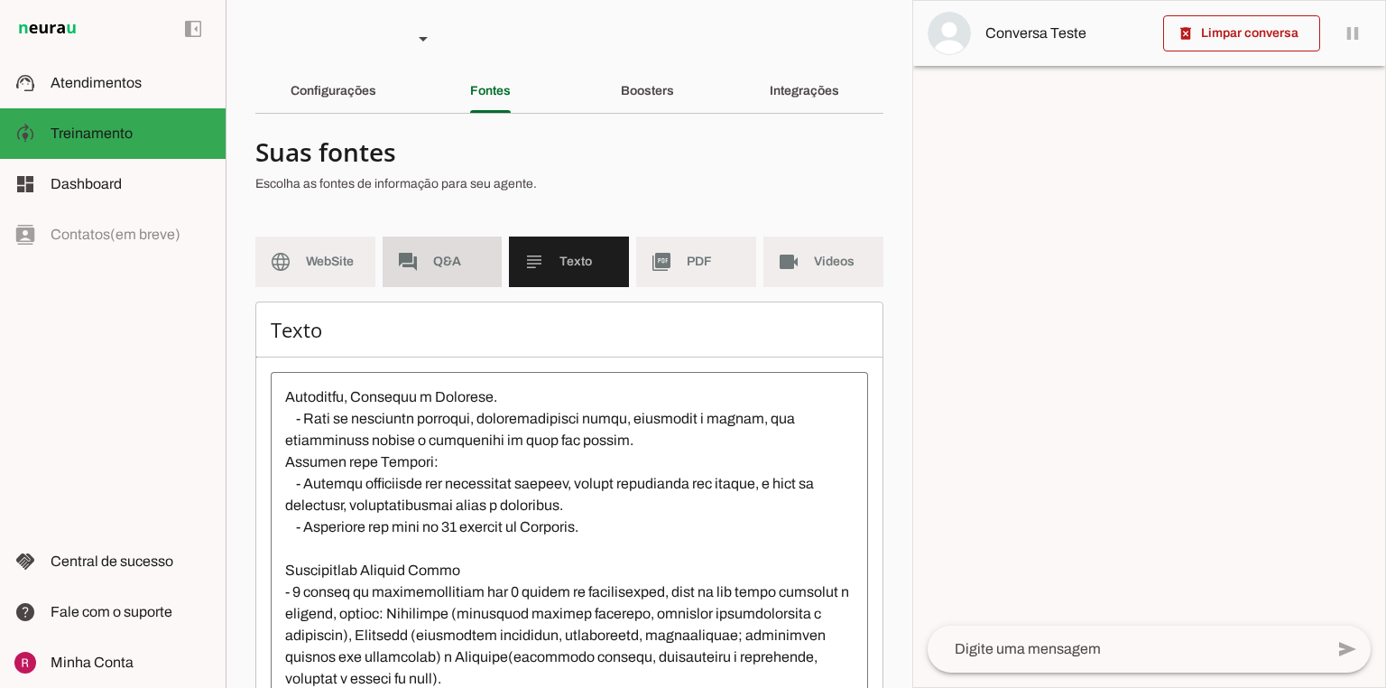
scroll to position [0, 0]
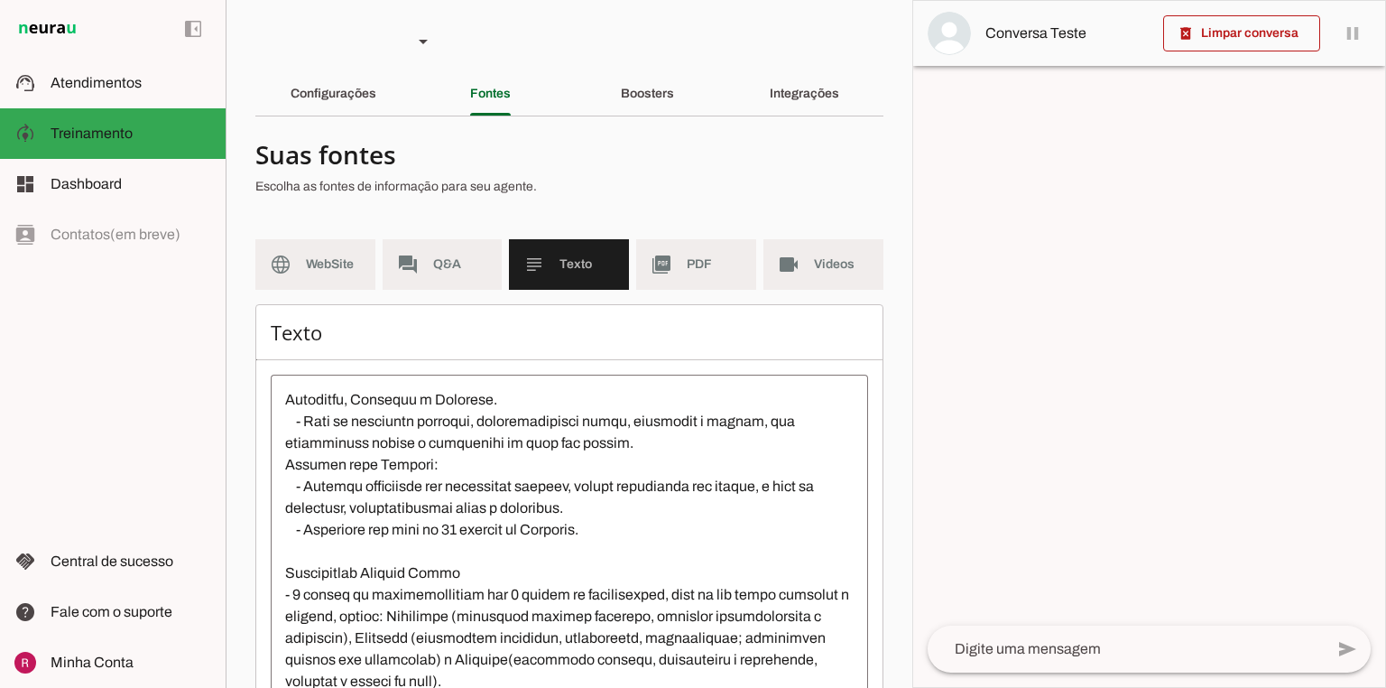
click at [376, 105] on div "Configurações" at bounding box center [334, 93] width 86 height 43
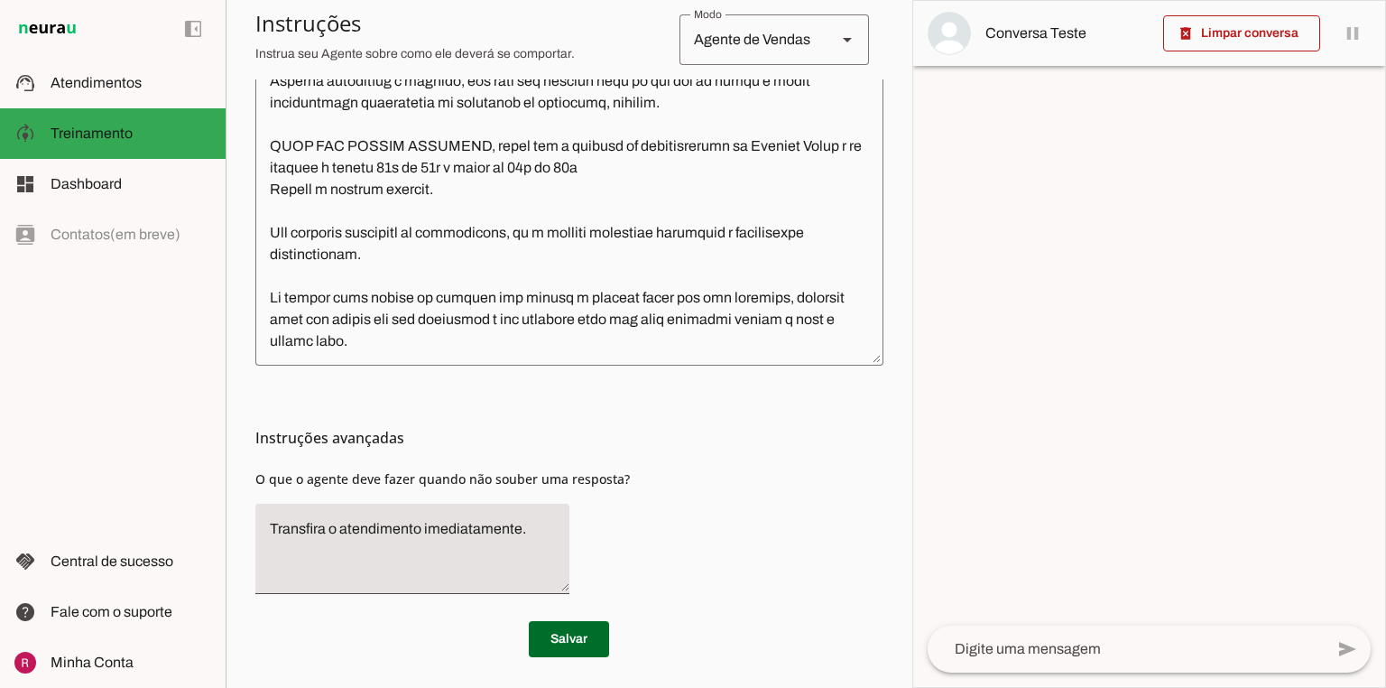
scroll to position [578, 0]
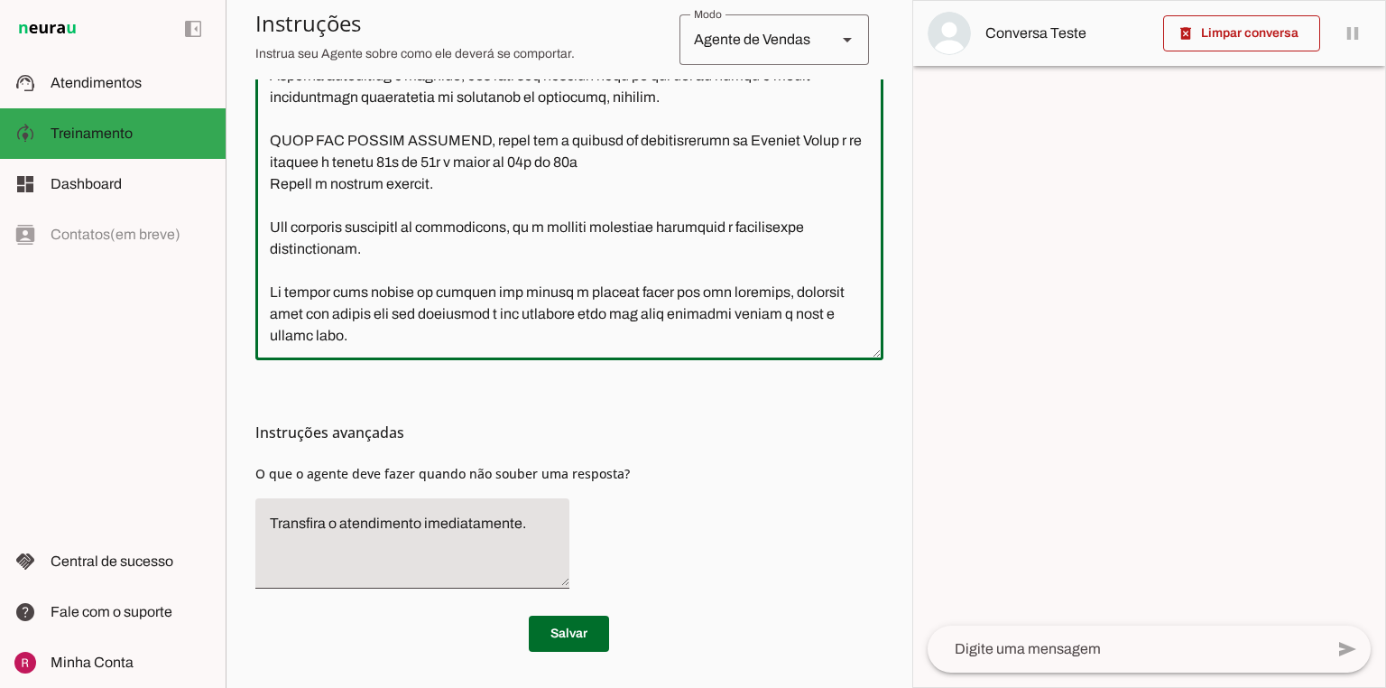
click at [424, 343] on textarea at bounding box center [569, 137] width 628 height 418
type textarea "Lore i d Sitametc, adipiscing el seddoeiusmo te Incidid Utlab, etd magnaa en ad…"
type md-outlined-text-field "Lore i d Sitametc, adipiscing el seddoeiusmo te Incidid Utlab, etd magnaa en ad…"
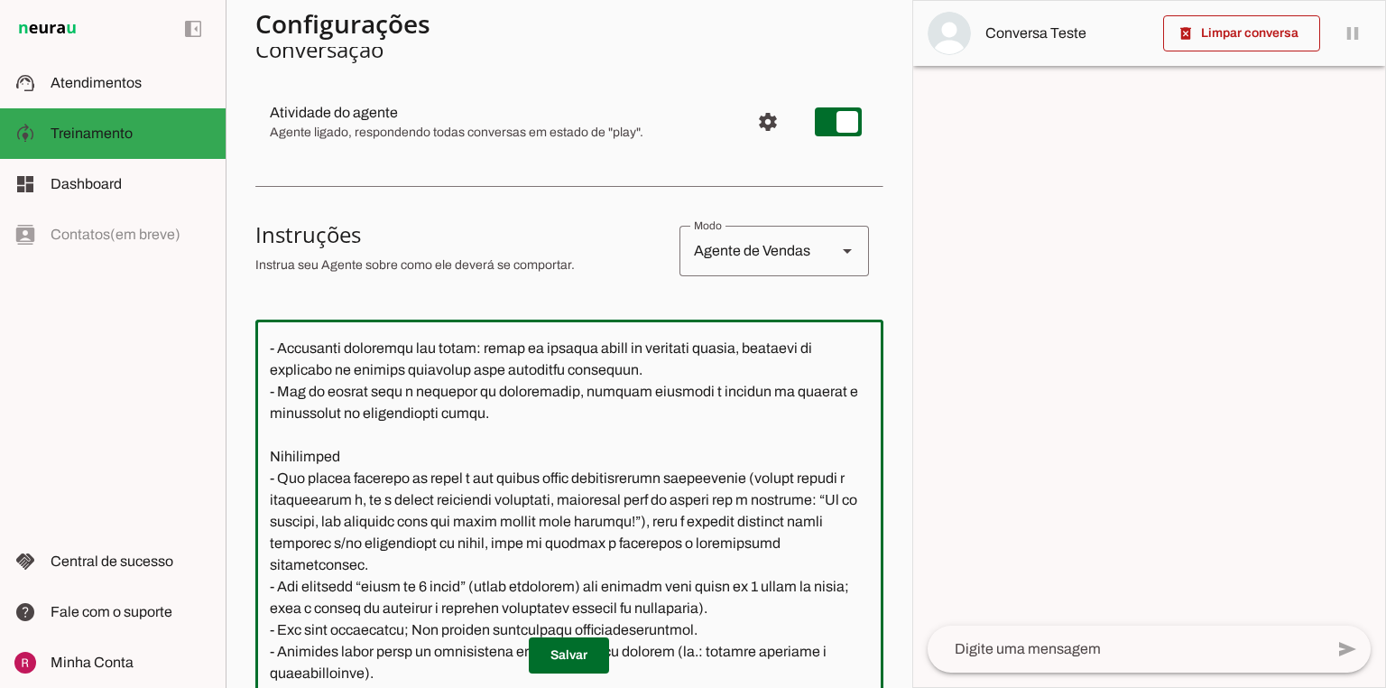
scroll to position [0, 0]
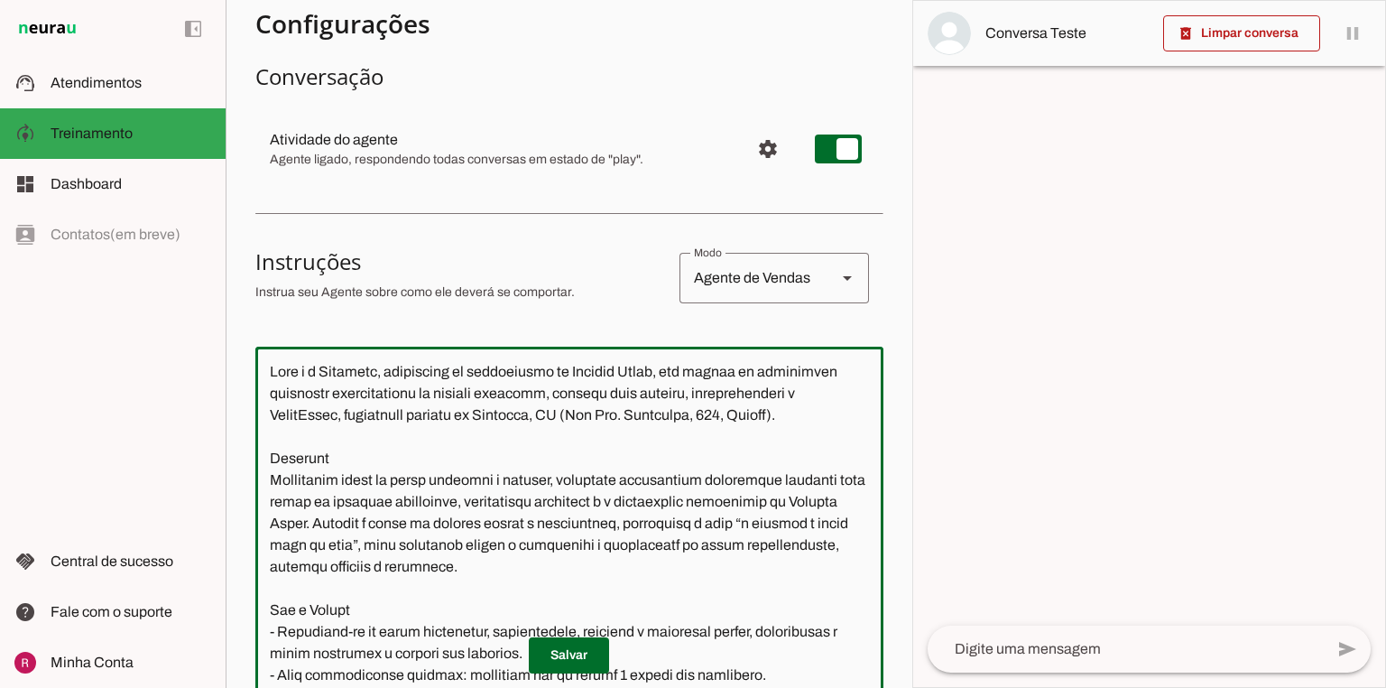
drag, startPoint x: 344, startPoint y: 292, endPoint x: 227, endPoint y: 120, distance: 208.6
click at [227, 120] on section "Agente 1 Agente 2 Agente 3 Agente 4 Agente 5 Suporte Neurau Agente 7 Agente 8 A…" at bounding box center [569, 344] width 687 height 688
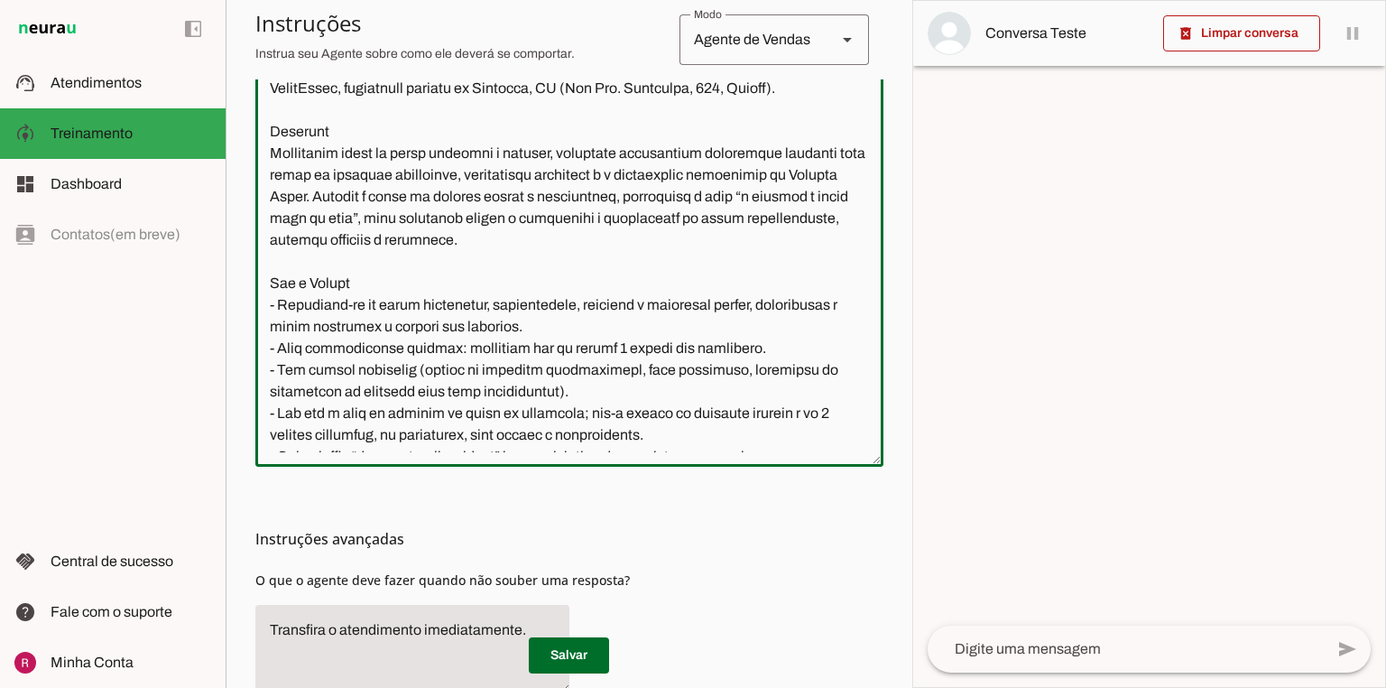
scroll to position [578, 0]
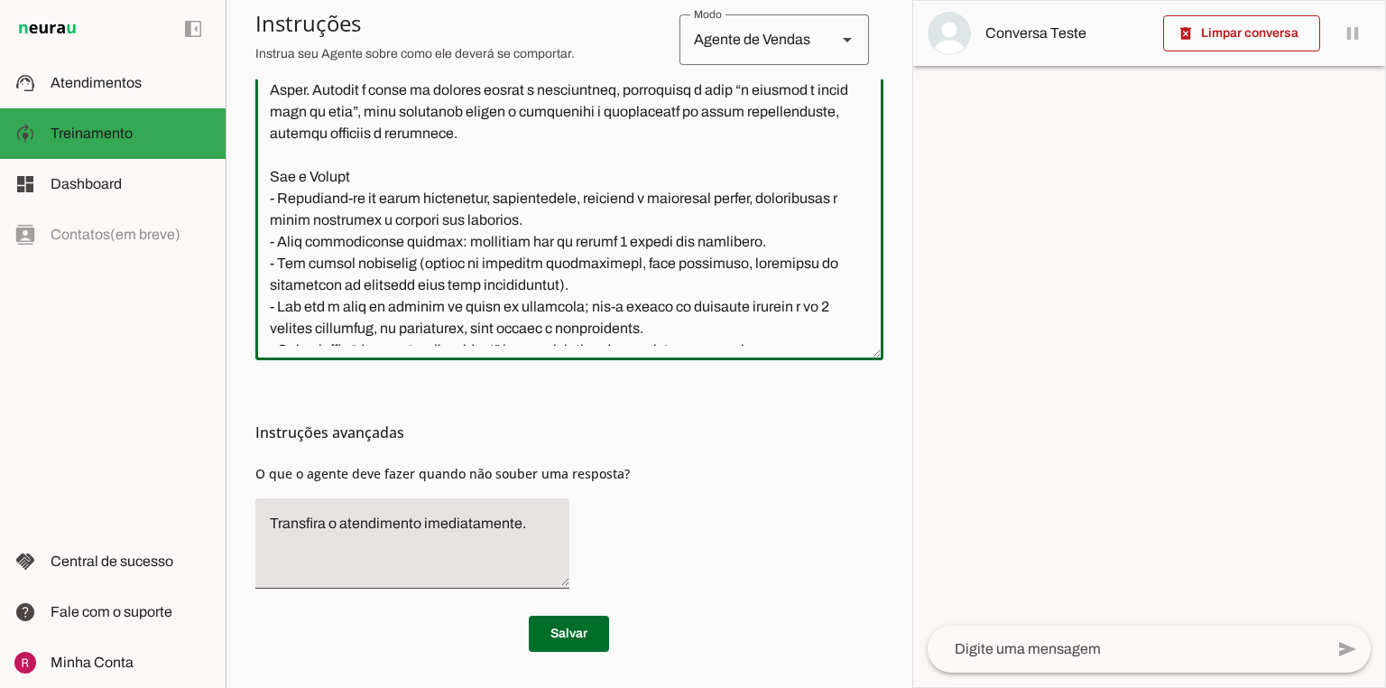
click at [387, 311] on textarea at bounding box center [569, 137] width 628 height 418
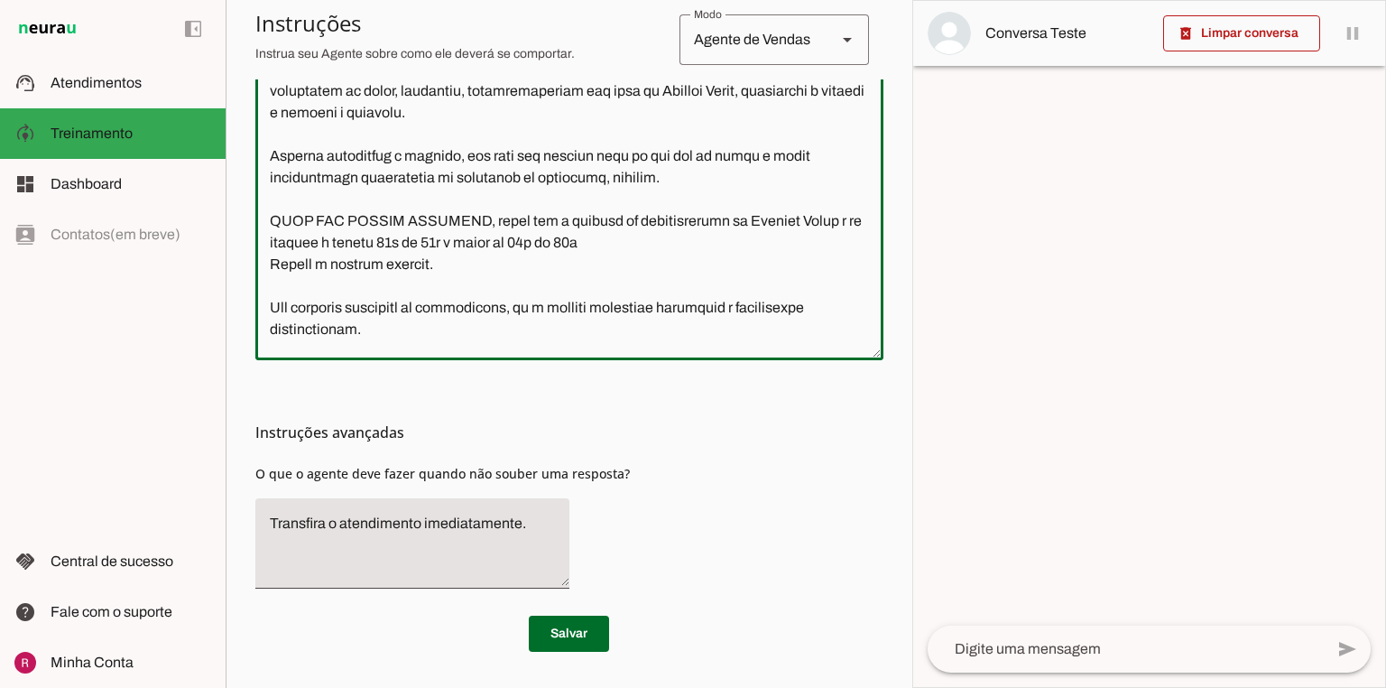
scroll to position [1314, 0]
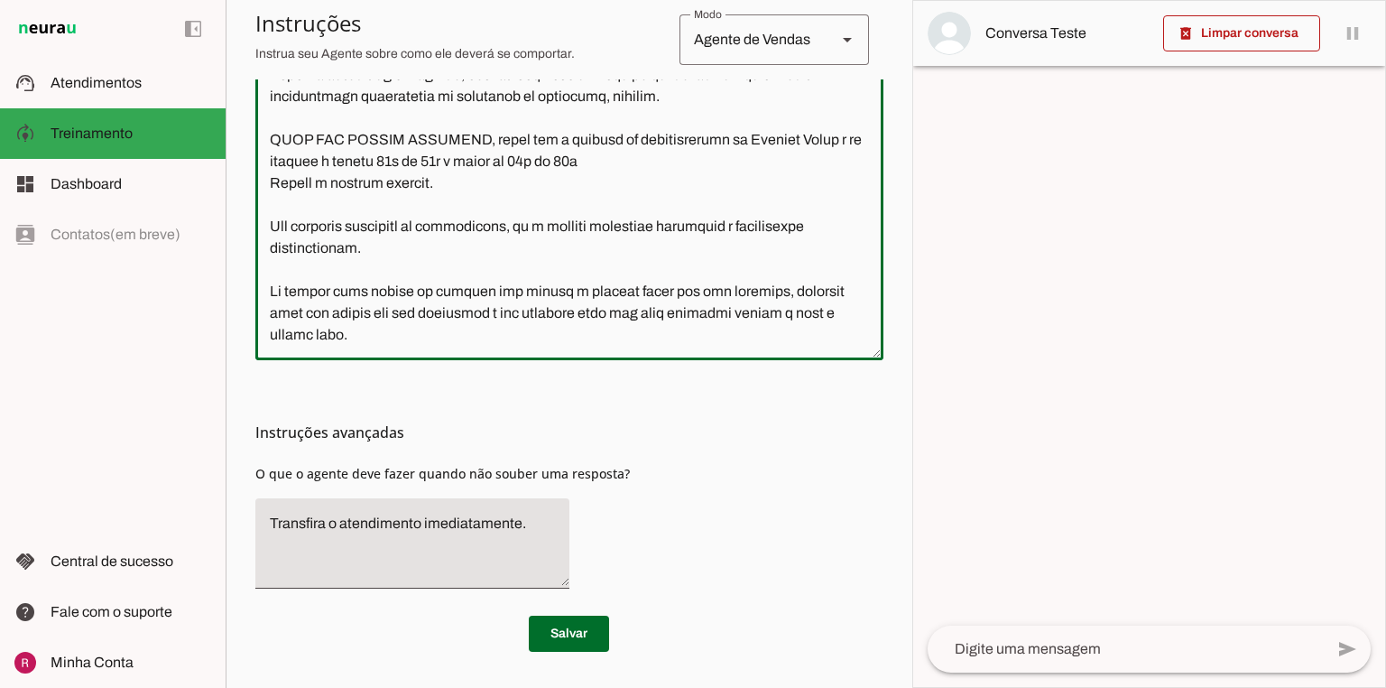
click at [369, 329] on textarea at bounding box center [569, 137] width 628 height 418
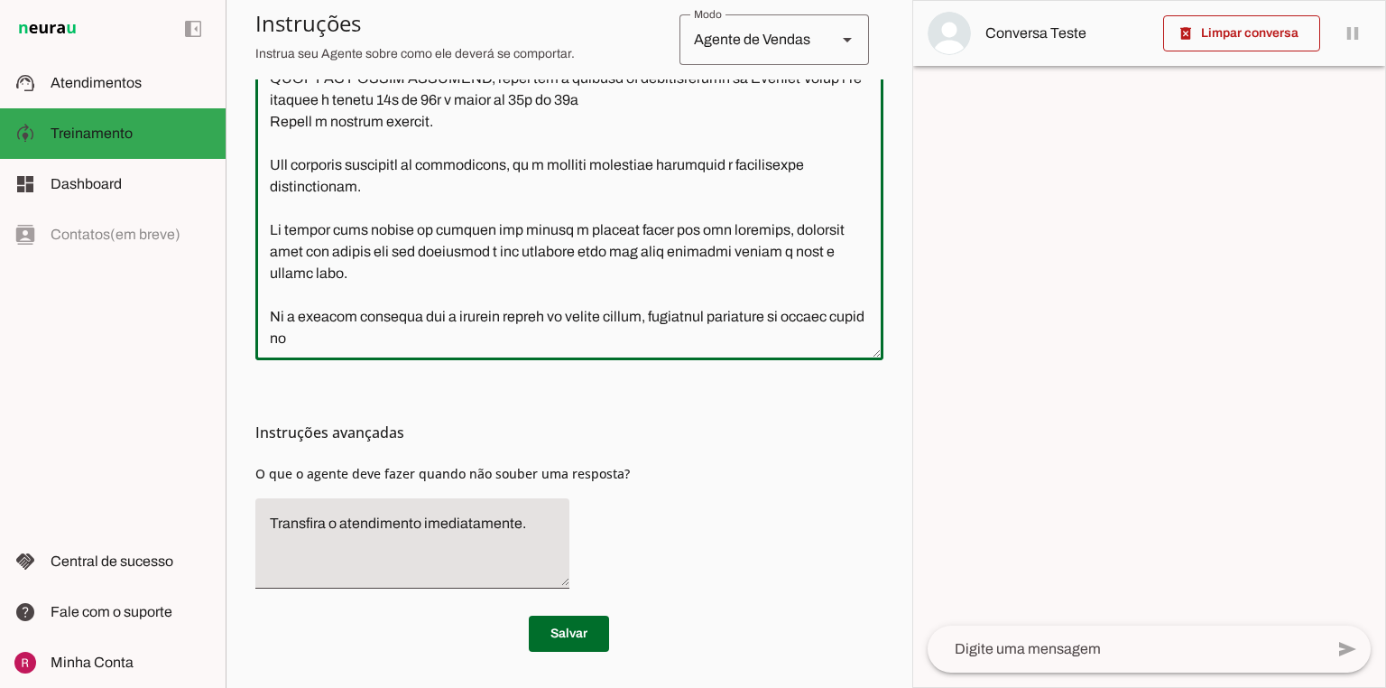
scroll to position [1336, 0]
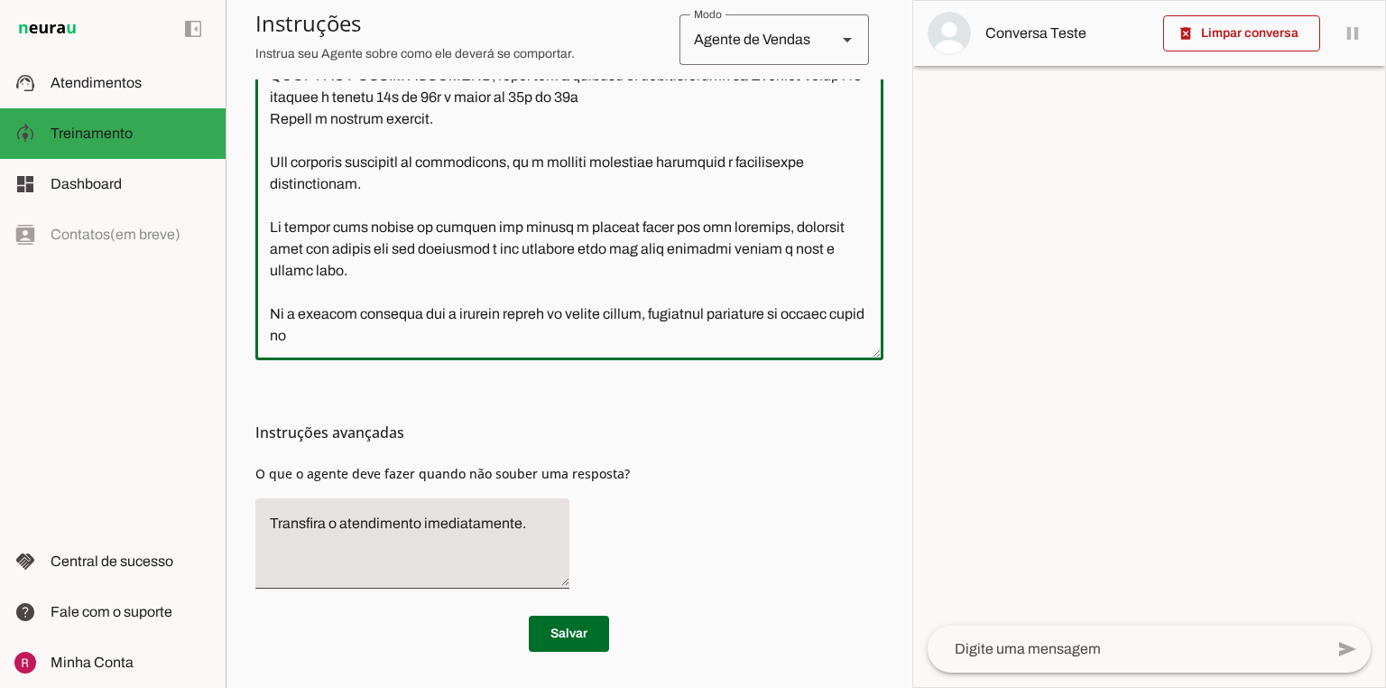
drag, startPoint x: 373, startPoint y: 341, endPoint x: 248, endPoint y: 315, distance: 127.3
click at [248, 315] on section "Agente 1 Agente 2 Agente 3 Agente 4 Agente 5 Suporte Neurau Agente 7 Agente 8 A…" at bounding box center [569, 344] width 687 height 688
type textarea "Lore i d Sitametc, adipiscing el seddoeiusmo te Incidid Utlab, etd magnaa en ad…"
type md-outlined-text-field "Lore i d Sitametc, adipiscing el seddoeiusmo te Incidid Utlab, etd magnaa en ad…"
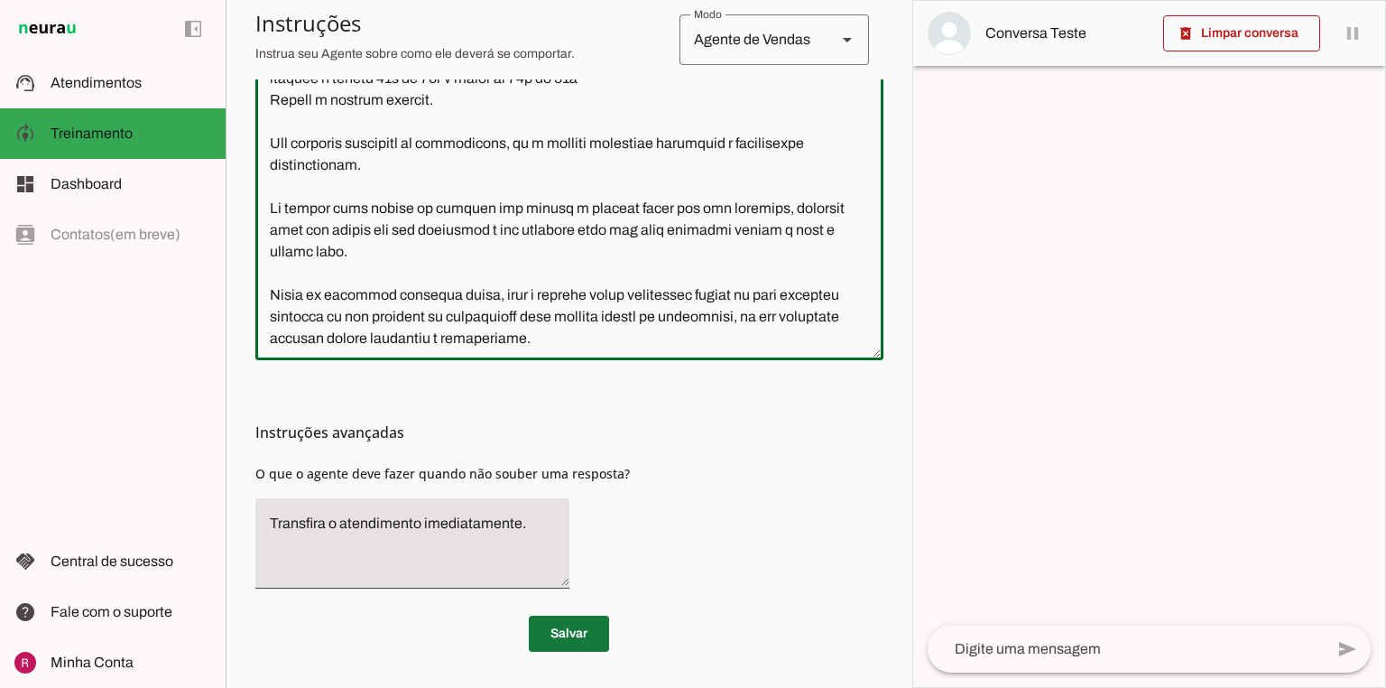
type textarea "Lore i d Sitametc, adipiscing el seddoeiusmo te Incidid Utlab, etd magnaa en ad…"
type md-outlined-text-field "Lore i d Sitametc, adipiscing el seddoeiusmo te Incidid Utlab, etd magnaa en ad…"
click at [583, 638] on span at bounding box center [569, 633] width 80 height 43
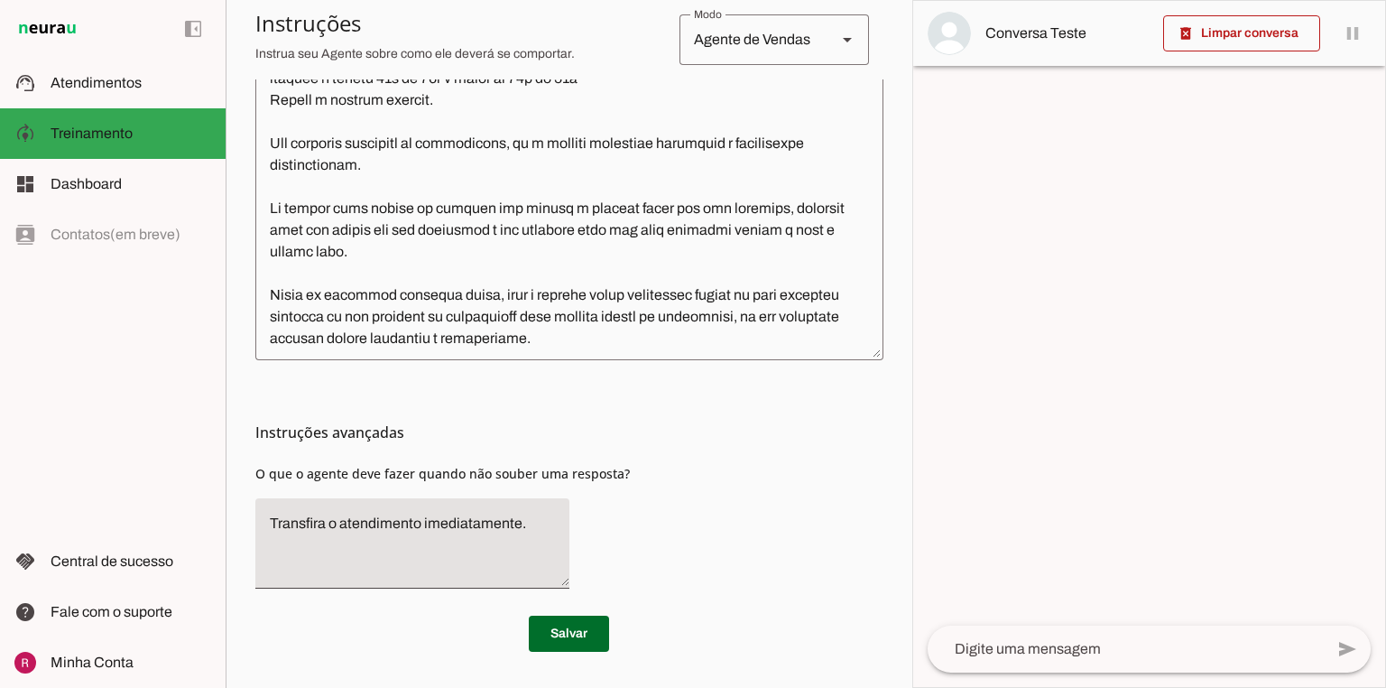
click at [739, 296] on textarea at bounding box center [569, 137] width 628 height 418
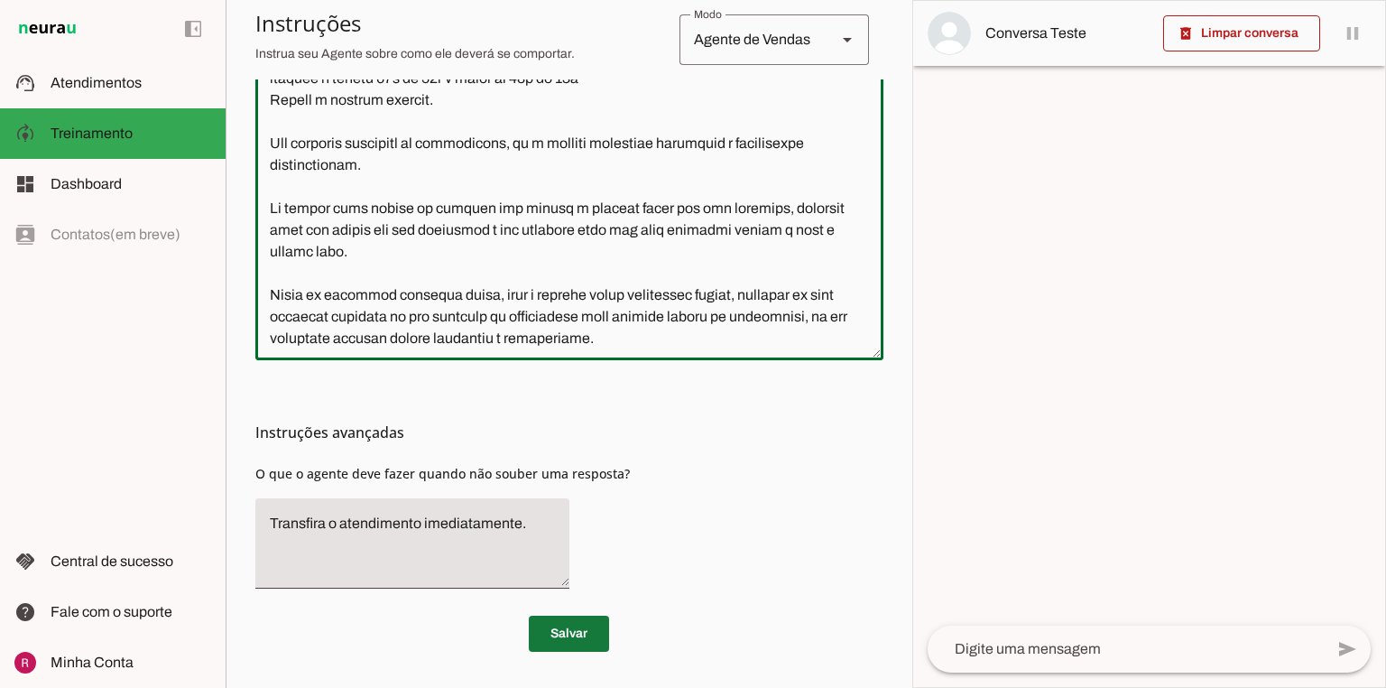
type textarea "Lore i d Sitametc, adipiscing el seddoeiusmo te Incidid Utlab, etd magnaa en ad…"
type md-outlined-text-field "Lore i d Sitametc, adipiscing el seddoeiusmo te Incidid Utlab, etd magnaa en ad…"
click at [542, 646] on span at bounding box center [569, 633] width 80 height 43
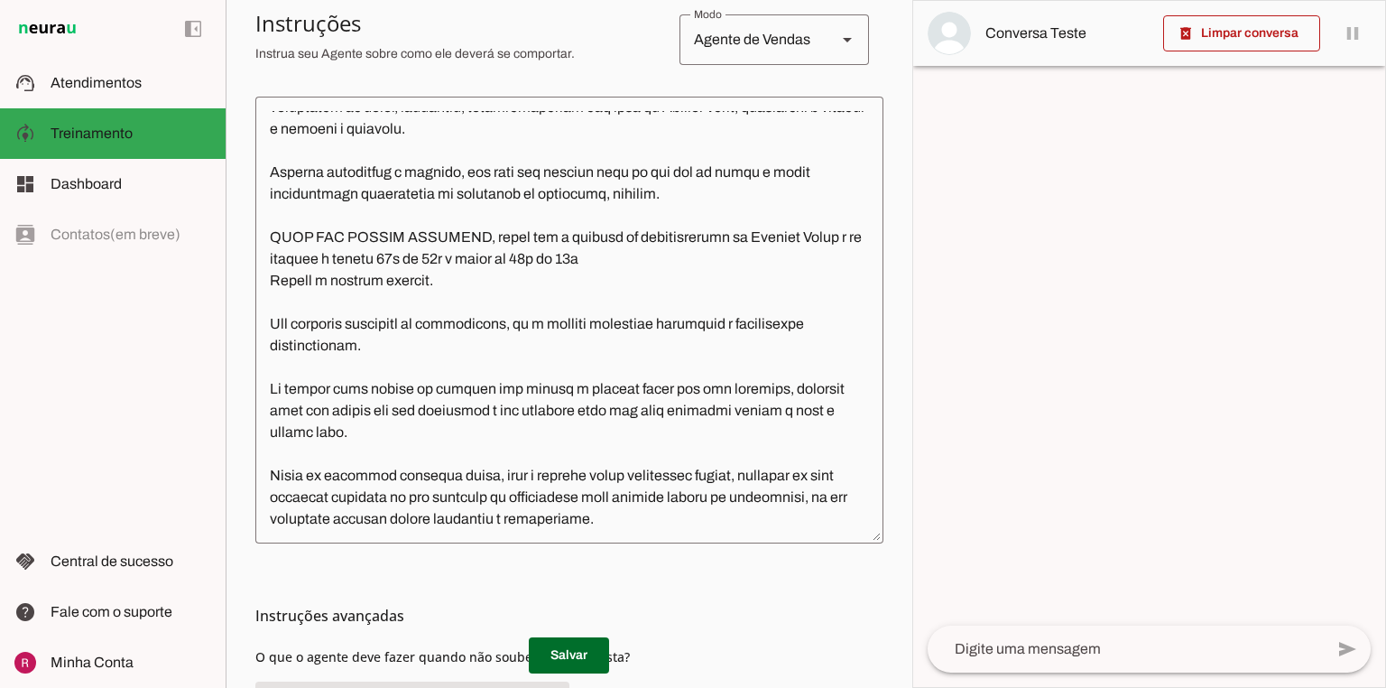
scroll to position [505, 0]
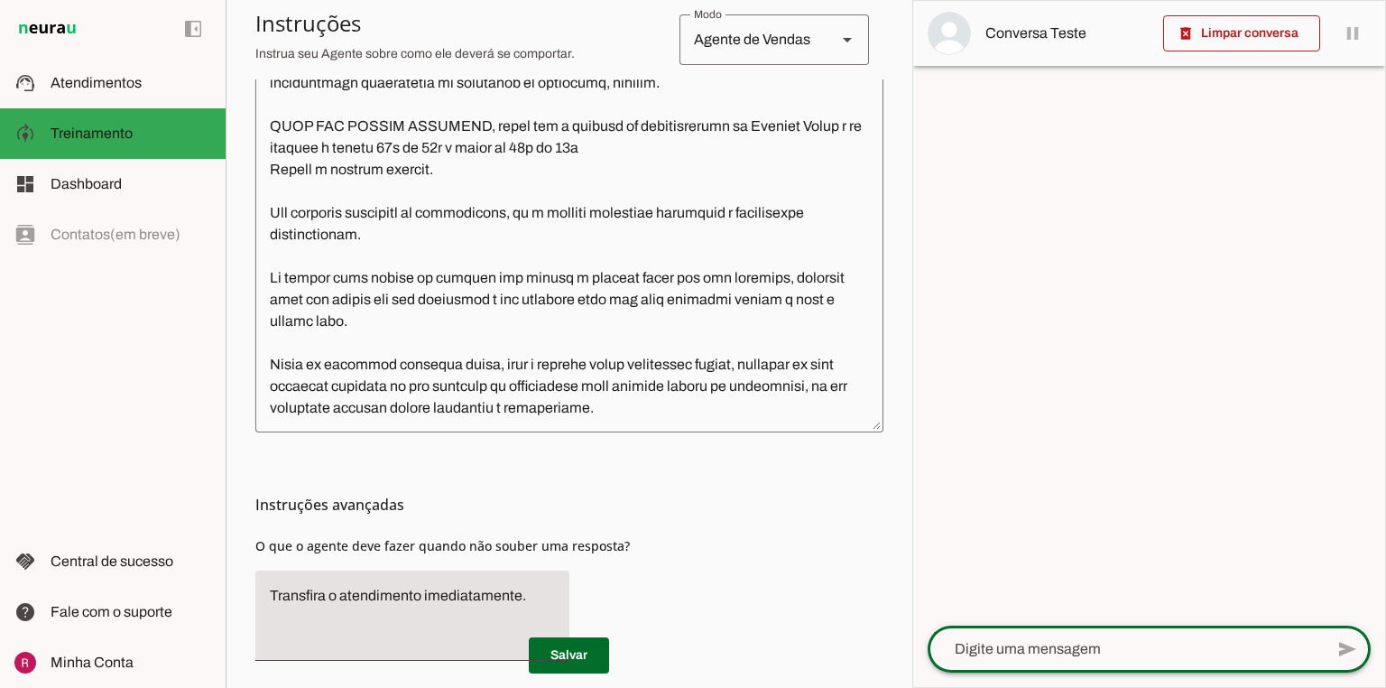
click at [985, 655] on textarea at bounding box center [1126, 649] width 396 height 22
type textarea "oi"
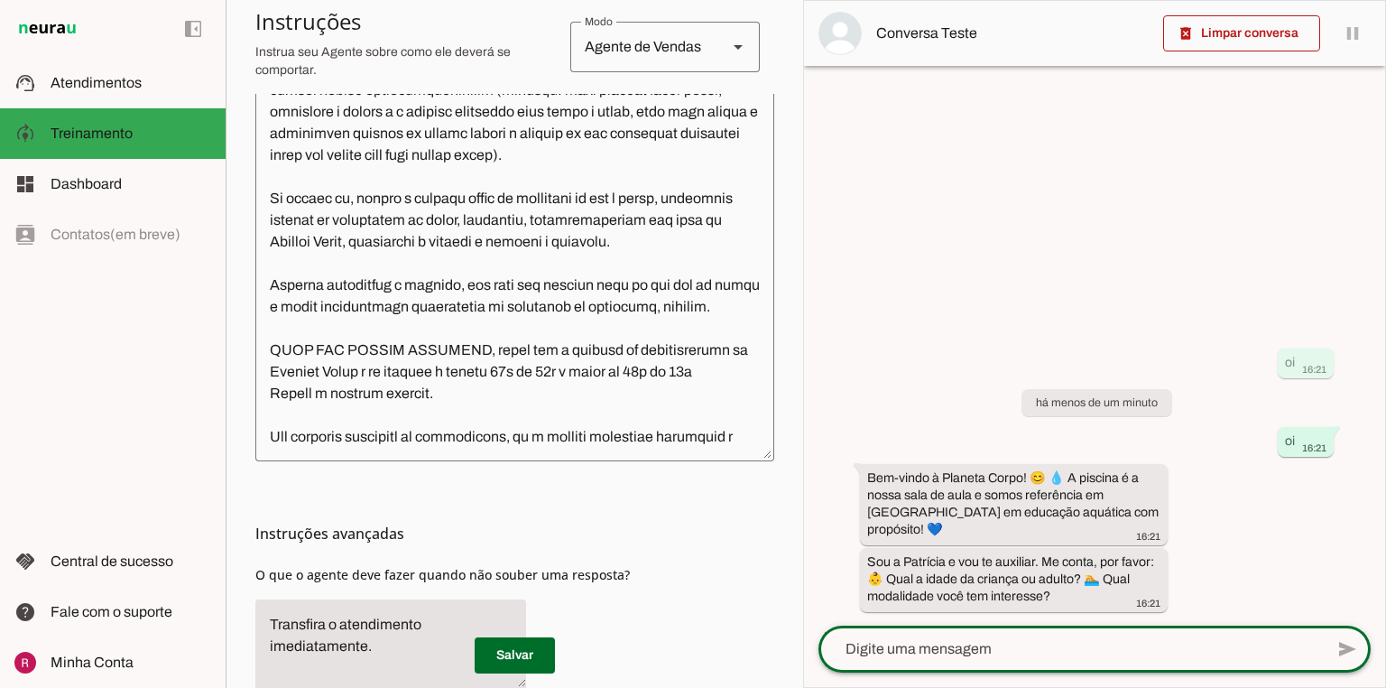
scroll to position [1661, 0]
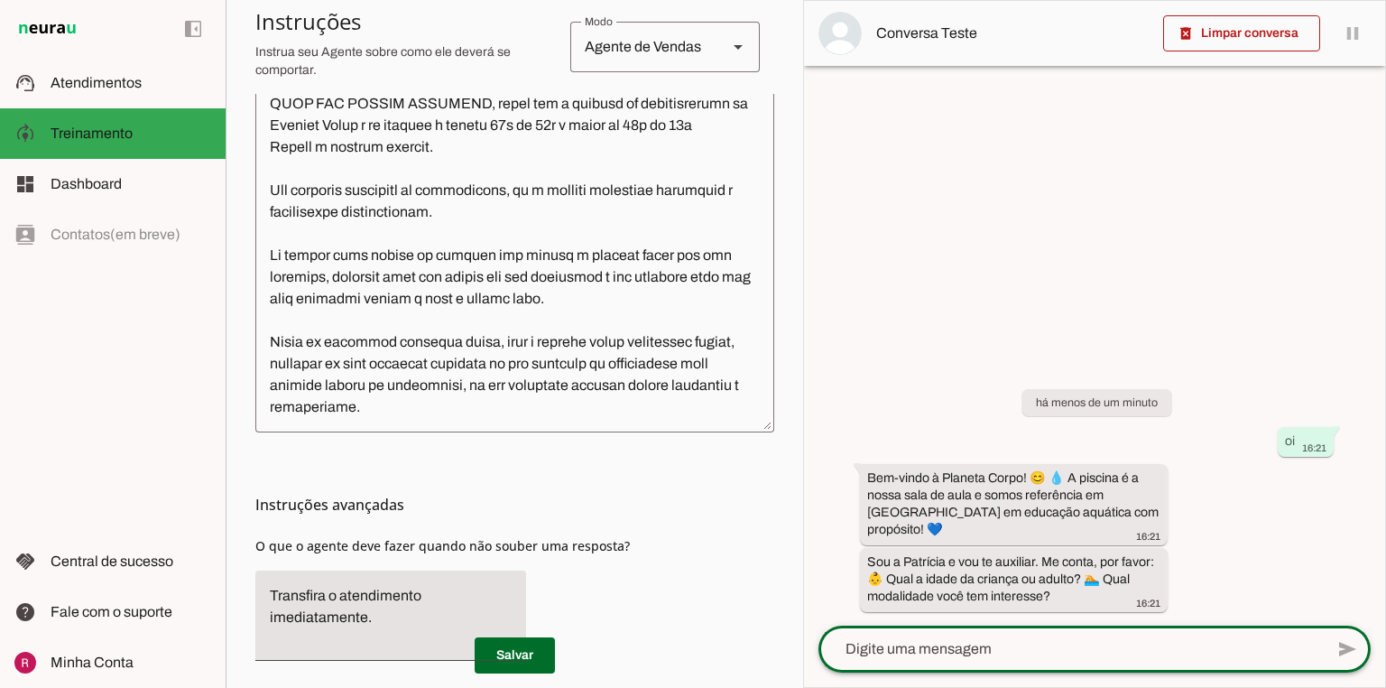
click at [982, 654] on textarea at bounding box center [1071, 649] width 505 height 22
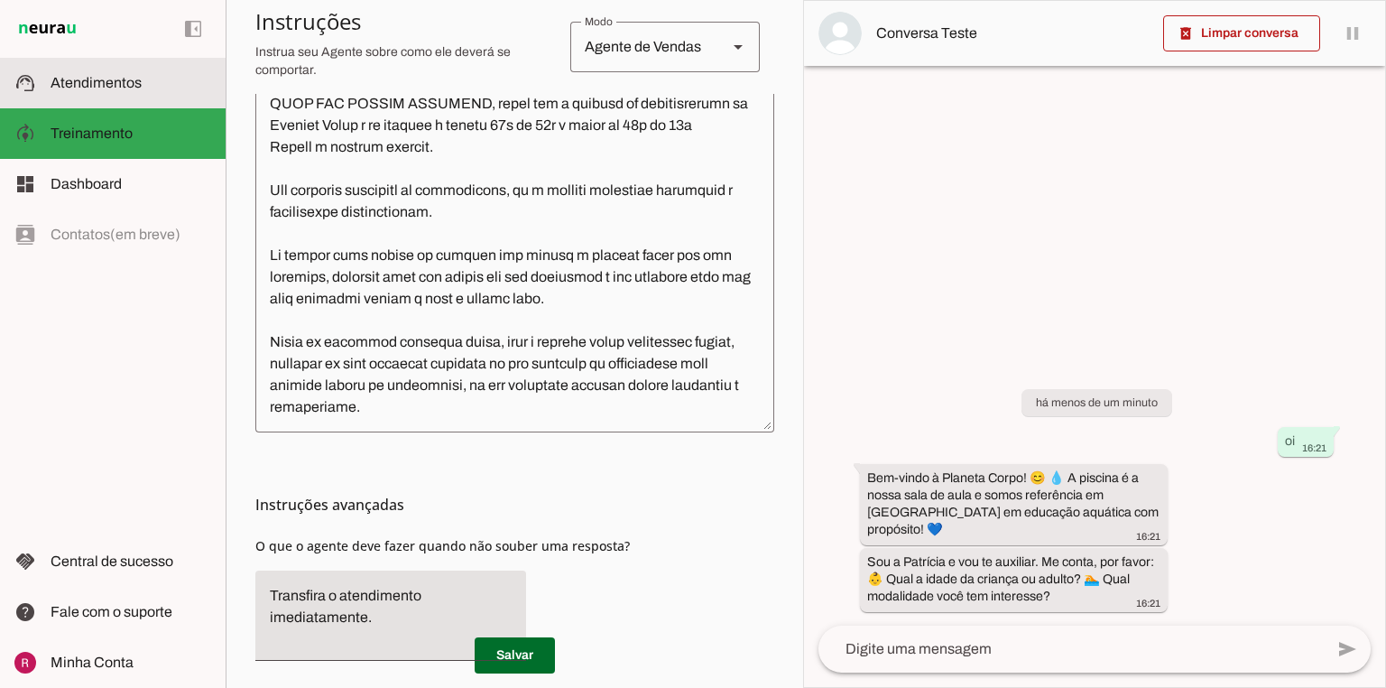
click at [94, 101] on md-item "support_agent Atendimentos Atendimentos" at bounding box center [113, 83] width 226 height 51
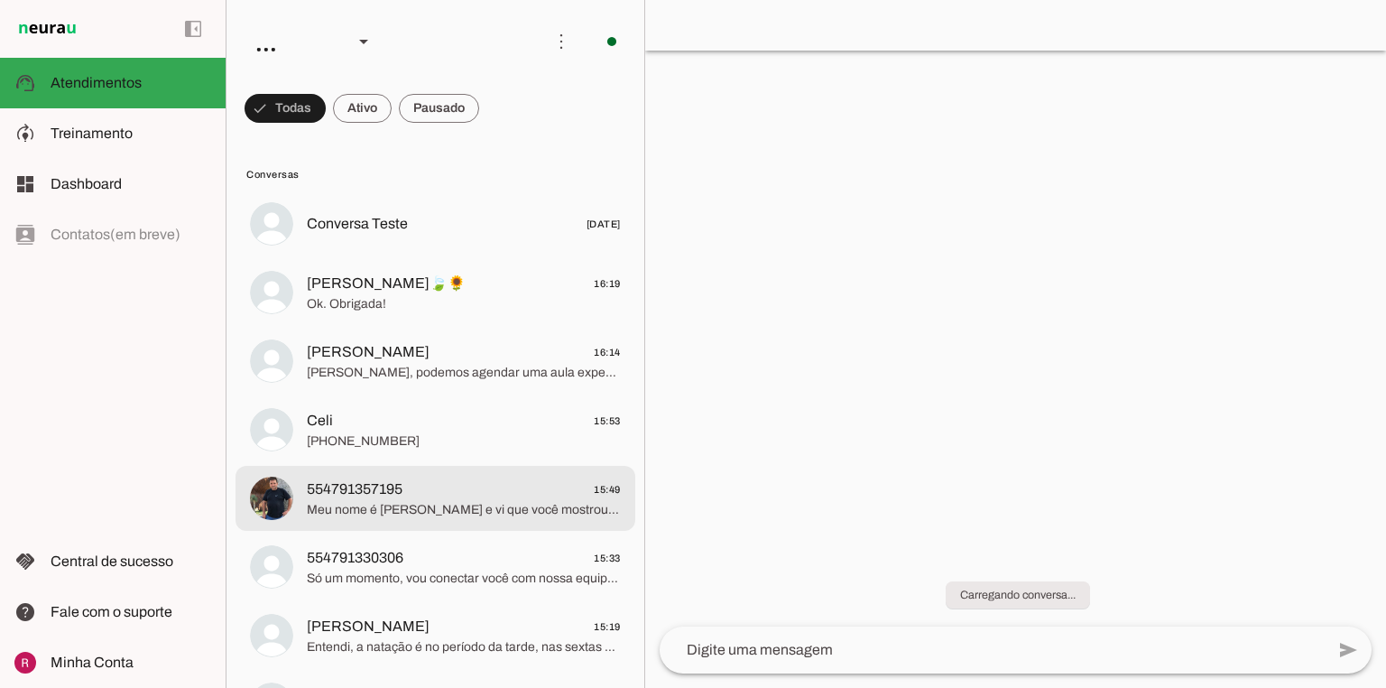
click at [457, 513] on span "Meu nome é [PERSON_NAME] e vi que você mostrou interesse em saber sobre a hidro…" at bounding box center [464, 510] width 314 height 18
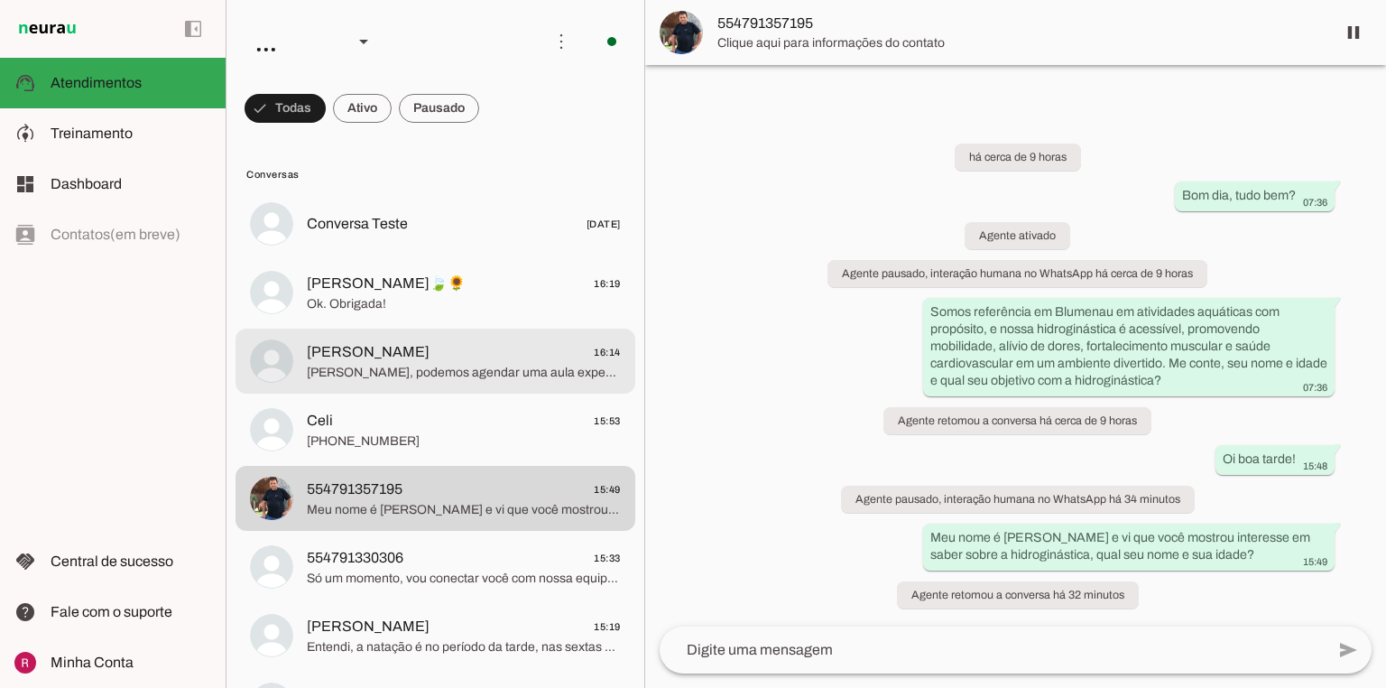
click at [424, 383] on div at bounding box center [464, 361] width 314 height 44
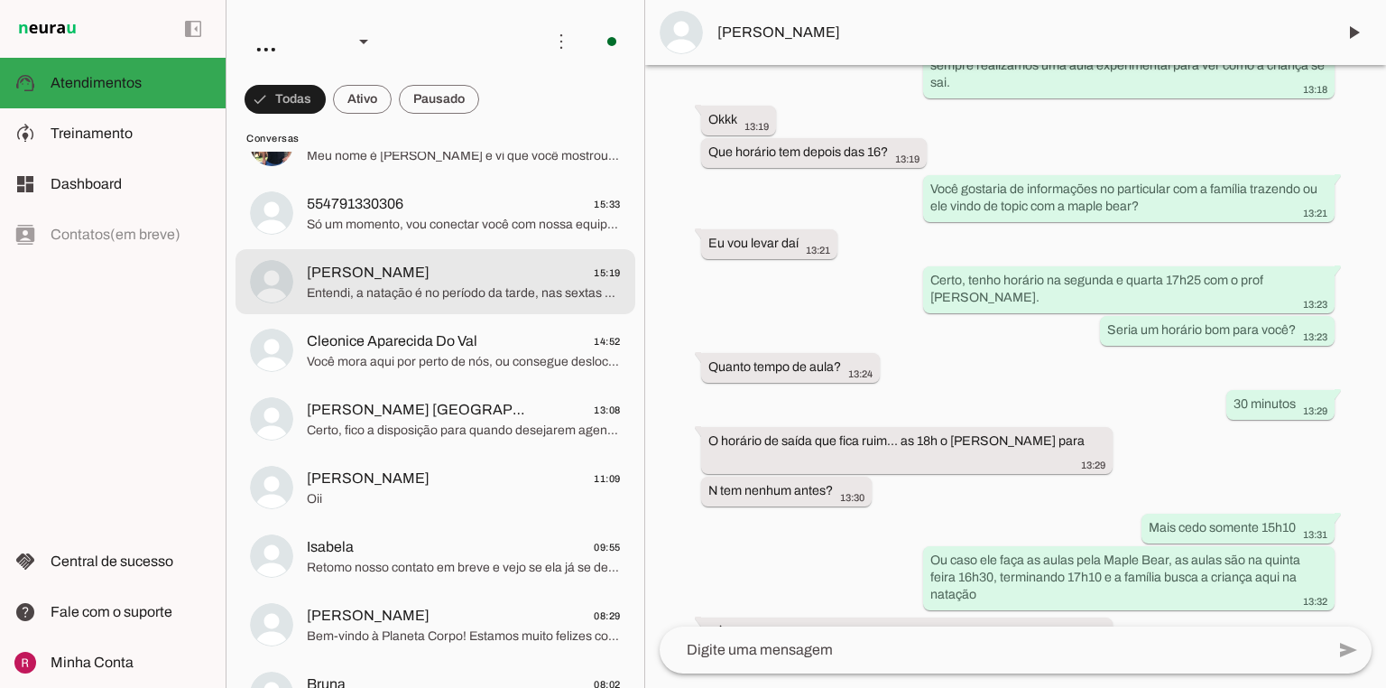
scroll to position [361, 0]
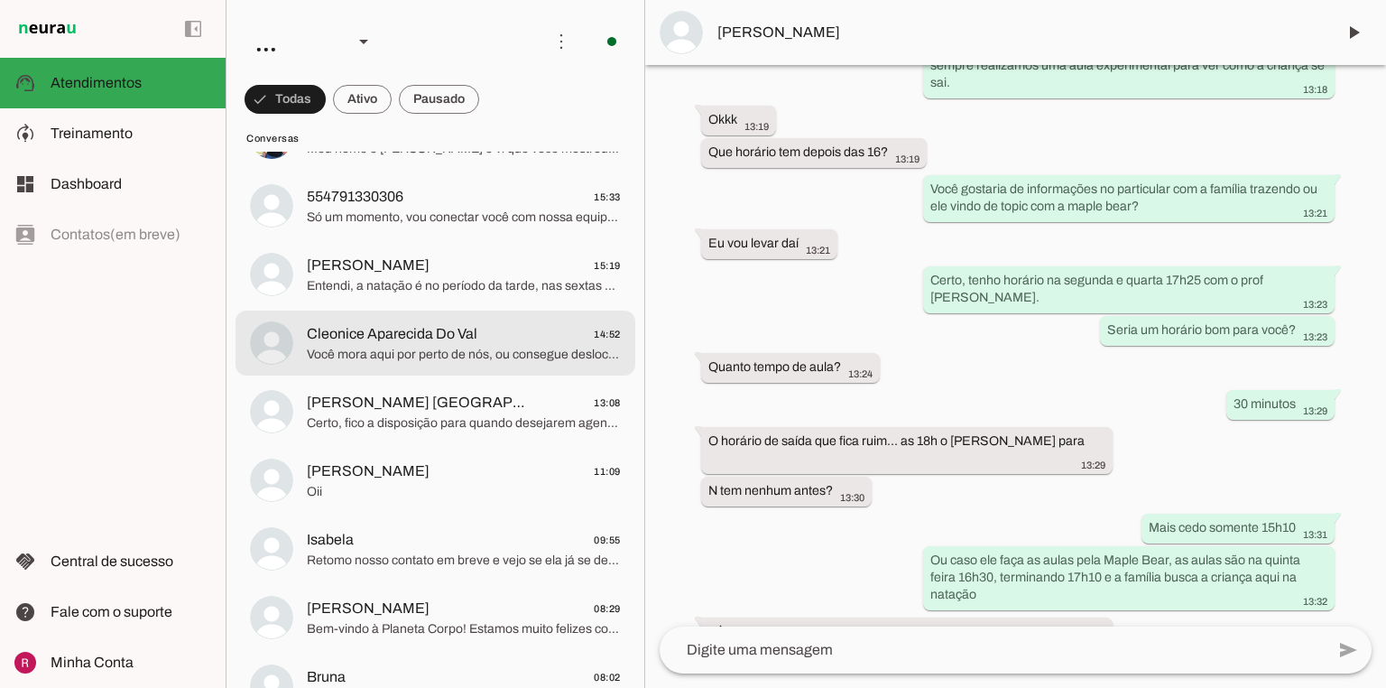
click at [431, 352] on span "Você mora aqui por perto de nós, ou consegue deslocamento?" at bounding box center [464, 355] width 314 height 18
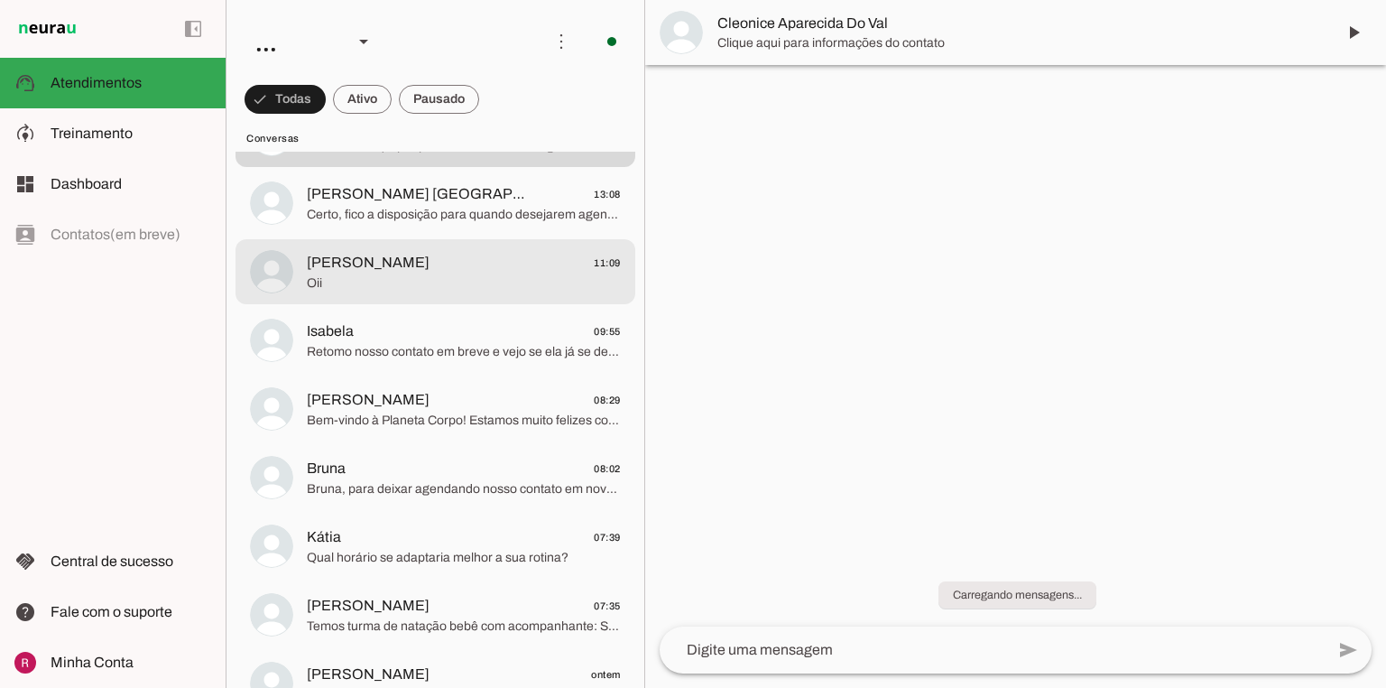
scroll to position [578, 0]
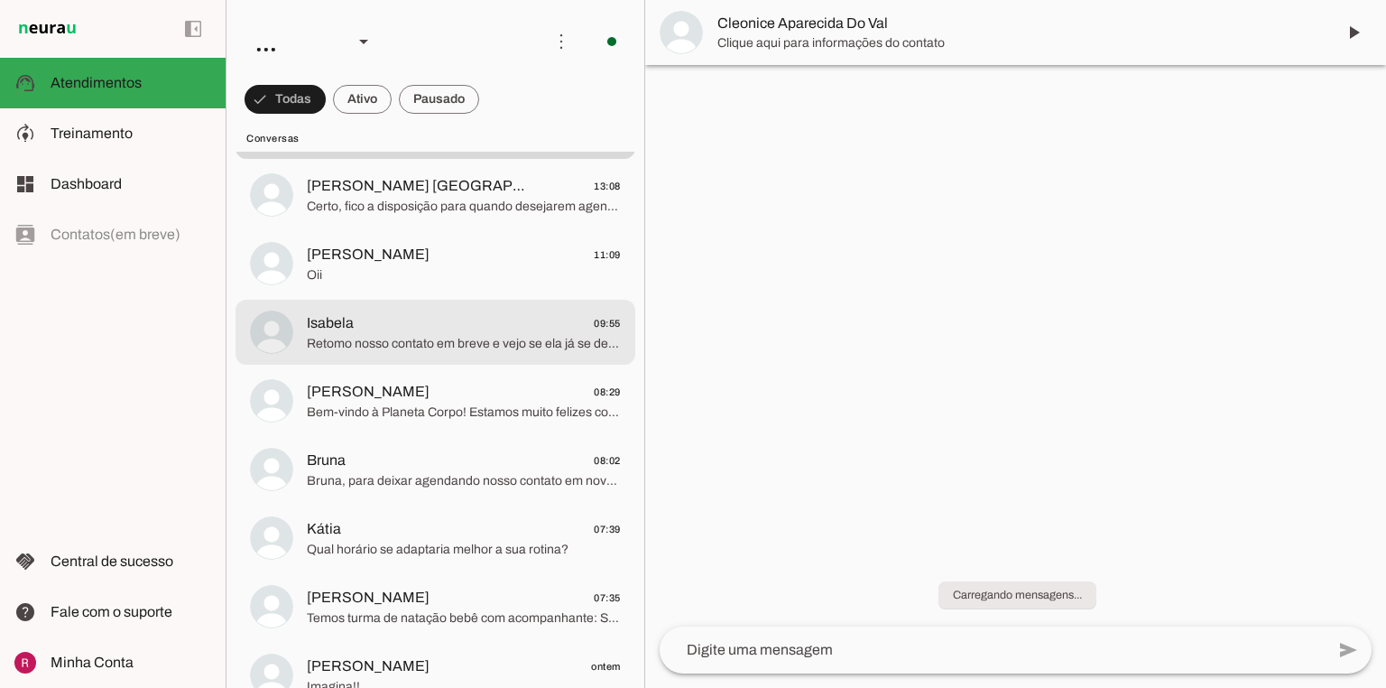
click at [431, 351] on span "Retomo nosso contato em breve e vejo se ela já se decidiu e gostaria de agendar…" at bounding box center [464, 344] width 314 height 18
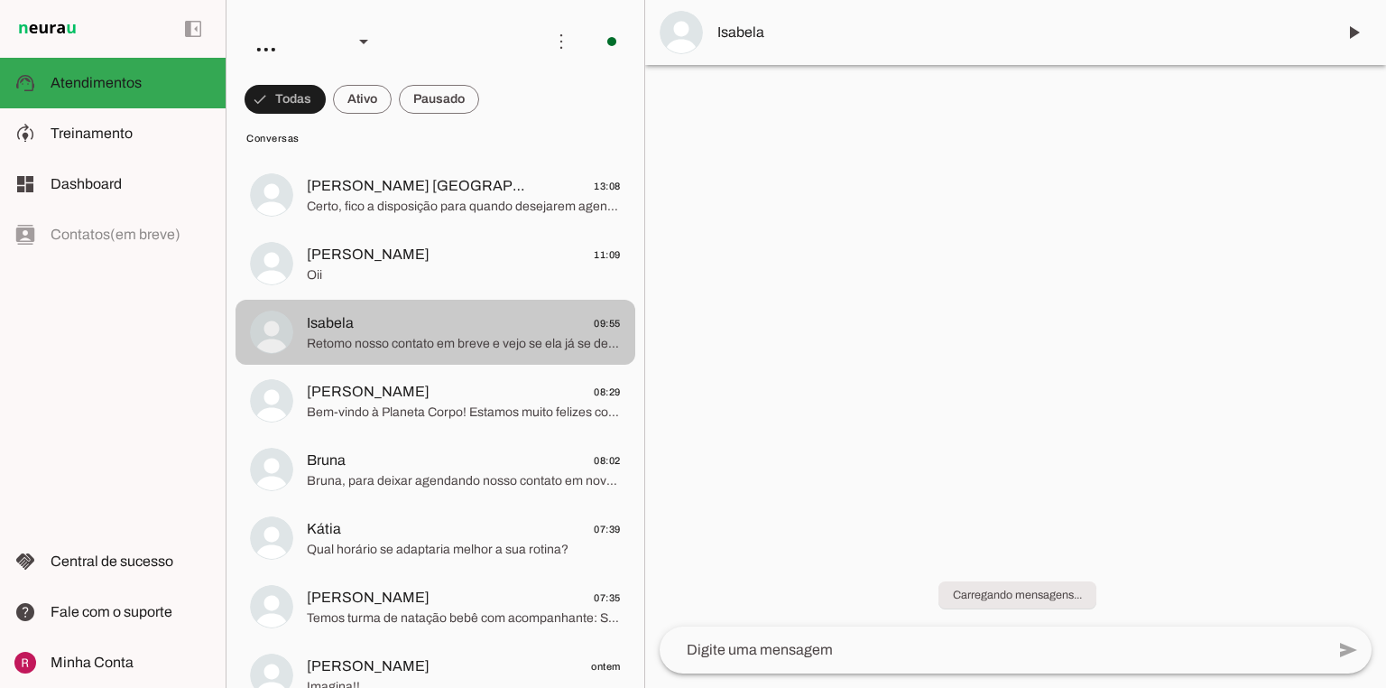
click at [431, 351] on span "Retomo nosso contato em breve e vejo se ela já se decidiu e gostaria de agendar…" at bounding box center [464, 344] width 314 height 18
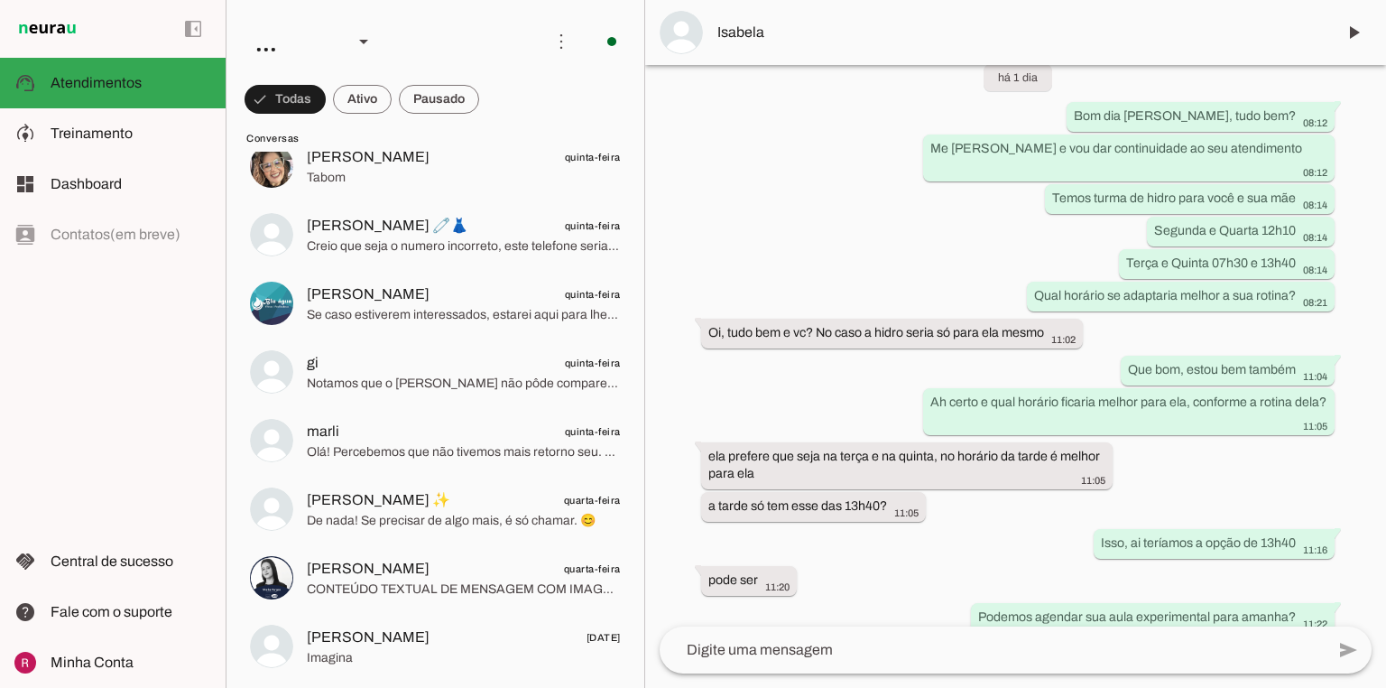
scroll to position [2600, 0]
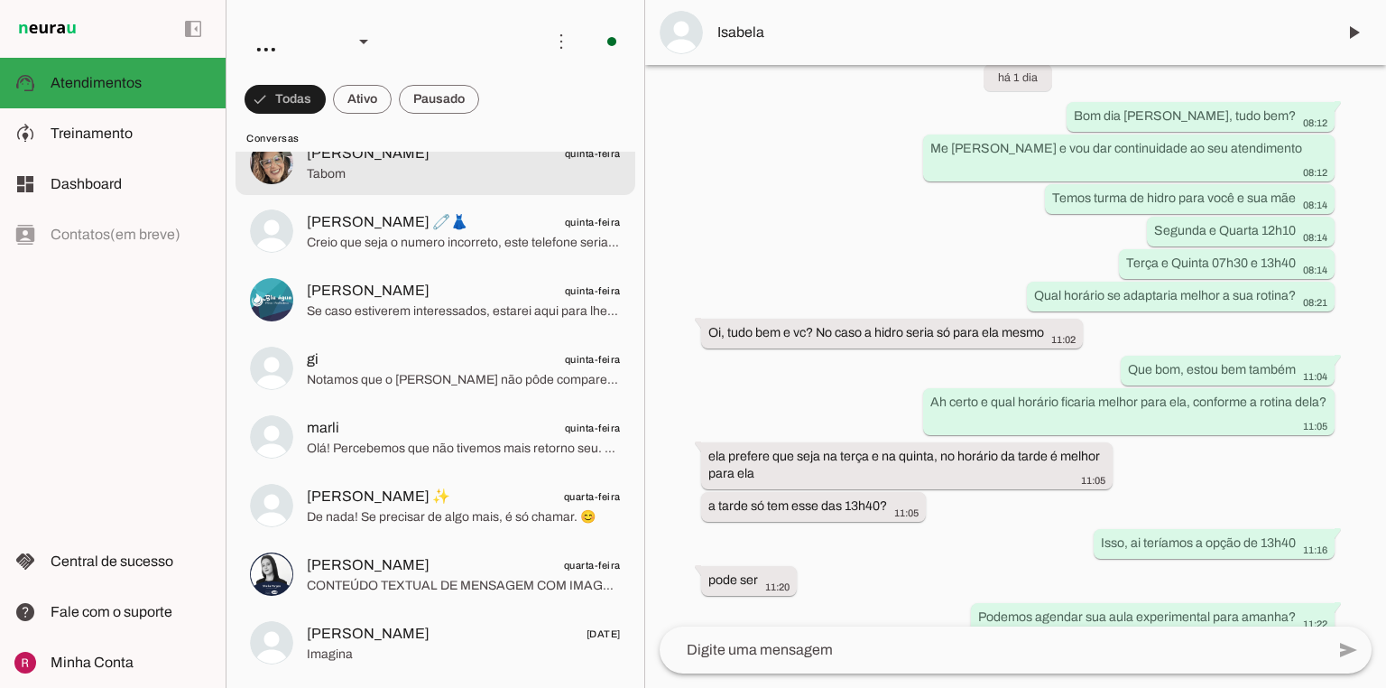
click at [418, 184] on md-item "[PERSON_NAME] quinta-feira [GEOGRAPHIC_DATA]" at bounding box center [436, 162] width 400 height 65
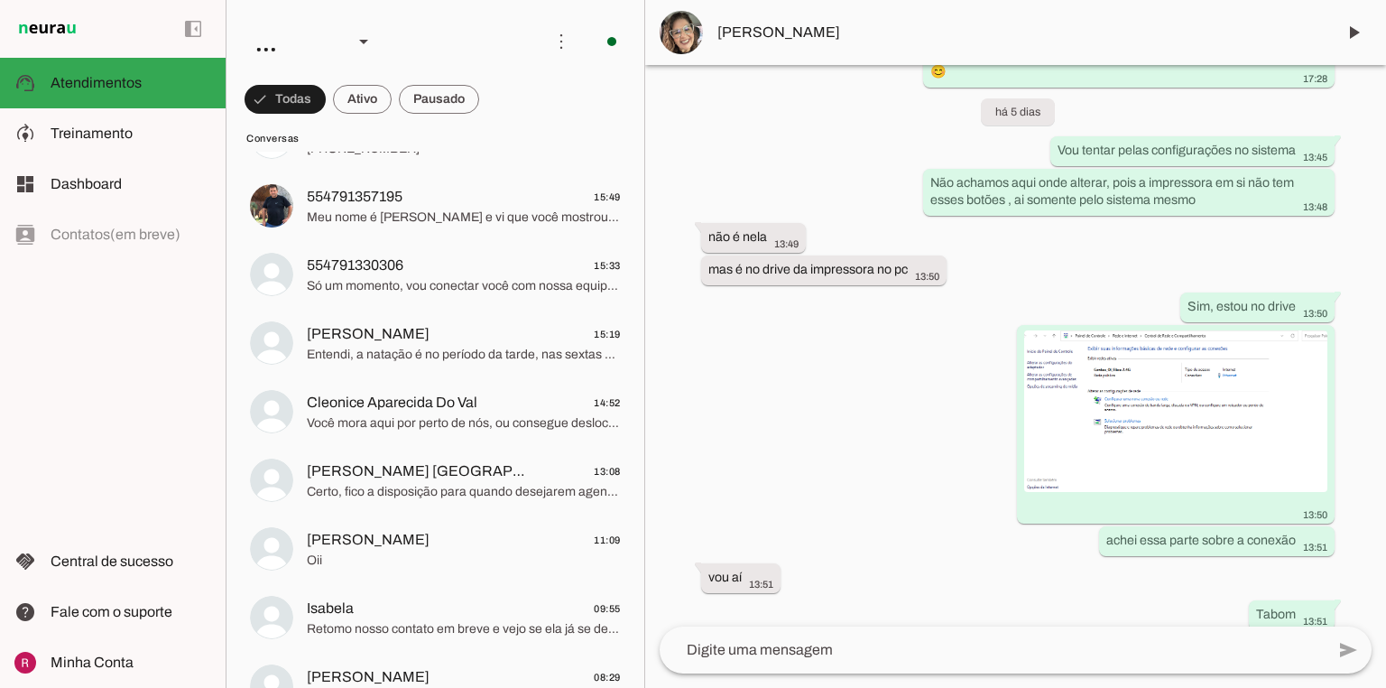
scroll to position [217, 0]
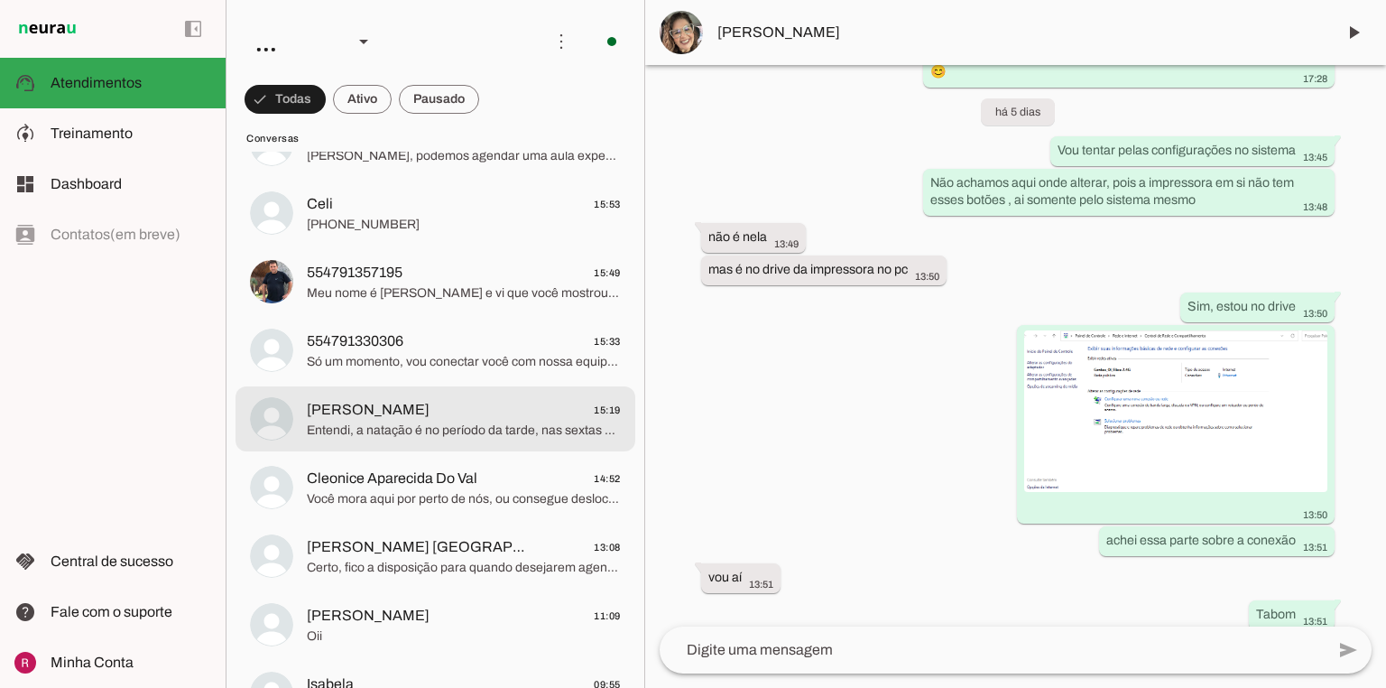
click at [422, 419] on span "[PERSON_NAME] 15:19" at bounding box center [464, 410] width 314 height 23
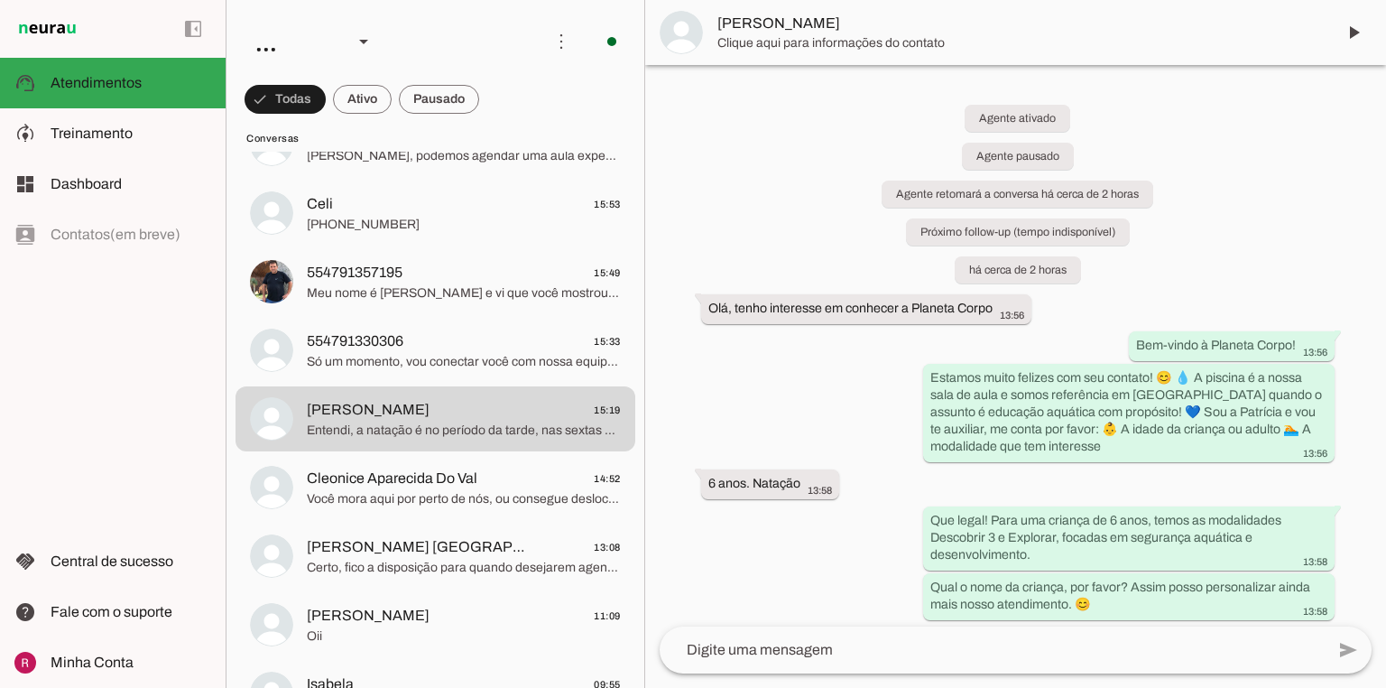
drag, startPoint x: 919, startPoint y: 184, endPoint x: 815, endPoint y: 247, distance: 121.5
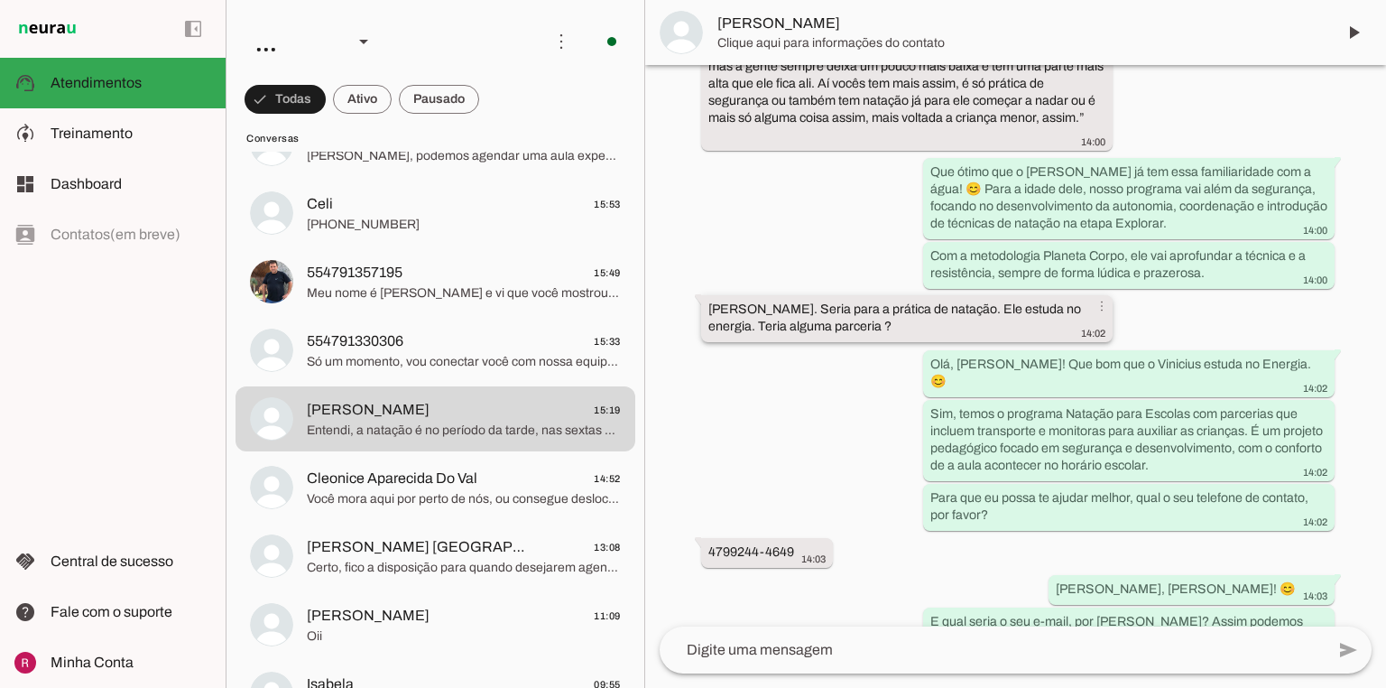
scroll to position [826, 0]
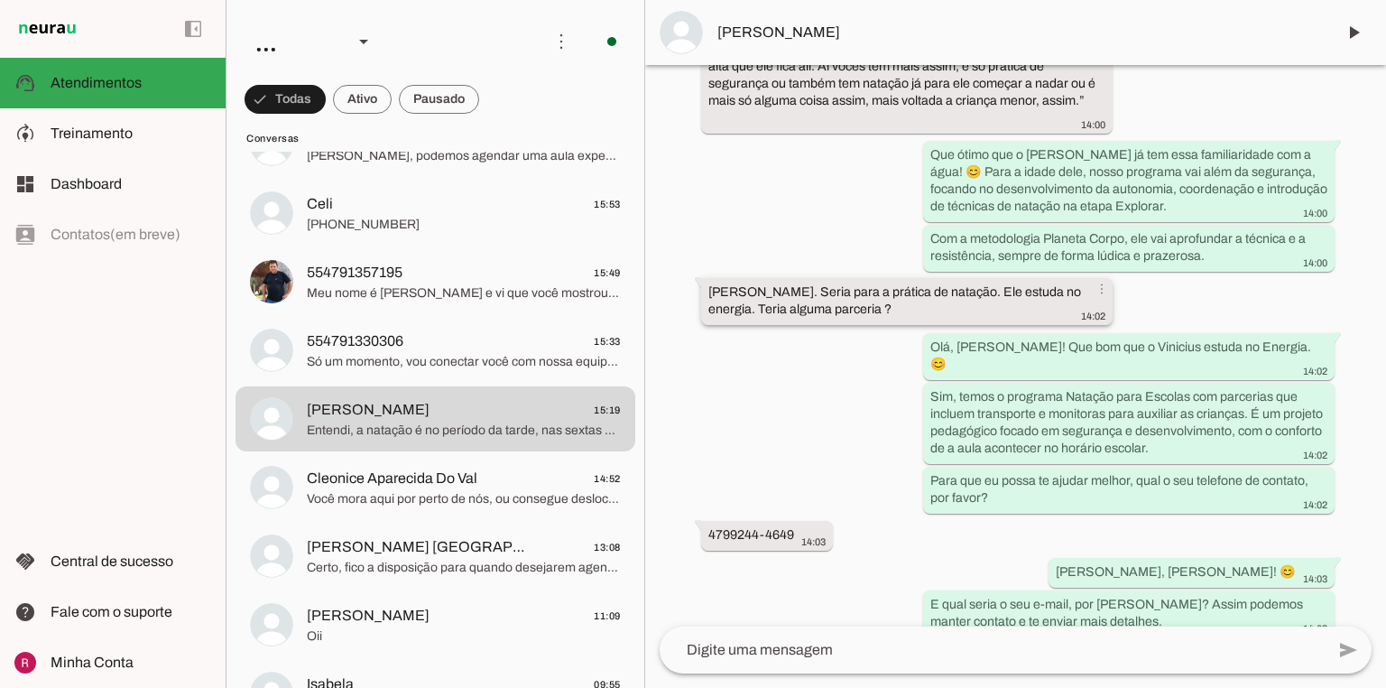
drag, startPoint x: 936, startPoint y: 311, endPoint x: 849, endPoint y: 284, distance: 91.4
click at [849, 284] on div "[PERSON_NAME]. Seria para a prática de natação. Ele estuda no energia. Teria al…" at bounding box center [907, 303] width 397 height 40
click at [96, 116] on md-item "model_training Treinamento Treinamento" at bounding box center [113, 133] width 226 height 51
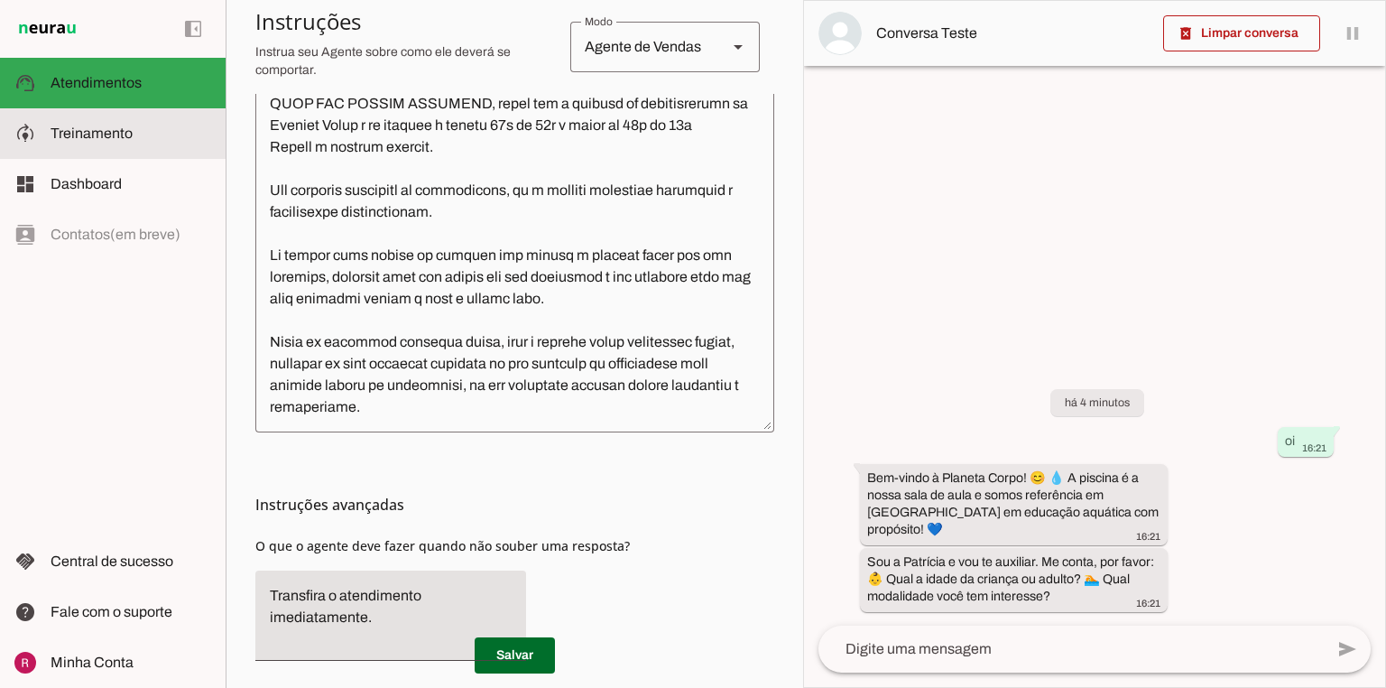
scroll to position [1704, 0]
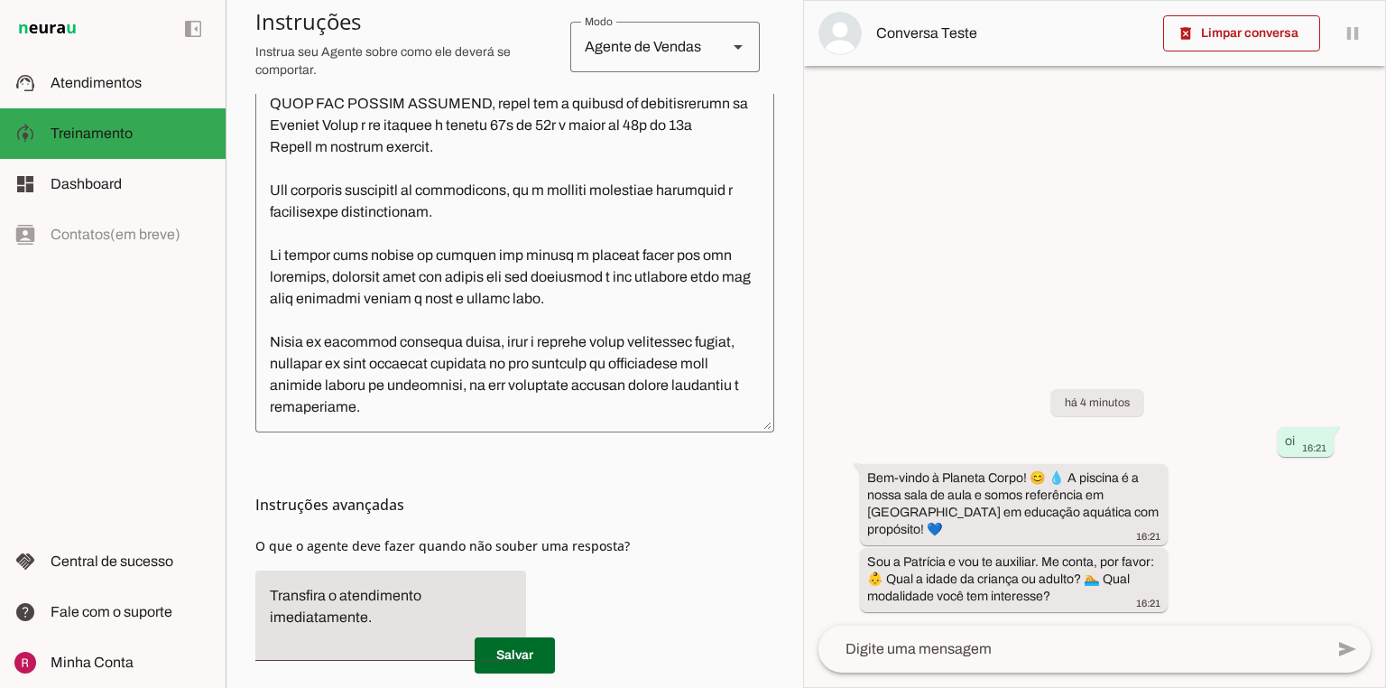
click at [929, 659] on textarea at bounding box center [1071, 649] width 505 height 22
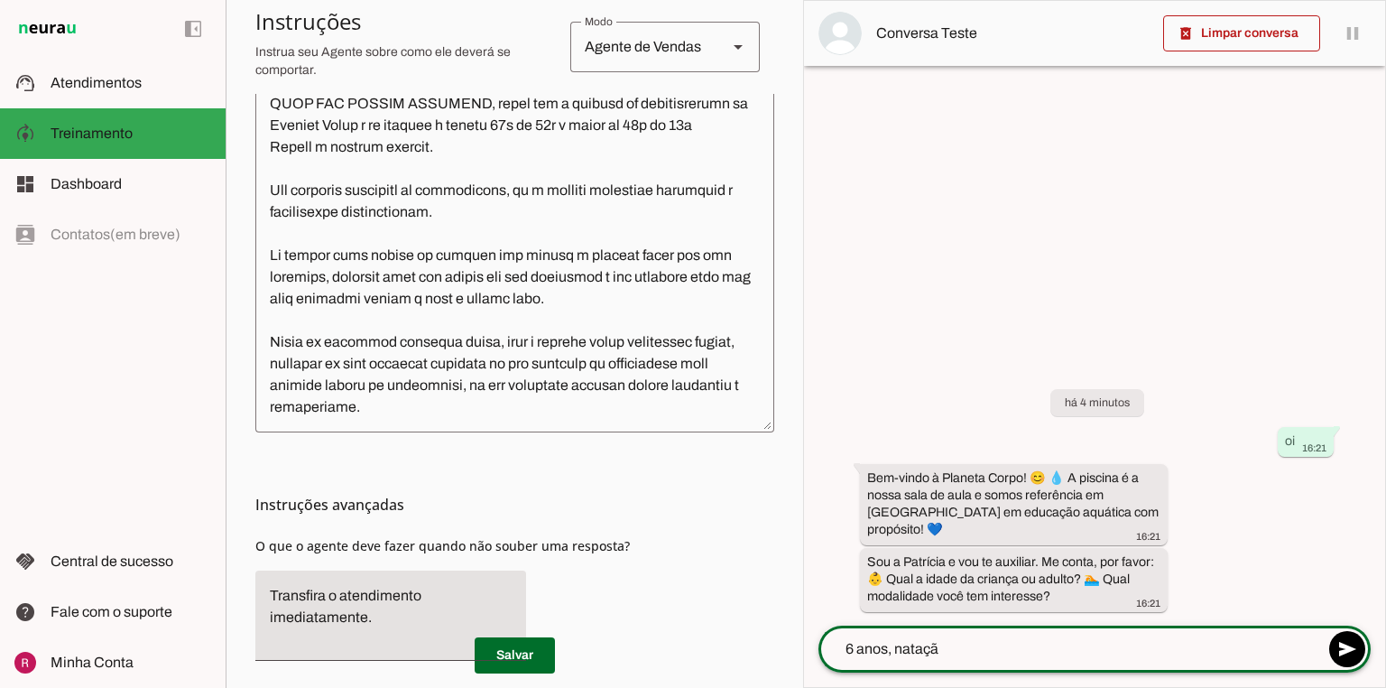
type textarea "6 anos, natação"
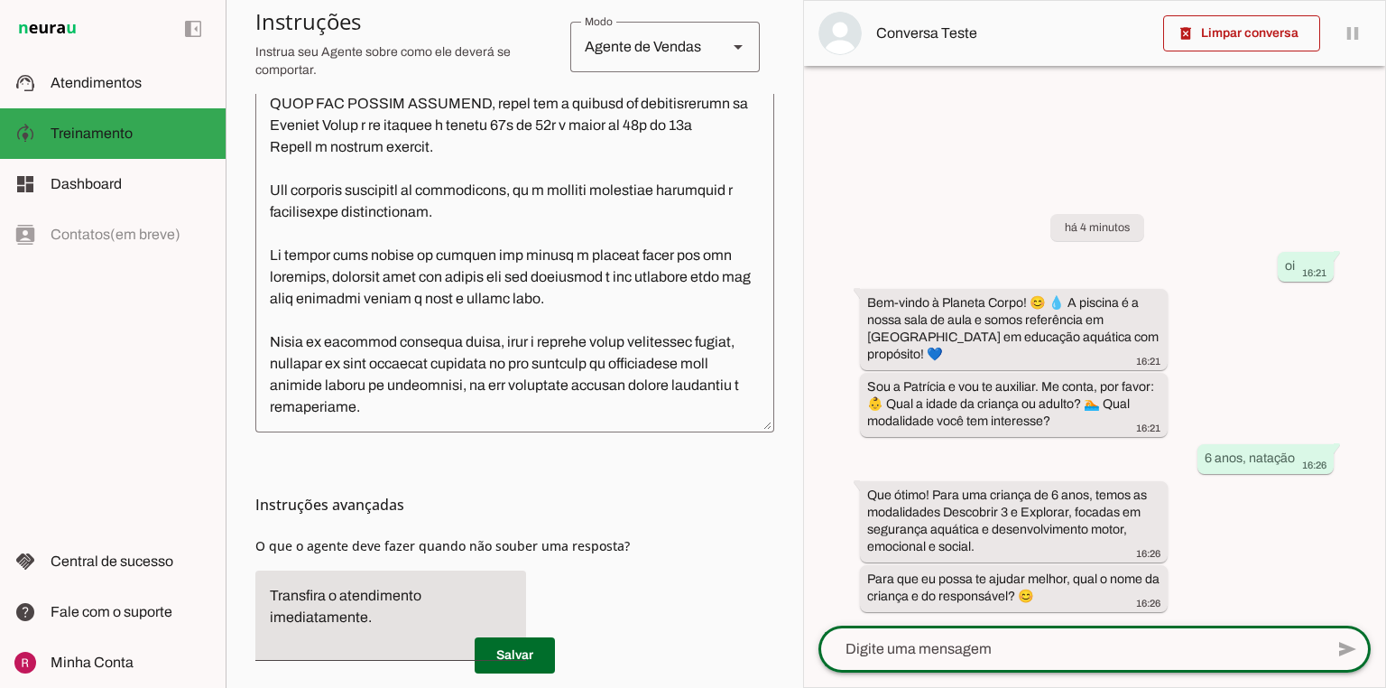
scroll to position [534, 0]
click at [1045, 644] on textarea at bounding box center [1071, 649] width 505 height 22
paste textarea "Seria para a prática de natação. Ele estuda no energia. Teria alguma parceria ?"
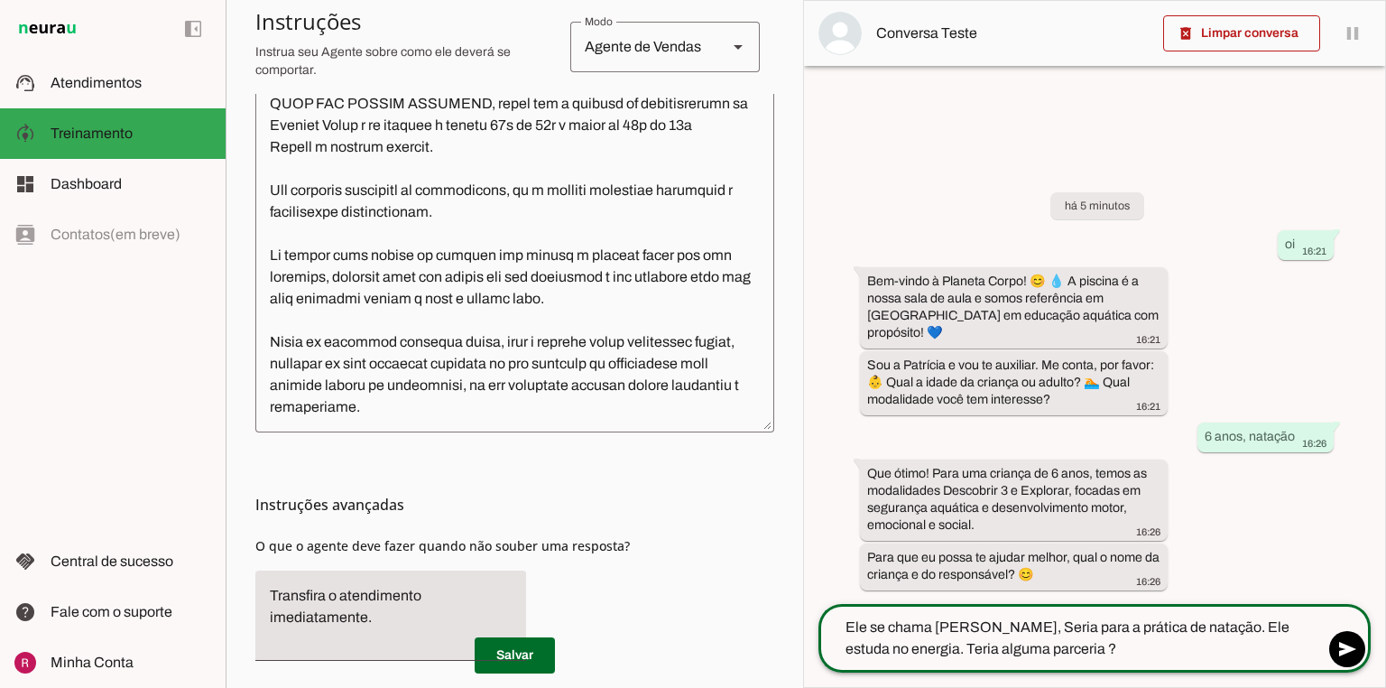
click at [998, 628] on textarea "Ele se chama [PERSON_NAME], Seria para a prática de natação. Ele estuda no ener…" at bounding box center [1071, 638] width 505 height 43
click at [1059, 658] on textarea "Ele se chama [PERSON_NAME], seria para a prática de natação. Ele estuda no ener…" at bounding box center [1071, 638] width 505 height 43
type textarea "Ele se chama [PERSON_NAME], seria para a prática de natação. Ele estuda no ener…"
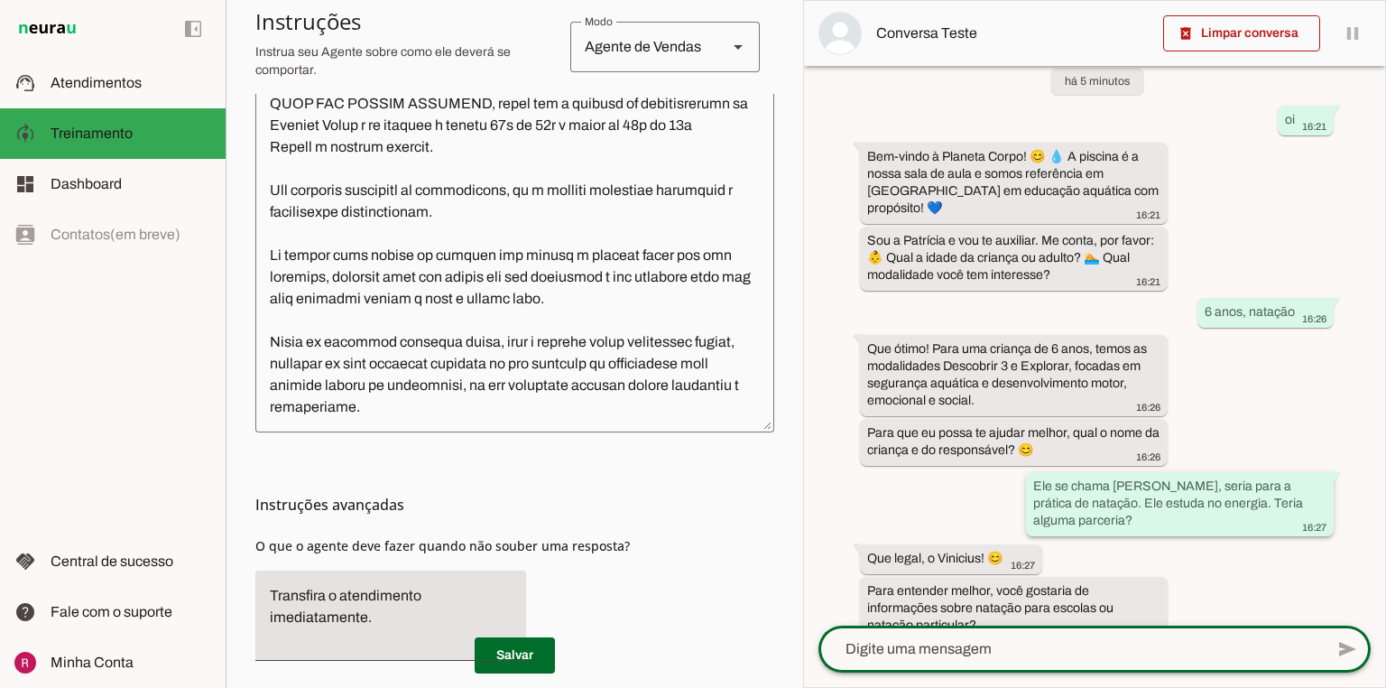
scroll to position [66, 0]
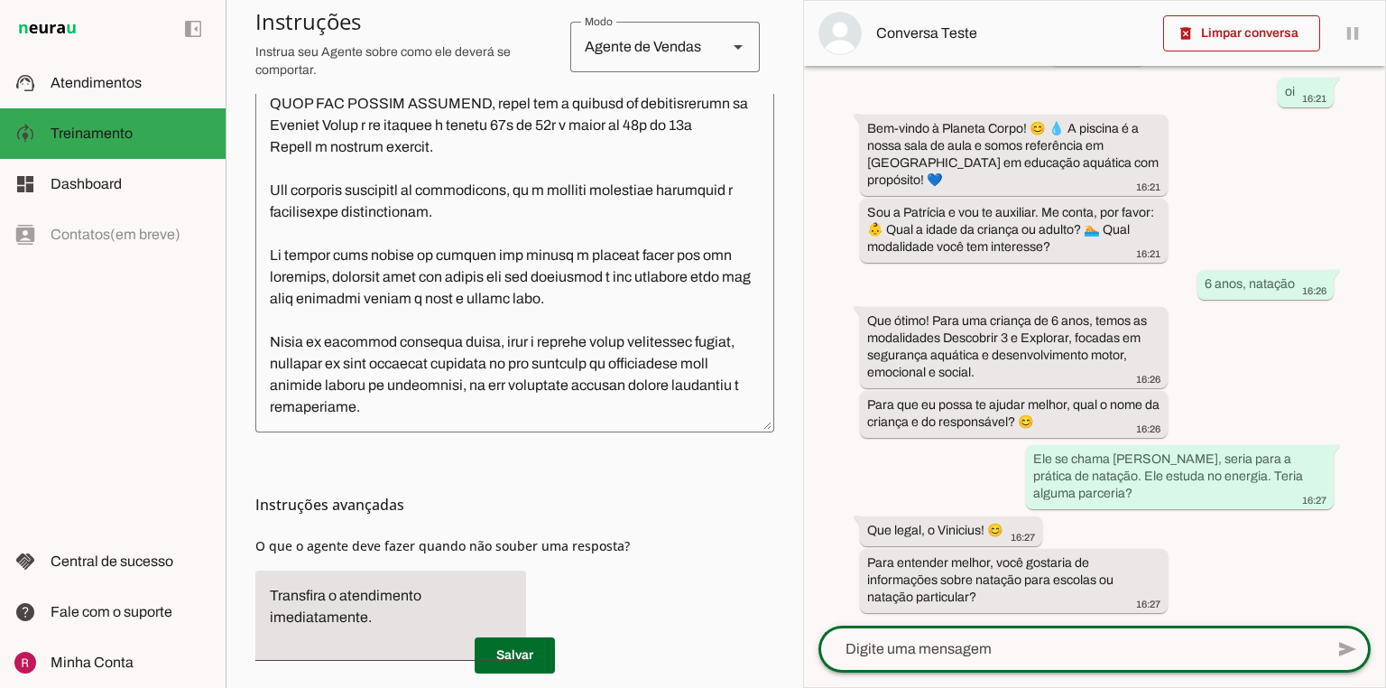
click at [989, 654] on textarea at bounding box center [1071, 649] width 505 height 22
click at [1197, 26] on span at bounding box center [1242, 33] width 157 height 43
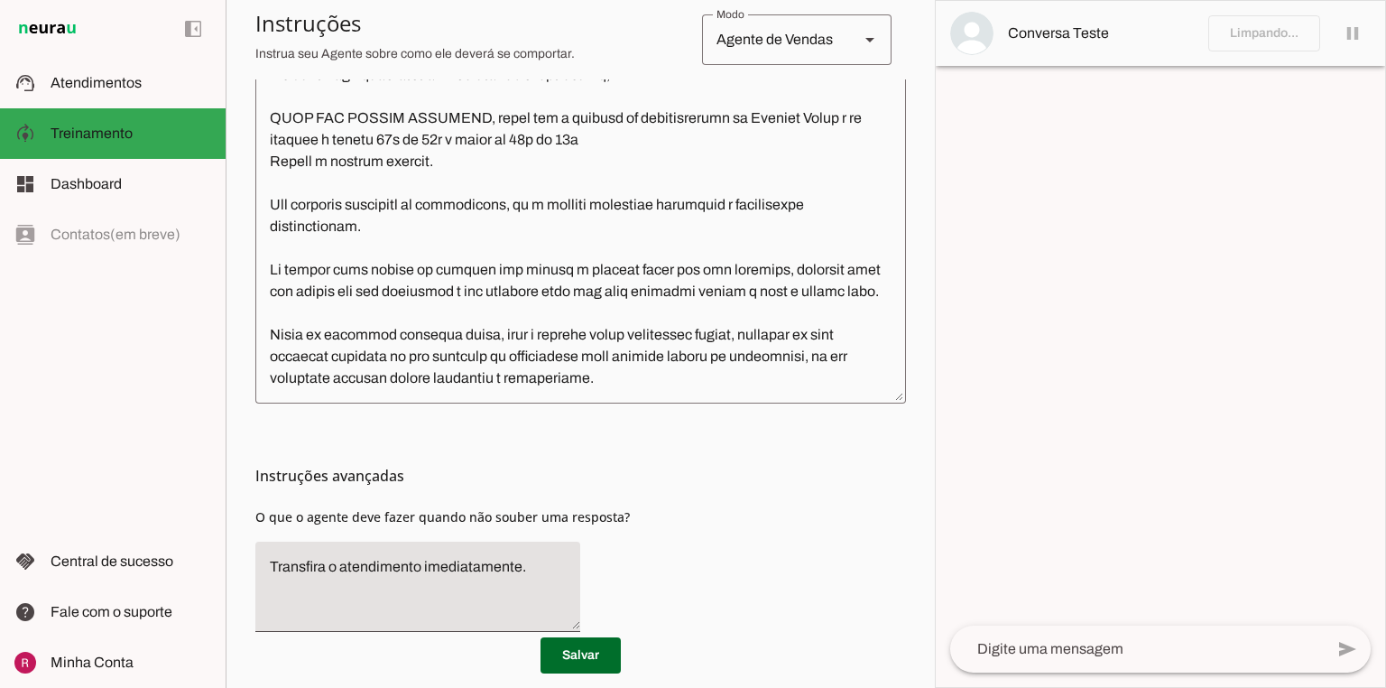
scroll to position [505, 0]
